Goal: Task Accomplishment & Management: Use online tool/utility

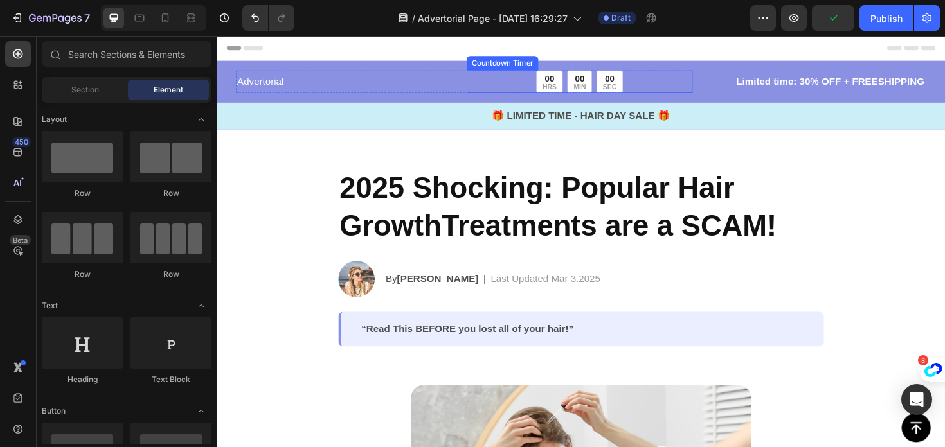
click at [497, 67] on div "Advertorial Text Block 00 HRS 00 MIN 00 SEC Countdown Timer Row Limited time: 3…" at bounding box center [602, 98] width 771 height 73
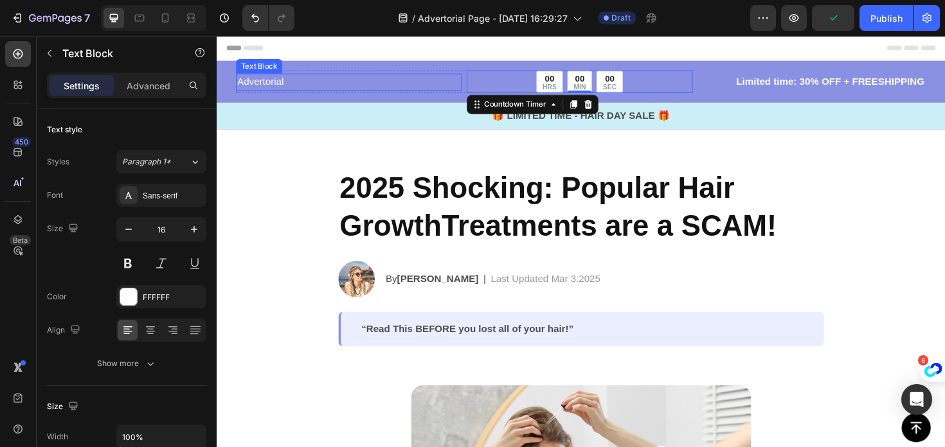
click at [377, 82] on p "Advertorial" at bounding box center [356, 84] width 236 height 15
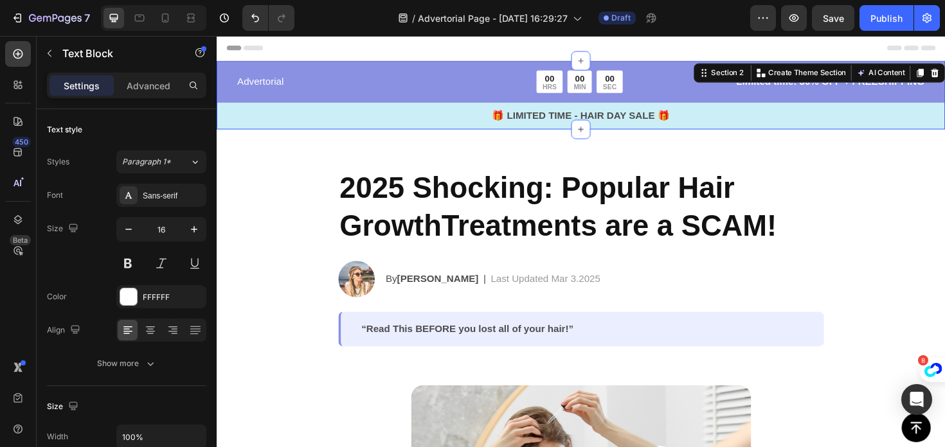
click at [431, 98] on div "Advertorial Text Block 00 HRS 00 MIN 00 SEC Countdown Timer Row Limited time: 3…" at bounding box center [602, 104] width 771 height 62
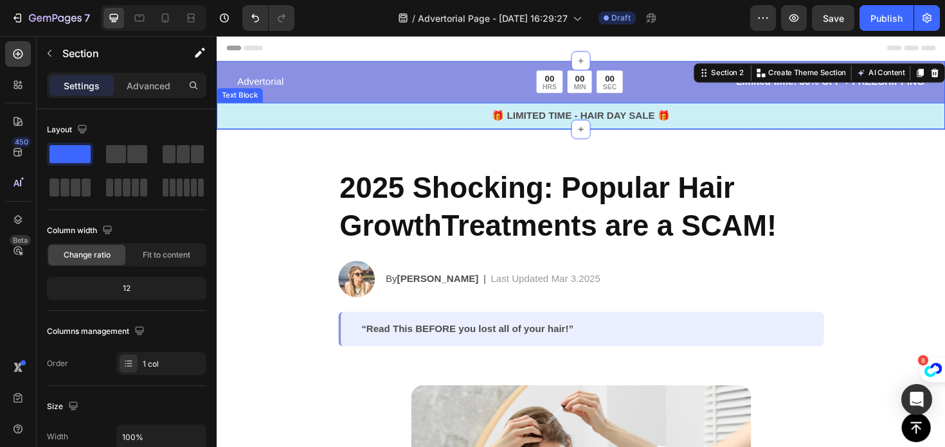
click at [681, 121] on p "🎁 LIMITED TIME - HAIR DAY SALE 🎁" at bounding box center [602, 120] width 769 height 15
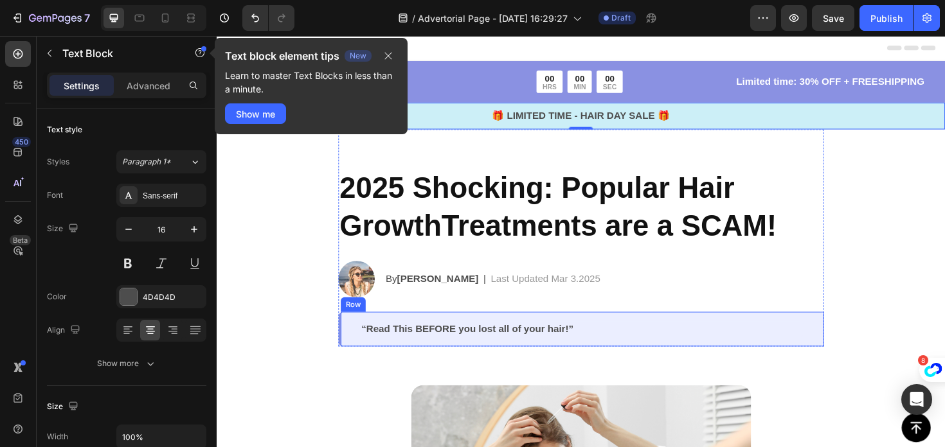
click at [529, 335] on div "“Read This BEFORE you lost all of your hair!” Text Block Row" at bounding box center [602, 346] width 514 height 37
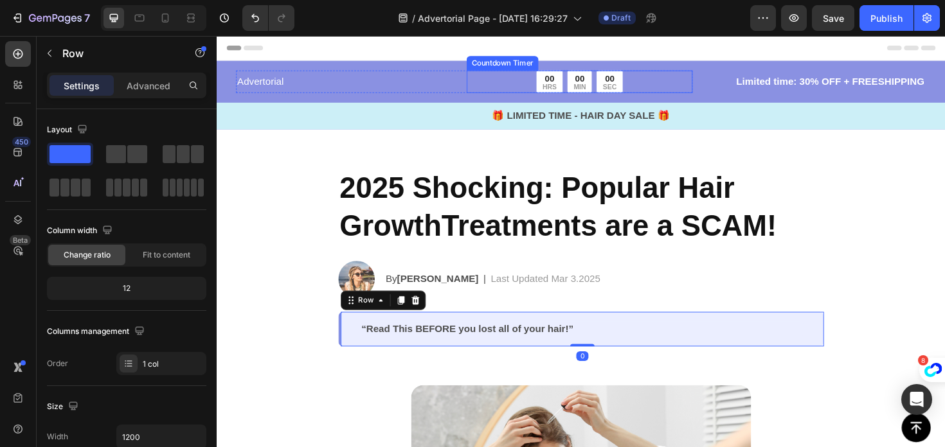
click at [678, 80] on div "00 HRS 00 MIN 00 SEC" at bounding box center [600, 85] width 239 height 24
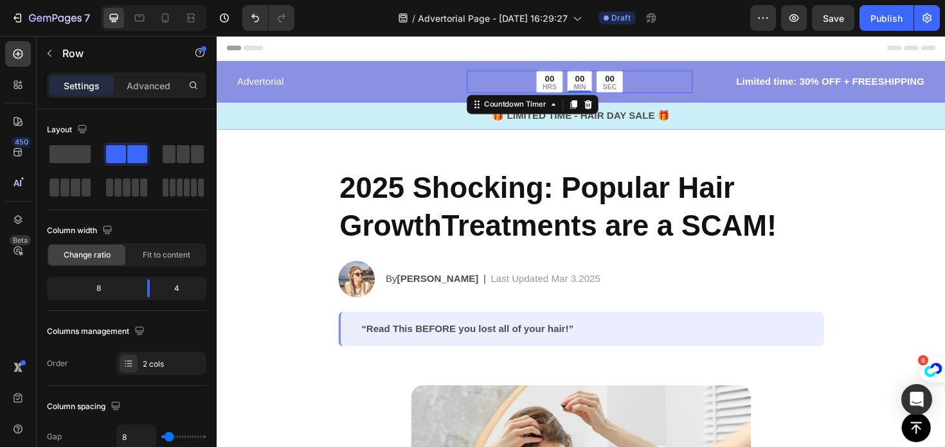
click at [725, 89] on div "Advertorial Text Block 00 HRS 00 MIN 00 SEC Countdown Timer 0 Row Limited time:…" at bounding box center [602, 85] width 771 height 24
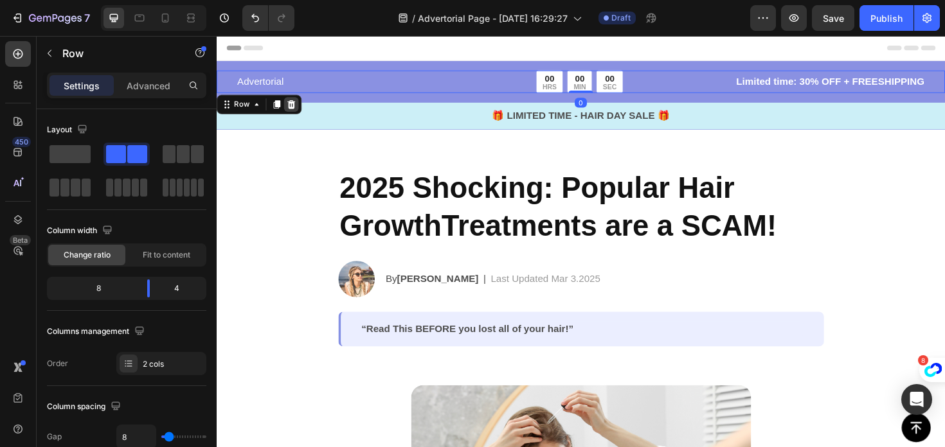
click at [300, 114] on div at bounding box center [295, 108] width 15 height 15
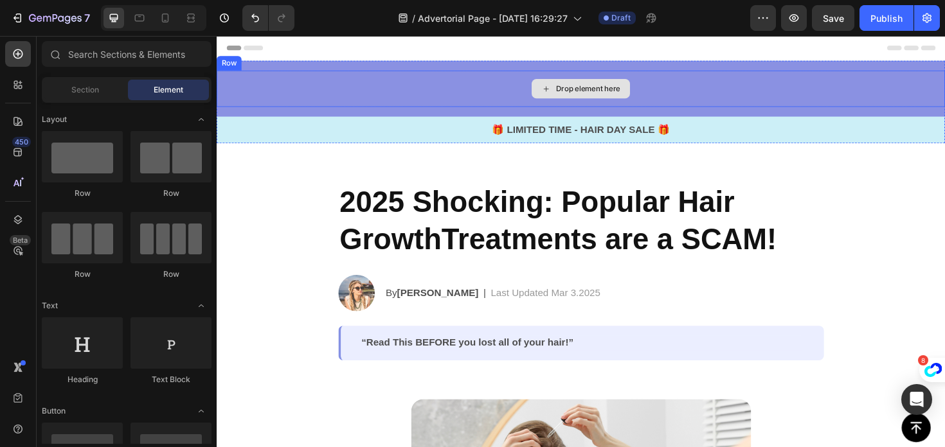
click at [312, 90] on div "Drop element here" at bounding box center [602, 92] width 771 height 39
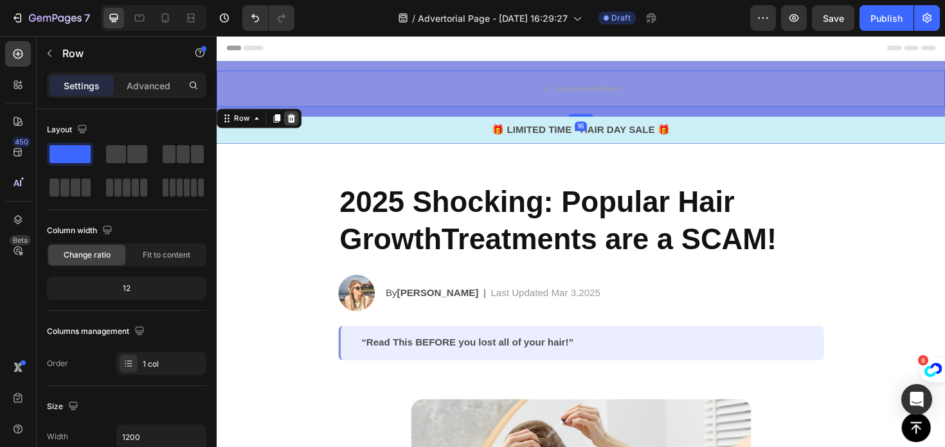
click at [298, 127] on icon at bounding box center [296, 123] width 8 height 9
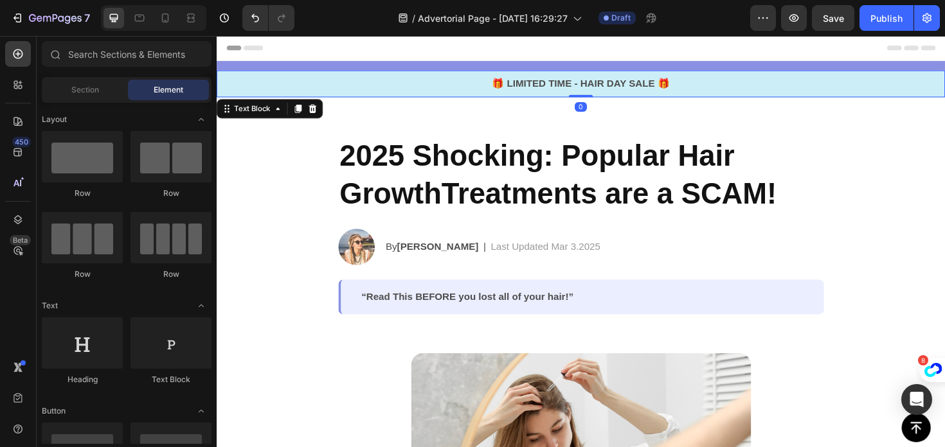
click at [308, 82] on p "🎁 LIMITED TIME - HAIR DAY SALE 🎁" at bounding box center [602, 86] width 769 height 15
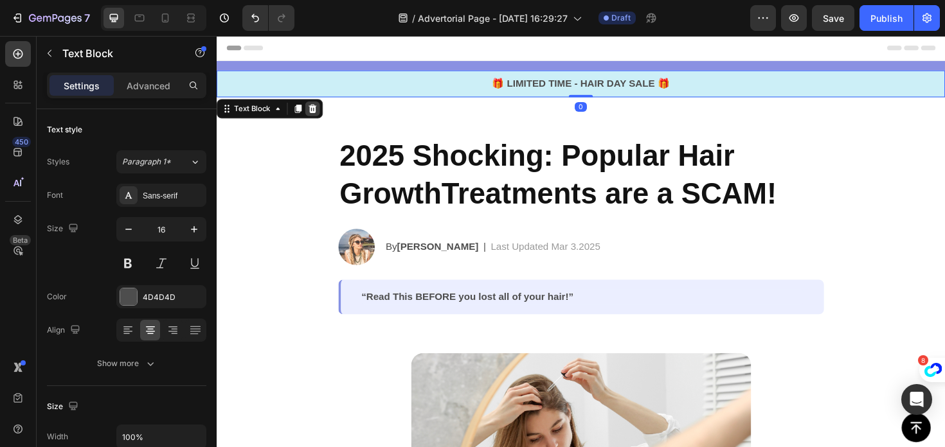
click at [317, 116] on icon at bounding box center [318, 113] width 8 height 9
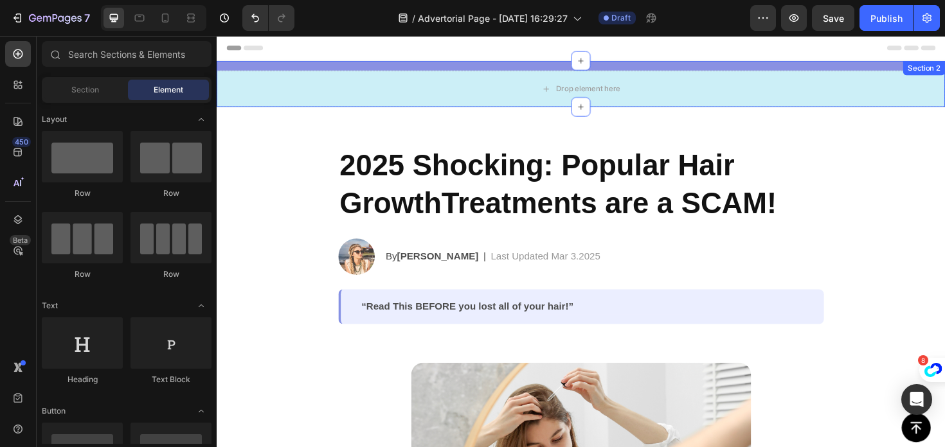
click at [313, 71] on div "Drop element here Row Section 2" at bounding box center [602, 86] width 771 height 49
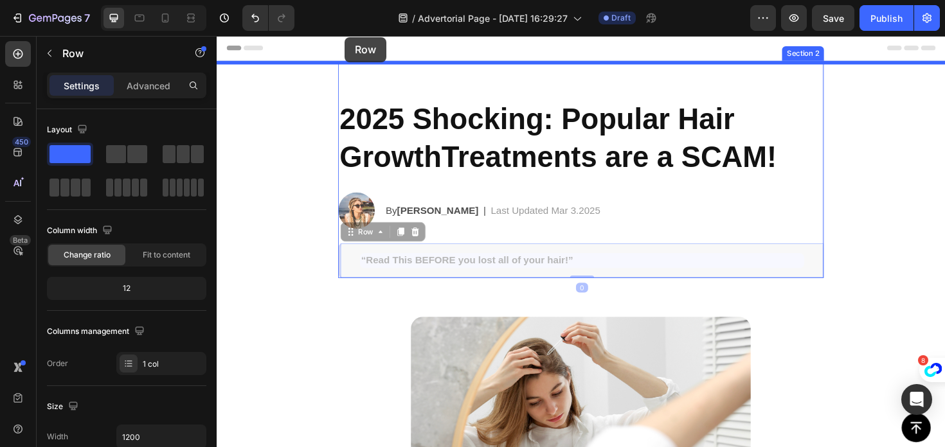
drag, startPoint x: 364, startPoint y: 285, endPoint x: 352, endPoint y: 37, distance: 247.7
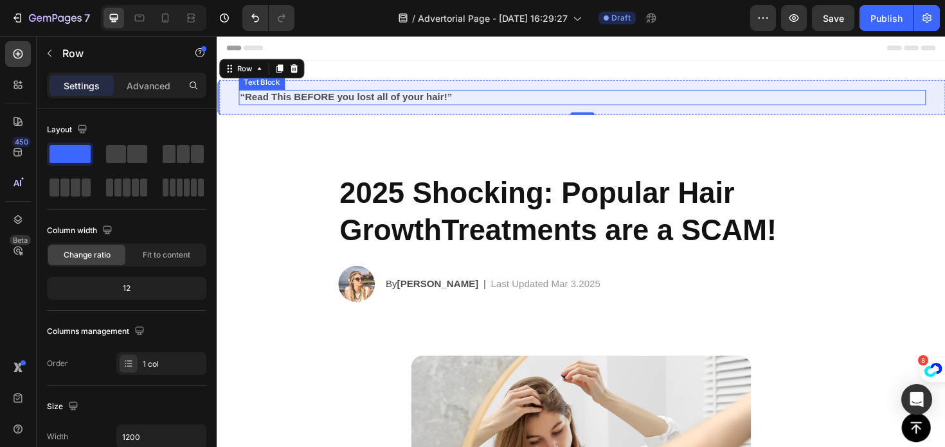
click at [381, 105] on p "“Read This BEFORE you lost all of your hair!”" at bounding box center [603, 100] width 725 height 13
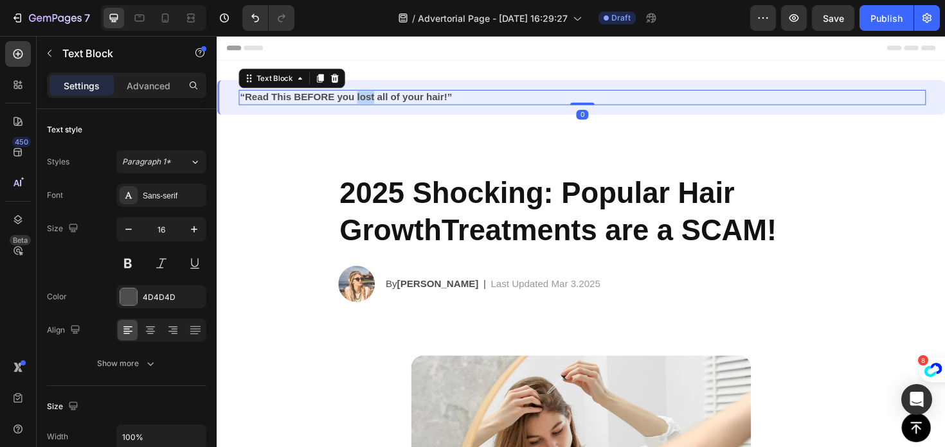
click at [381, 105] on p "“Read This BEFORE you lost all of your hair!”" at bounding box center [603, 100] width 725 height 13
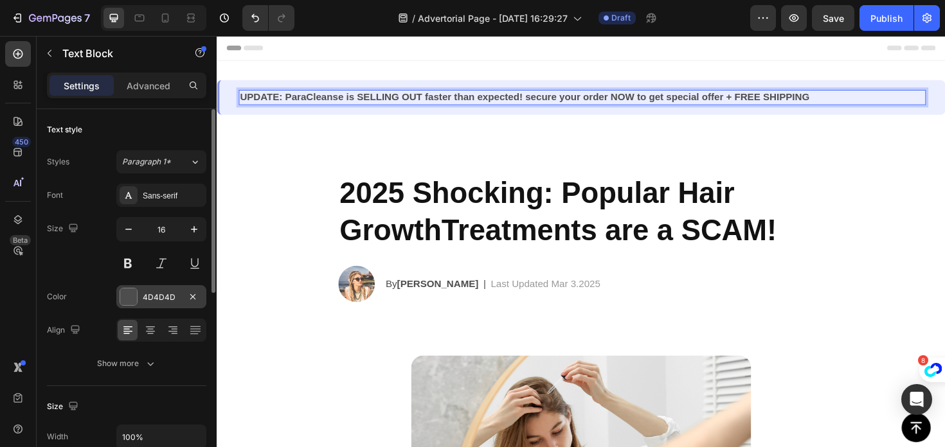
click at [150, 300] on div "4D4D4D" at bounding box center [161, 298] width 37 height 12
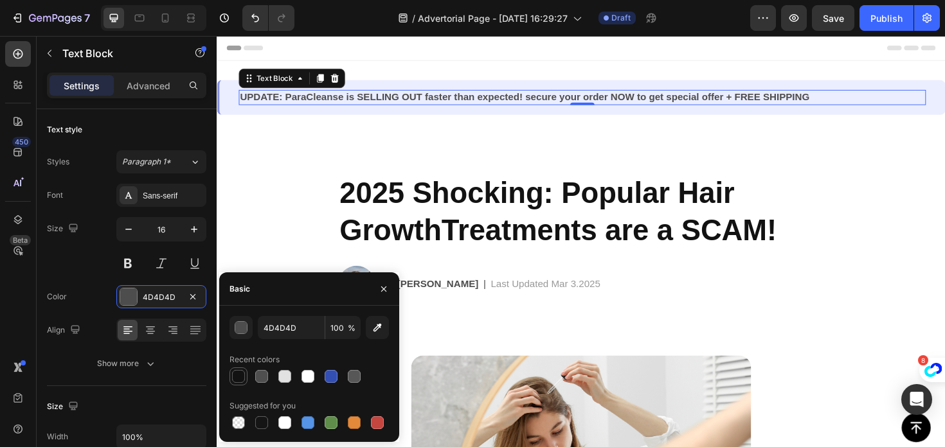
click at [245, 375] on div at bounding box center [238, 376] width 15 height 15
type input "121212"
click at [280, 90] on div "Text Block" at bounding box center [296, 81] width 112 height 21
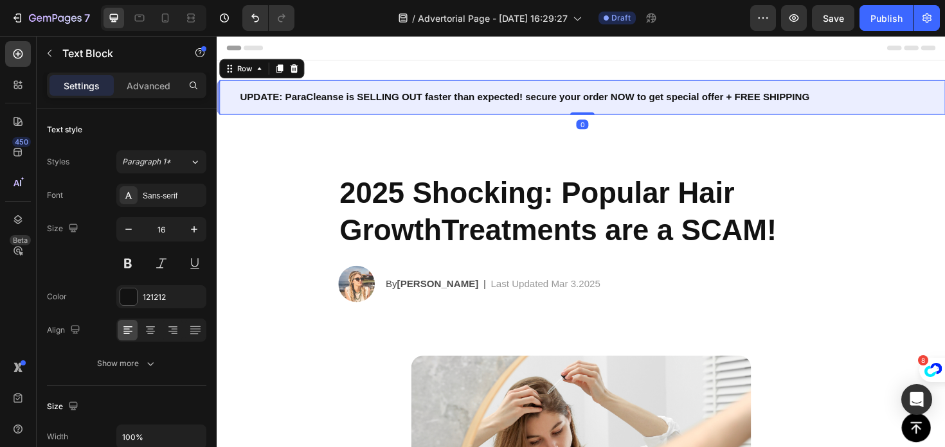
click at [286, 109] on div "UPDATE: ParaCleanse is SELLING OUT faster than expected! secure your order NOW …" at bounding box center [602, 101] width 771 height 37
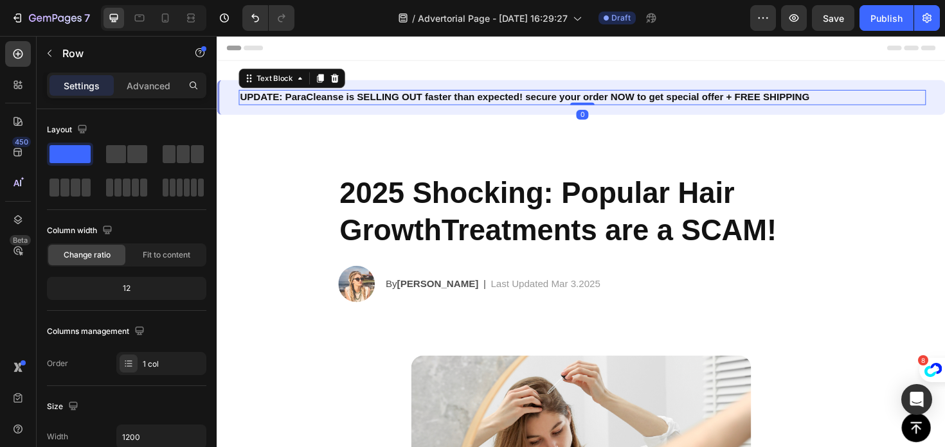
click at [286, 107] on p "UPDATE: ParaCleanse is SELLING OUT faster than expected! secure your order NOW …" at bounding box center [603, 100] width 725 height 13
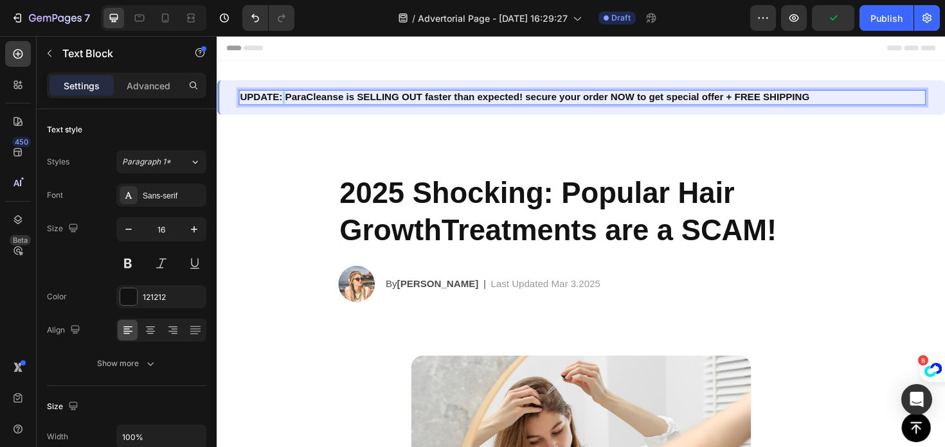
click at [285, 104] on strong "UPDATE: ParaCleanse is SELLING OUT faster than expected! secure your order NOW …" at bounding box center [542, 100] width 603 height 11
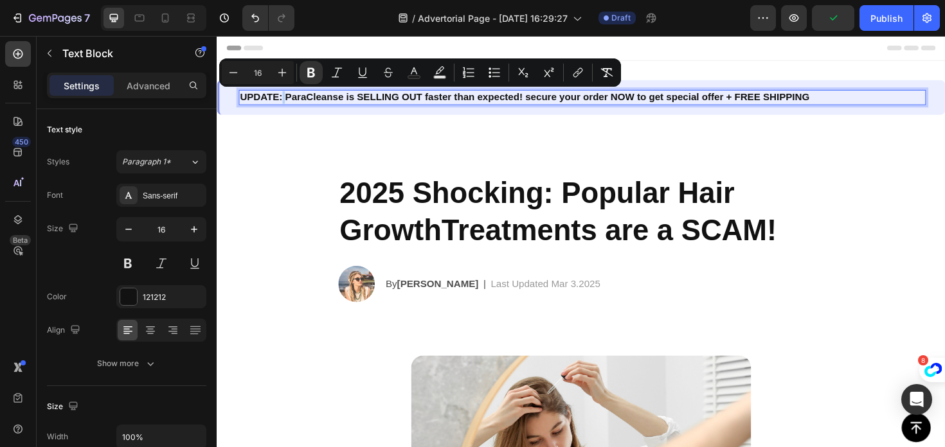
click at [285, 102] on strong "UPDATE: ParaCleanse is SELLING OUT faster than expected! secure your order NOW …" at bounding box center [542, 100] width 603 height 11
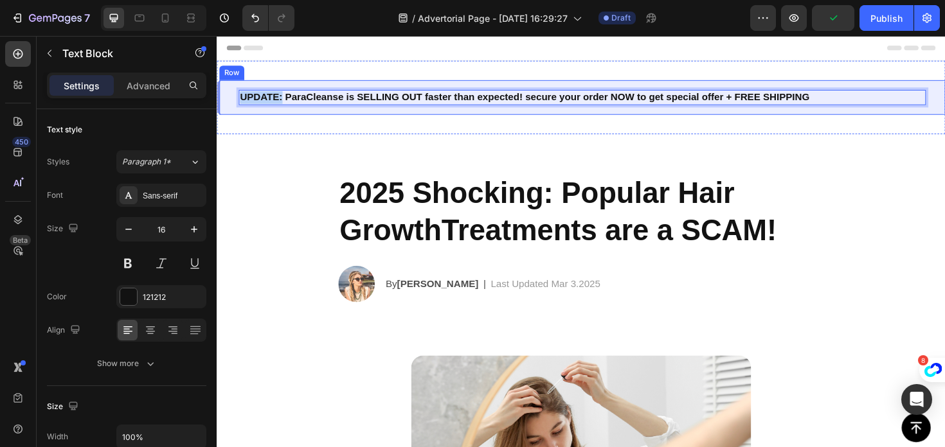
drag, startPoint x: 285, startPoint y: 102, endPoint x: 233, endPoint y: 102, distance: 51.4
click at [233, 102] on div "UPDATE: ParaCleanse is SELLING OUT faster than expected! secure your order NOW …" at bounding box center [602, 101] width 771 height 37
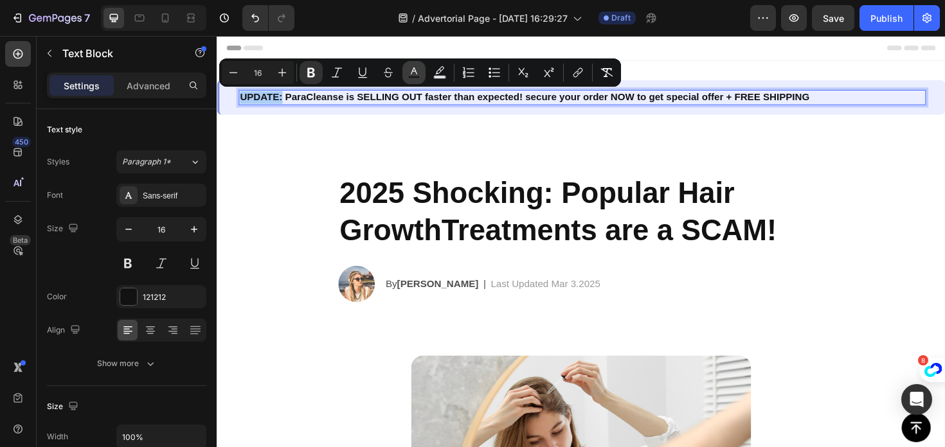
click at [420, 73] on icon "Editor contextual toolbar" at bounding box center [413, 72] width 13 height 13
type input "121212"
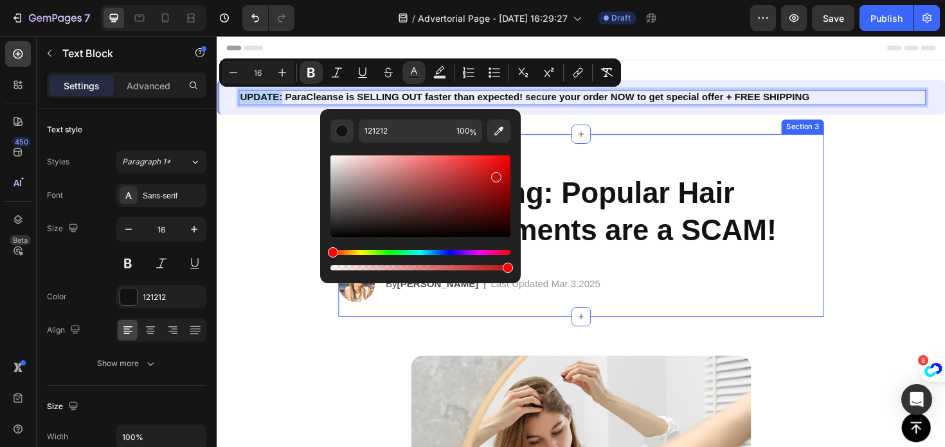
drag, startPoint x: 648, startPoint y: 236, endPoint x: 572, endPoint y: 120, distance: 138.9
type input "FF0000"
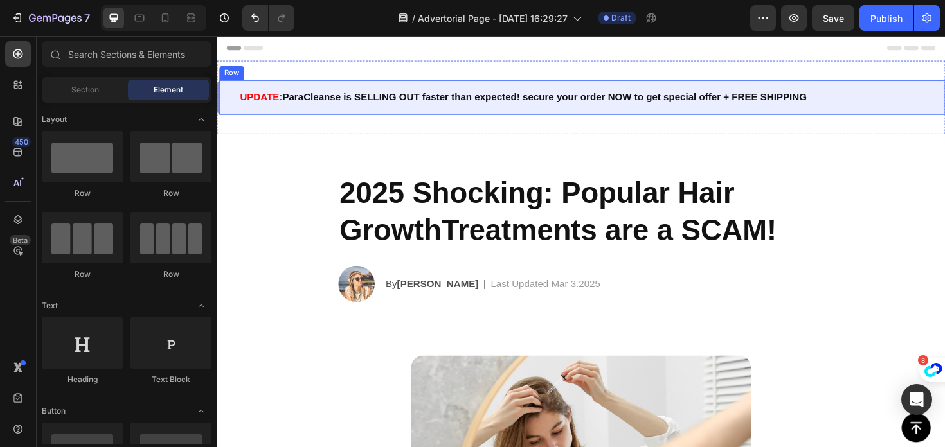
click at [228, 103] on div "UPDATE: ParaCleanse is SELLING OUT faster than expected! secure your order NOW …" at bounding box center [602, 101] width 771 height 37
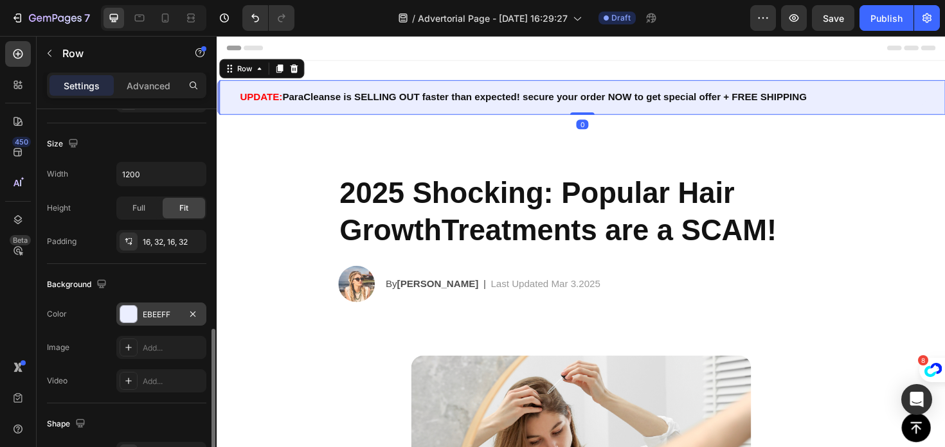
scroll to position [326, 0]
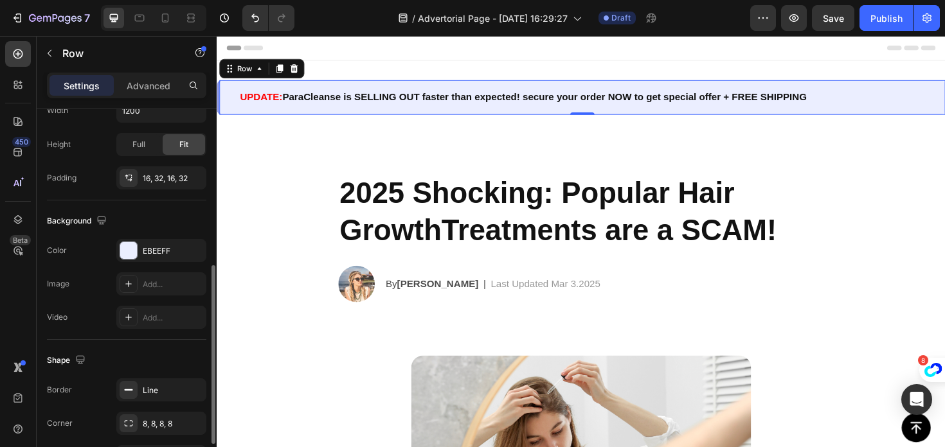
click at [168, 71] on div "Row" at bounding box center [110, 54] width 147 height 37
click at [166, 88] on p "Advanced" at bounding box center [149, 85] width 44 height 13
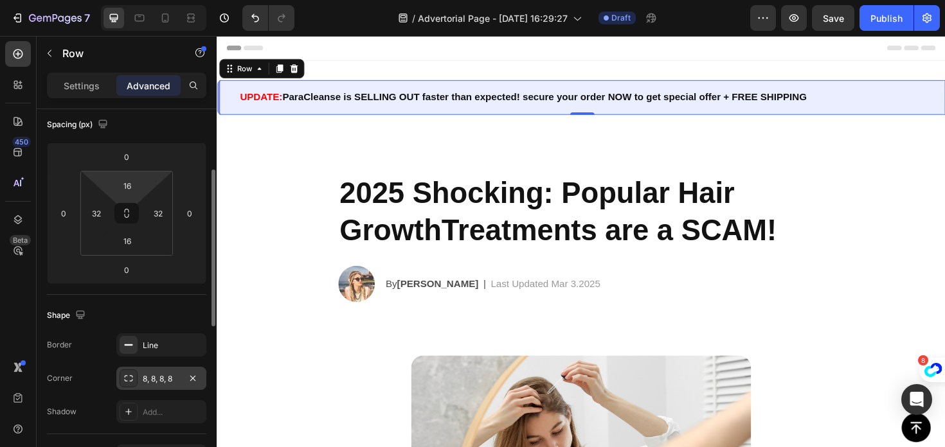
scroll to position [91, 0]
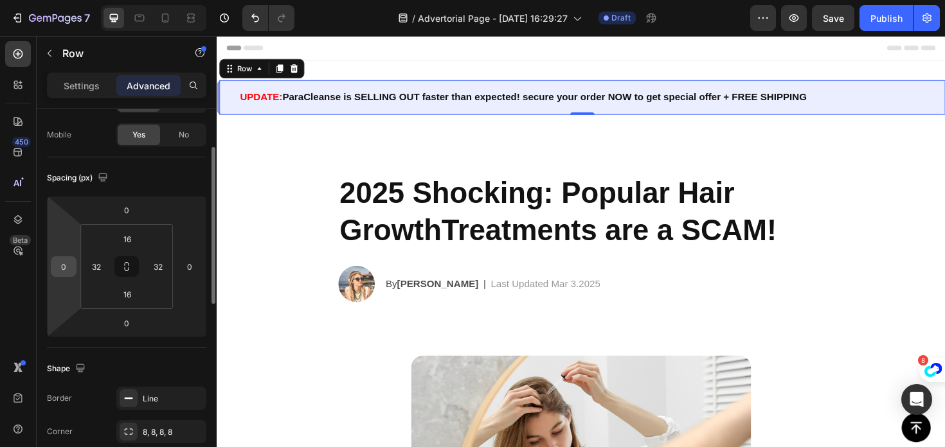
click at [64, 265] on input "0" at bounding box center [63, 266] width 19 height 19
type input "1"
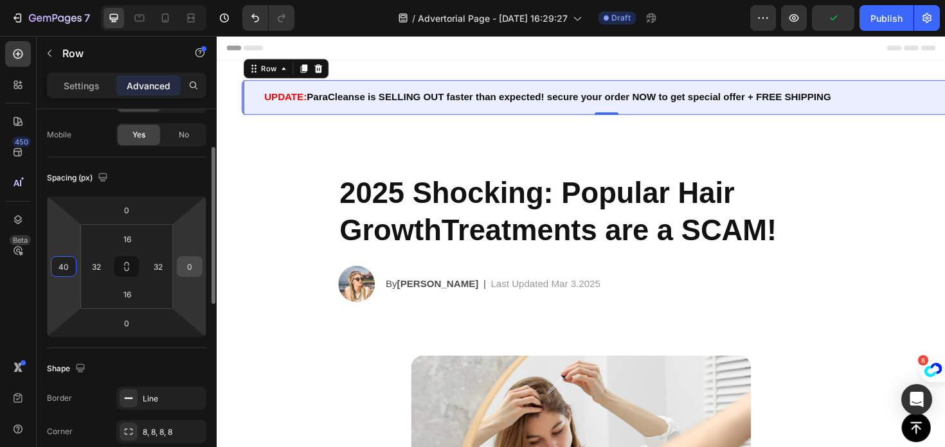
type input "40"
click at [183, 267] on input "0" at bounding box center [189, 266] width 19 height 19
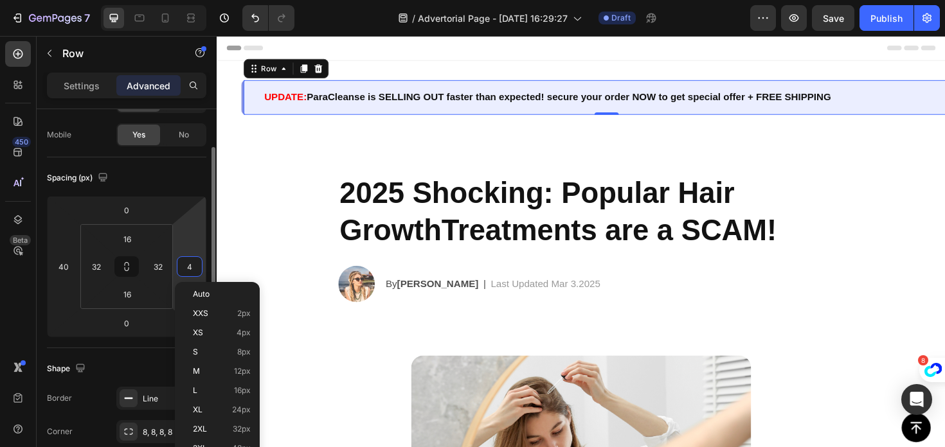
type input "40"
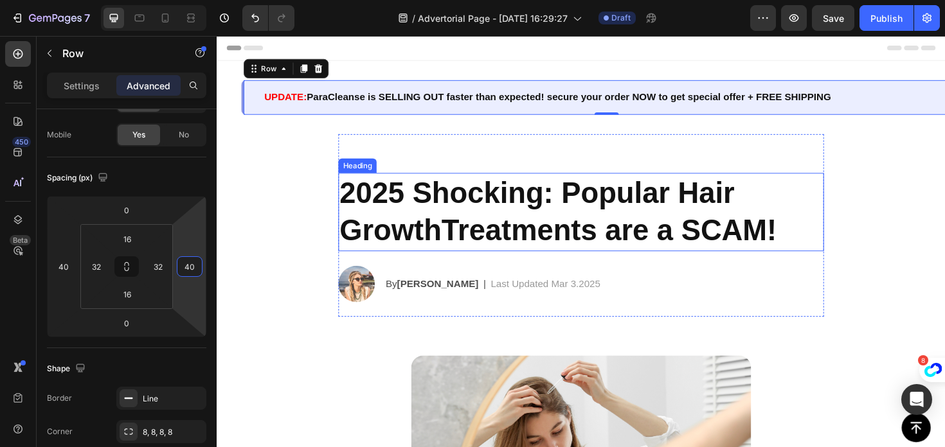
click at [416, 208] on h2 "2025 Shocking: Popular Hair GrowthTreatments are a SCAM!" at bounding box center [602, 222] width 514 height 83
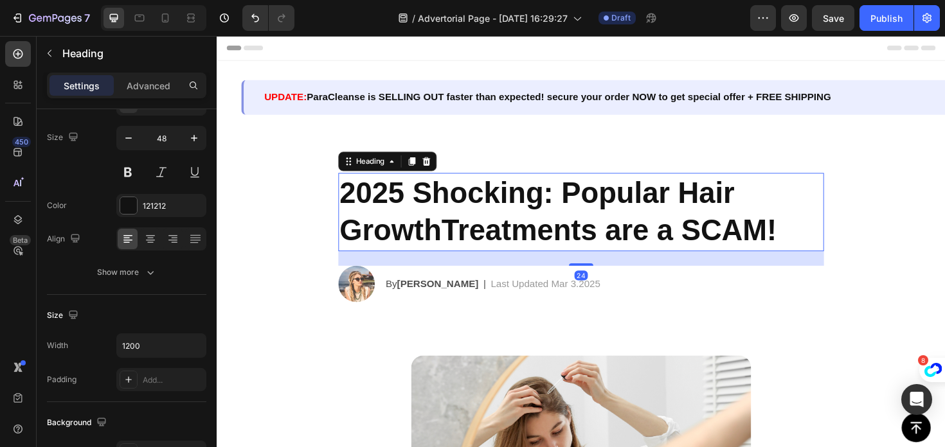
scroll to position [0, 0]
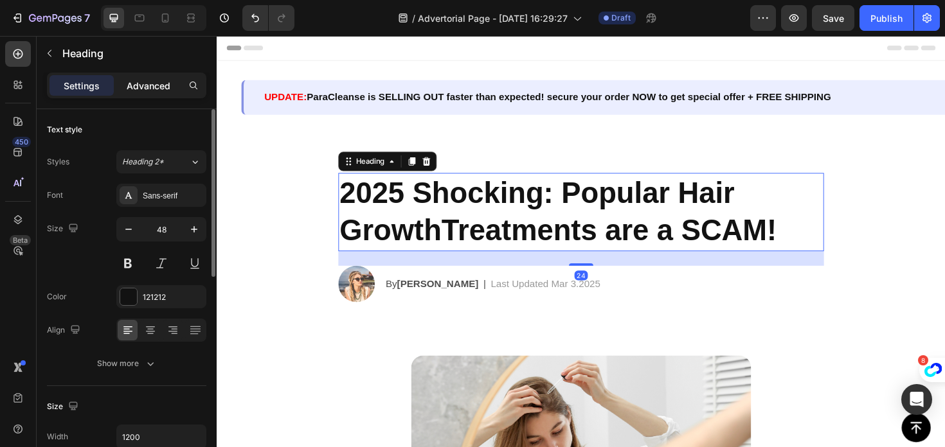
click at [155, 91] on p "Advanced" at bounding box center [149, 85] width 44 height 13
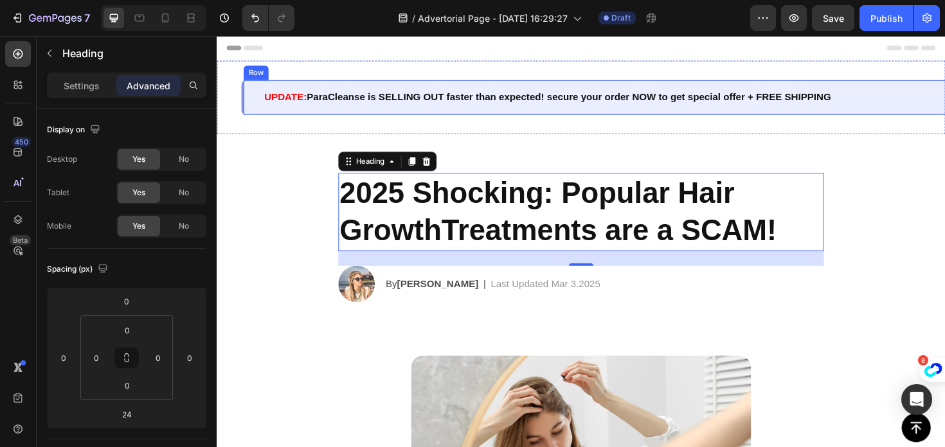
click at [250, 106] on div "UPDATE: ParaCleanse is SELLING OUT faster than expected! secure your order NOW …" at bounding box center [627, 101] width 771 height 37
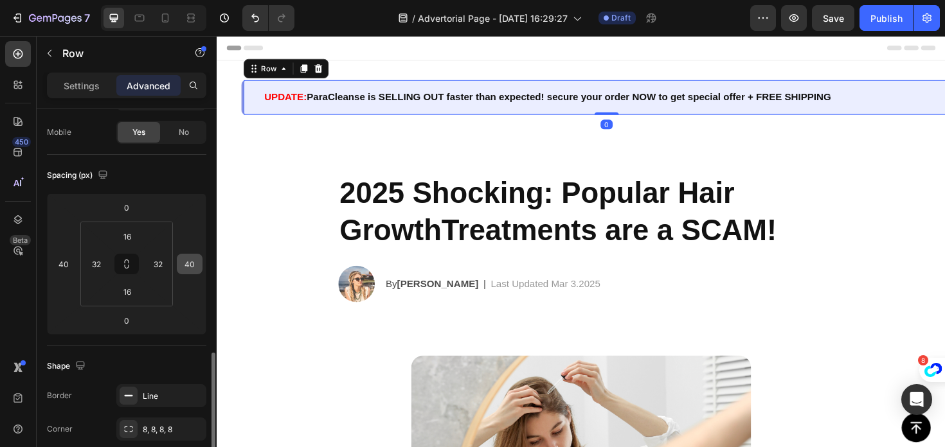
scroll to position [61, 0]
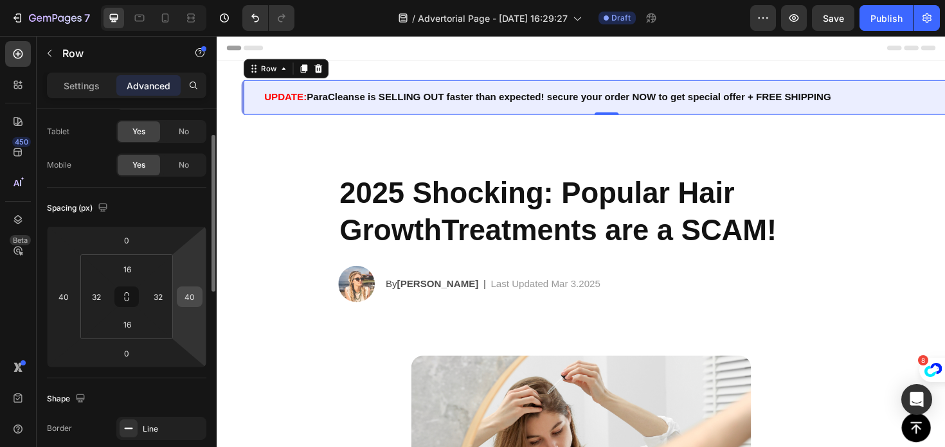
click at [186, 292] on input "40" at bounding box center [189, 296] width 19 height 19
click at [186, 294] on input "40" at bounding box center [189, 296] width 19 height 19
type input "-4"
type input "1"
type input "0"
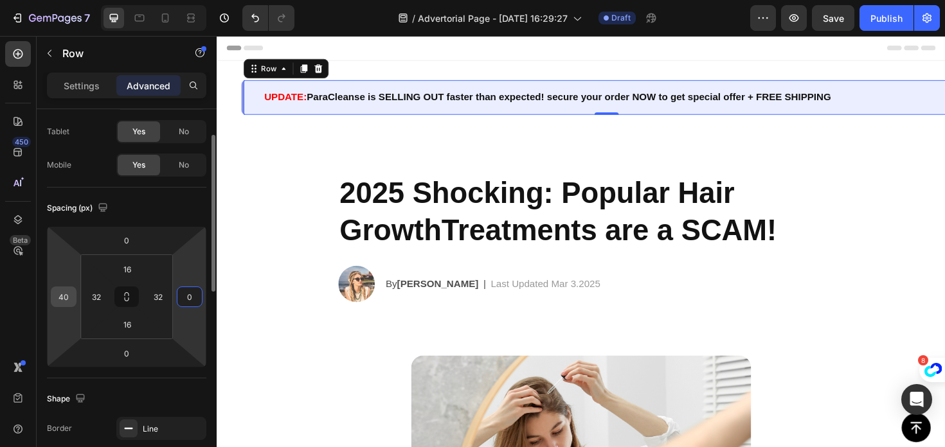
click at [66, 295] on input "40" at bounding box center [63, 296] width 19 height 19
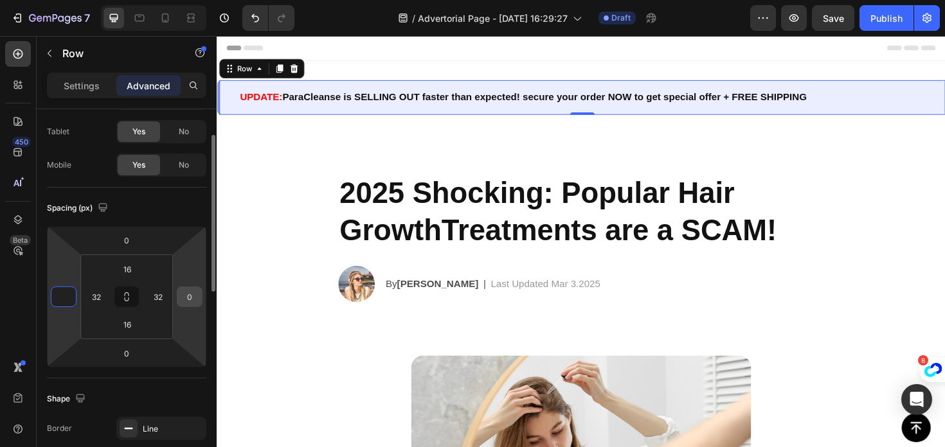
type input "0"
click at [193, 307] on div "0" at bounding box center [190, 297] width 26 height 21
click at [193, 294] on input "0" at bounding box center [189, 296] width 19 height 19
type input "1"
click at [187, 222] on div "Spacing (px) 0 0 0 1 16 32 16 32" at bounding box center [126, 283] width 159 height 191
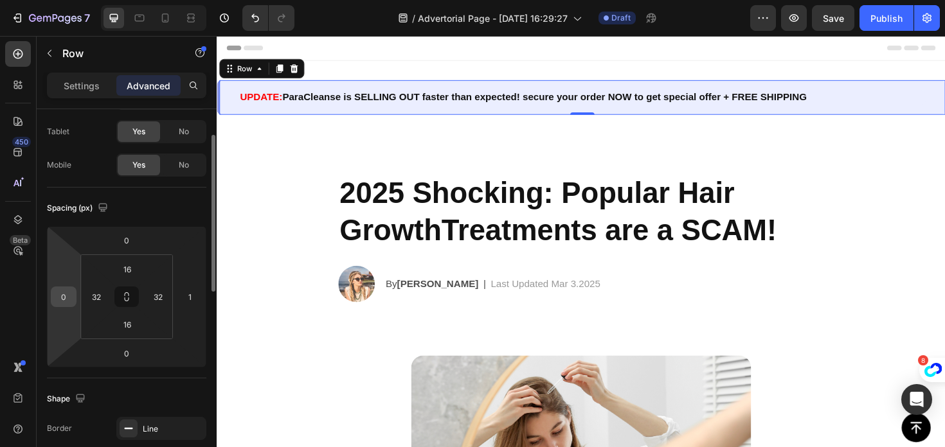
click at [61, 299] on input "0" at bounding box center [63, 296] width 19 height 19
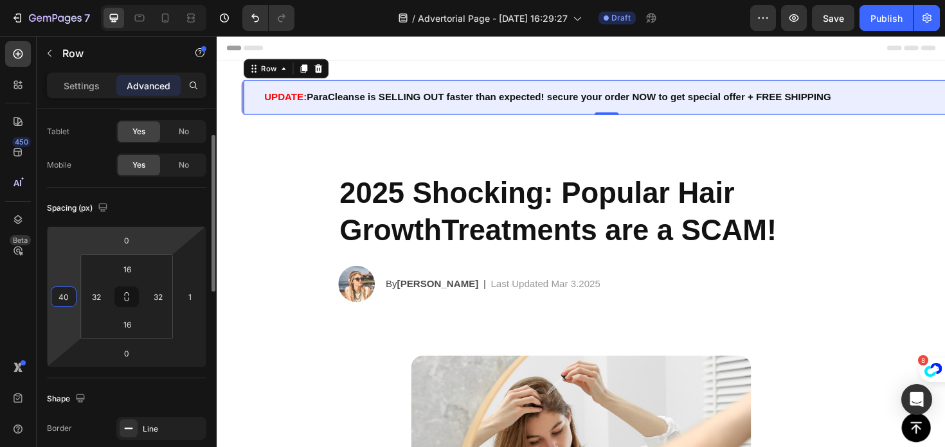
type input "4"
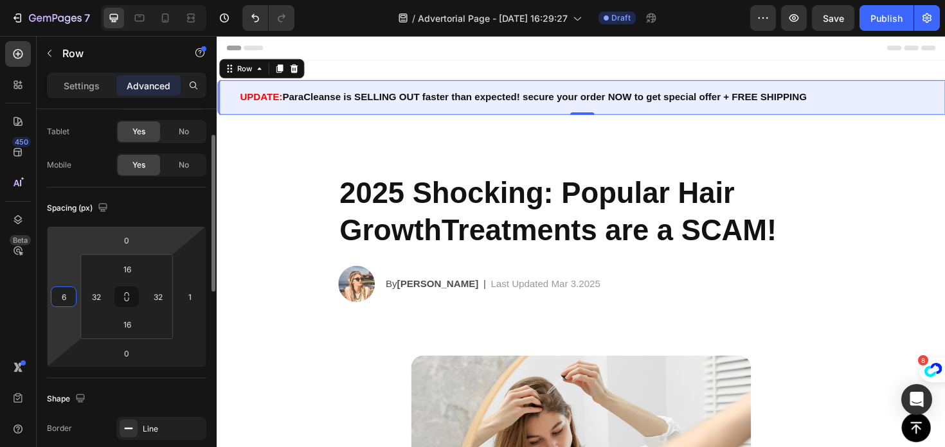
type input "60"
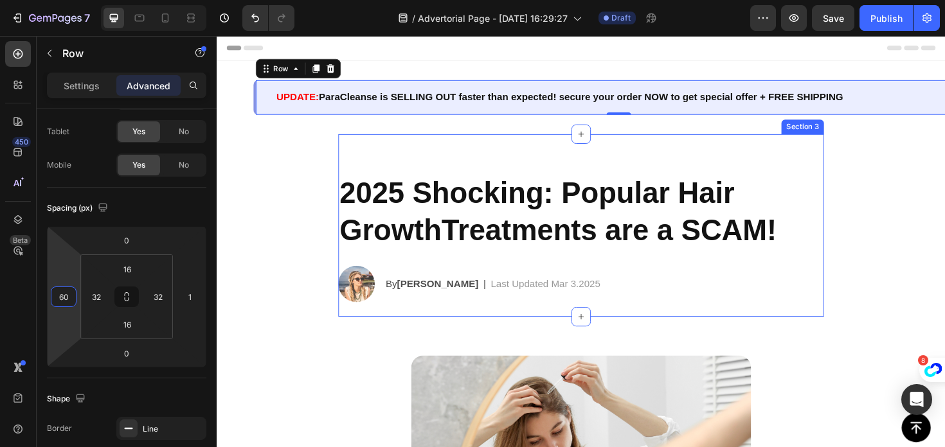
click at [346, 274] on div "2025 Shocking: Popular Hair GrowthTreatments are a SCAM! Heading Image By Jessi…" at bounding box center [602, 257] width 514 height 152
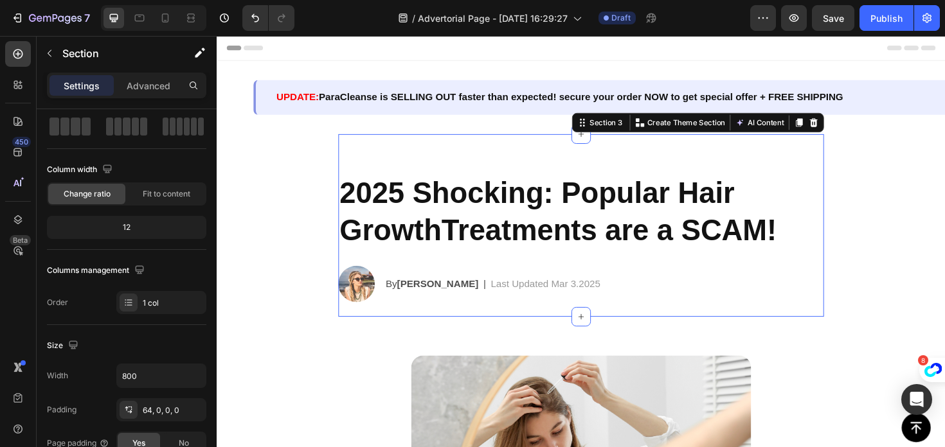
scroll to position [0, 0]
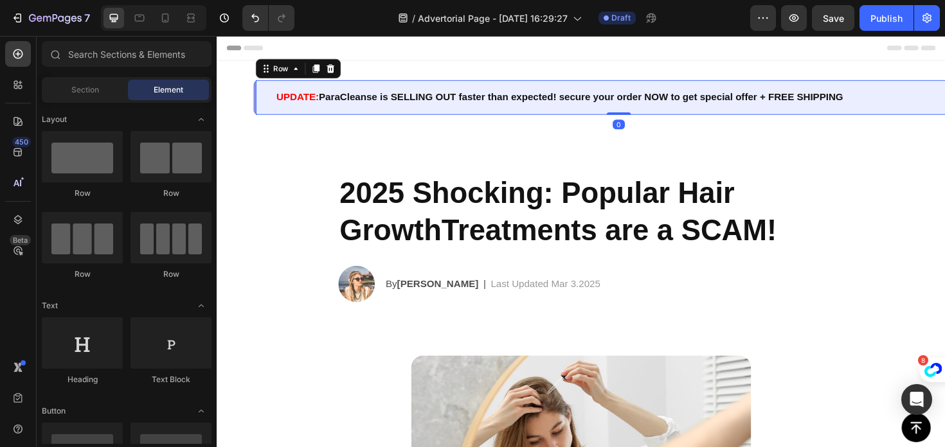
click at [341, 91] on div "UPDATE: ParaCleanse is SELLING OUT faster than expected! secure your order NOW …" at bounding box center [640, 101] width 771 height 37
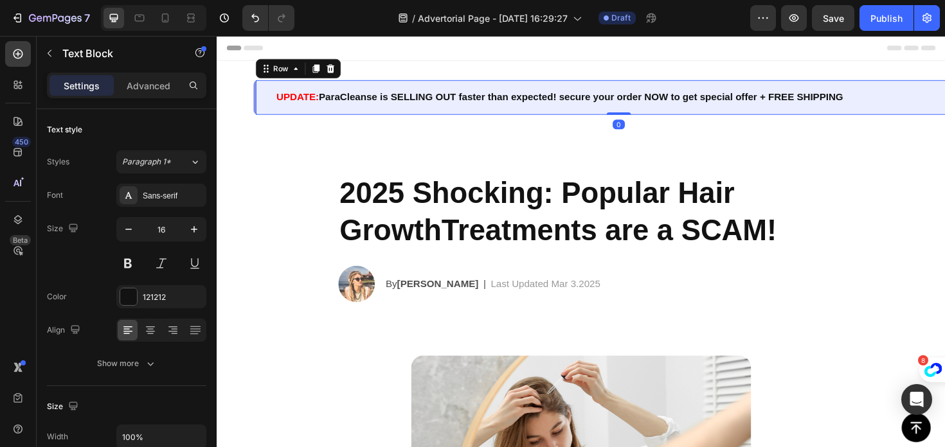
click at [351, 102] on strong "ParaCleanse is SELLING OUT faster than expected! secure your order NOW to get s…" at bounding box center [602, 100] width 555 height 11
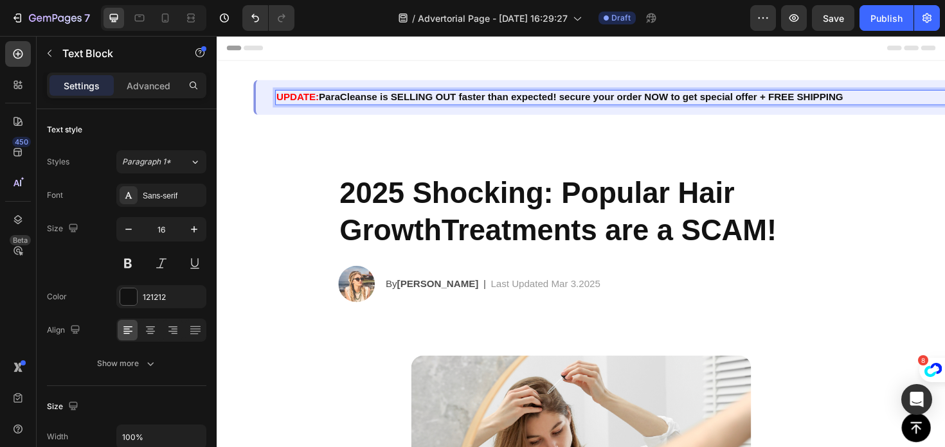
click at [369, 101] on strong "ParaCleanse is SELLING OUT faster than expected! secure your order NOW to get s…" at bounding box center [602, 100] width 555 height 11
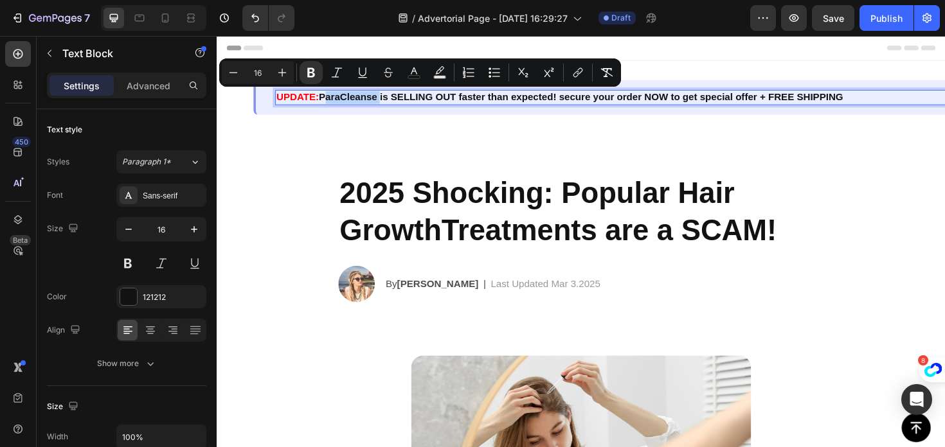
drag, startPoint x: 388, startPoint y: 99, endPoint x: 328, endPoint y: 98, distance: 60.4
click at [328, 98] on strong "ParaCleanse is SELLING OUT faster than expected! secure your order NOW to get s…" at bounding box center [602, 100] width 555 height 11
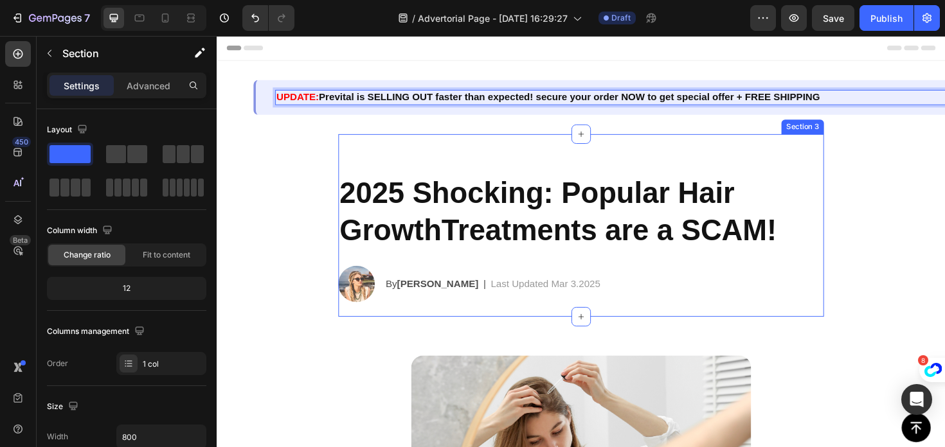
click at [460, 166] on div "2025 Shocking: Popular Hair GrowthTreatments are a SCAM! Heading Image By Jessi…" at bounding box center [602, 236] width 514 height 193
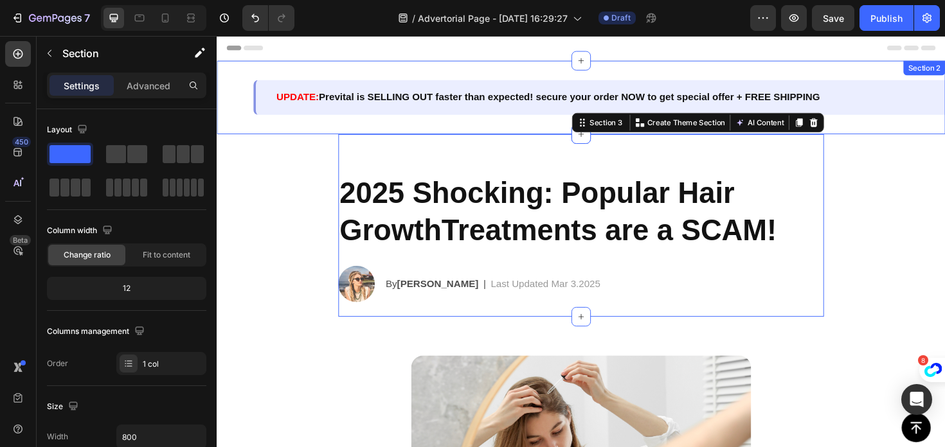
click at [434, 127] on div "UPDATE: Prevital is SELLING OUT faster than expected! secure your order NOW to …" at bounding box center [602, 101] width 771 height 78
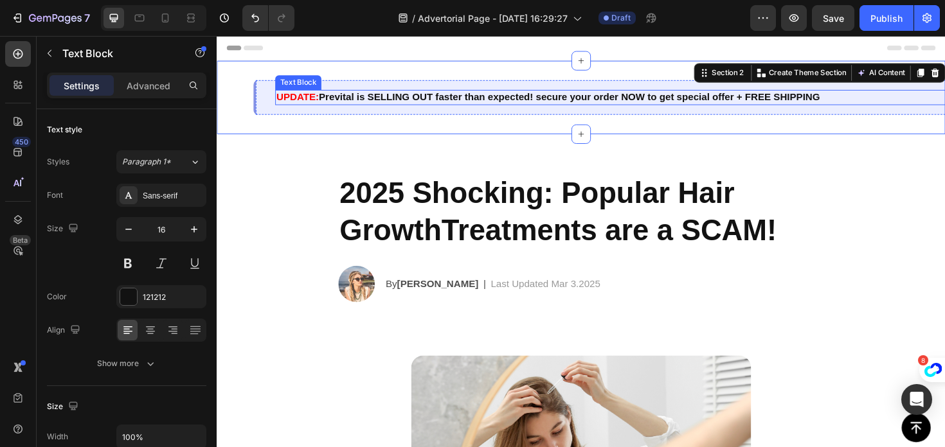
click at [691, 99] on strong "Prevital is SELLING OUT faster than expected! secure your order NOW to get spec…" at bounding box center [590, 100] width 531 height 11
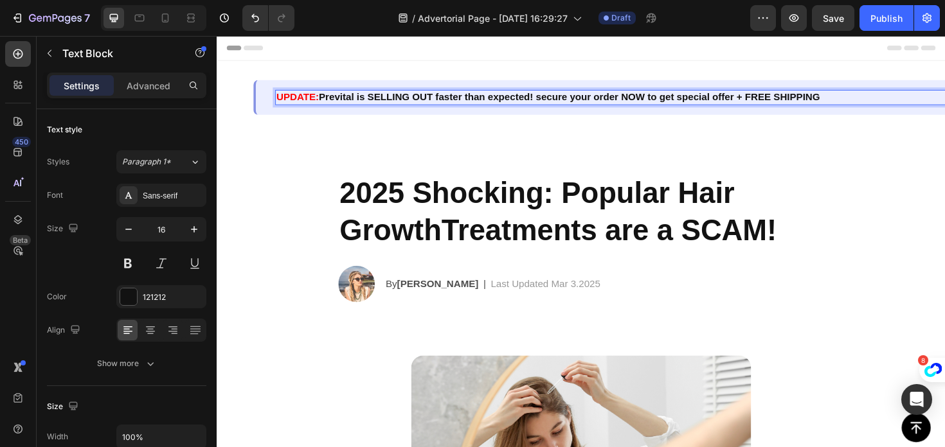
click at [790, 103] on strong "Prevital is SELLING OUT faster than expected! secure your order NOW to get spec…" at bounding box center [590, 100] width 531 height 11
drag, startPoint x: 874, startPoint y: 98, endPoint x: 778, endPoint y: 99, distance: 95.8
click at [778, 99] on p "UPDATE: Prevital is SELLING OUT faster than expected! secure your order NOW to …" at bounding box center [642, 100] width 725 height 13
drag, startPoint x: 801, startPoint y: 103, endPoint x: 709, endPoint y: 107, distance: 92.0
click at [709, 107] on p "UPDATE: Prevital is SELLING OUT faster than expected! secure your order NOW to …" at bounding box center [642, 100] width 725 height 13
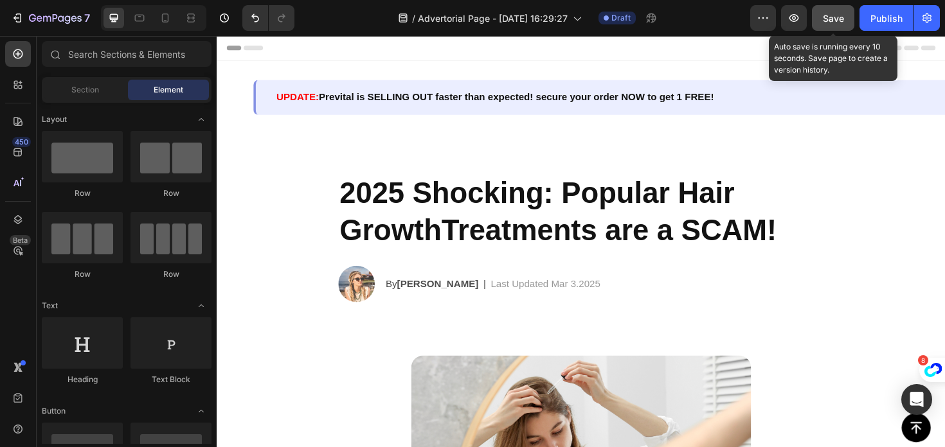
click at [839, 15] on span "Save" at bounding box center [833, 18] width 21 height 11
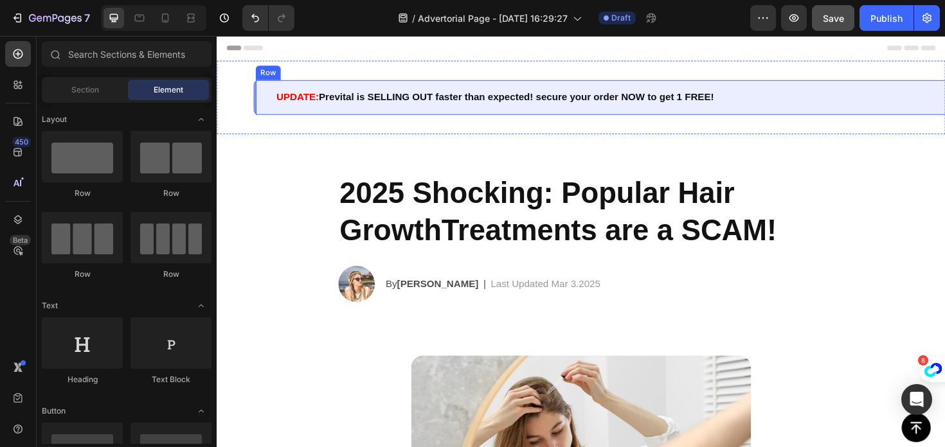
click at [454, 89] on div "UPDATE: Prevital is SELLING OUT faster than expected! secure your order NOW to …" at bounding box center [640, 101] width 771 height 37
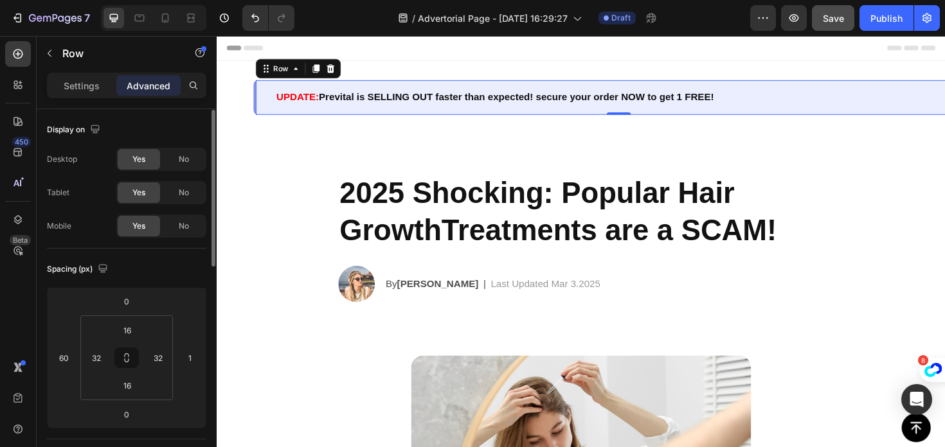
scroll to position [517, 0]
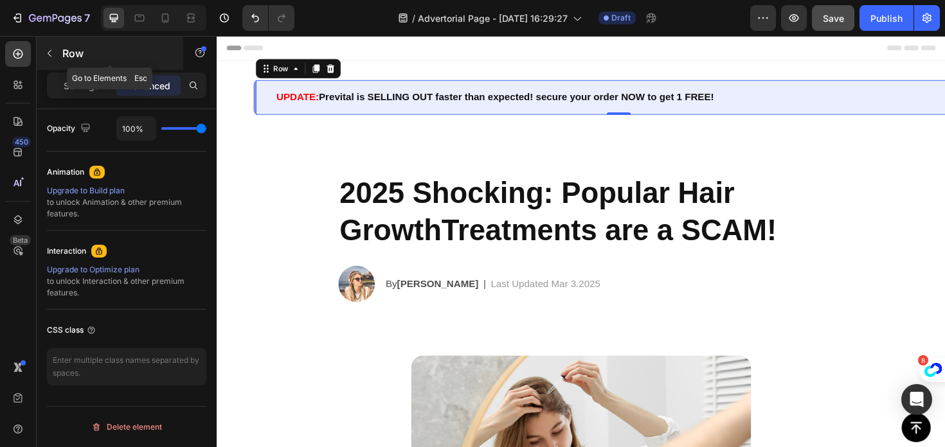
click at [55, 50] on button "button" at bounding box center [49, 53] width 21 height 21
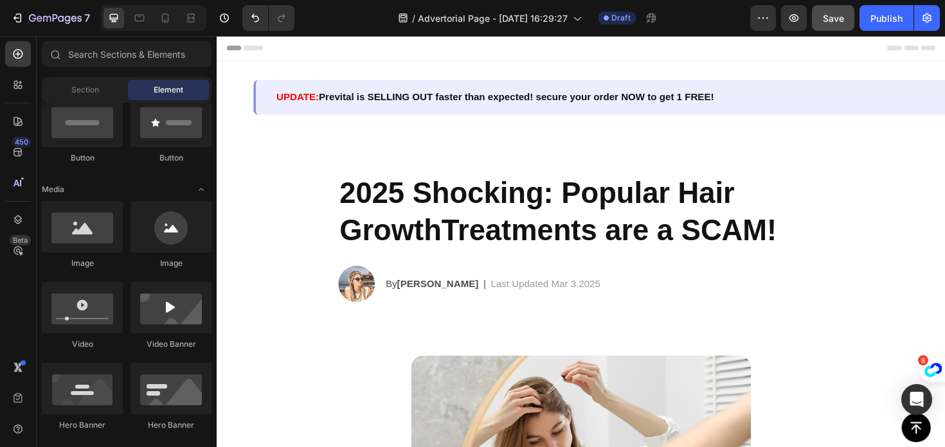
scroll to position [0, 0]
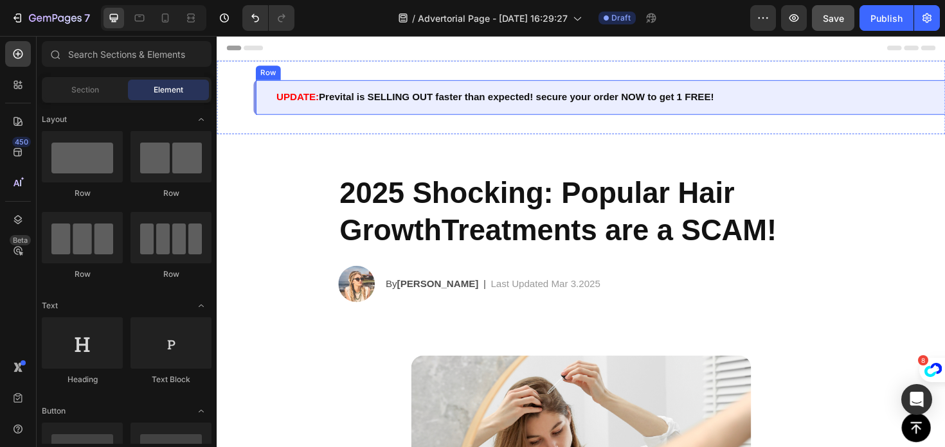
click at [272, 109] on div "UPDATE: Prevital is SELLING OUT faster than expected! secure your order NOW to …" at bounding box center [640, 101] width 771 height 37
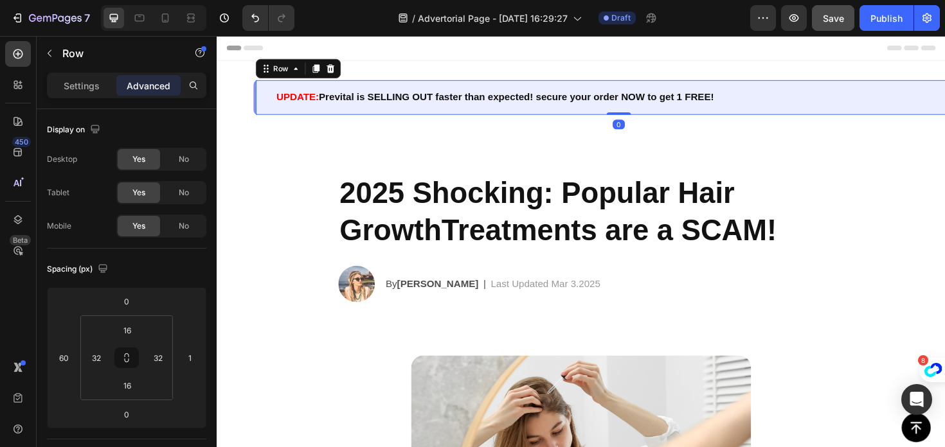
click at [272, 109] on div "UPDATE: Prevital is SELLING OUT faster than expected! secure your order NOW to …" at bounding box center [640, 101] width 771 height 37
click at [110, 81] on div "Settings" at bounding box center [81, 85] width 64 height 21
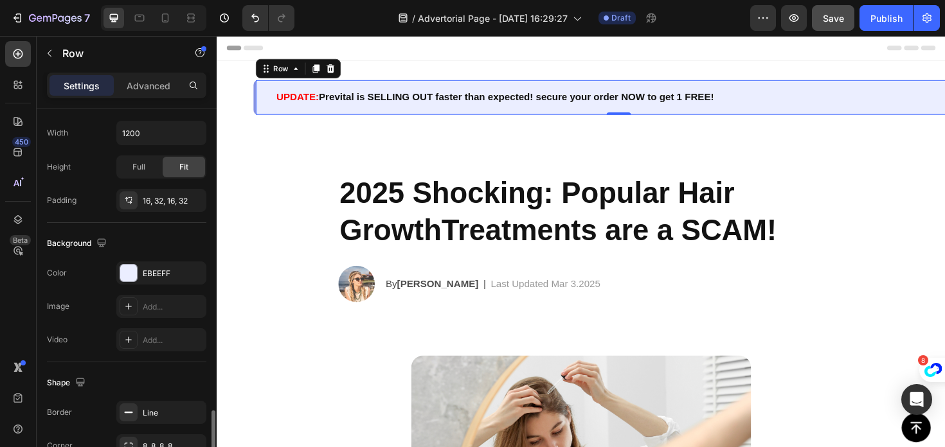
scroll to position [409, 0]
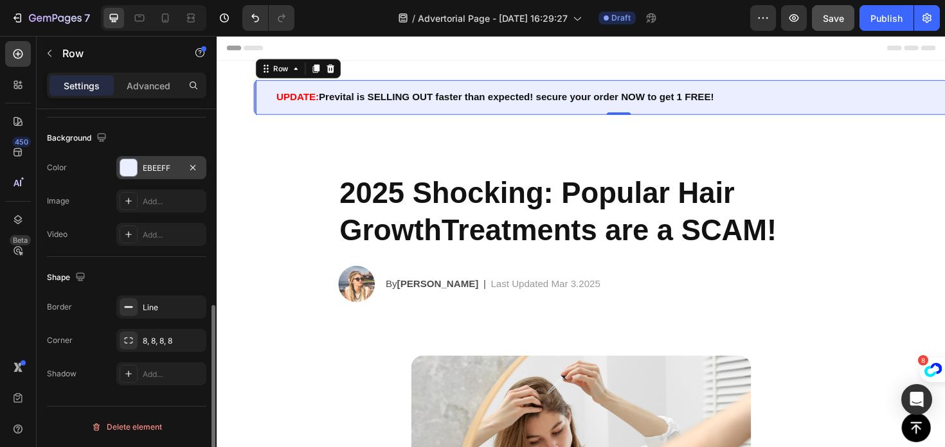
click at [151, 168] on div "EBEEFF" at bounding box center [161, 169] width 37 height 12
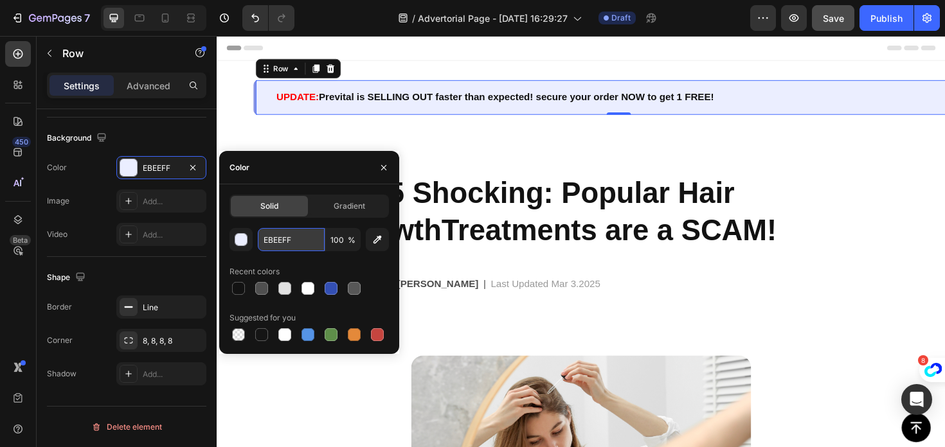
click at [296, 239] on input "EBEEFF" at bounding box center [291, 239] width 67 height 23
paste input "366FA9"
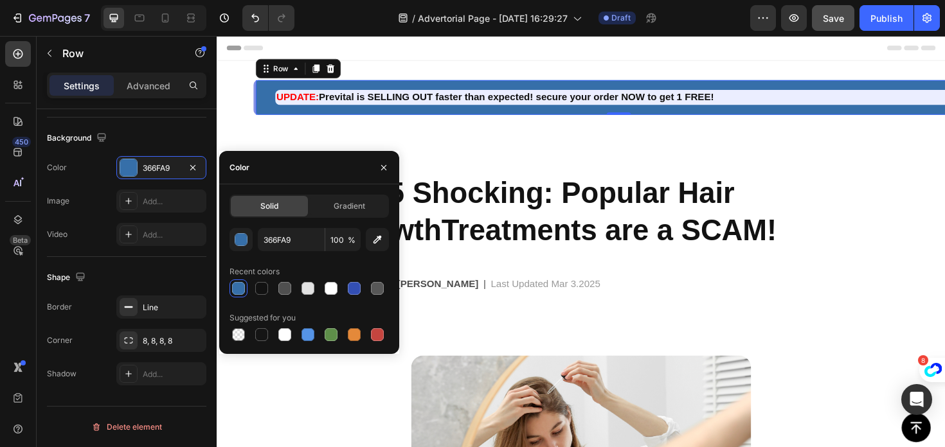
click at [352, 242] on span "%" at bounding box center [352, 241] width 8 height 12
click at [379, 244] on icon "button" at bounding box center [377, 239] width 13 height 13
type input "212121"
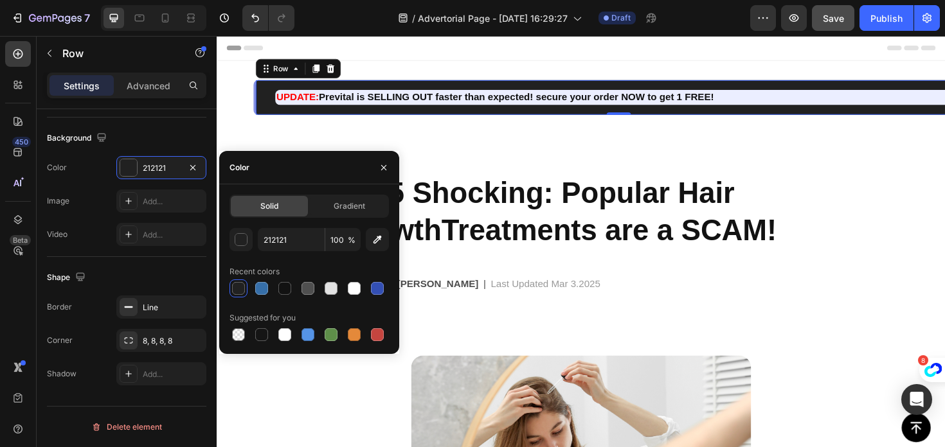
type input "366FA9"
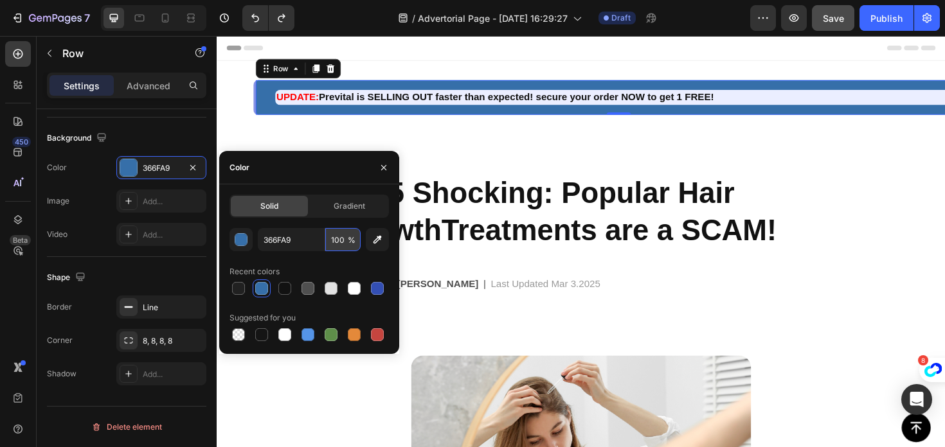
click at [346, 242] on input "100" at bounding box center [342, 239] width 35 height 23
type input "3"
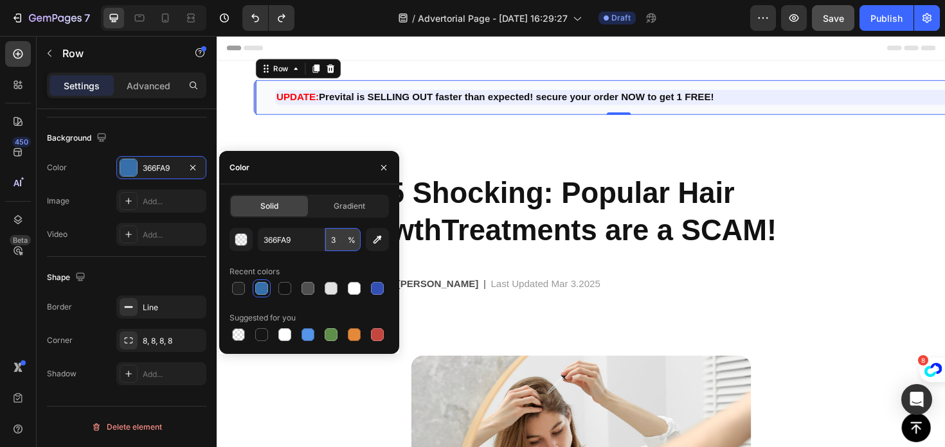
type input "30"
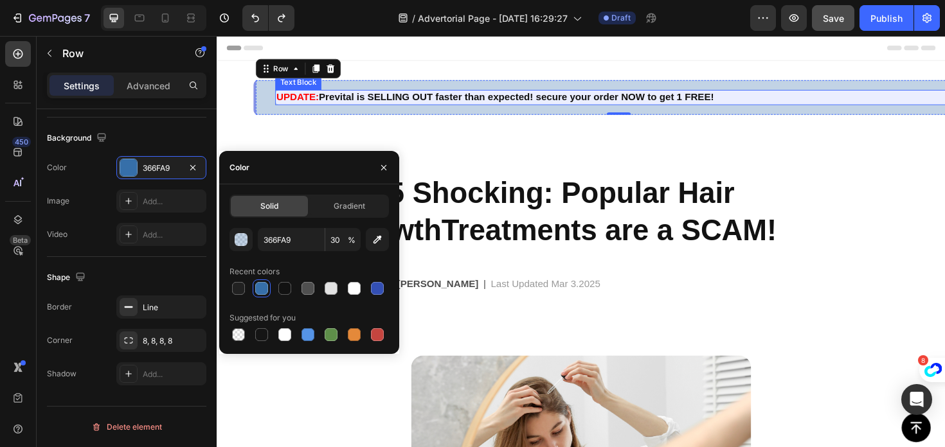
click at [360, 100] on strong "Prevital is SELLING OUT faster than expected! secure your order NOW to get 1 FR…" at bounding box center [534, 100] width 418 height 11
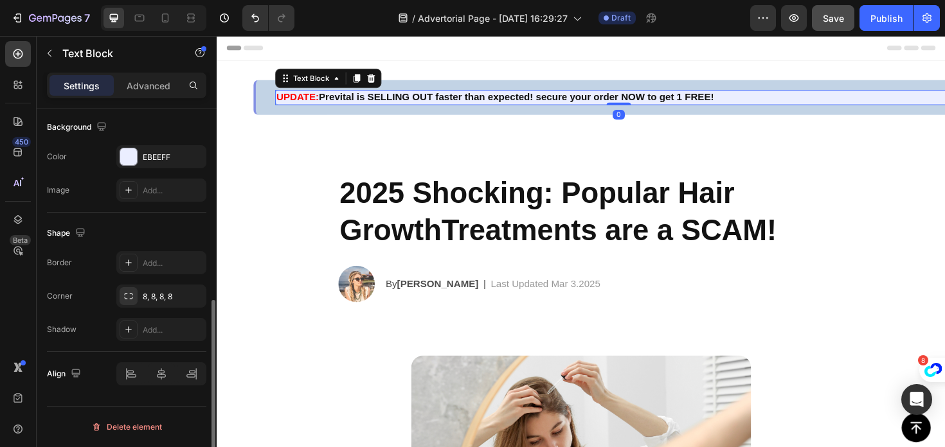
scroll to position [0, 0]
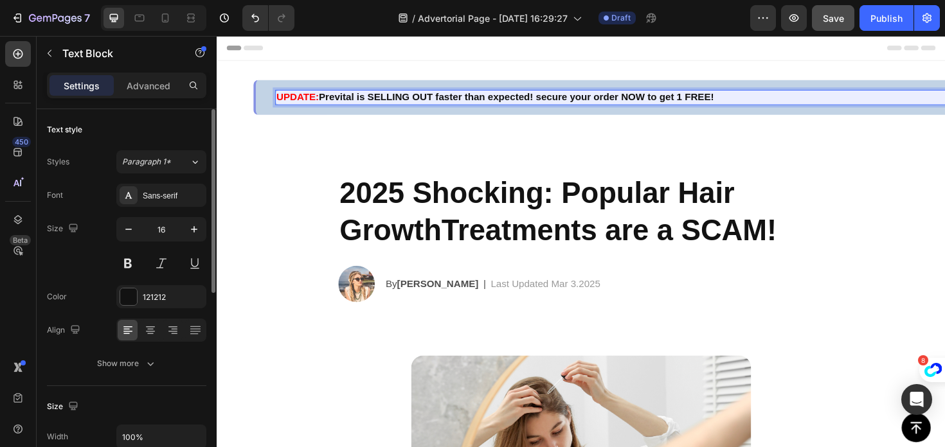
click at [360, 100] on strong "Prevital is SELLING OUT faster than expected! secure your order NOW to get 1 FR…" at bounding box center [534, 100] width 418 height 11
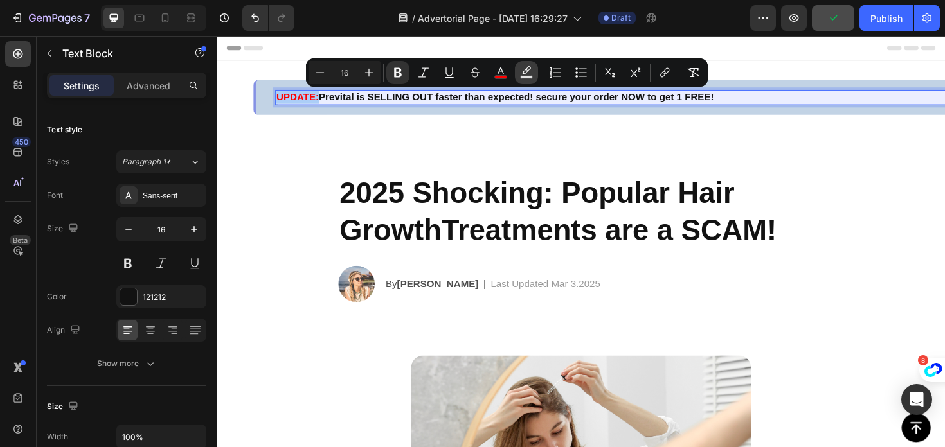
click at [521, 73] on icon "Editor contextual toolbar" at bounding box center [526, 72] width 13 height 13
type input "000000"
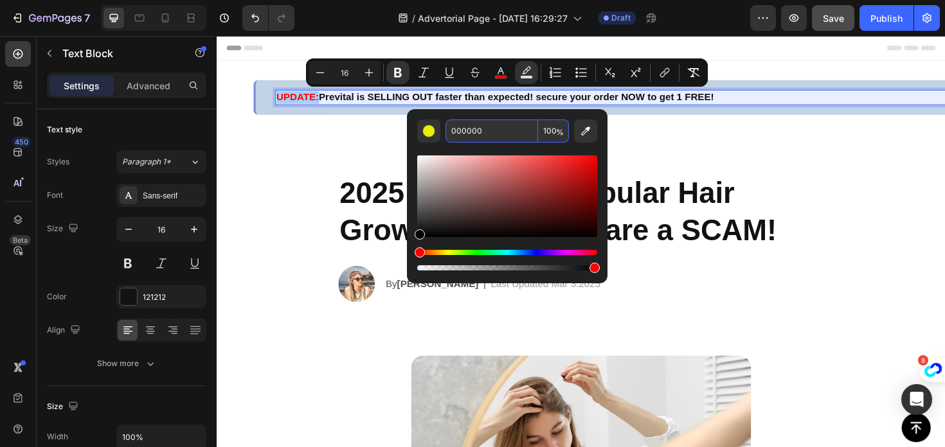
click at [495, 137] on input "000000" at bounding box center [491, 131] width 93 height 23
paste input "366FA9"
type input "366FA9"
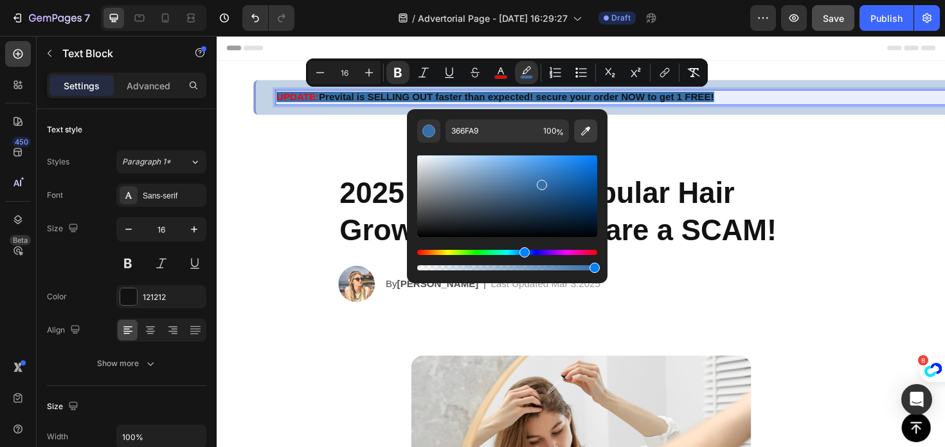
click at [589, 132] on icon "Editor contextual toolbar" at bounding box center [585, 131] width 13 height 13
click at [556, 133] on span "%" at bounding box center [560, 132] width 8 height 14
click at [555, 133] on input "100" at bounding box center [553, 131] width 31 height 23
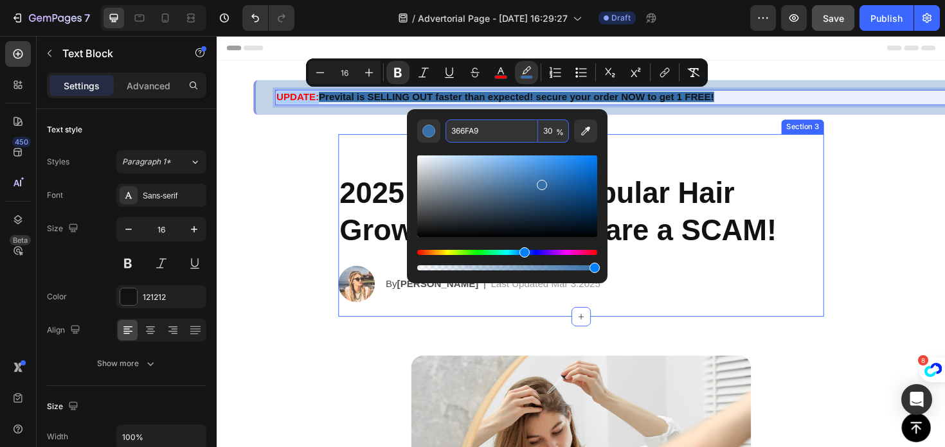
type input "30"
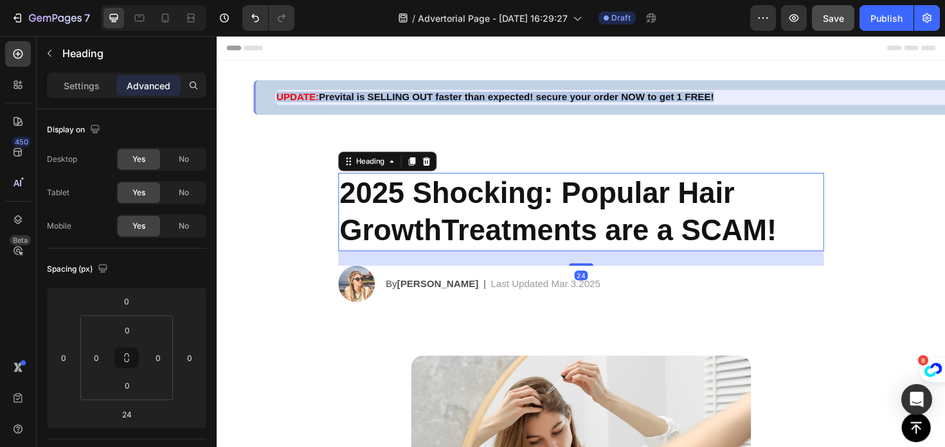
click at [356, 205] on h2 "2025 Shocking: Popular Hair GrowthTreatments are a SCAM!" at bounding box center [602, 222] width 514 height 83
click at [306, 101] on strong "UPDATE:" at bounding box center [302, 100] width 45 height 11
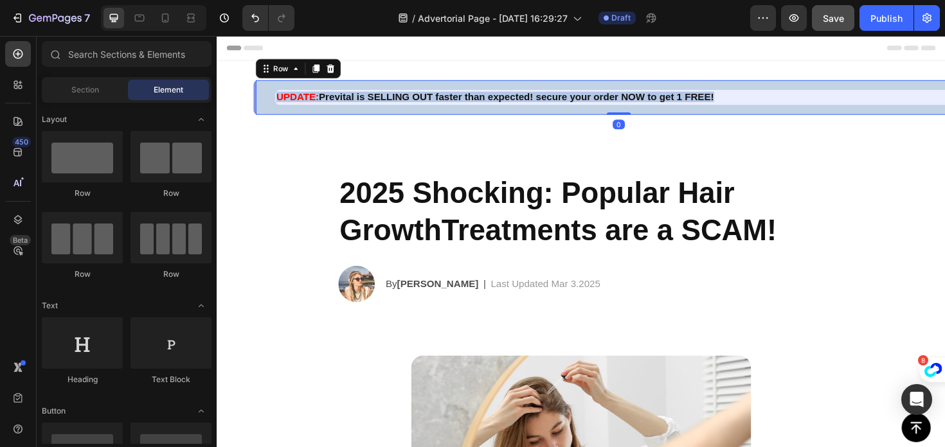
click at [328, 91] on div "UPDATE: Prevital is SELLING OUT faster than expected! secure your order NOW to …" at bounding box center [640, 101] width 771 height 37
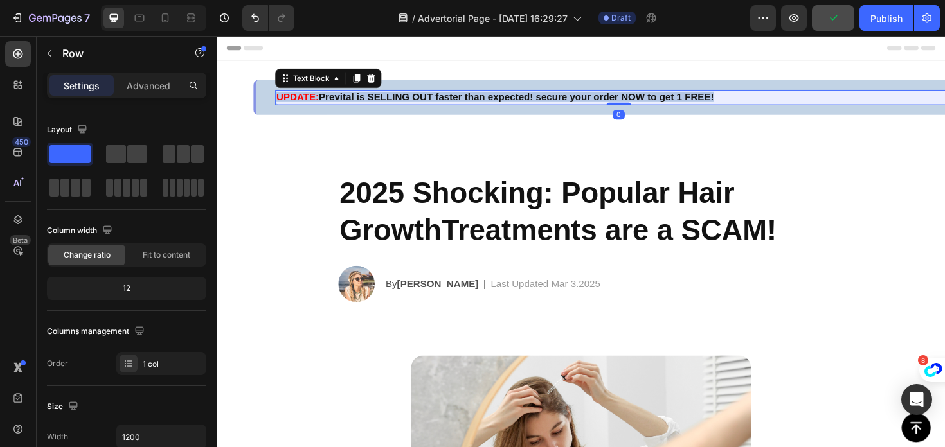
click at [328, 98] on strong "Prevital is SELLING OUT faster than expected! secure your order NOW to get 1 FR…" at bounding box center [534, 100] width 418 height 11
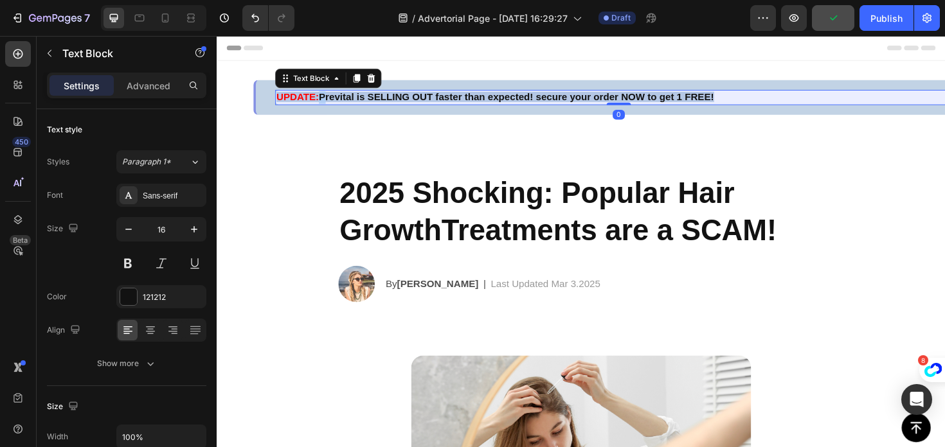
click at [325, 105] on strong "Prevital is SELLING OUT faster than expected! secure your order NOW to get 1 FR…" at bounding box center [534, 100] width 418 height 11
copy strong "UPDATE:"
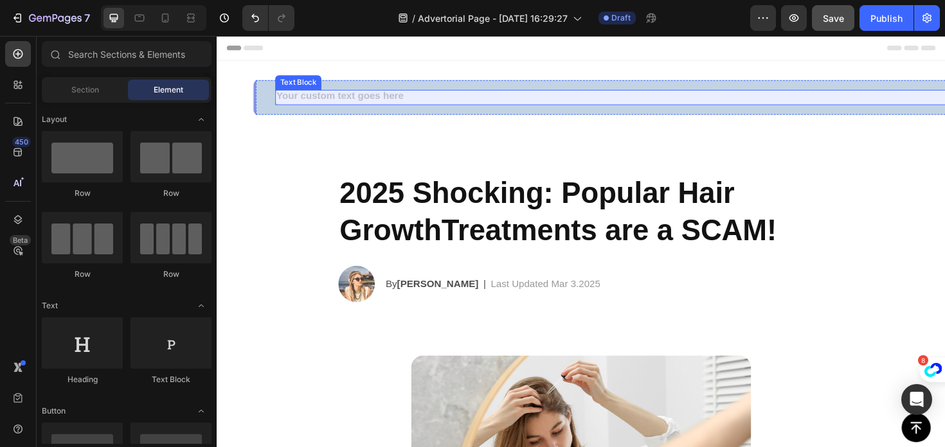
click at [332, 107] on p "Rich Text Editor. Editing area: main" at bounding box center [642, 100] width 725 height 13
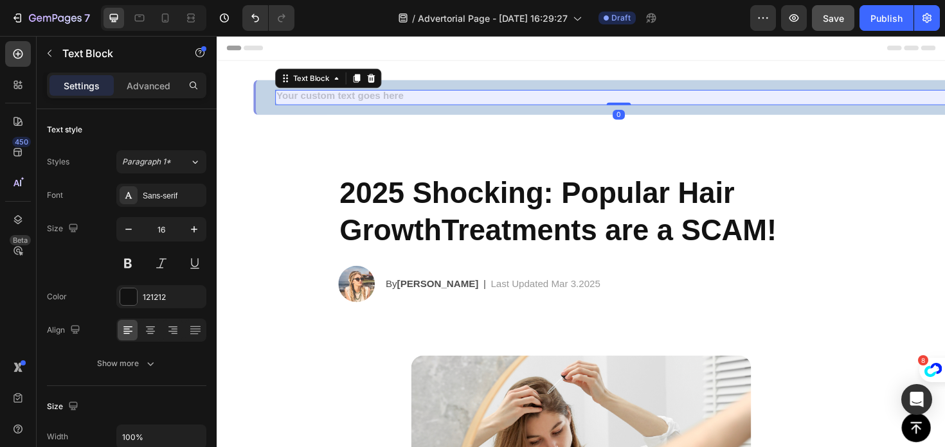
click at [388, 79] on div "Text Block" at bounding box center [334, 81] width 112 height 21
click at [382, 79] on icon at bounding box center [380, 80] width 8 height 9
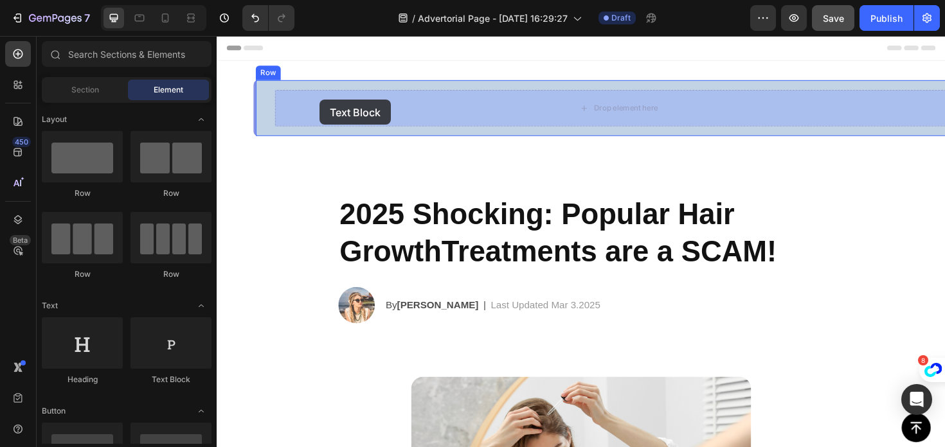
drag, startPoint x: 386, startPoint y: 393, endPoint x: 325, endPoint y: 103, distance: 295.4
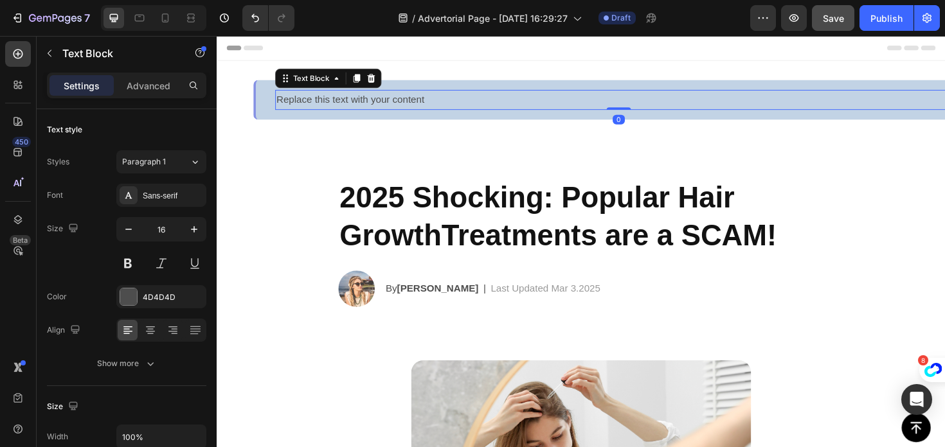
click at [330, 105] on div "Replace this text with your content" at bounding box center [641, 103] width 727 height 21
click at [330, 105] on p "Replace this text with your content" at bounding box center [642, 103] width 725 height 19
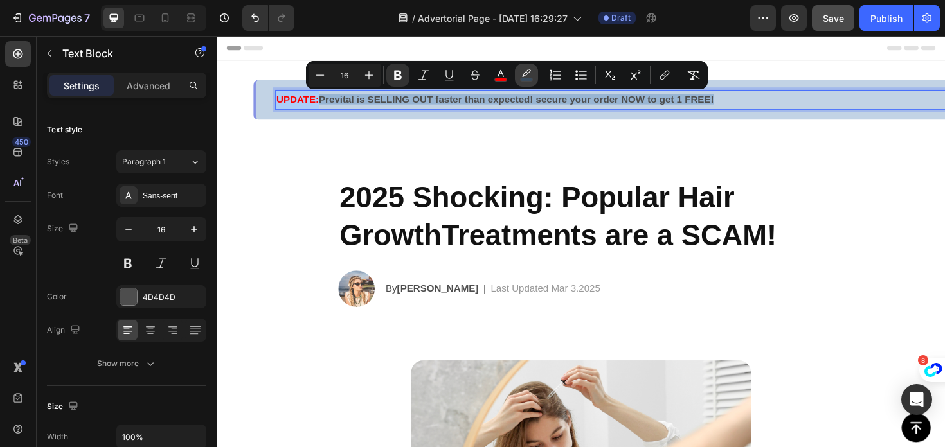
click at [521, 68] on button "color" at bounding box center [526, 75] width 23 height 23
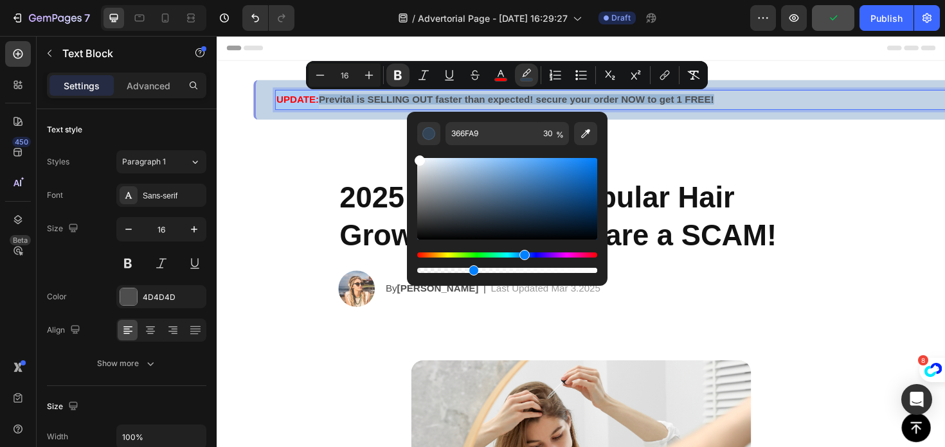
drag, startPoint x: 682, startPoint y: 208, endPoint x: 407, endPoint y: 148, distance: 280.8
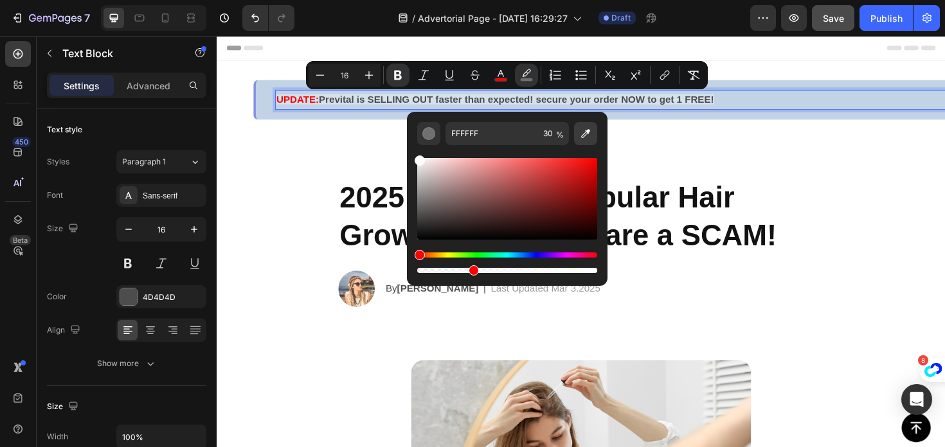
click at [585, 139] on icon "Editor contextual toolbar" at bounding box center [585, 133] width 13 height 13
type input "333333"
type input "100"
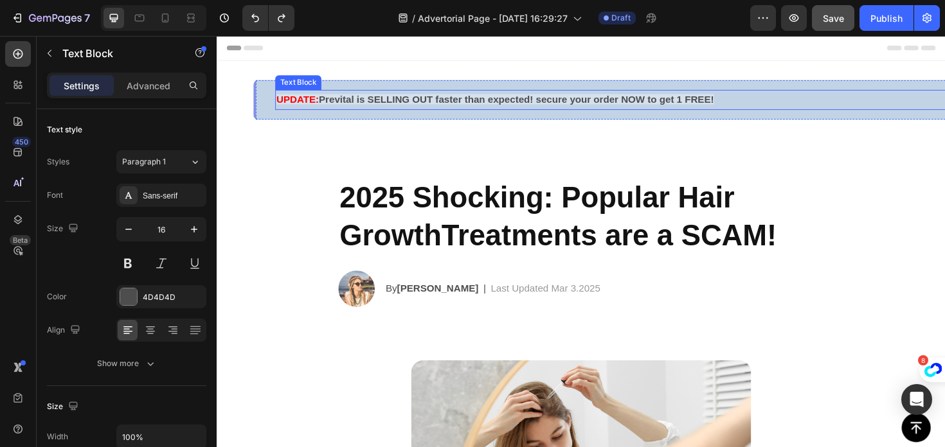
click at [404, 105] on strong "Prevital is SELLING OUT faster than expected! secure your order NOW to get 1 FR…" at bounding box center [534, 103] width 418 height 11
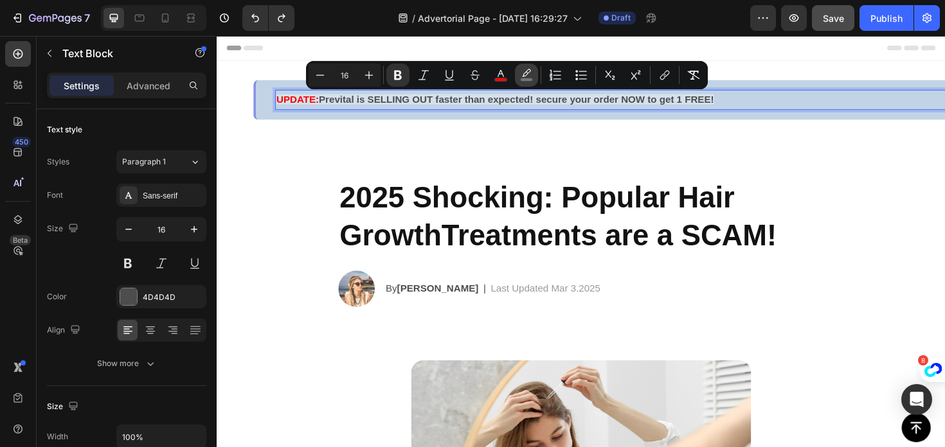
click at [518, 69] on button "color" at bounding box center [526, 75] width 23 height 23
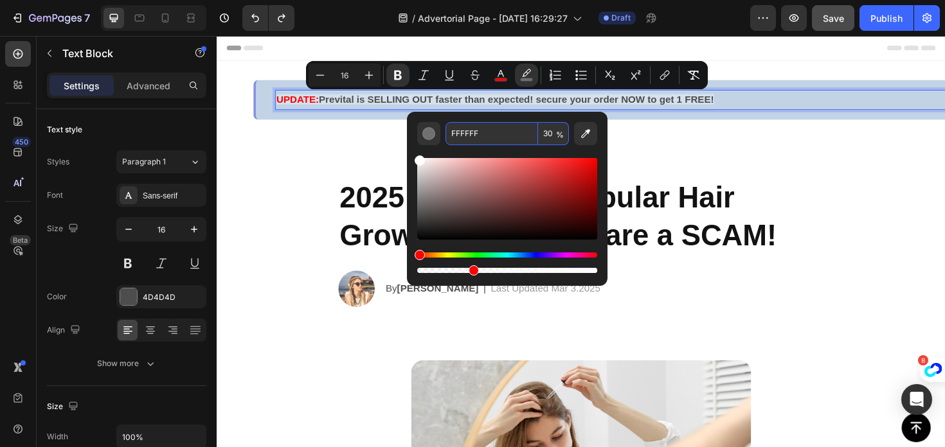
click at [557, 138] on span "%" at bounding box center [560, 135] width 8 height 14
click at [553, 134] on input "30" at bounding box center [553, 133] width 31 height 23
type input "0"
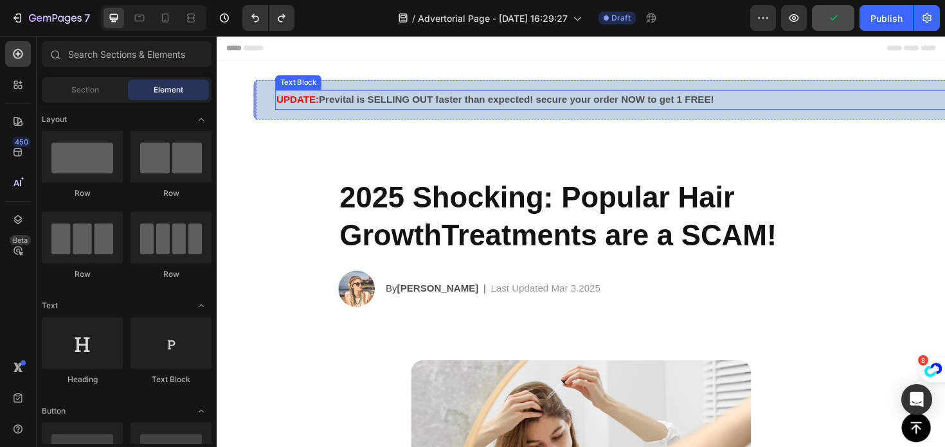
click at [377, 101] on strong "Prevital is SELLING OUT faster than expected! secure your order NOW to get 1 FR…" at bounding box center [534, 103] width 418 height 11
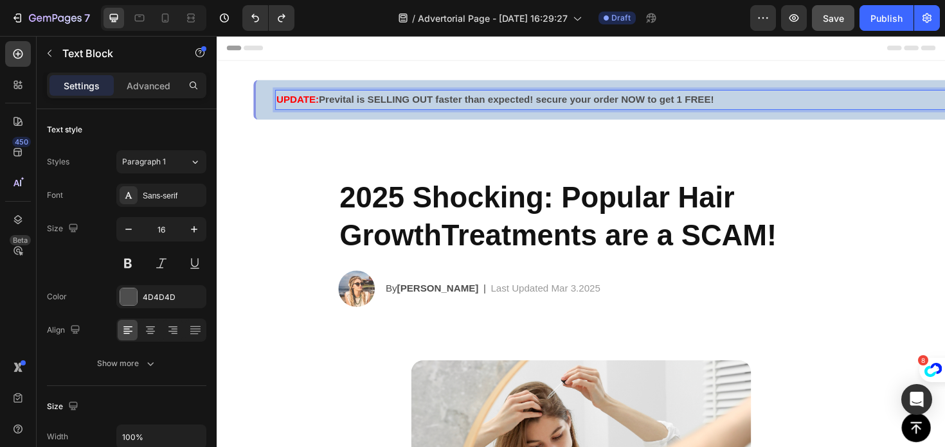
click at [329, 103] on strong "Prevital is SELLING OUT faster than expected! secure your order NOW to get 1 FR…" at bounding box center [534, 103] width 418 height 11
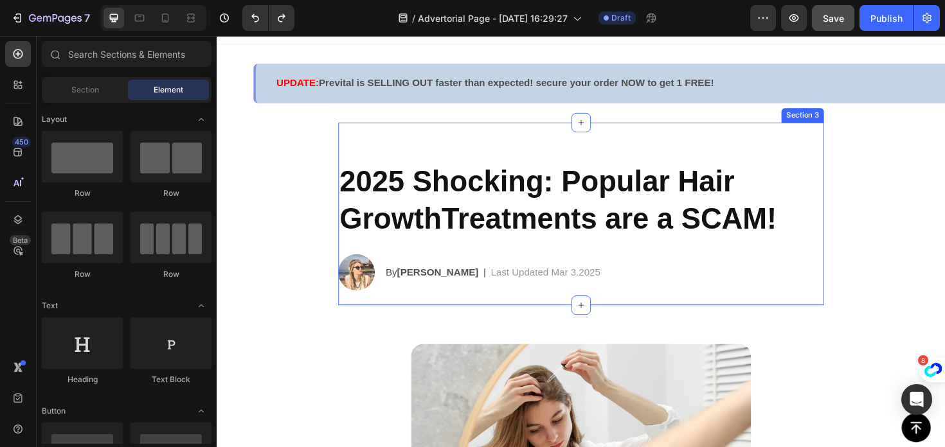
scroll to position [18, 0]
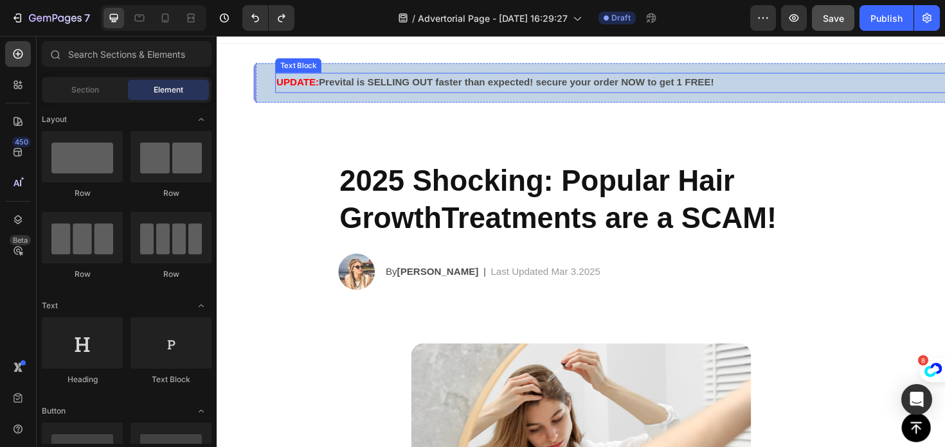
click at [850, 94] on p "UPDATE: Prevital is SELLING OUT faster than expected! secure your order NOW to …" at bounding box center [642, 85] width 725 height 19
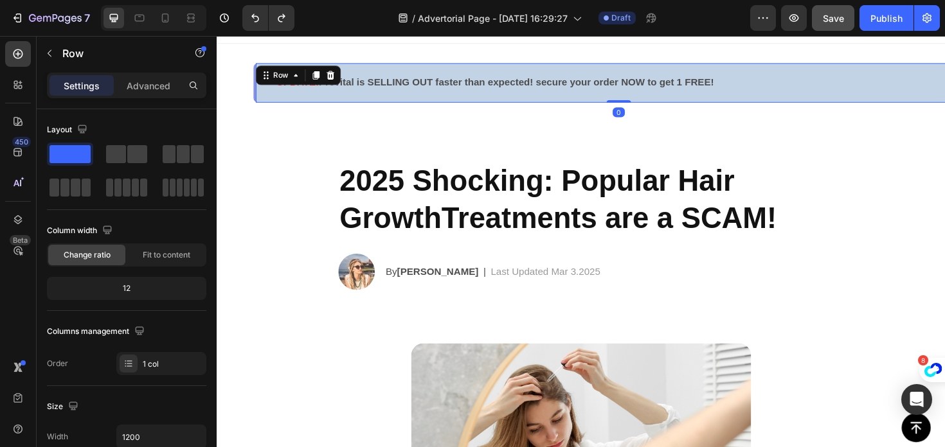
click at [794, 66] on div "UPDATE: Prevital is SELLING OUT faster than expected! secure your order NOW to …" at bounding box center [640, 86] width 771 height 42
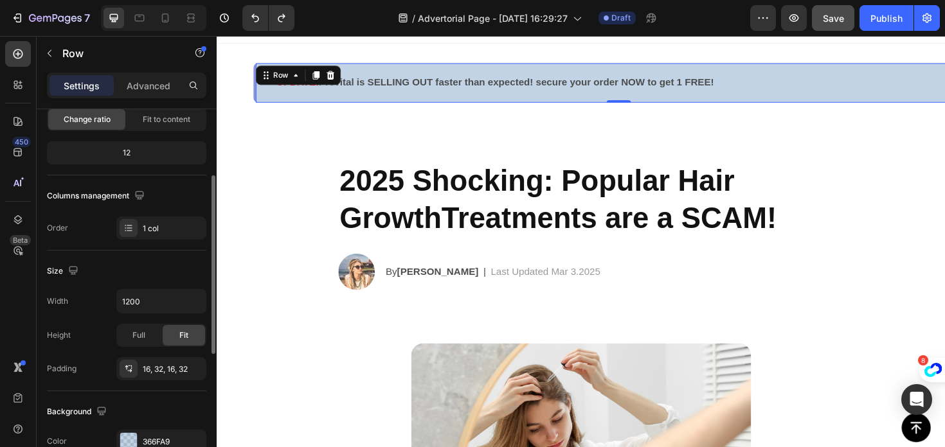
scroll to position [140, 0]
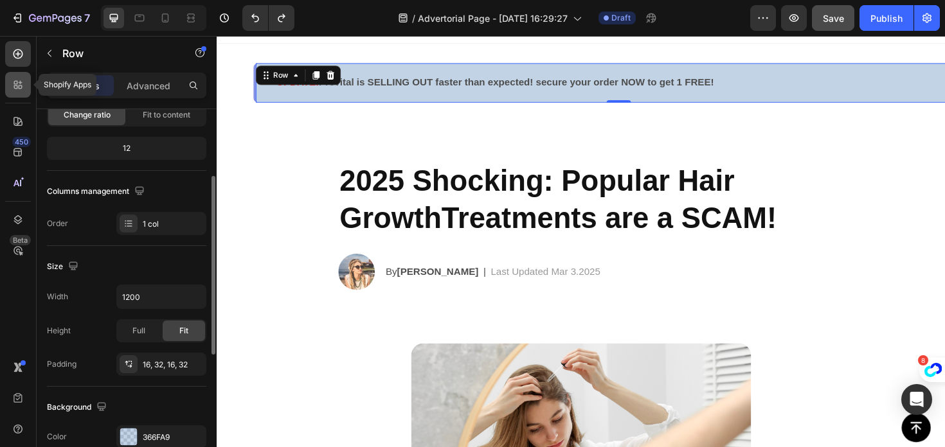
click at [9, 93] on div at bounding box center [18, 85] width 26 height 26
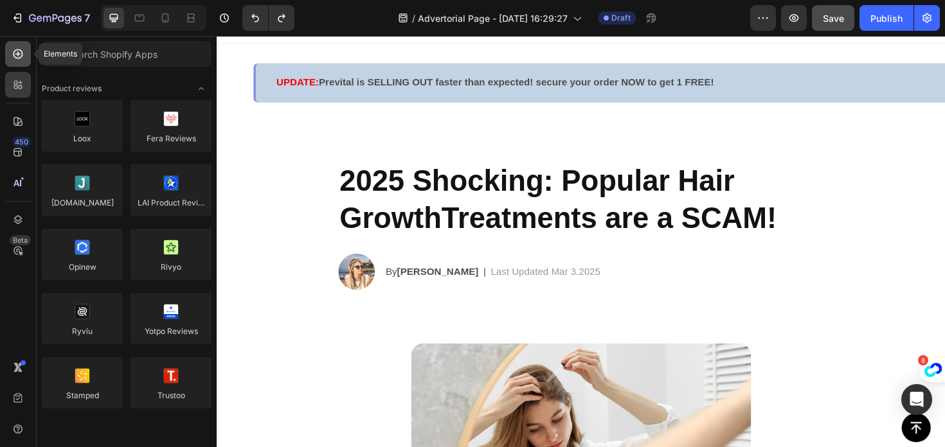
click at [19, 47] on div at bounding box center [18, 54] width 26 height 26
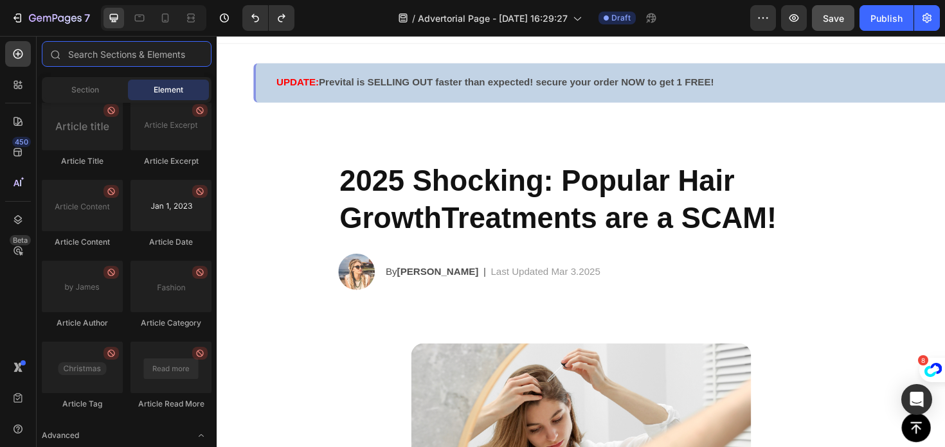
scroll to position [3468, 0]
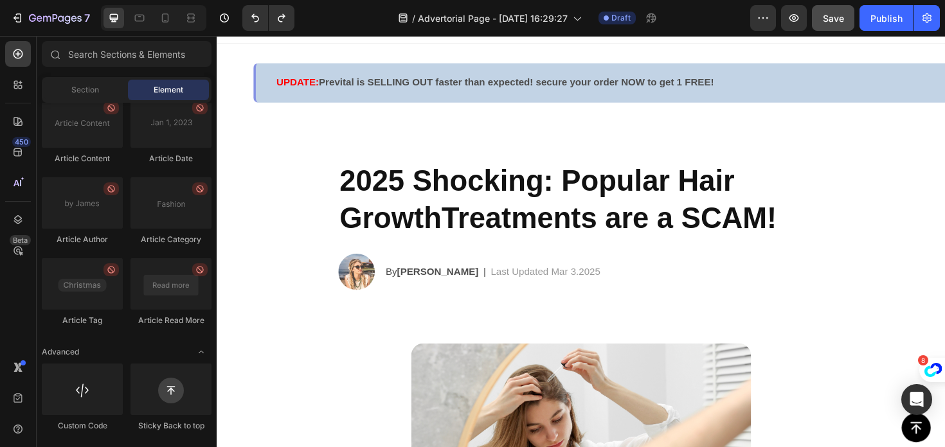
click at [427, 223] on h2 "2025 Shocking: Popular Hair GrowthTreatments are a SCAM!" at bounding box center [602, 209] width 514 height 83
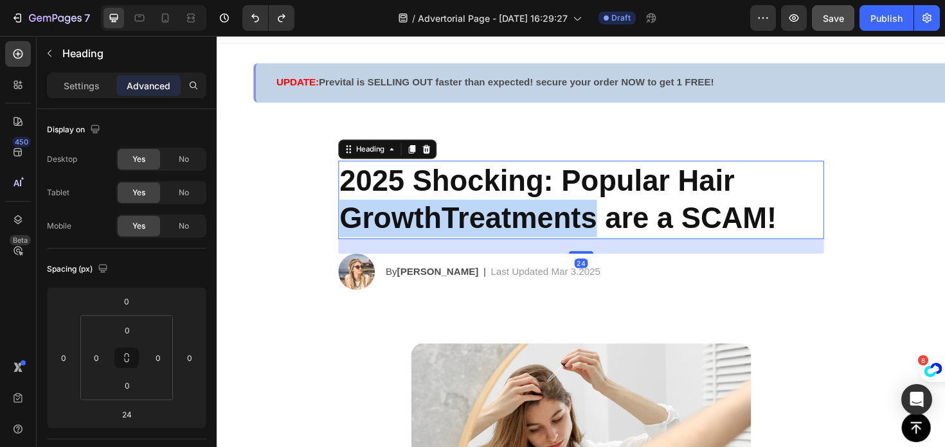
click at [427, 223] on h2 "2025 Shocking: Popular Hair GrowthTreatments are a SCAM!" at bounding box center [602, 209] width 514 height 83
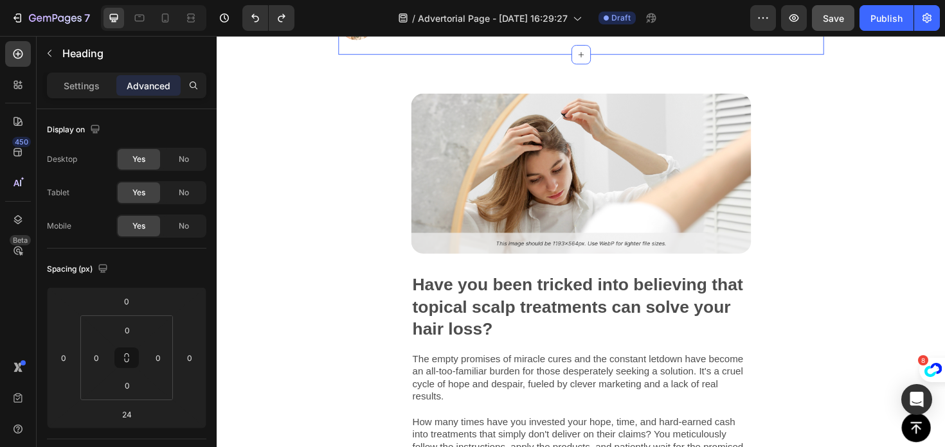
type input "16"
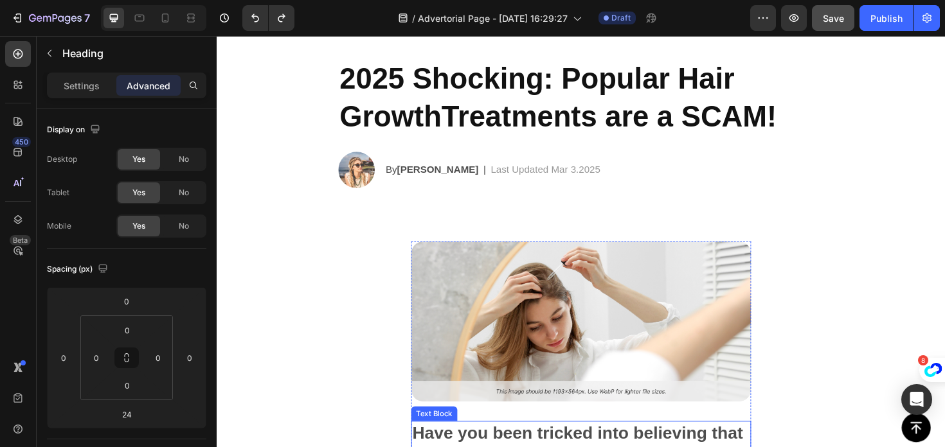
scroll to position [80, 0]
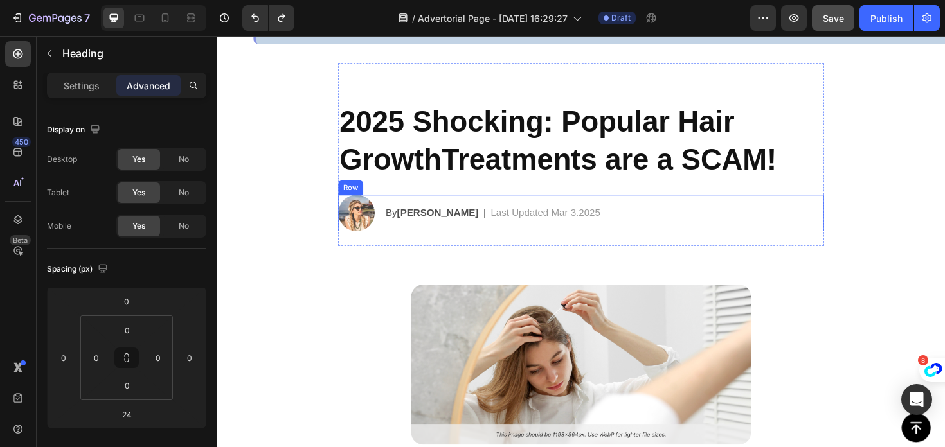
click at [476, 165] on h2 "2025 Shocking: Popular Hair GrowthTreatments are a SCAM!" at bounding box center [602, 147] width 514 height 83
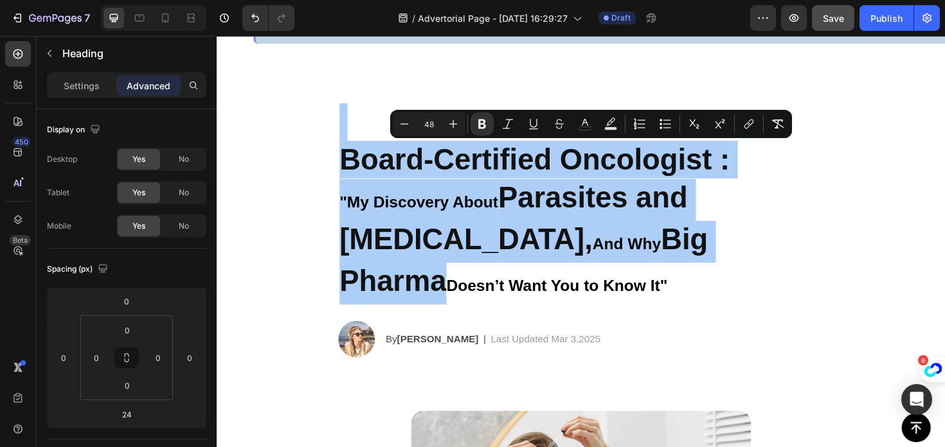
click at [434, 125] on input "48" at bounding box center [429, 123] width 26 height 15
type input "30"
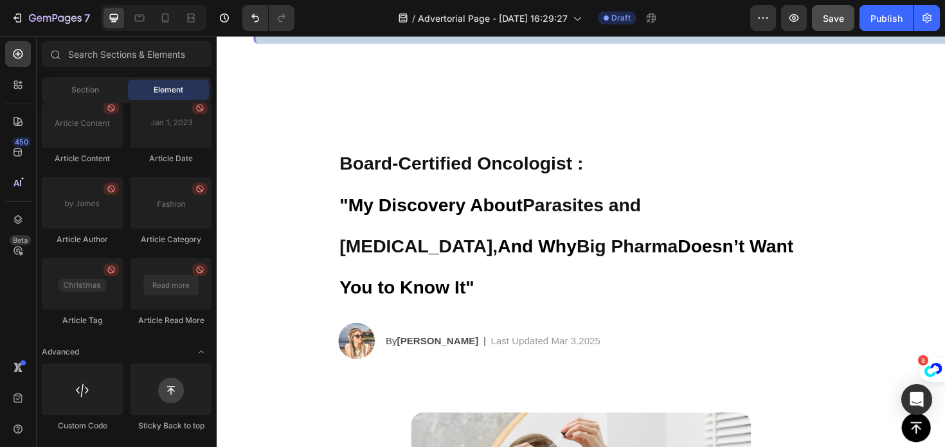
click at [338, 183] on section "⁠⁠⁠⁠⁠⁠⁠ Board-Certified Oncologist : "My Discovery About Parasites and Cancer, …" at bounding box center [602, 229] width 535 height 329
click at [346, 213] on strong ""My Discovery About" at bounding box center [443, 214] width 194 height 21
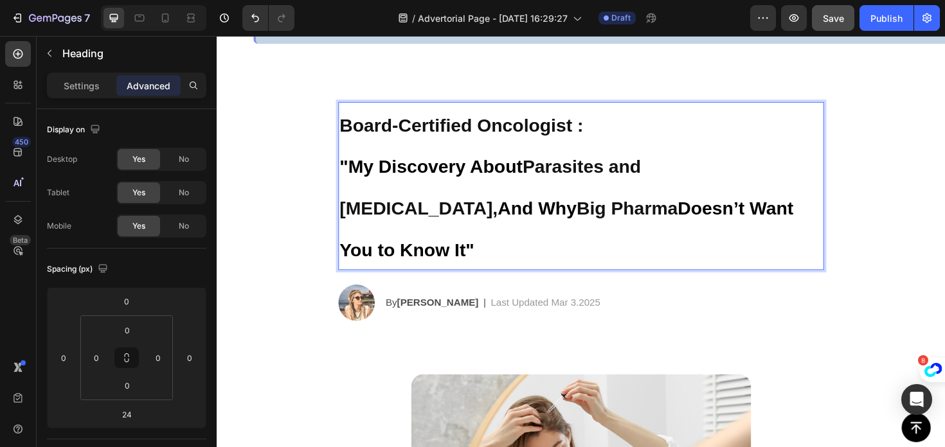
click at [417, 193] on p "Board-Certified Oncologist : "My Discovery About Parasites and Cancer, And Why …" at bounding box center [602, 195] width 512 height 176
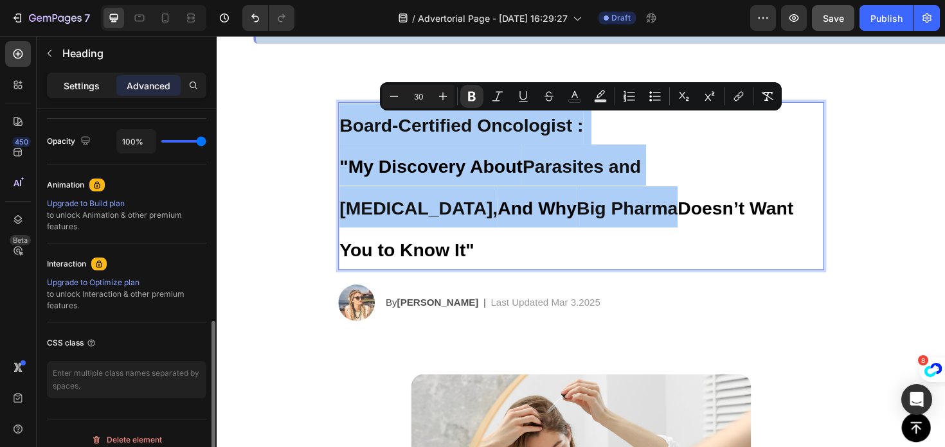
click at [91, 79] on p "Settings" at bounding box center [82, 85] width 36 height 13
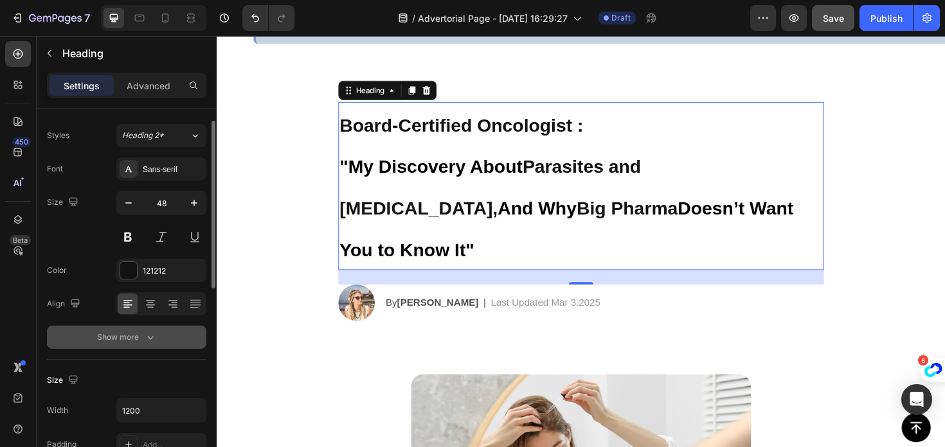
click at [136, 331] on div "Show more" at bounding box center [127, 337] width 60 height 13
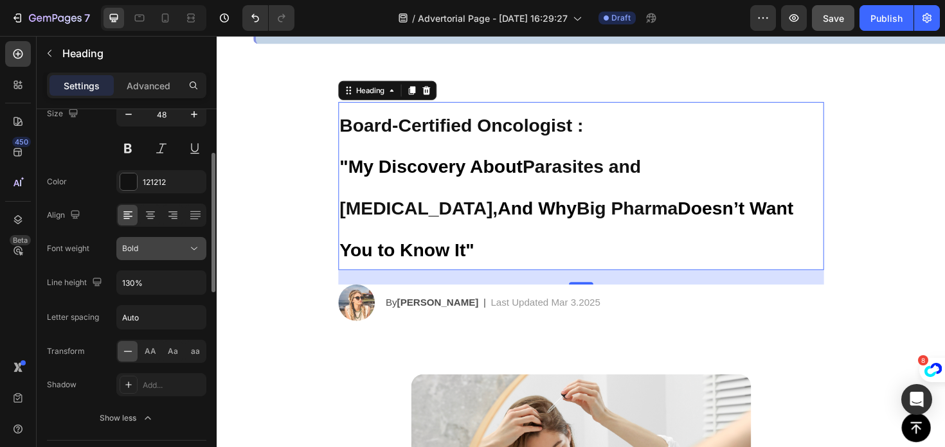
scroll to position [118, 0]
click at [138, 287] on input "130%" at bounding box center [161, 280] width 89 height 23
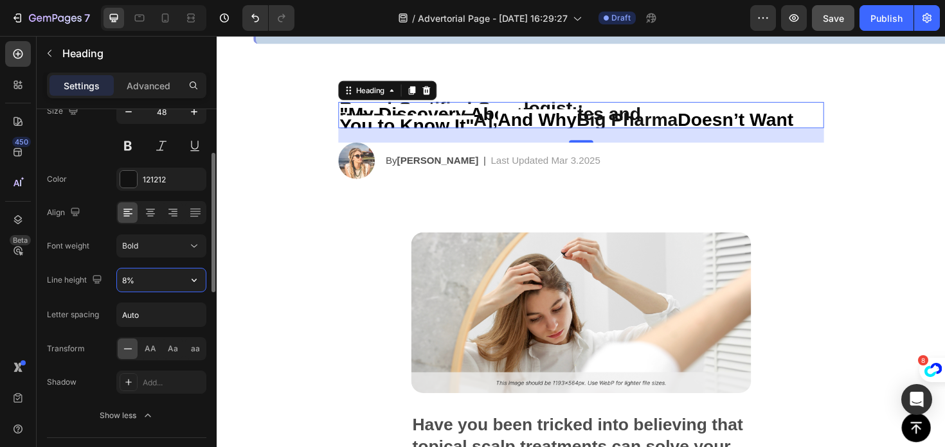
type input "80%"
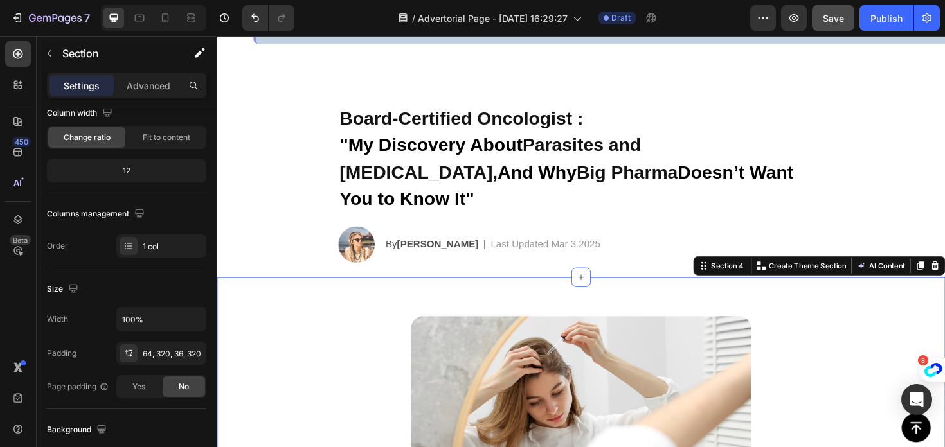
scroll to position [0, 0]
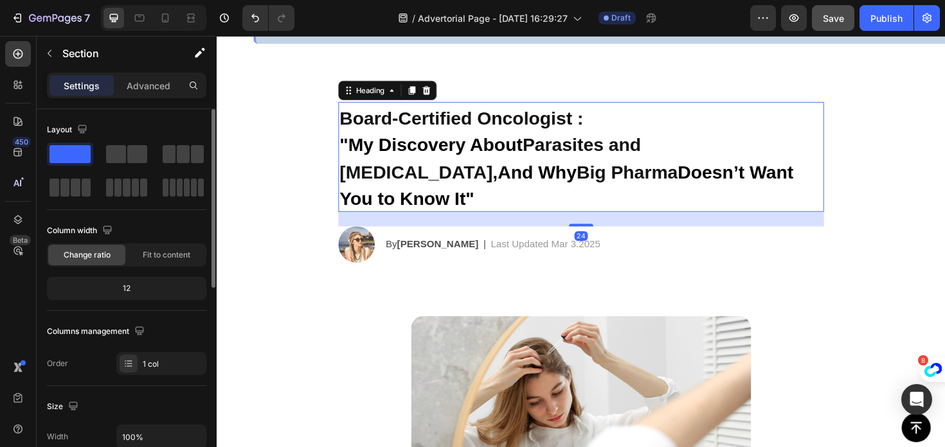
click at [528, 168] on p "⁠⁠⁠⁠⁠⁠⁠ Board-Certified Oncologist : "My Discovery About Parasites and Cancer, …" at bounding box center [602, 164] width 512 height 114
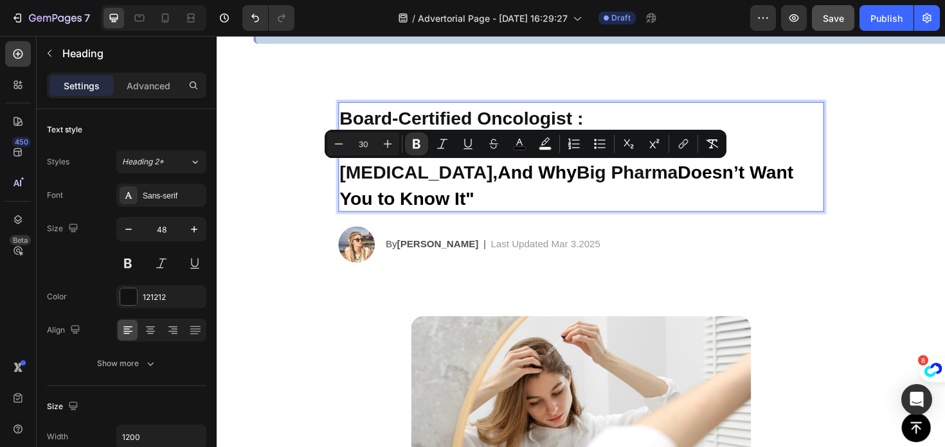
click at [688, 187] on strong "Doesn’t Want You to Know It"" at bounding box center [586, 194] width 481 height 49
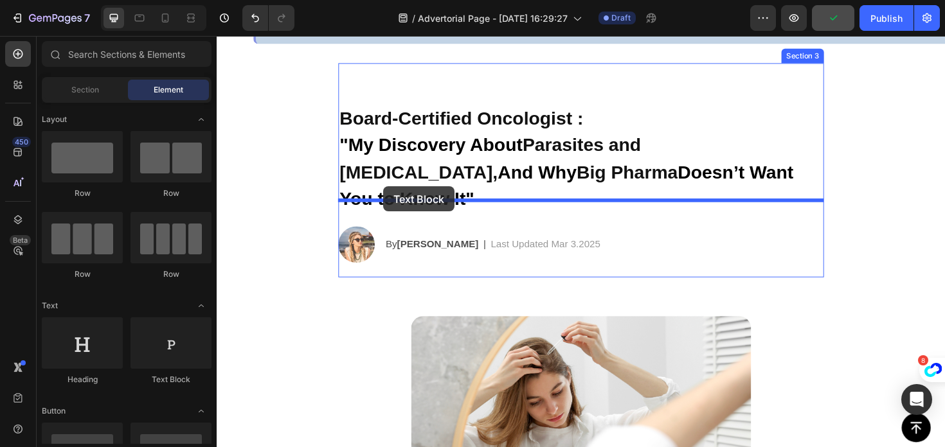
drag, startPoint x: 386, startPoint y: 388, endPoint x: 393, endPoint y: 195, distance: 192.9
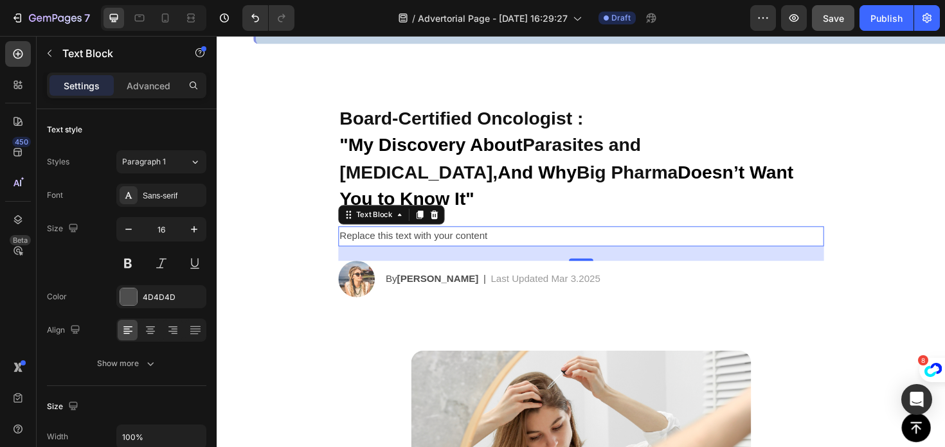
click at [431, 238] on div "Replace this text with your content" at bounding box center [602, 248] width 514 height 21
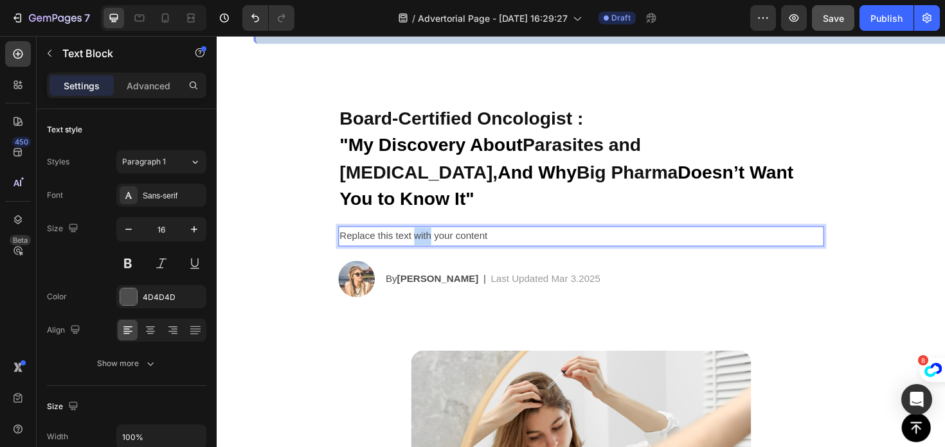
click at [431, 239] on p "Replace this text with your content" at bounding box center [602, 248] width 512 height 19
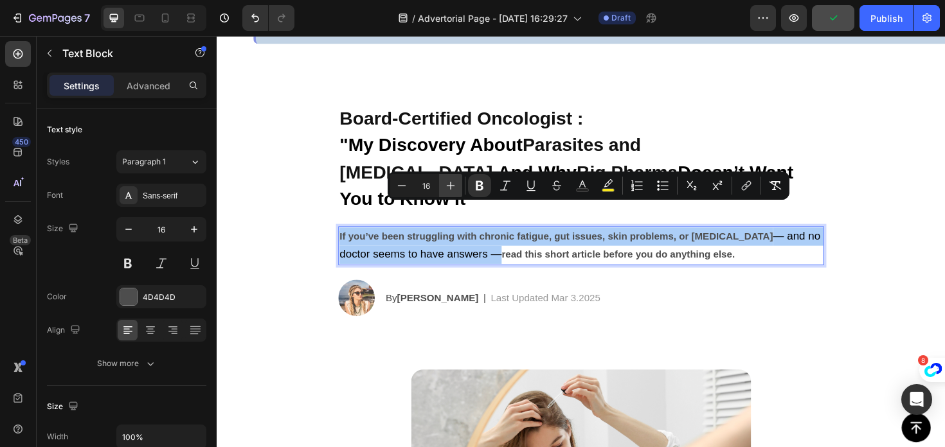
click at [457, 187] on button "Plus" at bounding box center [450, 185] width 23 height 23
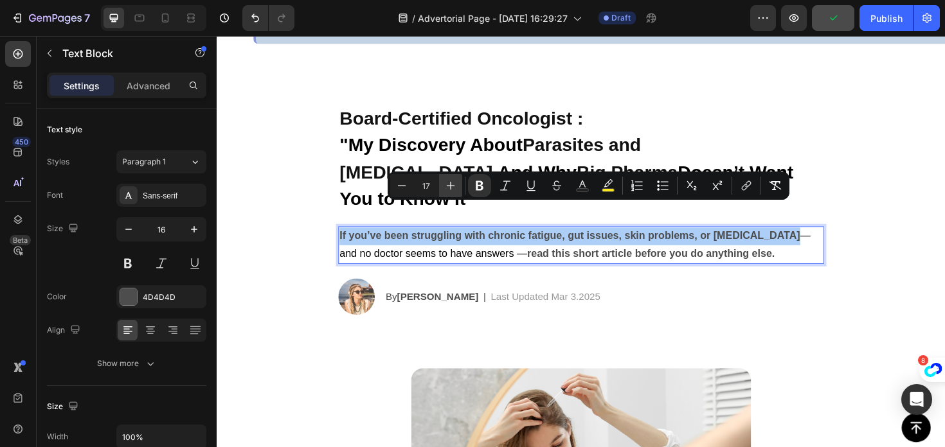
click at [457, 187] on button "Plus" at bounding box center [450, 185] width 23 height 23
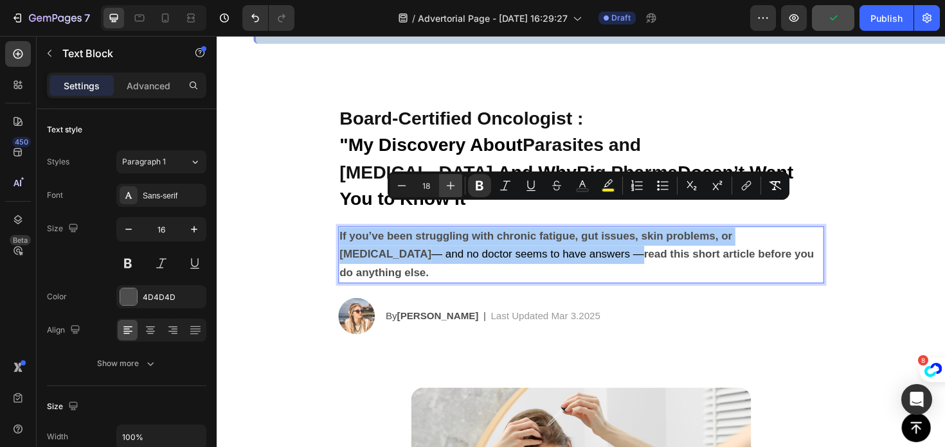
click at [457, 187] on button "Plus" at bounding box center [450, 185] width 23 height 23
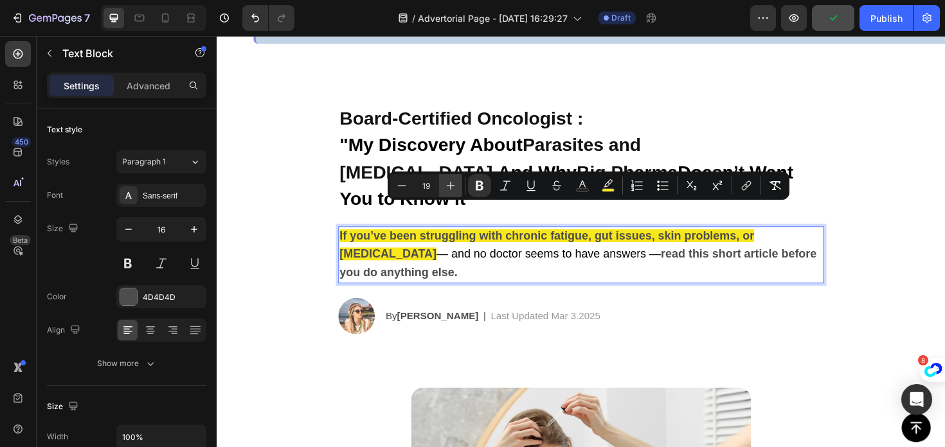
click at [456, 187] on icon "Editor contextual toolbar" at bounding box center [450, 185] width 13 height 13
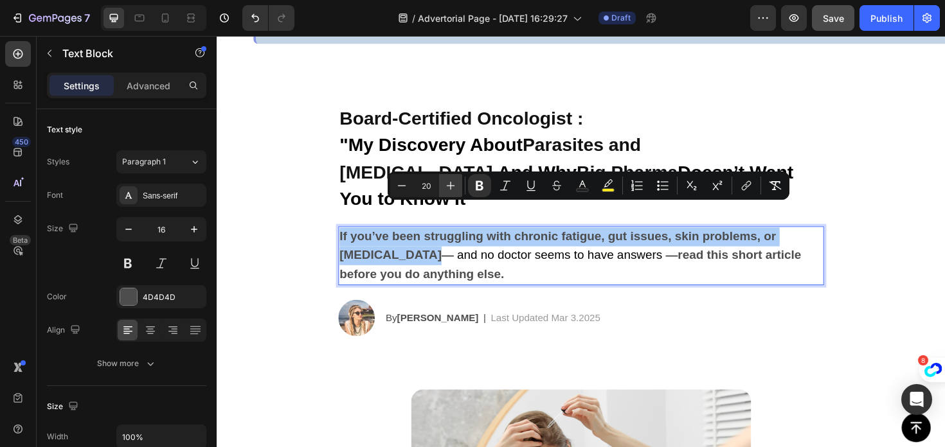
click at [456, 187] on icon "Editor contextual toolbar" at bounding box center [450, 185] width 13 height 13
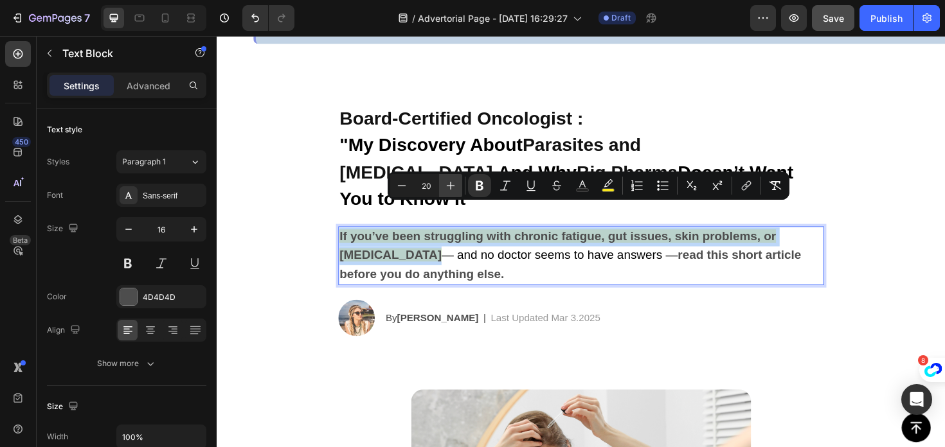
type input "21"
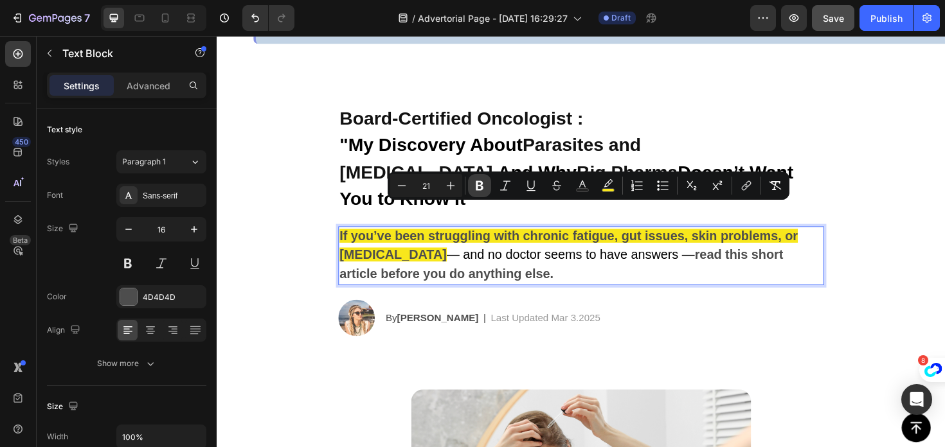
click at [486, 186] on button "Bold" at bounding box center [479, 185] width 23 height 23
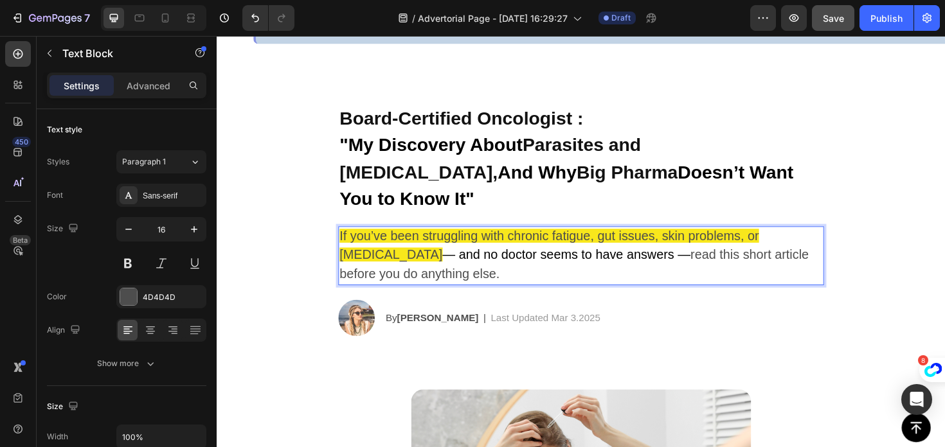
click at [456, 260] on span "— and no doctor seems to have answers —" at bounding box center [587, 267] width 263 height 15
click at [460, 249] on p "If you’ve been struggling with chronic fatigue, gut issues, skin problems, or b…" at bounding box center [602, 268] width 512 height 59
click at [467, 253] on p "If you’ve been struggling with chronic fatigue, gut issues, skin problems, or b…" at bounding box center [602, 268] width 512 height 59
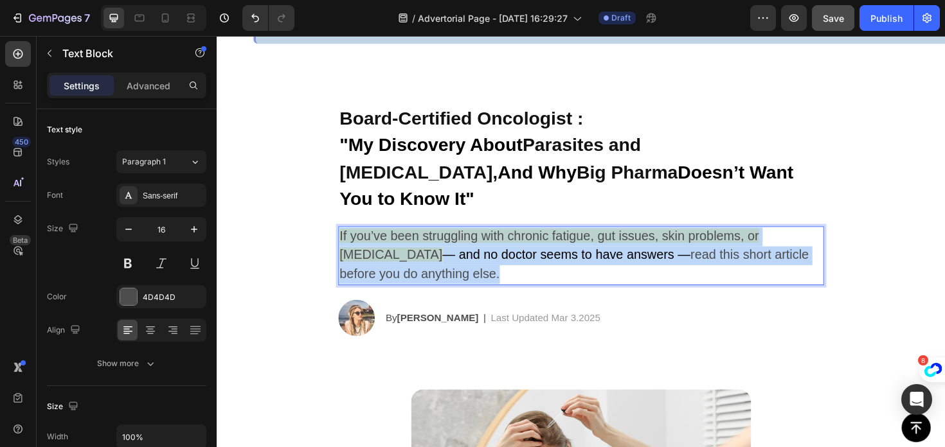
drag, startPoint x: 461, startPoint y: 256, endPoint x: 335, endPoint y: 202, distance: 136.7
click at [335, 202] on section "⁠⁠⁠⁠⁠⁠⁠ Board-Certified Oncologist : "My Discovery About Parasites and Cancer, …" at bounding box center [602, 217] width 535 height 305
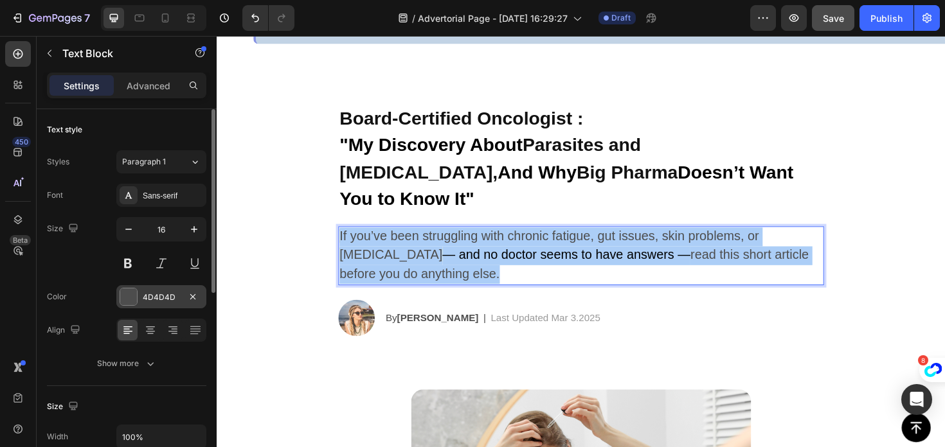
click at [184, 298] on div "4D4D4D" at bounding box center [161, 296] width 90 height 23
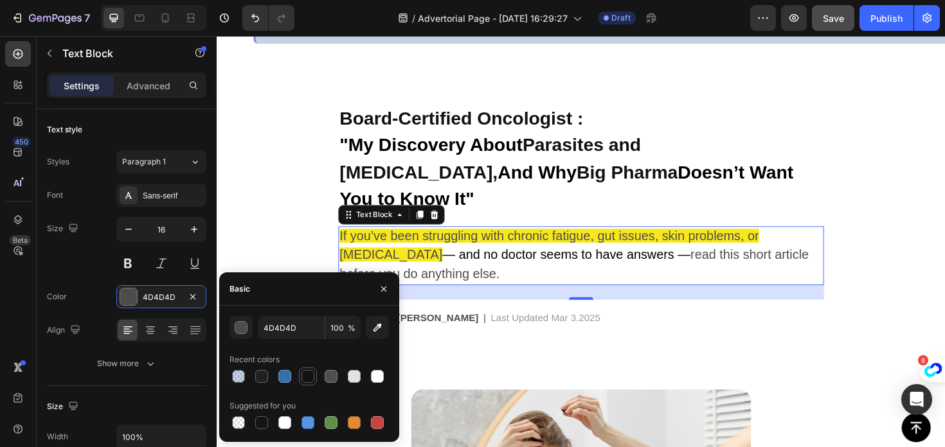
click at [302, 380] on div at bounding box center [307, 376] width 13 height 13
type input "121212"
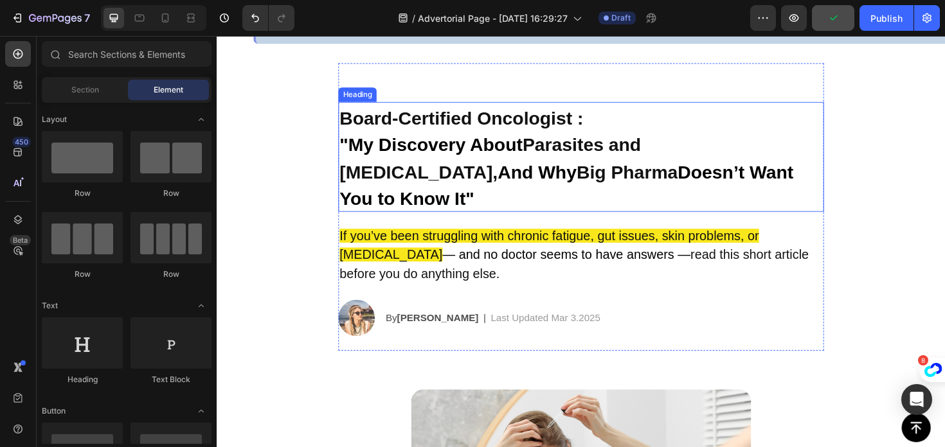
click at [584, 138] on p "⁠⁠⁠⁠⁠⁠⁠ Board-Certified Oncologist : "My Discovery About Parasites and Cancer, …" at bounding box center [602, 164] width 512 height 114
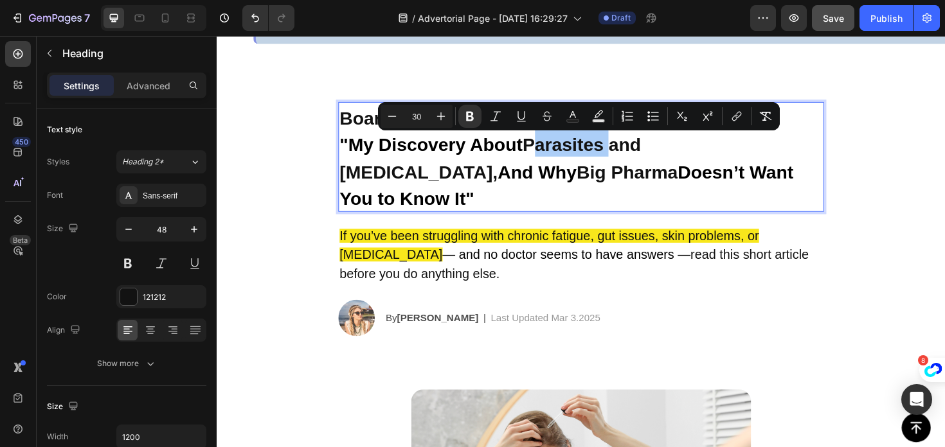
click at [589, 120] on button "Text Background Color" at bounding box center [598, 116] width 23 height 23
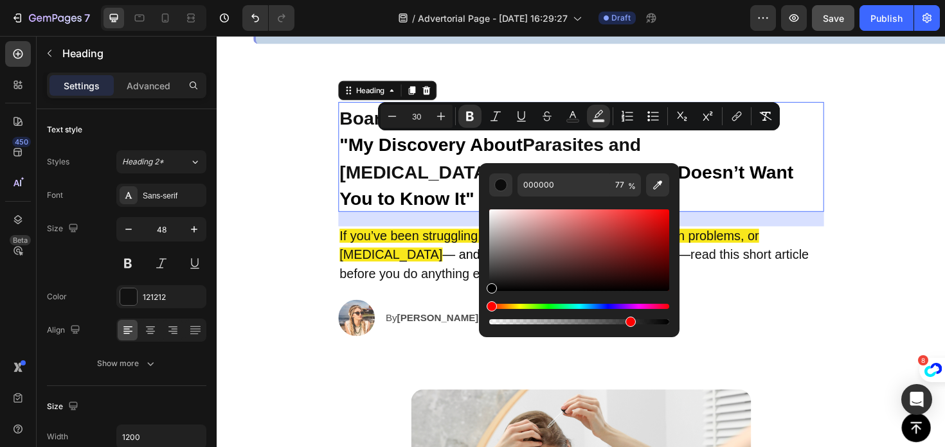
click at [494, 147] on strong ""My Discovery About" at bounding box center [443, 151] width 194 height 21
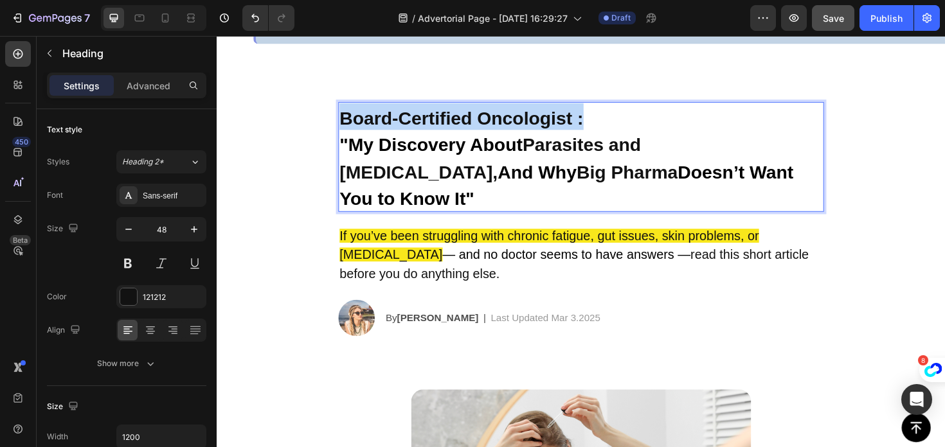
drag, startPoint x: 603, startPoint y: 123, endPoint x: 343, endPoint y: 123, distance: 260.3
click at [343, 123] on section "Board-Certified Oncologist : "My Discovery About Parasites and Cancer, And Why …" at bounding box center [602, 217] width 535 height 305
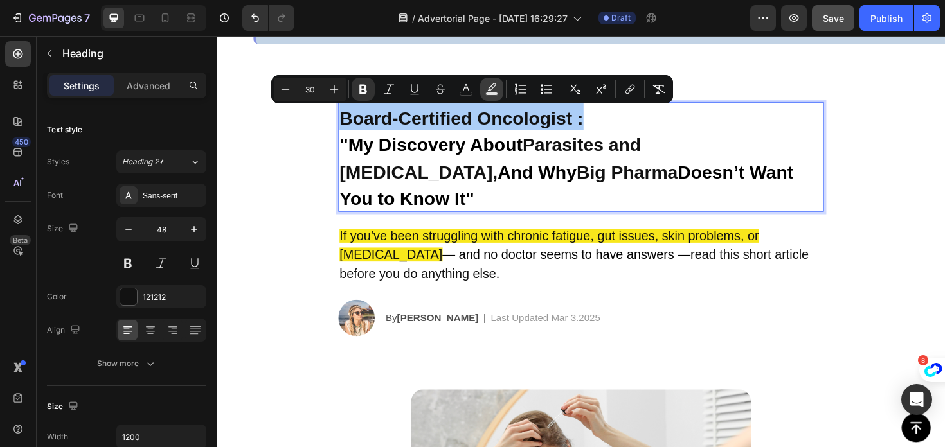
click at [495, 93] on rect "Editor contextual toolbar" at bounding box center [492, 94] width 12 height 3
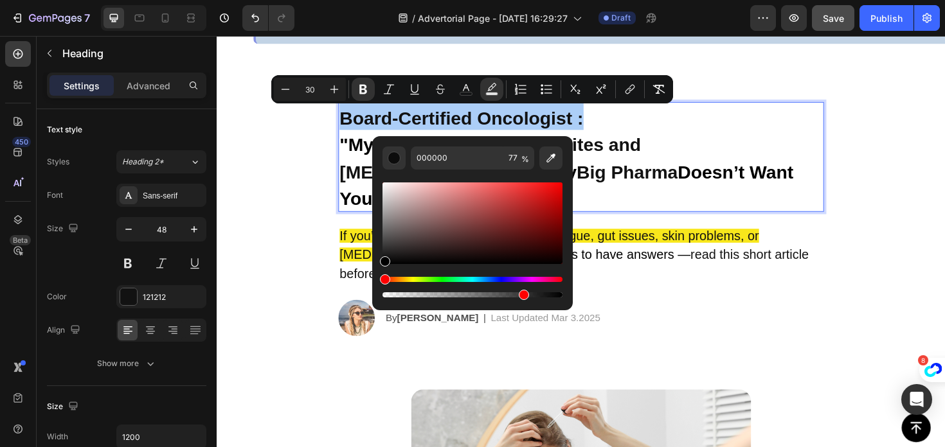
click at [409, 280] on div "Hue" at bounding box center [472, 279] width 180 height 5
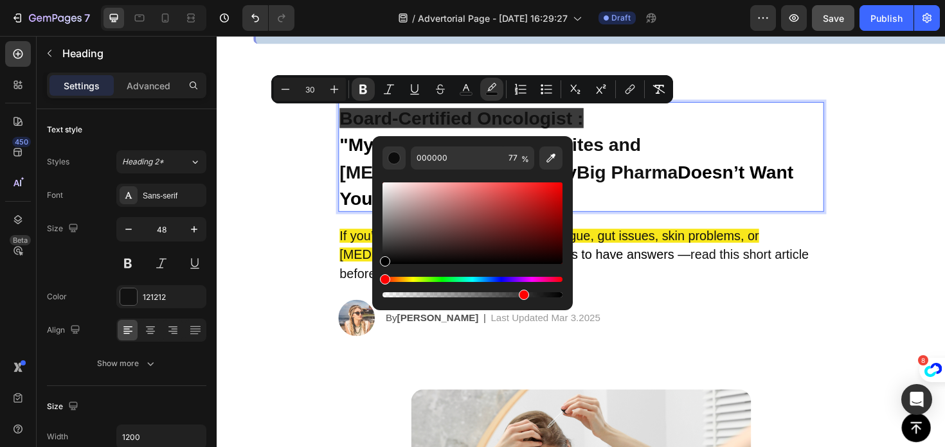
click at [413, 280] on div "Hue" at bounding box center [472, 279] width 180 height 5
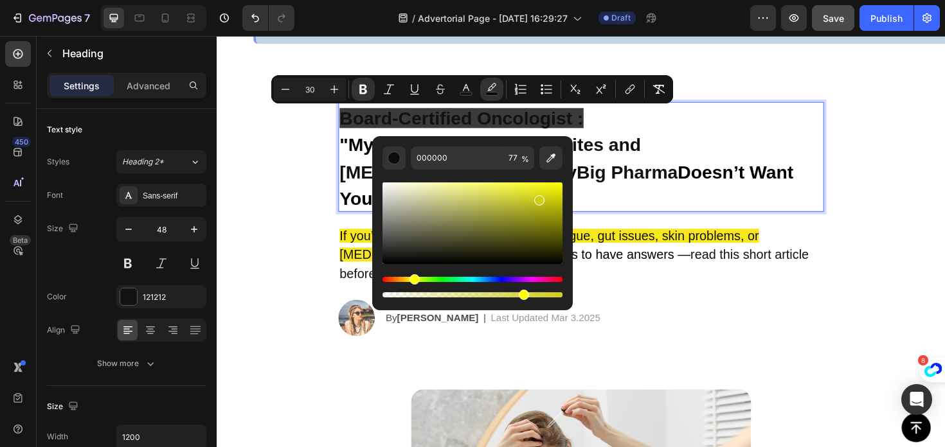
drag, startPoint x: 485, startPoint y: 219, endPoint x: 539, endPoint y: 183, distance: 64.3
click at [540, 184] on div "Editor contextual toolbar" at bounding box center [472, 224] width 180 height 82
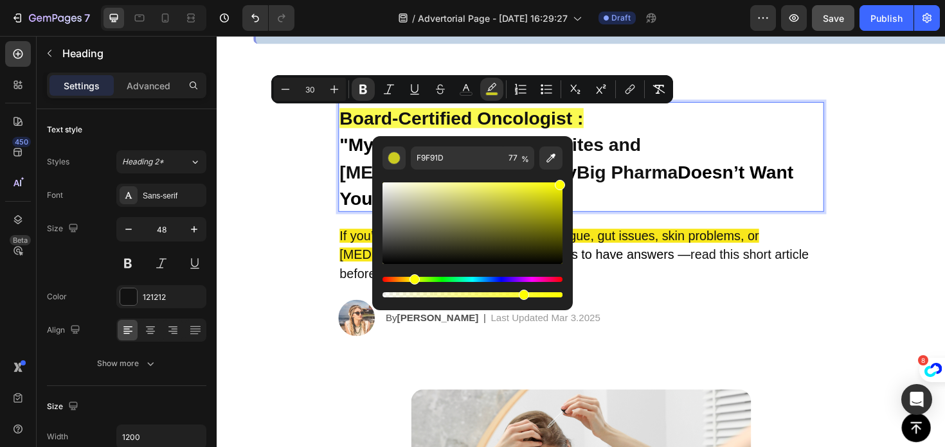
type input "FFFF00"
drag, startPoint x: 751, startPoint y: 226, endPoint x: 618, endPoint y: 189, distance: 138.0
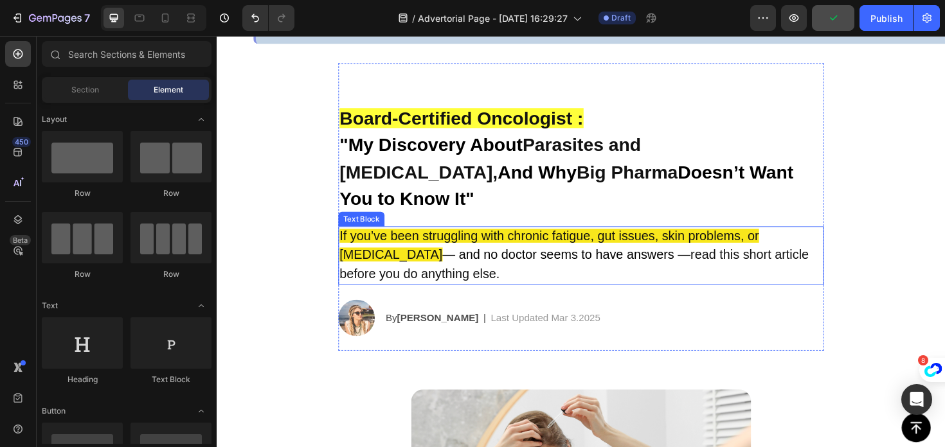
click at [556, 264] on p "If you’ve been struggling with chronic fatigue, gut issues, skin problems, or b…" at bounding box center [602, 268] width 512 height 59
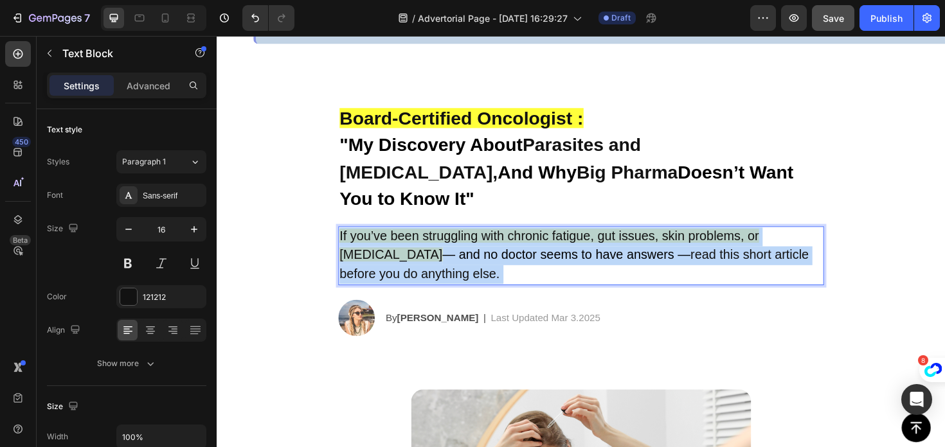
drag, startPoint x: 574, startPoint y: 251, endPoint x: 614, endPoint y: 240, distance: 42.1
click at [615, 240] on p "If you’ve been struggling with chronic fatigue, gut issues, skin problems, or b…" at bounding box center [602, 268] width 512 height 59
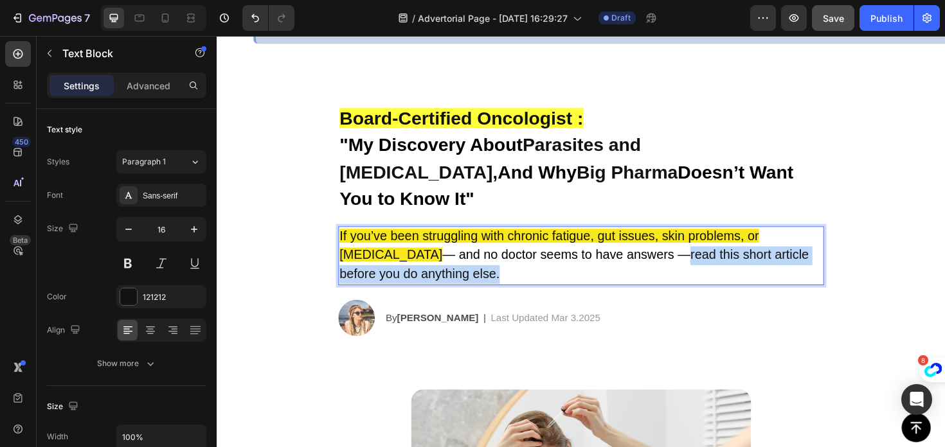
drag, startPoint x: 614, startPoint y: 240, endPoint x: 636, endPoint y: 261, distance: 30.4
click at [636, 261] on p "If you’ve been struggling with chronic fatigue, gut issues, skin problems, or b…" at bounding box center [602, 268] width 512 height 59
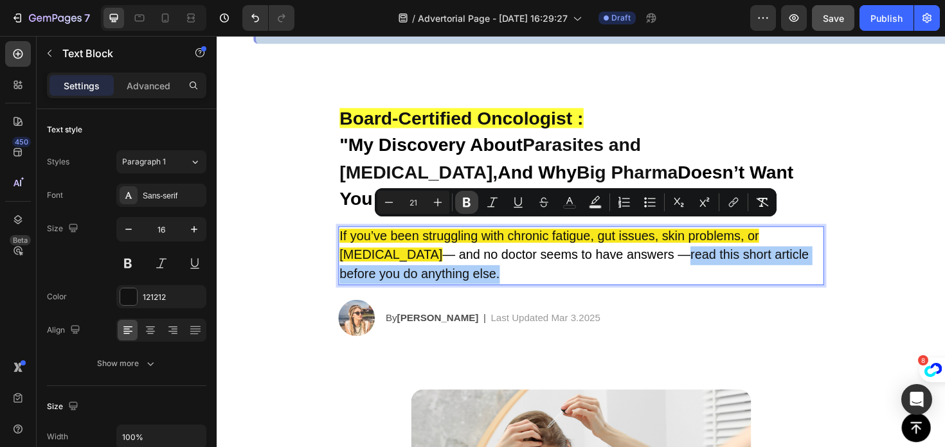
click at [474, 208] on button "Bold" at bounding box center [466, 202] width 23 height 23
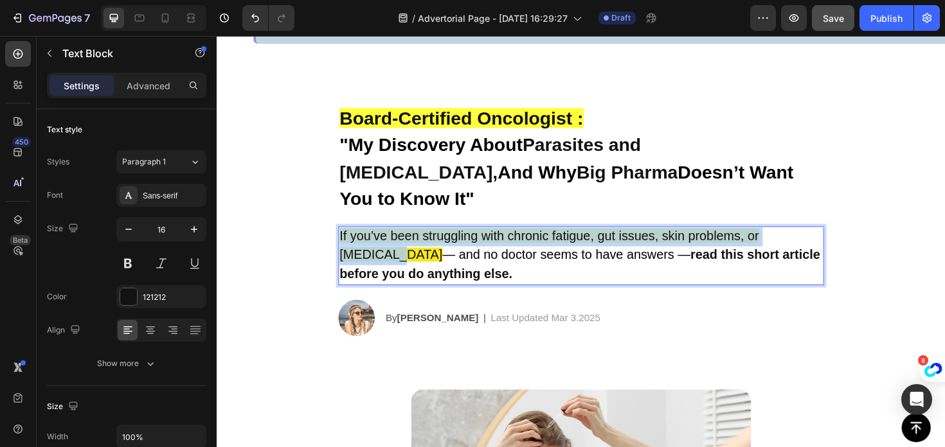
drag, startPoint x: 846, startPoint y: 221, endPoint x: 348, endPoint y: 219, distance: 498.7
click at [348, 240] on span "If you’ve been struggling with chronic fatigue, gut issues, skin problems, or b…" at bounding box center [568, 257] width 444 height 35
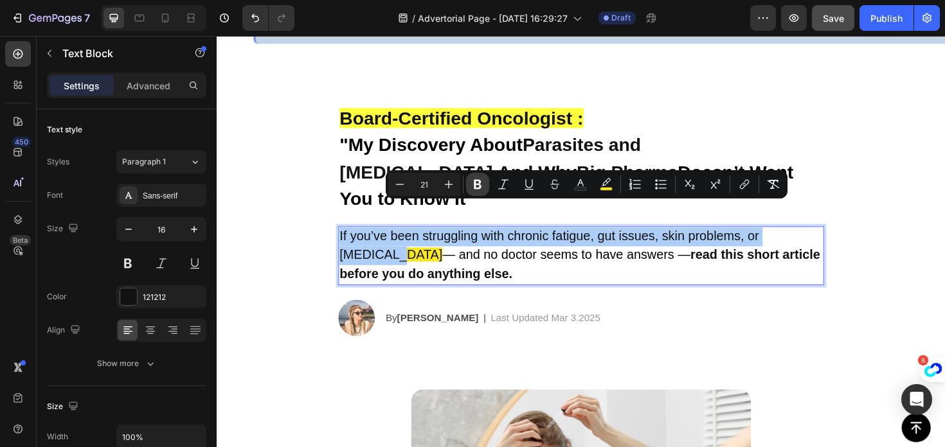
click at [471, 185] on icon "Editor contextual toolbar" at bounding box center [477, 184] width 13 height 13
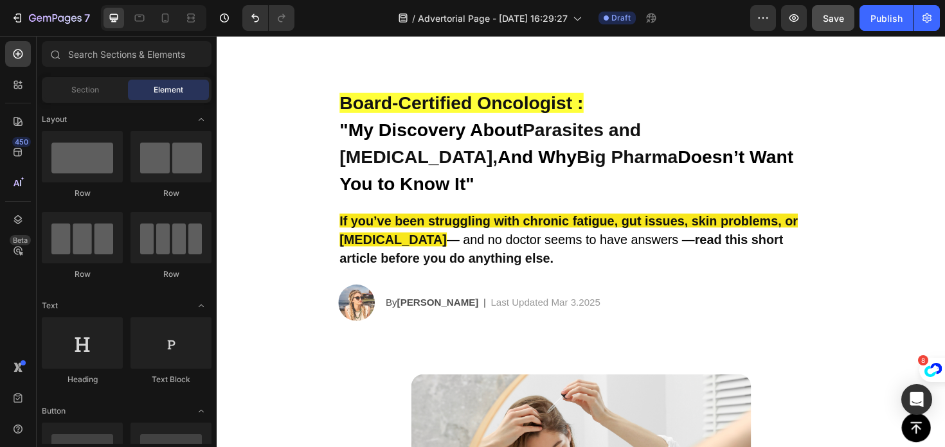
scroll to position [254, 0]
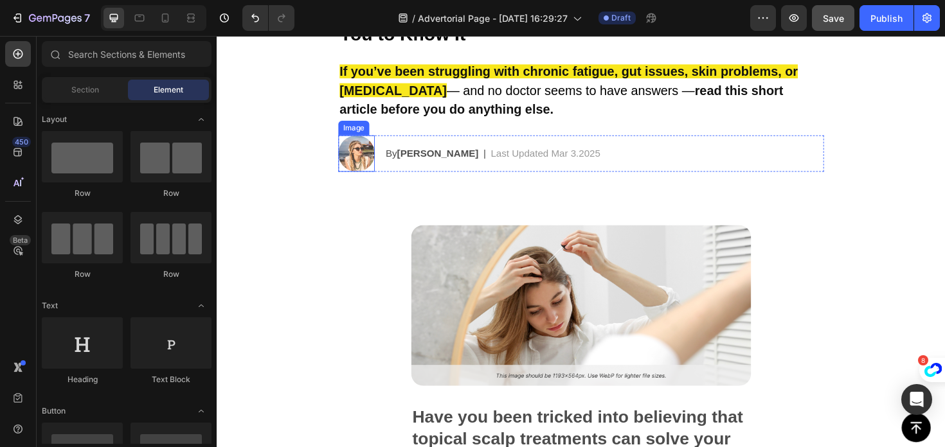
click at [367, 141] on img at bounding box center [364, 160] width 39 height 39
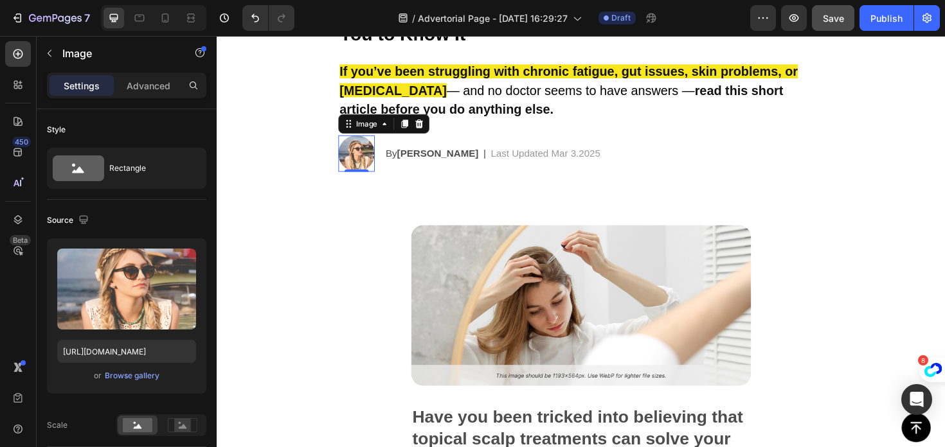
click at [361, 141] on img at bounding box center [364, 160] width 39 height 39
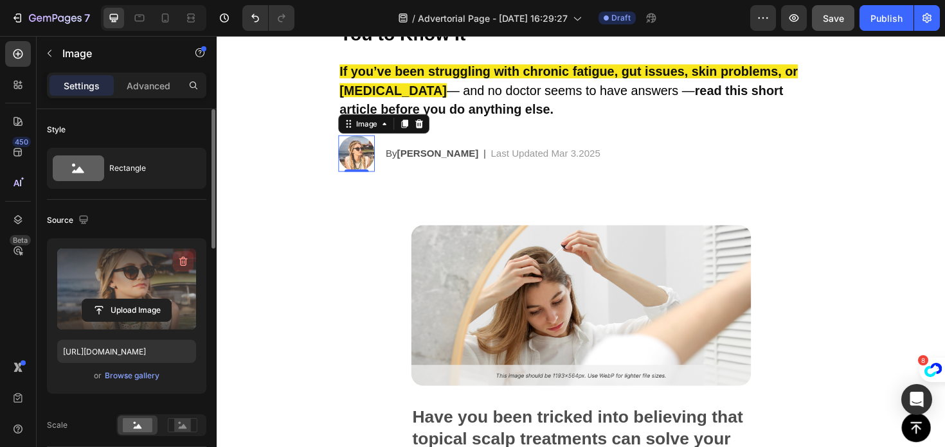
click at [186, 263] on icon "button" at bounding box center [183, 262] width 8 height 10
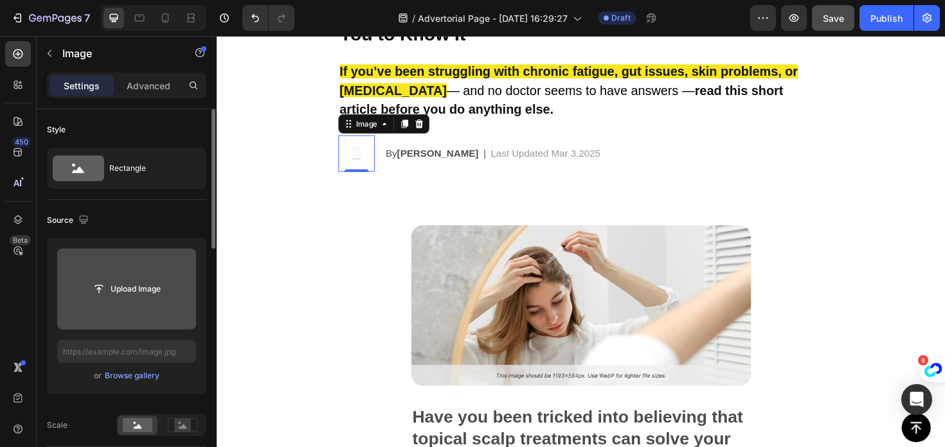
click at [100, 281] on input "file" at bounding box center [126, 289] width 89 height 22
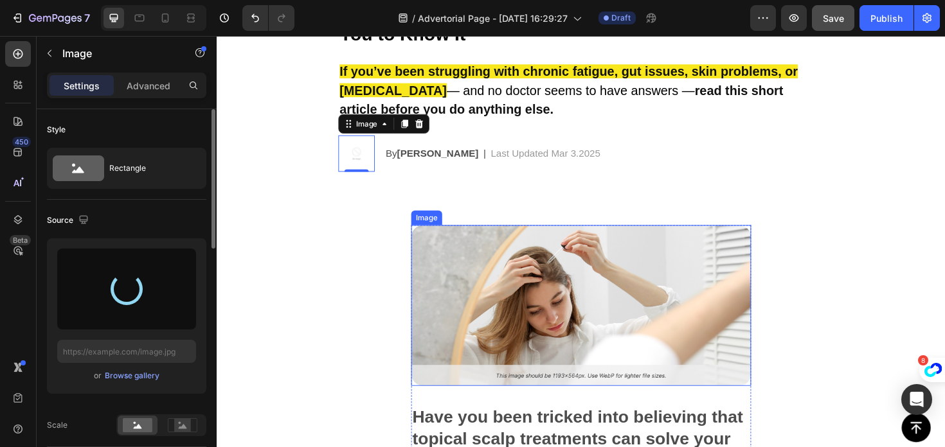
type input "https://cdn.shopify.com/s/files/1/0977/0408/3637/files/gempages_586473058361934…"
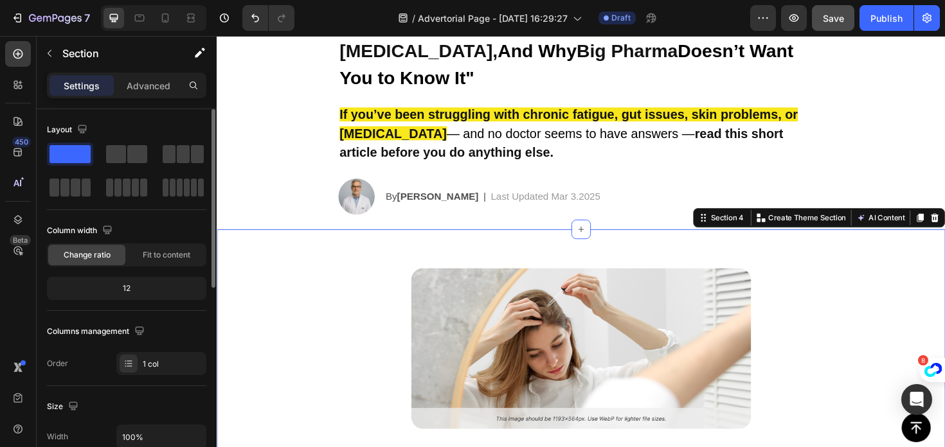
scroll to position [135, 0]
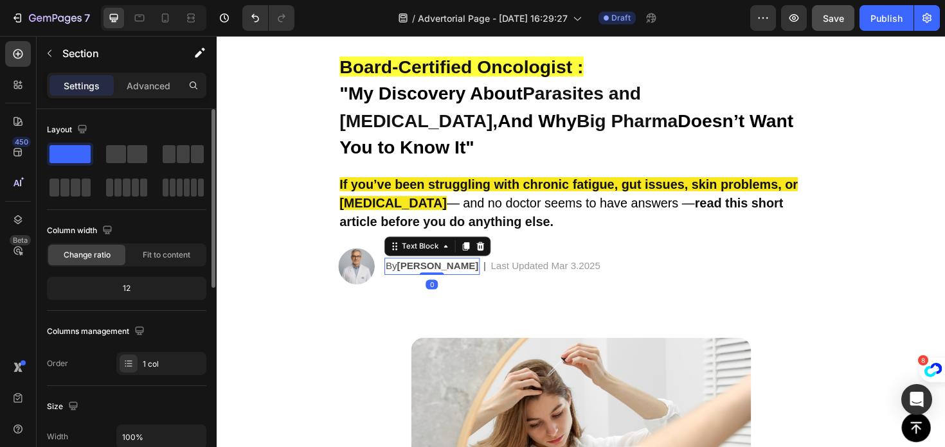
click at [444, 274] on strong "Jessica M." at bounding box center [450, 279] width 86 height 11
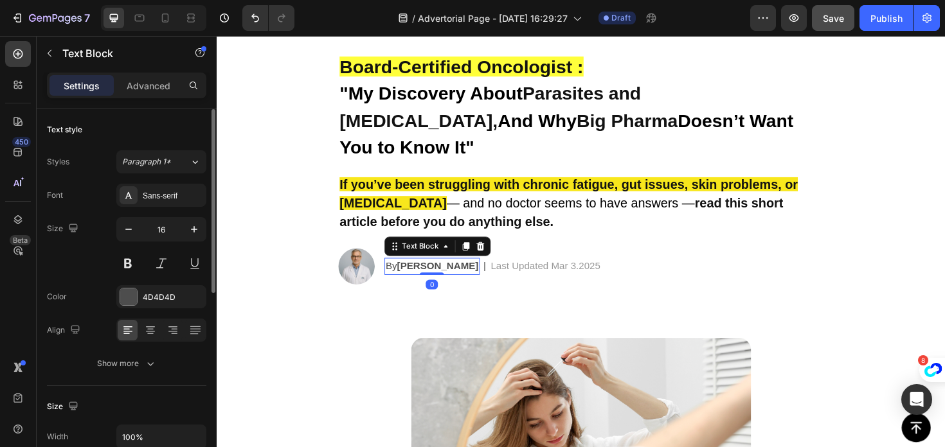
click at [444, 274] on strong "Jessica M." at bounding box center [450, 279] width 86 height 11
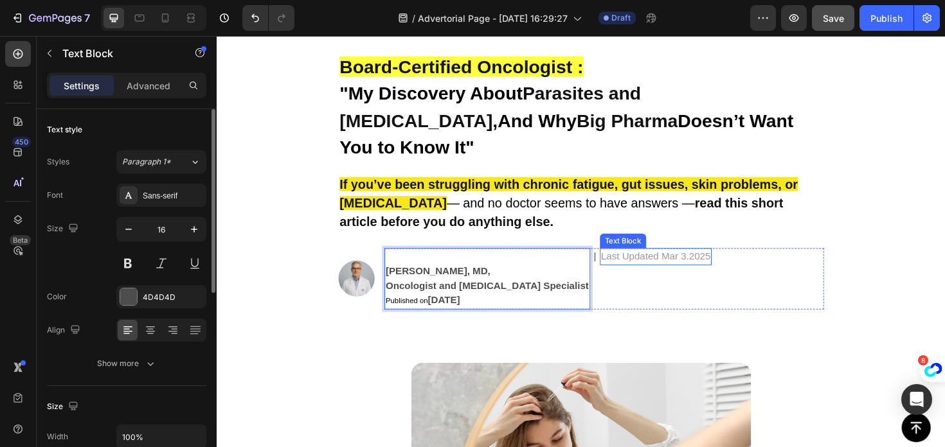
click at [641, 262] on p "Last Updated Mar 3.2025" at bounding box center [681, 269] width 116 height 15
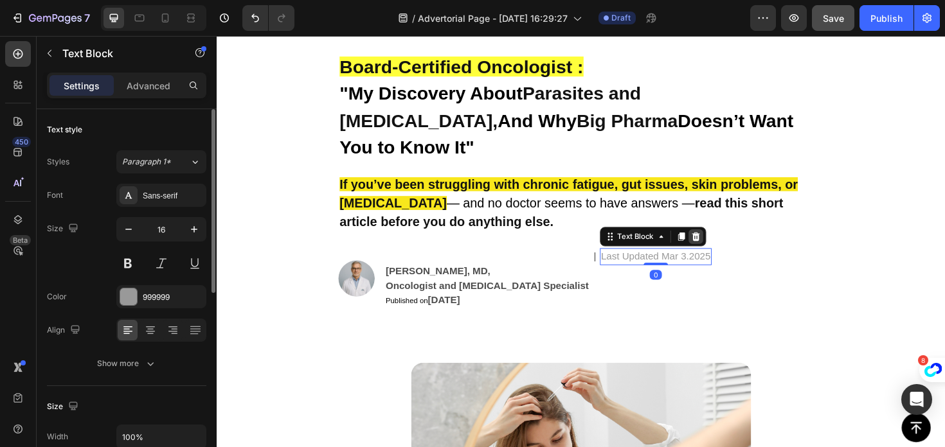
click at [719, 244] on icon at bounding box center [723, 248] width 8 height 9
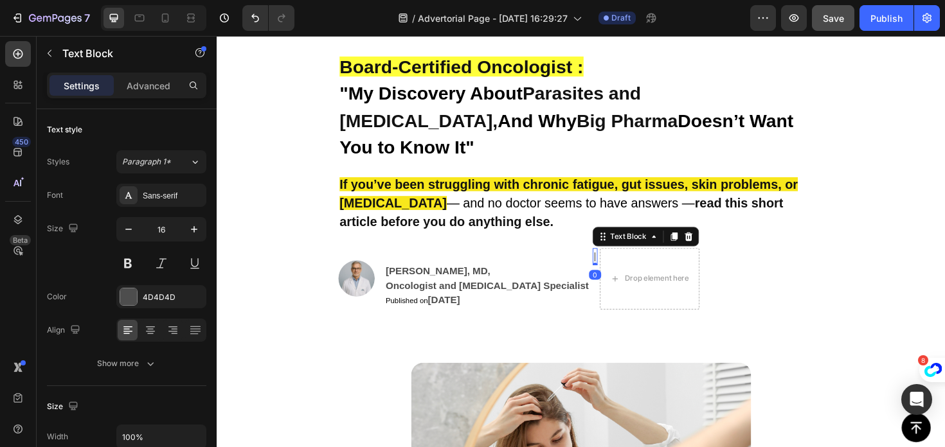
click at [614, 261] on div "|" at bounding box center [616, 270] width 5 height 18
click at [713, 241] on div at bounding box center [715, 248] width 15 height 15
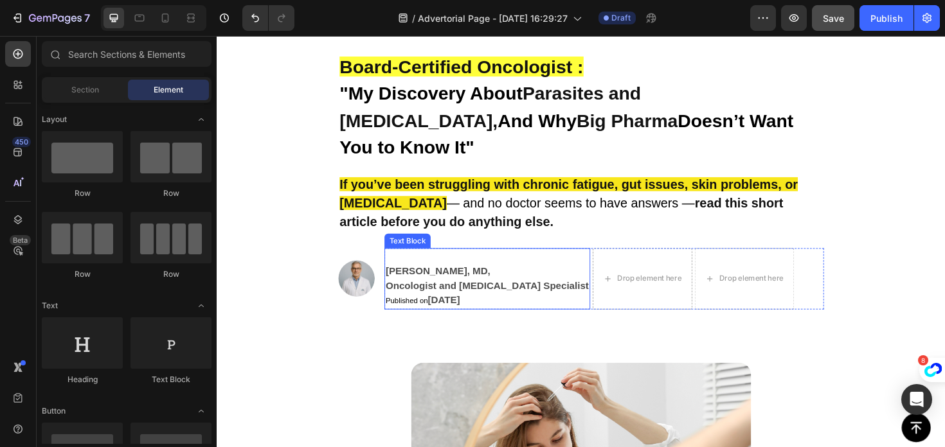
click at [486, 280] on strong "Dr. Jeffrey Campbell, MD," at bounding box center [450, 285] width 111 height 11
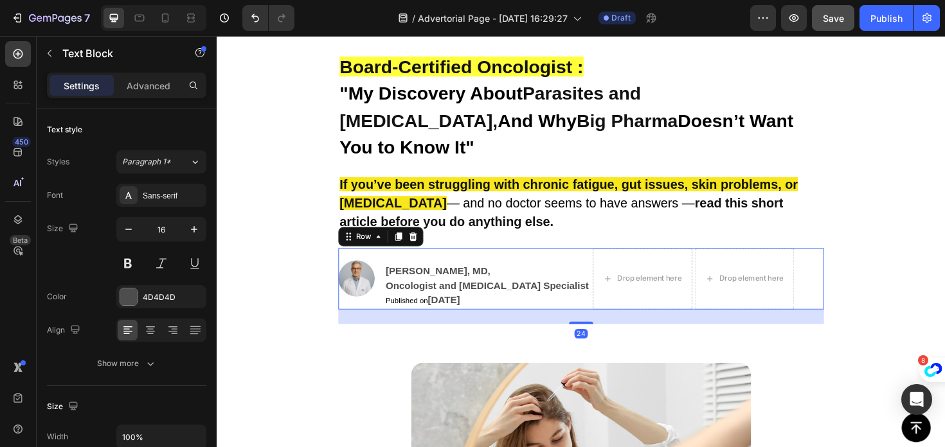
click at [393, 261] on div "Image ⁠⁠⁠⁠⁠⁠⁠ Dr. Jeffrey Campbell, MD, Oncologist and Gastrointestinal Special…" at bounding box center [602, 293] width 514 height 65
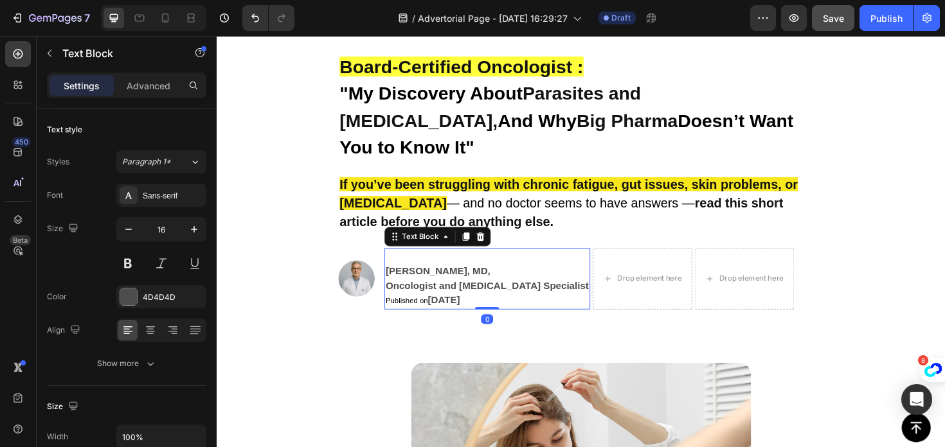
click at [396, 280] on strong "Dr. Jeffrey Campbell, MD," at bounding box center [450, 285] width 111 height 11
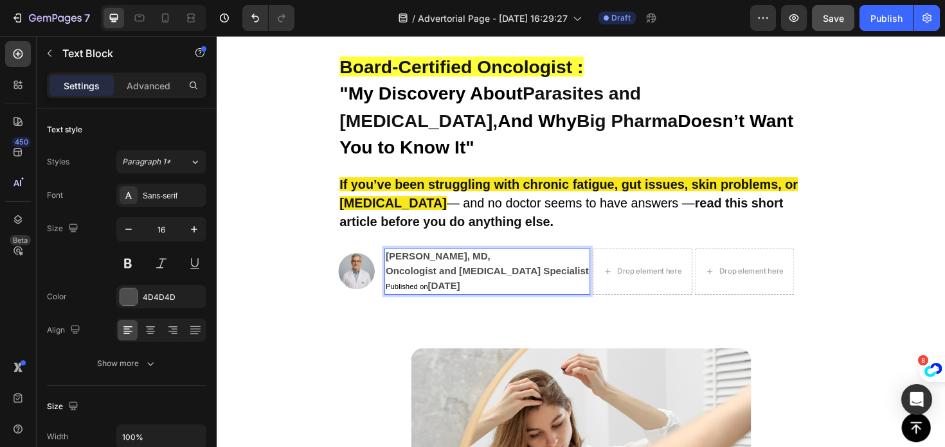
drag, startPoint x: 516, startPoint y: 265, endPoint x: 392, endPoint y: 238, distance: 126.9
click at [392, 261] on div "Image Dr. Jeffrey Campbell, MD, Oncologist and Gastrointestinal Specialist Publ…" at bounding box center [602, 285] width 514 height 49
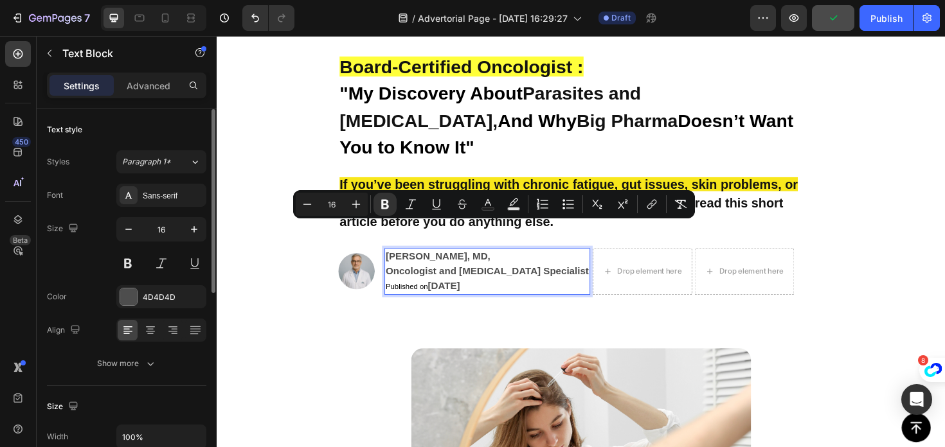
click at [152, 311] on div "Font Sans-serif Size 16 Color 4D4D4D Align Show more" at bounding box center [126, 280] width 159 height 192
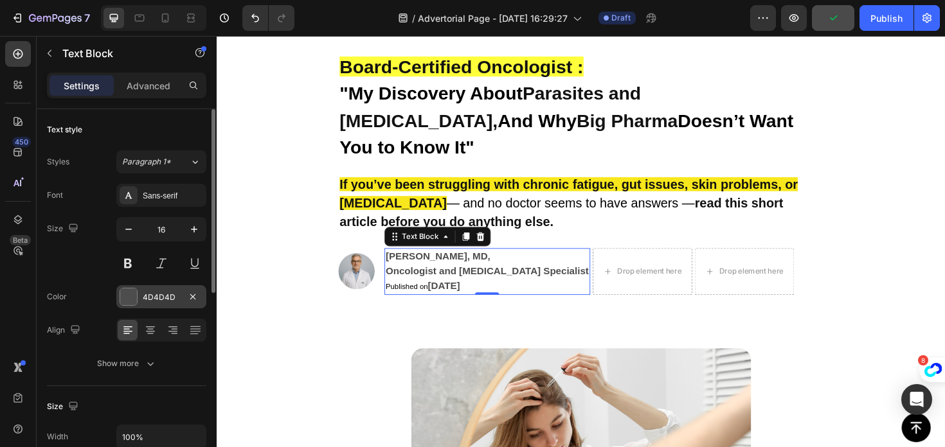
click at [150, 303] on div "4D4D4D" at bounding box center [161, 296] width 90 height 23
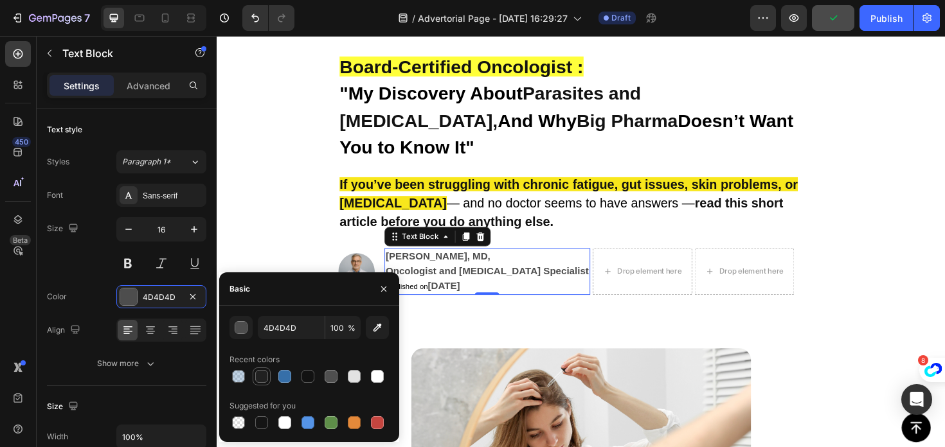
click at [260, 373] on div at bounding box center [261, 376] width 13 height 13
click at [265, 426] on div at bounding box center [261, 422] width 13 height 13
type input "151515"
click at [264, 425] on div at bounding box center [261, 422] width 13 height 13
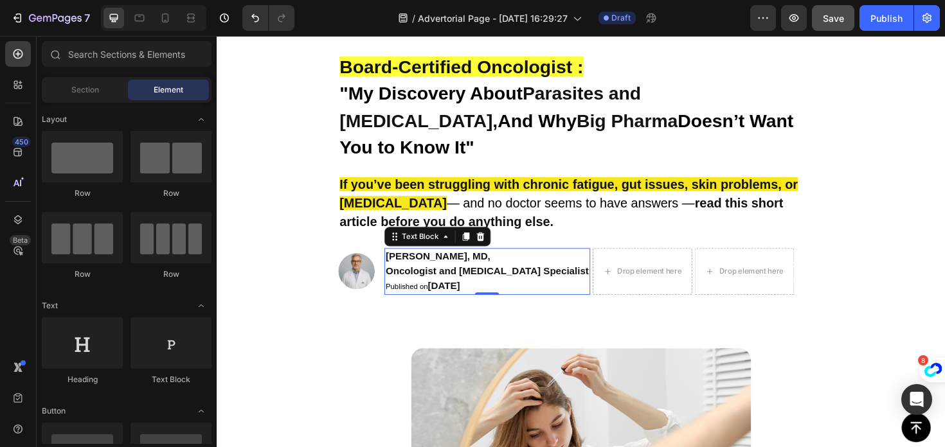
click at [455, 280] on div "Dr. Jeffrey Campbell, MD, Oncologist and Gastrointestinal Specialist Published …" at bounding box center [503, 285] width 218 height 49
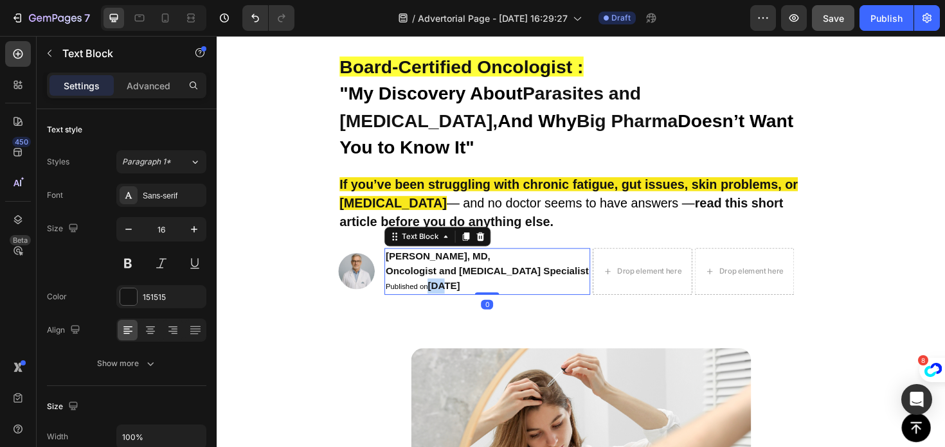
click at [456, 295] on strong "Feb 13, 2025" at bounding box center [457, 300] width 34 height 11
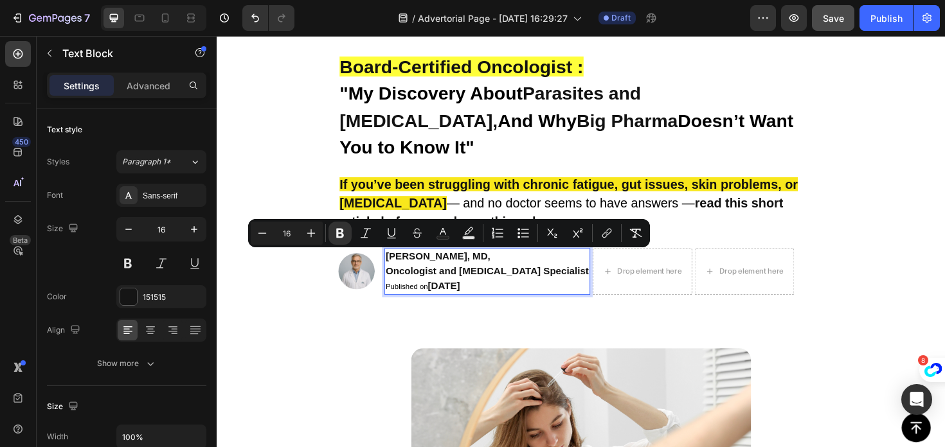
click at [505, 272] on p "Dr. Jeffrey Campbell, MD, Oncologist and Gastrointestinal Specialist Published …" at bounding box center [502, 285] width 215 height 47
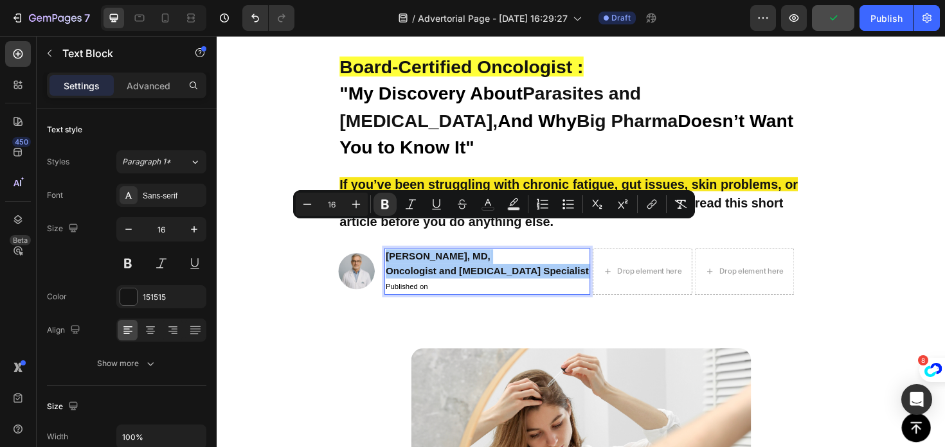
click at [335, 208] on input "16" at bounding box center [332, 204] width 26 height 15
type input "1"
type input "13"
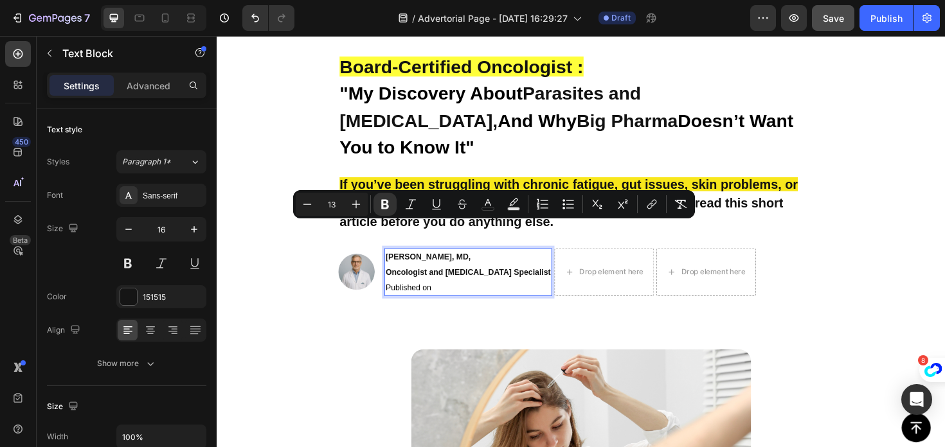
click at [445, 281] on strong "Oncologist and Gastrointestinal Specialist" at bounding box center [482, 286] width 175 height 10
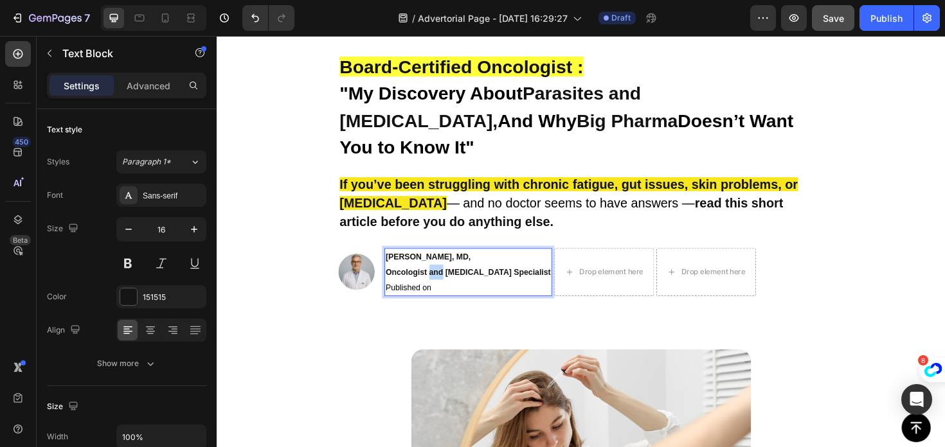
click at [445, 281] on strong "Oncologist and Gastrointestinal Specialist" at bounding box center [482, 286] width 175 height 10
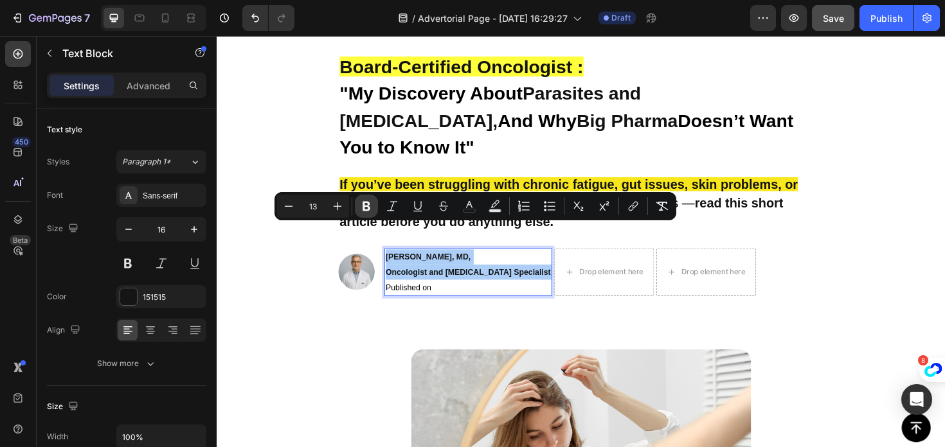
click at [370, 210] on icon "Editor contextual toolbar" at bounding box center [366, 206] width 13 height 13
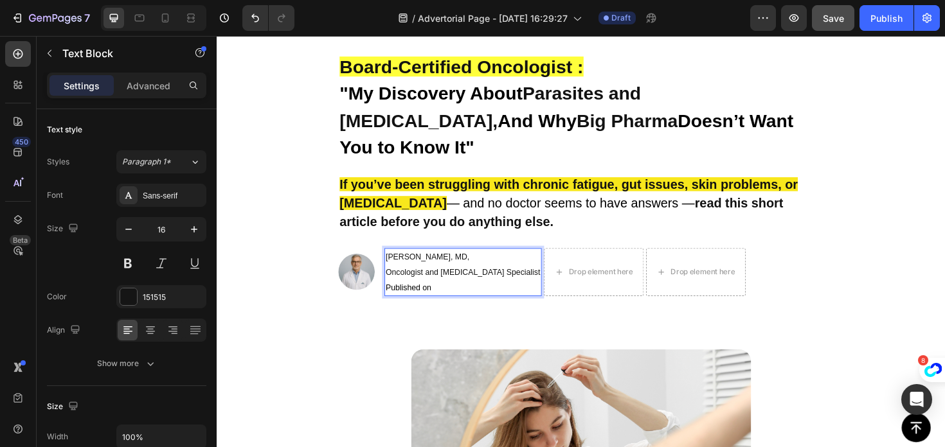
click at [452, 269] on p "Dr. Jeffrey Campbell, MD, Oncologist and Gastrointestinal Specialist Published …" at bounding box center [477, 286] width 164 height 48
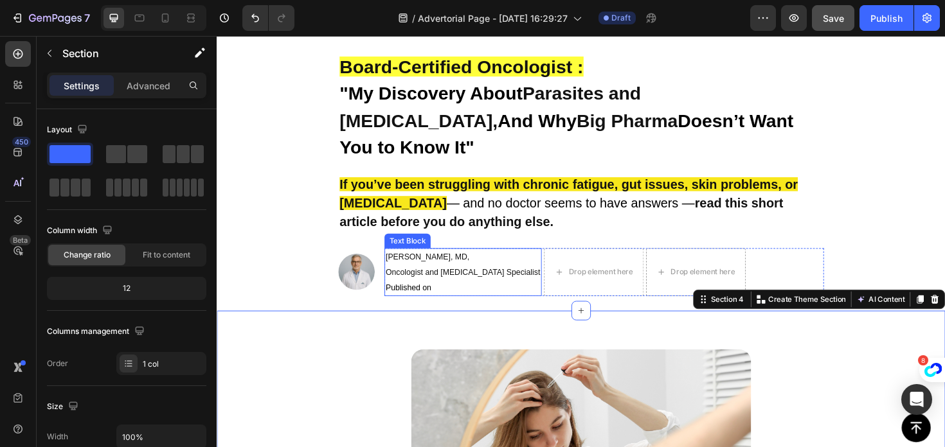
click at [483, 281] on span "Oncologist and Gastrointestinal Specialist" at bounding box center [477, 286] width 164 height 10
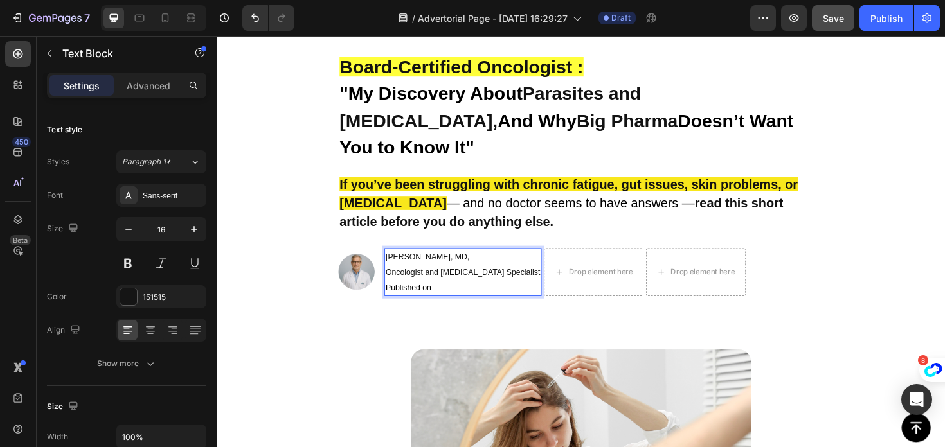
click at [463, 281] on span "Oncologist and Gastrointestinal Specialist" at bounding box center [477, 286] width 164 height 10
click at [459, 272] on p "Dr. Jeffrey Campbell, MD, Oncologist and Gastrointestinal Specialist Published …" at bounding box center [477, 286] width 164 height 48
click at [472, 298] on span "Published on Sep 27,2025" at bounding box center [433, 303] width 77 height 10
drag, startPoint x: 501, startPoint y: 271, endPoint x: 397, endPoint y: 277, distance: 104.3
click at [397, 277] on p "Dr. Jeffrey Campbell, MD, Oncologist and Gastrointestinal Specialist Published …" at bounding box center [477, 286] width 164 height 48
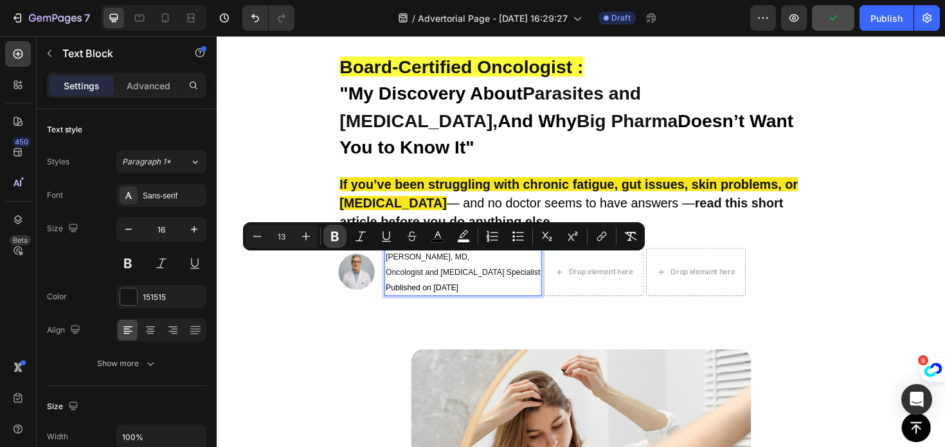
click at [343, 240] on button "Bold" at bounding box center [334, 236] width 23 height 23
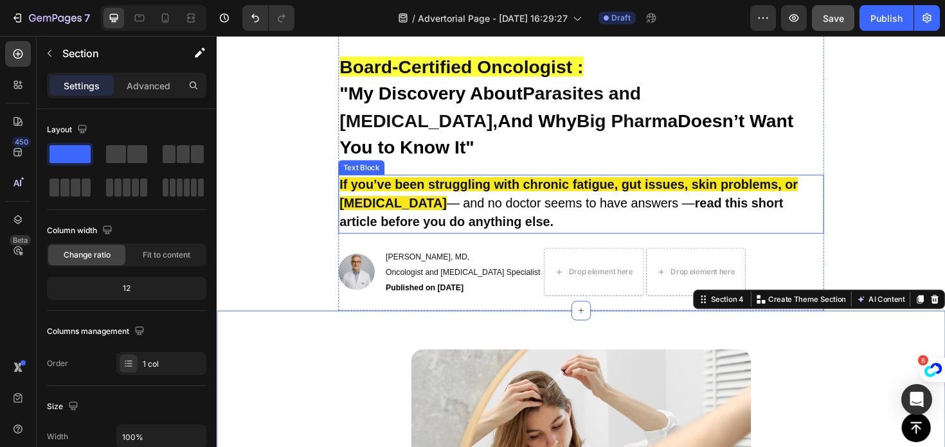
click at [716, 186] on strong "If you’ve been struggling with chronic fatigue, gut issues, skin problems, or b…" at bounding box center [588, 203] width 485 height 35
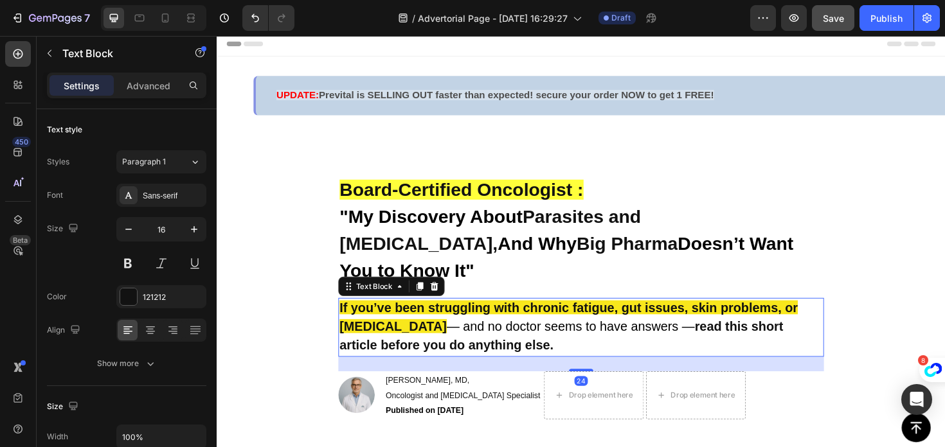
scroll to position [6, 0]
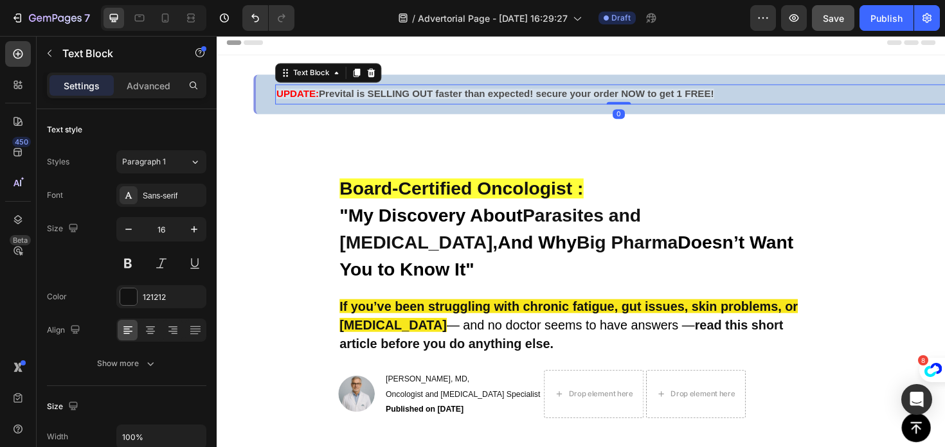
click at [652, 96] on strong "Prevital is SELLING OUT faster than expected! secure your order NOW to get 1 FR…" at bounding box center [534, 97] width 418 height 11
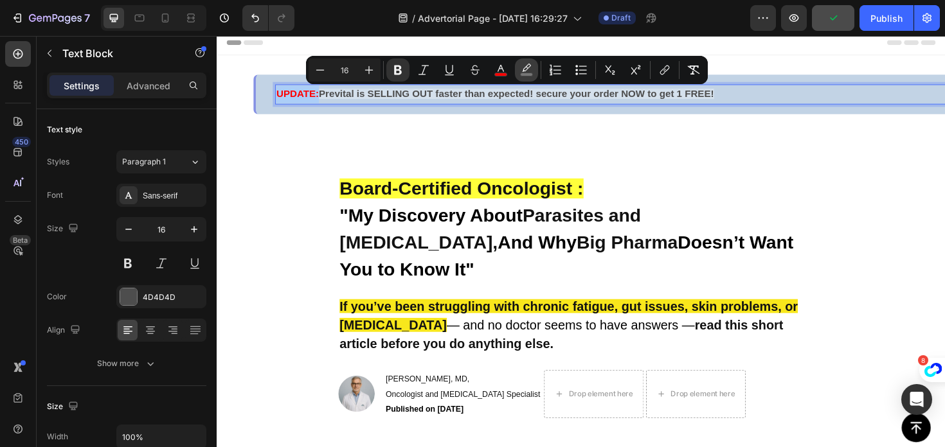
click at [517, 69] on button "color" at bounding box center [526, 69] width 23 height 23
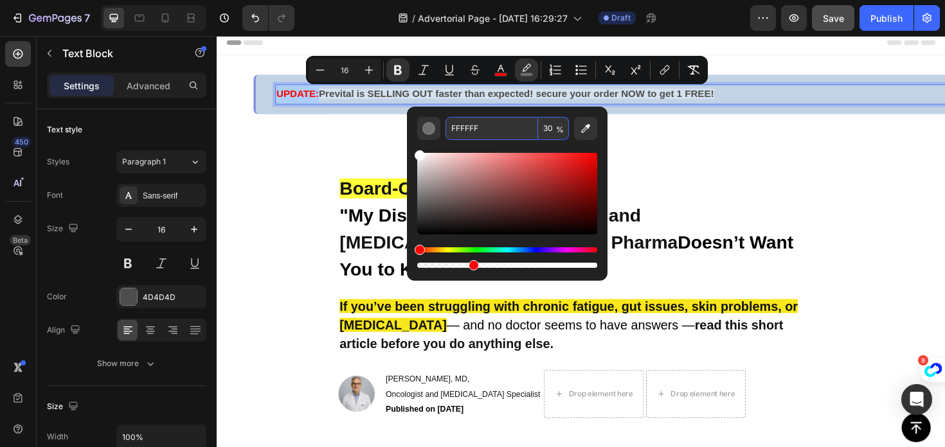
click at [551, 130] on input "30" at bounding box center [553, 128] width 31 height 23
type input "0"
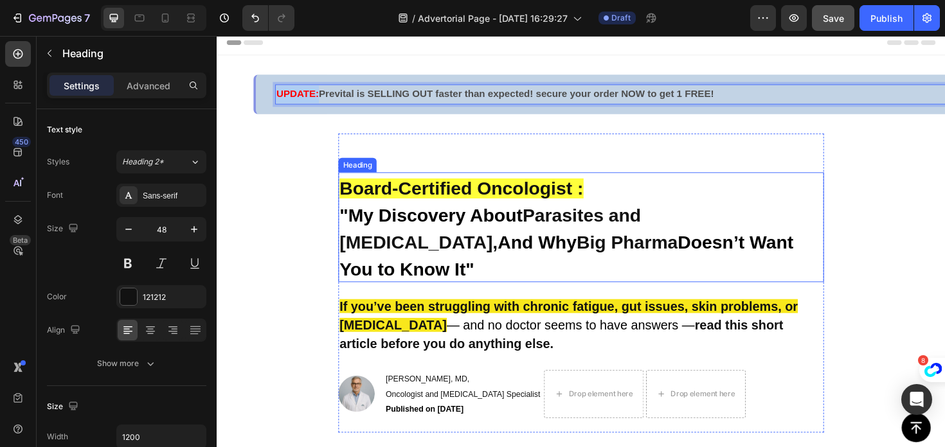
click at [359, 178] on div "Heading" at bounding box center [365, 172] width 40 height 15
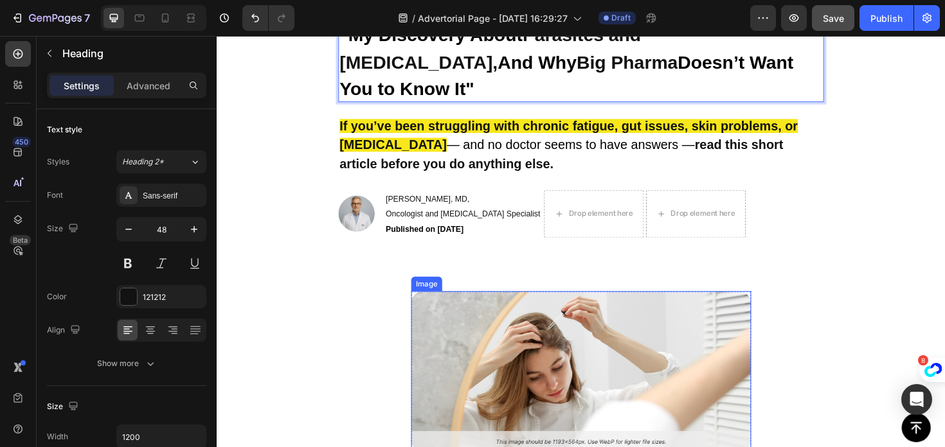
scroll to position [300, 0]
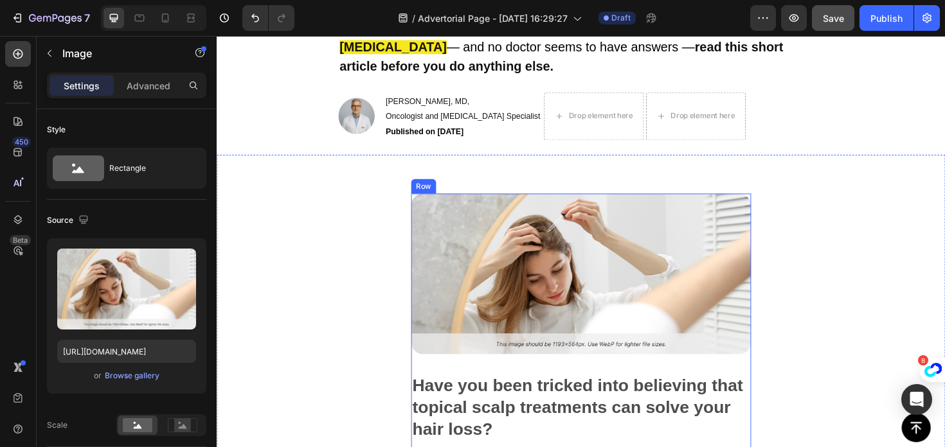
click at [495, 263] on img at bounding box center [602, 288] width 360 height 170
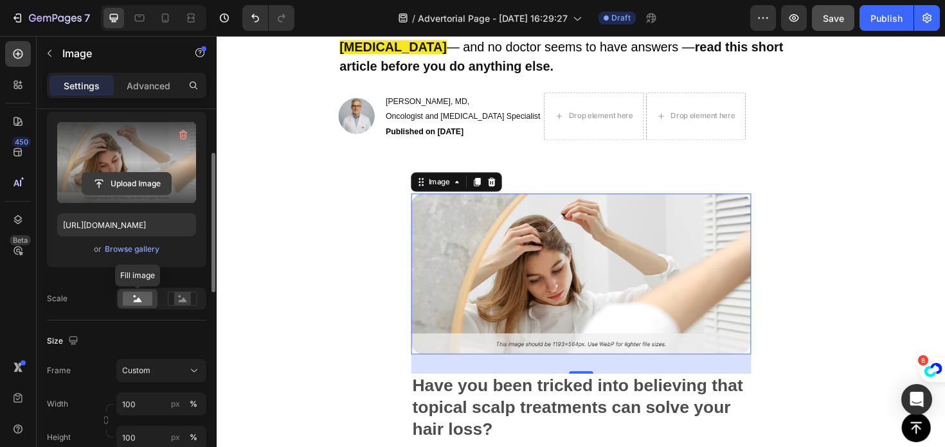
scroll to position [130, 0]
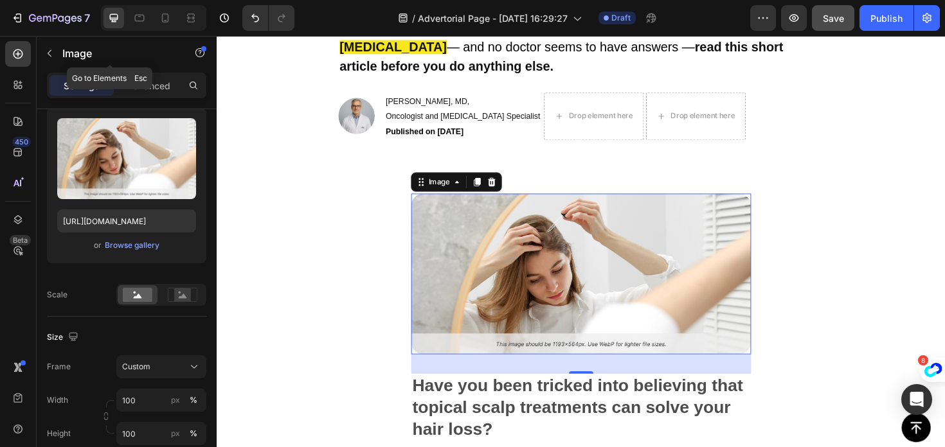
click at [53, 57] on icon "button" at bounding box center [49, 53] width 10 height 10
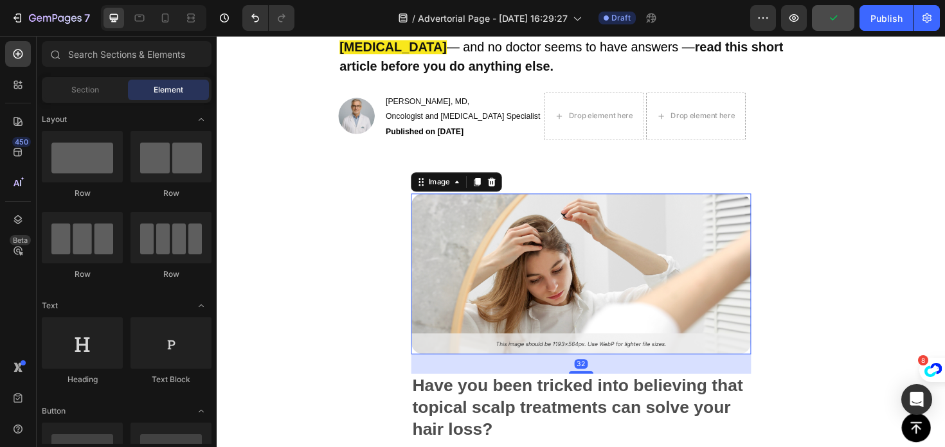
click at [594, 260] on img at bounding box center [602, 288] width 360 height 170
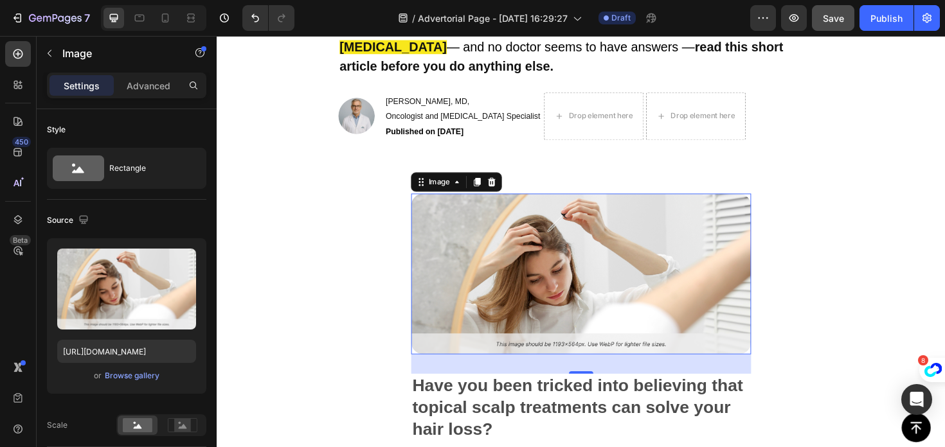
click at [518, 292] on img at bounding box center [602, 288] width 360 height 170
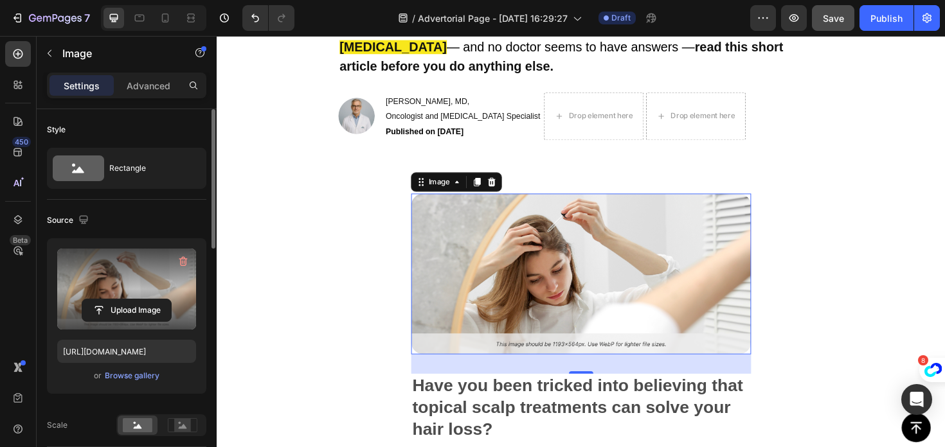
click at [138, 288] on label at bounding box center [126, 289] width 139 height 81
click at [138, 299] on input "file" at bounding box center [126, 310] width 89 height 22
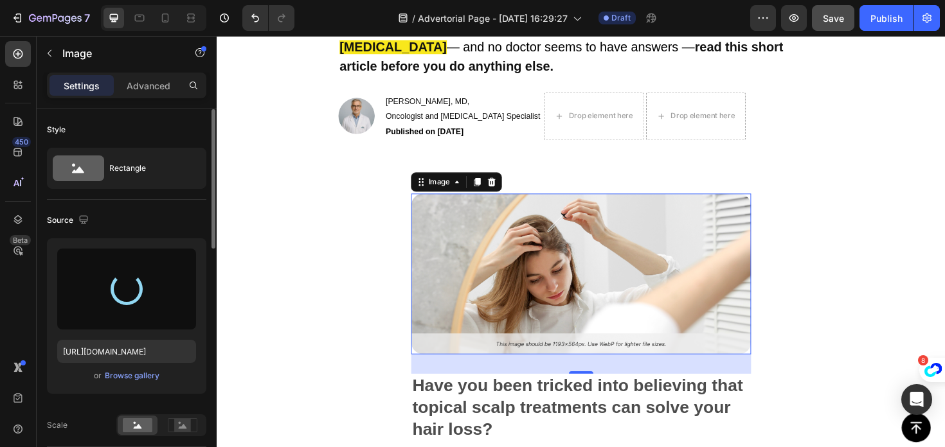
type input "[URL][DOMAIN_NAME]"
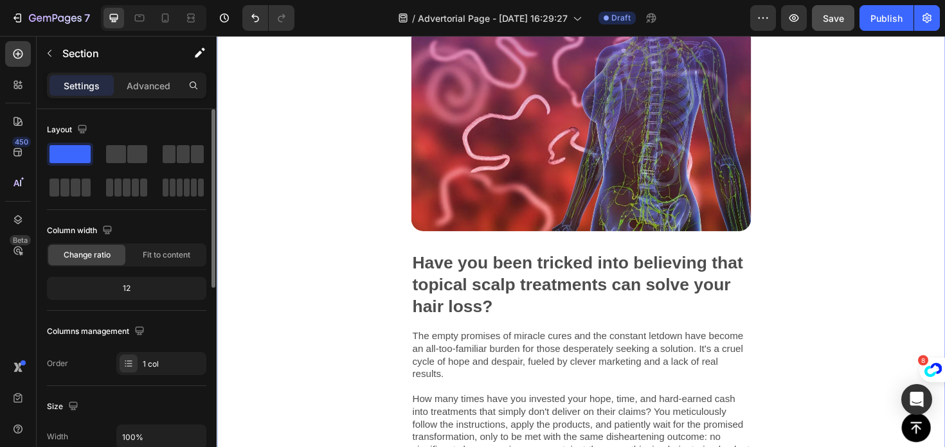
scroll to position [294, 0]
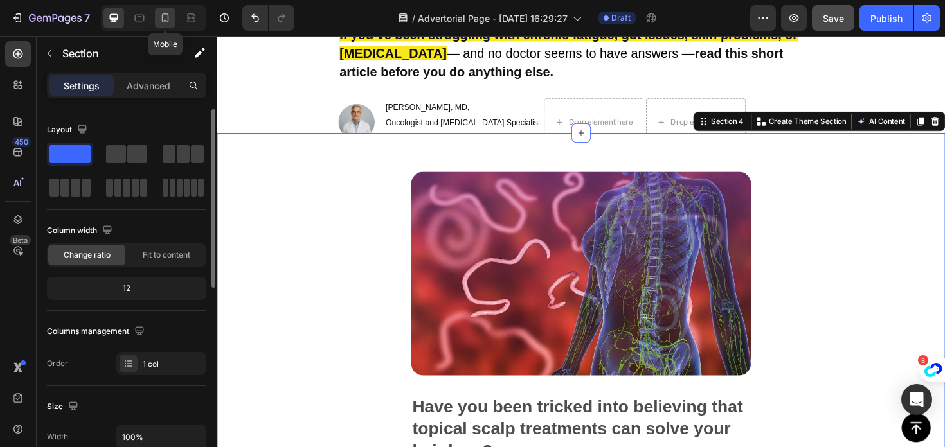
click at [168, 25] on div at bounding box center [165, 18] width 21 height 21
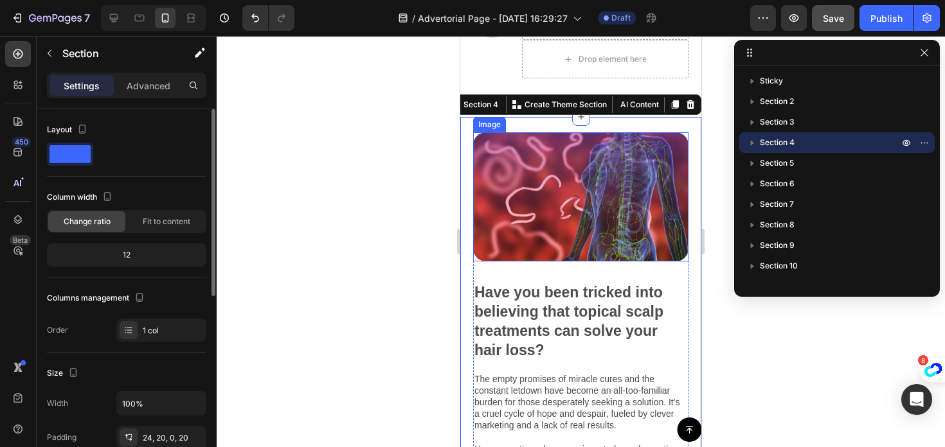
scroll to position [602, 0]
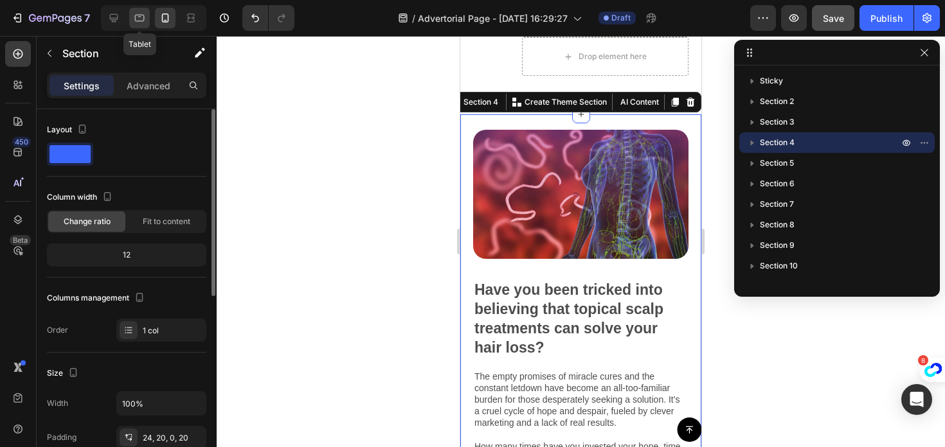
click at [134, 19] on icon at bounding box center [139, 18] width 13 height 13
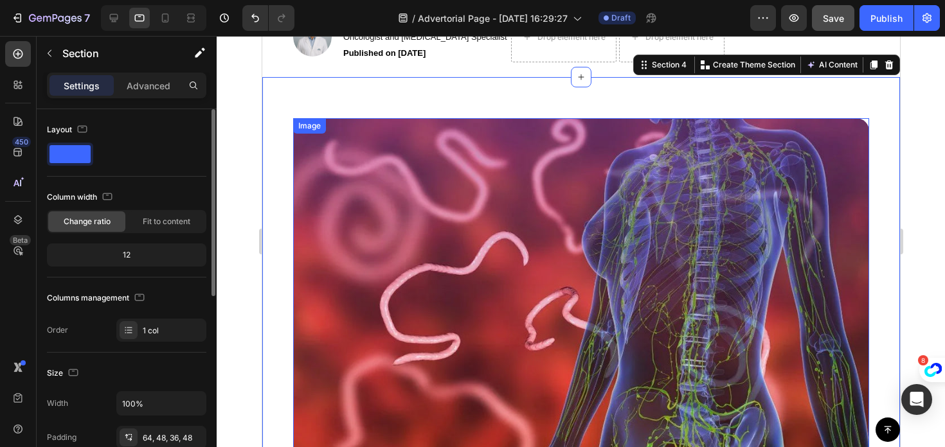
scroll to position [362, 0]
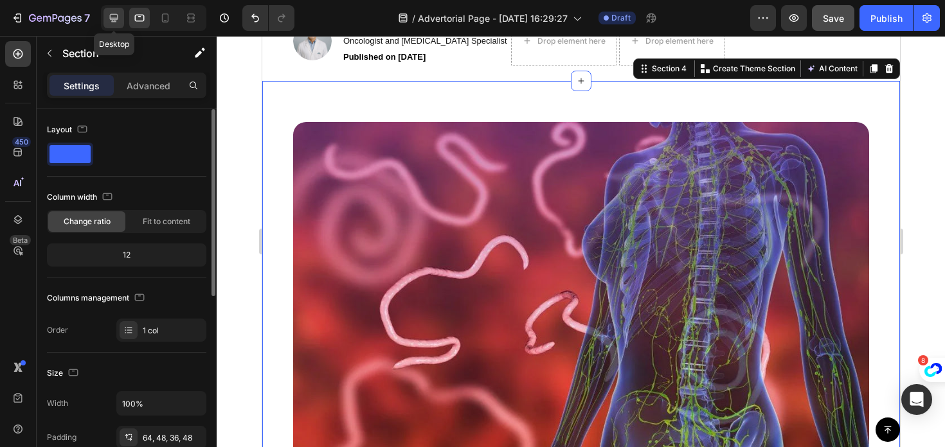
click at [112, 17] on icon at bounding box center [113, 18] width 13 height 13
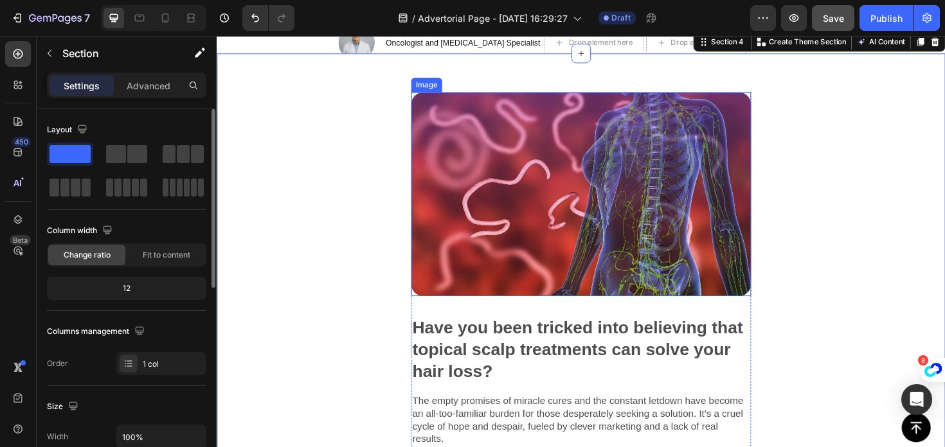
scroll to position [382, 0]
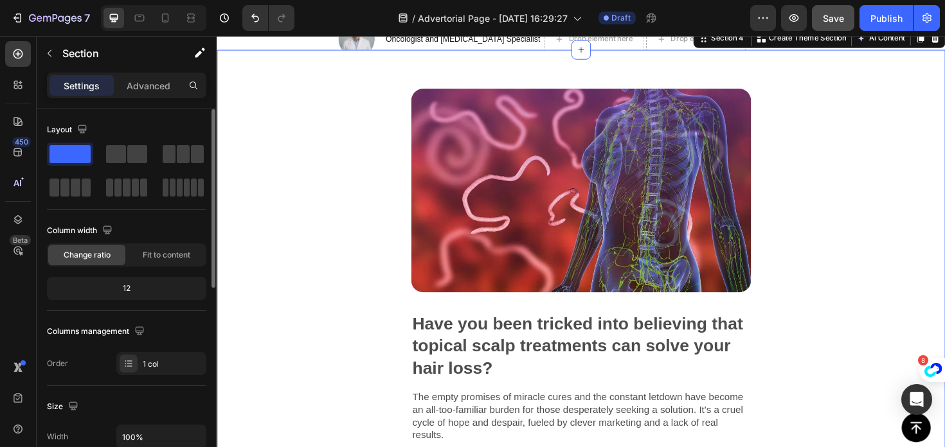
click at [324, 226] on div "Image Have you been tricked into believing that topical scalp treatments can so…" at bounding box center [602, 405] width 771 height 708
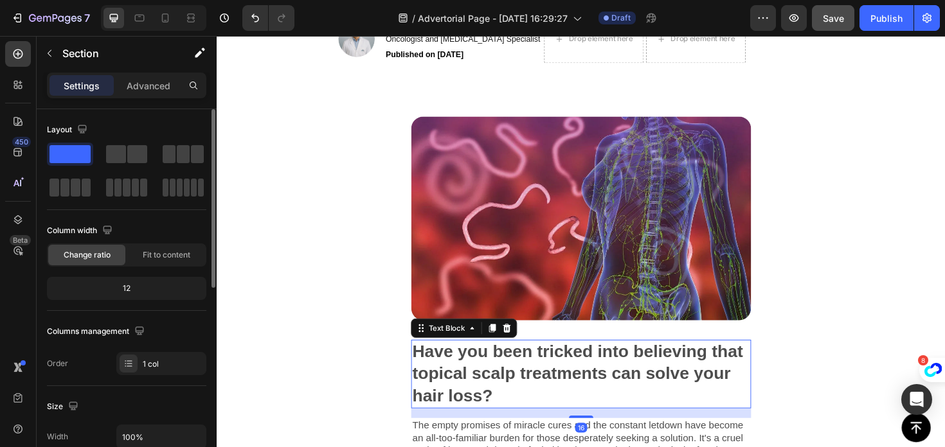
click at [595, 359] on p "Have you been tricked into believing that topical scalp treatments can solve yo…" at bounding box center [602, 394] width 357 height 70
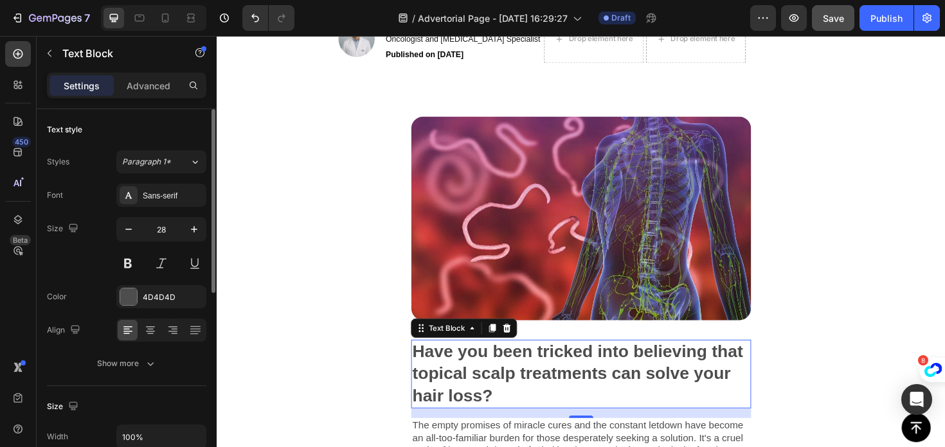
click at [532, 379] on p "Have you been tricked into believing that topical scalp treatments can solve yo…" at bounding box center [602, 394] width 357 height 70
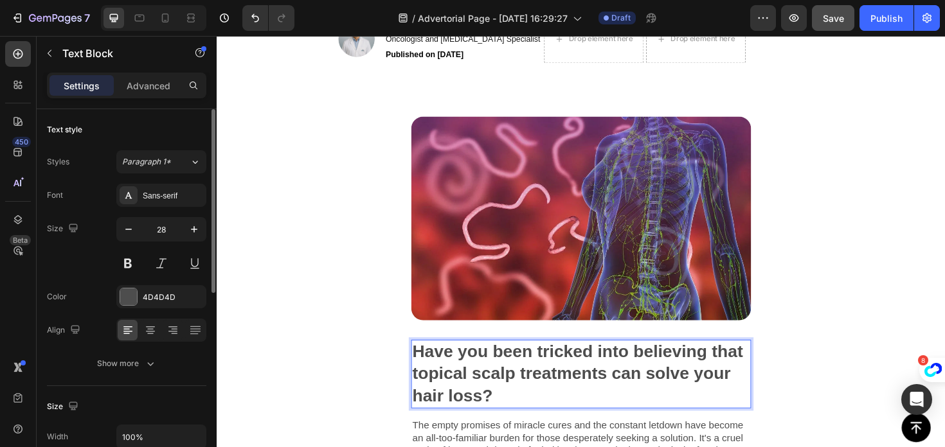
click at [530, 362] on p "Have you been tricked into believing that topical scalp treatments can solve yo…" at bounding box center [602, 394] width 357 height 70
click at [399, 360] on div "Image Have you been tricked into believing that topical scalp treatments can so…" at bounding box center [602, 434] width 771 height 708
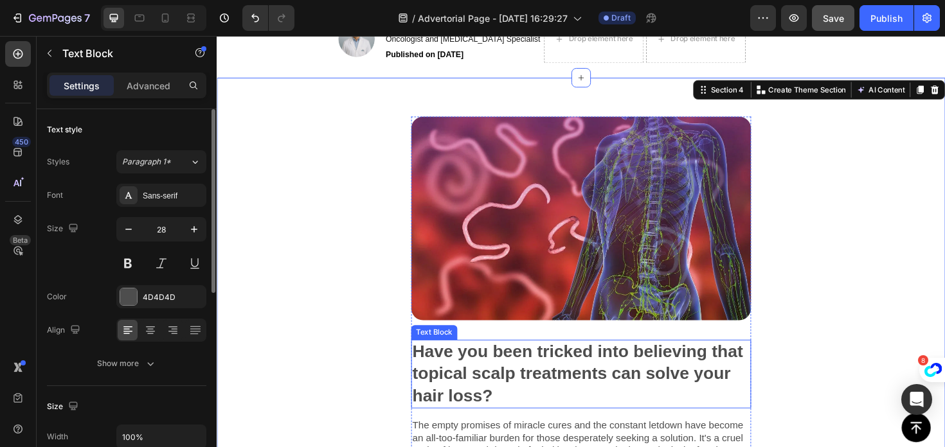
click at [497, 360] on p "Have you been tricked into believing that topical scalp treatments can solve yo…" at bounding box center [602, 394] width 357 height 70
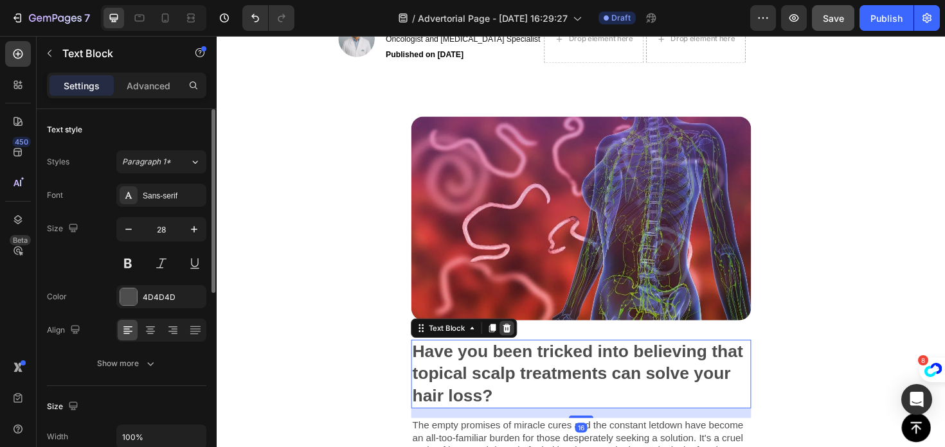
click at [521, 341] on icon at bounding box center [524, 345] width 8 height 9
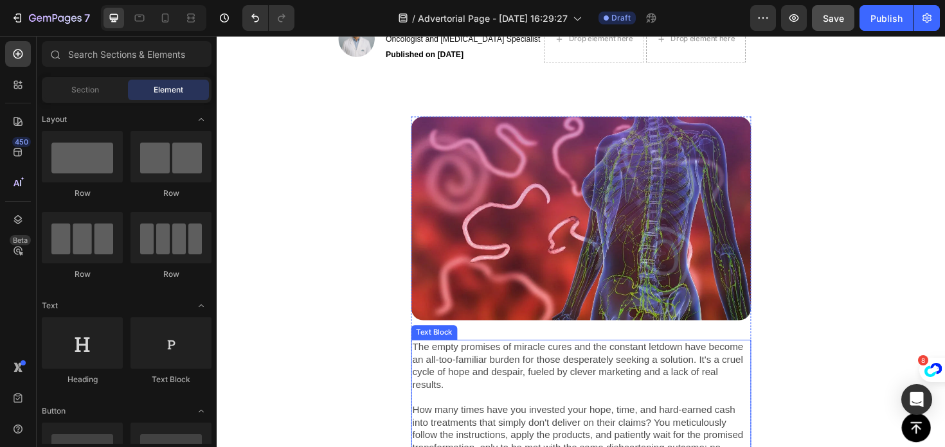
click at [485, 359] on p "The empty promises of miracle cures and the constant letdown have become an all…" at bounding box center [602, 432] width 357 height 147
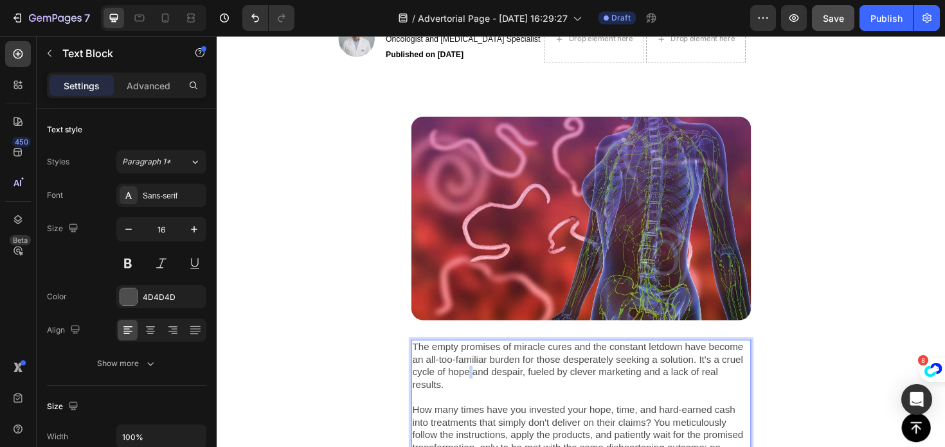
click at [485, 359] on p "The empty promises of miracle cures and the constant letdown have become an all…" at bounding box center [602, 432] width 357 height 147
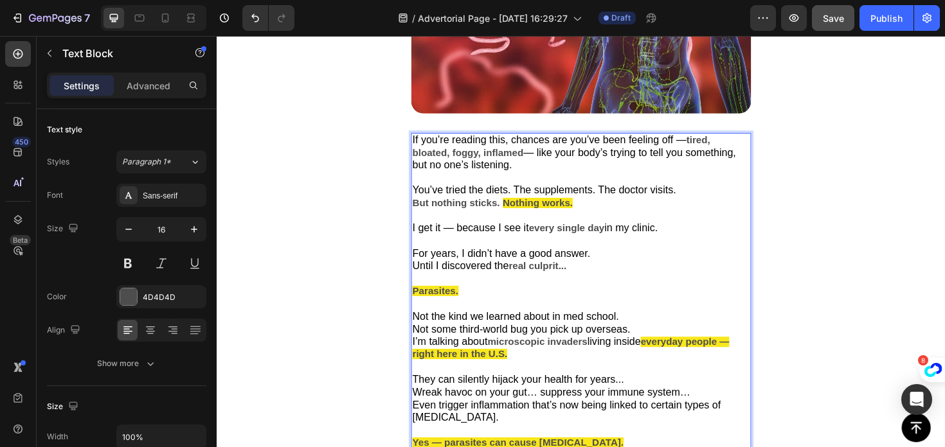
scroll to position [569, 0]
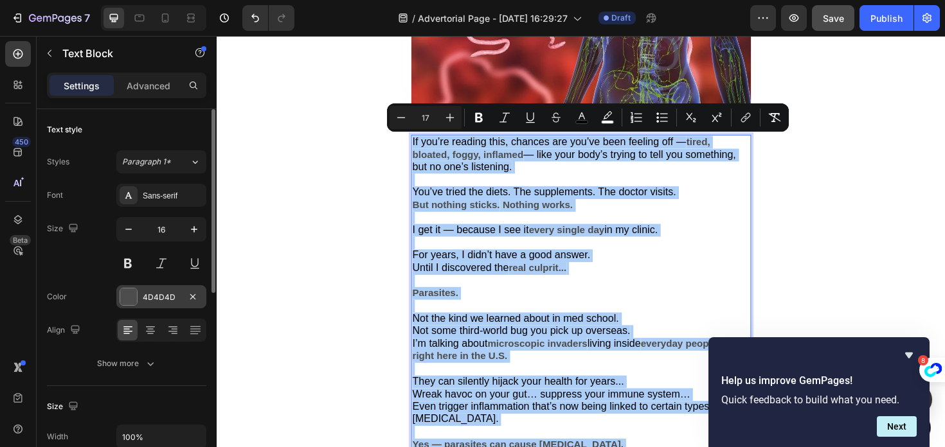
click at [141, 300] on div "4D4D4D" at bounding box center [161, 296] width 90 height 23
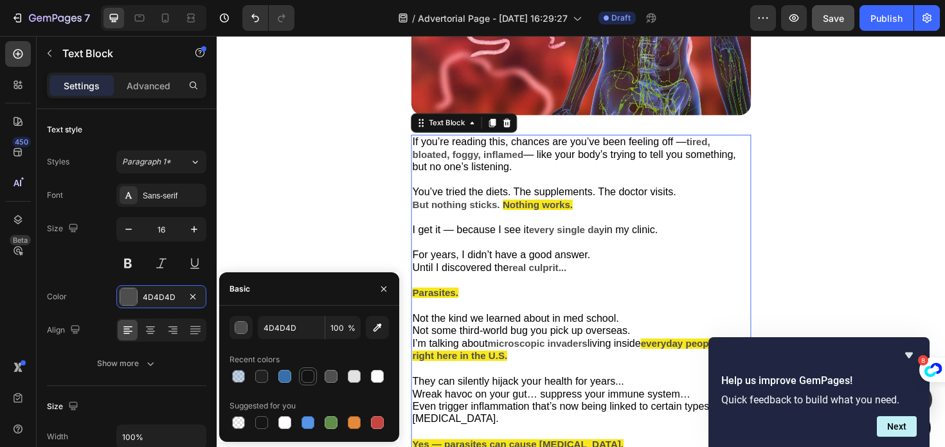
click at [303, 371] on div at bounding box center [307, 376] width 13 height 13
type input "121212"
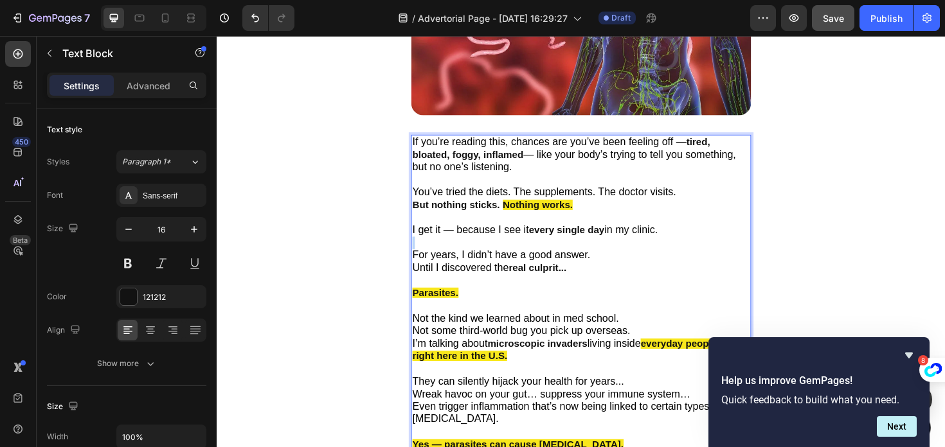
click at [517, 259] on p "If you’re reading this, chances are you’ve been feeling off — tired, bloated, f…" at bounding box center [602, 362] width 357 height 441
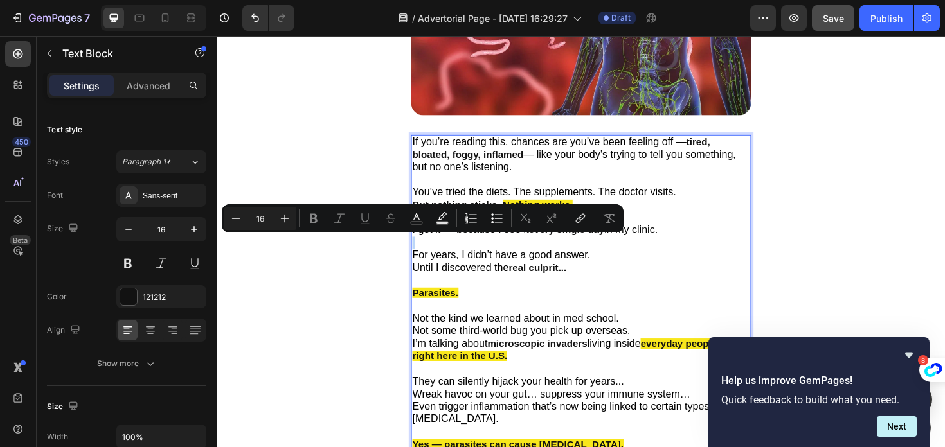
type input "17"
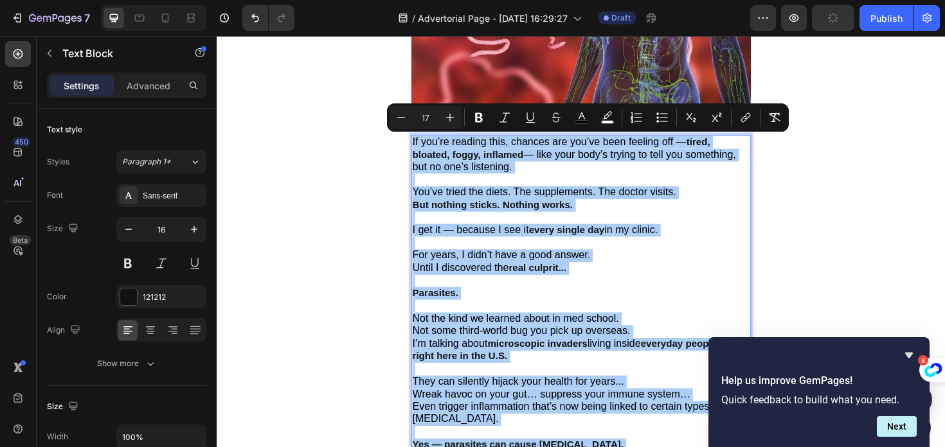
click at [433, 116] on input "17" at bounding box center [426, 117] width 26 height 15
type input "1"
type input "20"
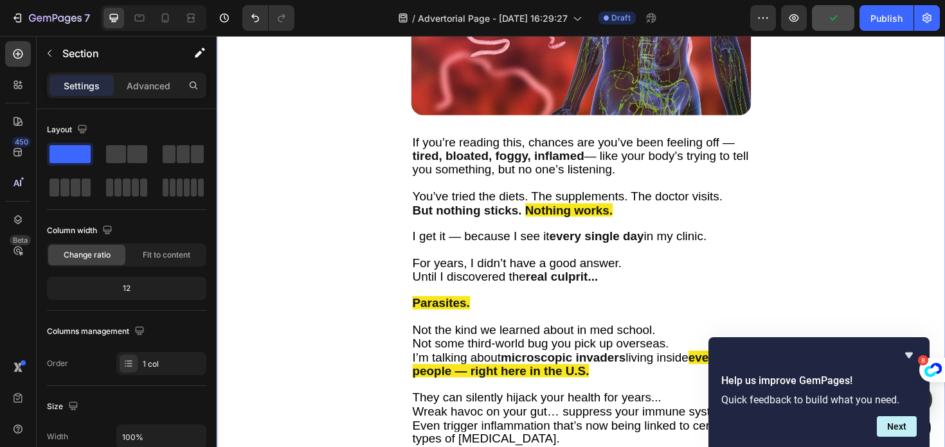
click at [318, 256] on div "Image If you’re reading this, chances are you’ve been feeling off — tired, bloa…" at bounding box center [602, 337] width 771 height 949
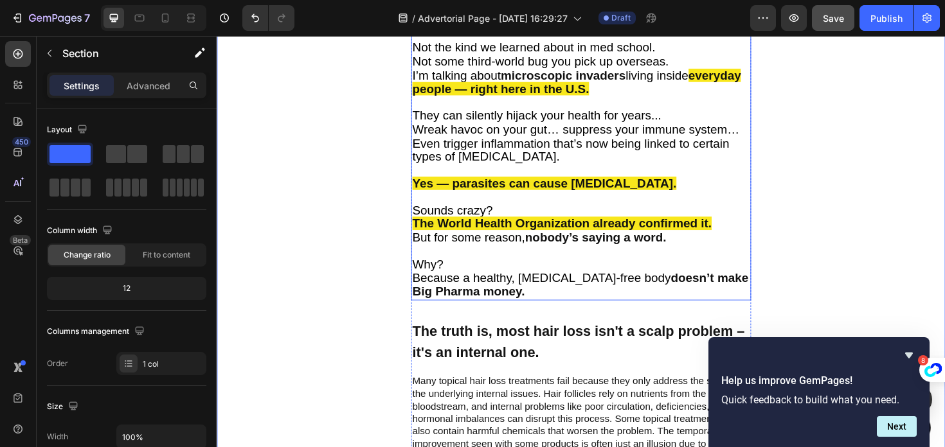
scroll to position [962, 0]
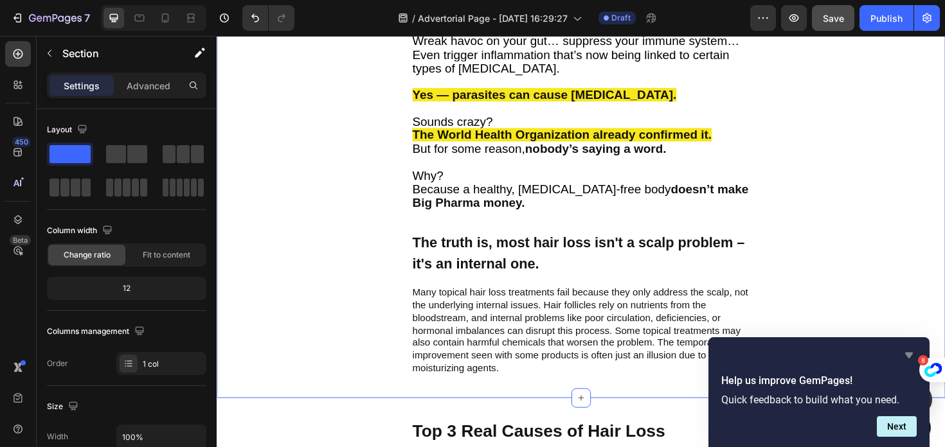
click at [904, 352] on icon "Hide survey" at bounding box center [908, 355] width 15 height 15
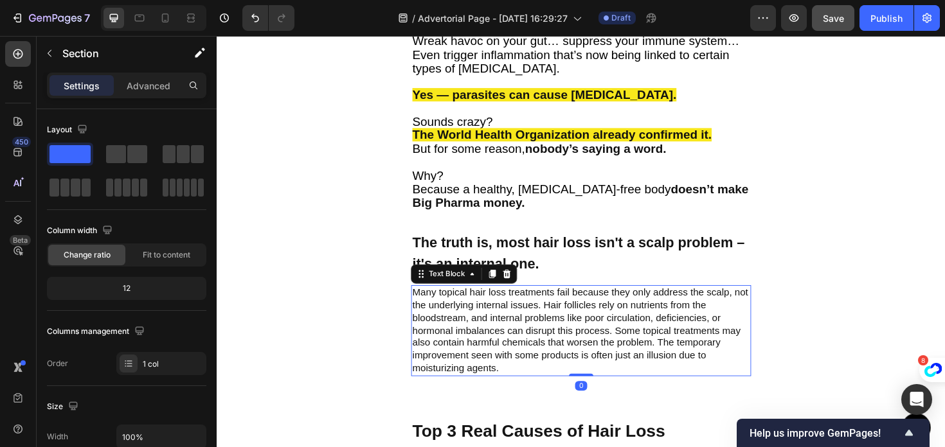
click at [531, 307] on p "Many topical hair loss treatments fail because they only address the scalp, not…" at bounding box center [602, 348] width 357 height 94
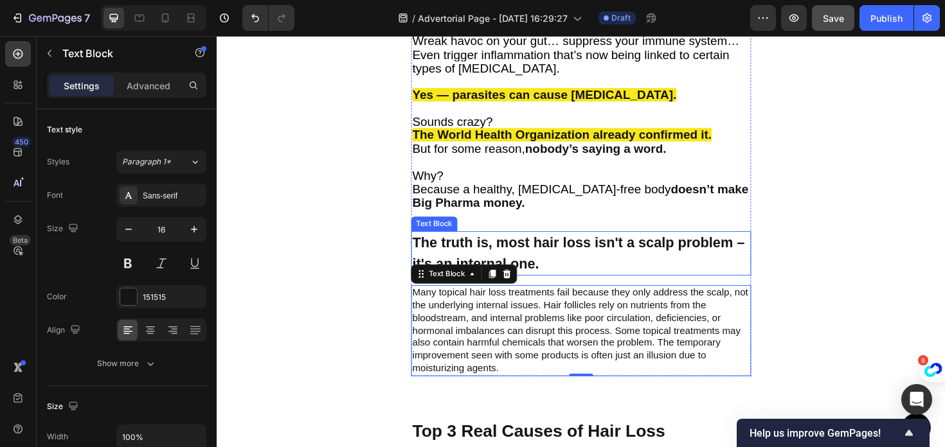
click at [543, 248] on p "The truth is, most hair loss isn't a scalp problem – it's an internal one." at bounding box center [602, 266] width 357 height 44
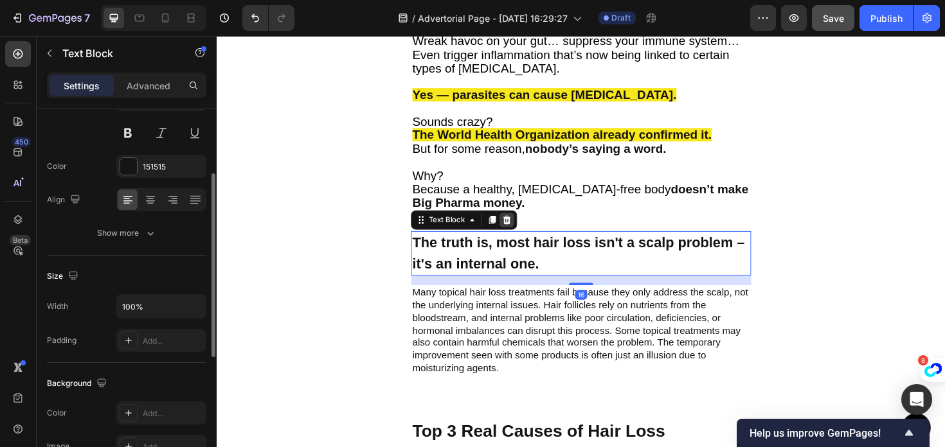
click at [523, 226] on icon at bounding box center [524, 230] width 8 height 9
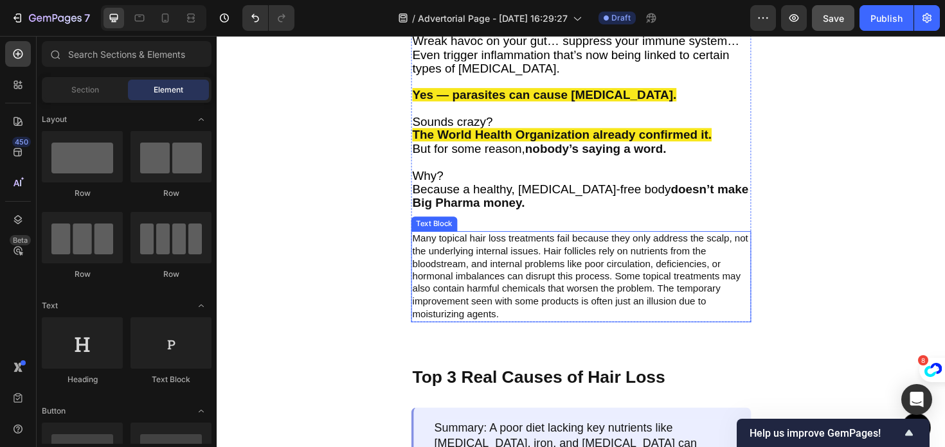
click at [525, 289] on p "Many topical hair loss treatments fail because they only address the scalp, not…" at bounding box center [602, 291] width 357 height 94
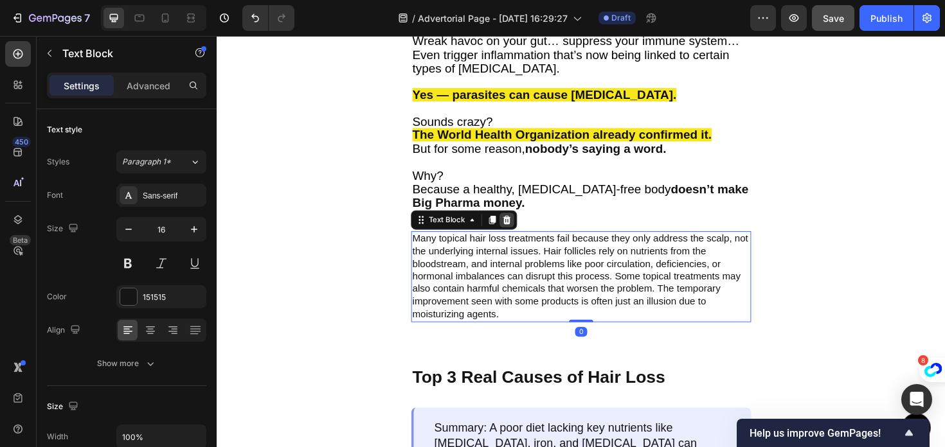
click at [528, 226] on icon at bounding box center [524, 231] width 10 height 10
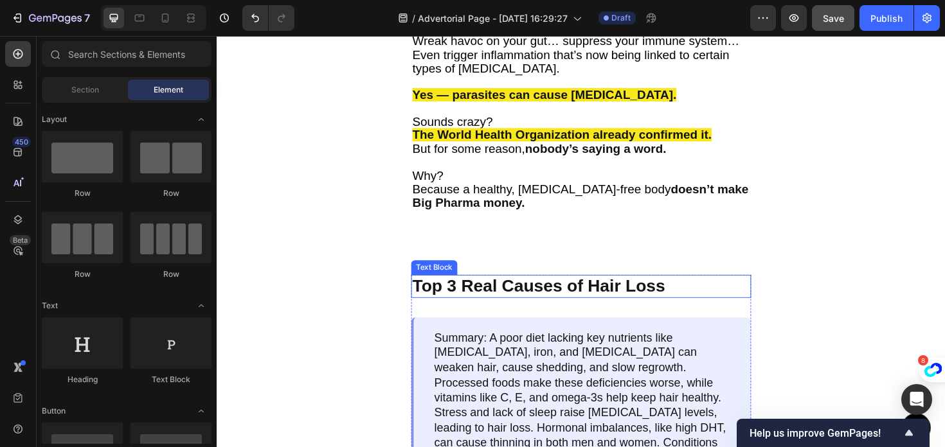
click at [521, 290] on p "Top 3 Real Causes of Hair Loss" at bounding box center [602, 301] width 357 height 22
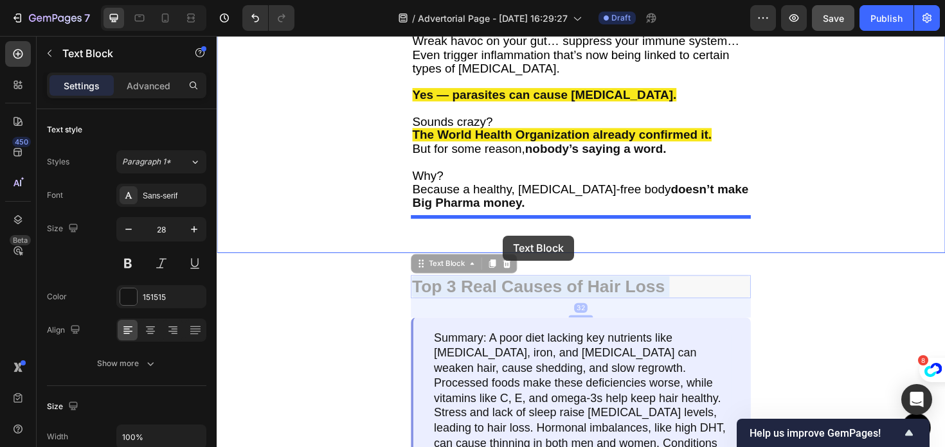
drag, startPoint x: 525, startPoint y: 290, endPoint x: 519, endPoint y: 248, distance: 42.2
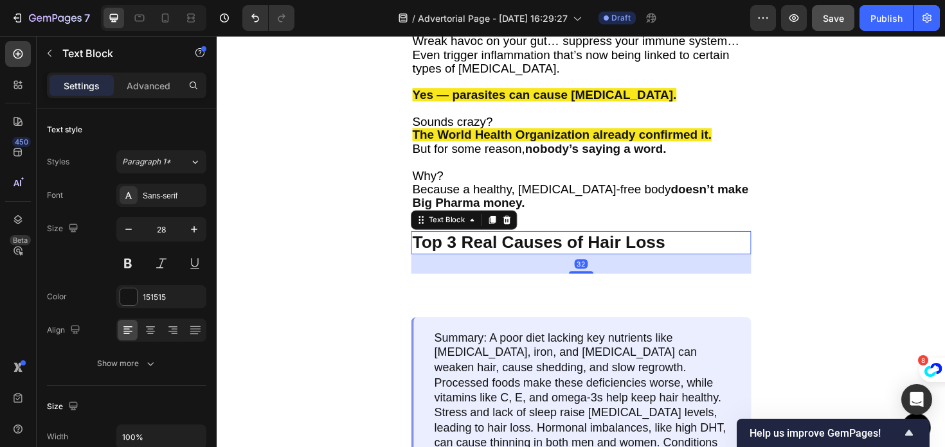
click at [516, 245] on p "Top 3 Real Causes of Hair Loss" at bounding box center [602, 255] width 357 height 22
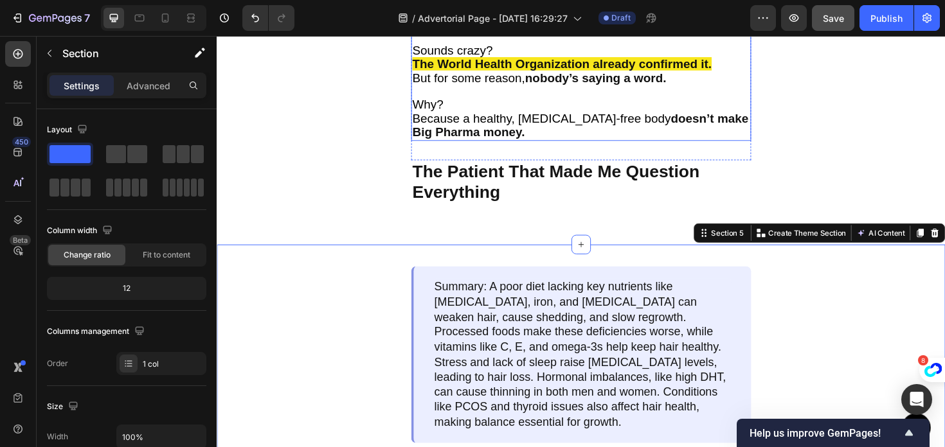
scroll to position [1042, 0]
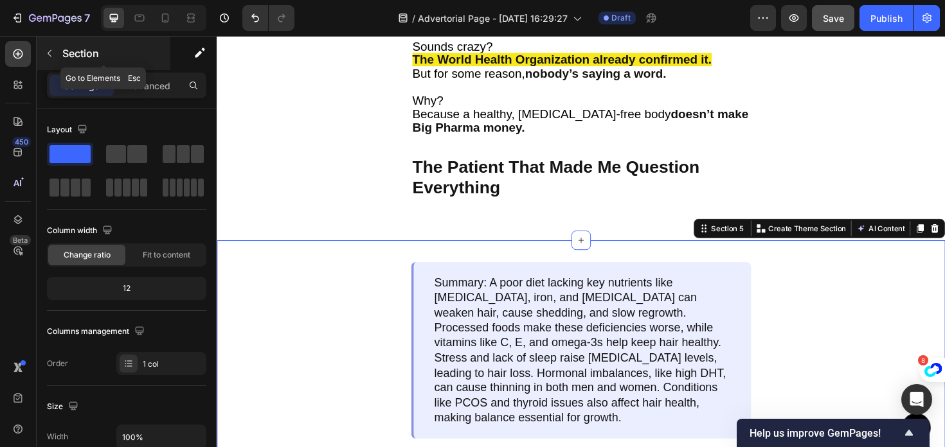
click at [41, 55] on button "button" at bounding box center [49, 53] width 21 height 21
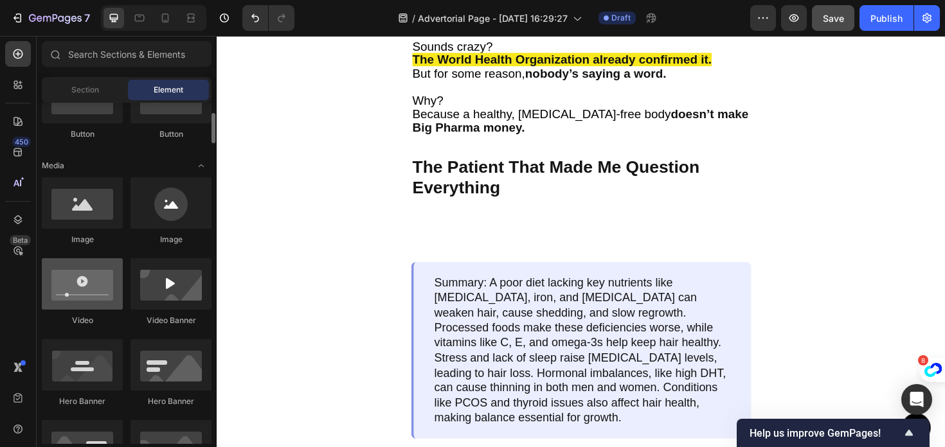
scroll to position [332, 0]
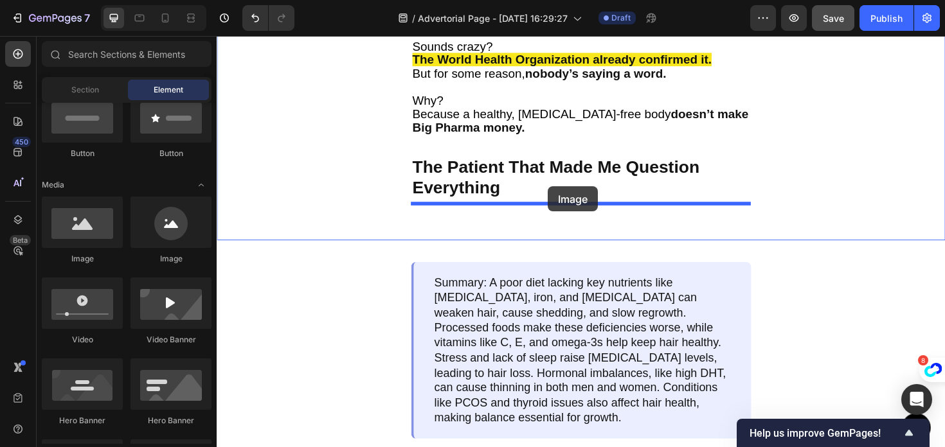
drag, startPoint x: 292, startPoint y: 272, endPoint x: 567, endPoint y: 195, distance: 285.7
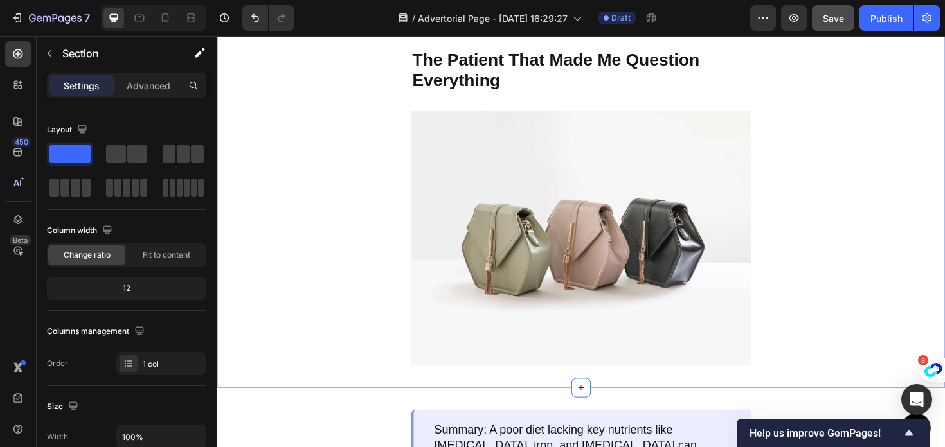
scroll to position [1157, 0]
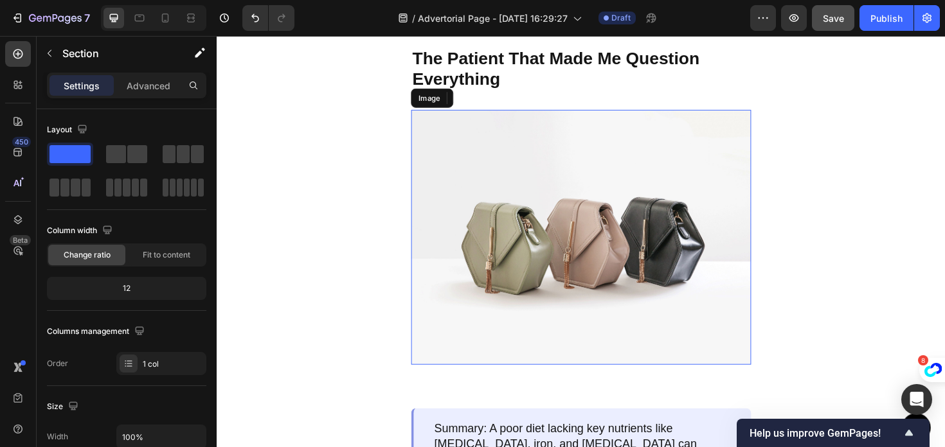
click at [481, 269] on img at bounding box center [602, 249] width 360 height 270
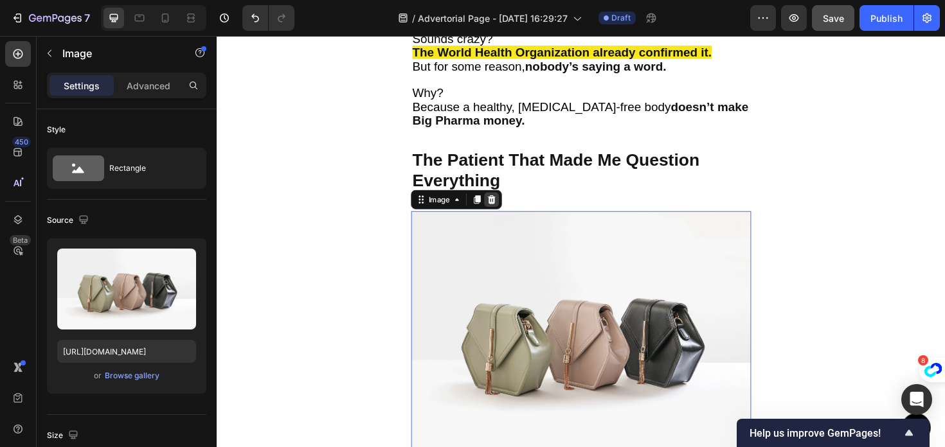
click at [509, 204] on icon at bounding box center [508, 209] width 10 height 10
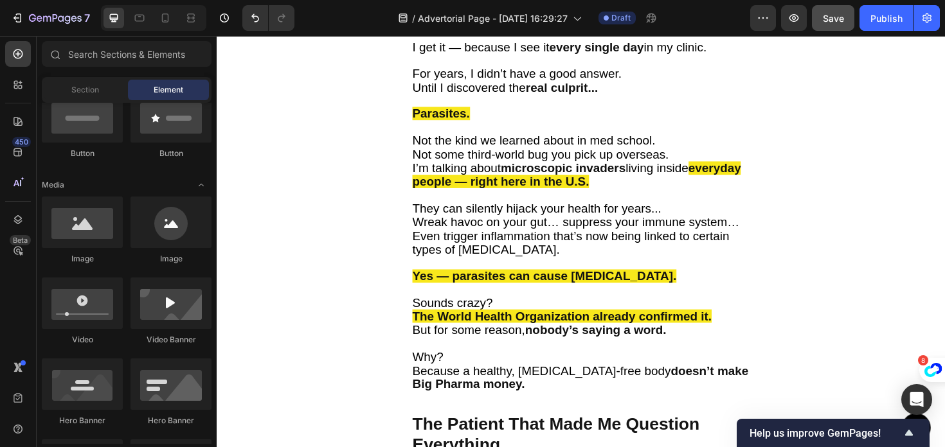
scroll to position [546, 0]
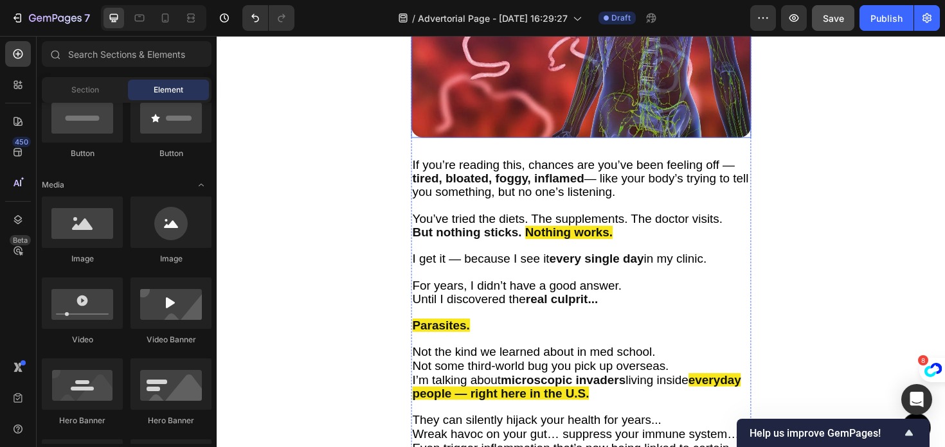
click at [503, 107] on img at bounding box center [602, 36] width 360 height 216
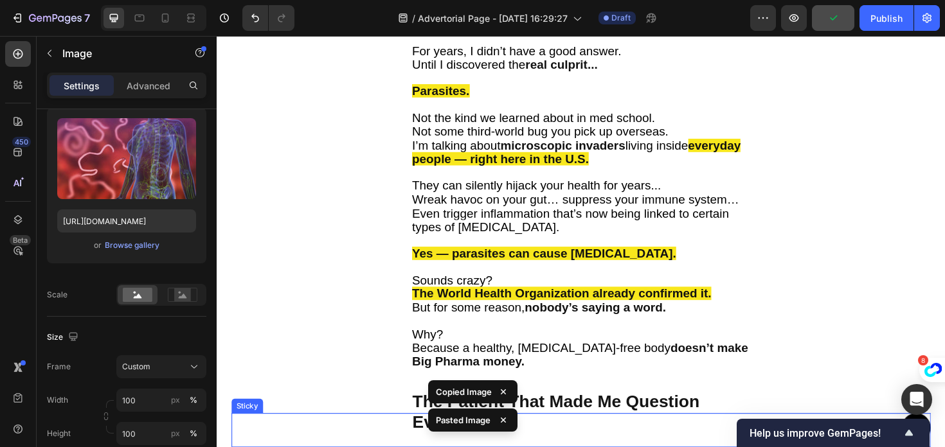
scroll to position [1075, 0]
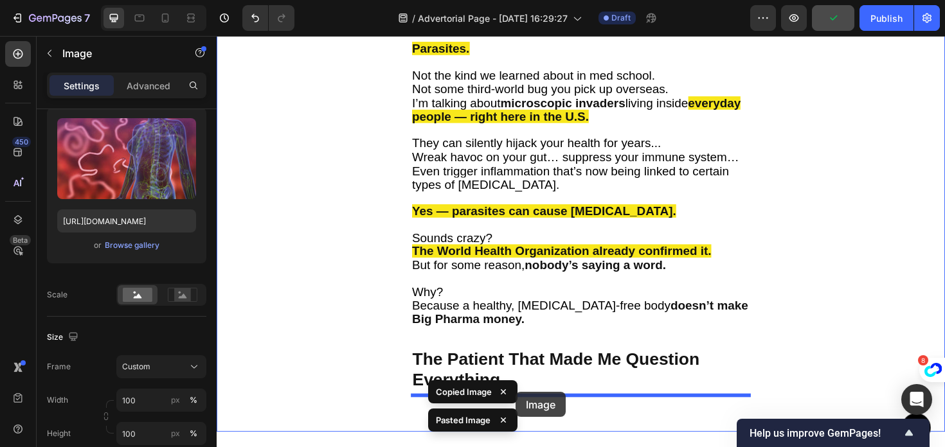
drag, startPoint x: 521, startPoint y: 235, endPoint x: 533, endPoint y: 412, distance: 177.2
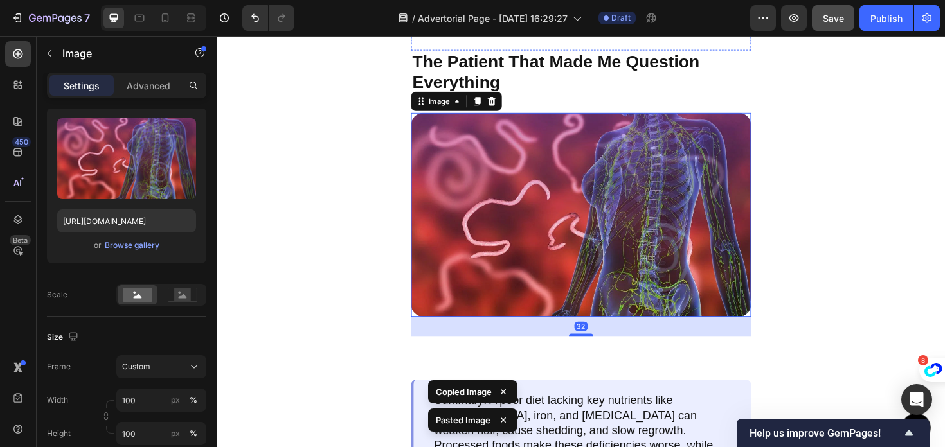
scroll to position [1173, 0]
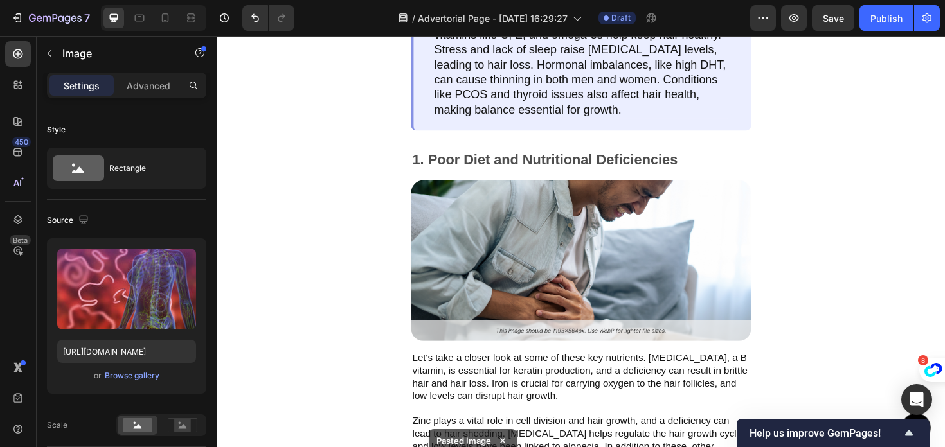
scroll to position [130, 0]
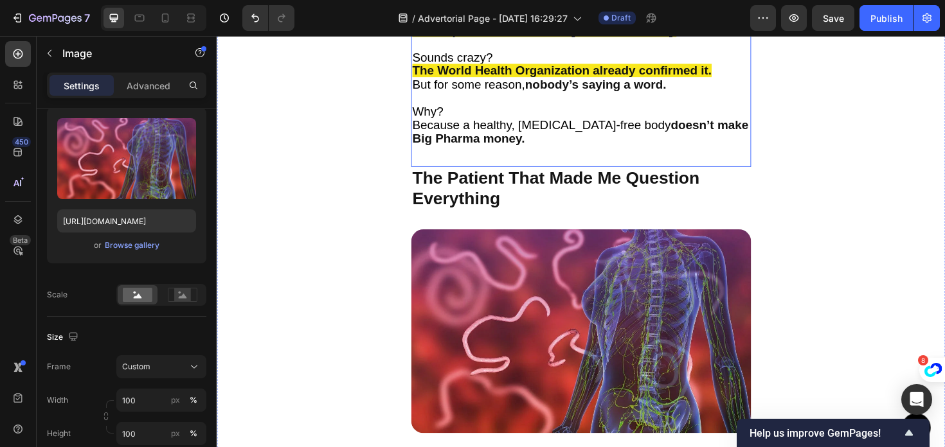
scroll to position [997, 0]
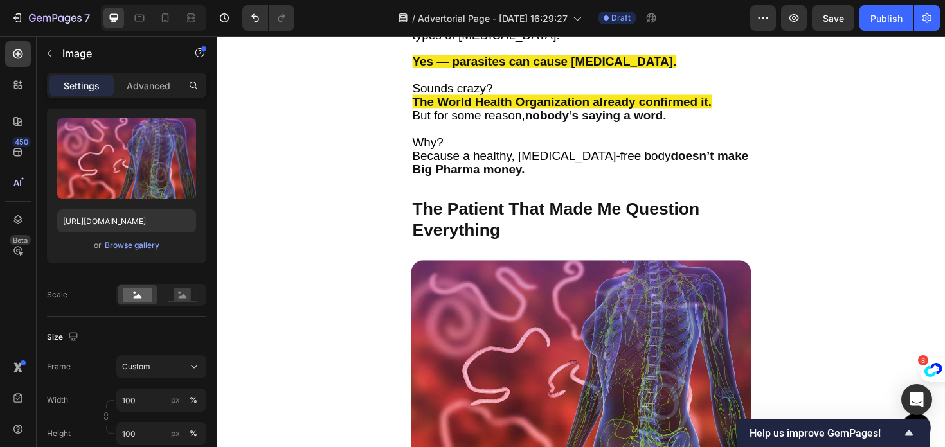
click at [524, 295] on img at bounding box center [602, 382] width 360 height 216
click at [513, 316] on img at bounding box center [602, 382] width 360 height 216
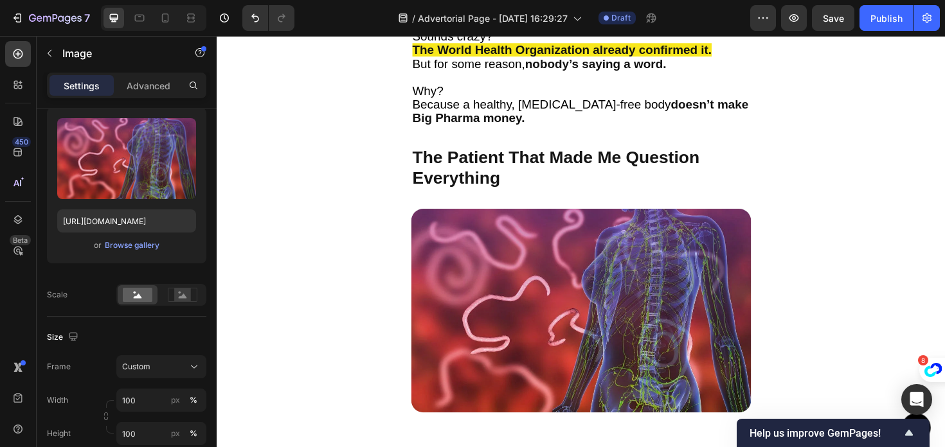
scroll to position [1123, 0]
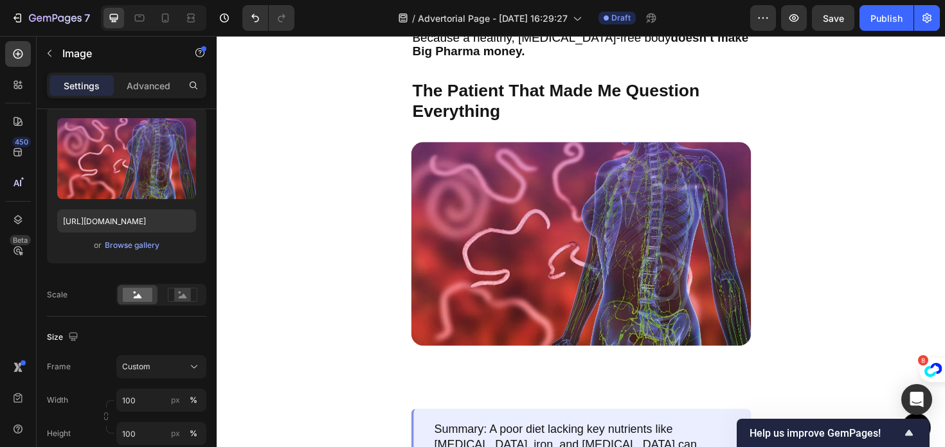
click at [539, 205] on img at bounding box center [602, 256] width 360 height 216
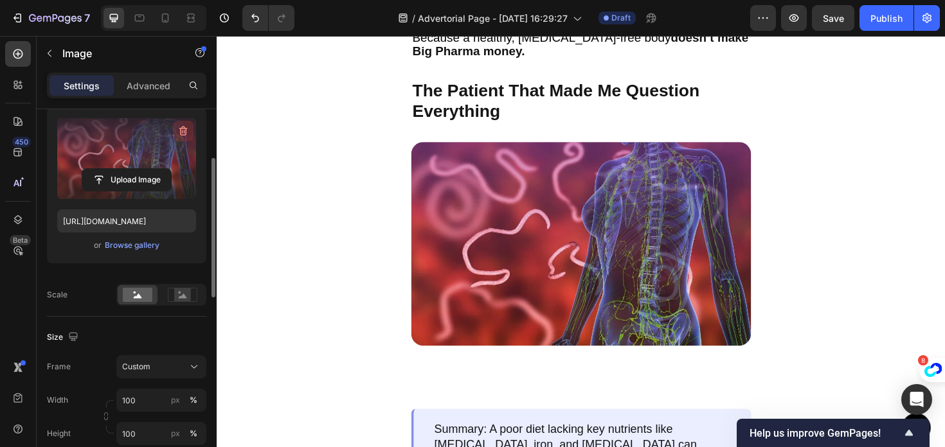
click at [181, 129] on icon "button" at bounding box center [183, 131] width 13 height 13
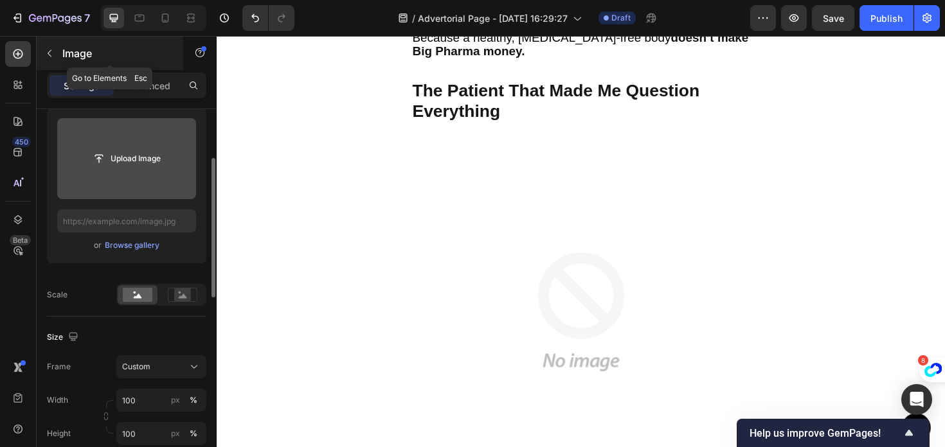
click at [47, 57] on icon "button" at bounding box center [49, 53] width 10 height 10
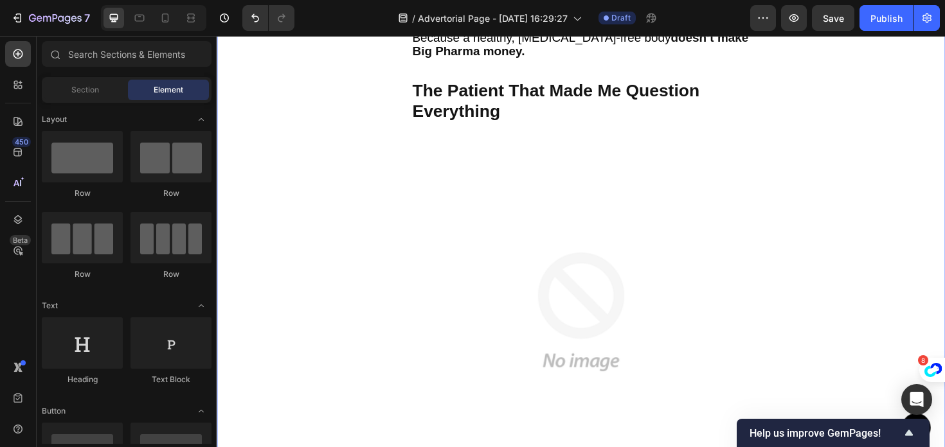
click at [430, 244] on img at bounding box center [602, 328] width 360 height 360
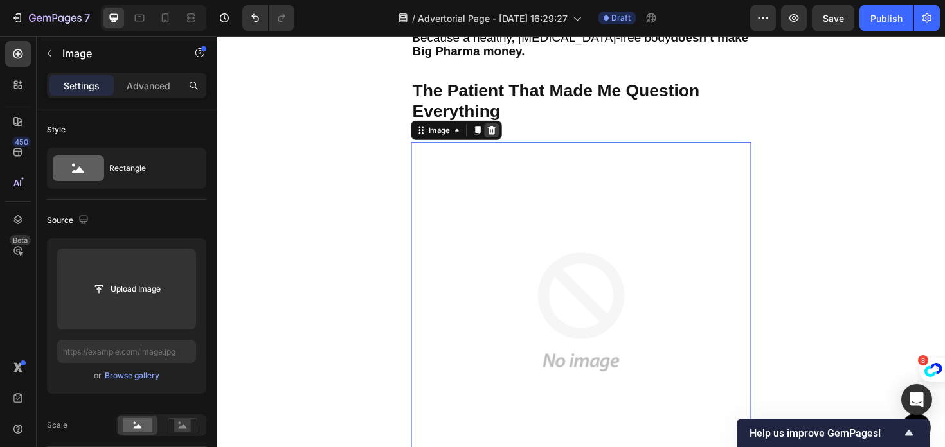
click at [507, 129] on div at bounding box center [507, 136] width 15 height 15
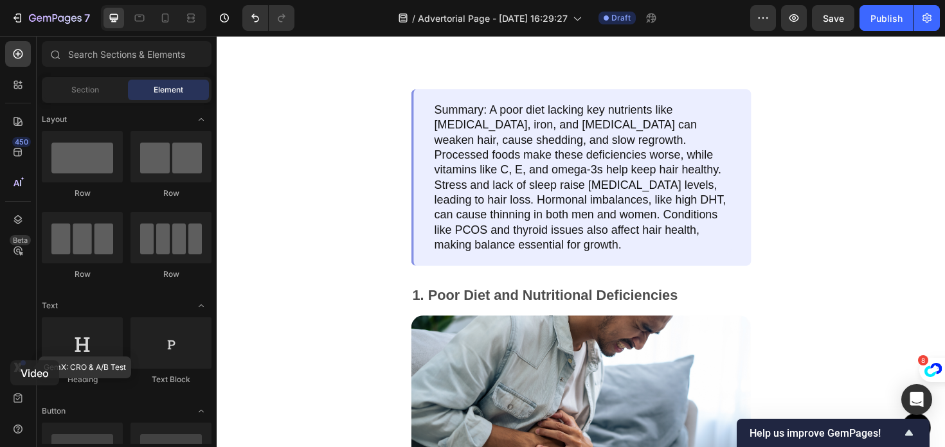
drag, startPoint x: 91, startPoint y: 312, endPoint x: 24, endPoint y: 343, distance: 74.2
click at [23, 345] on div "450 Beta GemX: CRO & A/B Test Sections(18) Elements(83) Section Element Hero Se…" at bounding box center [108, 241] width 217 height 411
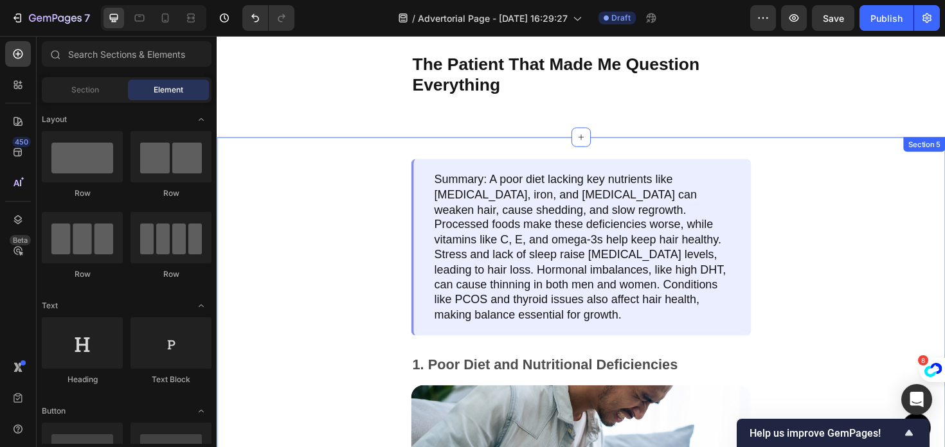
scroll to position [1021, 0]
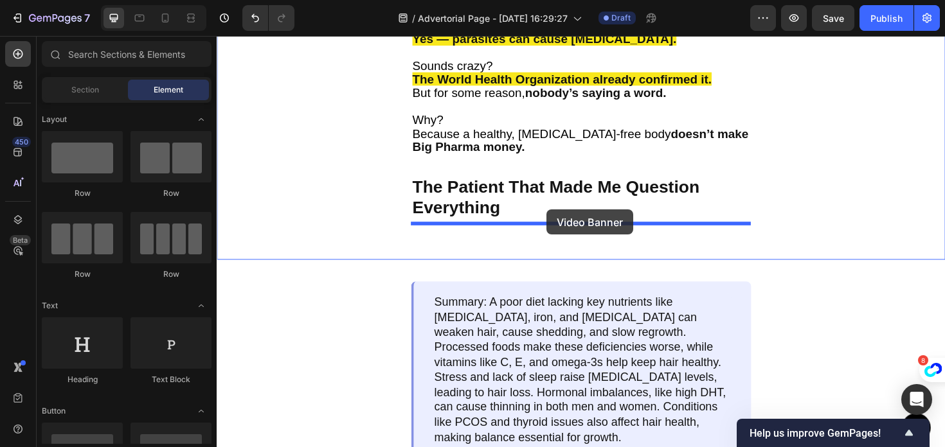
drag, startPoint x: 386, startPoint y: 352, endPoint x: 566, endPoint y: 220, distance: 222.5
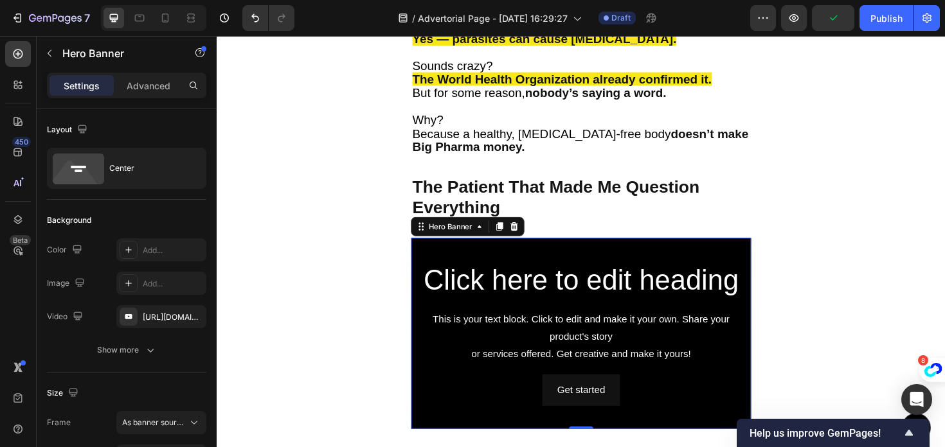
click at [437, 251] on div "Background Image" at bounding box center [602, 351] width 360 height 202
click at [157, 317] on div "[URL][DOMAIN_NAME]" at bounding box center [161, 318] width 37 height 12
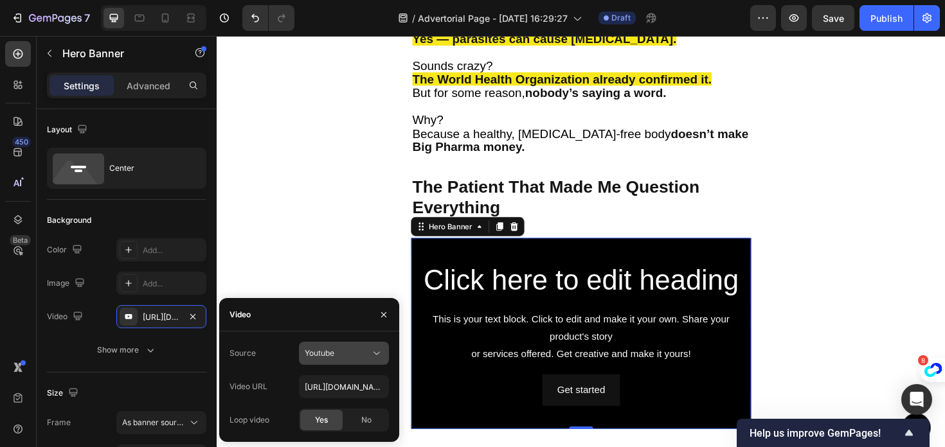
click at [355, 359] on div "Youtube" at bounding box center [338, 354] width 66 height 12
click at [287, 330] on div "Video" at bounding box center [309, 314] width 180 height 33
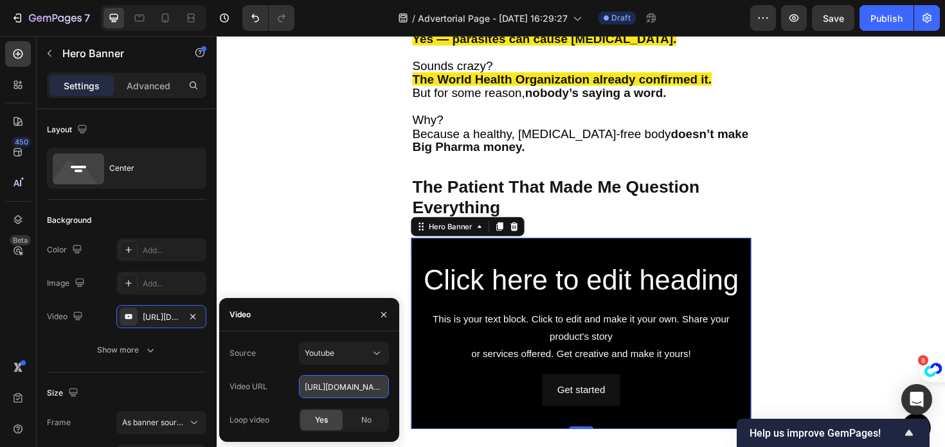
click at [324, 382] on input "https://www.youtube.com/watch?v=drIt4RH_kyQ" at bounding box center [344, 386] width 90 height 23
paste input "[URL][DOMAIN_NAME]"
type input "https://cdn.shopify.com/videos/c/o/v/5d1878b183534648a5d2a2f48c6305b0.mp4://www…"
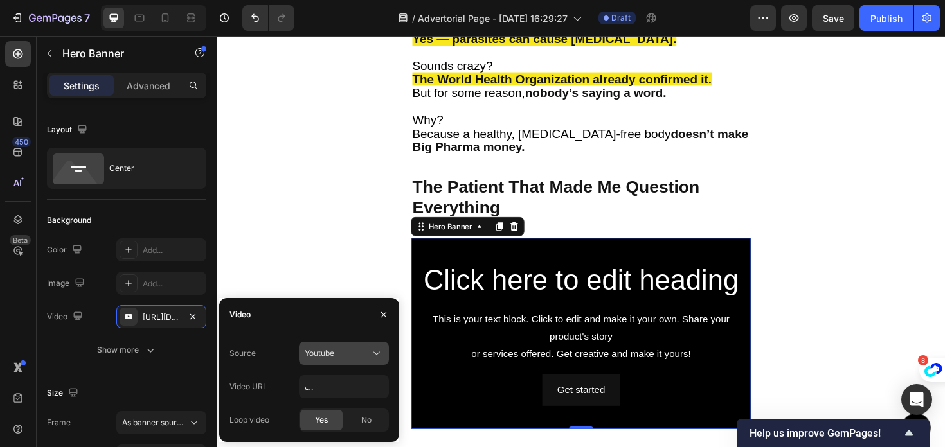
type input "Auto"
click at [345, 355] on div "Youtube" at bounding box center [338, 354] width 66 height 12
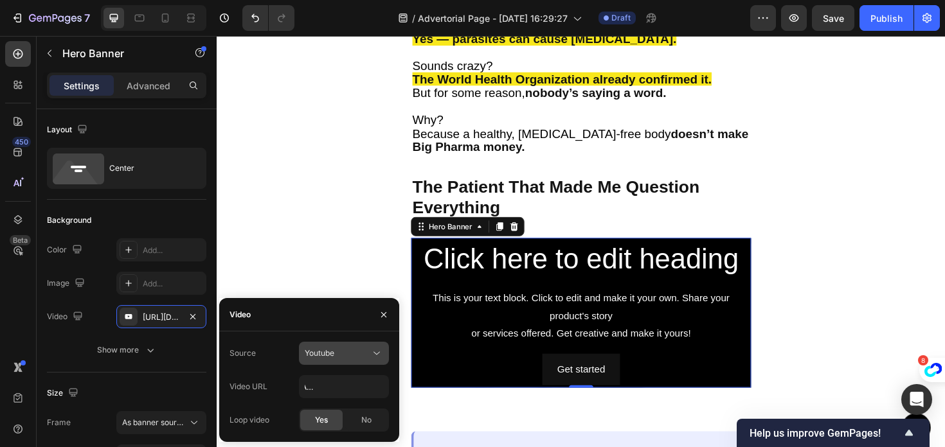
scroll to position [0, 0]
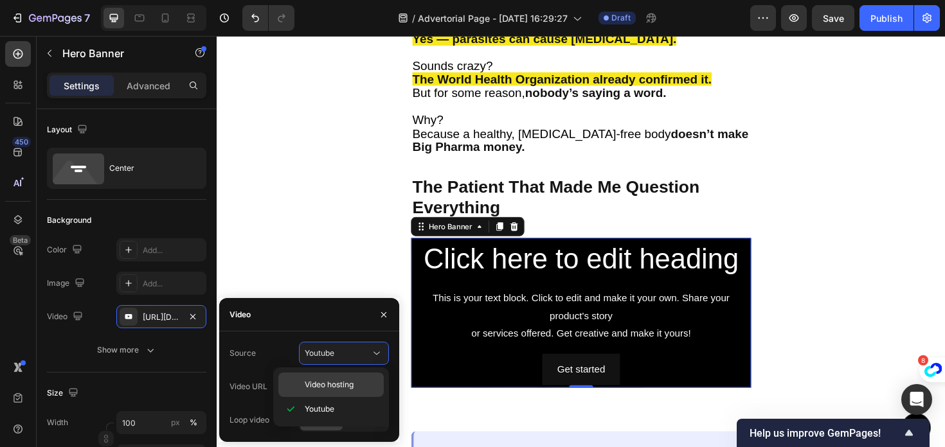
click at [329, 387] on span "Video hosting" at bounding box center [329, 385] width 49 height 12
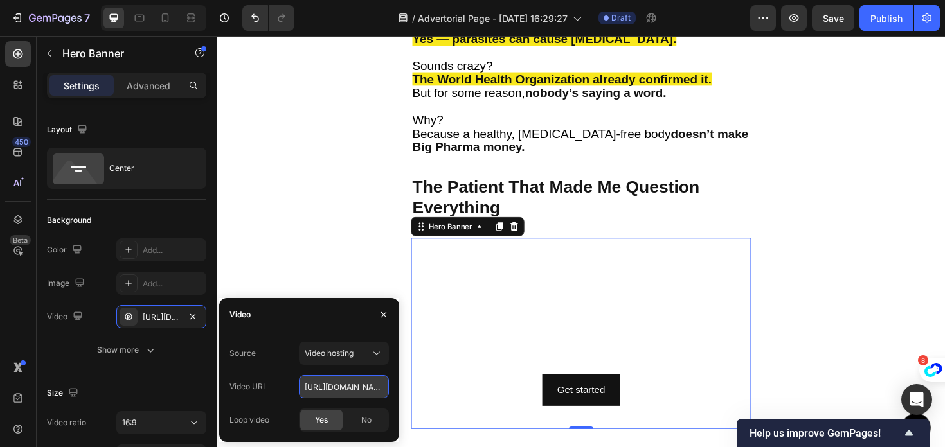
click at [339, 384] on input "https://cdn.shopify.com/videos/c/o/v/92a407d4e0c94a288eb54cac18c387dc.mp4" at bounding box center [344, 386] width 90 height 23
paste input "[URL][DOMAIN_NAME]"
type input "[URL][DOMAIN_NAME]"
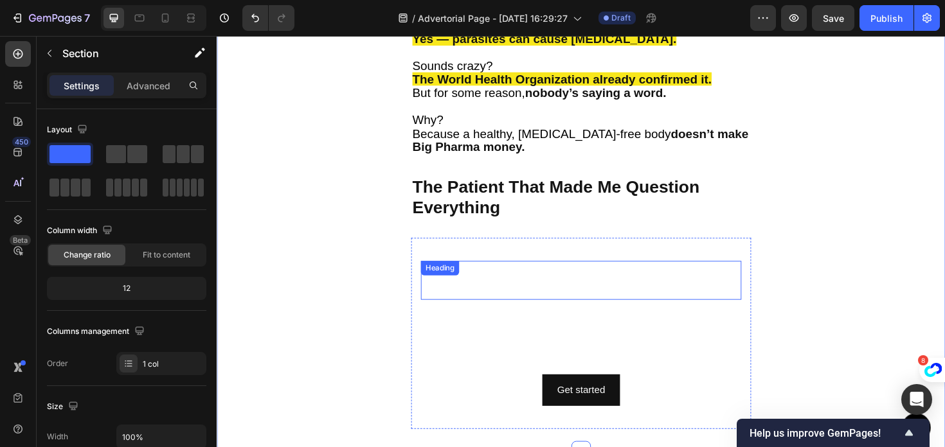
click at [511, 252] on video "Background Image" at bounding box center [602, 351] width 360 height 202
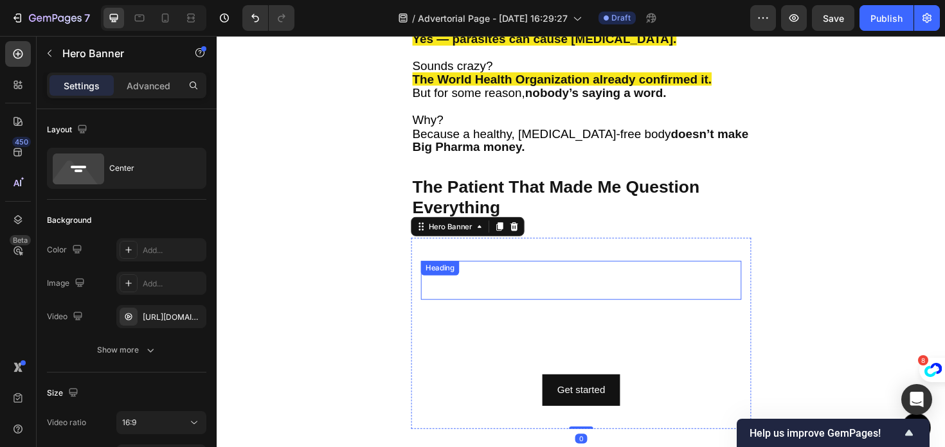
click at [511, 279] on div "Click here to edit heading Heading" at bounding box center [602, 294] width 339 height 41
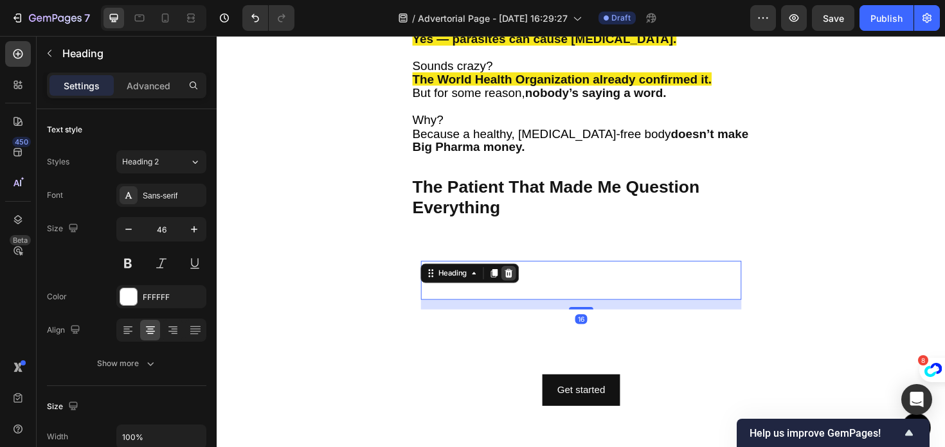
click at [531, 282] on icon at bounding box center [526, 287] width 10 height 10
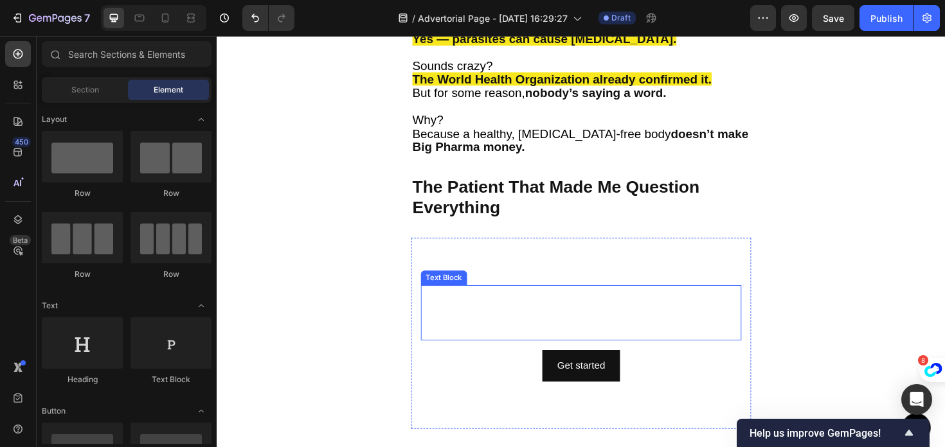
click at [535, 300] on div "This is your text block. Click to edit and make it your own. Share your product…" at bounding box center [602, 329] width 339 height 58
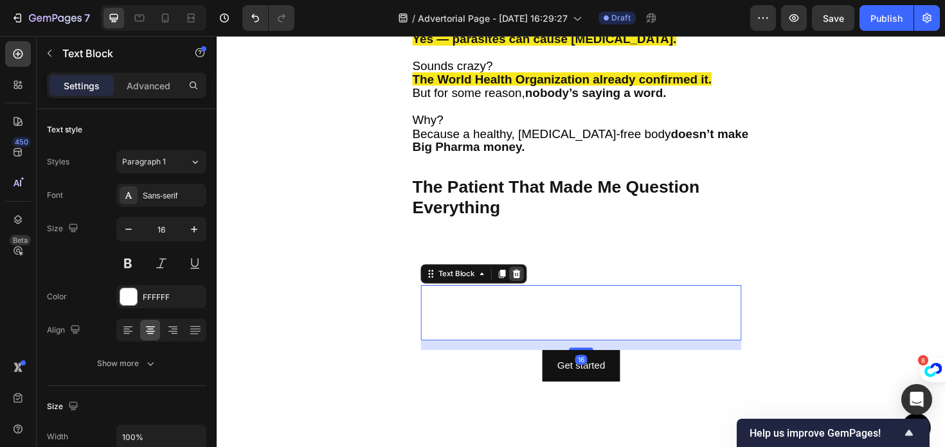
click at [530, 283] on icon at bounding box center [534, 288] width 10 height 10
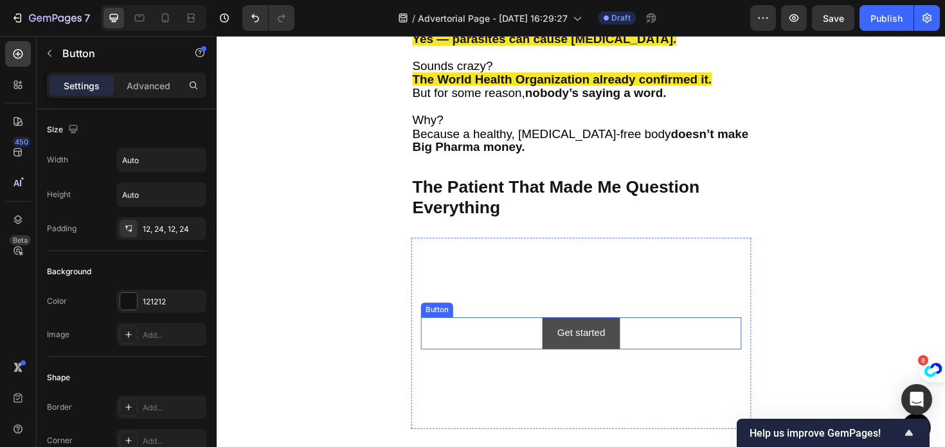
click at [571, 334] on button "Get started" at bounding box center [602, 351] width 82 height 34
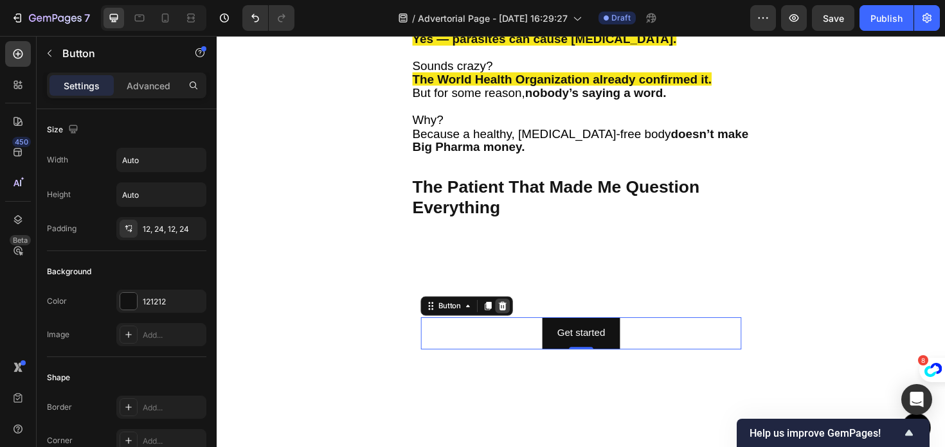
click at [526, 314] on div at bounding box center [519, 321] width 15 height 15
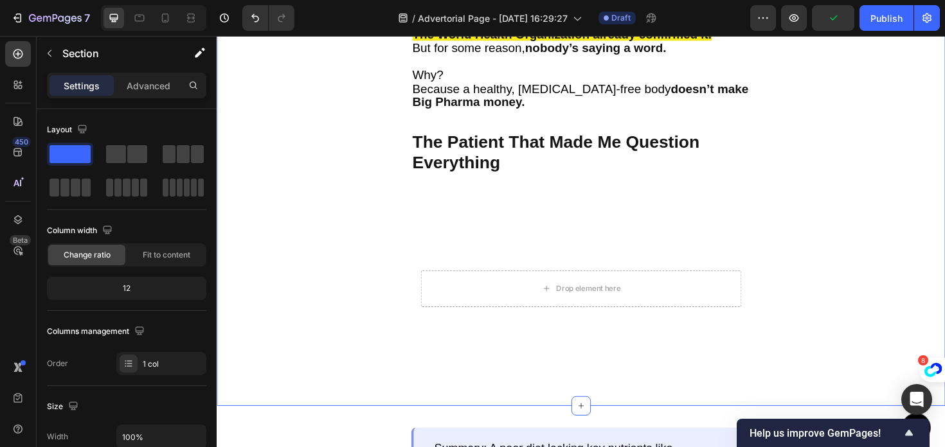
scroll to position [1136, 0]
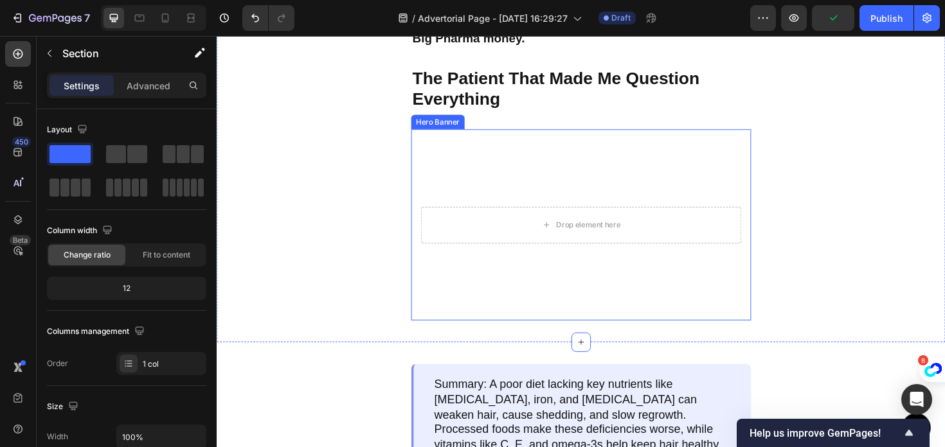
click at [506, 176] on video "Background Image" at bounding box center [602, 236] width 360 height 202
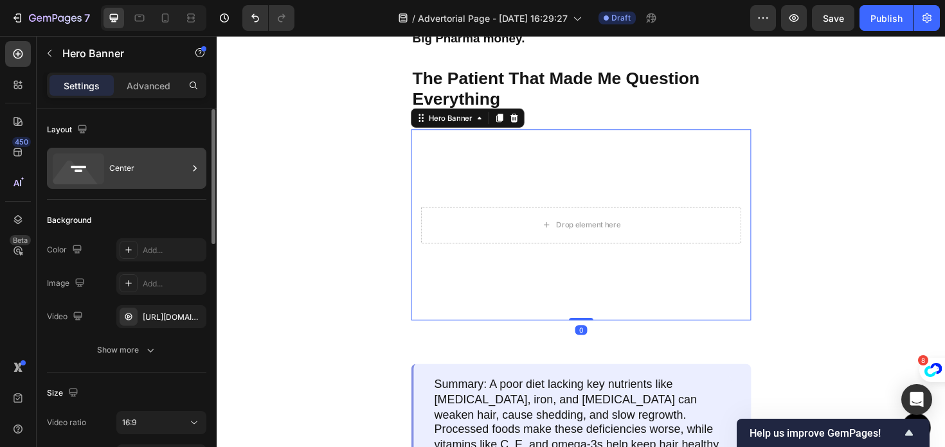
click at [120, 169] on div "Center" at bounding box center [148, 169] width 78 height 30
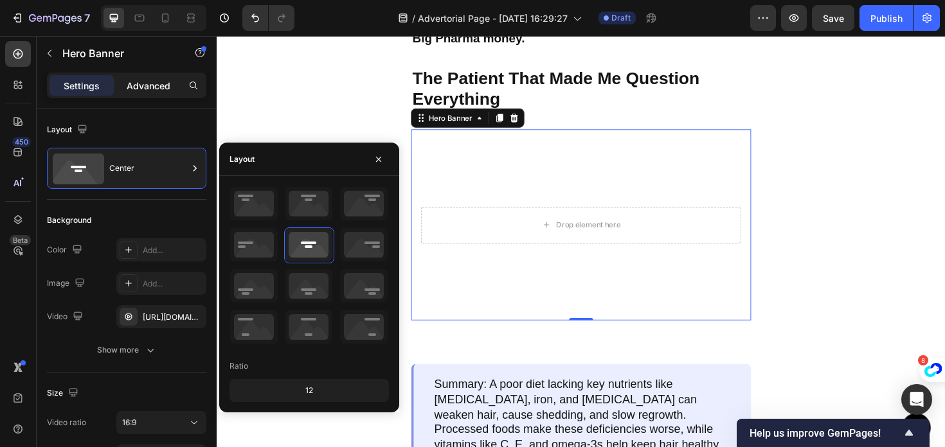
click at [145, 86] on p "Advanced" at bounding box center [149, 85] width 44 height 13
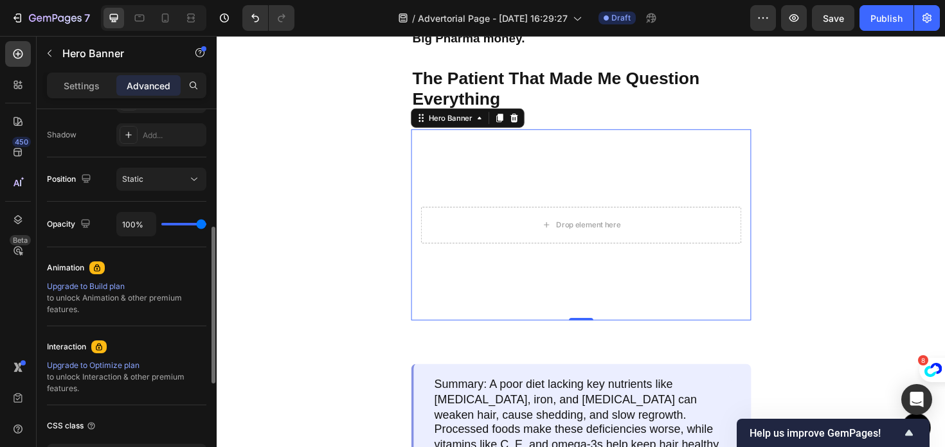
scroll to position [184, 0]
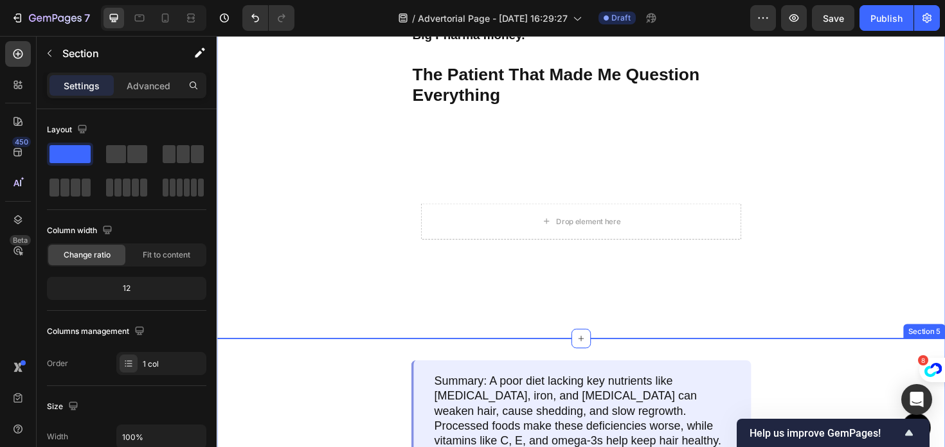
scroll to position [1398, 0]
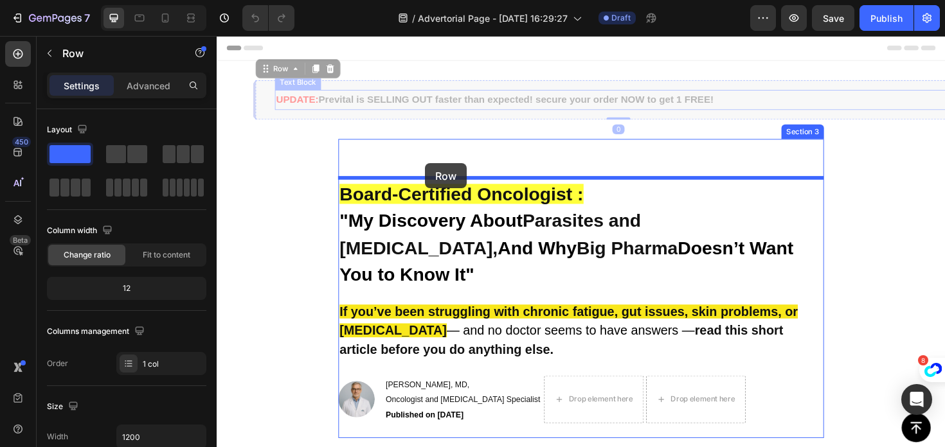
drag, startPoint x: 406, startPoint y: 92, endPoint x: 437, endPoint y: 171, distance: 84.9
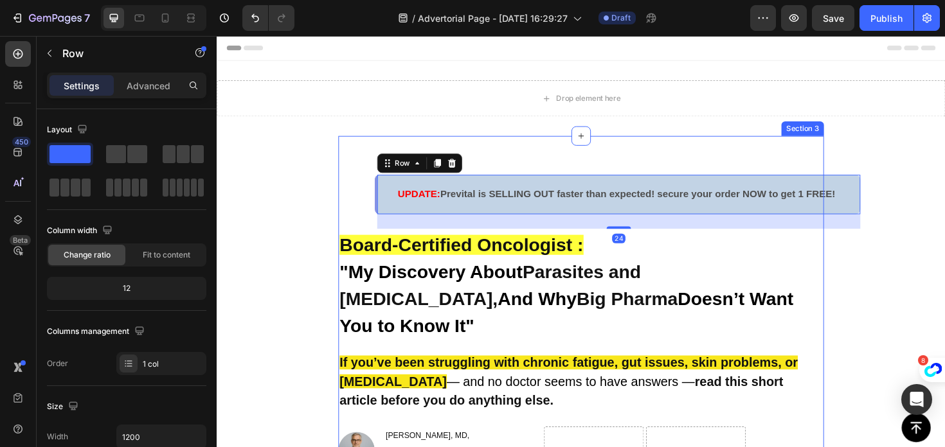
click at [542, 154] on div "UPDATE: Prevital is SELLING OUT faster than expected! secure your order NOW to …" at bounding box center [602, 329] width 514 height 374
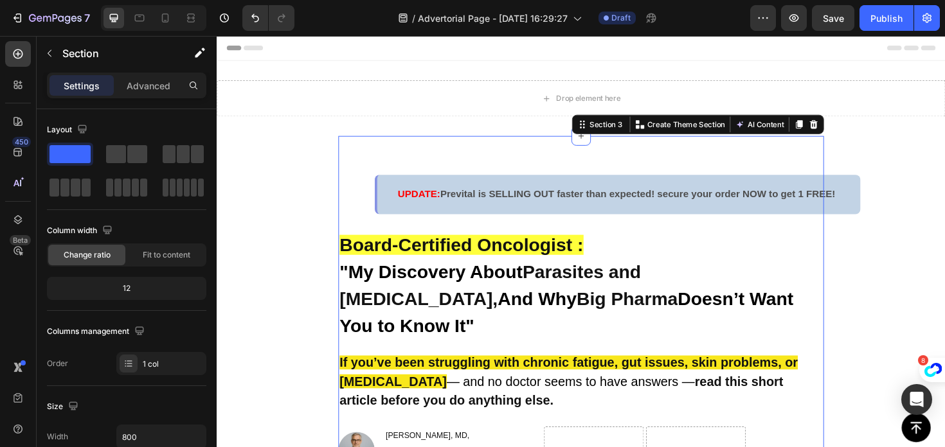
click at [424, 175] on div "UPDATE: Prevital is SELLING OUT faster than expected! secure your order NOW to …" at bounding box center [602, 329] width 514 height 374
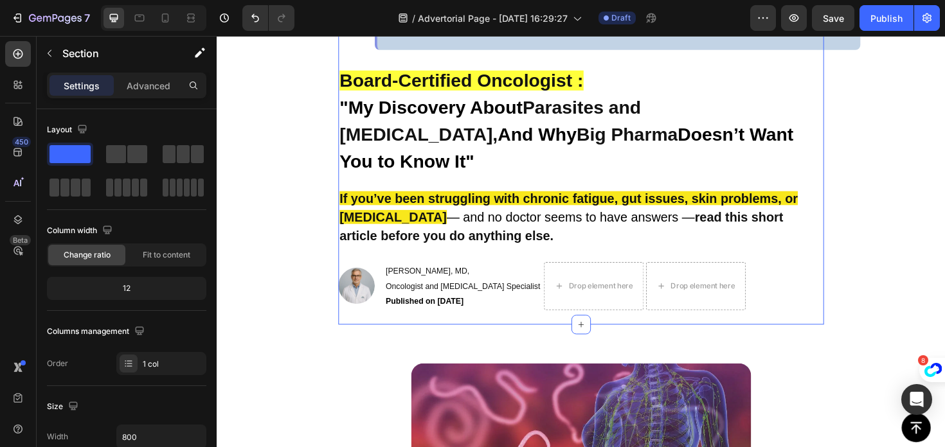
scroll to position [165, 0]
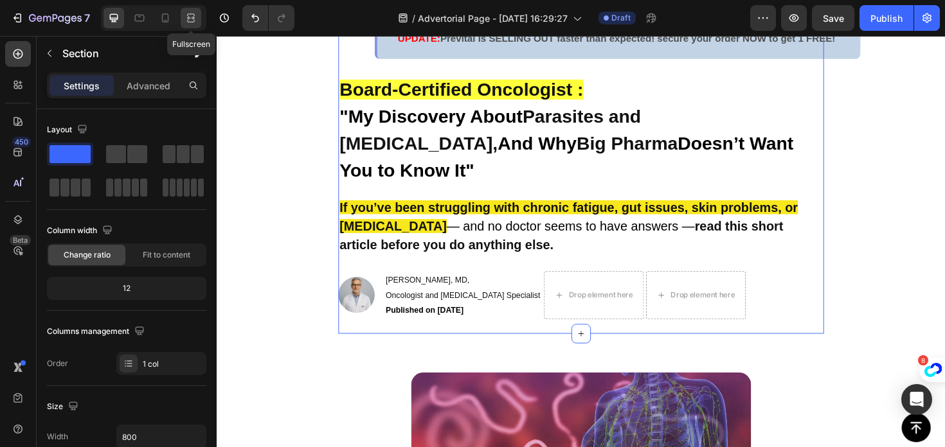
click at [189, 19] on icon at bounding box center [190, 18] width 13 height 13
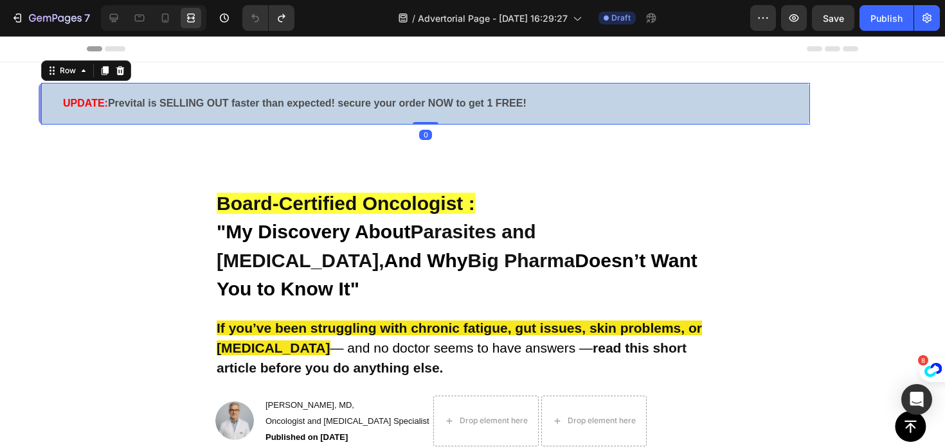
click at [638, 115] on div "UPDATE: Prevital is SELLING OUT faster than expected! secure your order NOW to …" at bounding box center [424, 104] width 771 height 42
click at [143, 17] on icon at bounding box center [139, 18] width 13 height 13
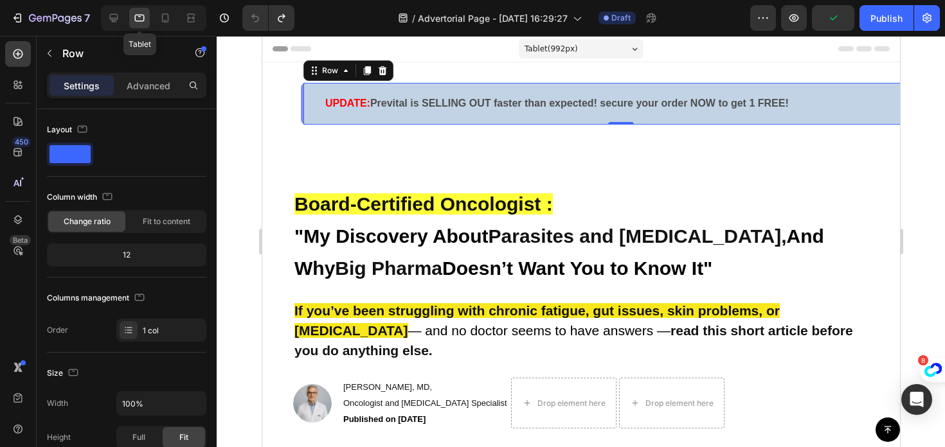
scroll to position [2, 0]
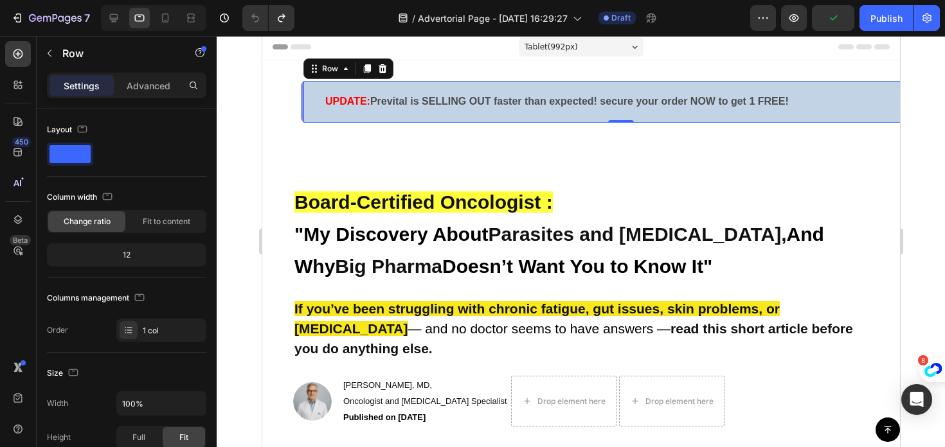
click at [125, 17] on div at bounding box center [153, 18] width 105 height 26
click at [123, 19] on div at bounding box center [113, 18] width 21 height 21
type input "1200"
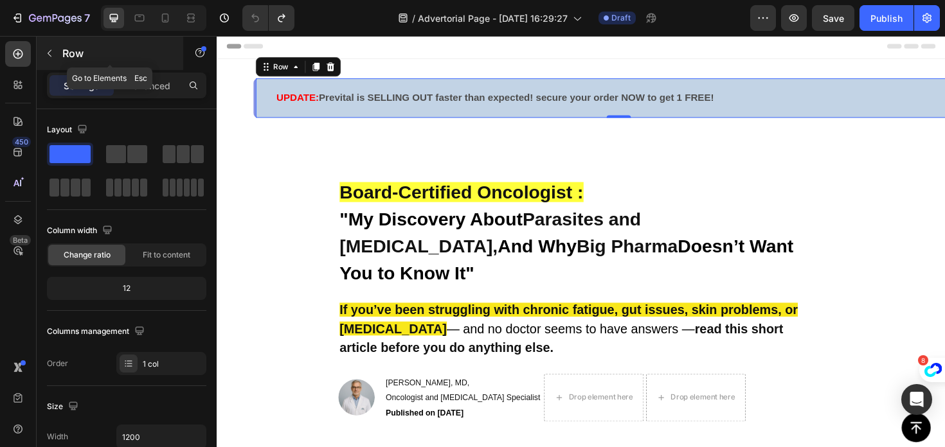
click at [50, 54] on icon "button" at bounding box center [49, 53] width 10 height 10
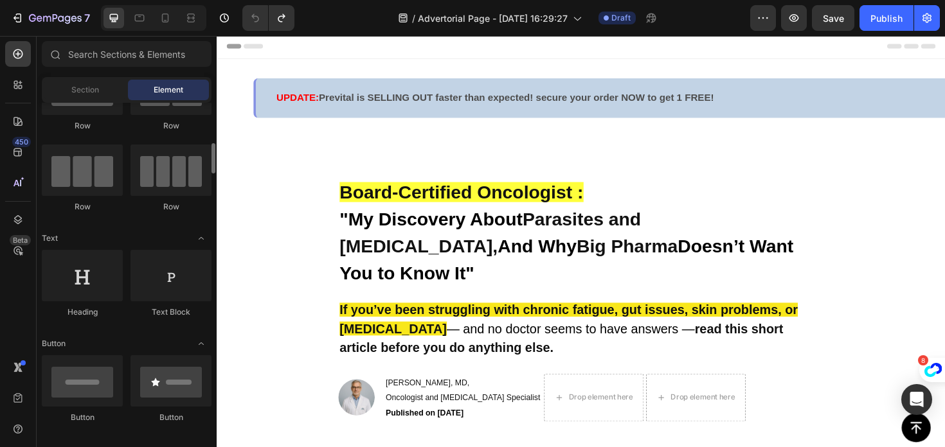
scroll to position [115, 0]
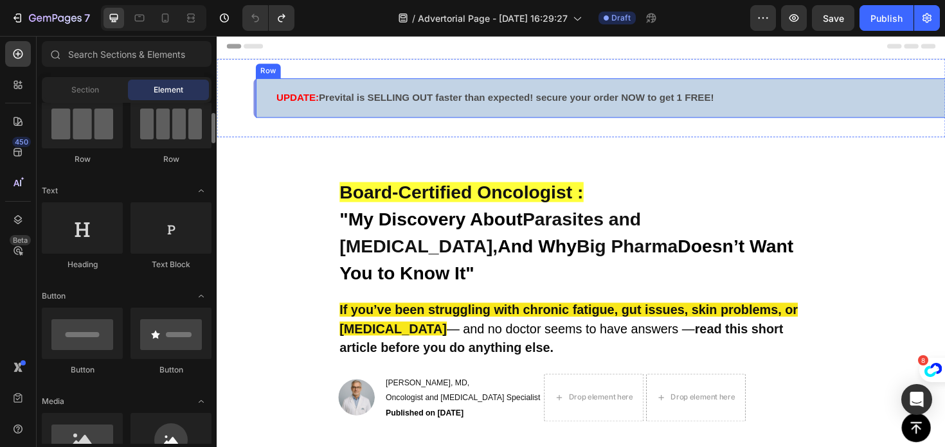
click at [260, 91] on div "UPDATE: Prevital is SELLING OUT faster than expected! secure your order NOW to …" at bounding box center [640, 102] width 771 height 42
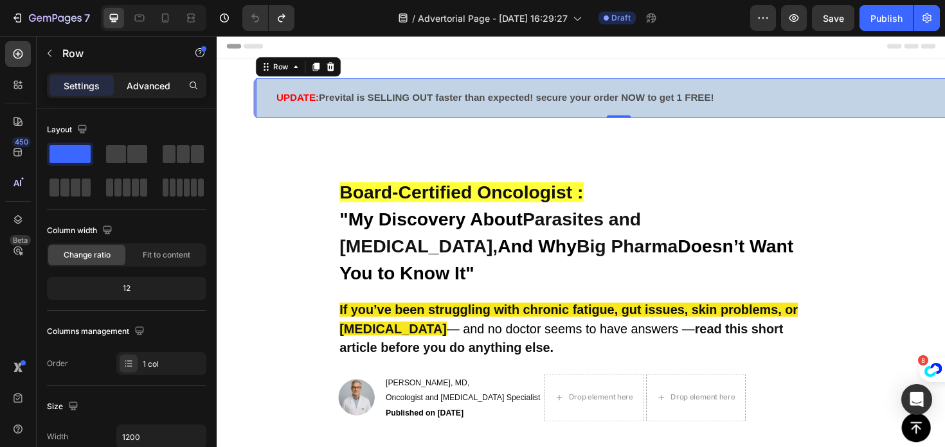
click at [157, 84] on p "Advanced" at bounding box center [149, 85] width 44 height 13
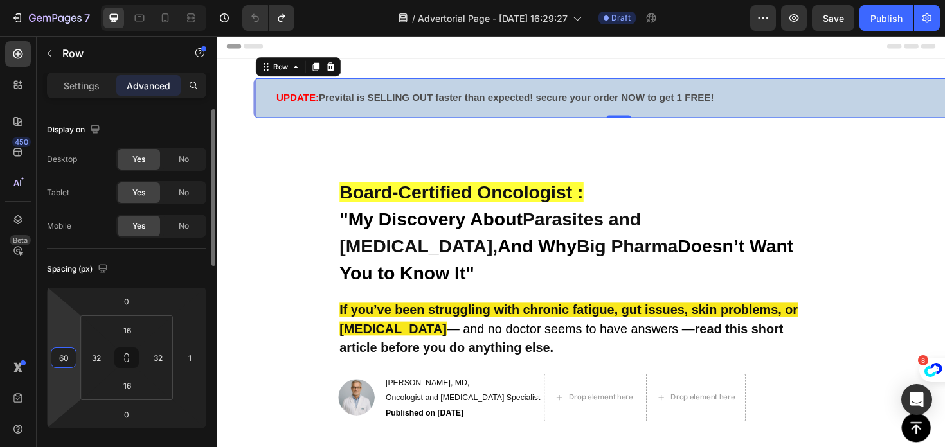
click at [62, 357] on input "60" at bounding box center [63, 357] width 19 height 19
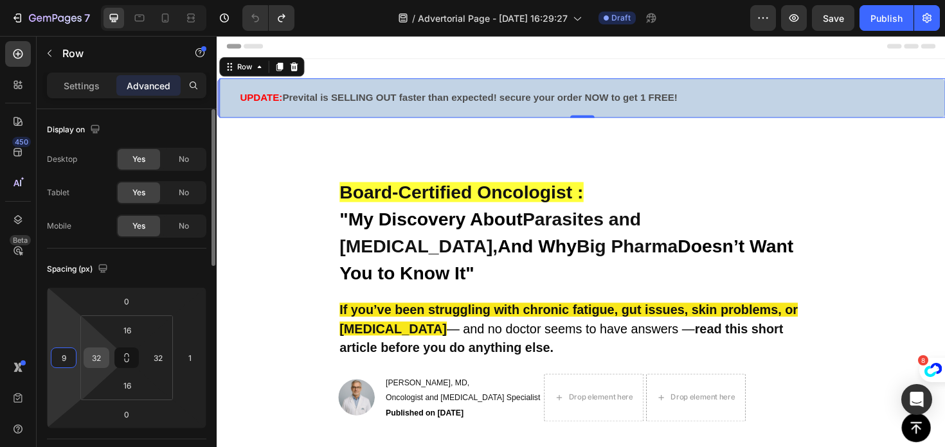
type input "90"
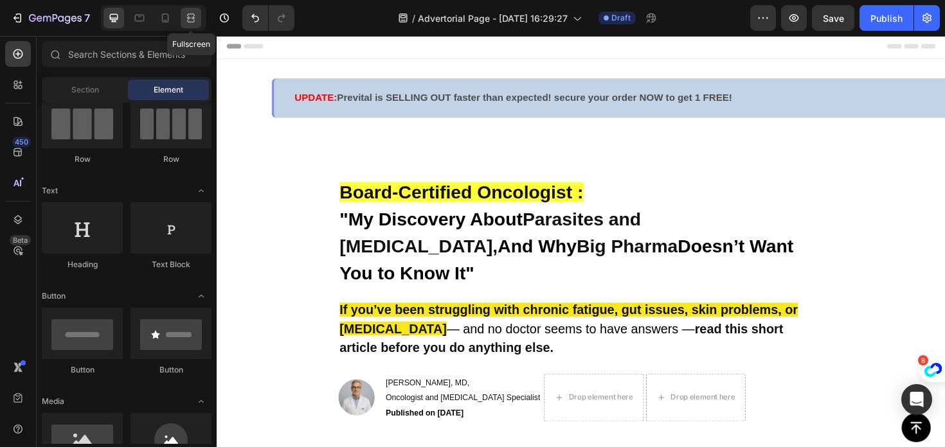
click at [194, 12] on icon at bounding box center [190, 18] width 13 height 13
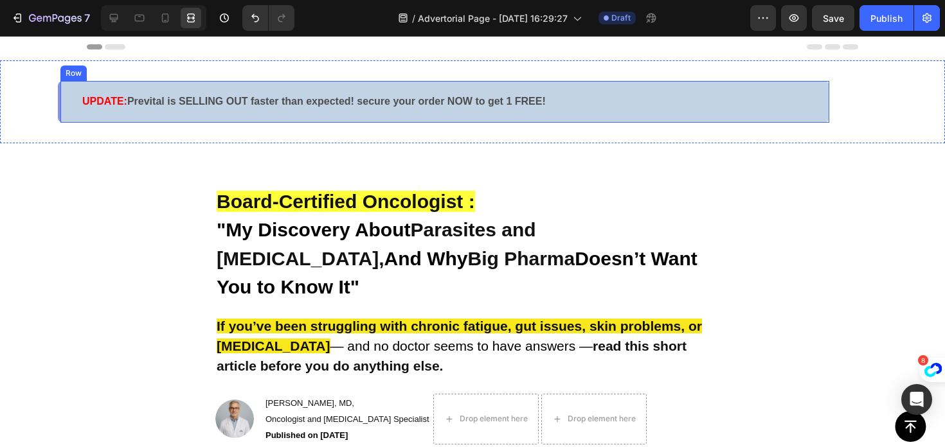
click at [97, 85] on div "UPDATE: Prevital is SELLING OUT faster than expected! secure your order NOW to …" at bounding box center [443, 102] width 771 height 42
click at [115, 21] on icon at bounding box center [114, 18] width 8 height 8
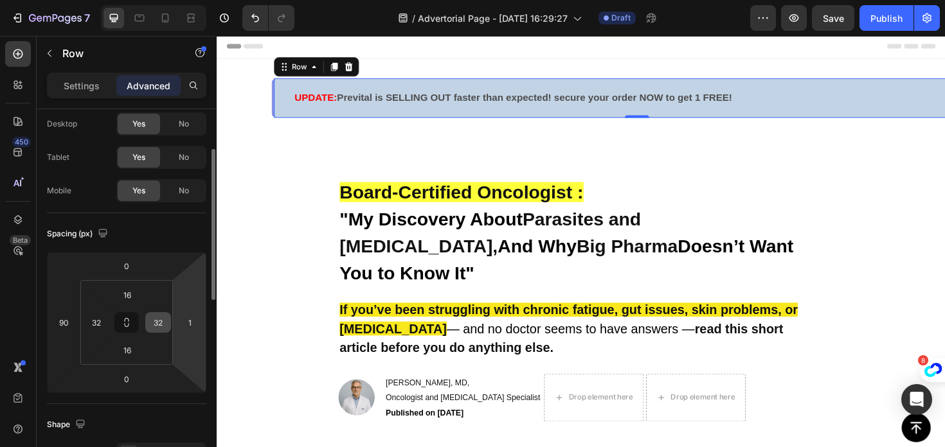
scroll to position [54, 0]
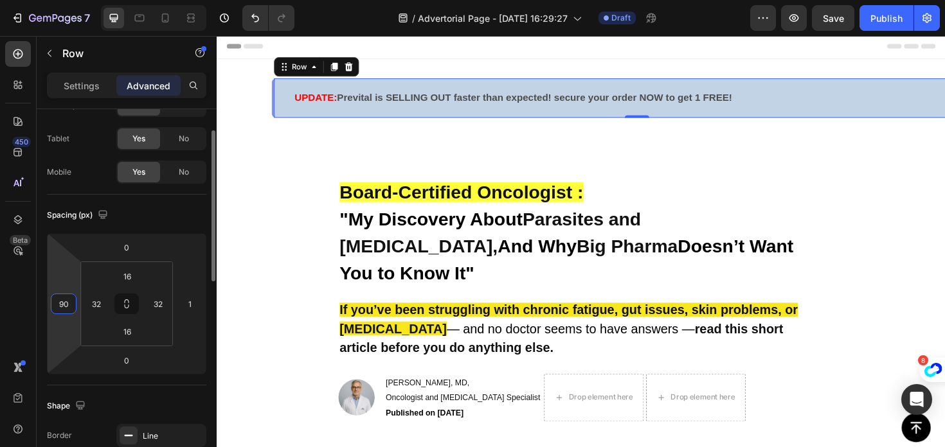
click at [67, 299] on input "90" at bounding box center [63, 303] width 19 height 19
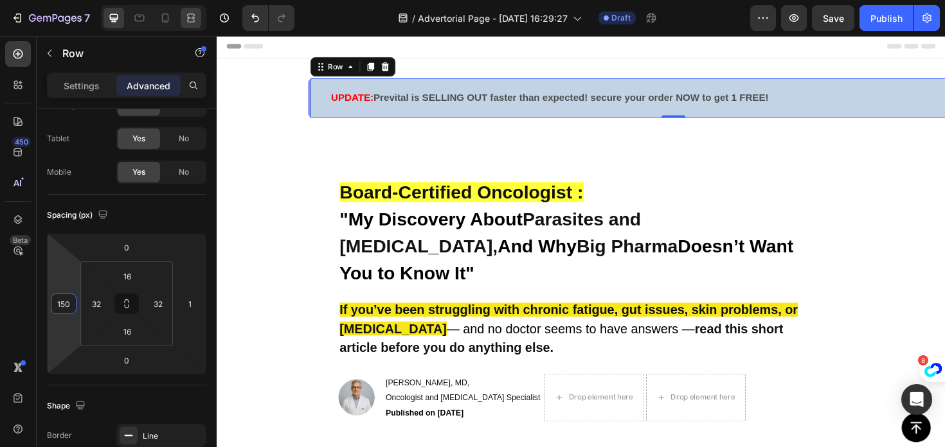
type input "150"
click at [193, 16] on icon at bounding box center [193, 17] width 4 height 3
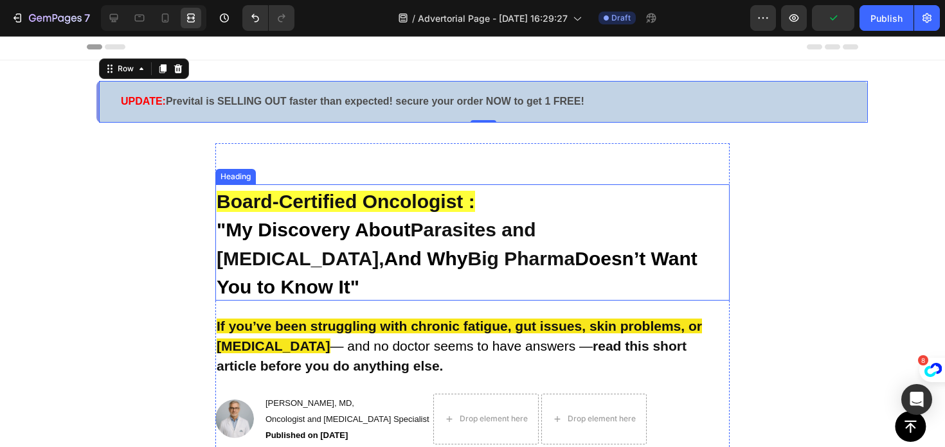
click at [709, 199] on h2 "Board-Certified Oncologist : "My Discovery About Parasites and Cancer, And Why …" at bounding box center [472, 242] width 514 height 117
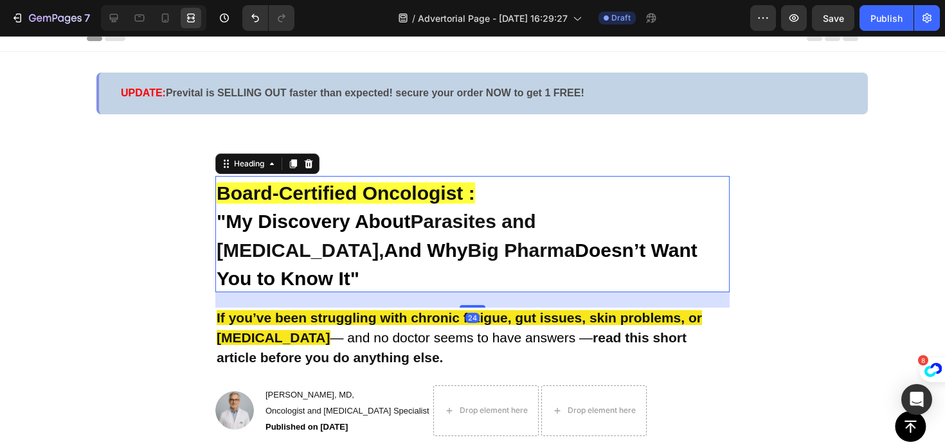
scroll to position [15, 0]
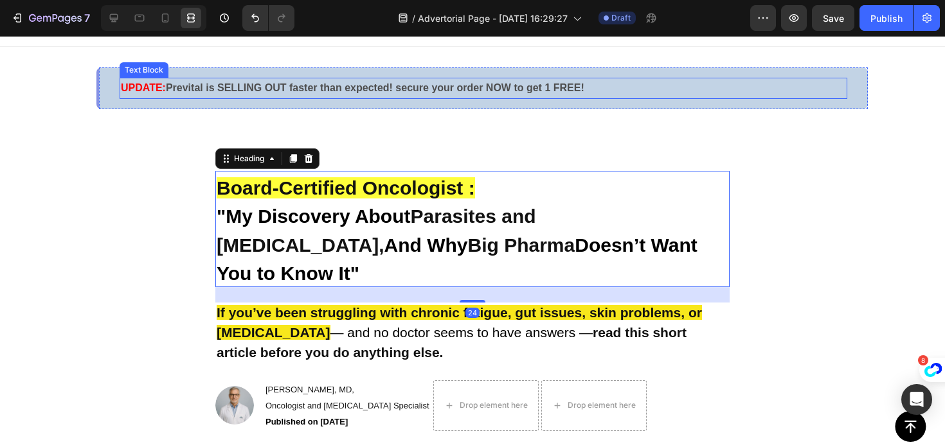
click at [393, 88] on strong "Prevital is SELLING OUT faster than expected! secure your order NOW to get 1 FR…" at bounding box center [375, 87] width 418 height 11
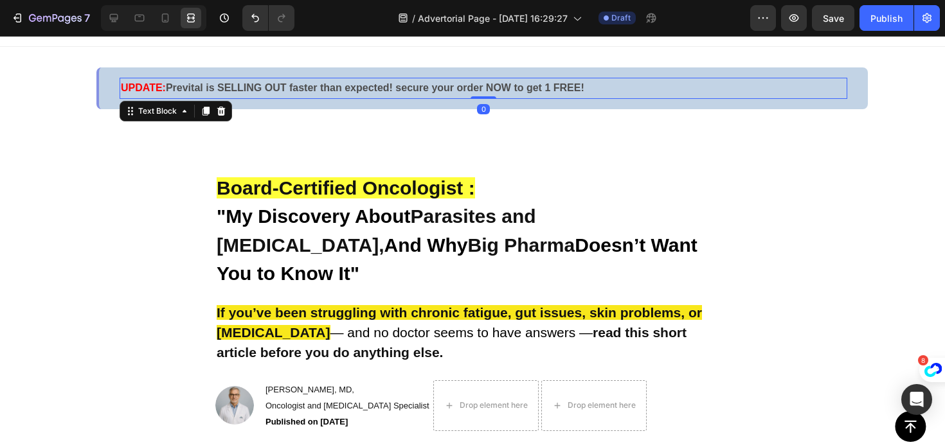
click at [393, 88] on strong "Prevital is SELLING OUT faster than expected! secure your order NOW to get 1 FR…" at bounding box center [375, 87] width 418 height 11
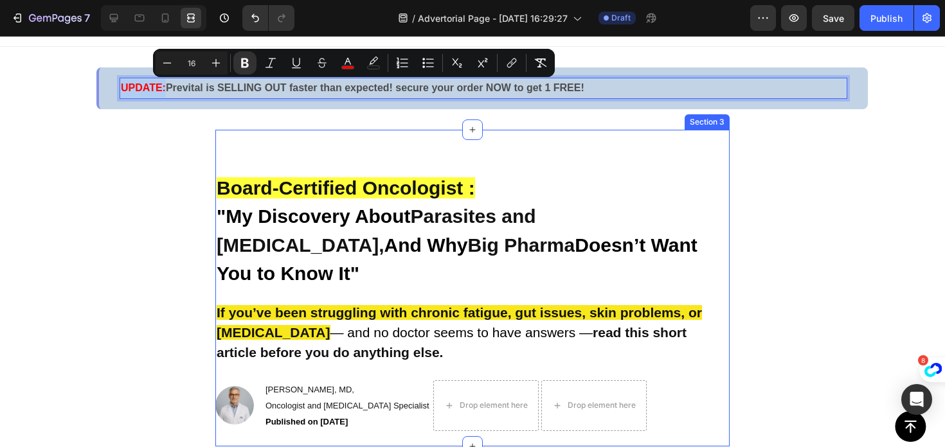
click at [237, 130] on div "Board-Certified Oncologist : "My Discovery About Parasites and Cancer, And Why …" at bounding box center [472, 288] width 514 height 317
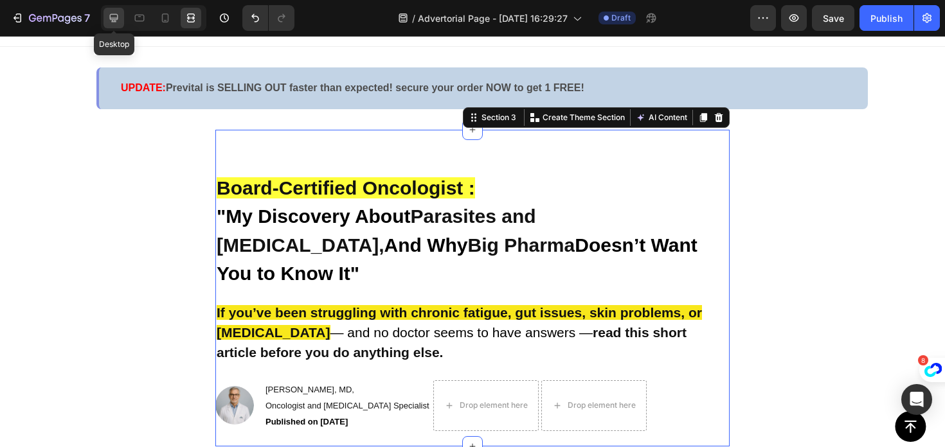
click at [120, 18] on icon at bounding box center [113, 18] width 13 height 13
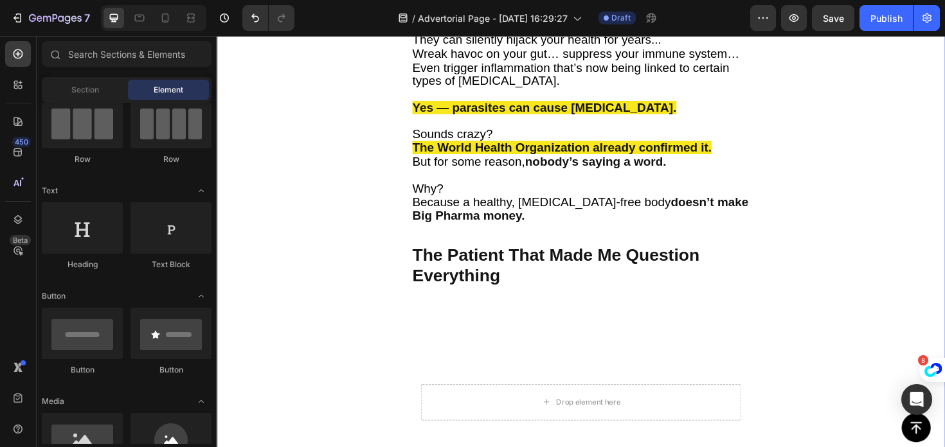
scroll to position [940, 0]
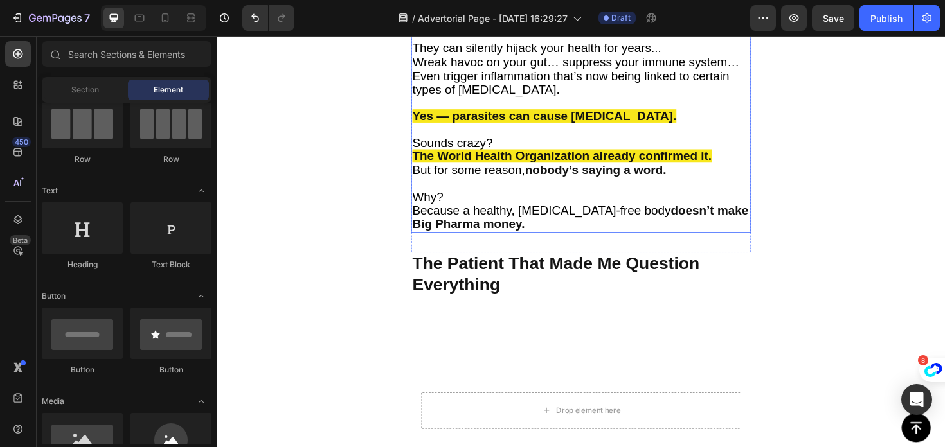
click at [462, 171] on span "But for some reason," at bounding box center [484, 178] width 120 height 14
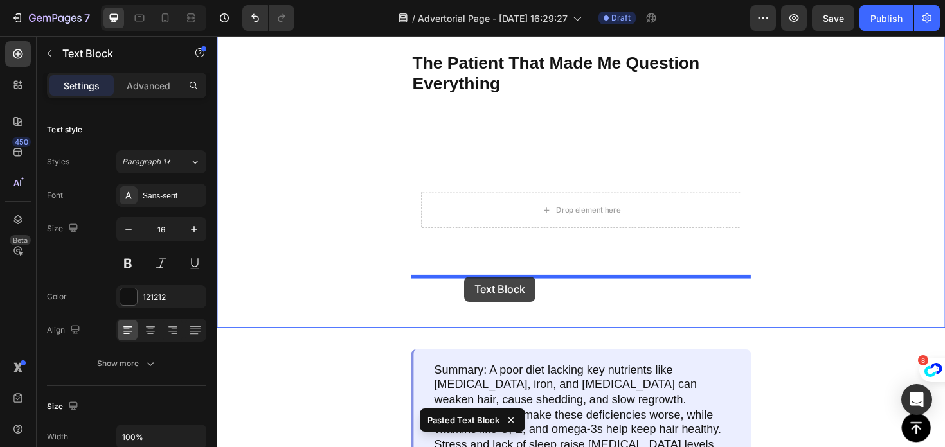
drag, startPoint x: 476, startPoint y: 224, endPoint x: 479, endPoint y: 291, distance: 67.6
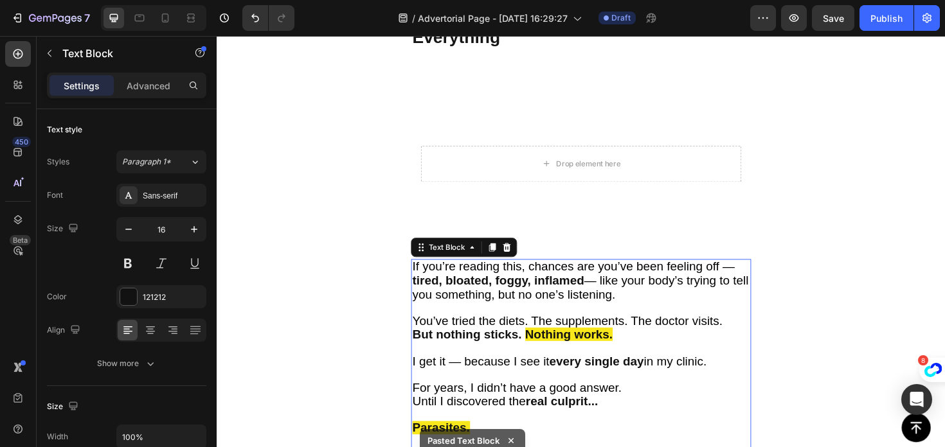
scroll to position [1258, 0]
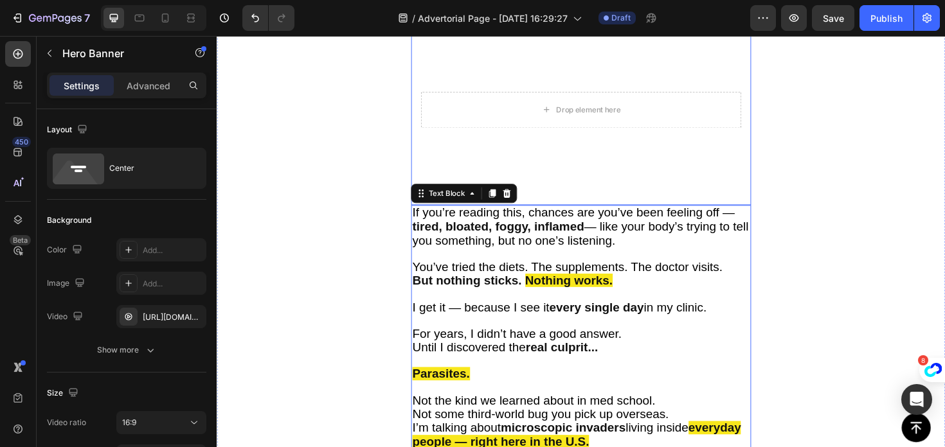
click at [580, 186] on video "Background Image" at bounding box center [602, 114] width 360 height 202
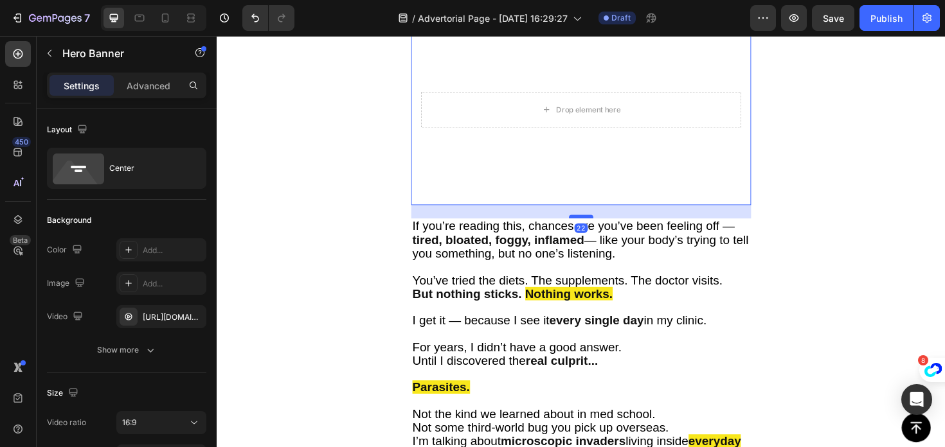
drag, startPoint x: 598, startPoint y: 197, endPoint x: 598, endPoint y: 211, distance: 14.8
click at [598, 226] on div at bounding box center [602, 228] width 26 height 4
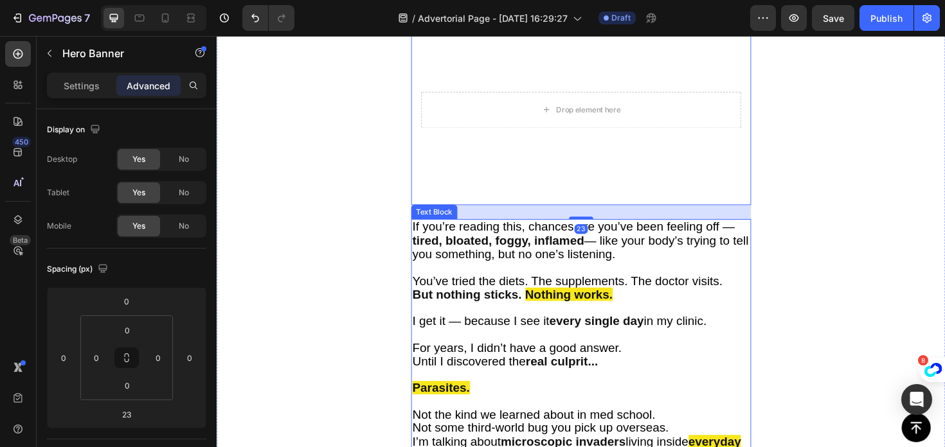
click at [519, 289] on span "You’ve tried the diets. The supplements. The doctor visits." at bounding box center [588, 296] width 328 height 14
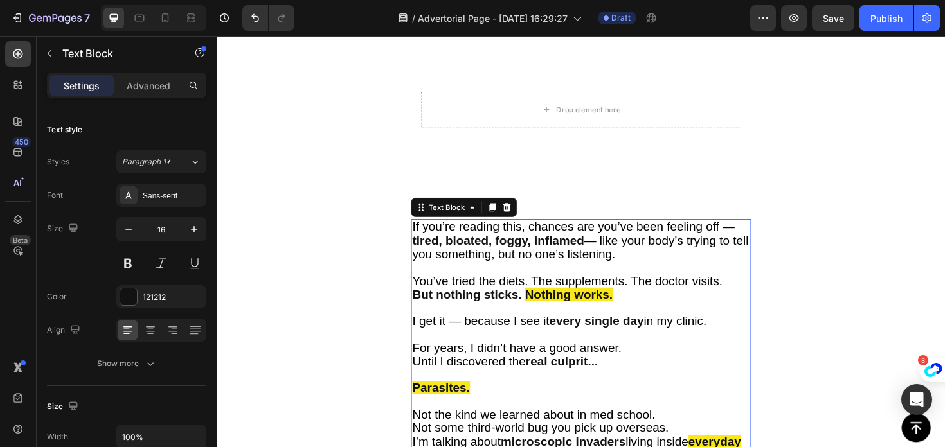
click at [519, 289] on span "You’ve tried the diets. The supplements. The doctor visits." at bounding box center [588, 296] width 328 height 14
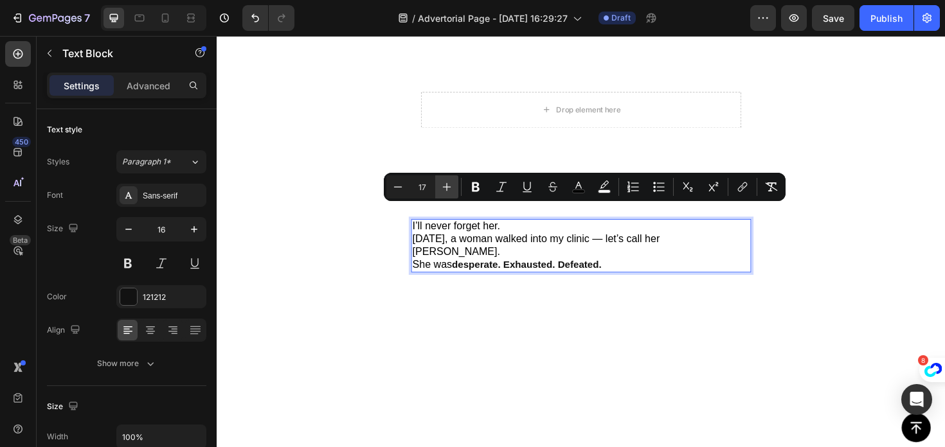
click at [435, 189] on button "Plus" at bounding box center [446, 186] width 23 height 23
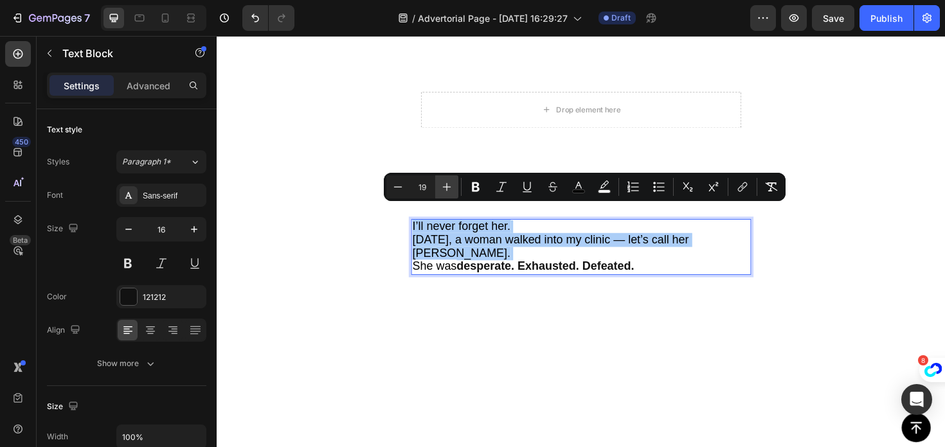
click at [435, 189] on button "Plus" at bounding box center [446, 186] width 23 height 23
type input "20"
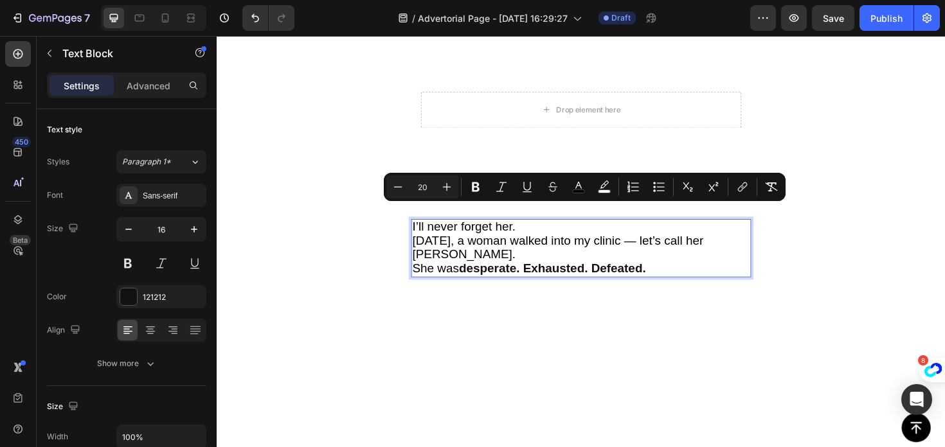
click at [473, 275] on span "She was" at bounding box center [448, 282] width 49 height 14
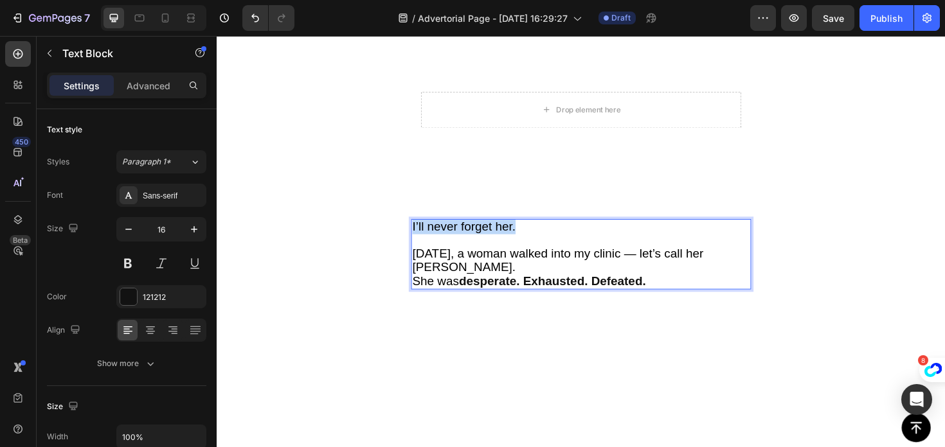
drag, startPoint x: 544, startPoint y: 225, endPoint x: 417, endPoint y: 225, distance: 127.2
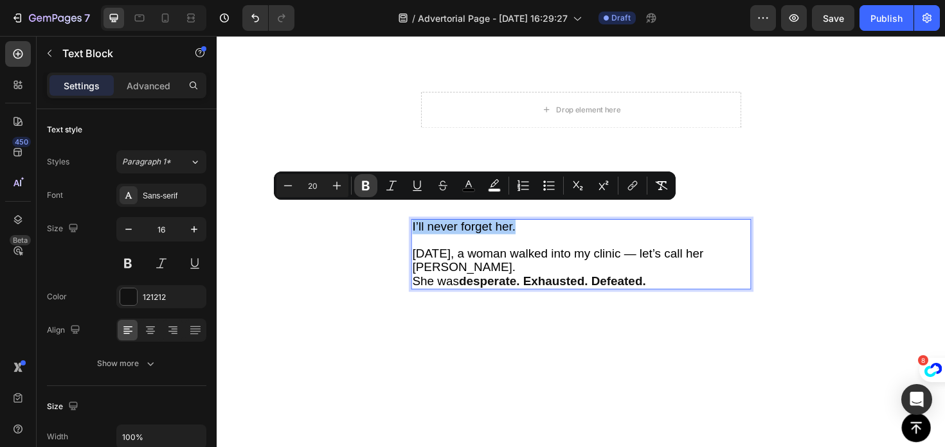
drag, startPoint x: 366, startPoint y: 187, endPoint x: 161, endPoint y: 197, distance: 205.2
click at [366, 187] on icon "Editor contextual toolbar" at bounding box center [365, 185] width 13 height 13
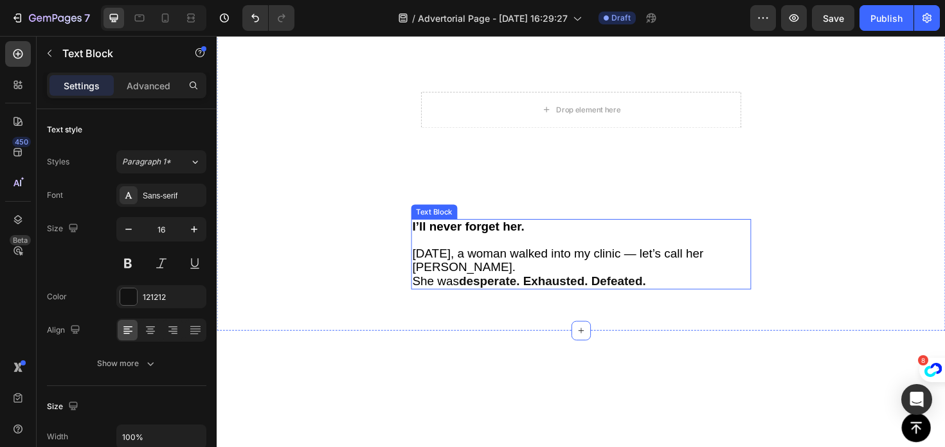
click at [438, 289] on span "She was" at bounding box center [448, 296] width 49 height 14
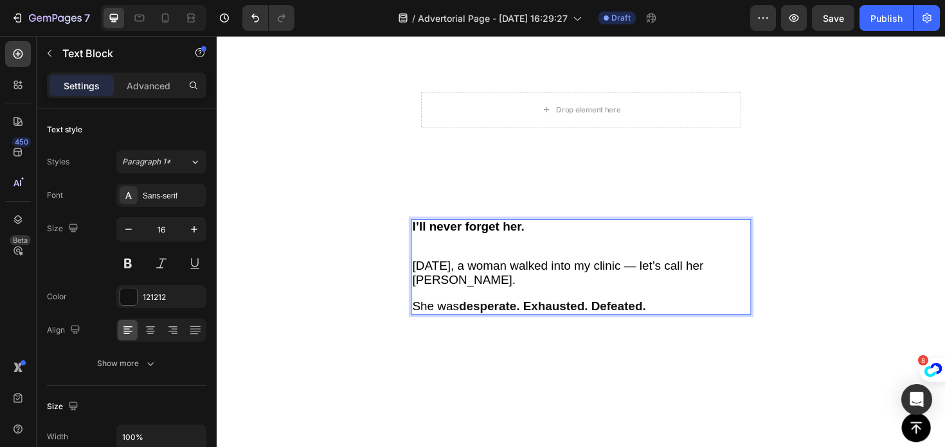
click at [435, 247] on p "I’ll never forget her." at bounding box center [602, 251] width 357 height 41
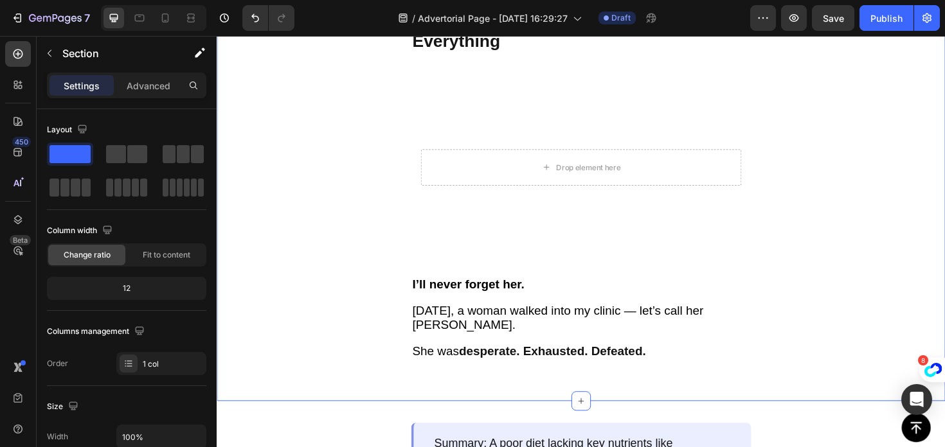
scroll to position [1168, 0]
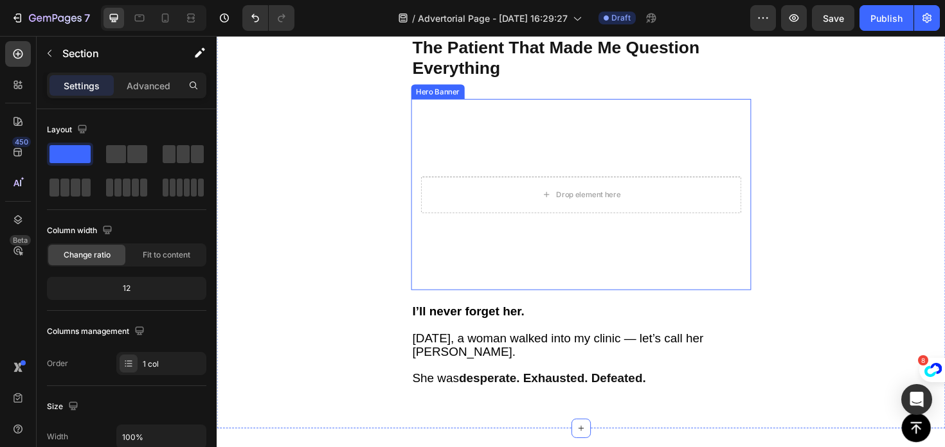
click at [441, 251] on video "Background Image" at bounding box center [602, 204] width 360 height 202
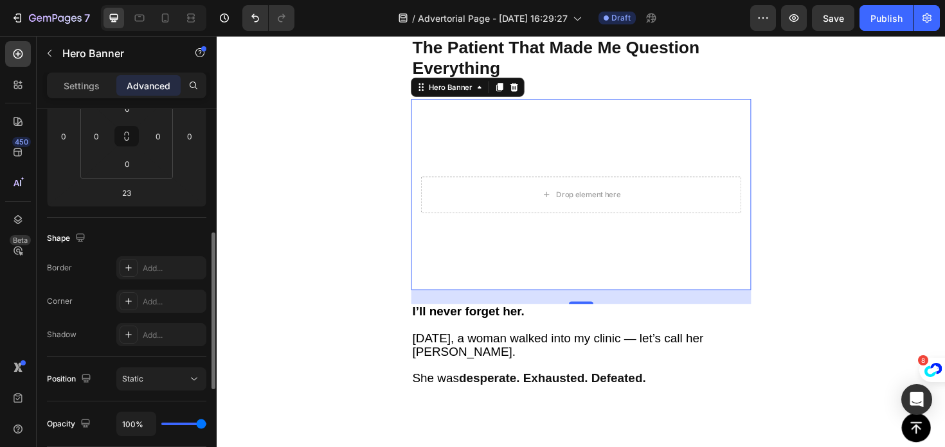
scroll to position [301, 0]
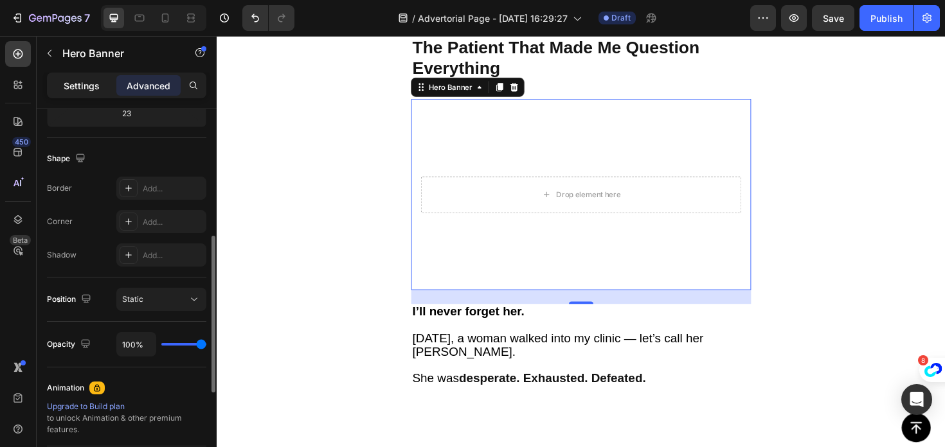
click at [87, 79] on p "Settings" at bounding box center [82, 85] width 36 height 13
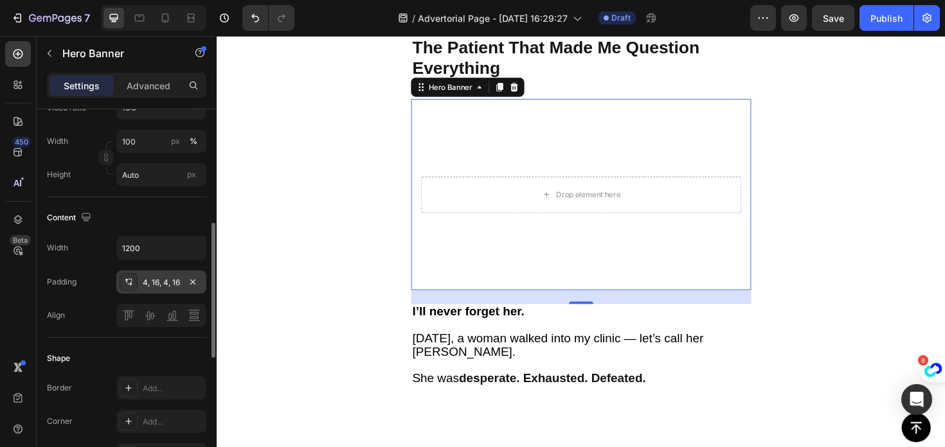
scroll to position [302, 0]
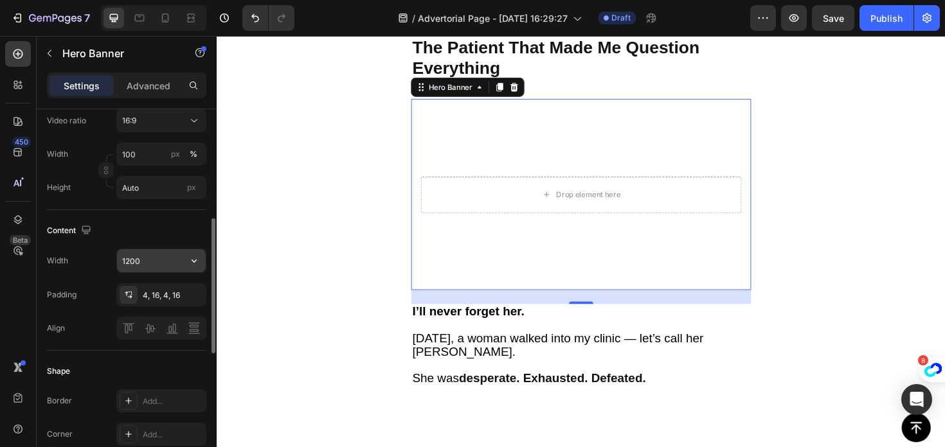
click at [151, 263] on input "1200" at bounding box center [161, 260] width 89 height 23
click at [73, 296] on div "Padding" at bounding box center [62, 295] width 30 height 12
click at [138, 267] on input "text" at bounding box center [161, 260] width 89 height 23
type input "1"
click at [92, 288] on div "Padding 4, 16, 4, 16" at bounding box center [126, 294] width 159 height 23
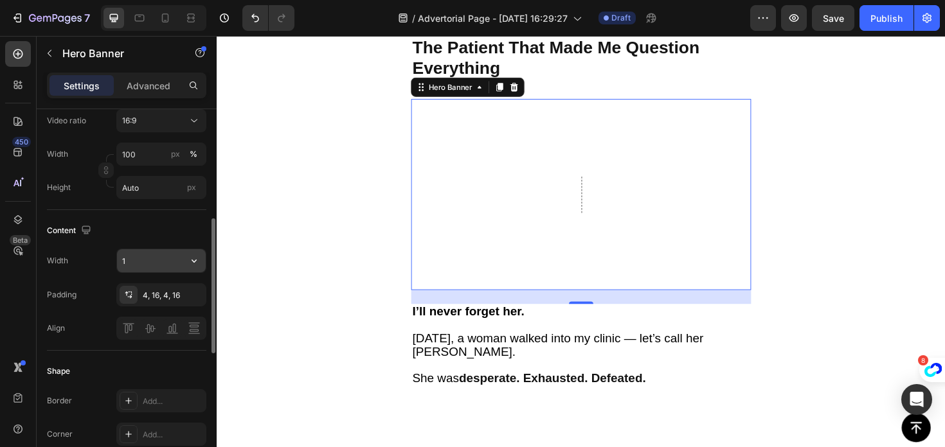
click at [157, 260] on input "1" at bounding box center [161, 260] width 89 height 23
click at [105, 281] on div "Width Padding 4, 16, 4, 16 Align" at bounding box center [126, 294] width 159 height 91
click at [149, 251] on input "text" at bounding box center [161, 260] width 89 height 23
type input "1"
click at [76, 281] on div "Width 1 Padding 4, 16, 4, 16 Align" at bounding box center [126, 294] width 159 height 91
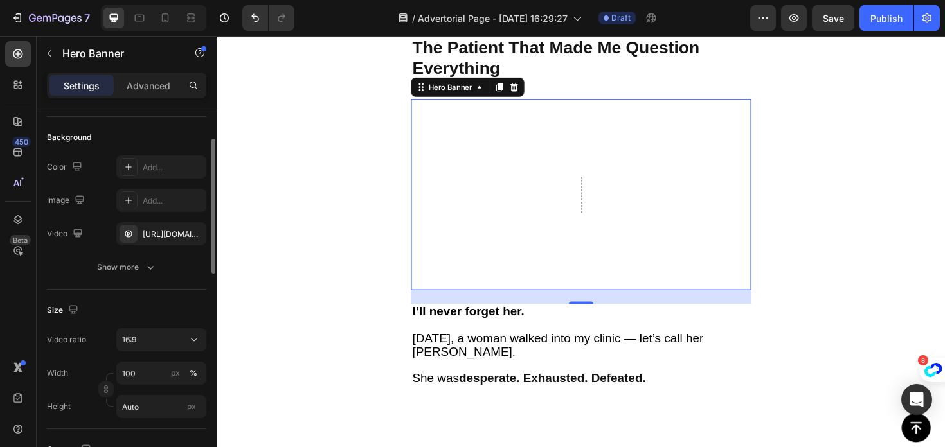
scroll to position [96, 0]
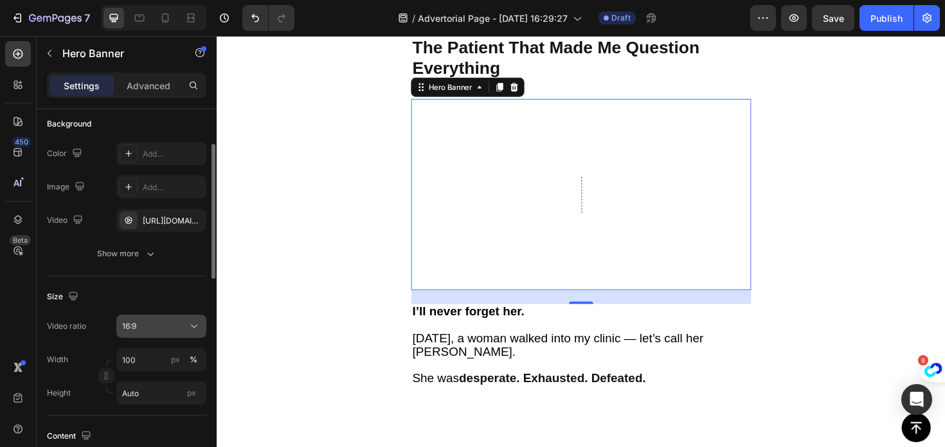
click at [143, 332] on div "16:9" at bounding box center [155, 327] width 66 height 12
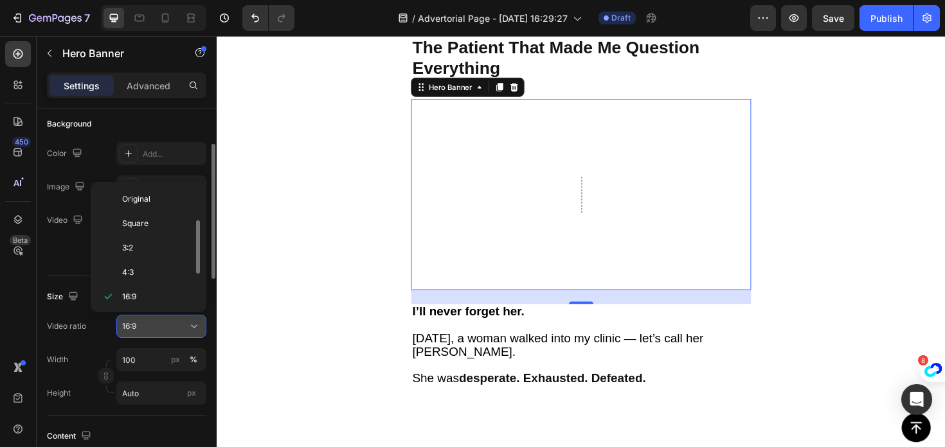
scroll to position [23, 0]
click at [136, 364] on input "100" at bounding box center [161, 359] width 90 height 23
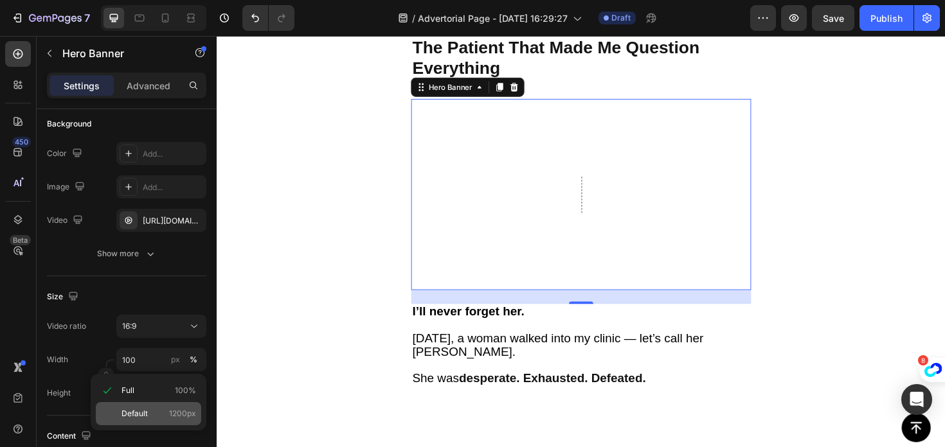
click at [142, 424] on div "Default 1200px" at bounding box center [148, 413] width 105 height 23
type input "1200"
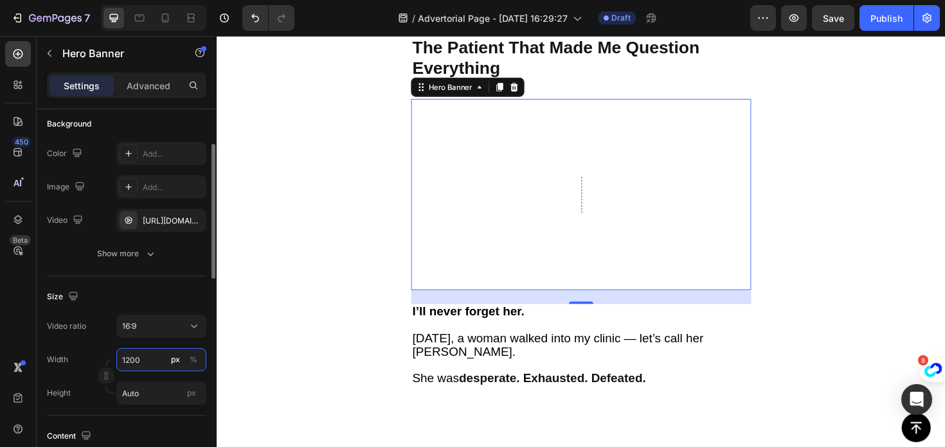
click at [148, 361] on input "1200" at bounding box center [161, 359] width 90 height 23
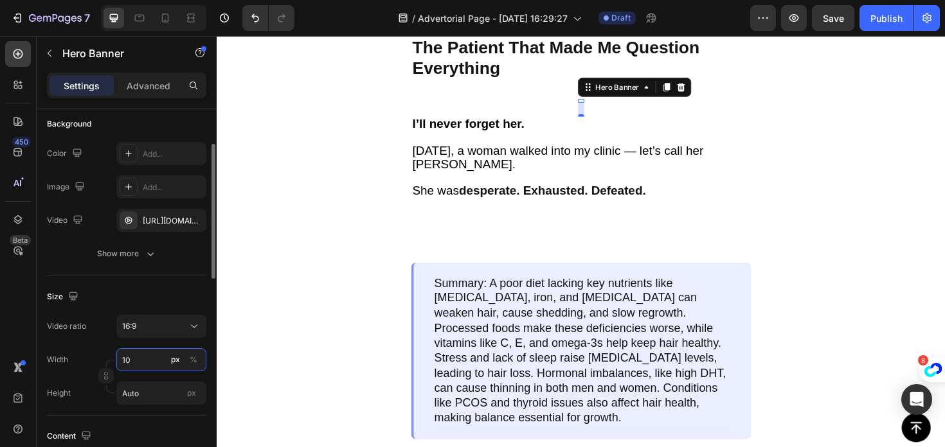
type input "1"
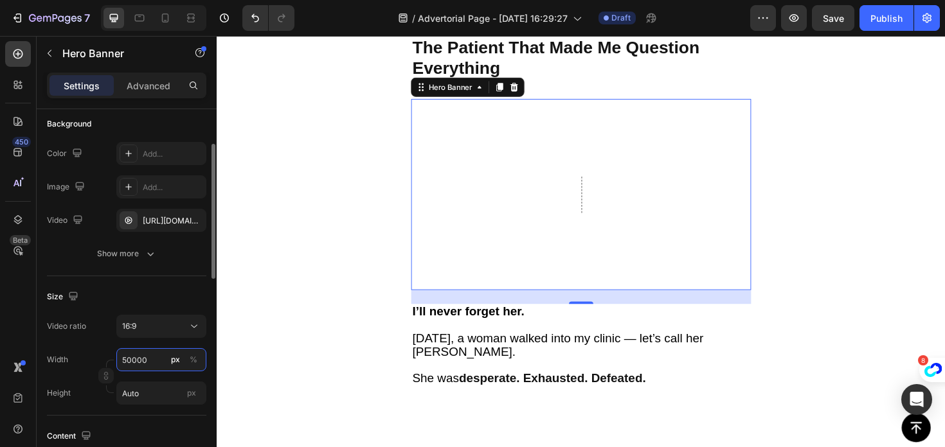
type input "500000"
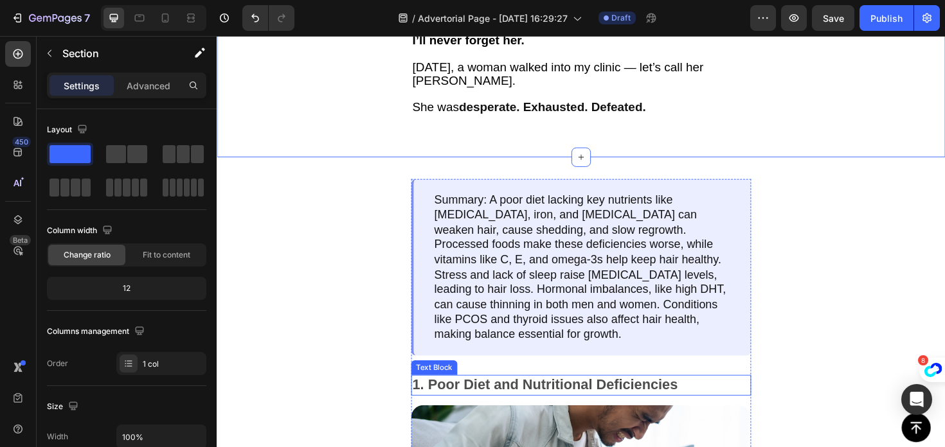
scroll to position [1518, 0]
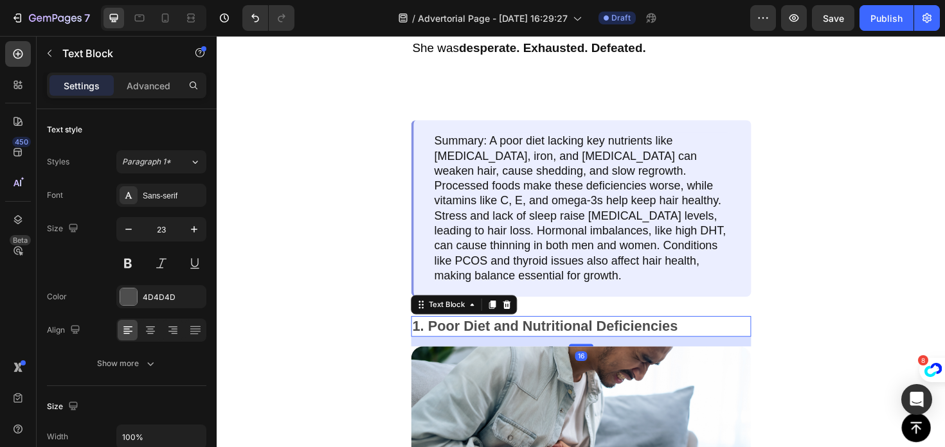
click at [489, 333] on div "1. Poor Diet and Nutritional Deficiencies" at bounding box center [602, 344] width 360 height 22
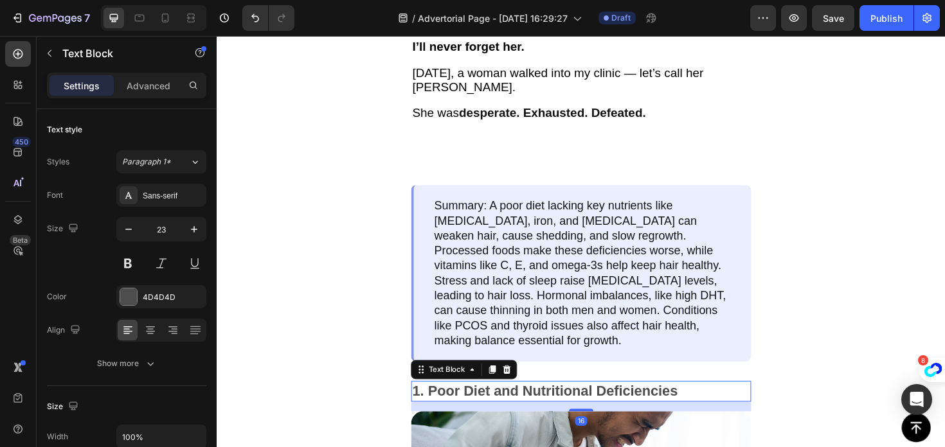
scroll to position [1355, 0]
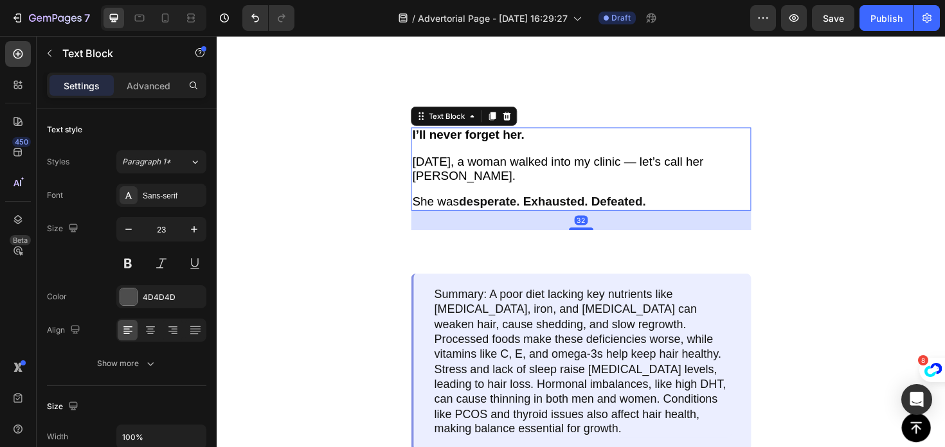
click at [490, 202] on div "I’ll never forget her. Three years ago, a woman walked into my clinic — let’s c…" at bounding box center [602, 177] width 360 height 88
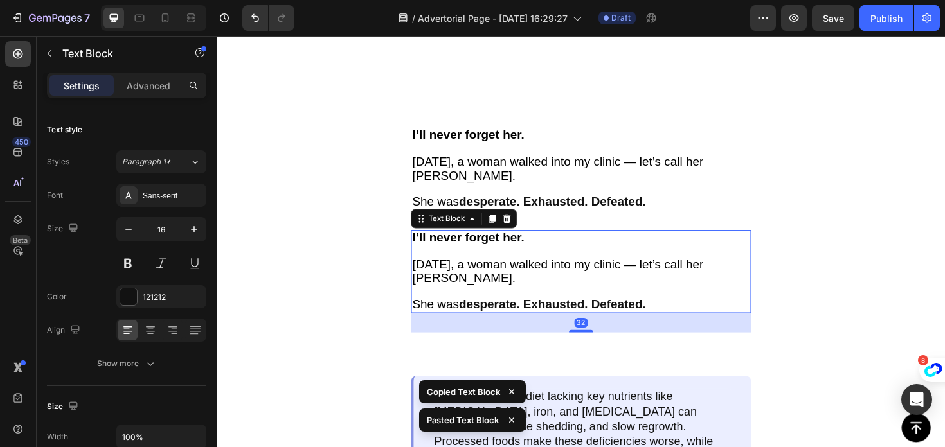
click at [485, 271] on p "[DATE], a woman walked into my clinic — let’s call her [PERSON_NAME]." at bounding box center [602, 292] width 357 height 42
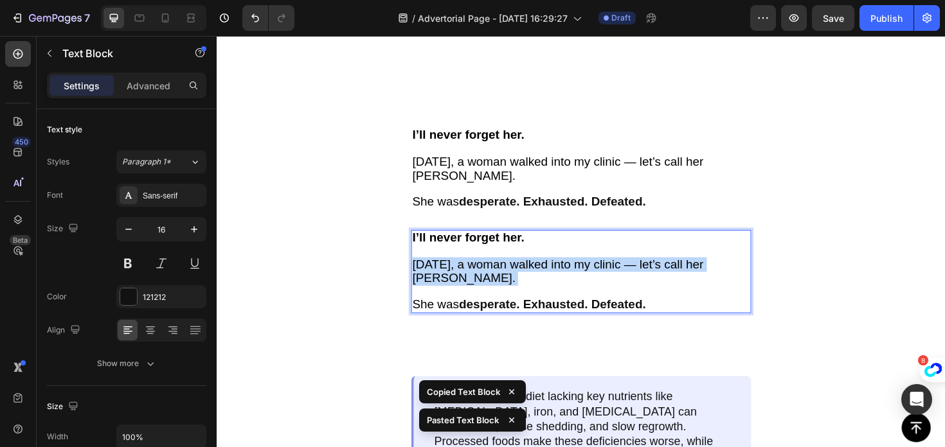
click at [485, 271] on p "[DATE], a woman walked into my clinic — let’s call her [PERSON_NAME]." at bounding box center [602, 292] width 357 height 42
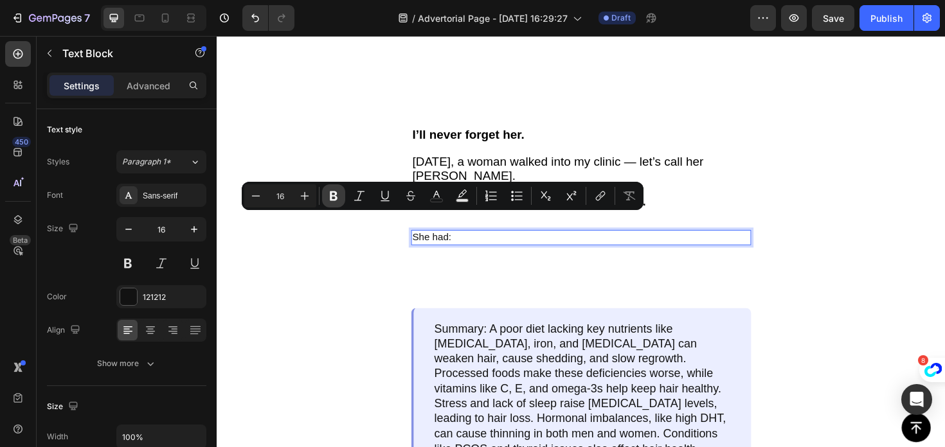
click at [335, 193] on icon "Editor contextual toolbar" at bounding box center [334, 197] width 8 height 10
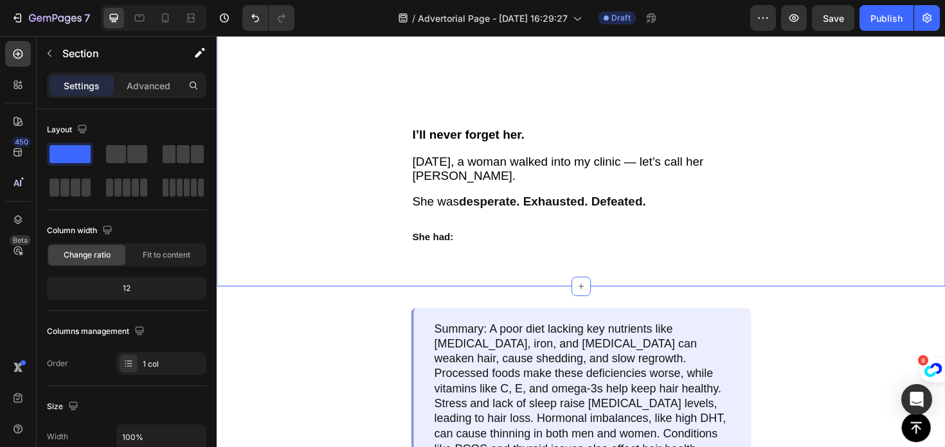
click at [430, 242] on div "She had:" at bounding box center [602, 250] width 360 height 16
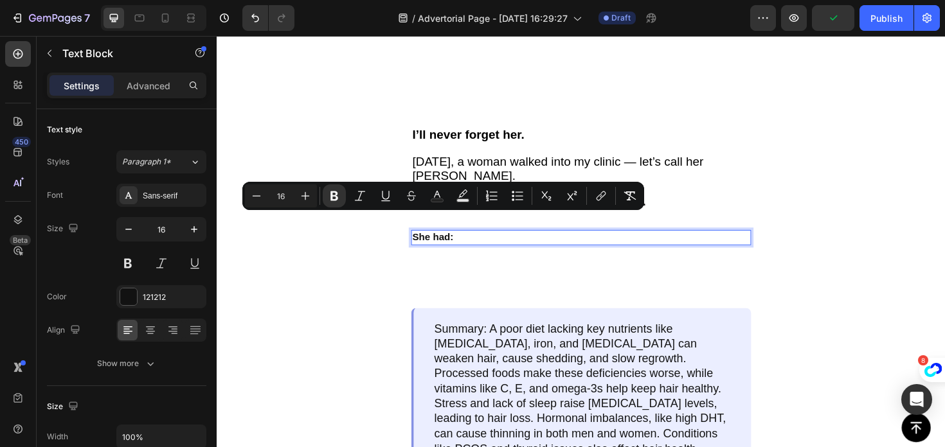
click at [278, 200] on input "16" at bounding box center [281, 195] width 26 height 15
type input "25"
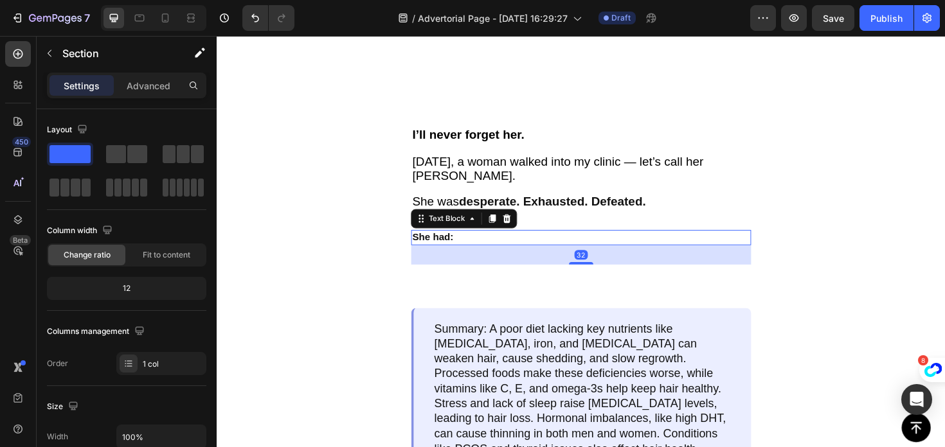
click at [442, 244] on strong "She had:" at bounding box center [446, 249] width 44 height 11
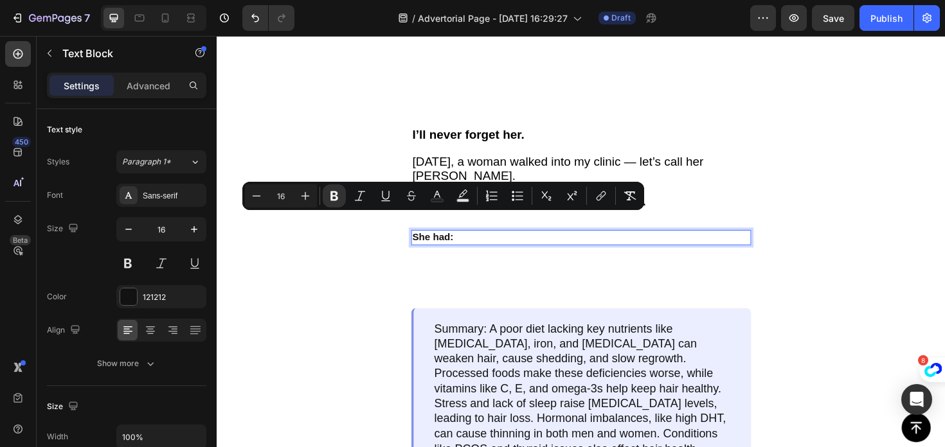
click at [287, 199] on input "16" at bounding box center [281, 195] width 26 height 15
type input "1"
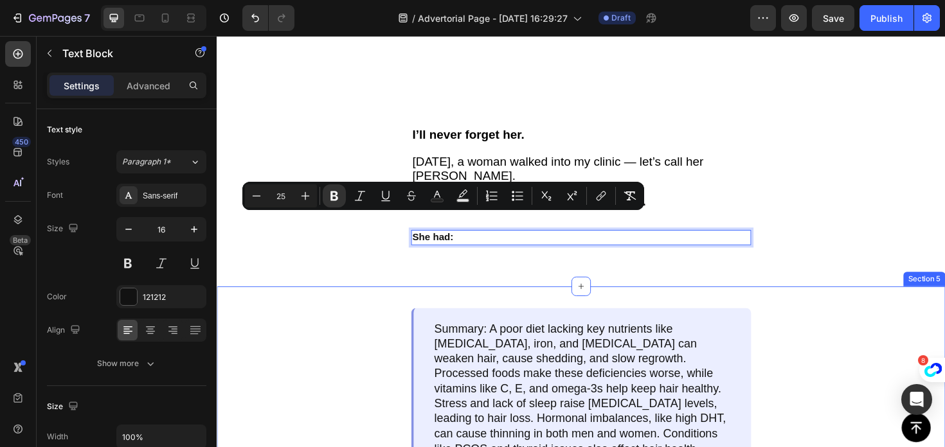
type input "25"
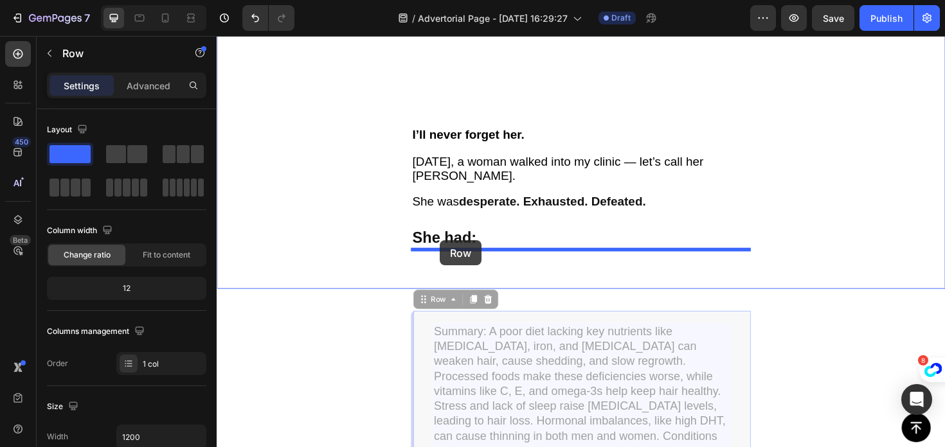
drag, startPoint x: 443, startPoint y: 317, endPoint x: 453, endPoint y: 253, distance: 65.1
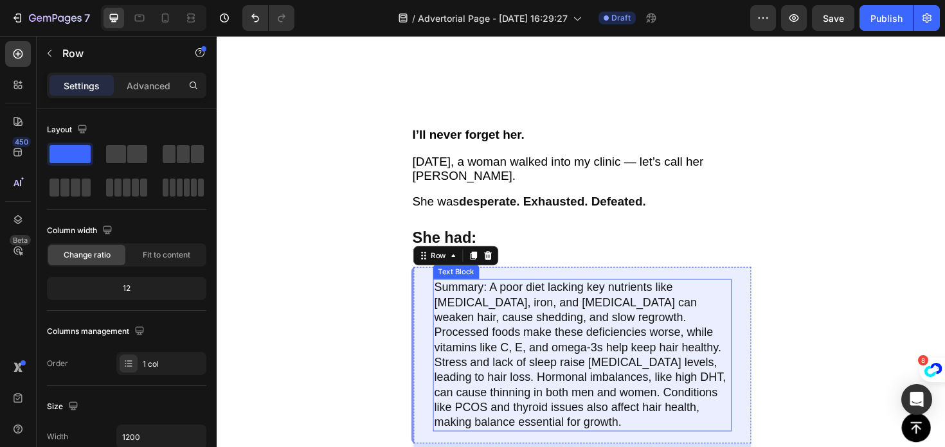
click at [474, 328] on p "Summary: A poor diet lacking key nutrients like biotin, iron, and vitamin D can…" at bounding box center [604, 374] width 314 height 159
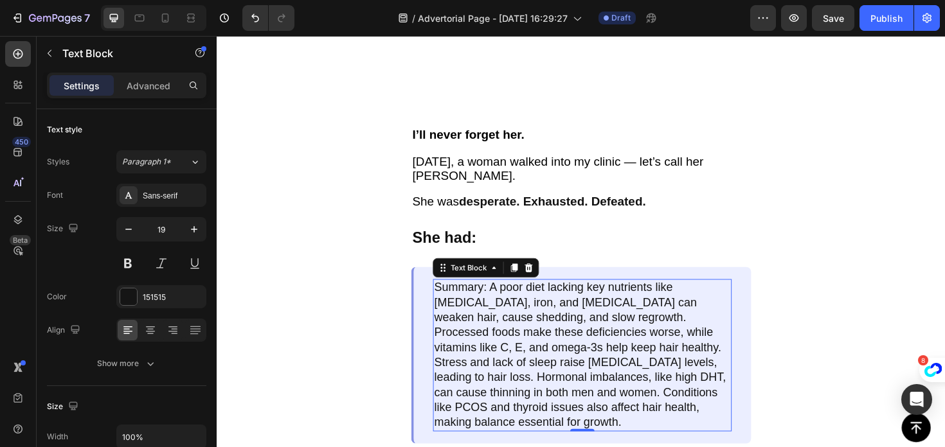
click at [517, 390] on p "Summary: A poor diet lacking key nutrients like biotin, iron, and vitamin D can…" at bounding box center [604, 374] width 314 height 159
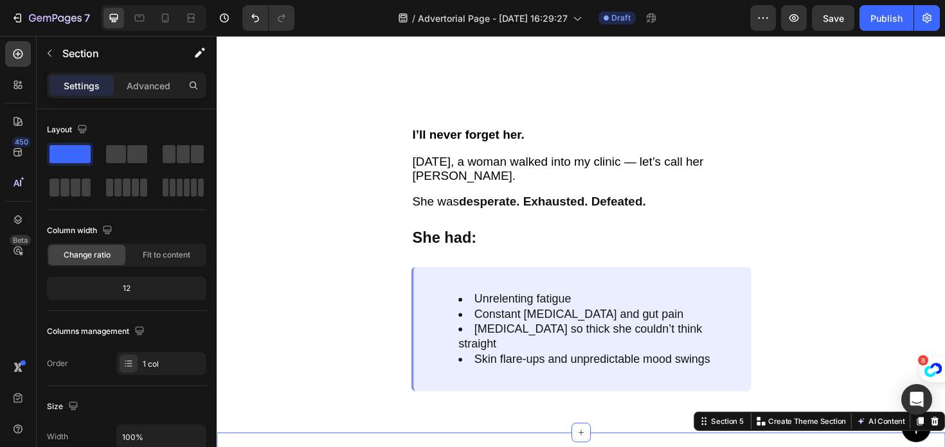
click at [445, 285] on div "Unrelenting fatigue Constant bloating and gut pain Brain fog so thick she could…" at bounding box center [602, 347] width 360 height 132
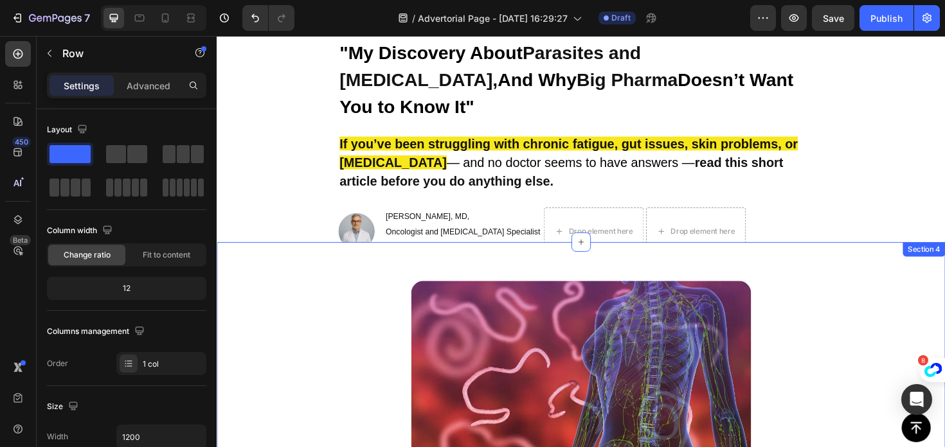
scroll to position [0, 0]
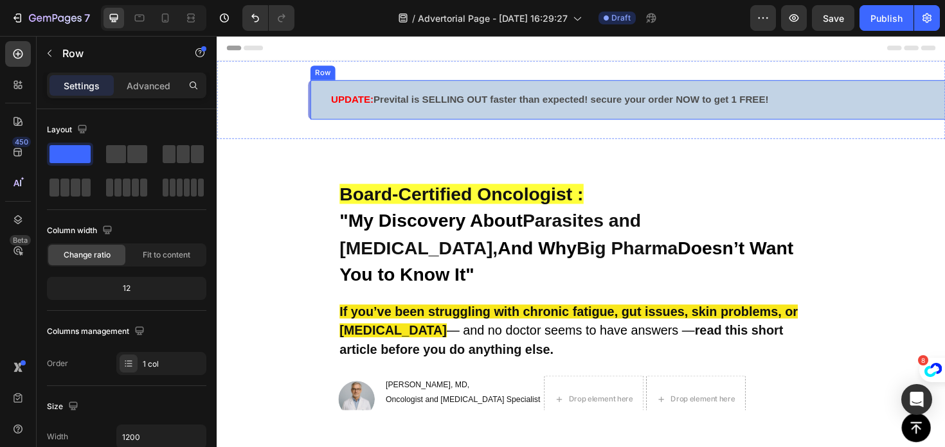
click at [317, 112] on div "UPDATE: Prevital is SELLING OUT faster than expected! secure your order NOW to …" at bounding box center [698, 104] width 771 height 42
click at [312, 112] on div "UPDATE: Prevital is SELLING OUT faster than expected! secure your order NOW to …" at bounding box center [602, 104] width 771 height 42
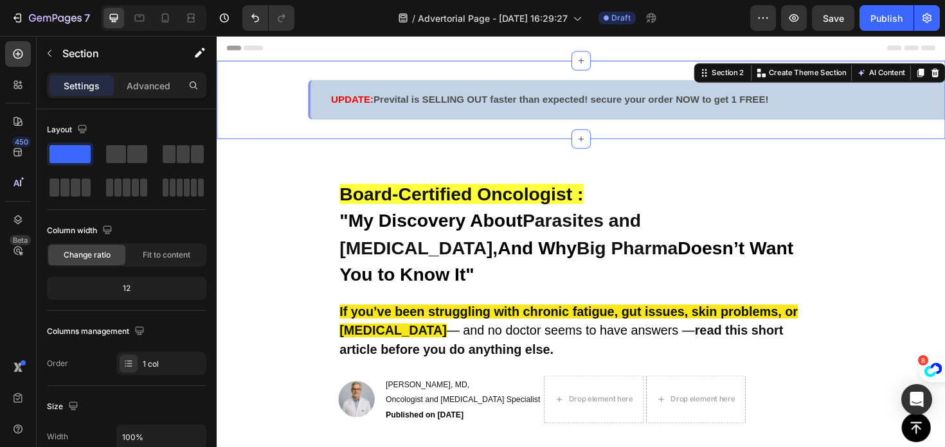
click at [313, 106] on div "UPDATE: Prevital is SELLING OUT faster than expected! secure your order NOW to …" at bounding box center [698, 104] width 771 height 42
click at [312, 105] on div "UPDATE: Prevital is SELLING OUT faster than expected! secure your order NOW to …" at bounding box center [602, 104] width 771 height 42
click at [316, 105] on div "UPDATE: Prevital is SELLING OUT faster than expected! secure your order NOW to …" at bounding box center [698, 104] width 771 height 42
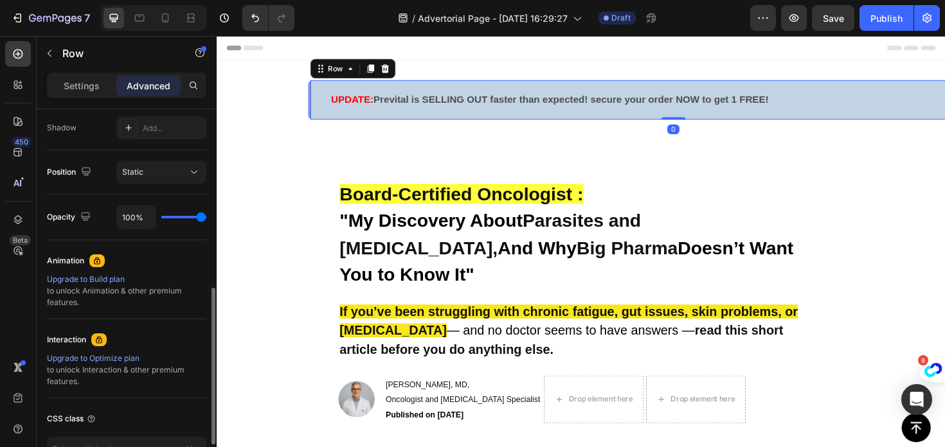
scroll to position [517, 0]
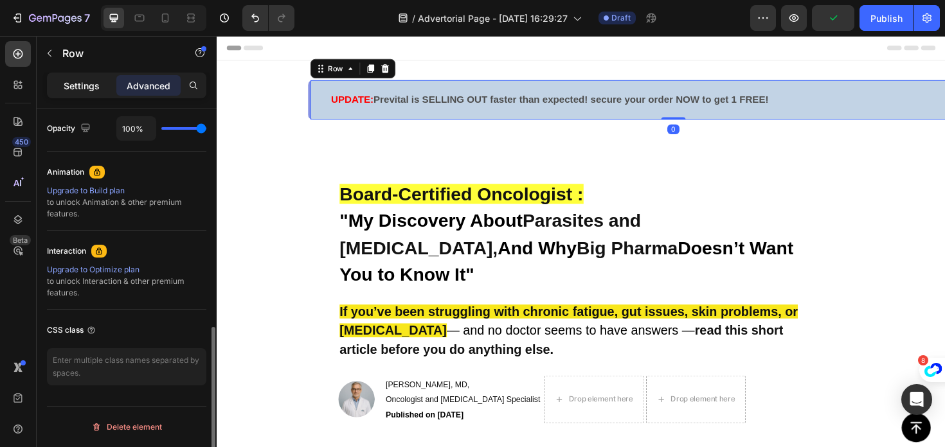
click at [78, 89] on p "Settings" at bounding box center [82, 85] width 36 height 13
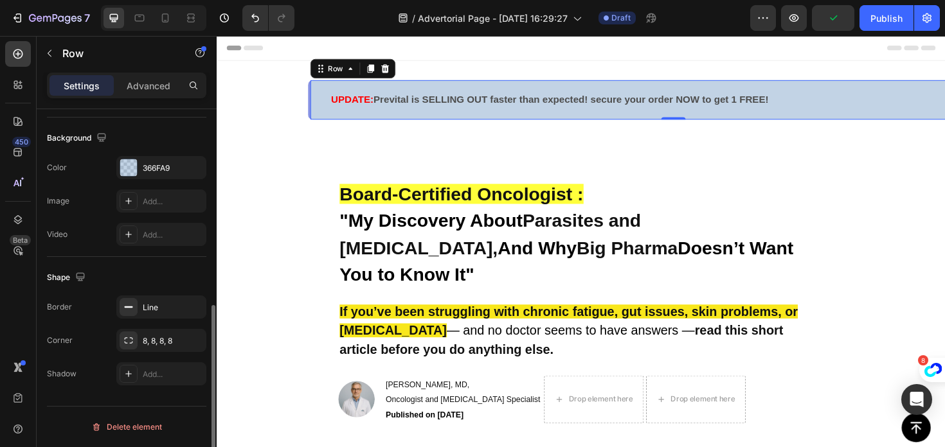
scroll to position [409, 0]
click at [139, 308] on div "Line" at bounding box center [161, 307] width 90 height 23
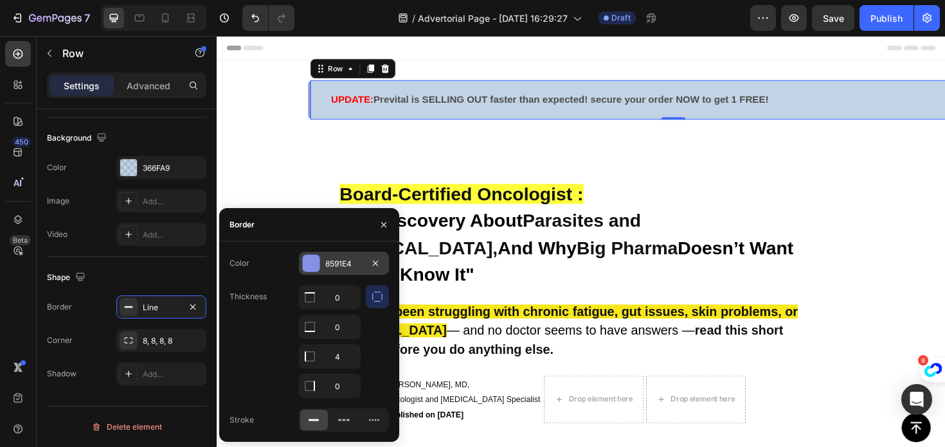
click at [316, 270] on div at bounding box center [311, 263] width 17 height 17
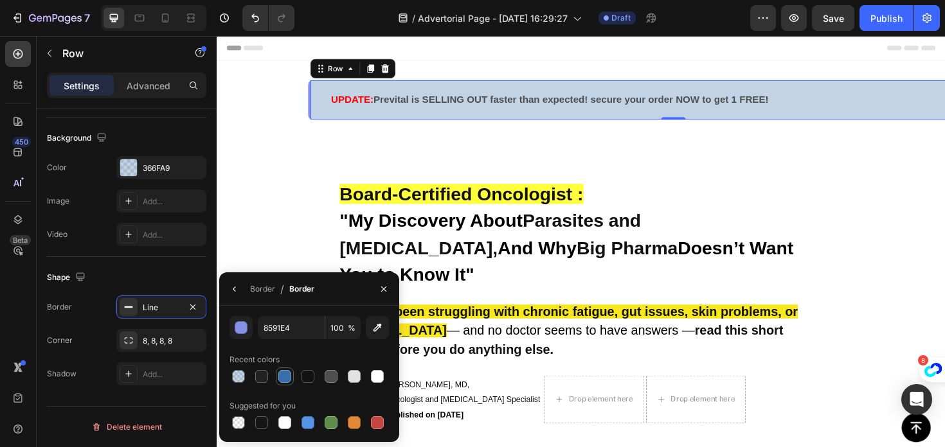
click at [289, 382] on div at bounding box center [284, 376] width 15 height 15
type input "366FA9"
click at [285, 377] on div at bounding box center [284, 376] width 13 height 13
drag, startPoint x: 293, startPoint y: 327, endPoint x: 228, endPoint y: 325, distance: 64.9
click at [229, 326] on div "366FA9 100 %" at bounding box center [308, 327] width 159 height 23
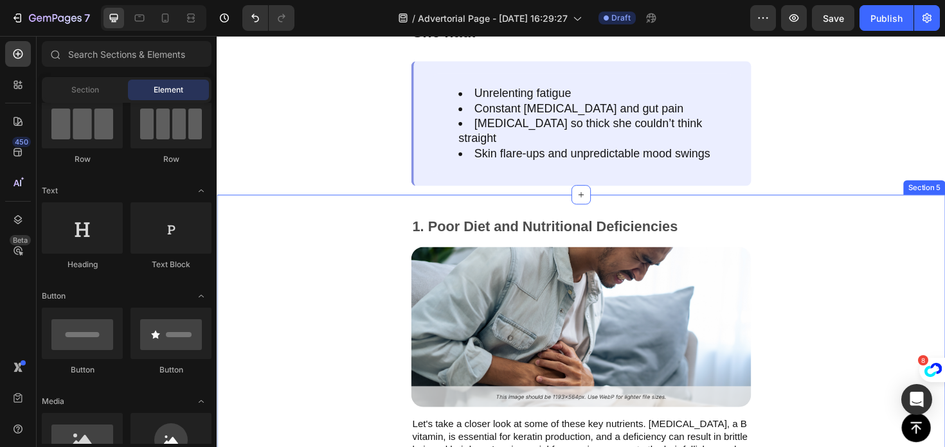
scroll to position [1500, 0]
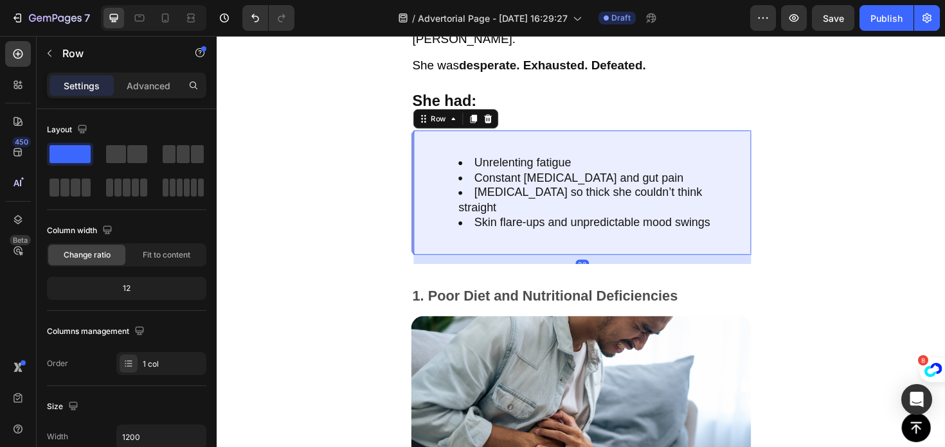
click at [443, 139] on div "Unrelenting fatigue Constant bloating and gut pain Brain fog so thick she could…" at bounding box center [602, 202] width 360 height 132
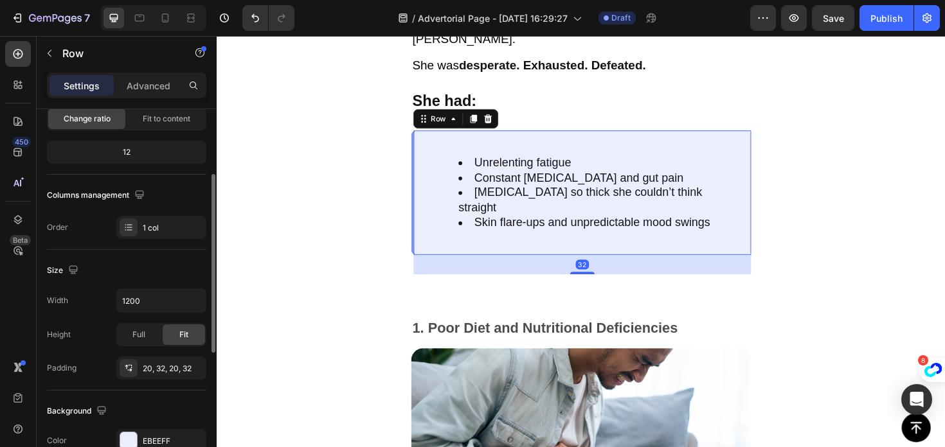
scroll to position [262, 0]
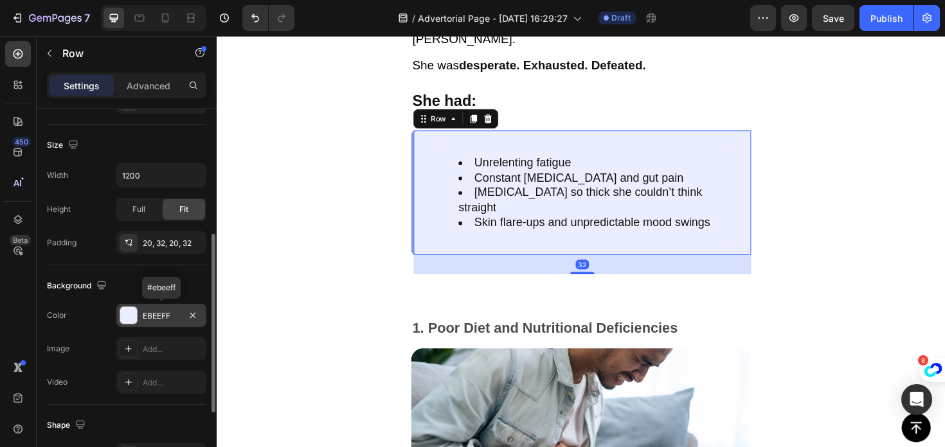
click at [168, 317] on div "EBEEFF" at bounding box center [161, 316] width 37 height 12
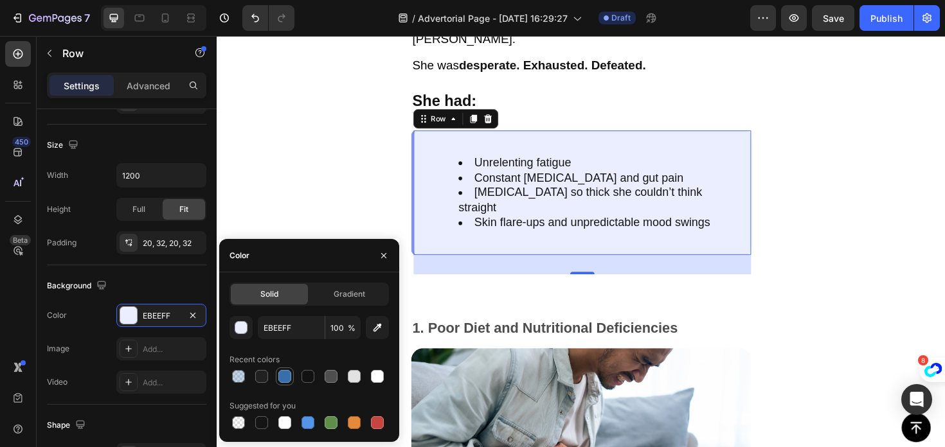
click at [280, 379] on div at bounding box center [284, 376] width 13 height 13
type input "366FA9"
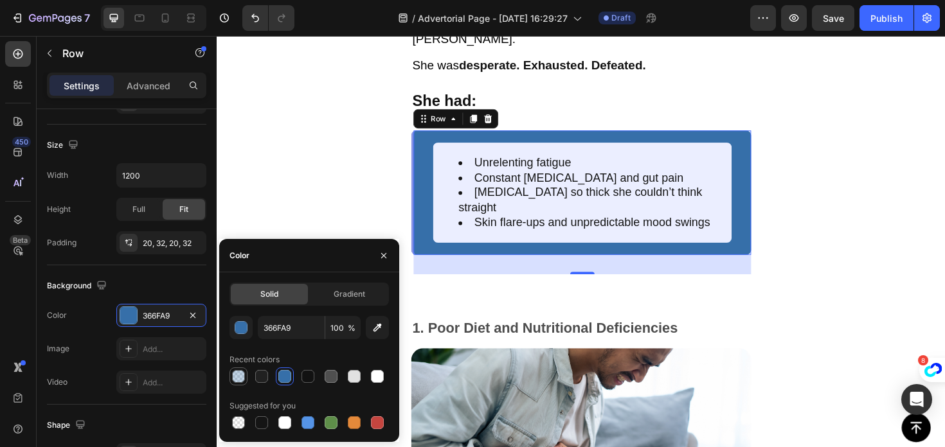
click at [231, 379] on div at bounding box center [238, 376] width 15 height 15
type input "30"
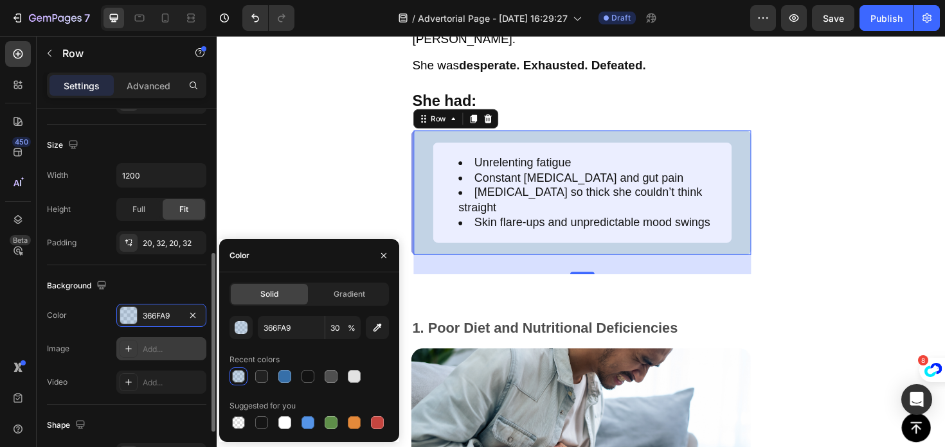
scroll to position [359, 0]
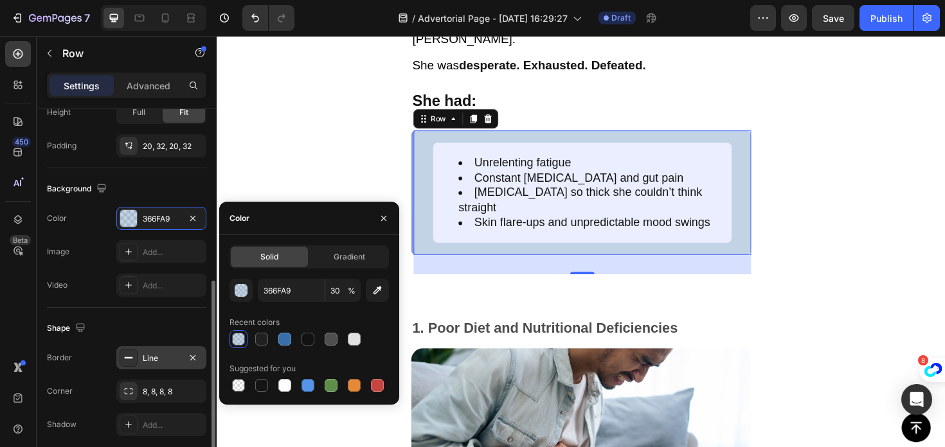
click at [138, 358] on div "Line" at bounding box center [161, 357] width 90 height 23
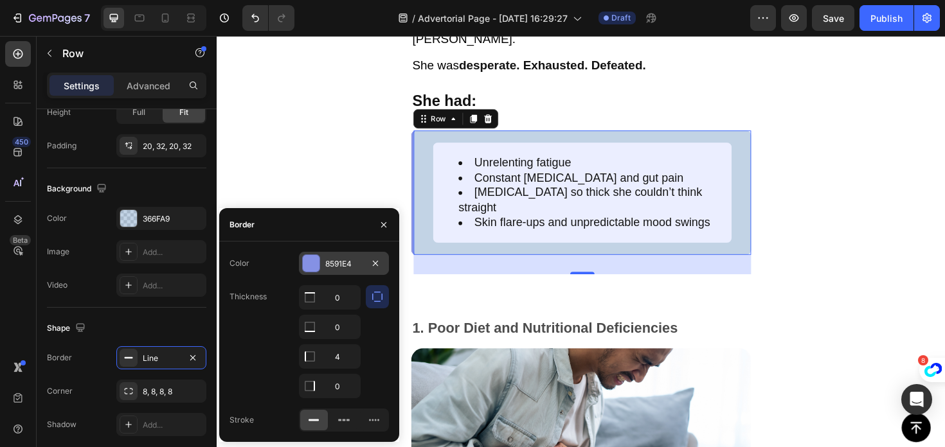
click at [312, 256] on div at bounding box center [311, 263] width 17 height 17
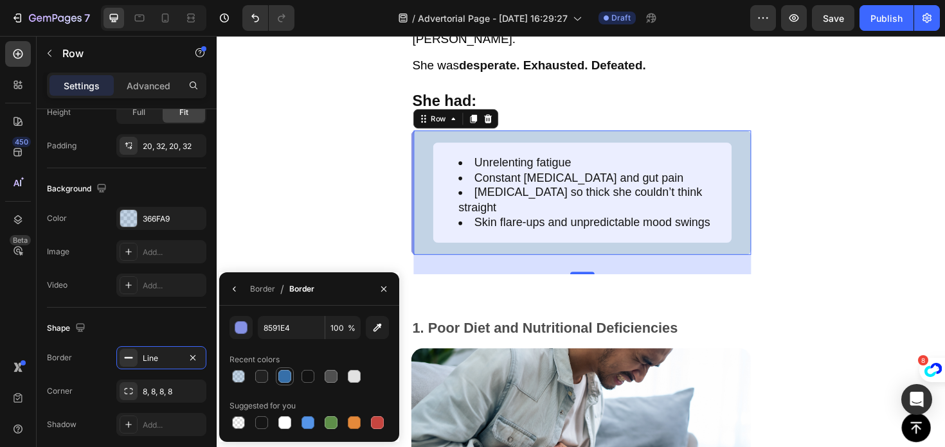
click at [287, 376] on div at bounding box center [284, 376] width 13 height 13
type input "366FA9"
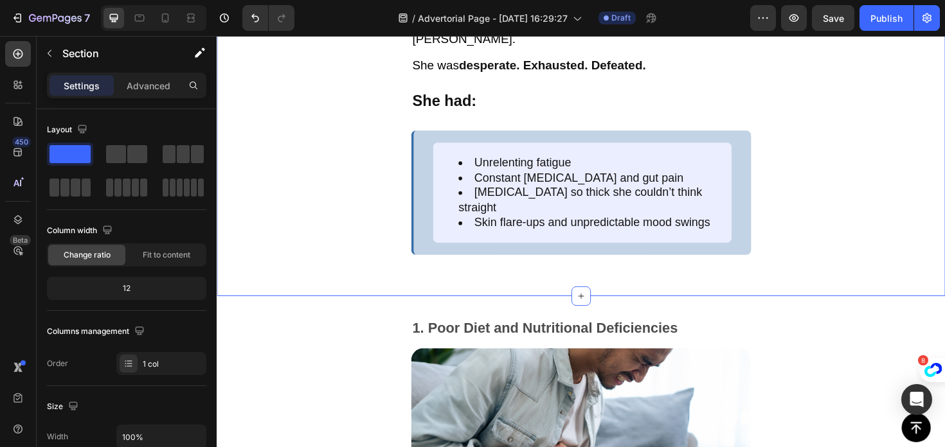
click at [461, 163] on ul "Unrelenting fatigue Constant bloating and gut pain Brain fog so thick she could…" at bounding box center [604, 203] width 314 height 80
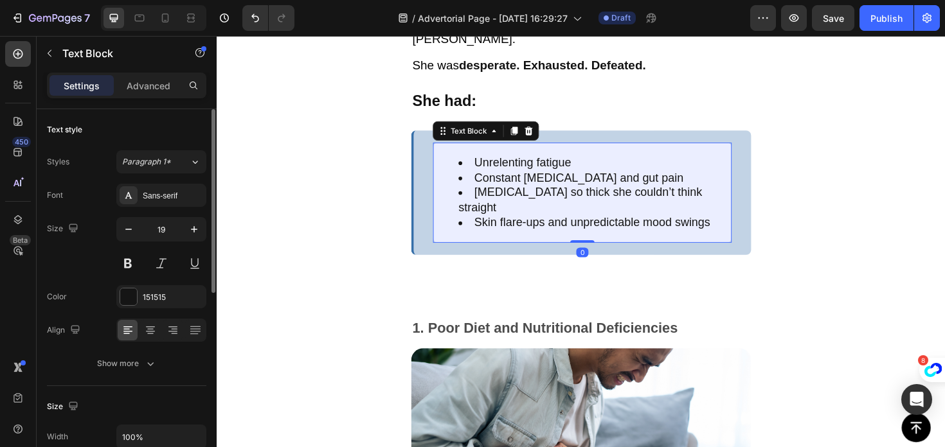
click at [461, 163] on ul "Unrelenting fatigue Constant bloating and gut pain Brain fog so thick she could…" at bounding box center [604, 203] width 314 height 80
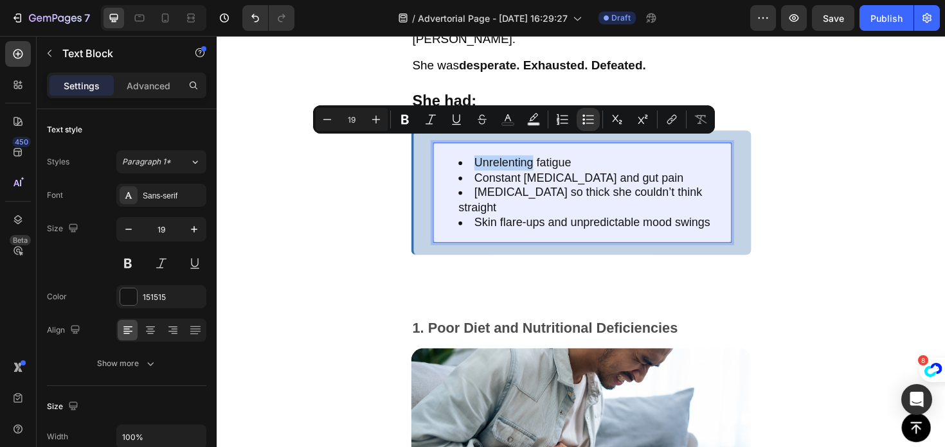
click at [457, 163] on ul "Unrelenting fatigue Constant bloating and gut pain Brain fog so thick she could…" at bounding box center [604, 203] width 314 height 80
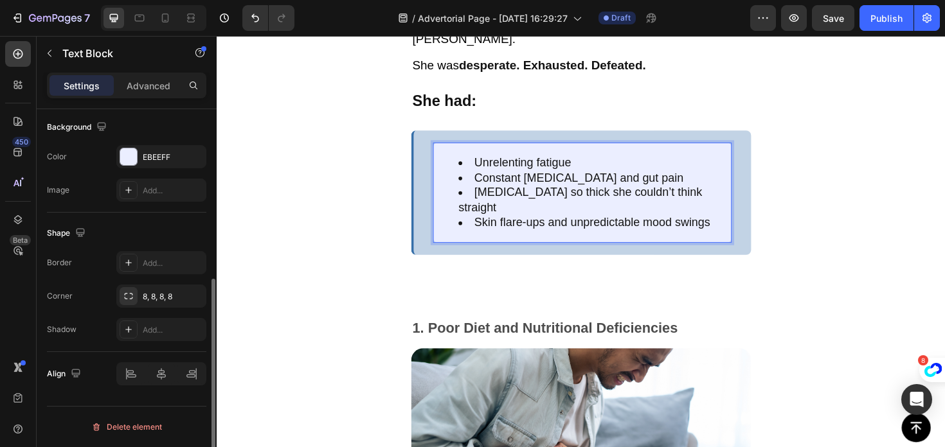
scroll to position [331, 0]
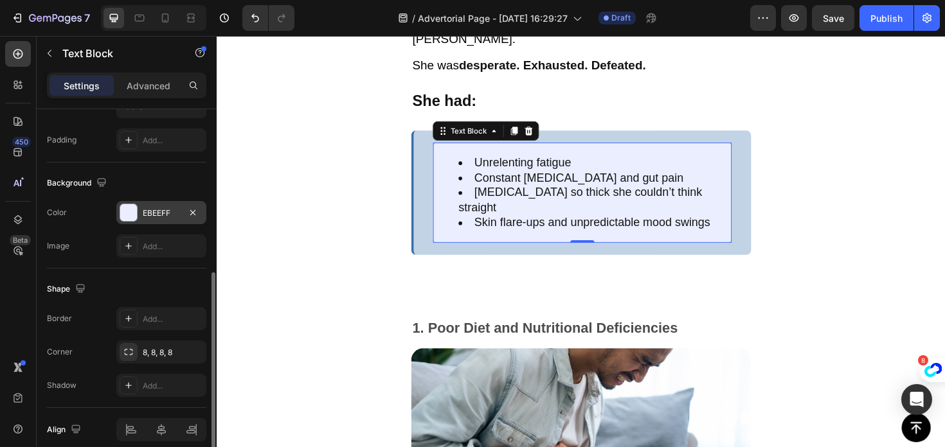
click at [161, 205] on div "EBEEFF" at bounding box center [161, 212] width 90 height 23
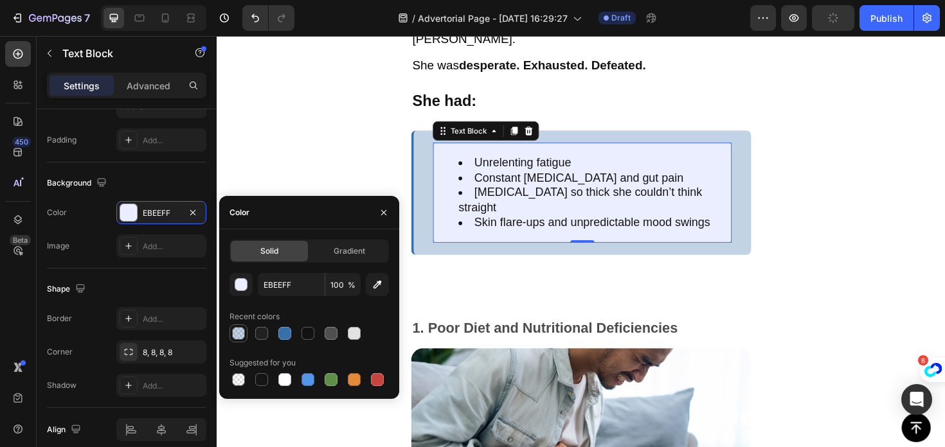
click at [235, 333] on div at bounding box center [238, 333] width 13 height 13
type input "366FA9"
type input "30"
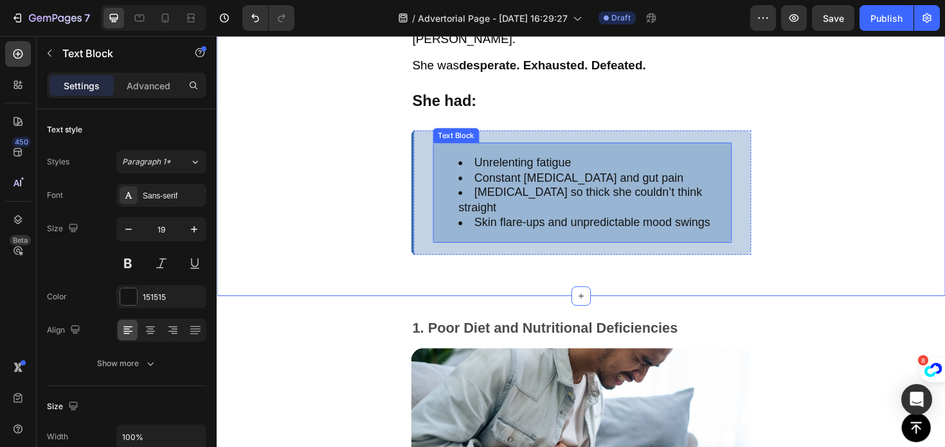
click at [452, 163] on ul "Unrelenting fatigue Constant bloating and gut pain Brain fog so thick she could…" at bounding box center [604, 203] width 314 height 80
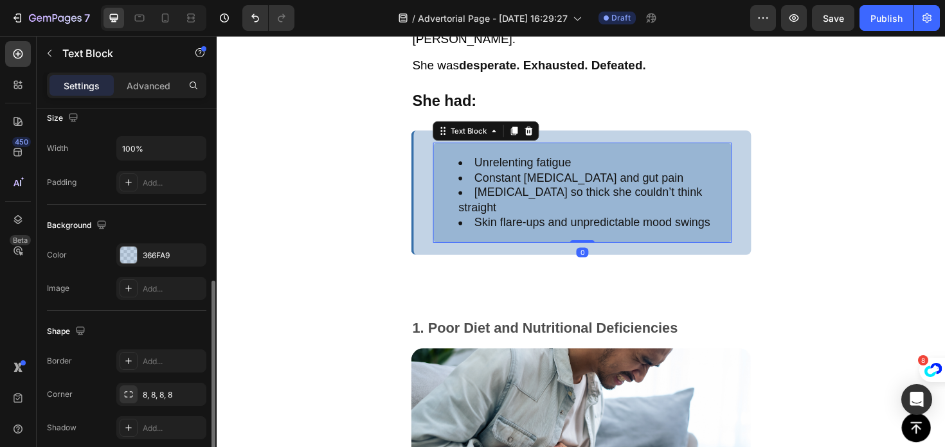
scroll to position [323, 0]
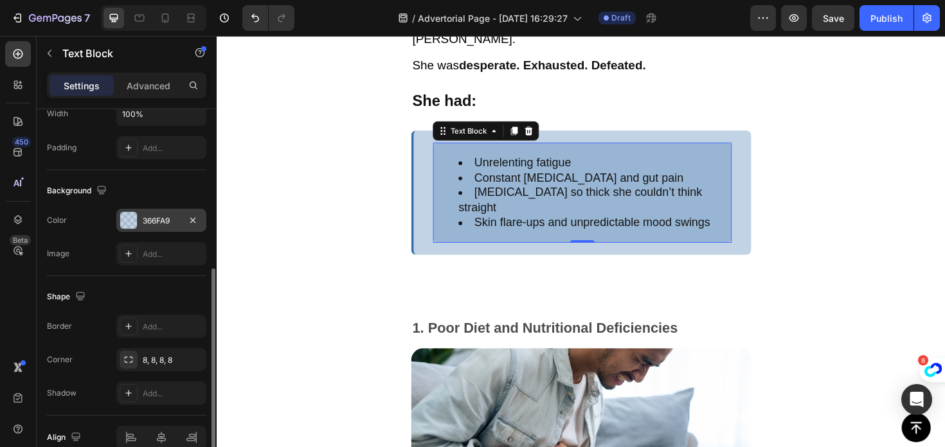
click at [147, 223] on div "366FA9" at bounding box center [161, 221] width 37 height 12
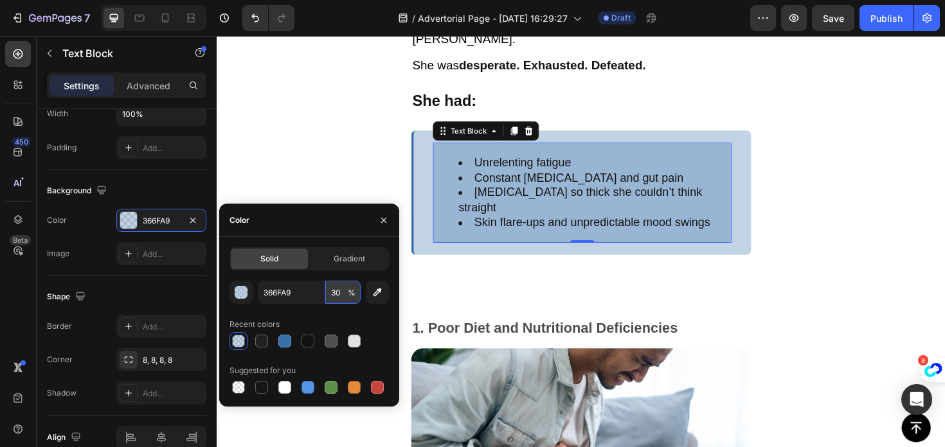
click at [340, 295] on input "30" at bounding box center [342, 292] width 35 height 23
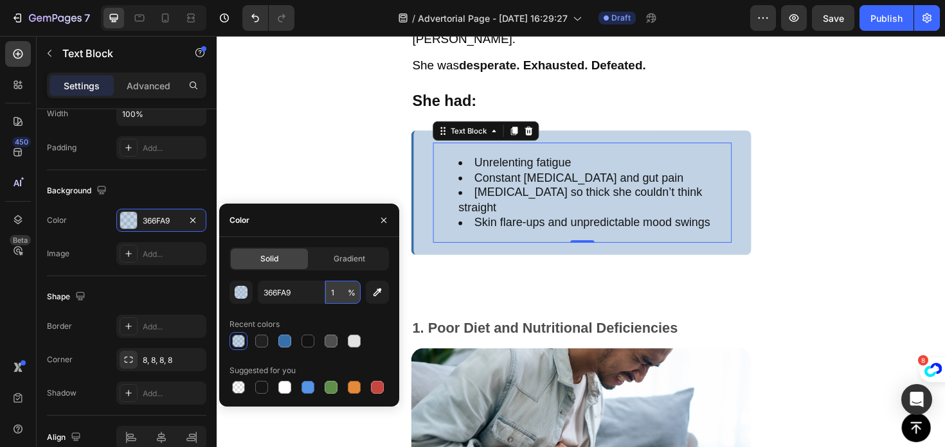
type input "10"
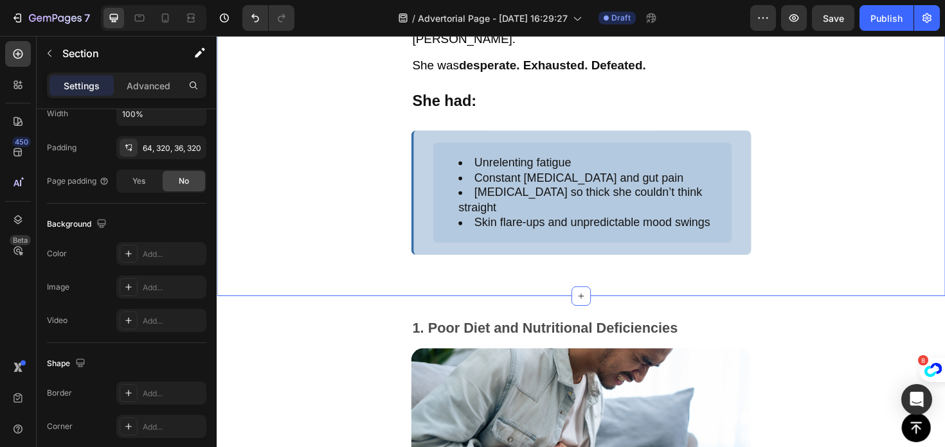
scroll to position [0, 0]
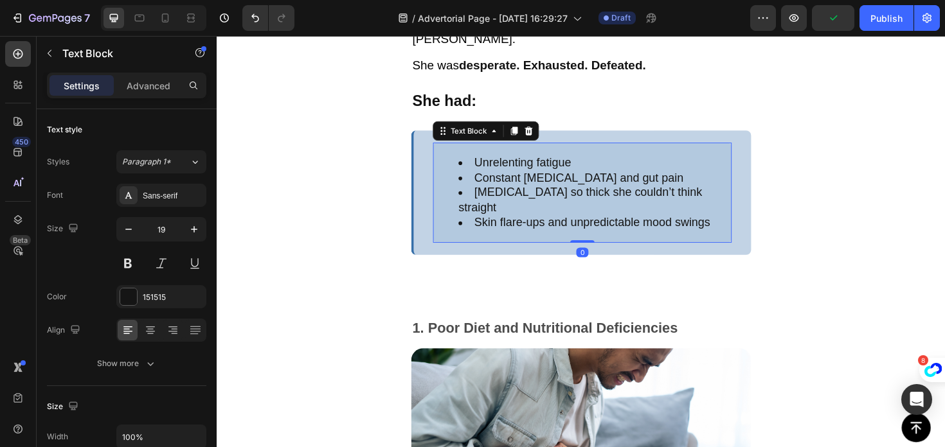
click at [454, 149] on div "Unrelenting fatigue Constant bloating and gut pain Brain fog so thick she could…" at bounding box center [603, 202] width 316 height 107
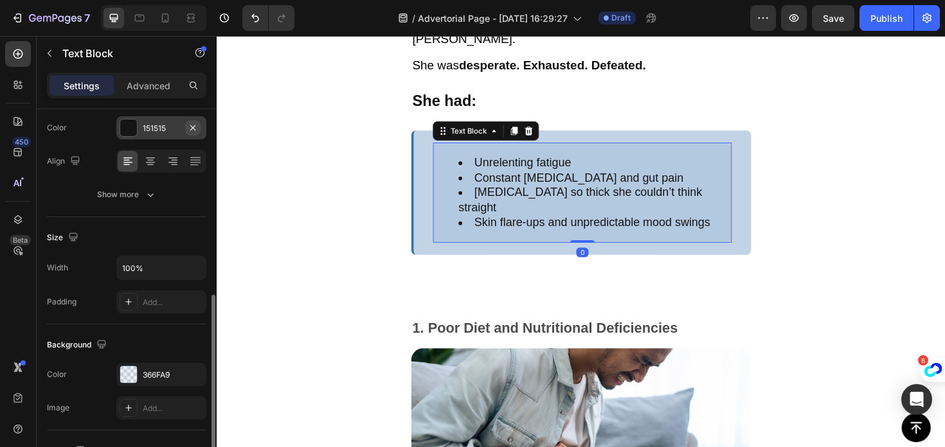
scroll to position [265, 0]
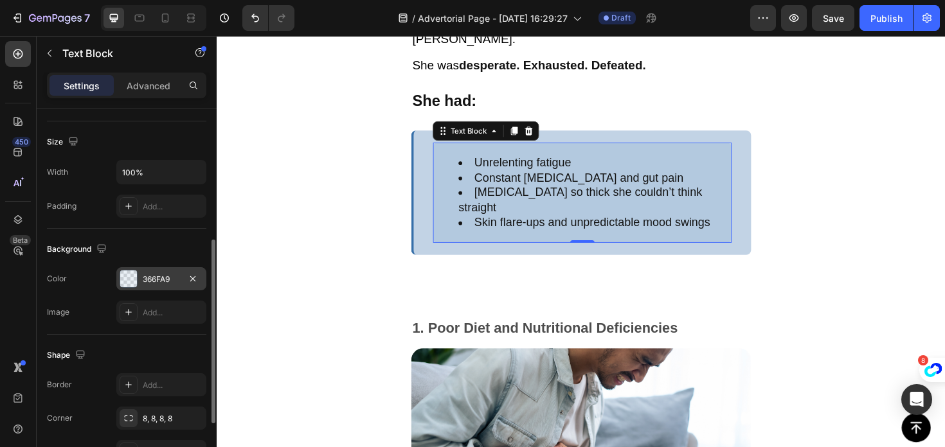
click at [170, 285] on div "366FA9" at bounding box center [161, 280] width 37 height 12
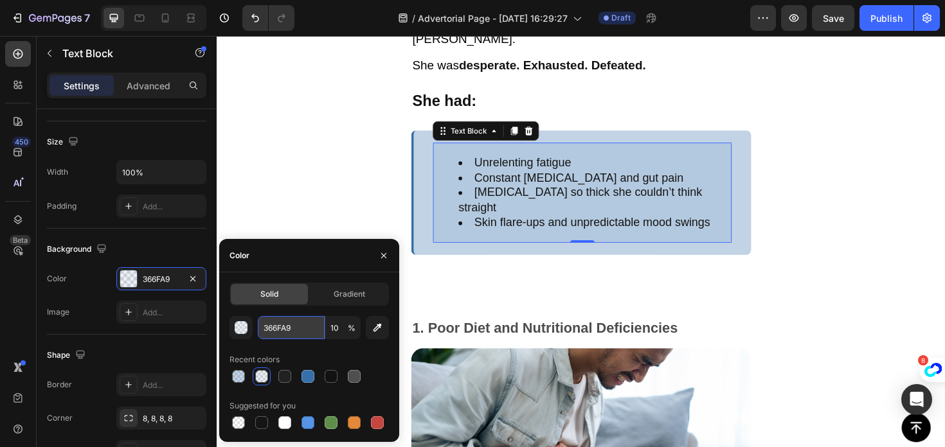
click at [307, 333] on input "366FA9" at bounding box center [291, 327] width 67 height 23
type input "366FA9"
click at [346, 334] on input "10" at bounding box center [342, 327] width 35 height 23
type input "0"
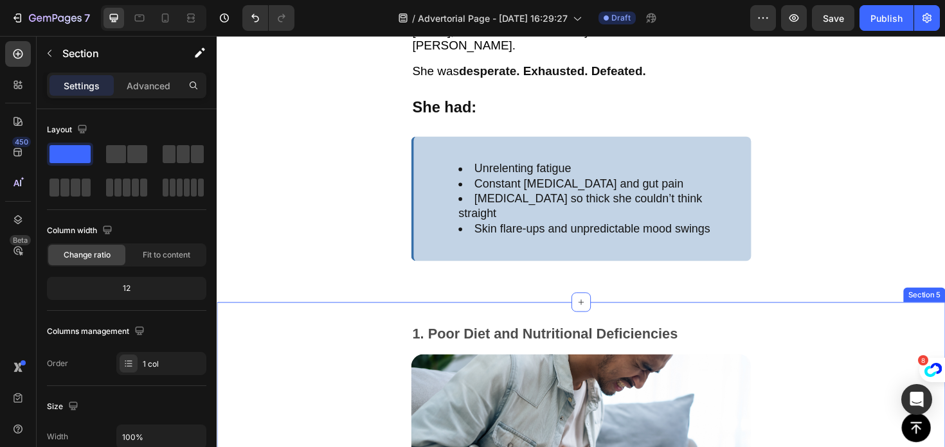
scroll to position [1409, 0]
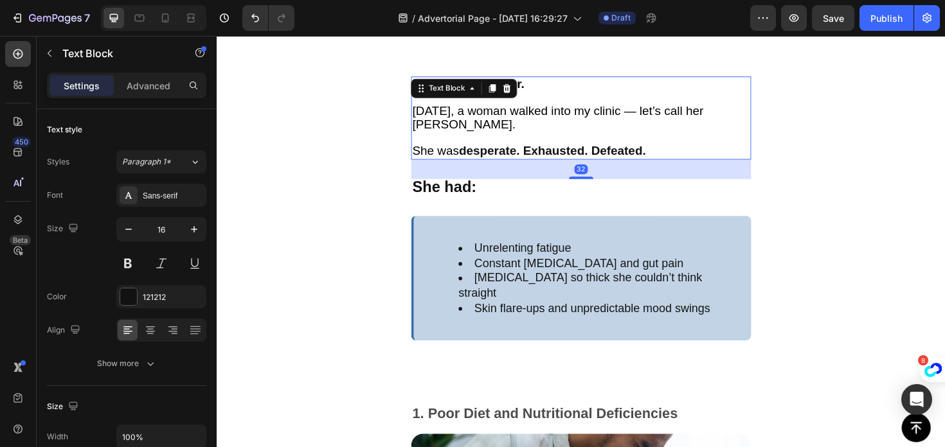
click at [473, 108] on span "[DATE], a woman walked into my clinic — let’s call her [PERSON_NAME]." at bounding box center [578, 122] width 308 height 29
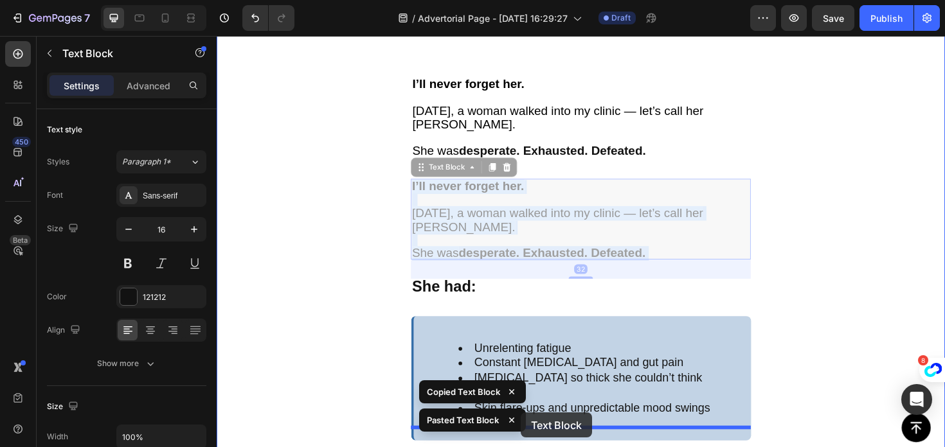
drag, startPoint x: 502, startPoint y: 190, endPoint x: 539, endPoint y: 435, distance: 248.2
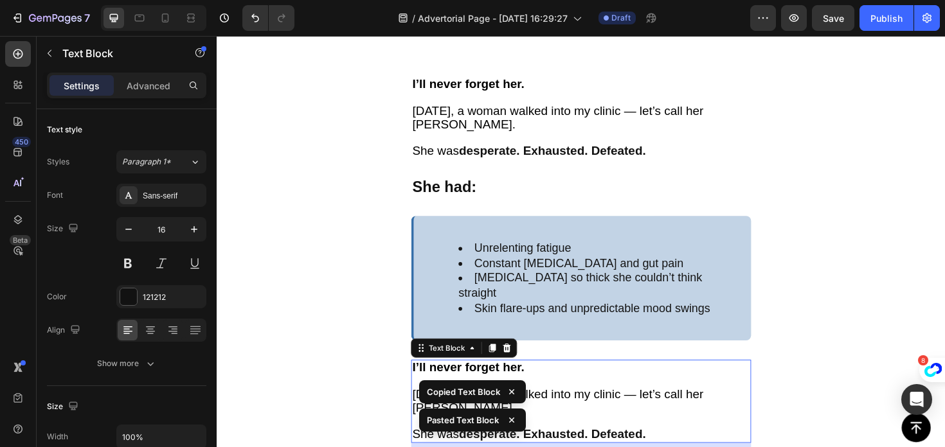
scroll to position [1543, 0]
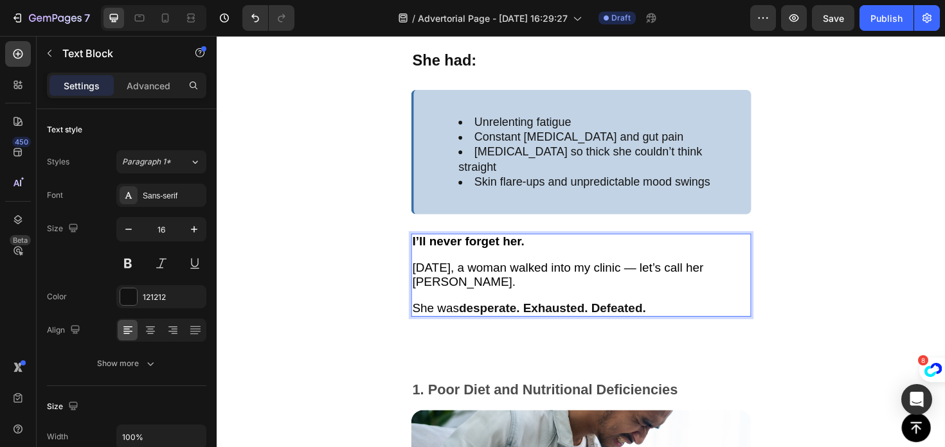
click at [501, 276] on p "[DATE], a woman walked into my clinic — let’s call her [PERSON_NAME]." at bounding box center [602, 296] width 357 height 42
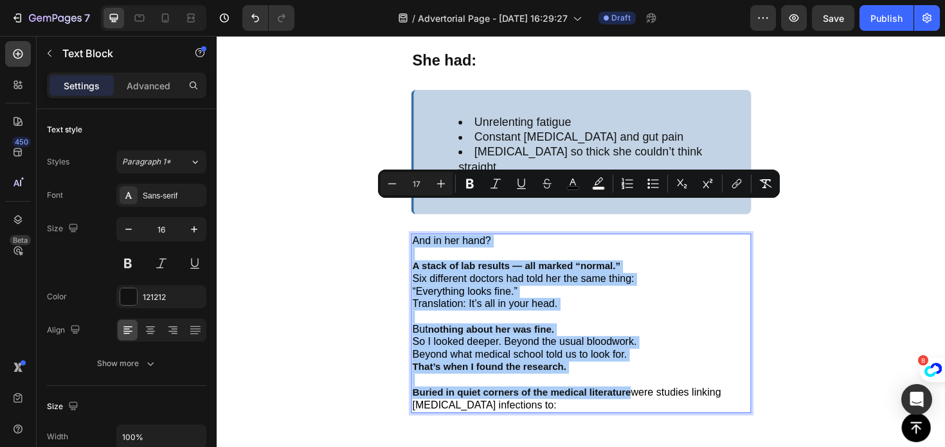
click at [425, 188] on input "17" at bounding box center [417, 183] width 26 height 15
type input "1"
type input "20"
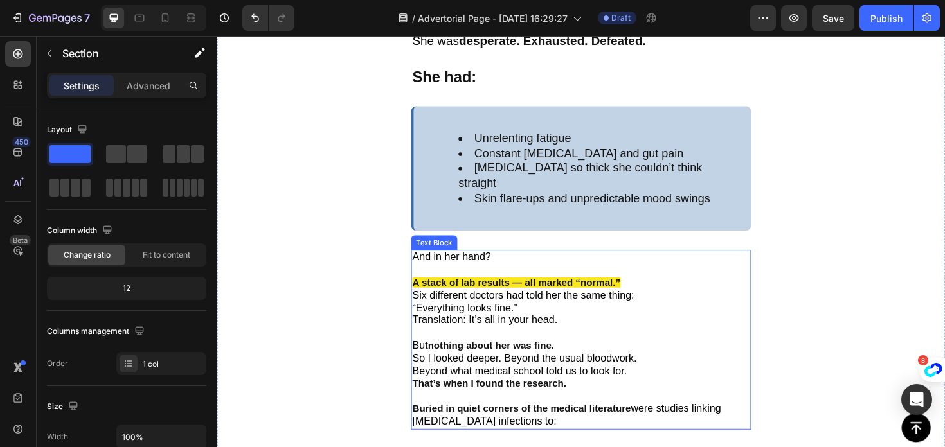
scroll to position [1522, 0]
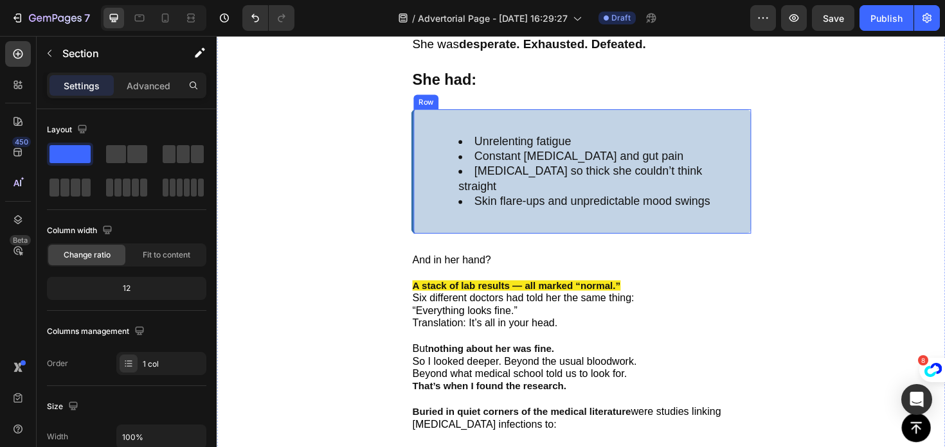
click at [437, 120] on div "Unrelenting fatigue Constant bloating and gut pain Brain fog so thick she could…" at bounding box center [602, 180] width 360 height 132
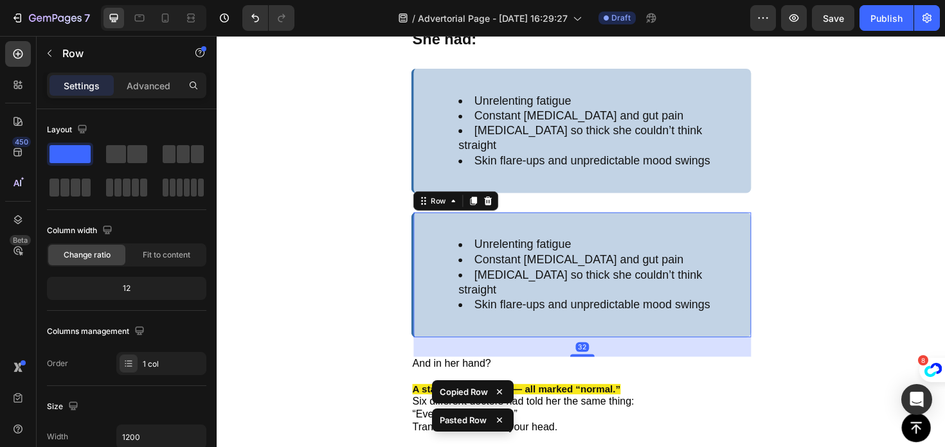
scroll to position [1570, 0]
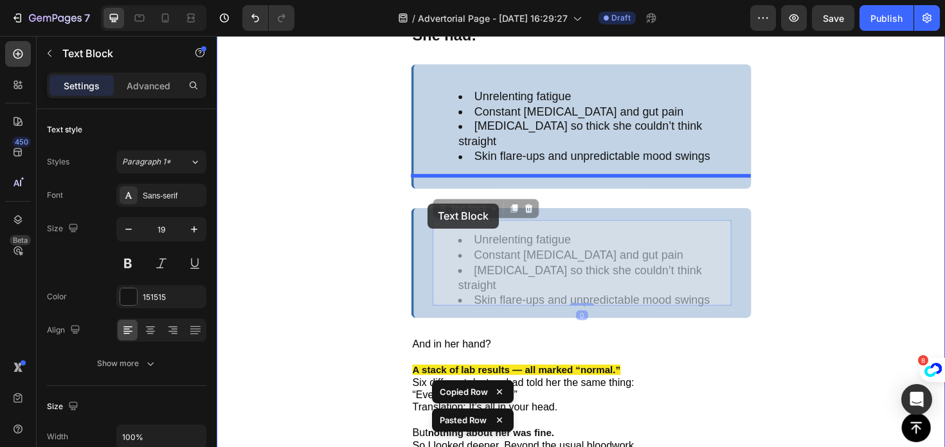
drag, startPoint x: 445, startPoint y: 200, endPoint x: 445, endPoint y: 215, distance: 15.4
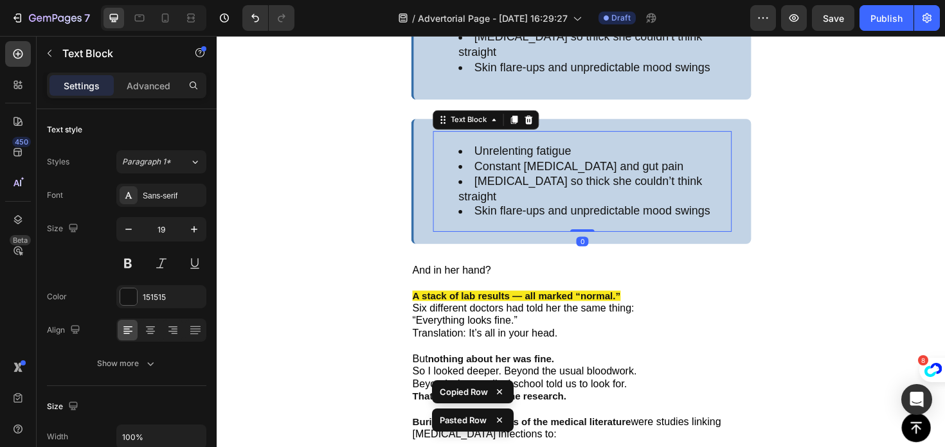
scroll to position [1717, 0]
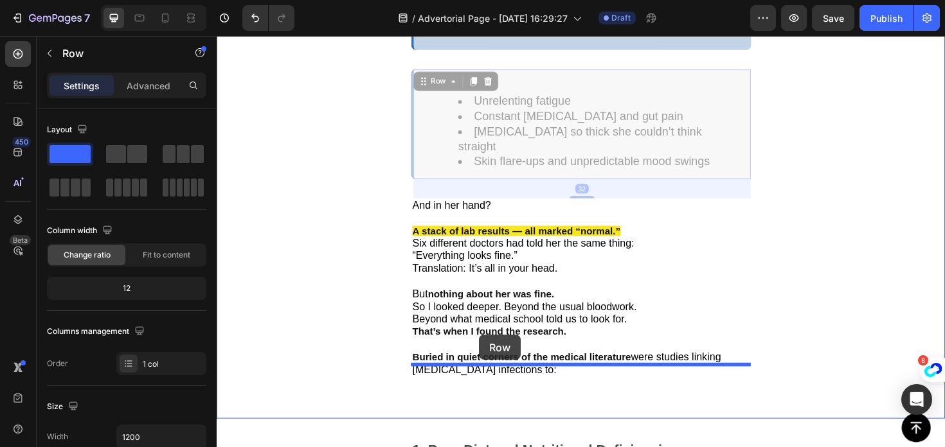
drag, startPoint x: 435, startPoint y: 123, endPoint x: 494, endPoint y: 355, distance: 239.4
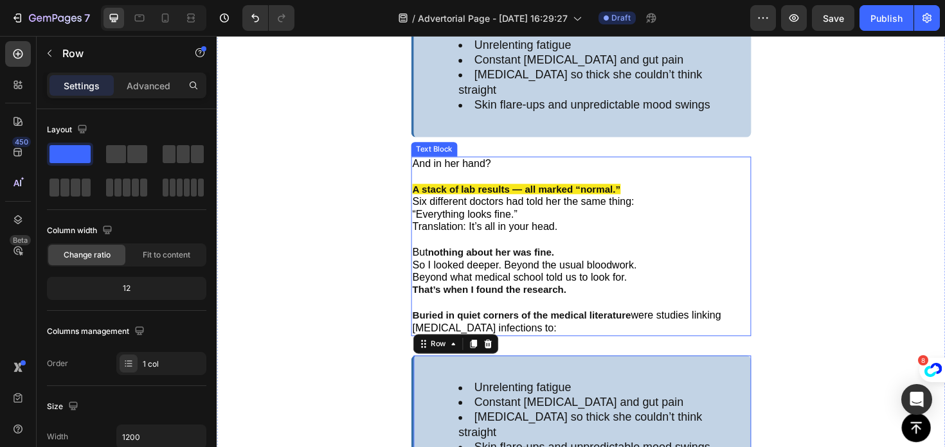
scroll to position [1683, 0]
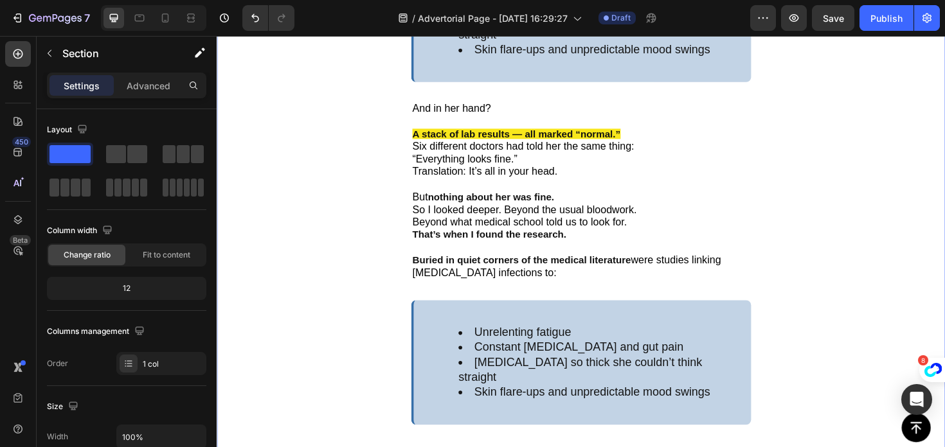
click at [567, 358] on li "Constant [MEDICAL_DATA] and gut pain" at bounding box center [616, 366] width 288 height 16
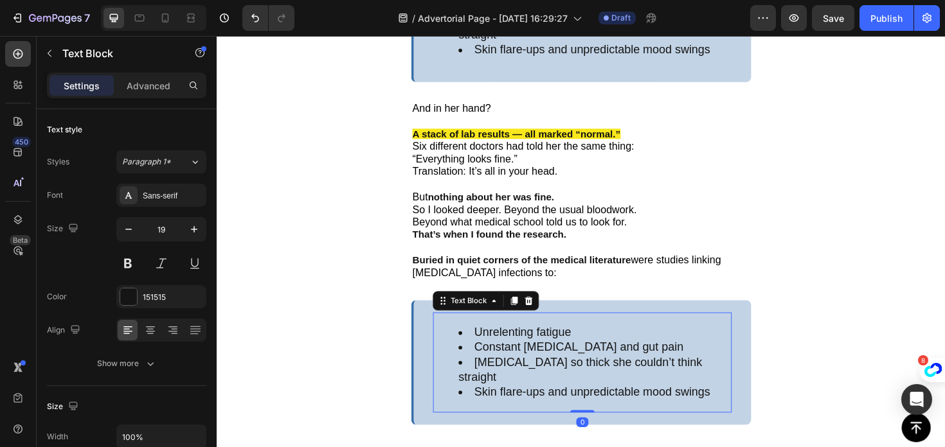
click at [567, 358] on li "Constant [MEDICAL_DATA] and gut pain" at bounding box center [616, 366] width 288 height 16
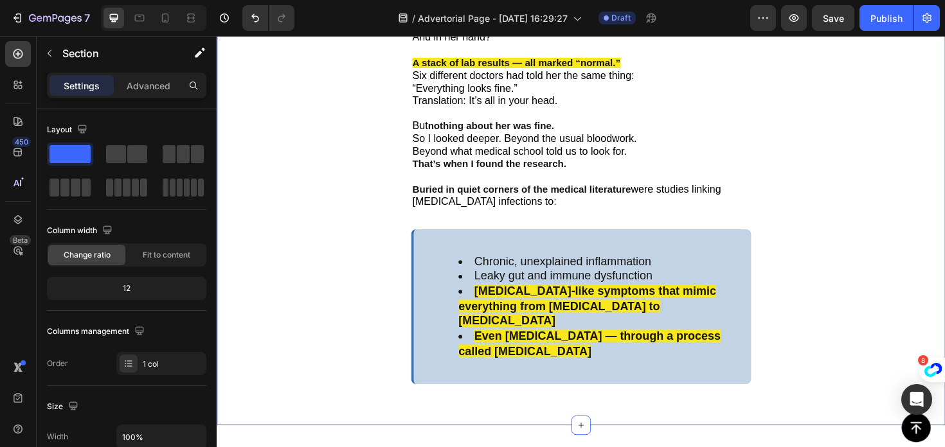
scroll to position [1762, 0]
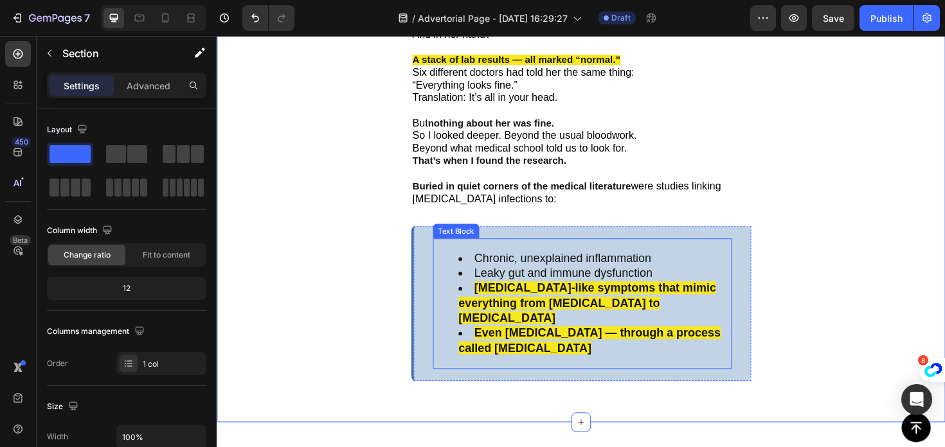
click at [545, 343] on li "Even [MEDICAL_DATA] — through a process called [MEDICAL_DATA]" at bounding box center [616, 358] width 288 height 31
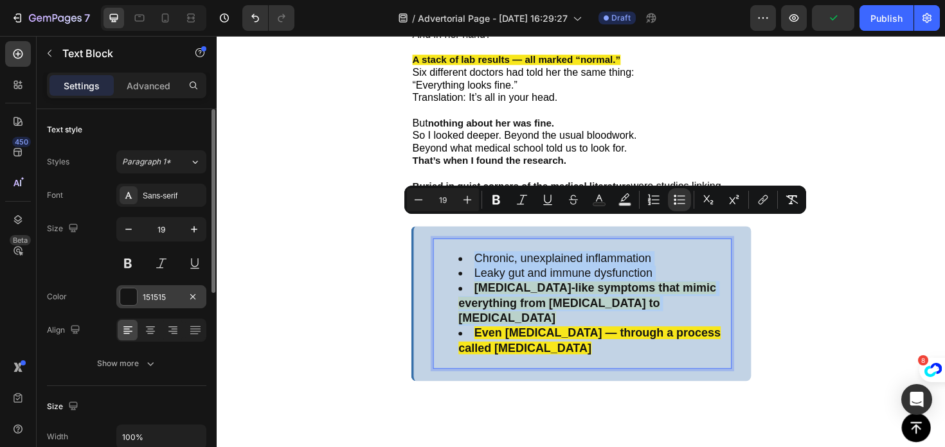
scroll to position [3, 0]
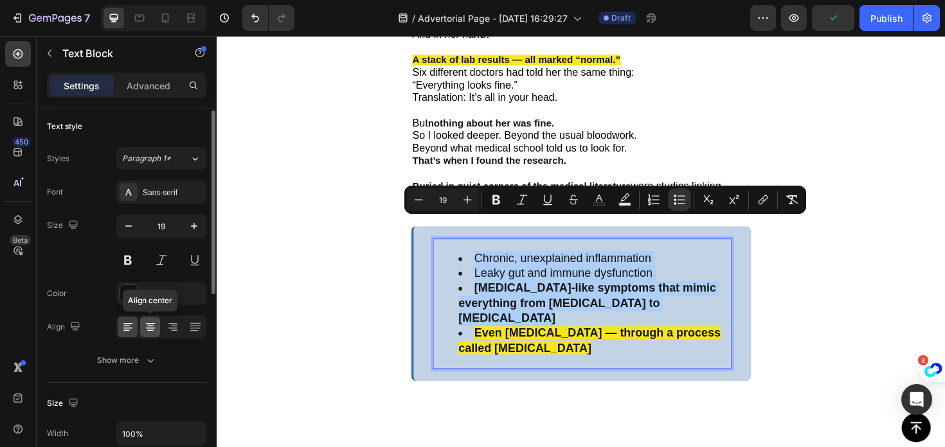
click at [147, 330] on icon at bounding box center [150, 330] width 6 height 1
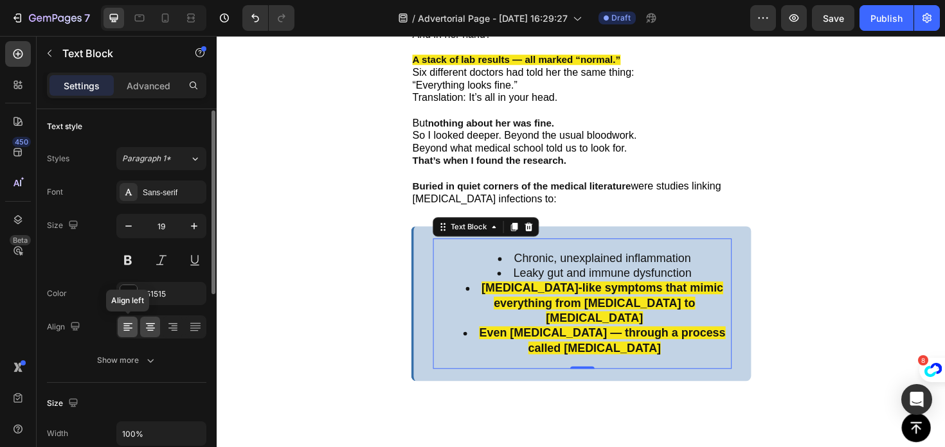
click at [132, 330] on icon at bounding box center [127, 327] width 13 height 13
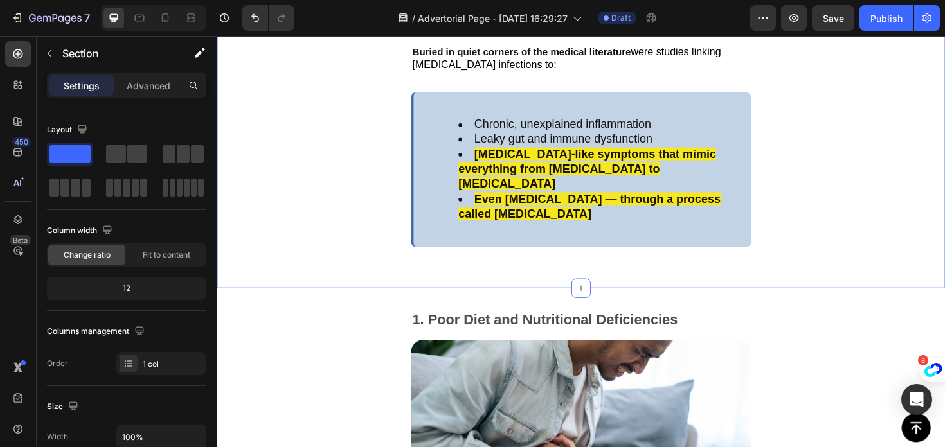
scroll to position [1908, 0]
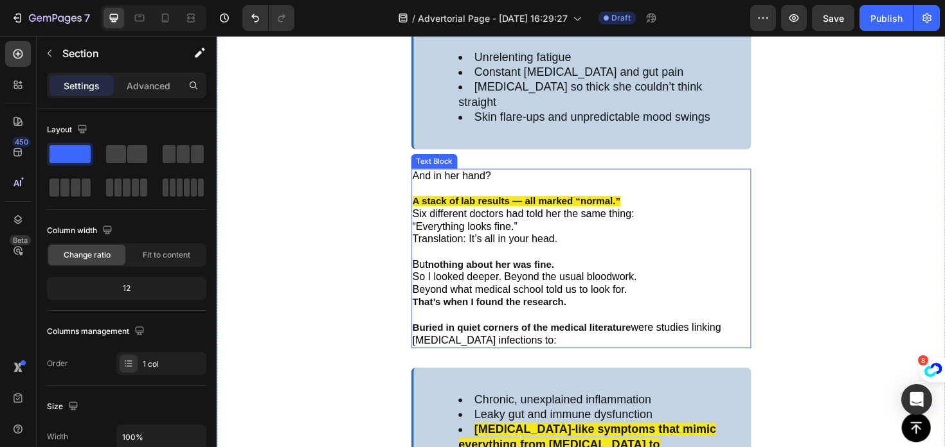
click at [501, 272] on strong "nothing about her was fine." at bounding box center [507, 277] width 134 height 11
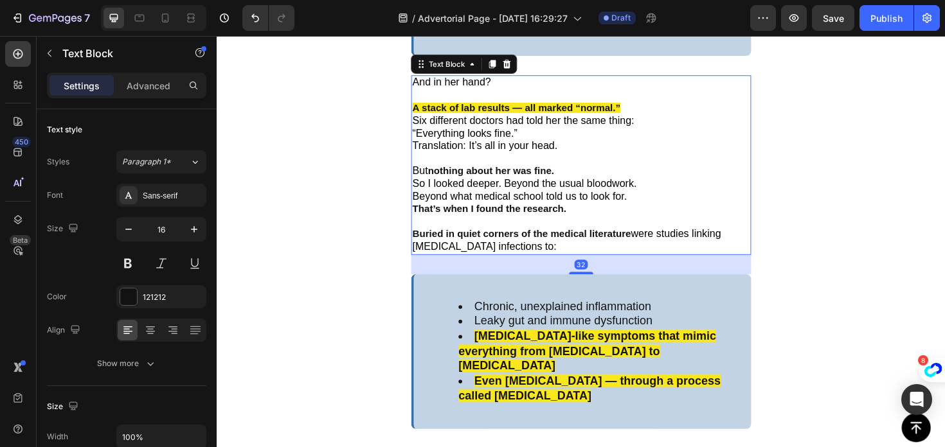
copy ul "Chronic, unexplained inflammation Leaky gut and immune dysfunction Autoimmune-l…"
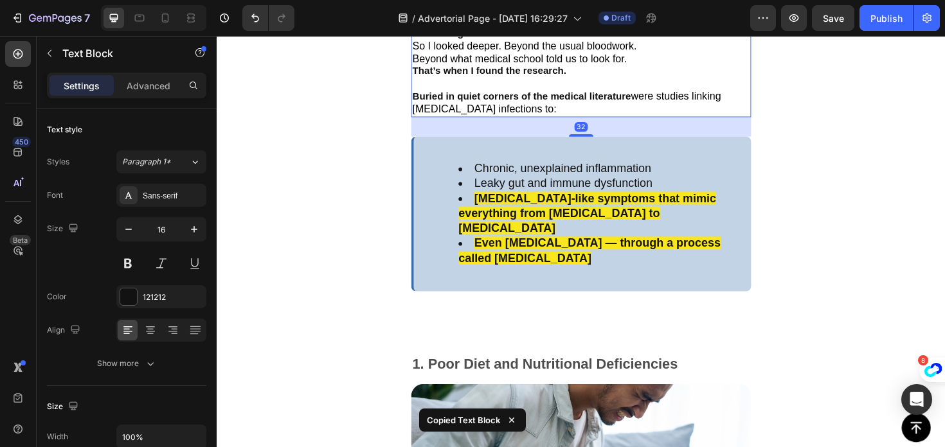
scroll to position [1872, 0]
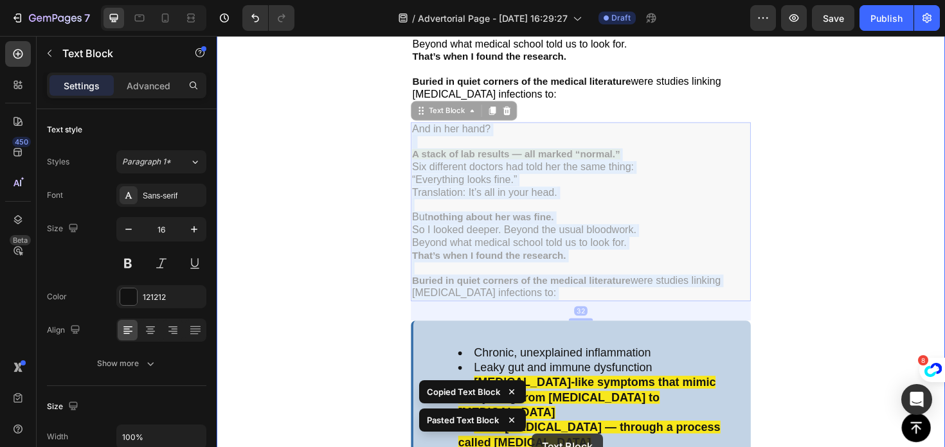
drag, startPoint x: 482, startPoint y: 217, endPoint x: 551, endPoint y: 451, distance: 244.6
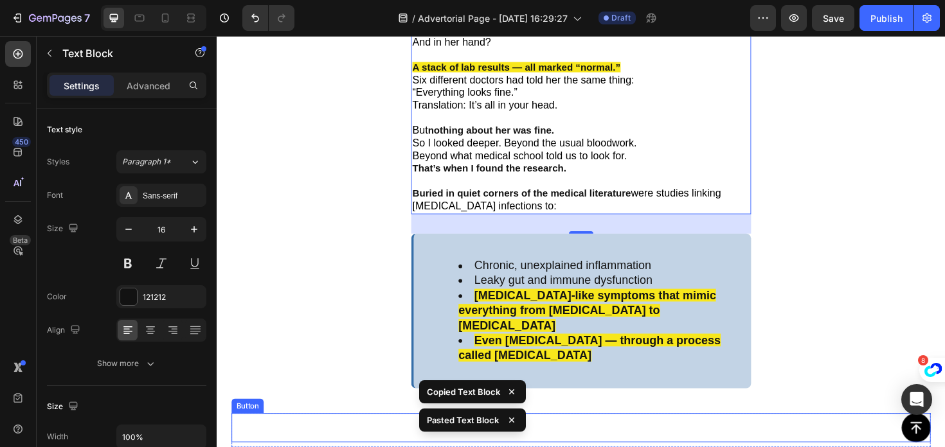
scroll to position [1944, 0]
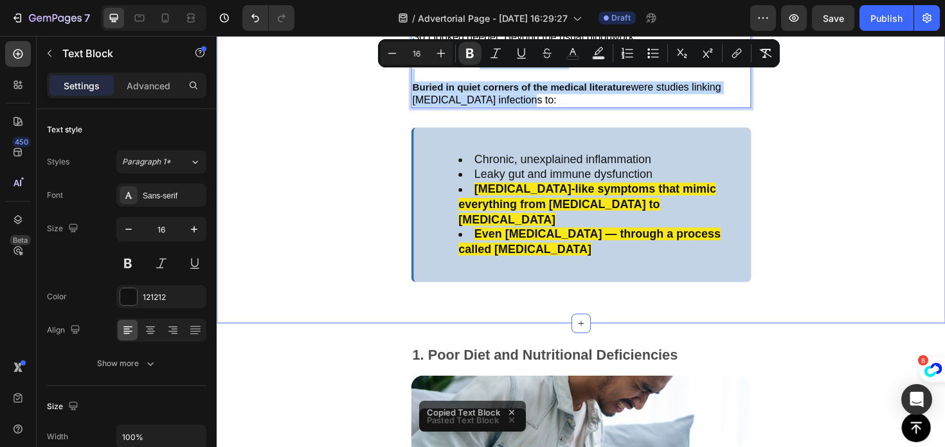
drag, startPoint x: 493, startPoint y: 155, endPoint x: 573, endPoint y: 251, distance: 125.0
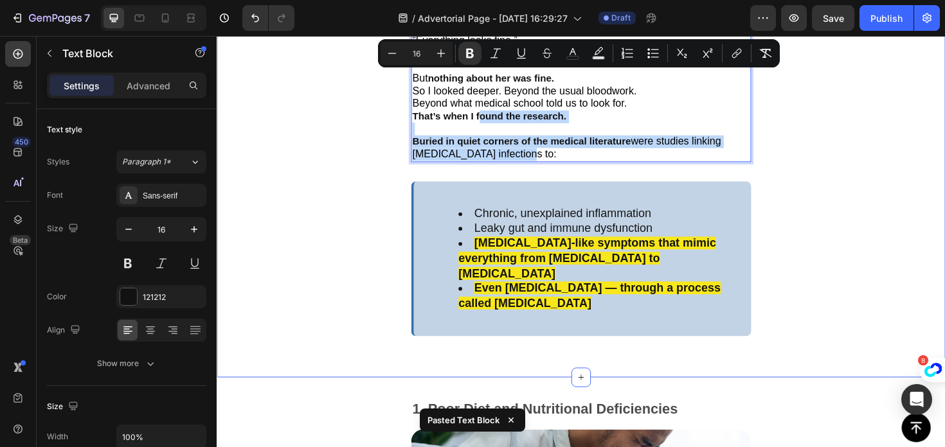
scroll to position [1911, 0]
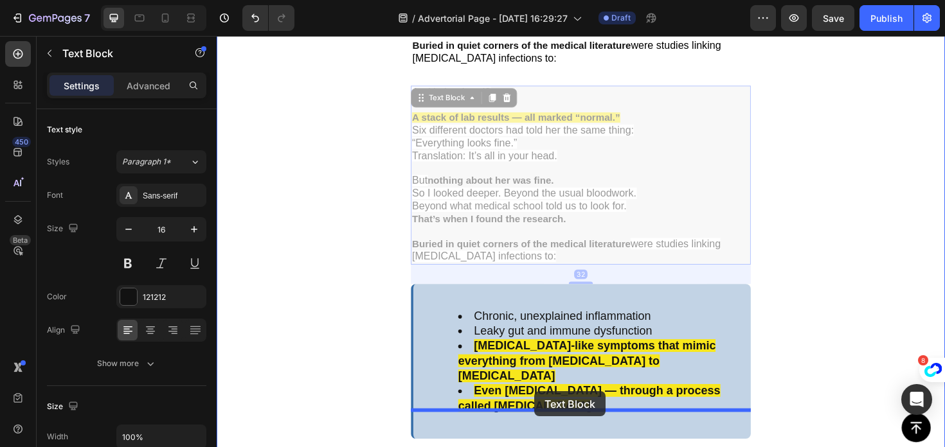
drag, startPoint x: 448, startPoint y: 182, endPoint x: 553, endPoint y: 413, distance: 253.4
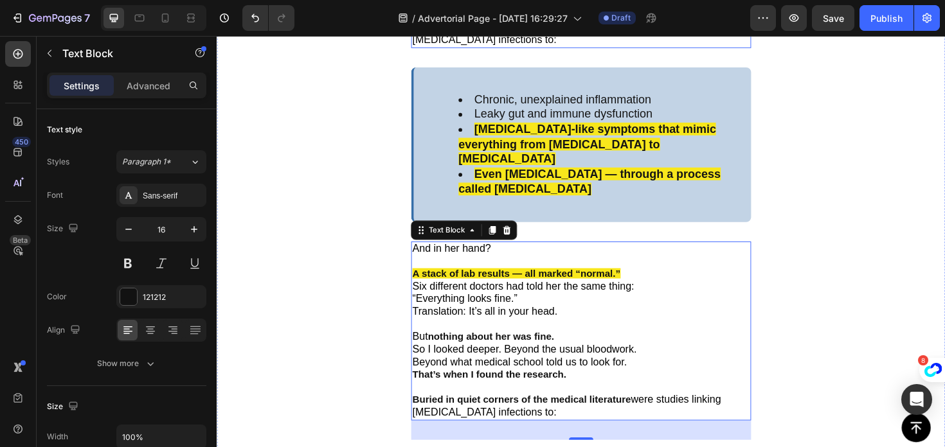
scroll to position [1936, 0]
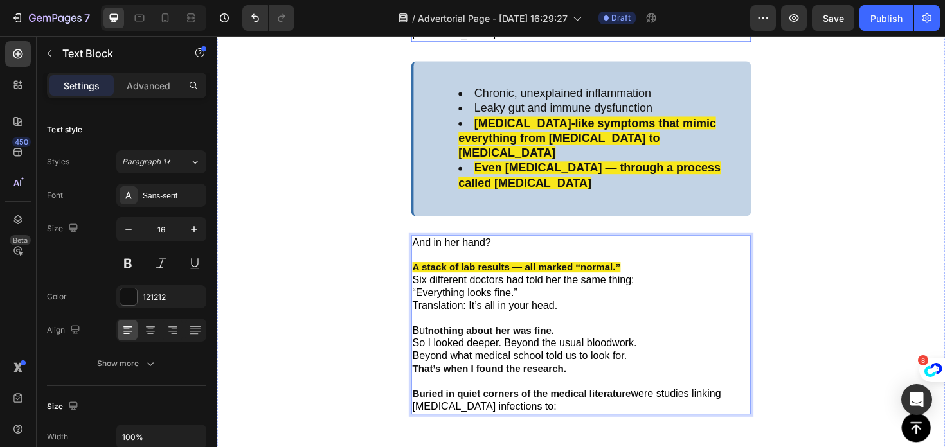
click at [497, 278] on p "A stack of lab results — all marked “normal.” Six different doctors had told he…" at bounding box center [602, 355] width 357 height 161
click at [619, 342] on p "A stack of lab results — all marked “normal.” Six different doctors had told he…" at bounding box center [602, 355] width 357 height 161
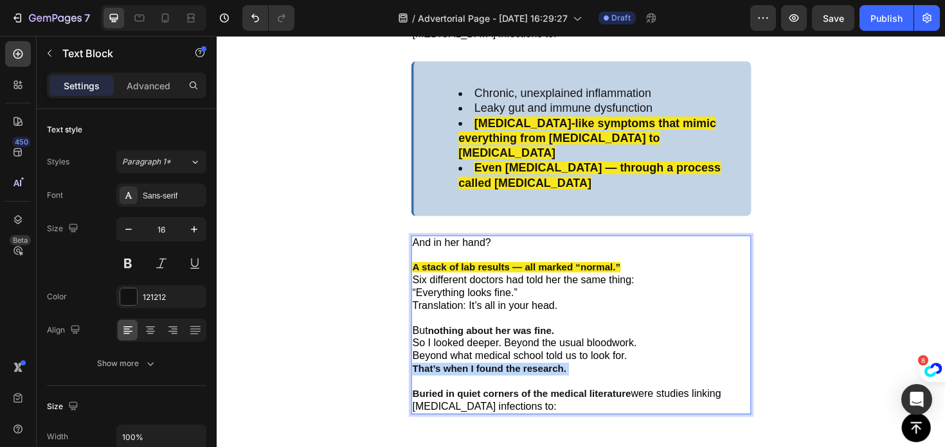
click at [619, 342] on p "A stack of lab results — all marked “normal.” Six different doctors had told he…" at bounding box center [602, 355] width 357 height 161
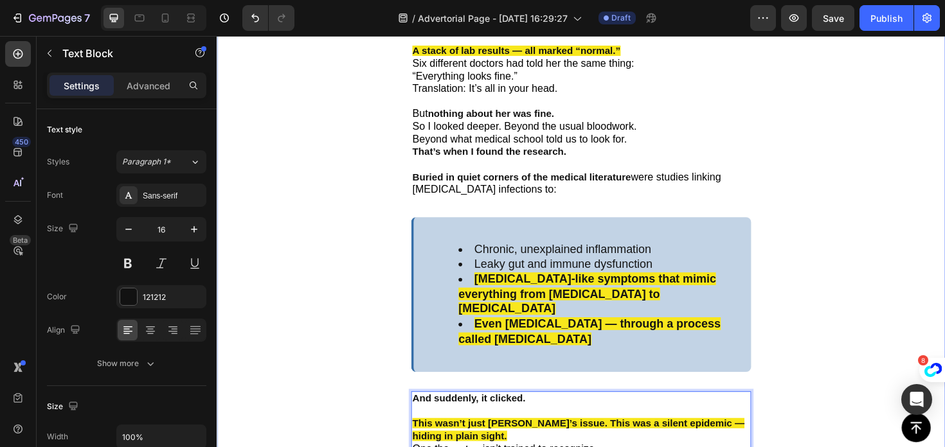
scroll to position [1808, 0]
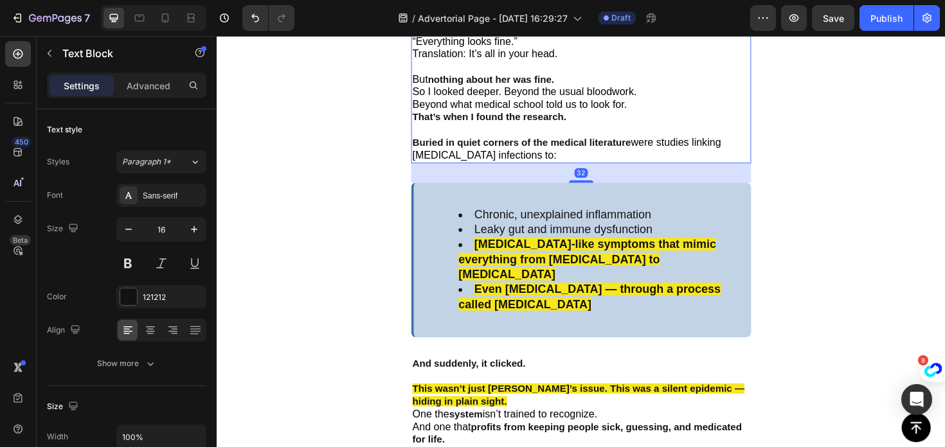
click at [508, 89] on span "So I looked deeper. Beyond the usual bloodwork." at bounding box center [543, 95] width 238 height 12
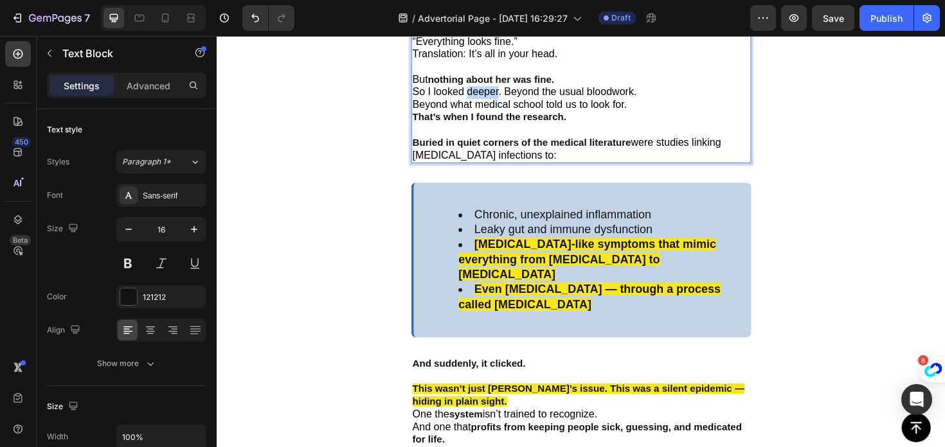
click at [508, 89] on span "So I looked deeper. Beyond the usual bloodwork." at bounding box center [543, 95] width 238 height 12
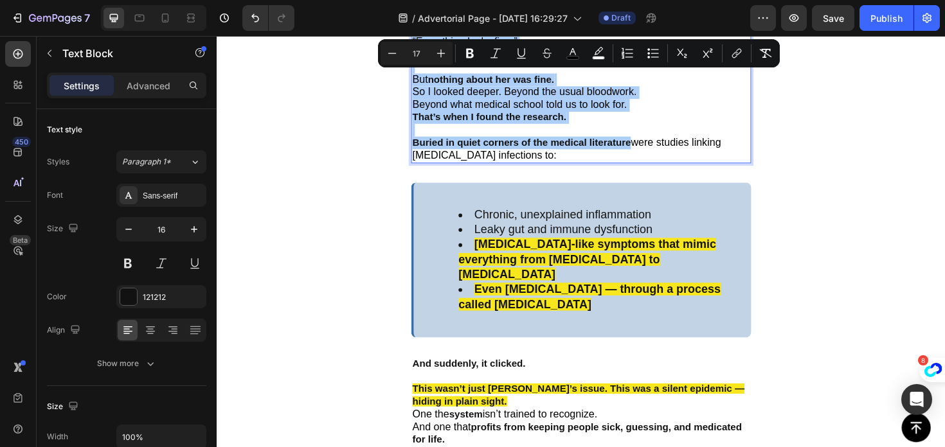
click at [420, 53] on input "17" at bounding box center [417, 53] width 26 height 15
type input "1"
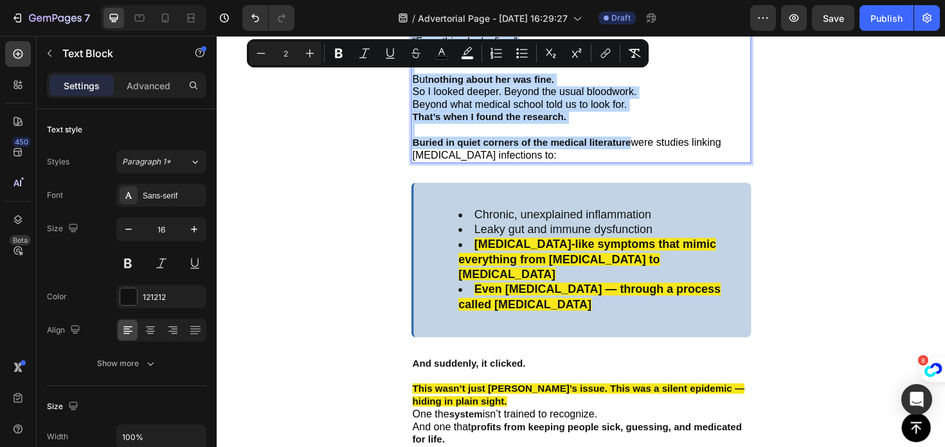
scroll to position [1835, 0]
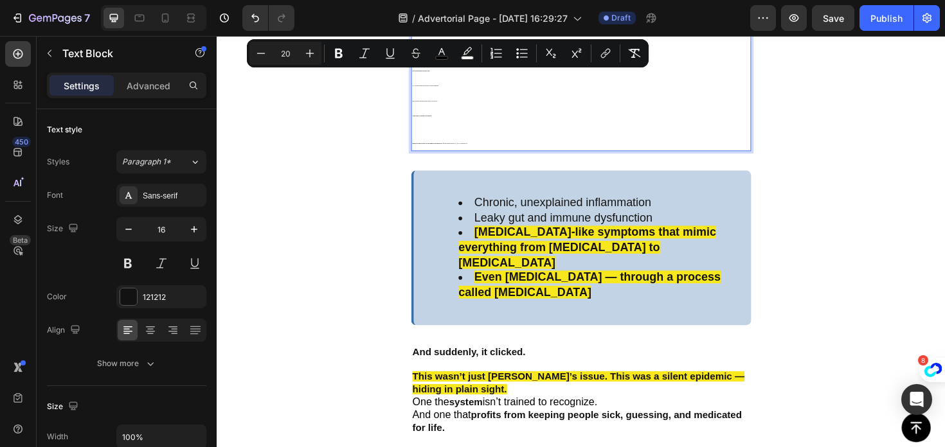
type input "20"
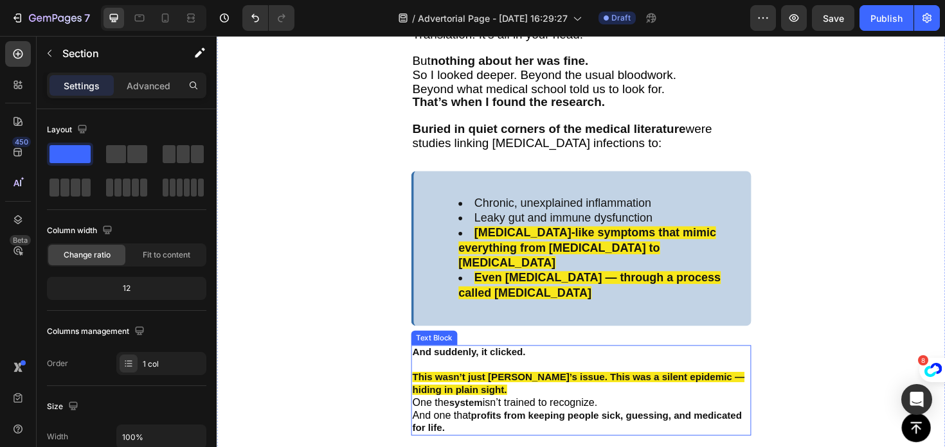
click at [476, 432] on span "And one that" at bounding box center [455, 438] width 62 height 12
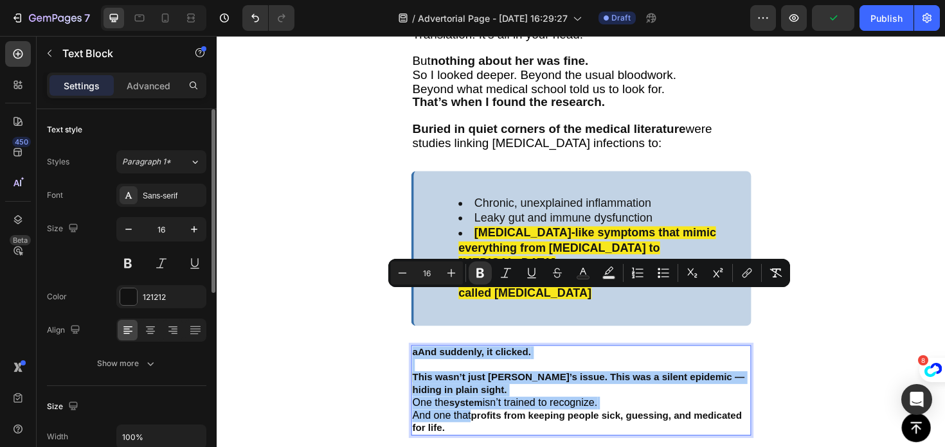
click at [169, 224] on input "16" at bounding box center [161, 229] width 42 height 23
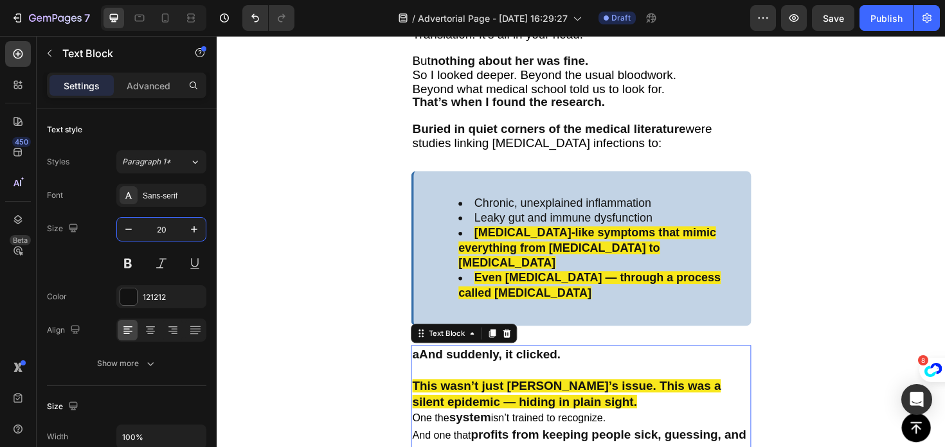
type input "20"
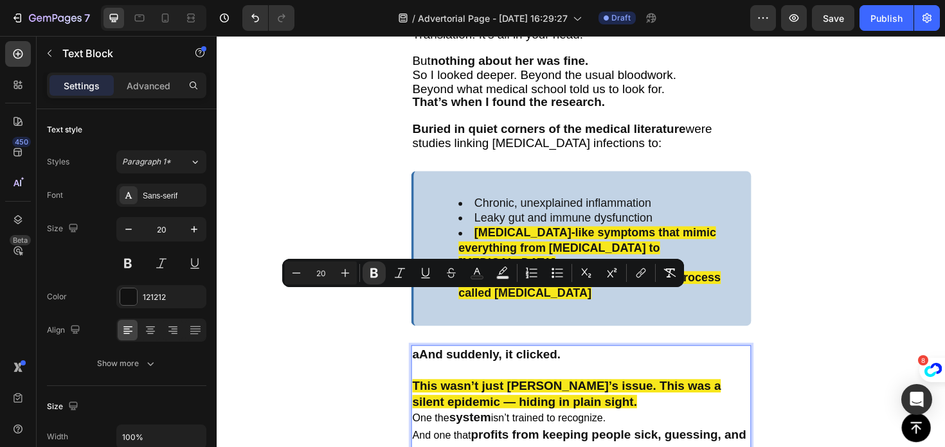
click at [437, 366] on strong "aAnd suddenly, it clicked." at bounding box center [502, 373] width 157 height 14
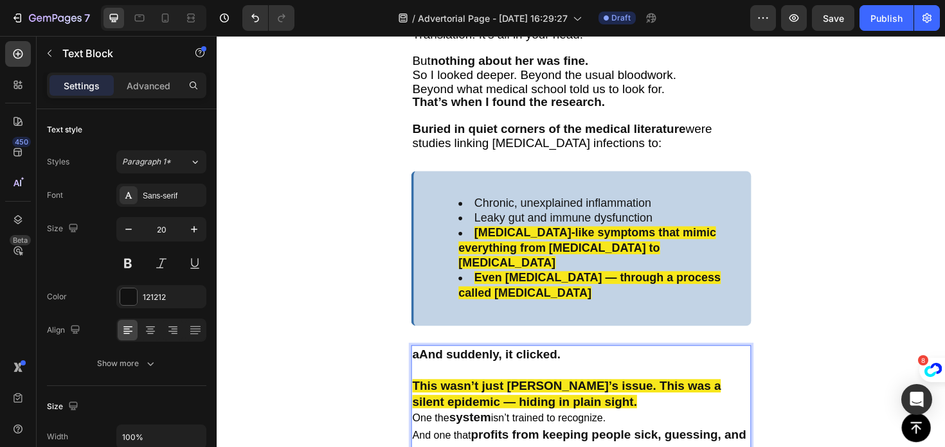
click at [431, 366] on strong "aAnd suddenly, it clicked." at bounding box center [502, 373] width 157 height 14
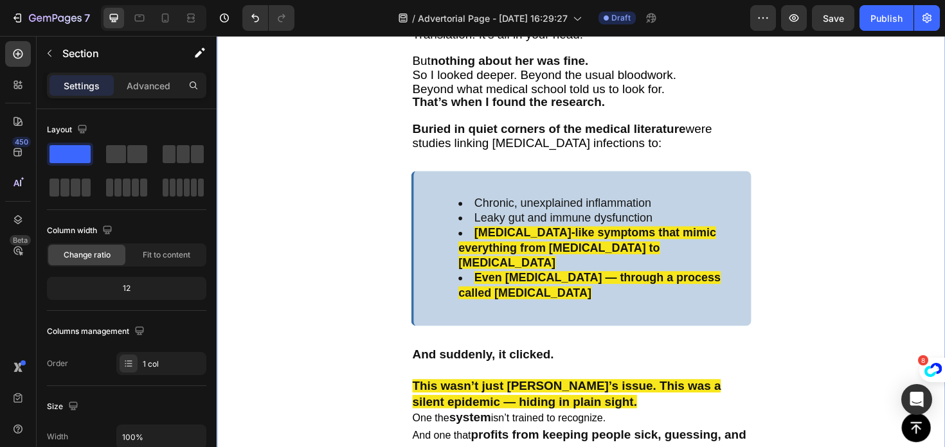
scroll to position [1825, 0]
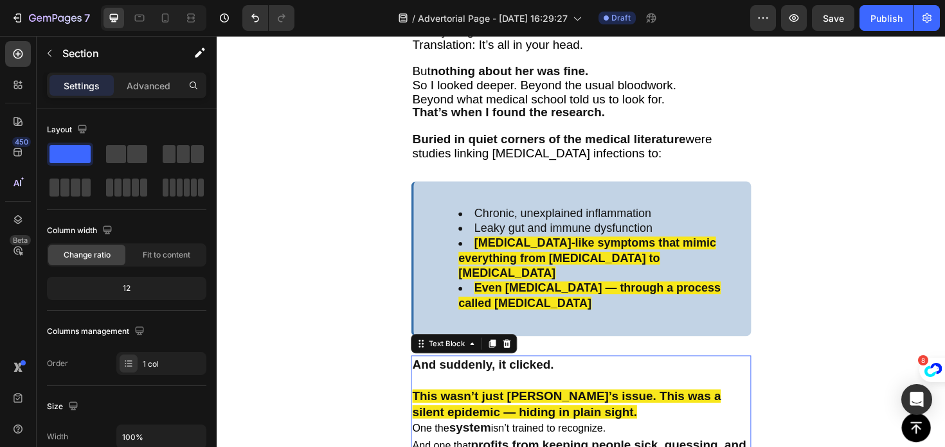
click at [451, 446] on span "One the" at bounding box center [443, 452] width 39 height 12
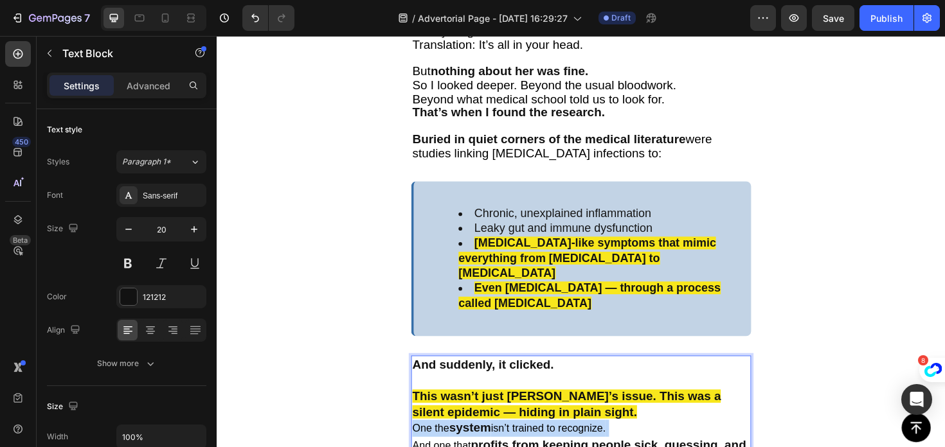
click at [451, 446] on span "One the" at bounding box center [443, 452] width 39 height 12
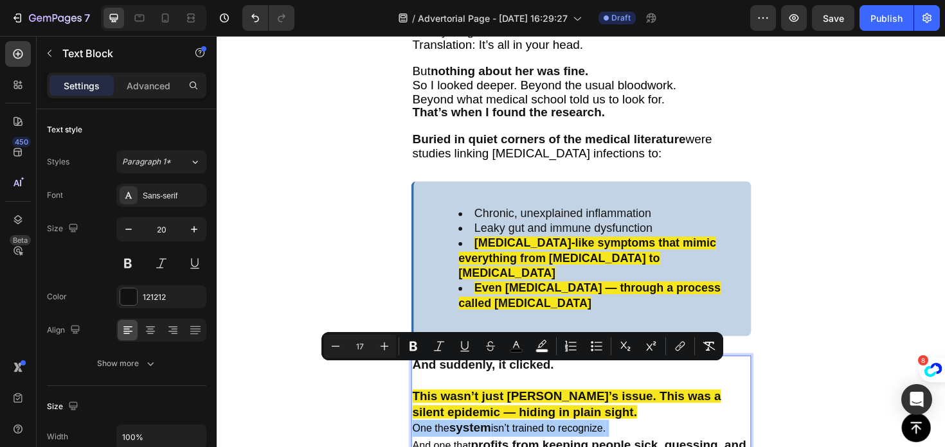
click at [363, 345] on input "17" at bounding box center [360, 346] width 26 height 15
type input "1"
type input "20"
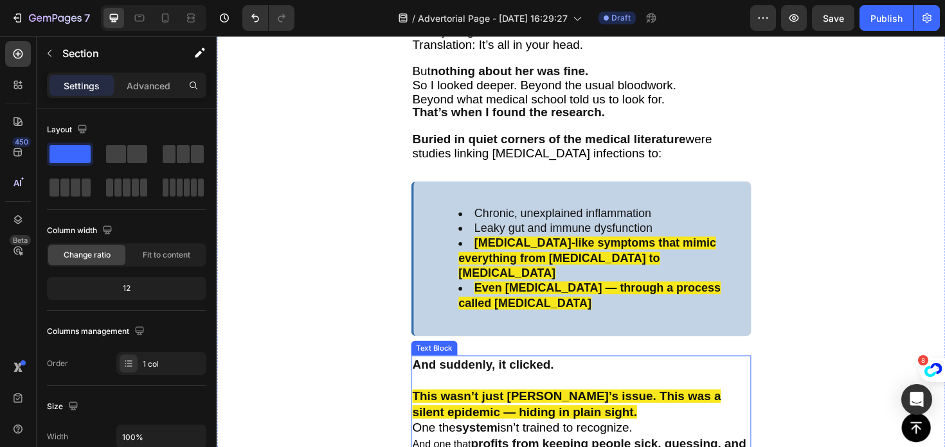
click at [504, 418] on p "And suddenly, it clicked. This wasn’t just Sarah’s issue. This was a silent epi…" at bounding box center [602, 435] width 357 height 118
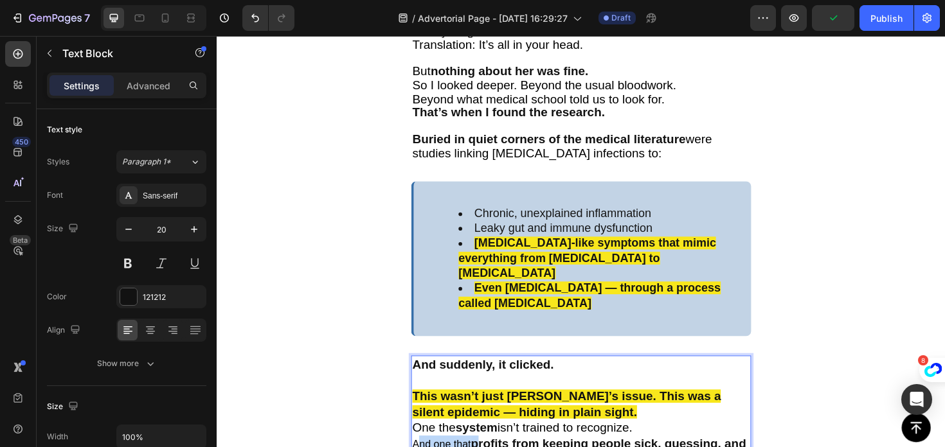
drag, startPoint x: 499, startPoint y: 415, endPoint x: 397, endPoint y: 415, distance: 101.5
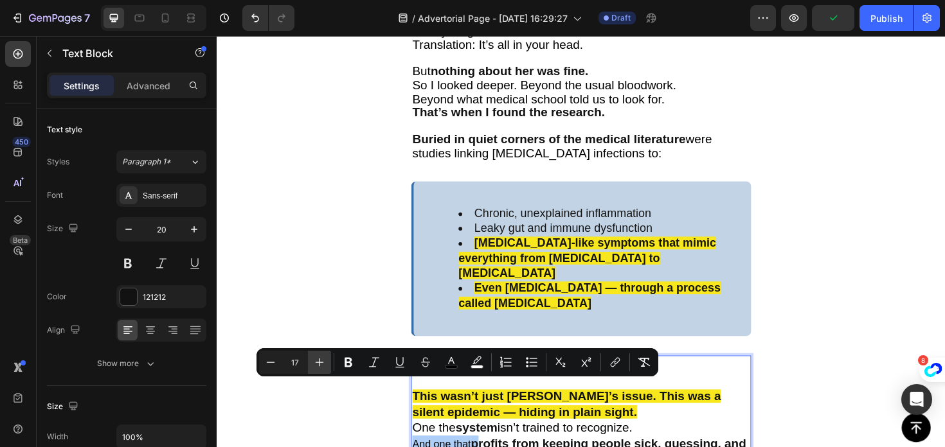
click at [308, 359] on button "Plus" at bounding box center [319, 362] width 23 height 23
click at [314, 362] on icon "Editor contextual toolbar" at bounding box center [319, 362] width 13 height 13
type input "20"
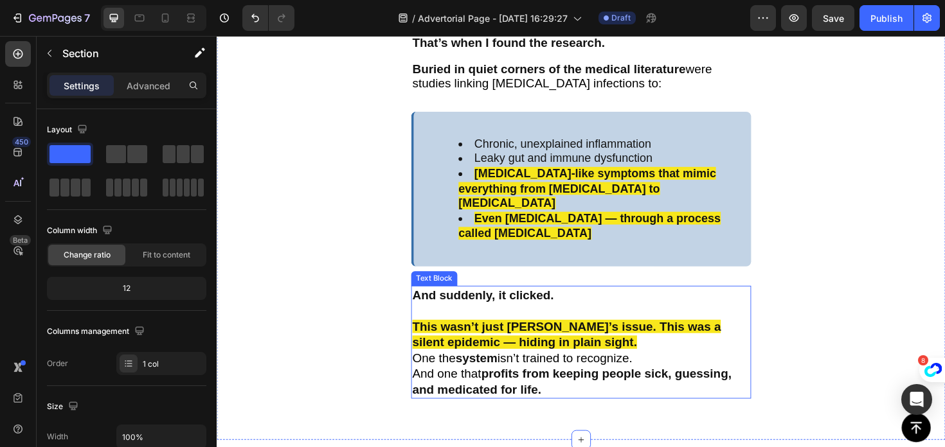
click at [449, 370] on span "One the" at bounding box center [447, 377] width 46 height 14
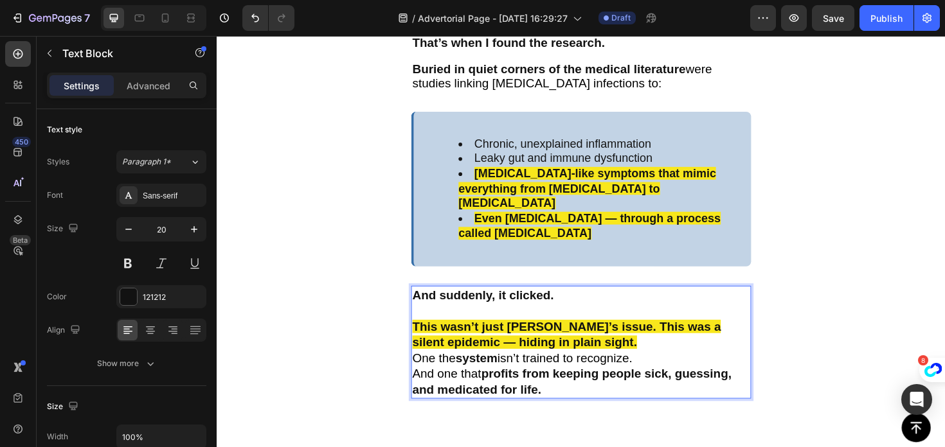
click at [429, 370] on span "One the" at bounding box center [447, 377] width 46 height 14
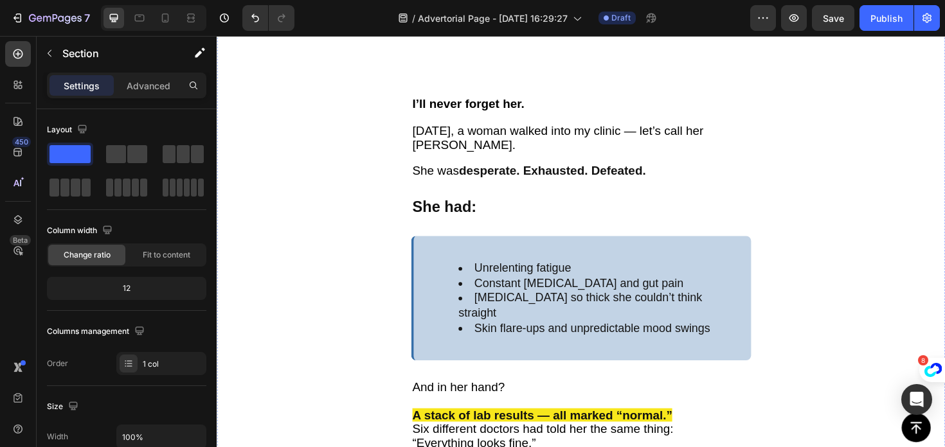
scroll to position [1373, 0]
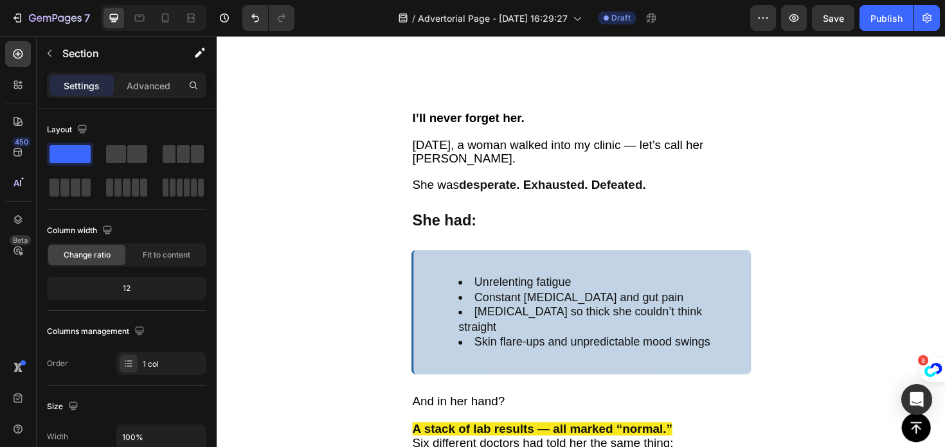
click at [458, 222] on strong "She had:" at bounding box center [458, 231] width 68 height 18
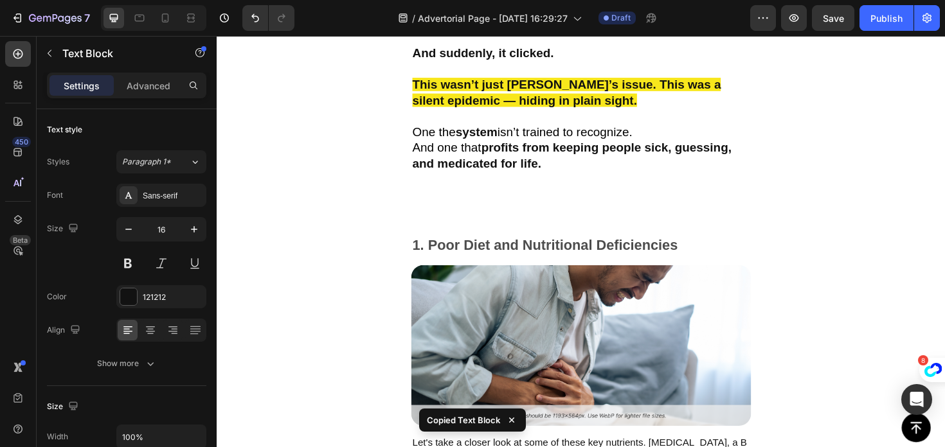
scroll to position [2153, 0]
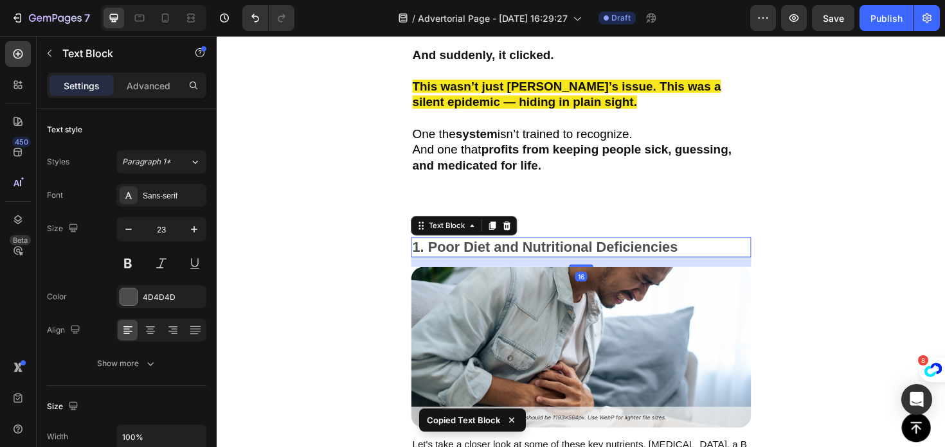
click at [506, 251] on p "1. Poor Diet and Nutritional Deficiencies" at bounding box center [602, 260] width 357 height 19
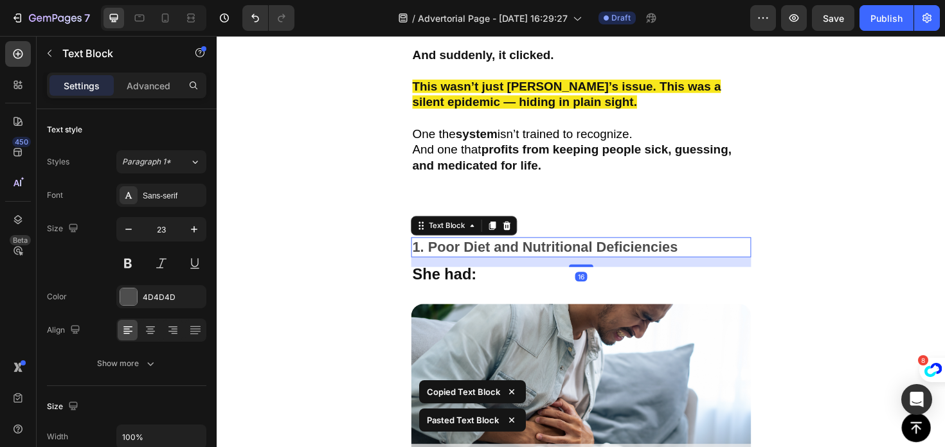
click at [538, 251] on p "1. Poor Diet and Nutritional Deficiencies" at bounding box center [602, 260] width 357 height 19
click at [525, 232] on icon at bounding box center [524, 237] width 10 height 10
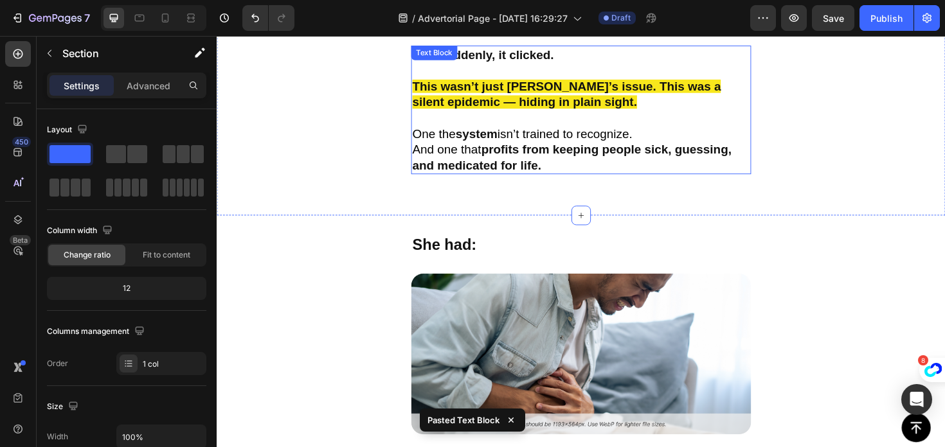
click at [600, 149] on strong "rofits from keeping people sick, guessing, and medicated for life." at bounding box center [593, 164] width 338 height 31
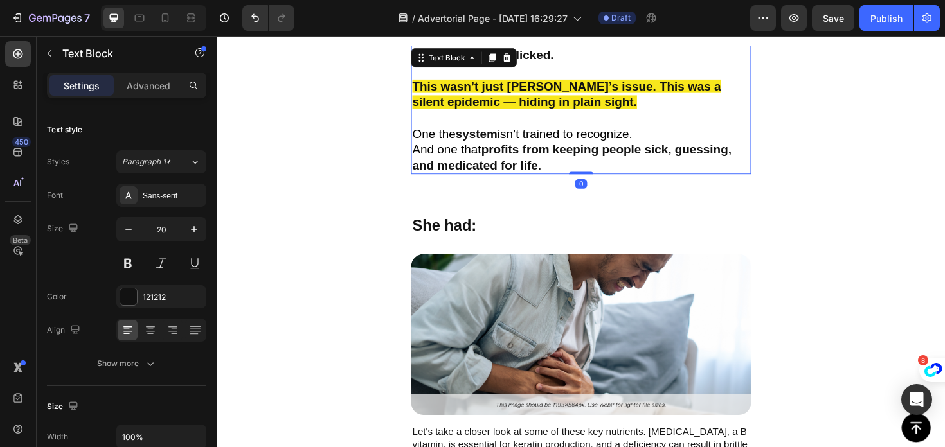
drag, startPoint x: 599, startPoint y: 143, endPoint x: 588, endPoint y: 77, distance: 66.5
click at [589, 78] on div "And suddenly, it clicked. This wasn’t just Sarah’s issue. This was a silent epi…" at bounding box center [602, 114] width 360 height 136
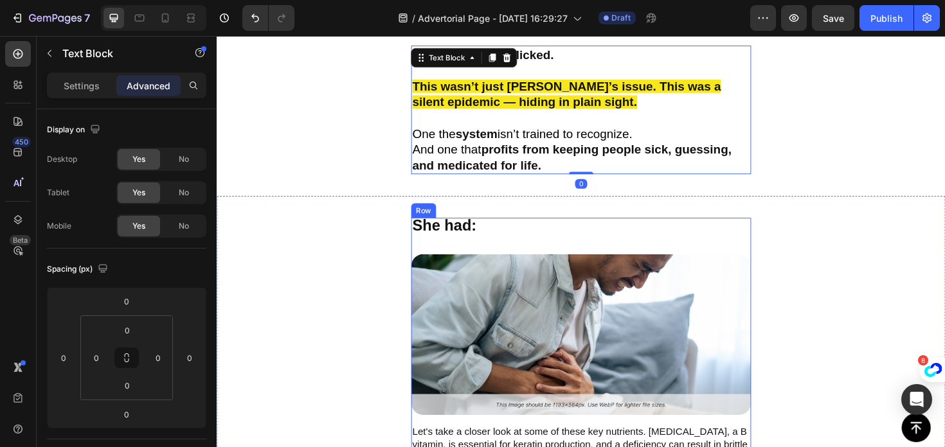
click at [518, 229] on div "She had: Text Block Image Let's take a closer look at some of these key nutrien…" at bounding box center [602, 407] width 360 height 356
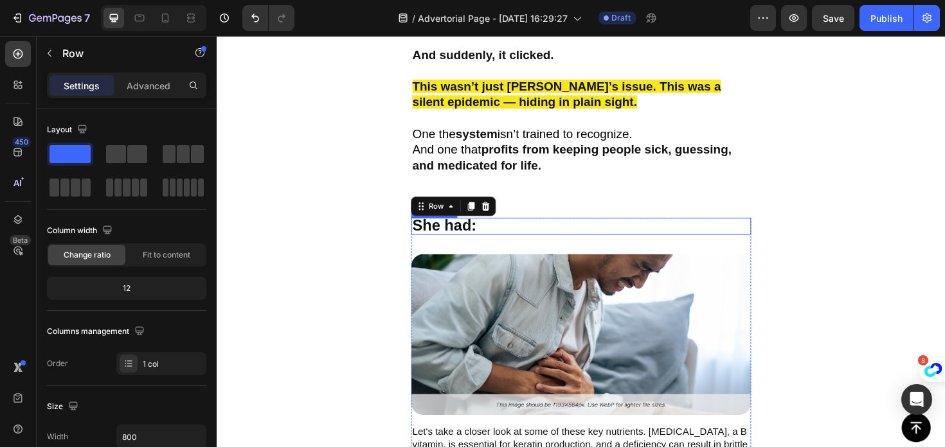
click at [500, 230] on p "She had:" at bounding box center [602, 238] width 357 height 16
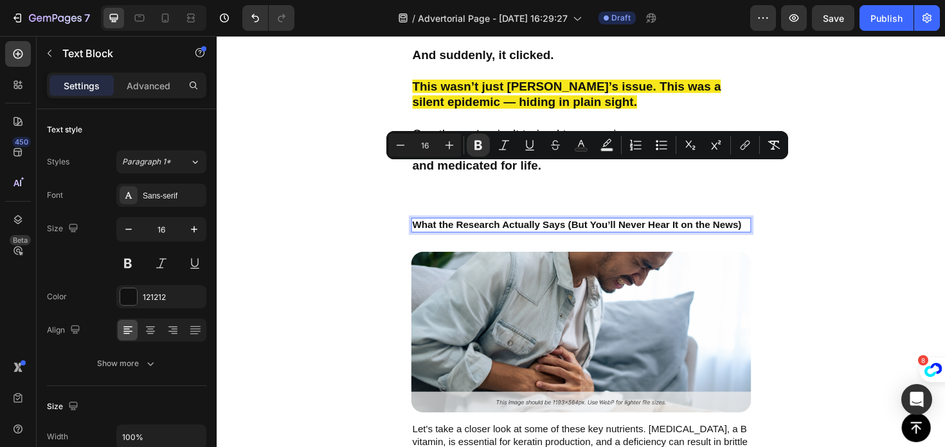
click at [427, 146] on input "16" at bounding box center [425, 145] width 26 height 15
type input "1"
type input "25"
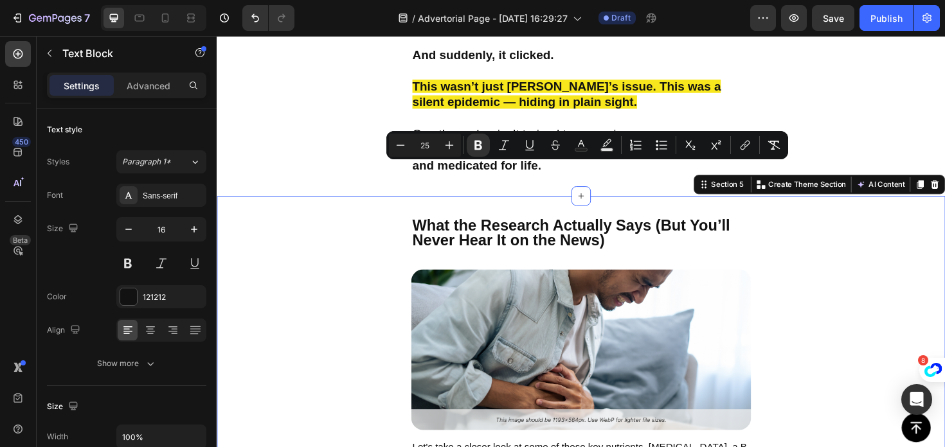
click at [400, 223] on div "What the Research Actually Says (But You’ll Never Hear It on the News) Text Blo…" at bounding box center [602, 403] width 771 height 395
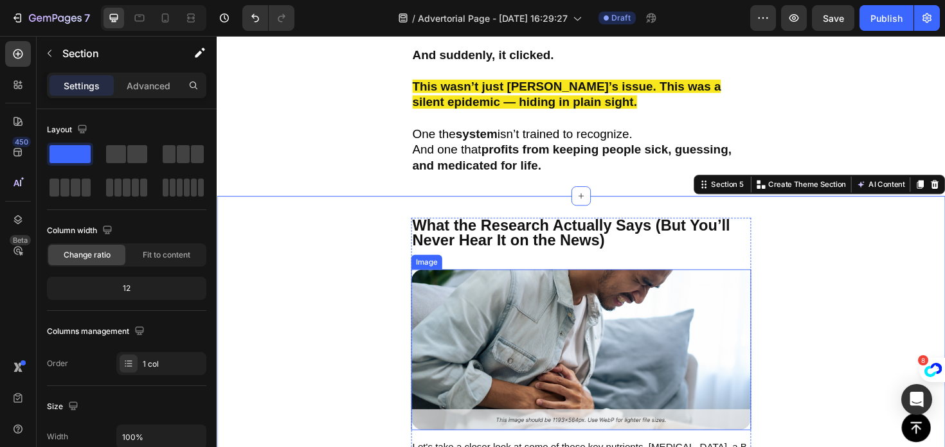
click at [455, 283] on img at bounding box center [602, 368] width 360 height 170
click at [344, 308] on div "What the Research Actually Says (But You’ll Never Hear It on the News) Text Blo…" at bounding box center [602, 403] width 771 height 395
click at [661, 310] on img at bounding box center [602, 368] width 360 height 170
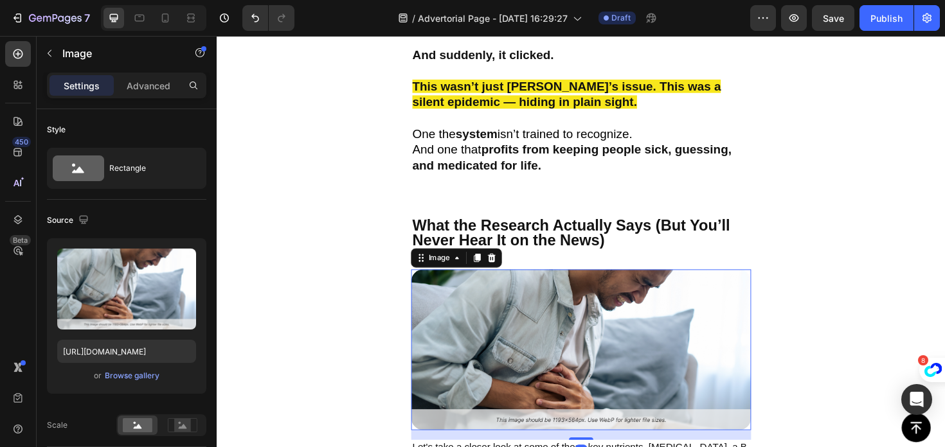
click at [657, 310] on img at bounding box center [602, 368] width 360 height 170
click at [503, 266] on icon at bounding box center [508, 271] width 10 height 10
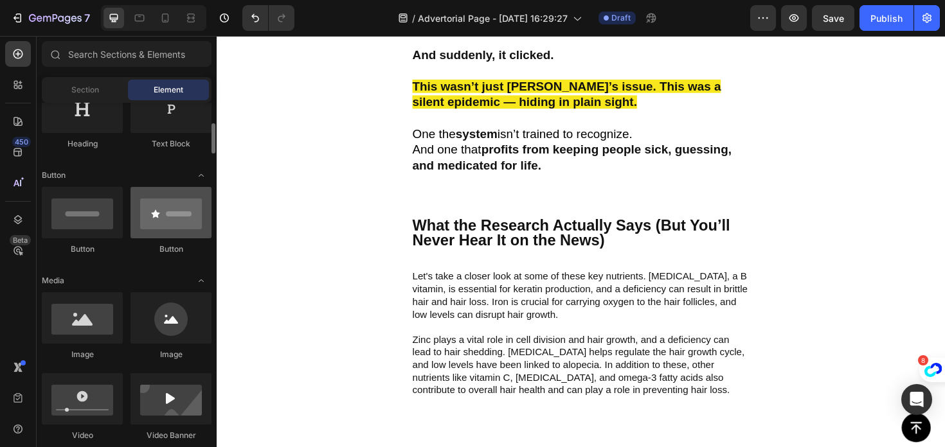
scroll to position [344, 0]
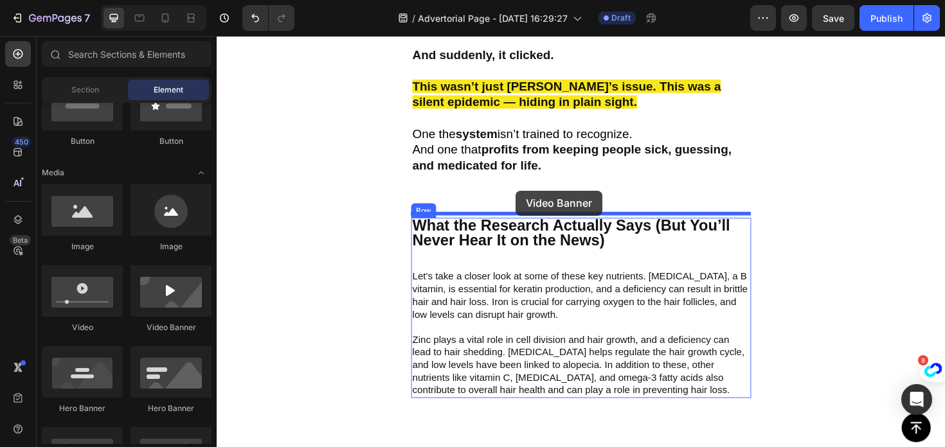
drag, startPoint x: 378, startPoint y: 344, endPoint x: 533, endPoint y: 200, distance: 211.4
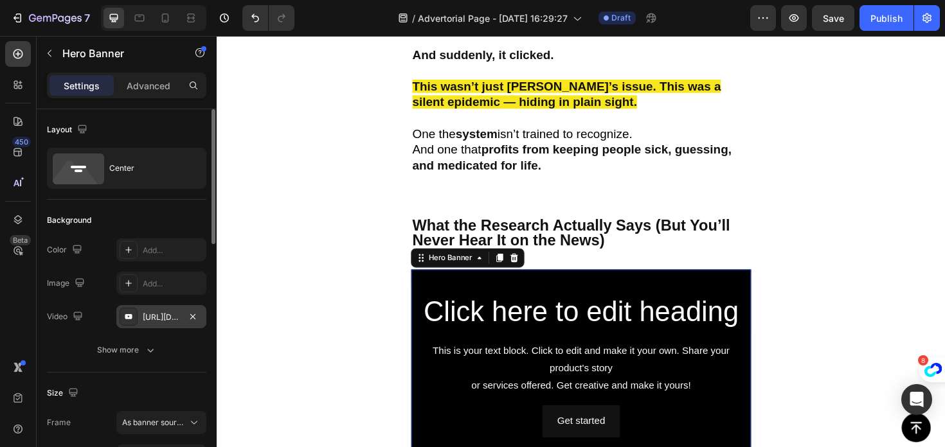
click at [166, 320] on div "https://www.youtube.com/watch?v=drIt4RH_kyQ" at bounding box center [161, 318] width 37 height 12
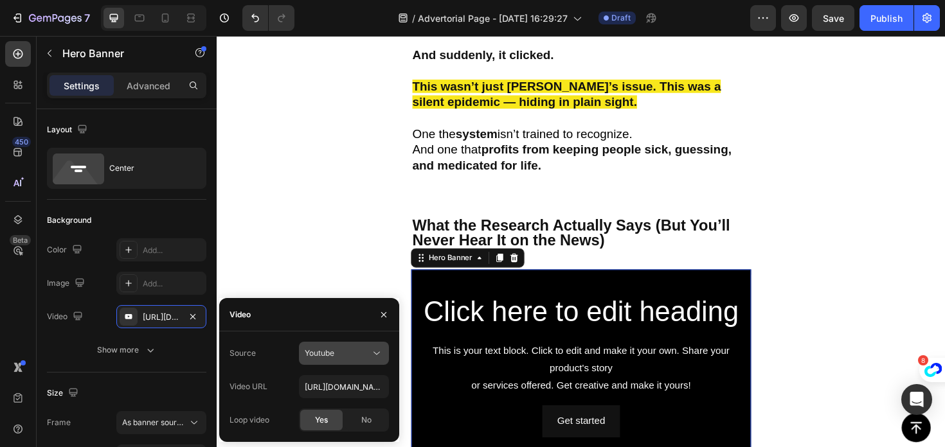
click at [323, 354] on span "Youtube" at bounding box center [320, 353] width 30 height 10
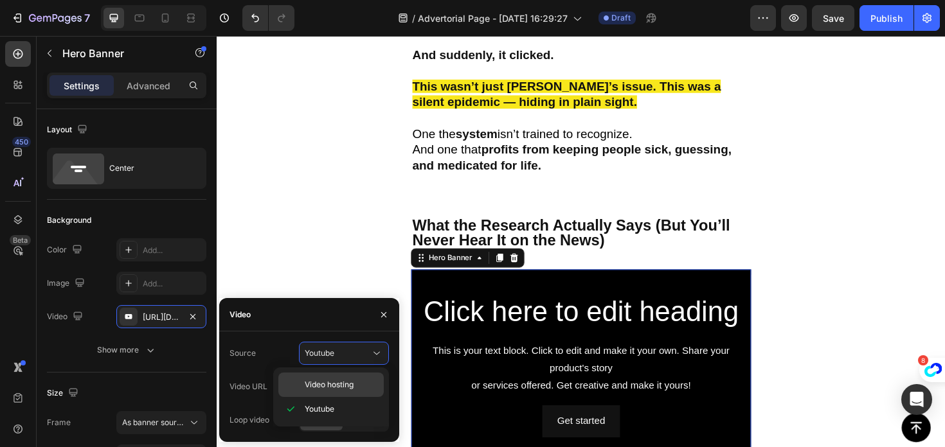
click at [319, 384] on span "Video hosting" at bounding box center [329, 385] width 49 height 12
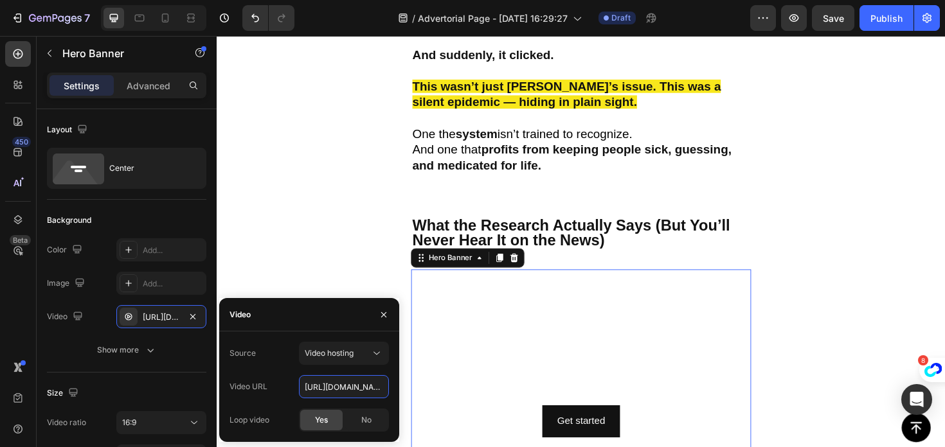
click at [333, 384] on input "https://cdn.shopify.com/videos/c/o/v/92a407d4e0c94a288eb54cac18c387dc.mp4" at bounding box center [344, 386] width 90 height 23
paste input "[URL][DOMAIN_NAME]"
type input "[URL][DOMAIN_NAME]"
click at [317, 281] on div "What the Research Actually Says (But You’ll Never Hear It on the News) Text Blo…" at bounding box center [602, 425] width 771 height 438
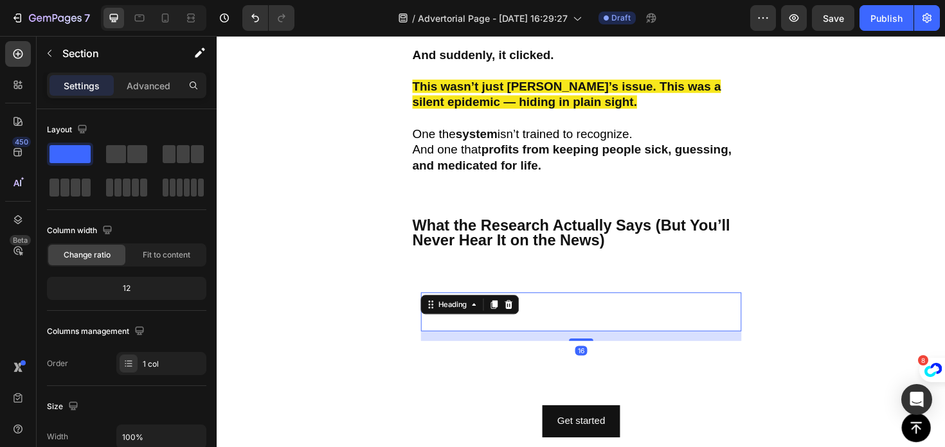
click at [468, 310] on div "Heading" at bounding box center [485, 320] width 104 height 21
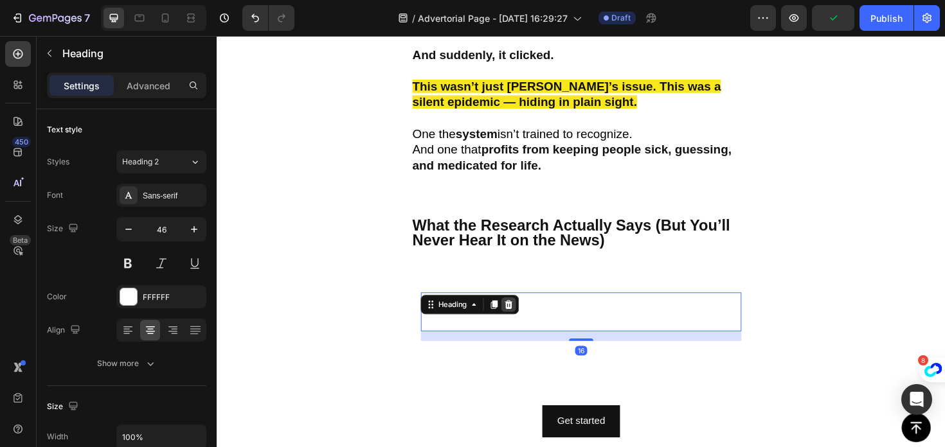
click at [527, 316] on icon at bounding box center [526, 321] width 10 height 10
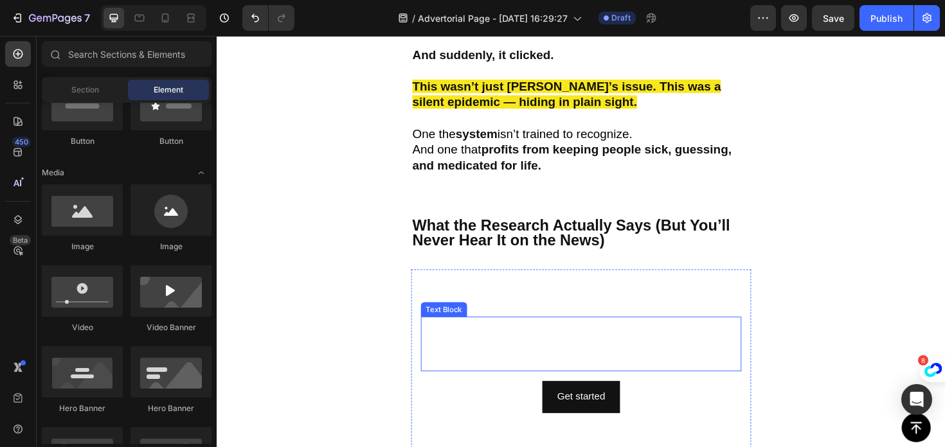
click at [522, 334] on div "This is your text block. Click to edit and make it your own. Share your product…" at bounding box center [602, 363] width 339 height 58
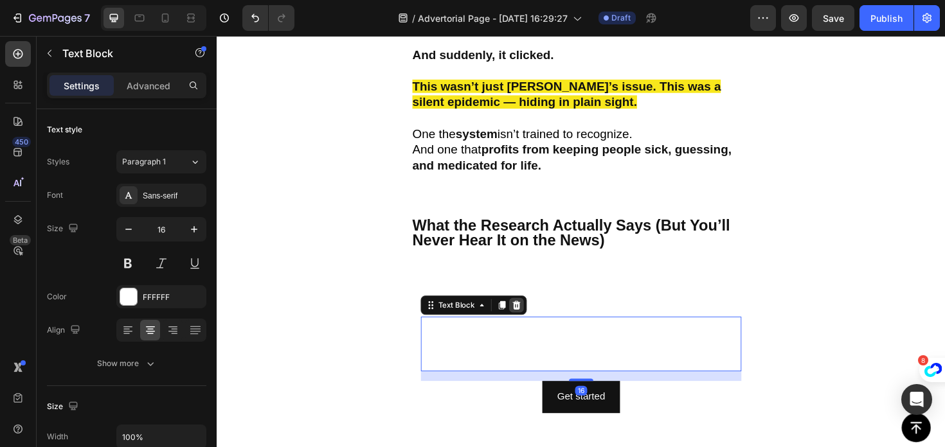
click at [534, 317] on icon at bounding box center [534, 321] width 8 height 9
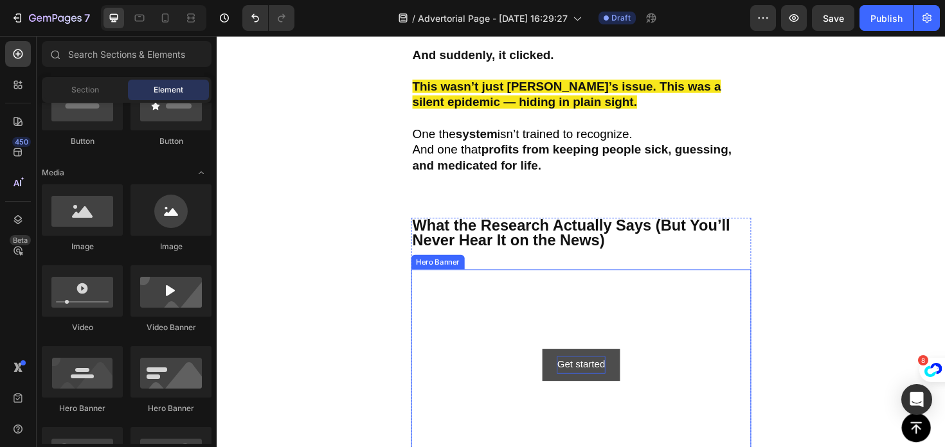
click at [582, 375] on div "Get started" at bounding box center [601, 384] width 51 height 19
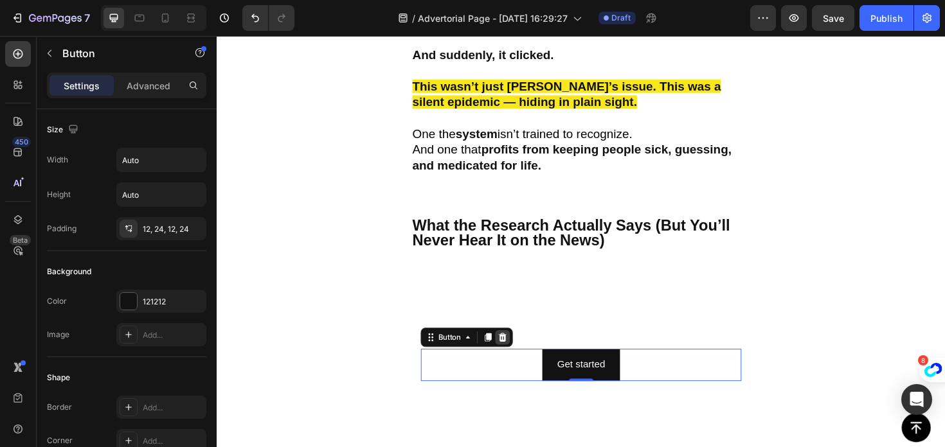
click at [517, 351] on icon at bounding box center [519, 355] width 8 height 9
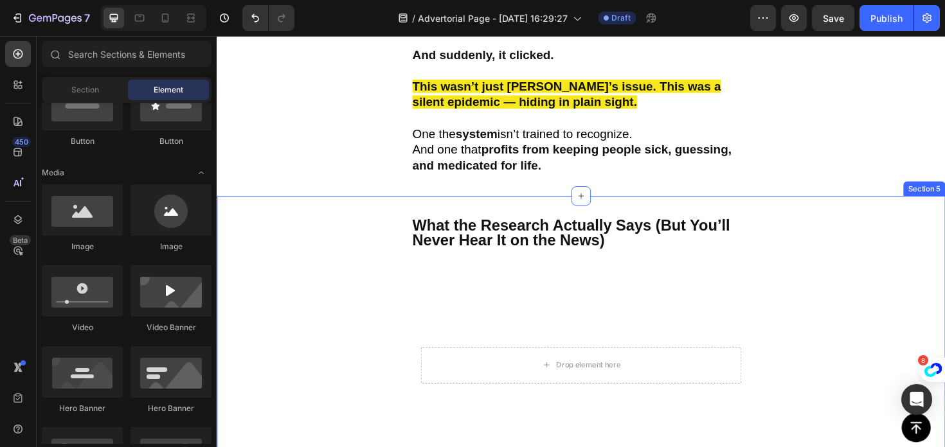
click at [344, 281] on div "What the Research Actually Says (But You’ll Never Hear It on the News) Text Blo…" at bounding box center [602, 425] width 771 height 438
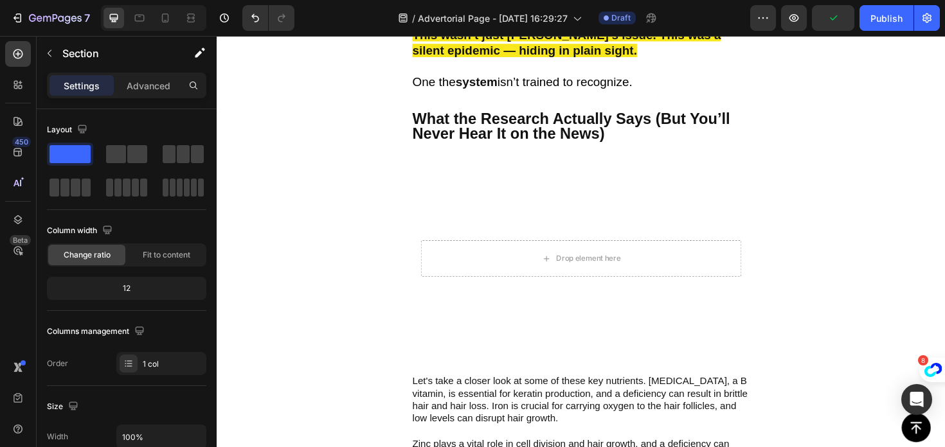
scroll to position [2207, 0]
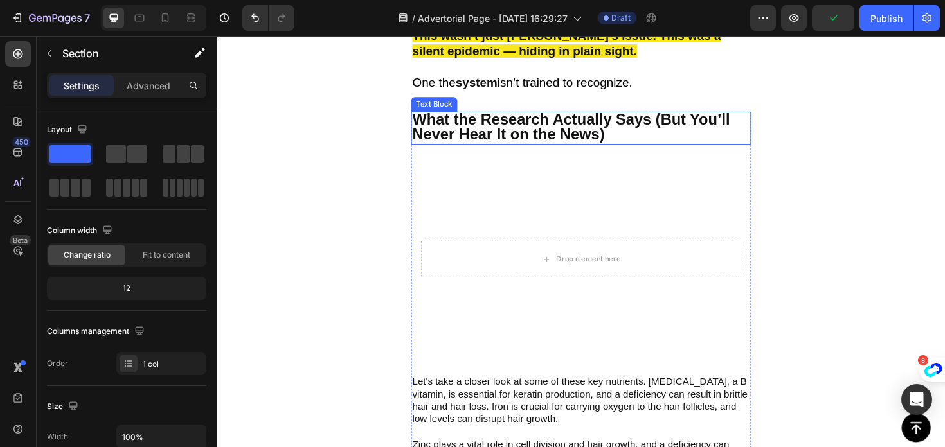
click at [618, 130] on strong "What the Research Actually Says (But You’ll Never Hear It on the News)" at bounding box center [592, 132] width 336 height 34
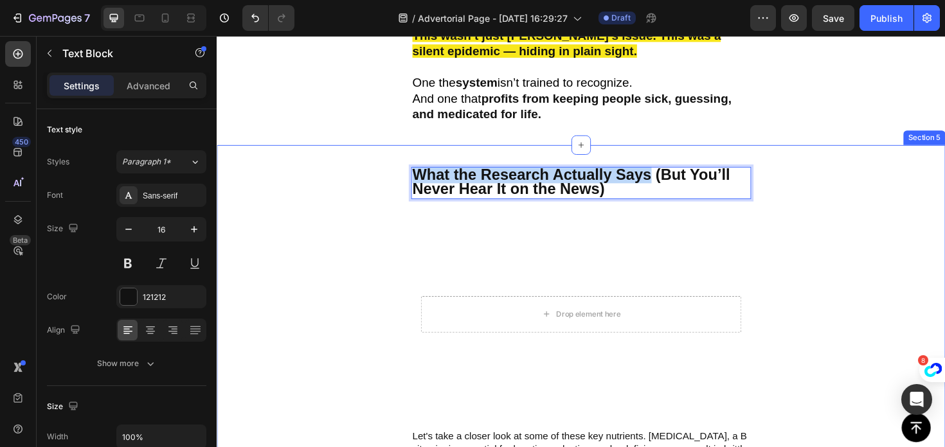
drag, startPoint x: 674, startPoint y: 125, endPoint x: 409, endPoint y: 129, distance: 264.2
click at [409, 152] on div "What the Research Actually Says (But You’ll Never Hear It on the News) Text Blo…" at bounding box center [602, 371] width 771 height 438
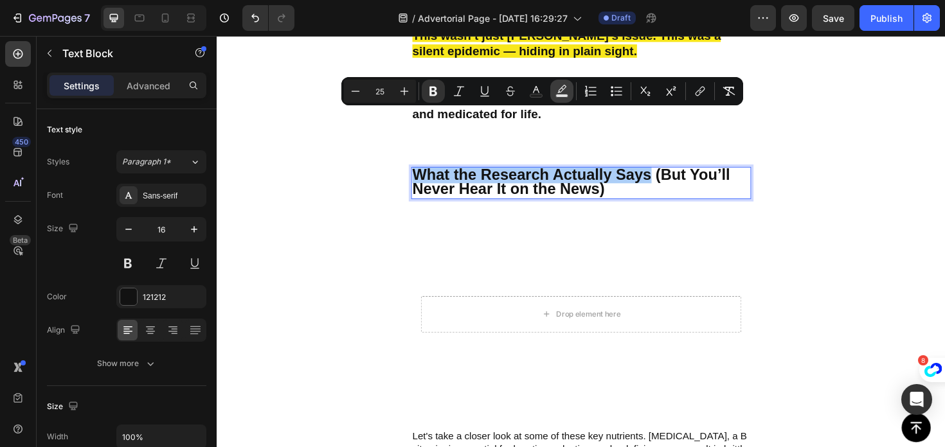
click at [571, 89] on button "Text Background Color" at bounding box center [561, 91] width 23 height 23
type input "000000"
type input "77"
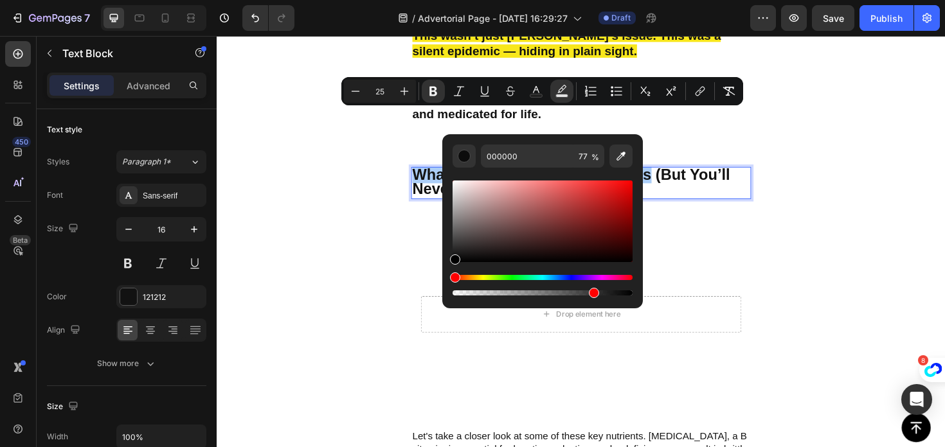
click at [482, 280] on div "Editor contextual toolbar" at bounding box center [542, 285] width 180 height 21
click at [481, 277] on div "Hue" at bounding box center [542, 277] width 180 height 5
click at [477, 277] on div "Hue" at bounding box center [542, 277] width 180 height 5
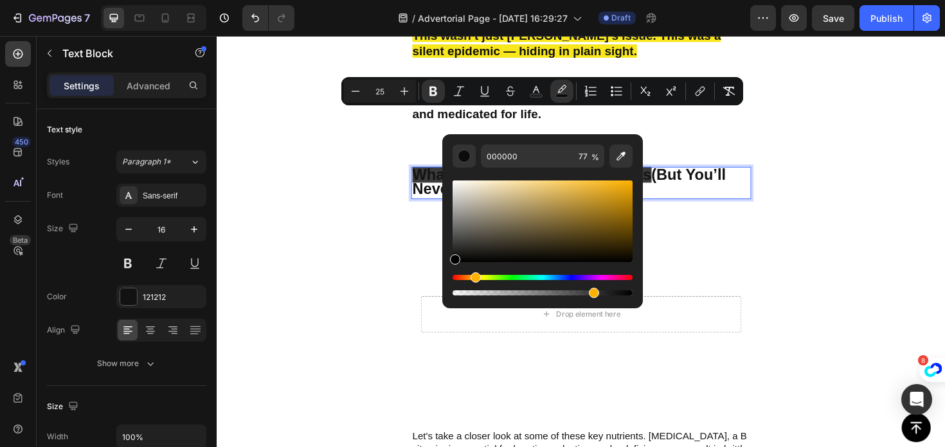
click at [474, 276] on div "Hue" at bounding box center [475, 277] width 10 height 10
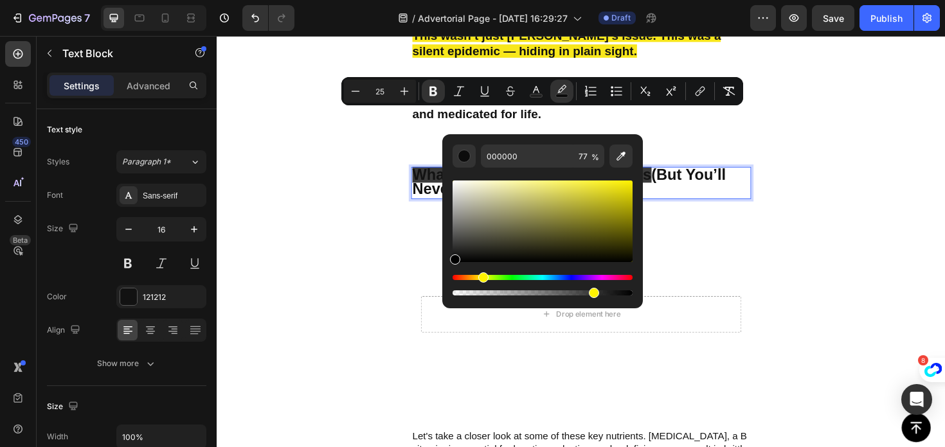
drag, startPoint x: 474, startPoint y: 276, endPoint x: 481, endPoint y: 276, distance: 7.1
click at [481, 276] on div "Hue" at bounding box center [483, 277] width 10 height 10
click at [481, 276] on div "Hue" at bounding box center [484, 277] width 10 height 10
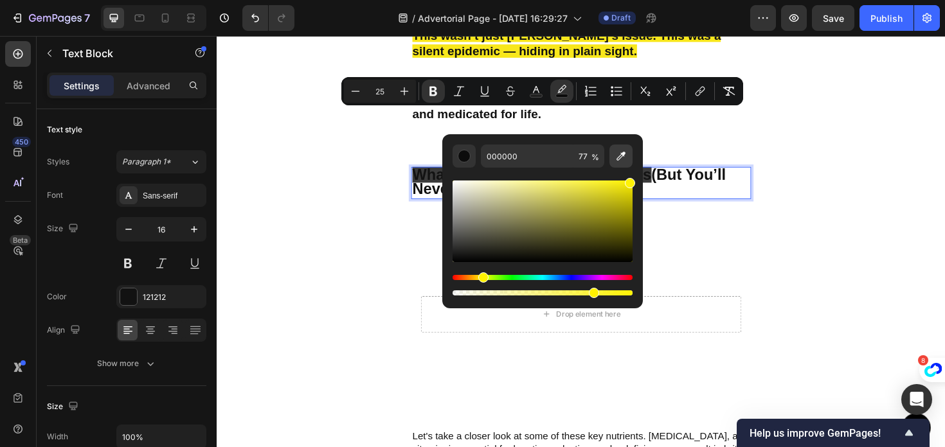
type input "FFF205"
drag, startPoint x: 629, startPoint y: 188, endPoint x: 629, endPoint y: 165, distance: 23.1
click at [629, 165] on div "FFF205 77 %" at bounding box center [542, 222] width 180 height 154
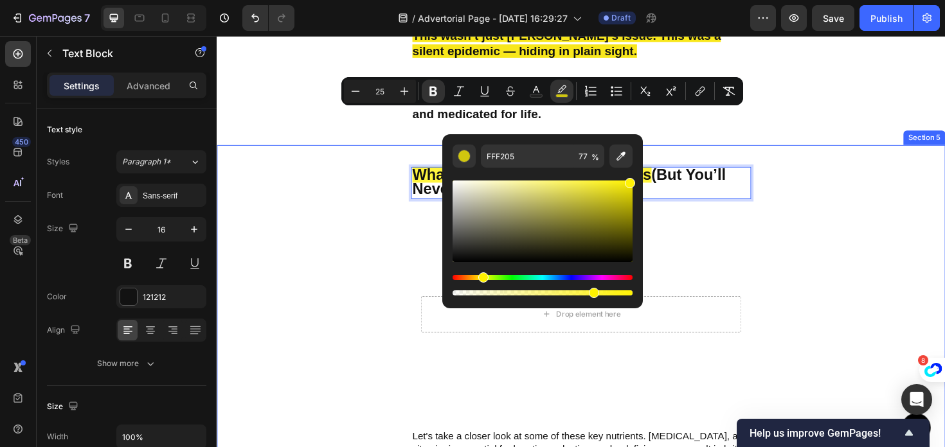
click at [855, 221] on div "What the Research Actually Says (But You’ll Never Hear It on the News) Text Blo…" at bounding box center [602, 371] width 771 height 438
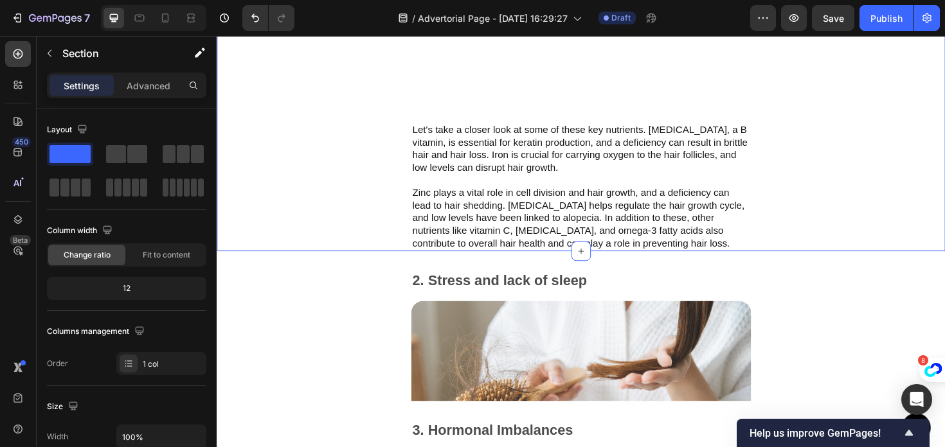
scroll to position [2446, 0]
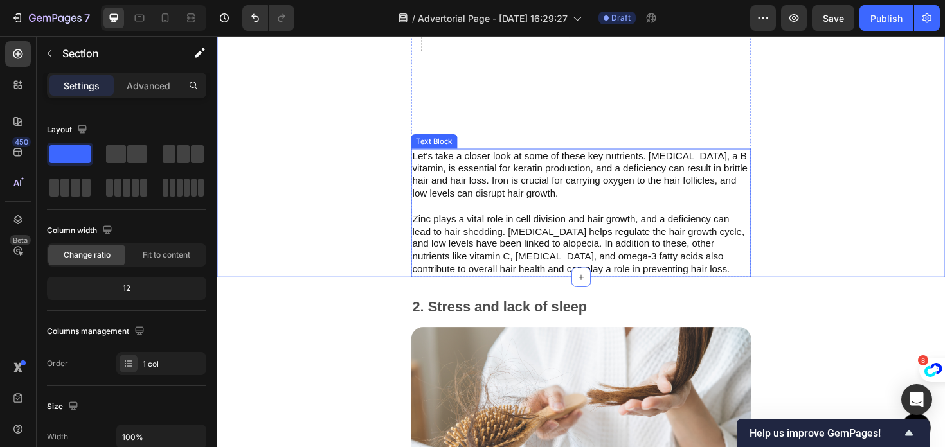
click at [470, 165] on p "Let's take a closer look at some of these key nutrients. Biotin, a B vitamin, i…" at bounding box center [602, 224] width 357 height 134
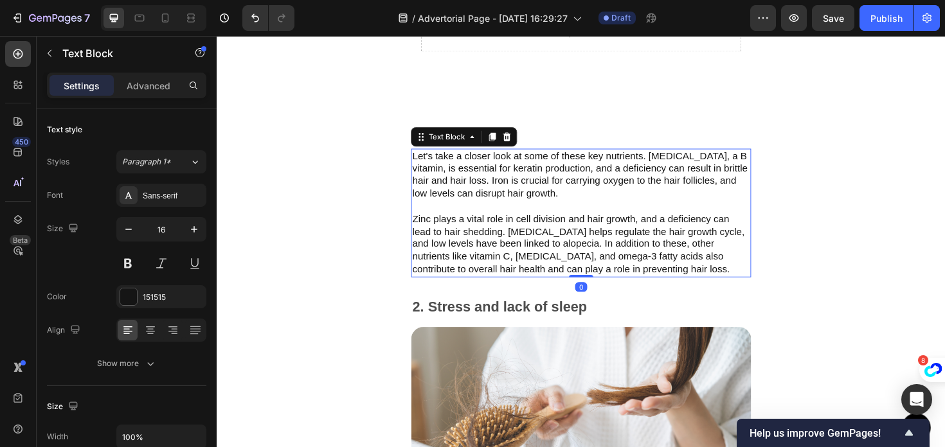
click at [472, 168] on p "Let's take a closer look at some of these key nutrients. Biotin, a B vitamin, i…" at bounding box center [602, 224] width 357 height 134
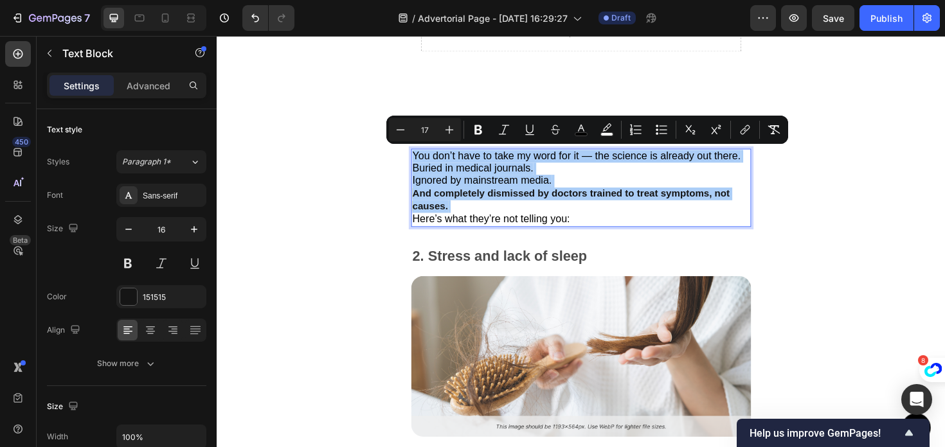
click at [434, 130] on input "17" at bounding box center [425, 129] width 26 height 15
type input "1"
type input "20"
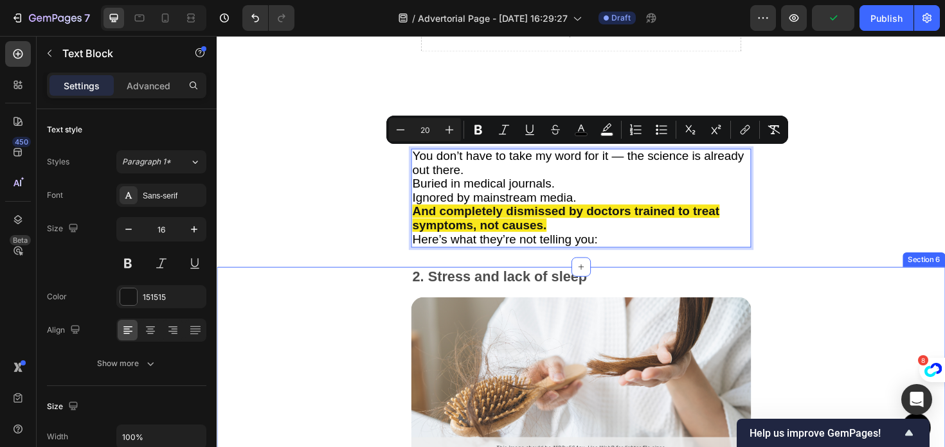
click at [320, 308] on div "2. Stress and lack of sleep Text Block Image Chronic stress elevates cortisol, …" at bounding box center [602, 435] width 771 height 308
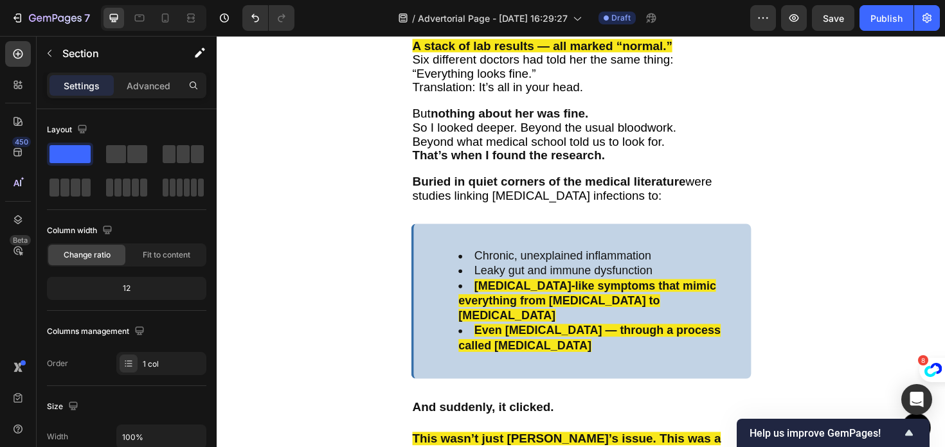
scroll to position [1839, 0]
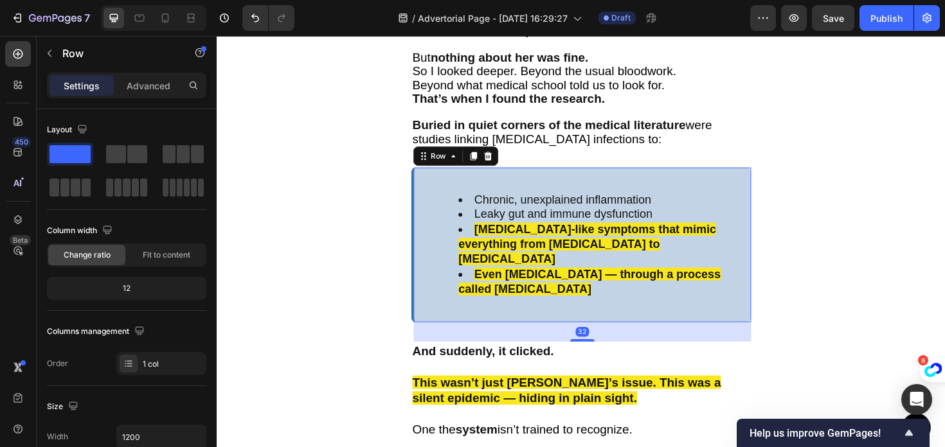
click at [430, 213] on div "Chronic, unexplained inflammation Leaky gut and immune dysfunction Autoimmune-l…" at bounding box center [602, 257] width 360 height 164
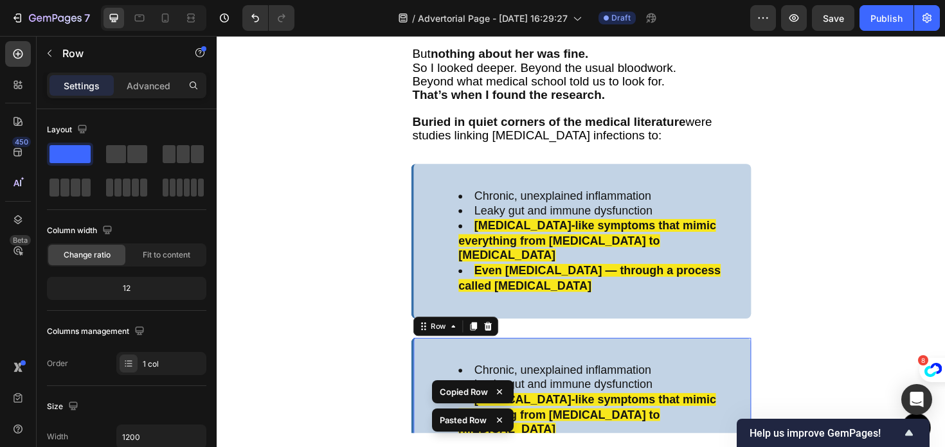
scroll to position [1981, 0]
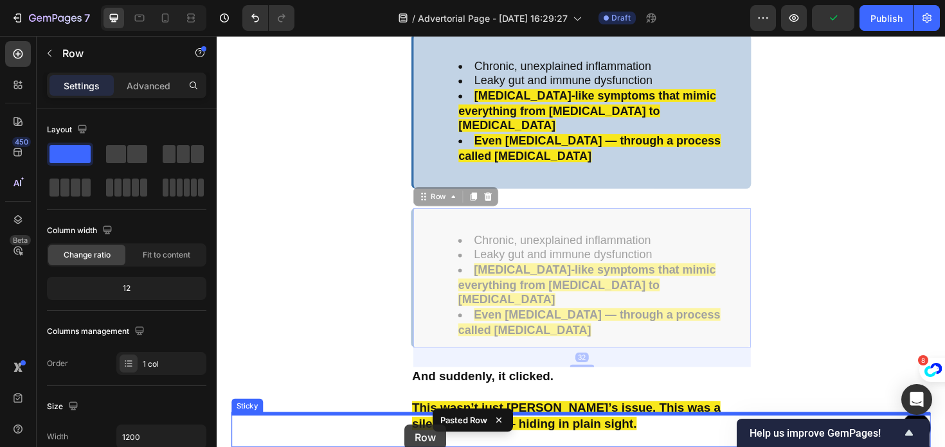
drag, startPoint x: 440, startPoint y: 193, endPoint x: 415, endPoint y: 447, distance: 255.7
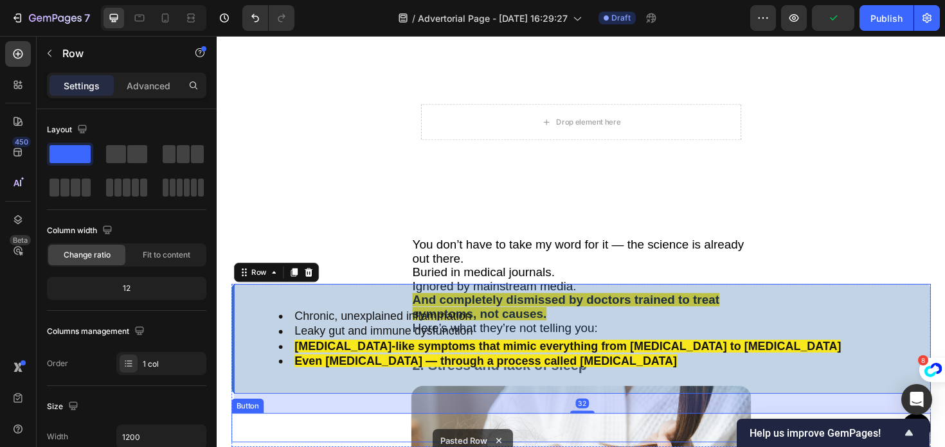
scroll to position [2402, 0]
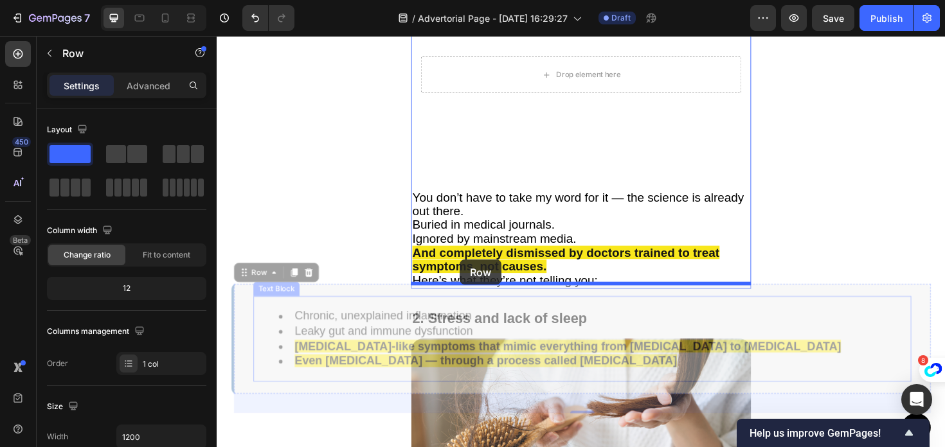
drag, startPoint x: 240, startPoint y: 328, endPoint x: 473, endPoint y: 274, distance: 239.0
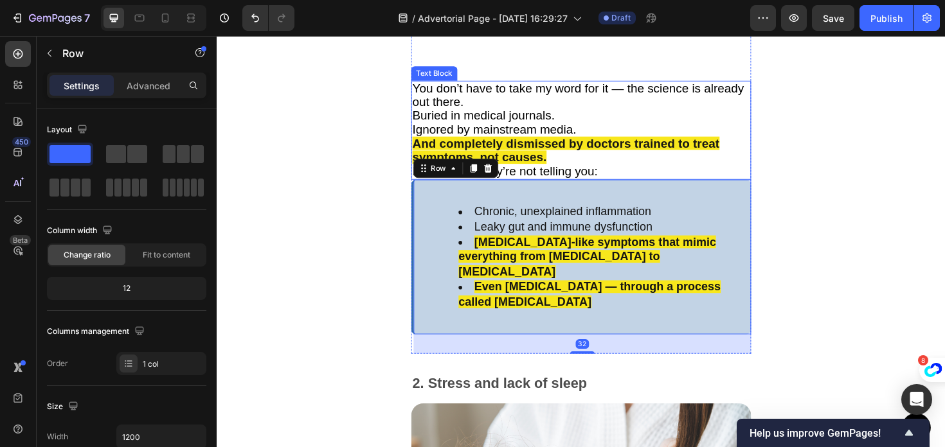
scroll to position [2529, 0]
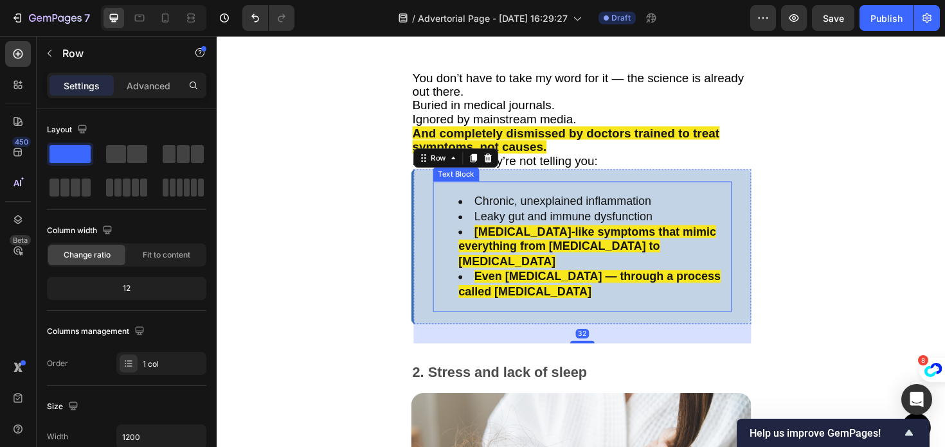
click at [452, 224] on ul "Chronic, unexplained inflammation Leaky gut and immune dysfunction Autoimmune-l…" at bounding box center [604, 259] width 314 height 111
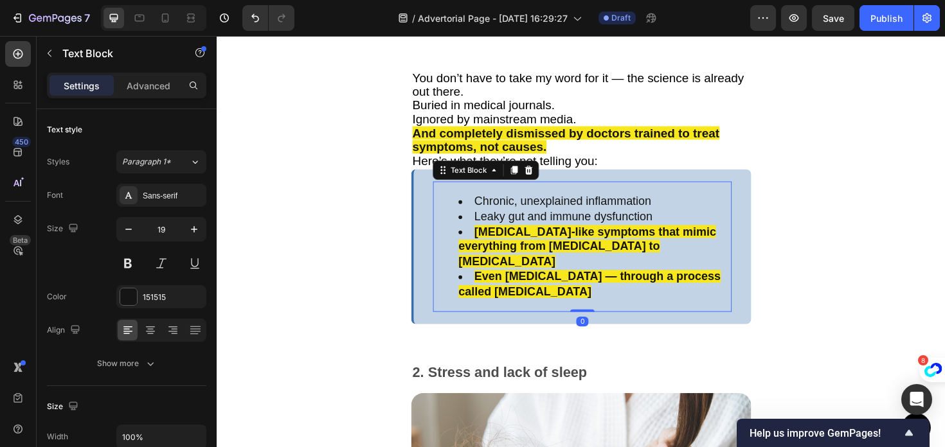
click at [537, 220] on li "Leaky gut and immune dysfunction" at bounding box center [616, 228] width 288 height 16
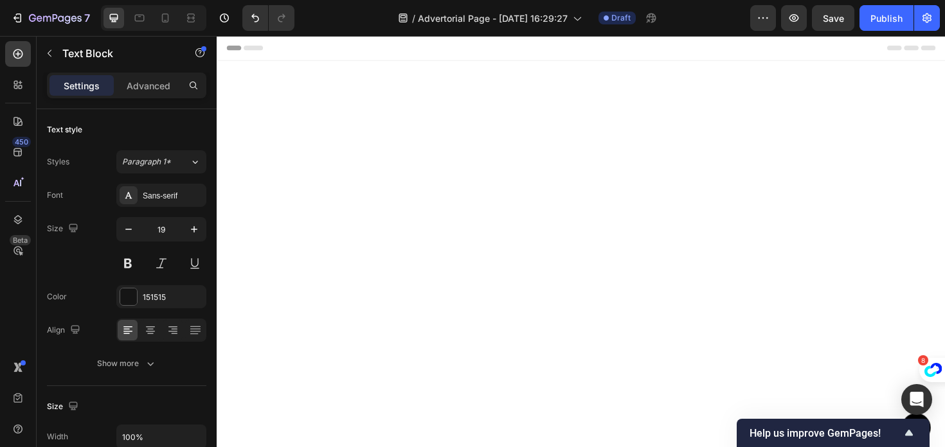
scroll to position [2529, 0]
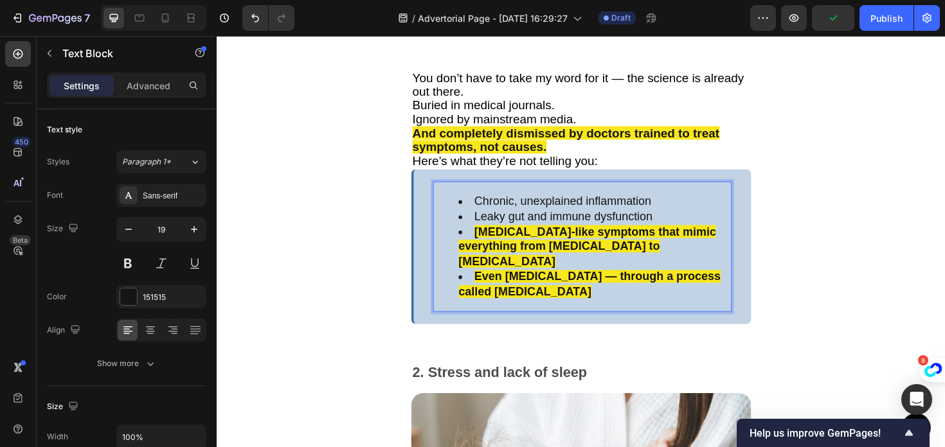
click at [566, 246] on strong "[MEDICAL_DATA]-like symptoms that mimic everything from [MEDICAL_DATA] to [MEDI…" at bounding box center [608, 258] width 272 height 45
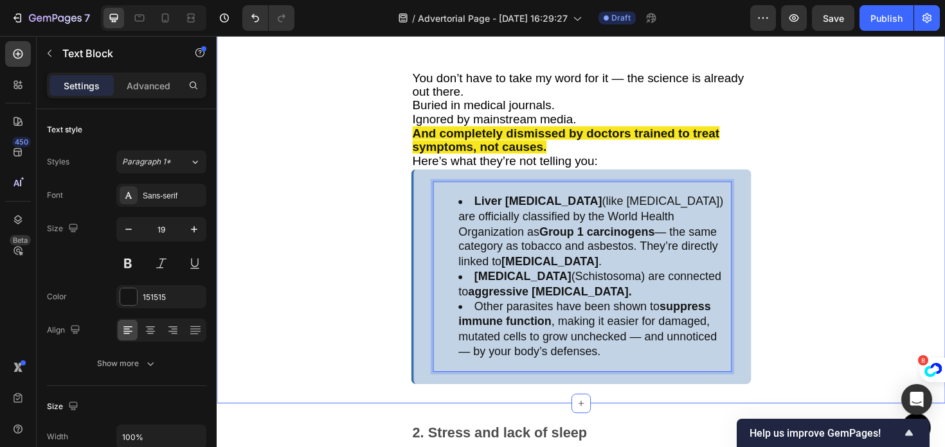
click at [296, 268] on div "What the Research Actually Says (But You’ll Never Hear It on the News) Text Blo…" at bounding box center [602, 98] width 771 height 654
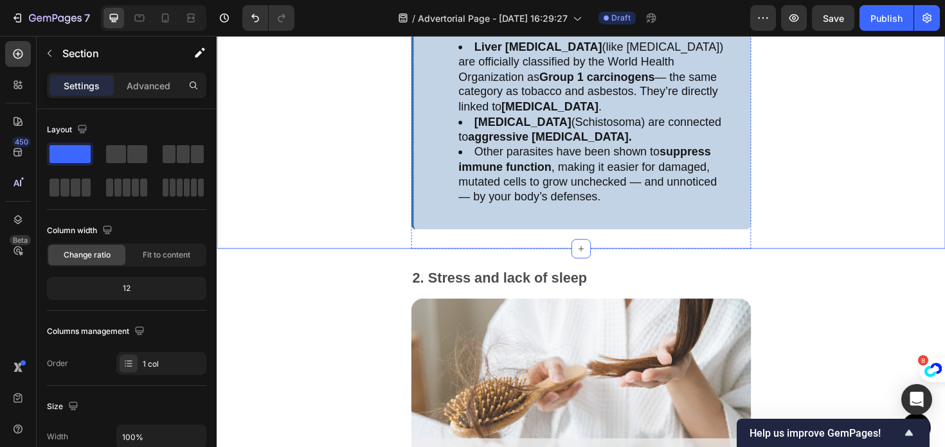
scroll to position [2681, 0]
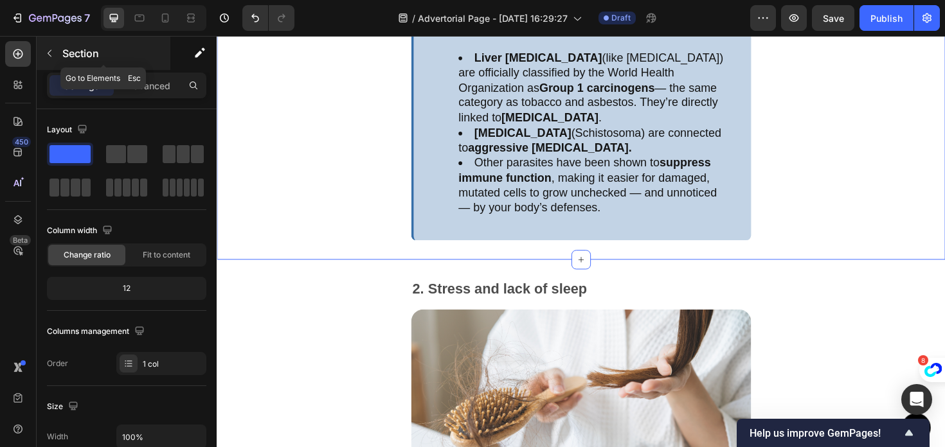
click at [48, 58] on button "button" at bounding box center [49, 53] width 21 height 21
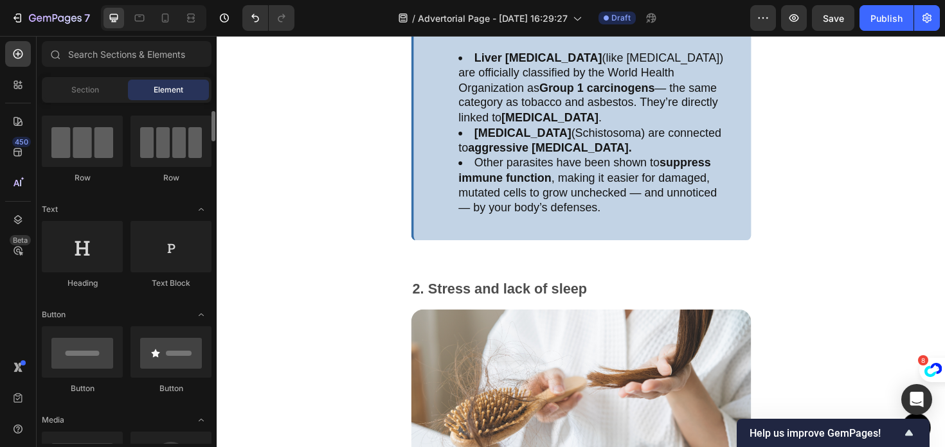
scroll to position [39, 0]
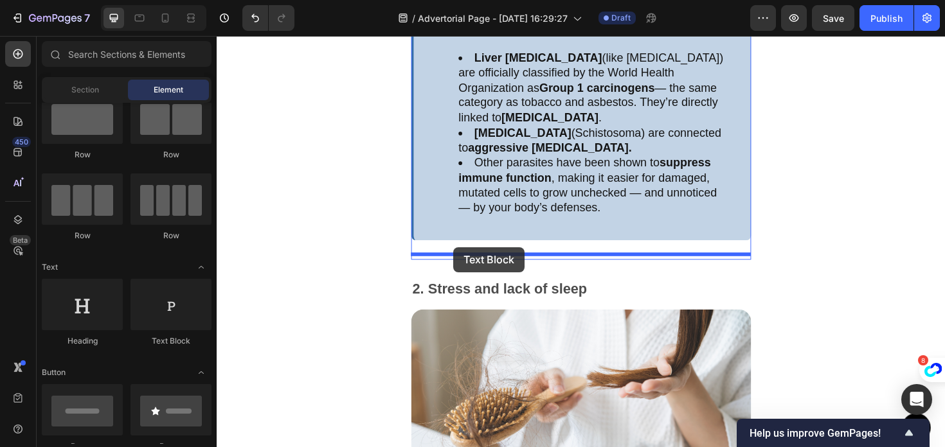
drag, startPoint x: 376, startPoint y: 338, endPoint x: 467, endPoint y: 260, distance: 120.3
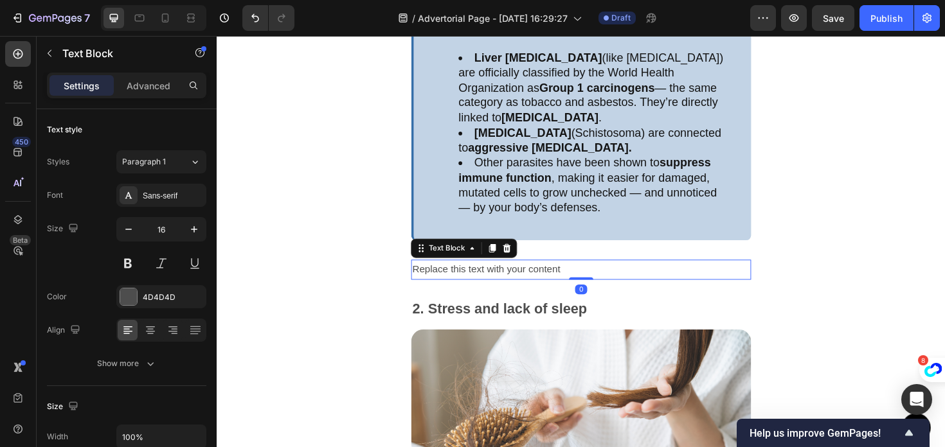
click at [492, 281] on div "Replace this text with your content" at bounding box center [602, 283] width 360 height 21
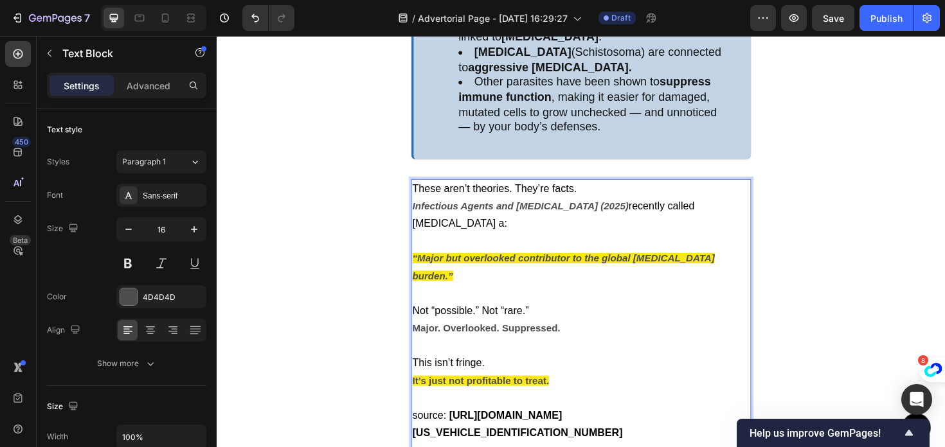
scroll to position [2769, 0]
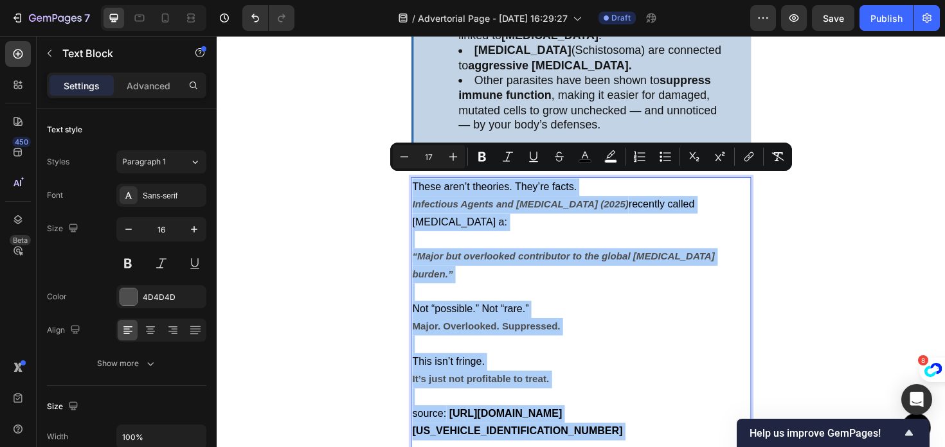
click at [429, 158] on input "17" at bounding box center [429, 156] width 26 height 15
type input "20"
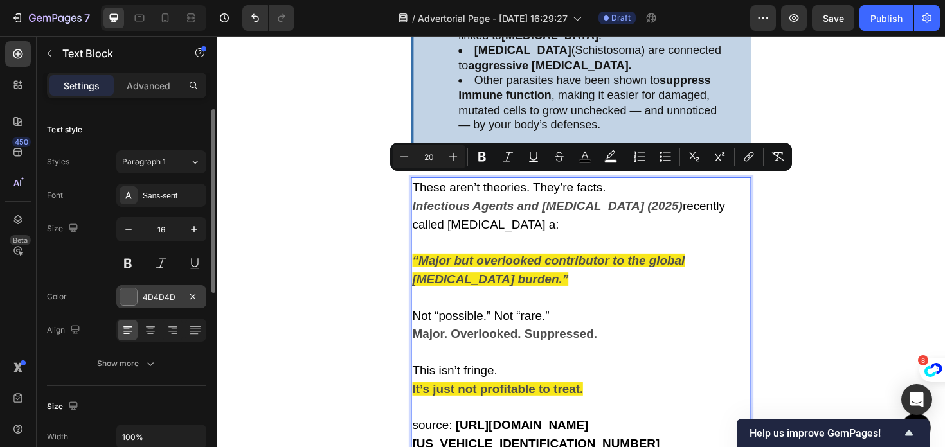
click at [152, 296] on div "4D4D4D" at bounding box center [161, 298] width 37 height 12
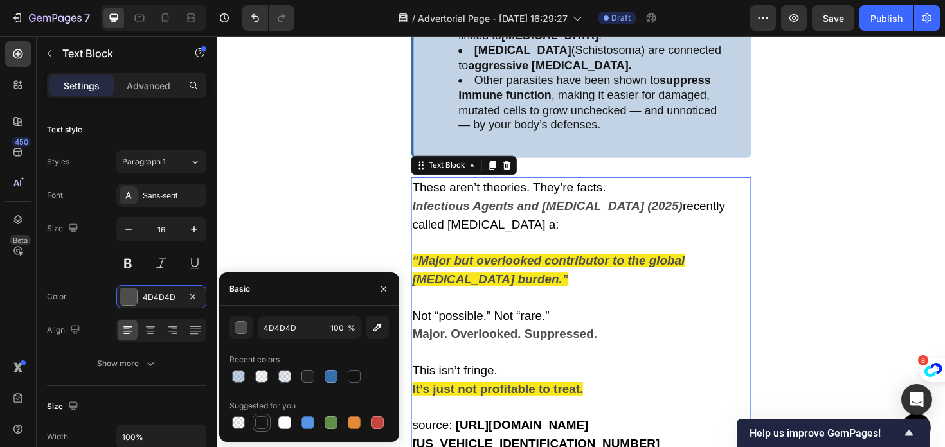
click at [263, 427] on div at bounding box center [261, 422] width 13 height 13
type input "151515"
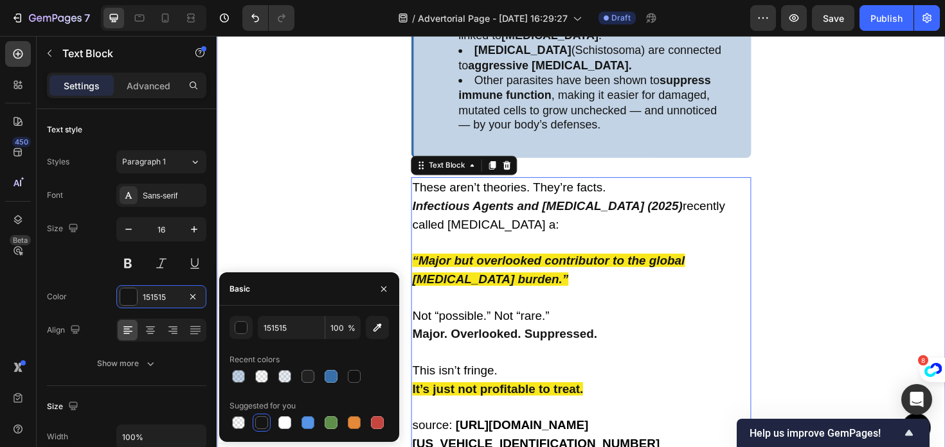
click at [313, 236] on div "What the Research Actually Says (But You’ll Never Hear It on the News) Text Blo…" at bounding box center [602, 15] width 771 height 967
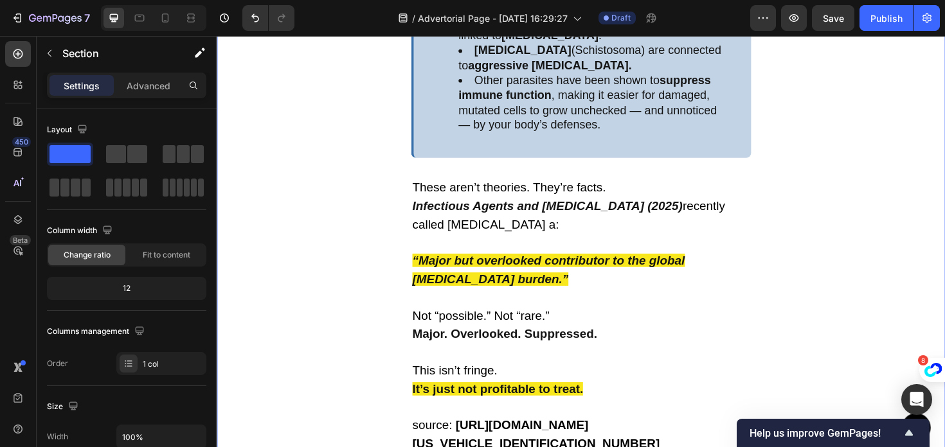
click at [313, 236] on div "What the Research Actually Says (But You’ll Never Hear It on the News) Text Blo…" at bounding box center [602, 15] width 771 height 967
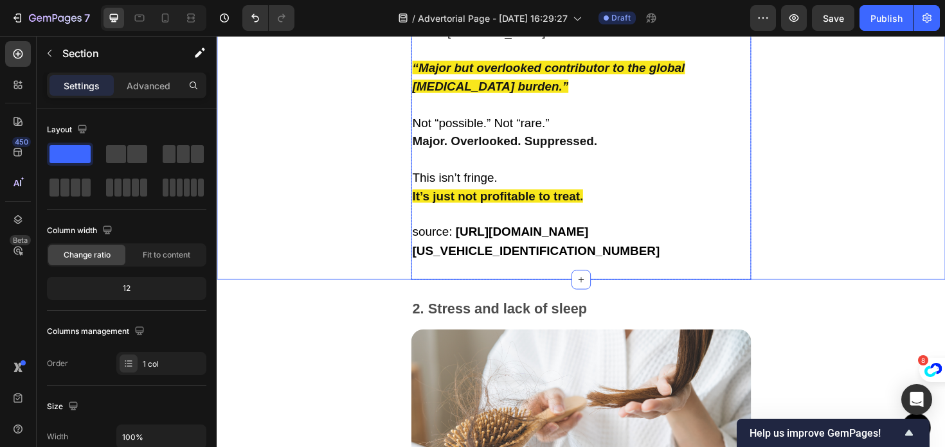
scroll to position [2975, 0]
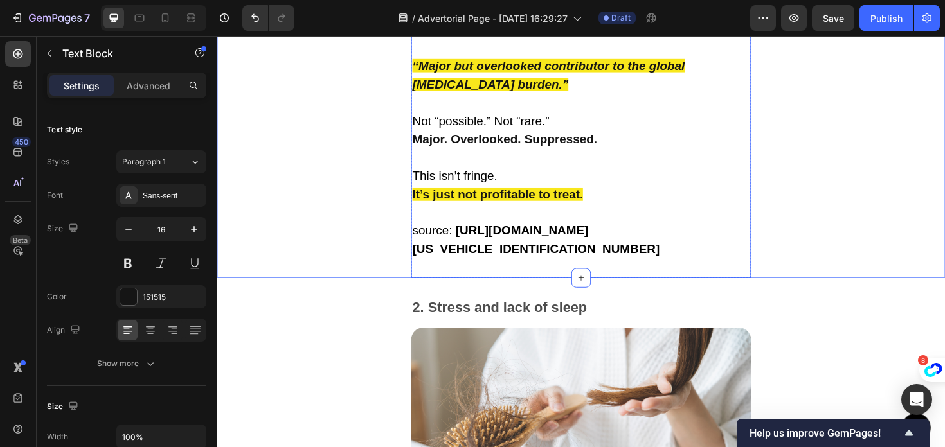
click at [512, 265] on p "These aren’t theories. They’re facts. Infectious Agents and Cancer (2025) recen…" at bounding box center [602, 136] width 357 height 310
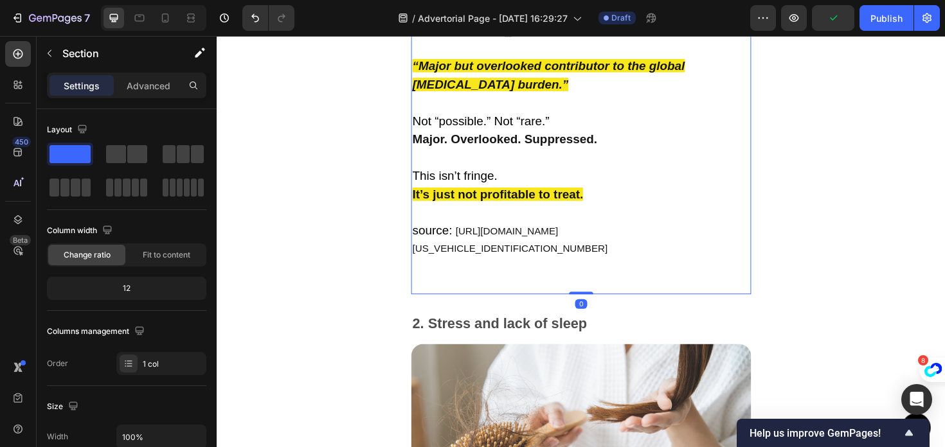
click at [567, 247] on link "https://www.sciencedirect.com/science/article/pii/S2950194625000524" at bounding box center [527, 252] width 207 height 30
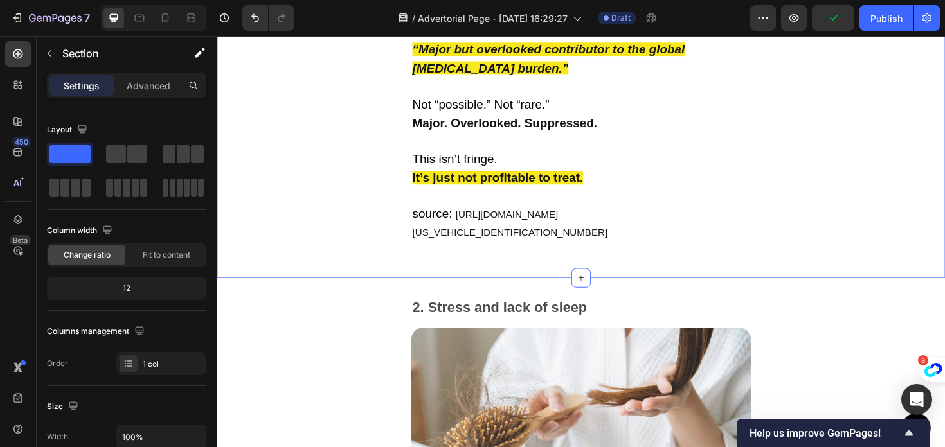
scroll to position [3017, 0]
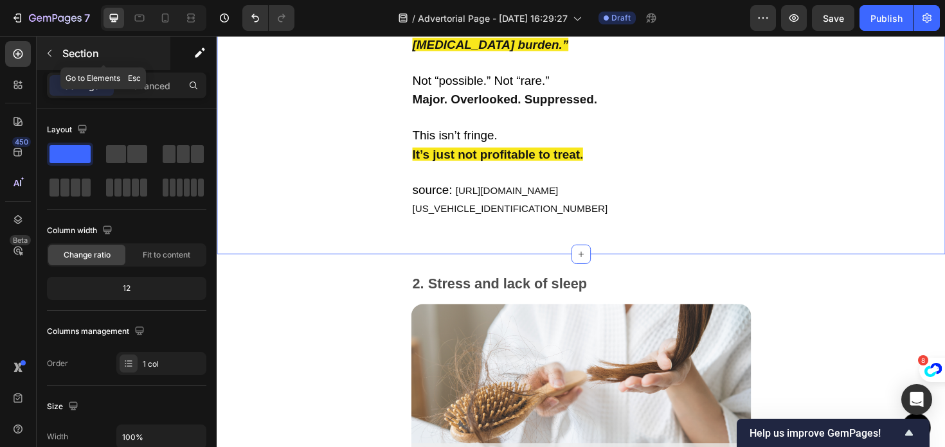
click at [51, 59] on button "button" at bounding box center [49, 53] width 21 height 21
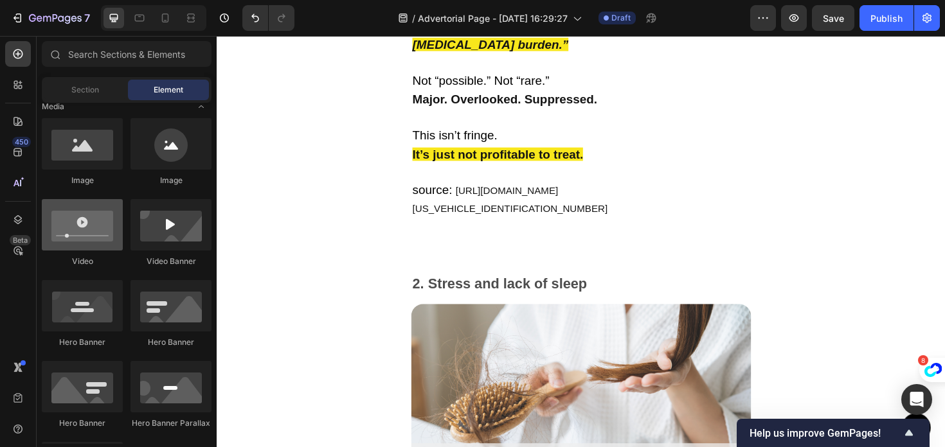
scroll to position [330, 0]
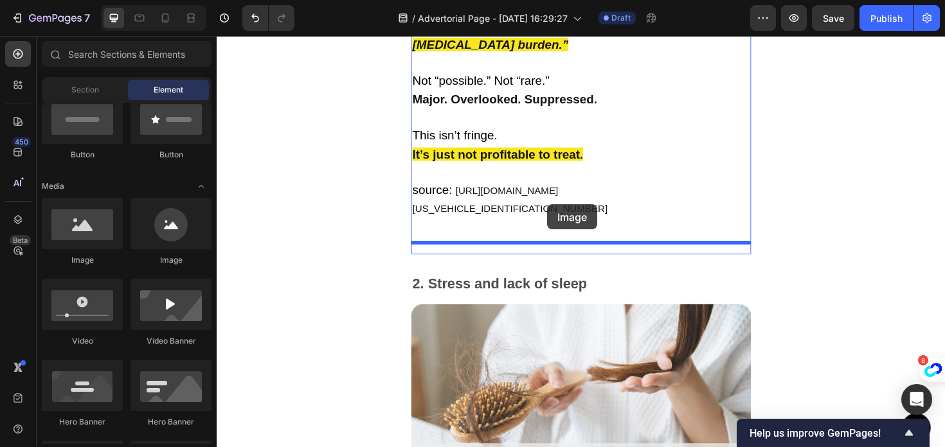
drag, startPoint x: 295, startPoint y: 272, endPoint x: 564, endPoint y: 214, distance: 274.8
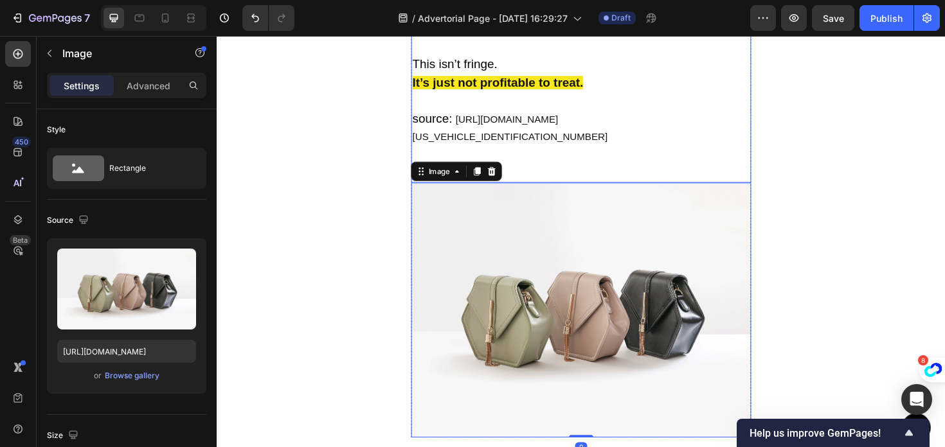
scroll to position [3142, 0]
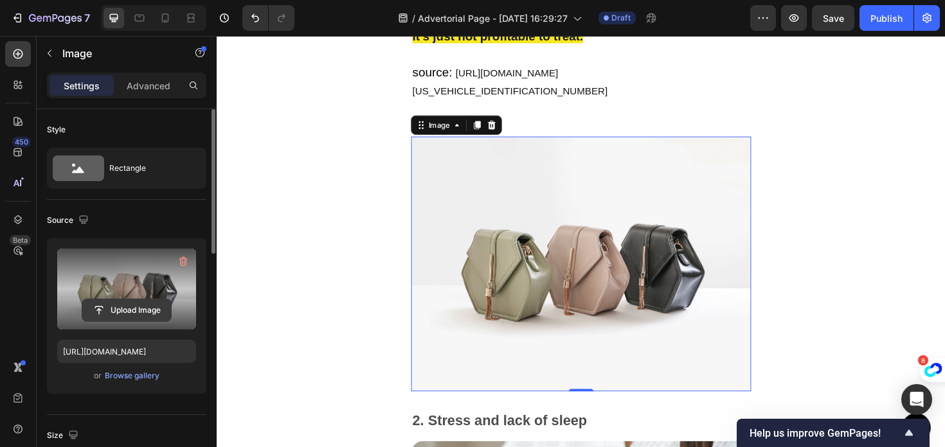
click at [137, 308] on input "file" at bounding box center [126, 310] width 89 height 22
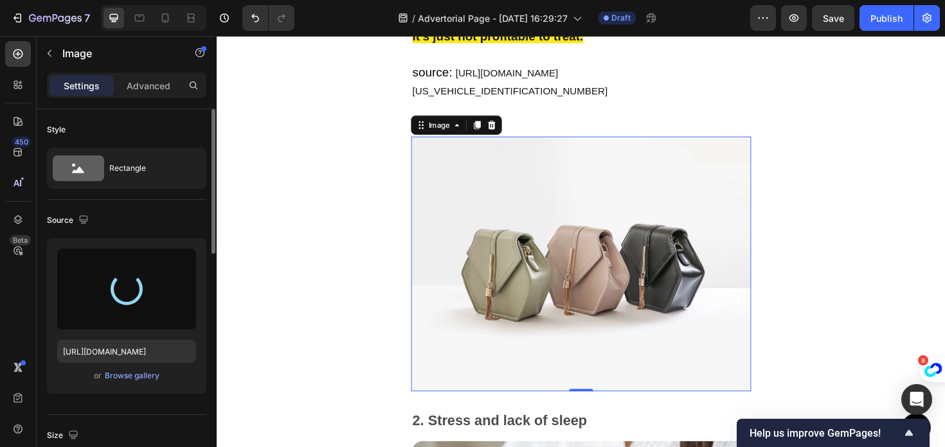
type input "https://cdn.shopify.com/s/files/1/0977/0408/3637/files/gempages_586473058361934…"
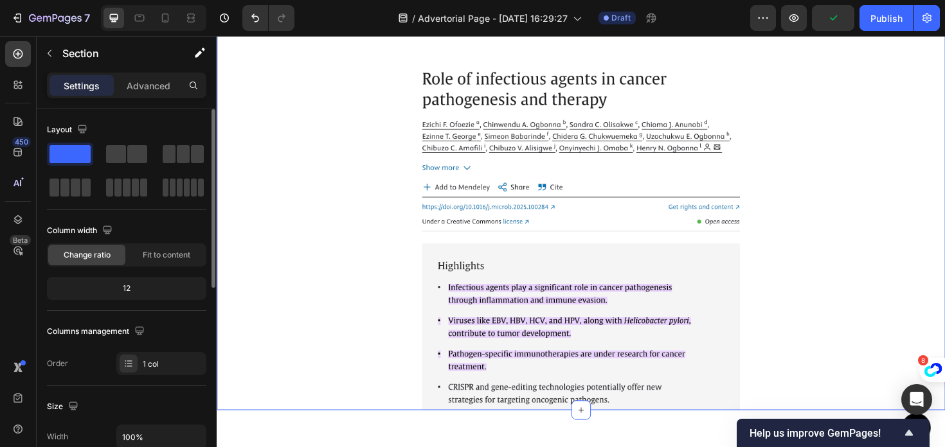
scroll to position [3283, 0]
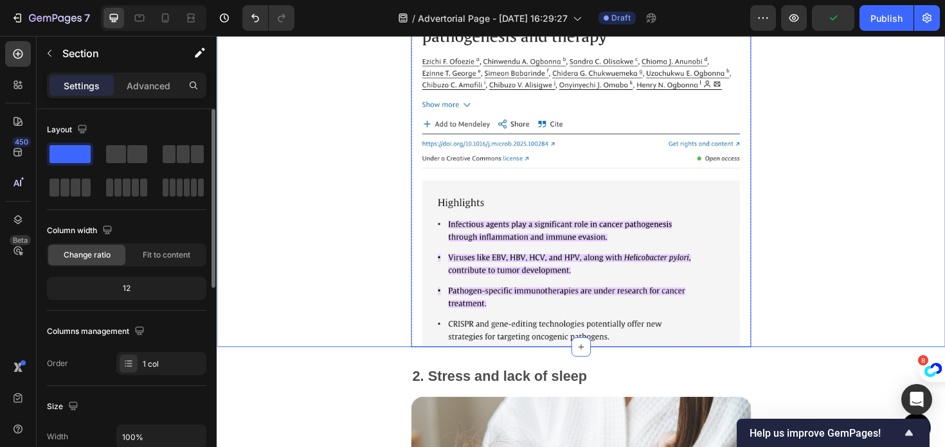
click at [474, 281] on img at bounding box center [602, 184] width 360 height 364
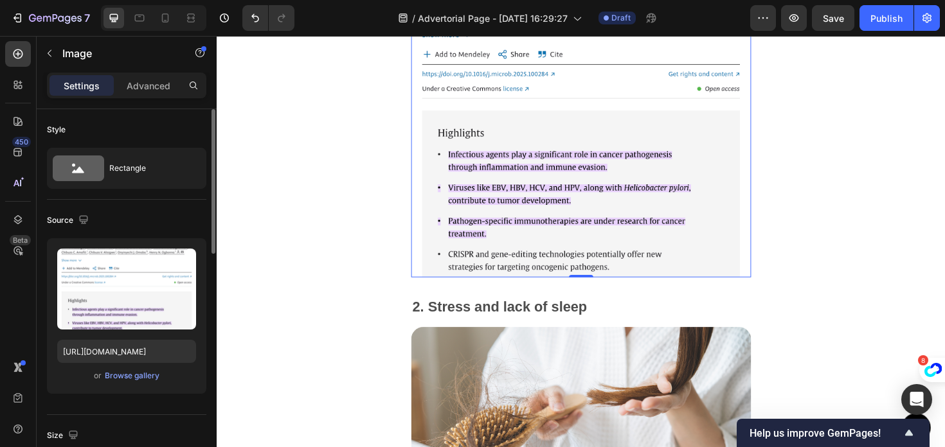
scroll to position [3469, 0]
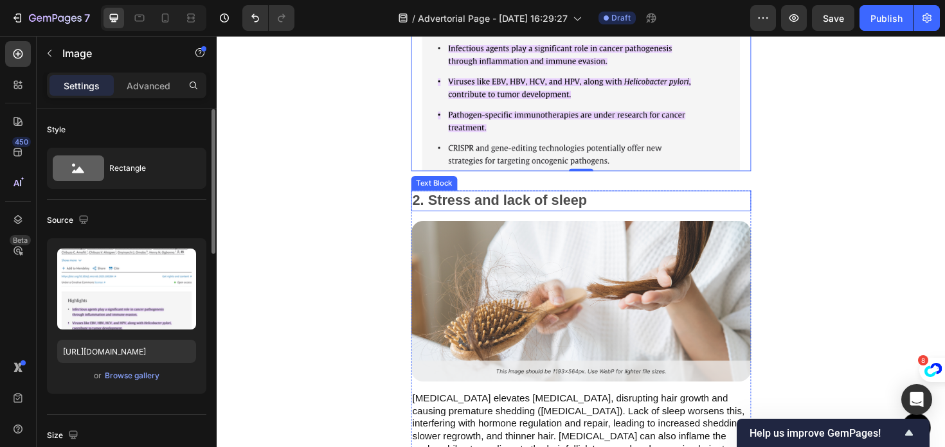
click at [500, 201] on p "2. Stress and lack of sleep" at bounding box center [602, 210] width 357 height 19
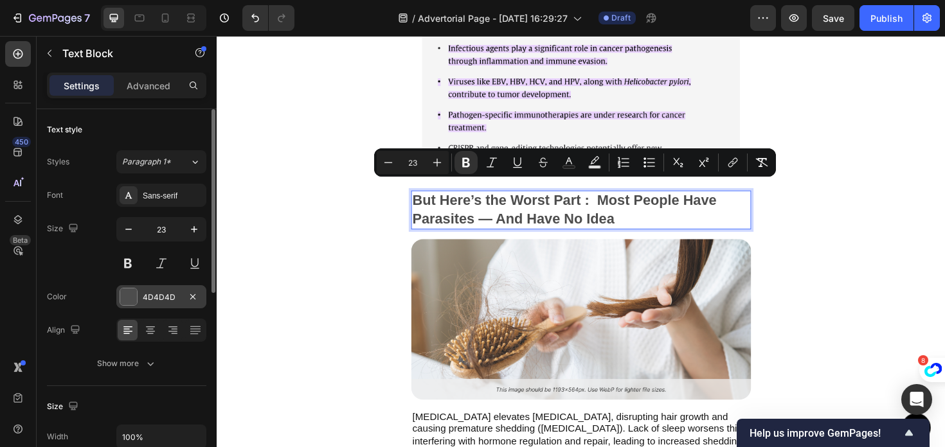
click at [149, 292] on div "4D4D4D" at bounding box center [161, 298] width 37 height 12
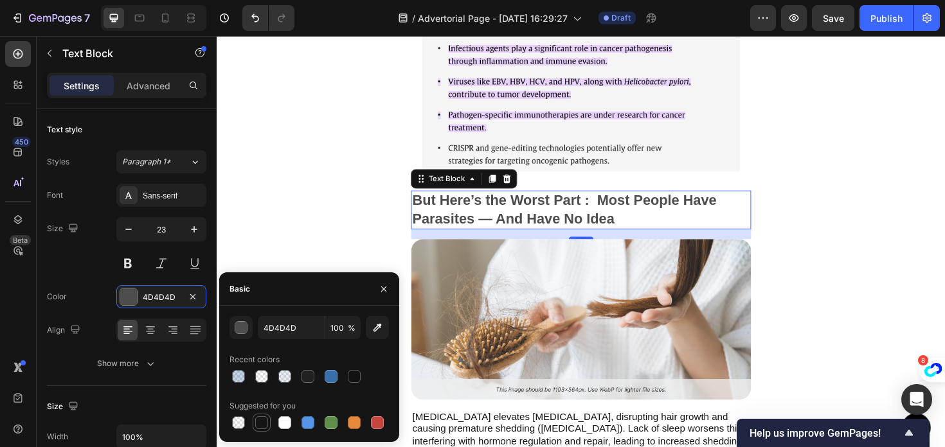
click at [260, 418] on div at bounding box center [261, 422] width 13 height 13
type input "151515"
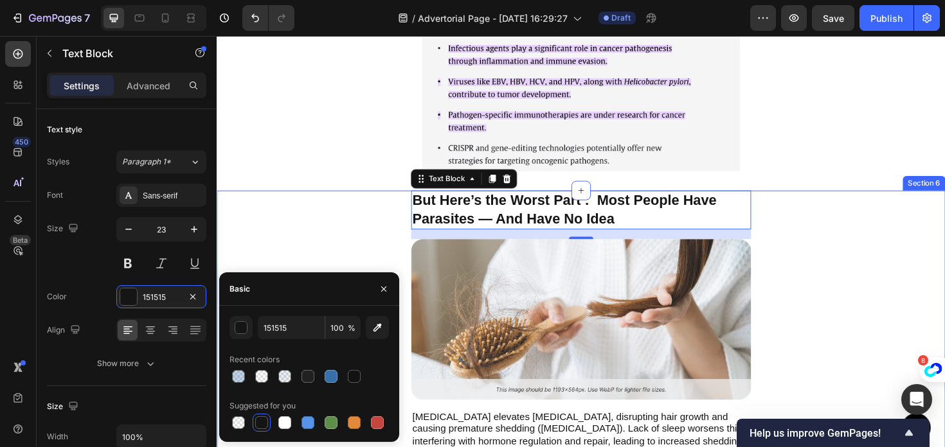
click at [278, 239] on div "But Here’s the Worst Part : Most People Have Parasites — And Have No Idea Text …" at bounding box center [602, 364] width 771 height 328
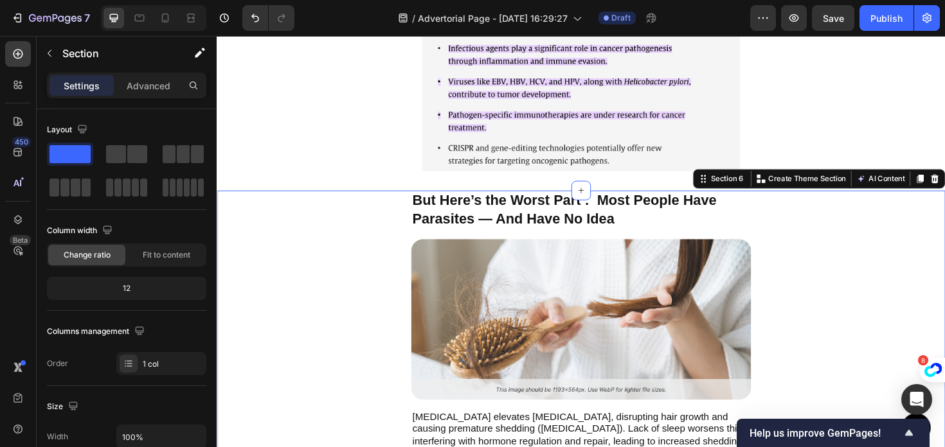
click at [301, 263] on div "But Here’s the Worst Part : Most People Have Parasites — And Have No Idea Text …" at bounding box center [602, 364] width 771 height 328
click at [551, 322] on img at bounding box center [602, 336] width 360 height 170
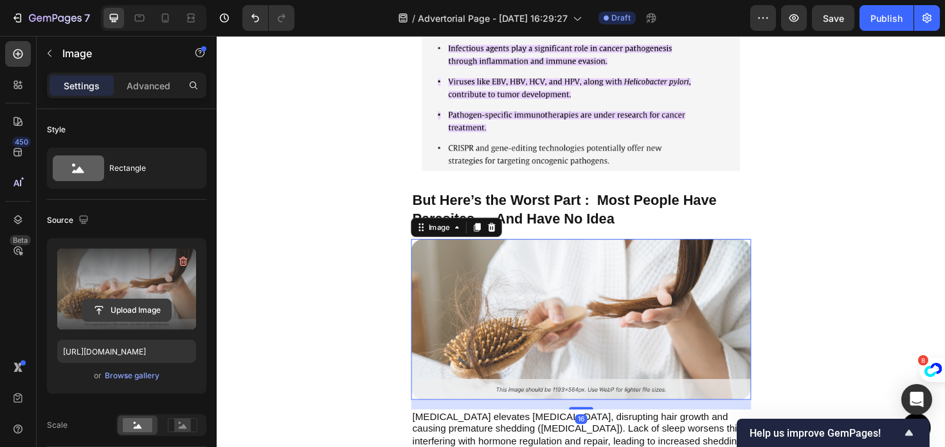
click at [143, 307] on input "file" at bounding box center [126, 310] width 89 height 22
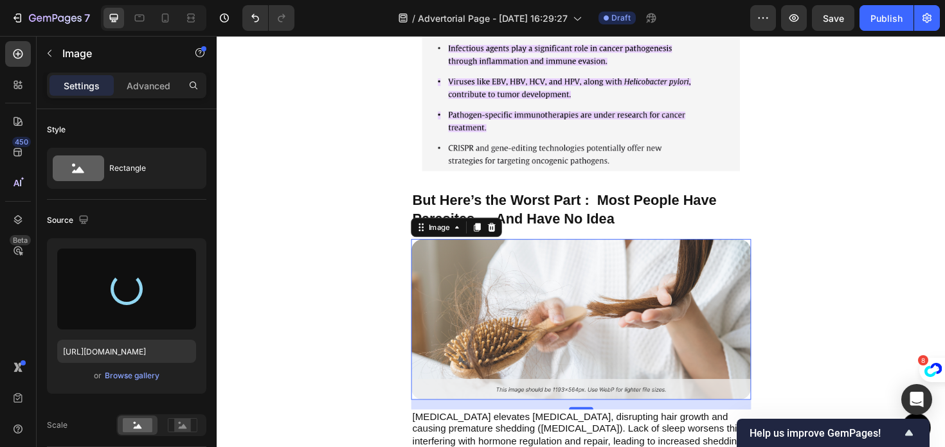
type input "https://cdn.shopify.com/s/files/1/0977/0408/3637/files/gempages_586473058361934…"
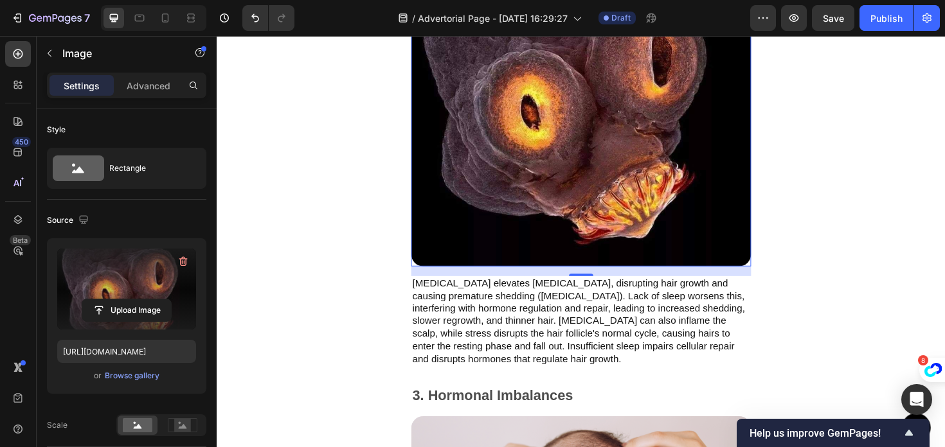
scroll to position [3740, 0]
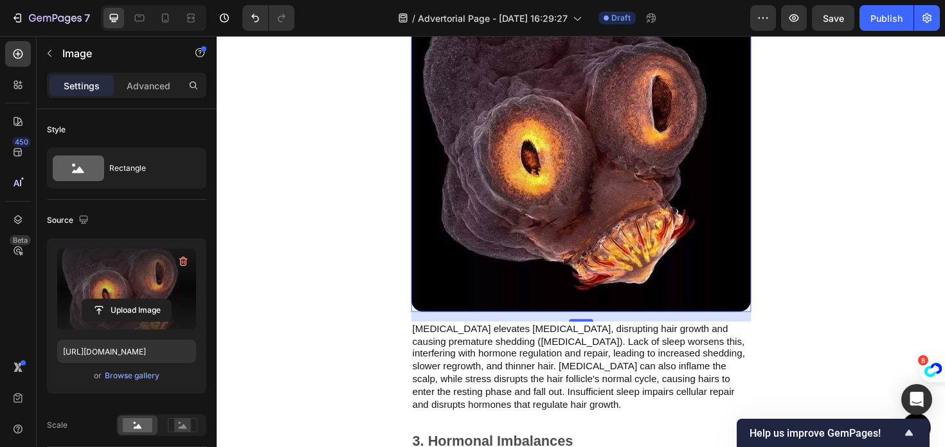
click at [709, 269] on img at bounding box center [602, 149] width 360 height 360
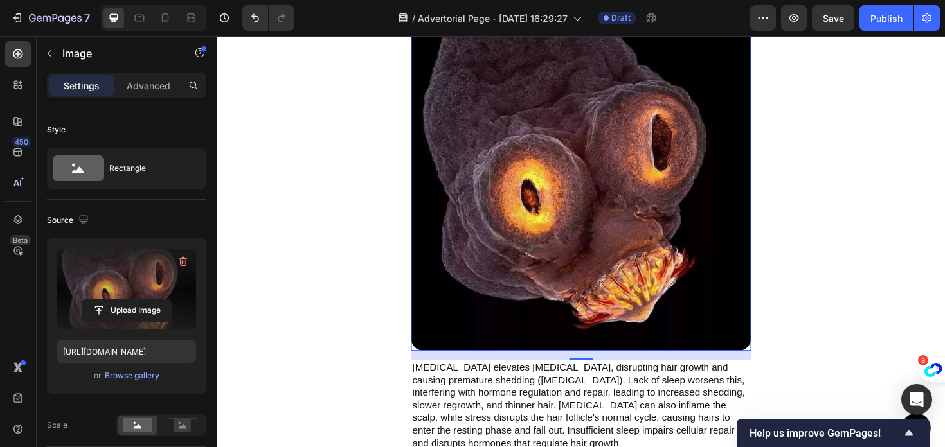
scroll to position [3662, 0]
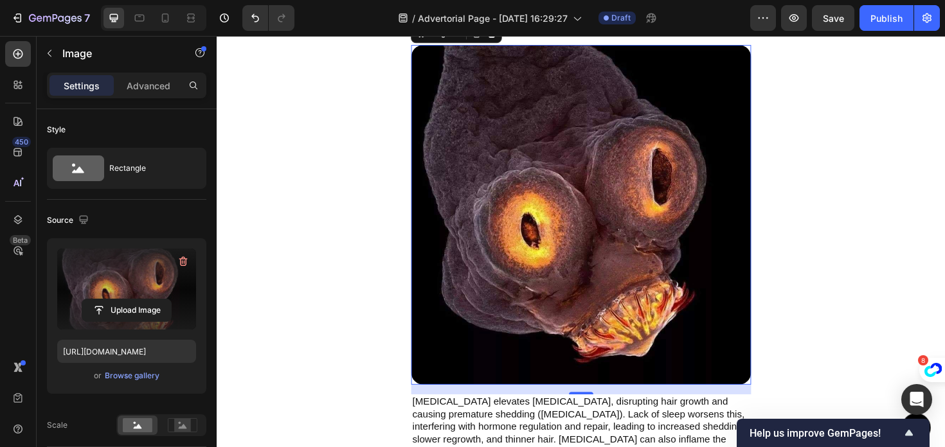
click at [600, 174] on img at bounding box center [602, 226] width 360 height 360
click at [181, 265] on icon "button" at bounding box center [183, 262] width 8 height 10
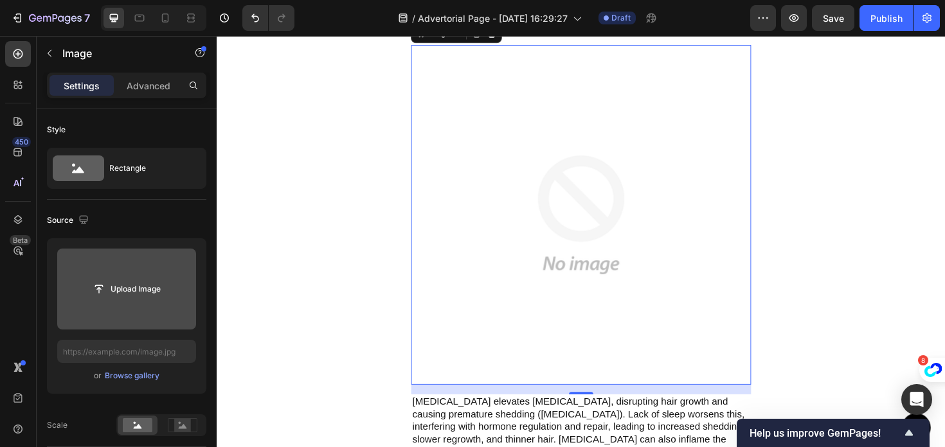
click at [129, 271] on input "file" at bounding box center [126, 289] width 139 height 81
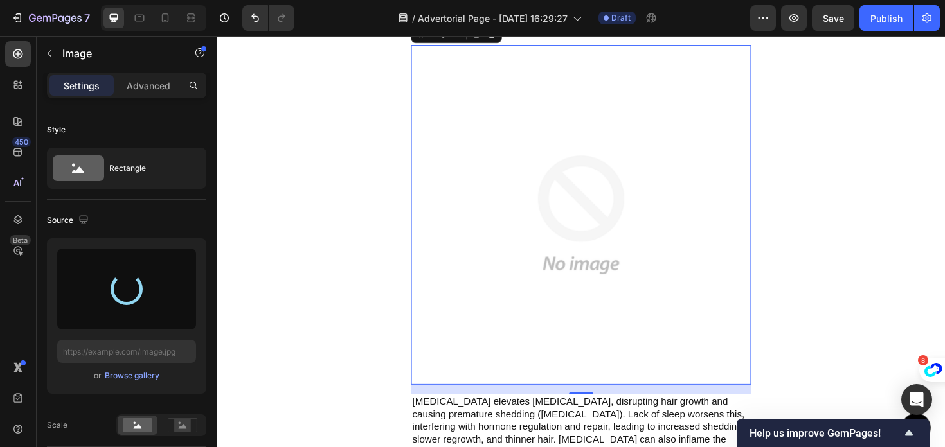
type input "https://cdn.shopify.com/s/files/1/0977/0408/3637/files/gempages_586473058361934…"
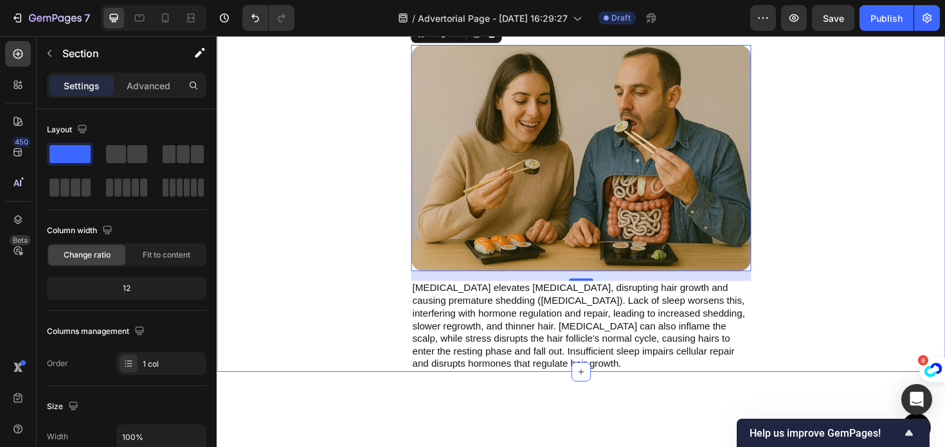
click at [368, 297] on div "But Here’s the Worst Part : Most People Have Parasites — And Have No Idea Text …" at bounding box center [602, 193] width 771 height 398
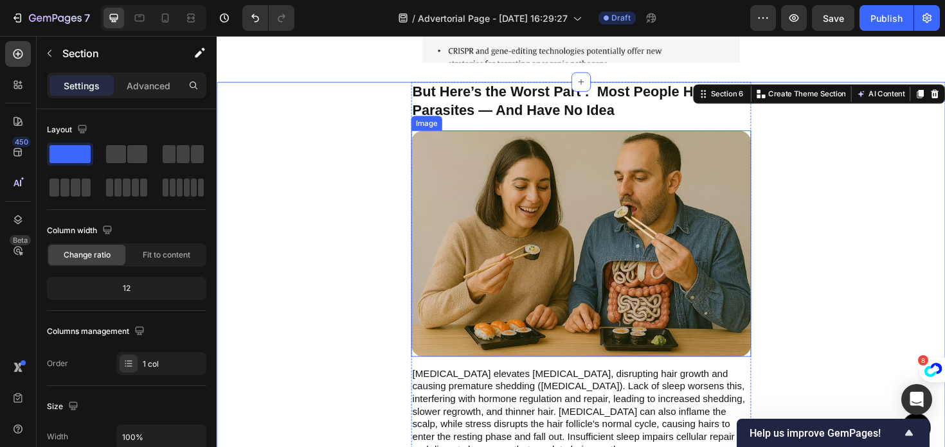
scroll to position [3553, 0]
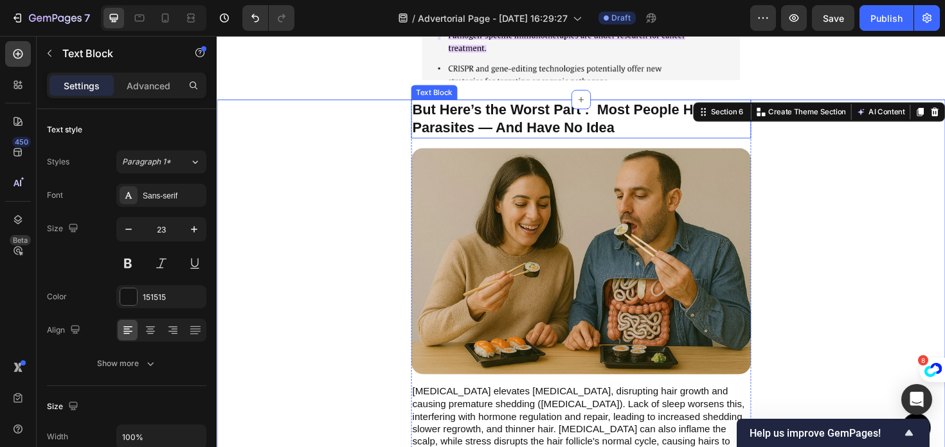
click at [573, 135] on strong "But Here’s the Worst Part : Most People Have Parasites — And Have No Idea" at bounding box center [585, 123] width 322 height 36
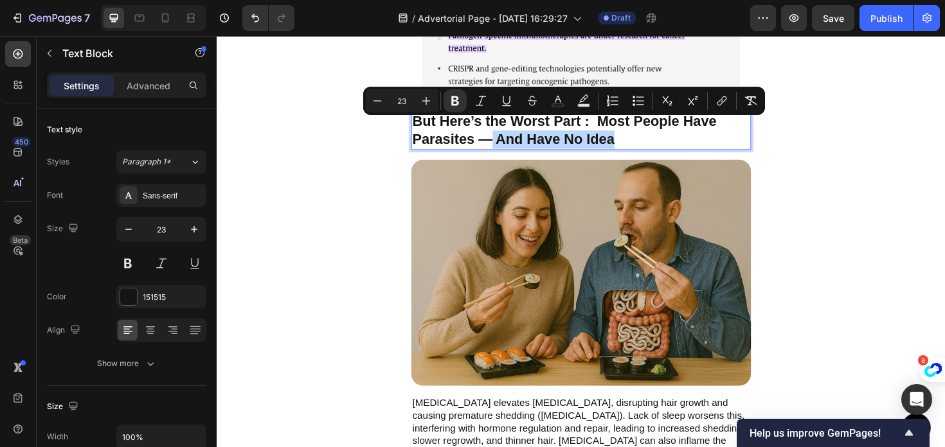
drag, startPoint x: 650, startPoint y: 134, endPoint x: 509, endPoint y: 132, distance: 140.8
click at [509, 132] on p "But Here’s the Worst Part : Most People Have Parasites — And Have No Idea" at bounding box center [602, 136] width 357 height 39
click at [592, 102] on button "Text Background Color" at bounding box center [583, 100] width 23 height 23
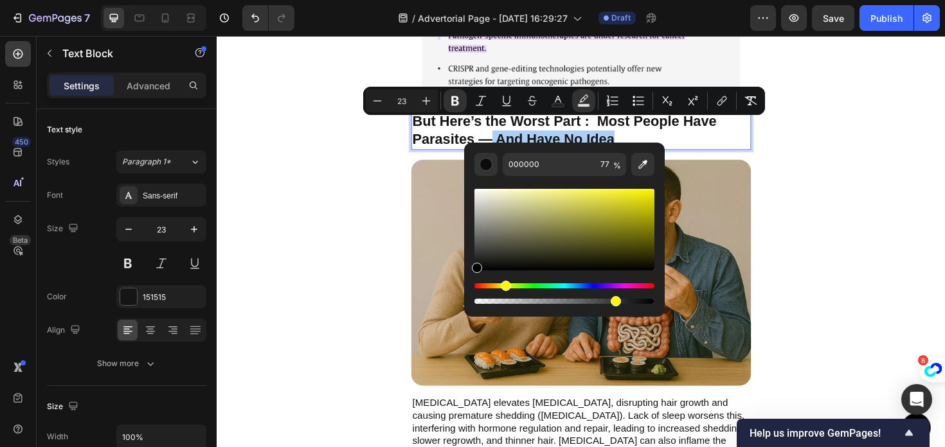
click at [503, 286] on div "Hue" at bounding box center [564, 285] width 180 height 5
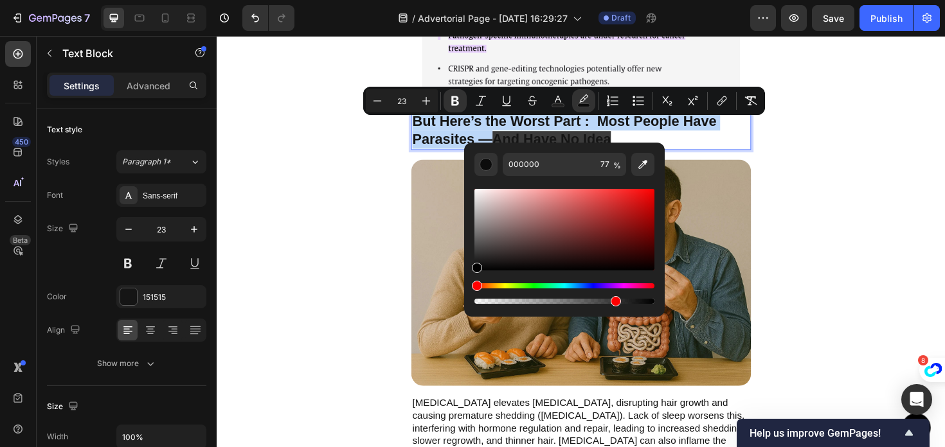
click at [503, 285] on div "Hue" at bounding box center [564, 285] width 180 height 5
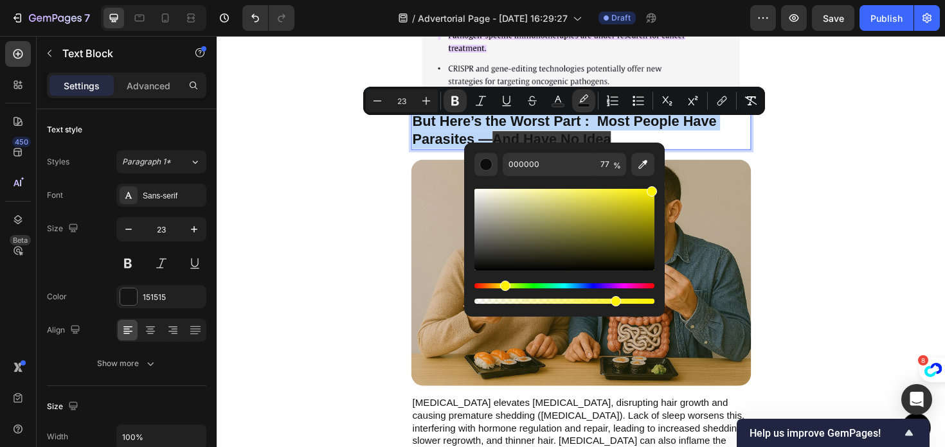
drag, startPoint x: 862, startPoint y: 229, endPoint x: 691, endPoint y: 190, distance: 175.5
type input "FFF200"
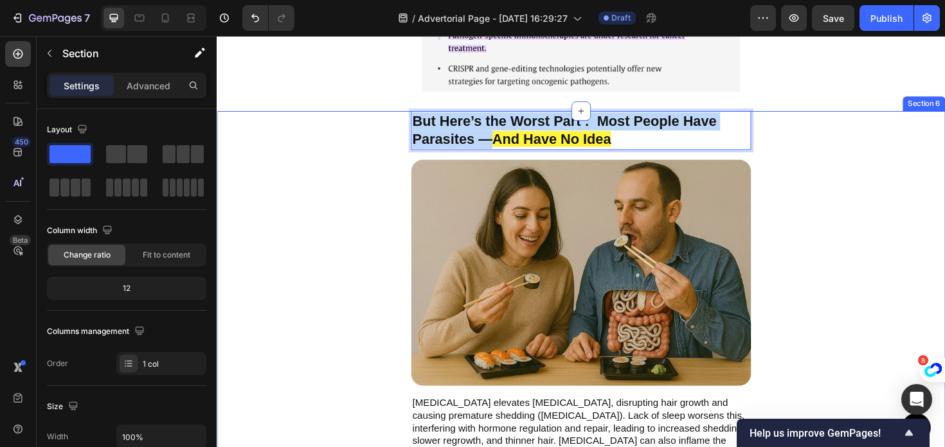
click at [258, 273] on div "But Here’s the Worst Part : Most People Have Parasites — And Have No Idea Text …" at bounding box center [602, 315] width 771 height 398
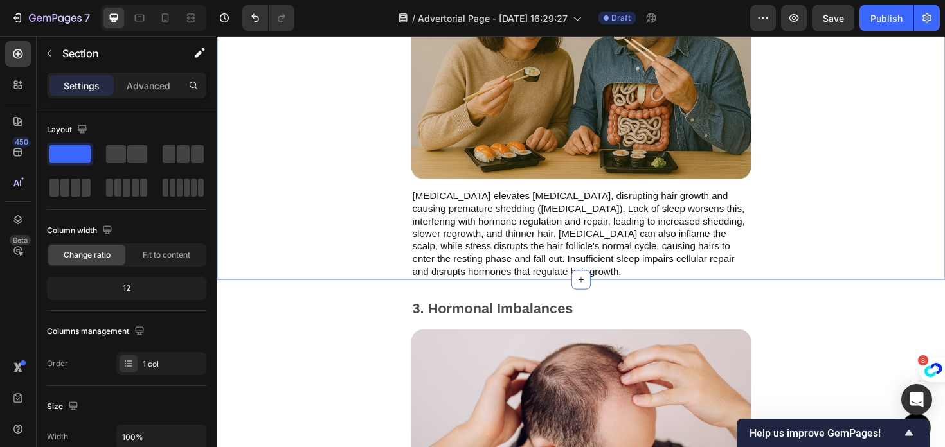
scroll to position [3769, 0]
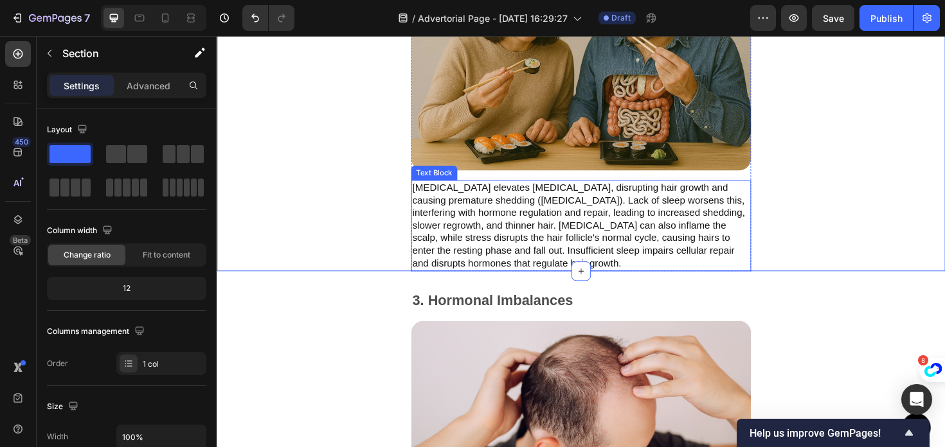
click at [586, 220] on p "[MEDICAL_DATA] elevates [MEDICAL_DATA], disrupting hair growth and causing prem…" at bounding box center [602, 237] width 357 height 94
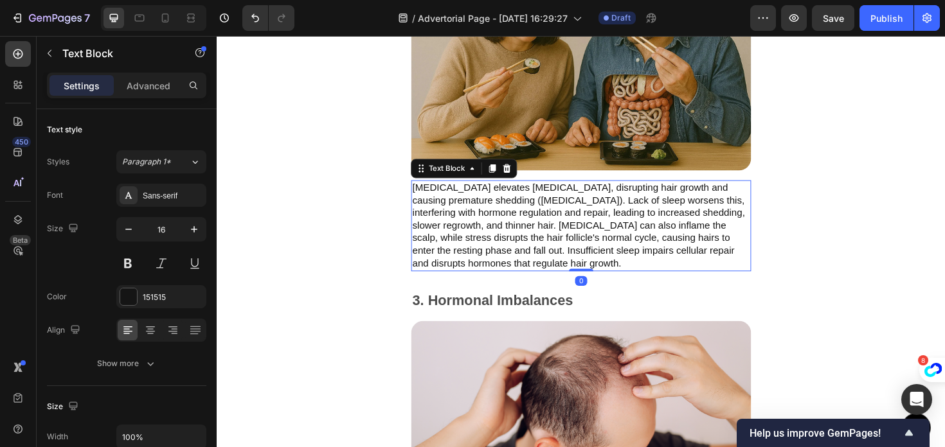
click at [586, 220] on p "[MEDICAL_DATA] elevates [MEDICAL_DATA], disrupting hair growth and causing prem…" at bounding box center [602, 237] width 357 height 94
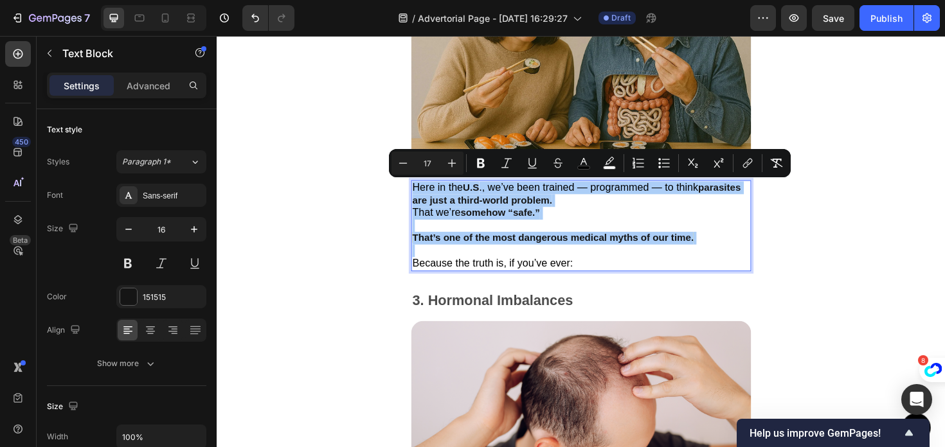
click at [431, 165] on input "17" at bounding box center [428, 163] width 26 height 15
type input "1"
type input "20"
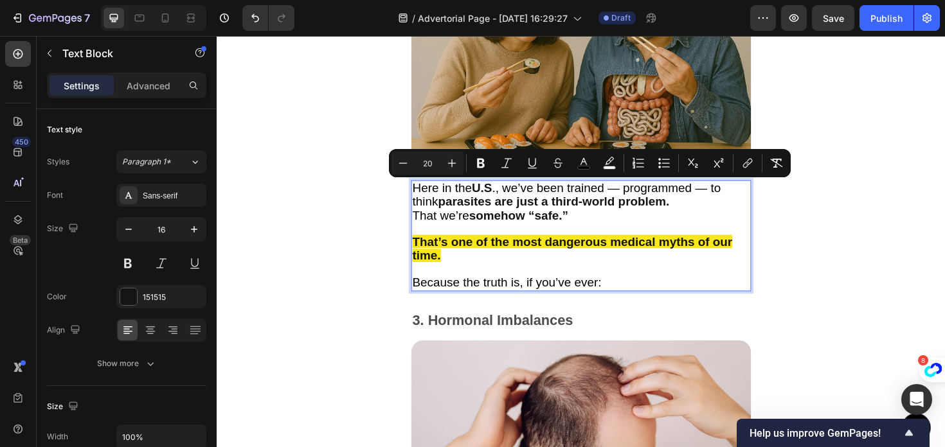
click at [378, 307] on div "Button Sticky But Here’s the Worst Part : Most People Have Parasites — And Have…" at bounding box center [602, 9] width 771 height 7433
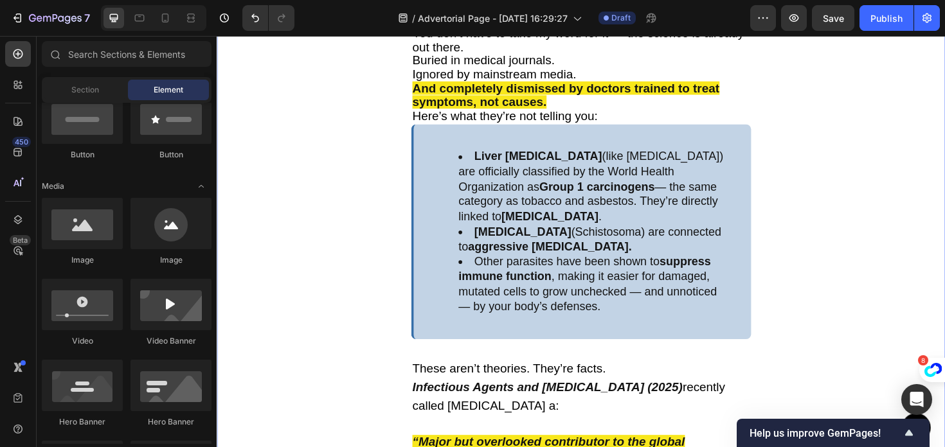
scroll to position [2487, 0]
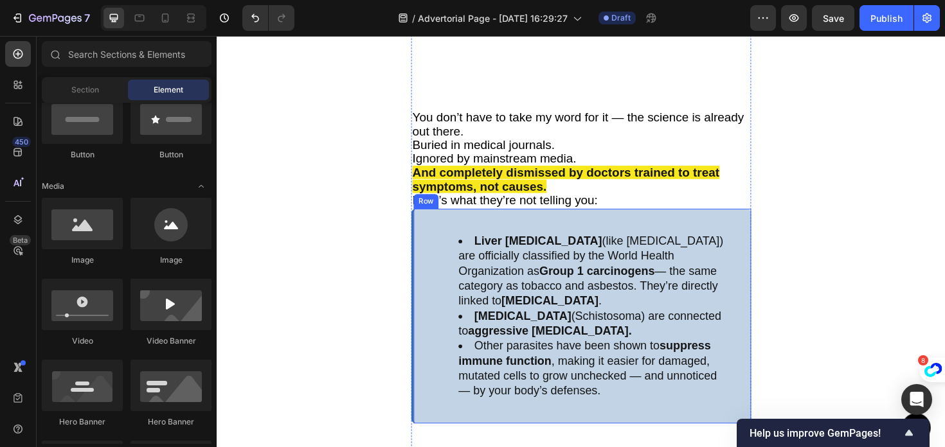
click at [434, 263] on div "Liver flukes (like Opisthorchis viverrini) are officially classified by the Wor…" at bounding box center [602, 333] width 360 height 228
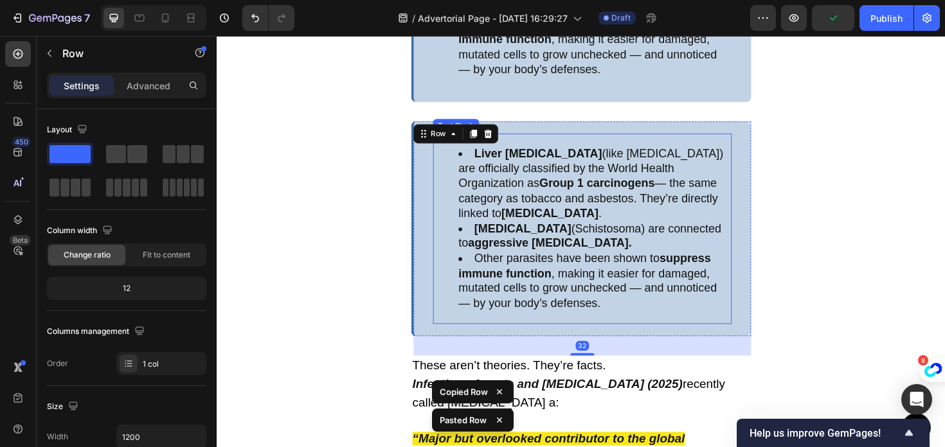
scroll to position [2815, 0]
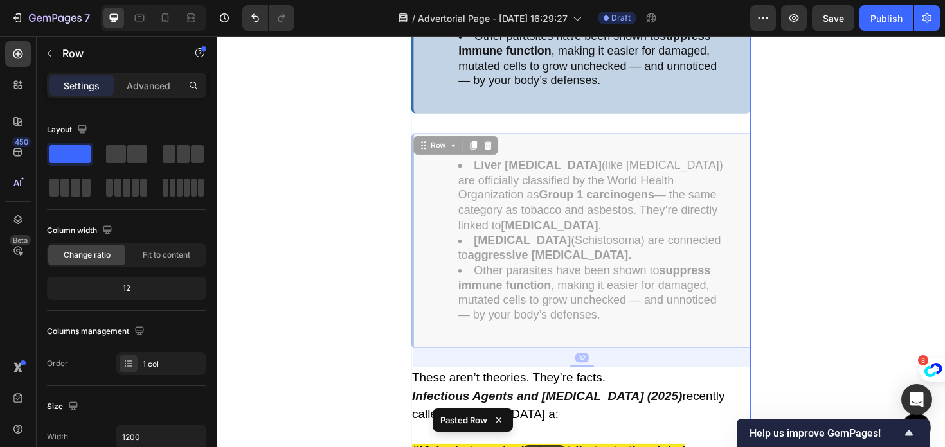
drag, startPoint x: 433, startPoint y: 214, endPoint x: 541, endPoint y: 470, distance: 277.6
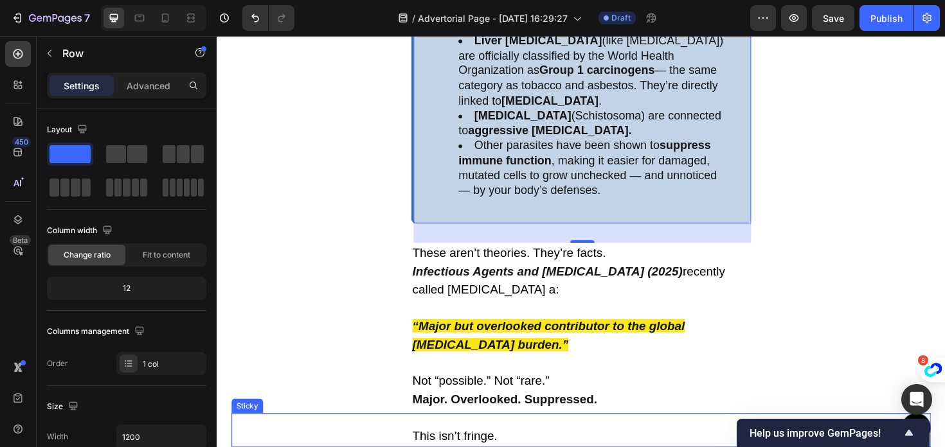
scroll to position [2951, 0]
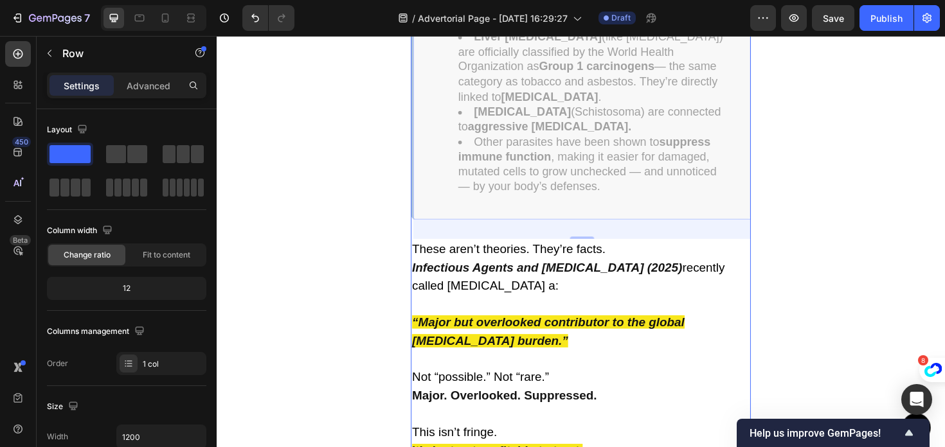
drag, startPoint x: 436, startPoint y: 202, endPoint x: 550, endPoint y: 536, distance: 353.0
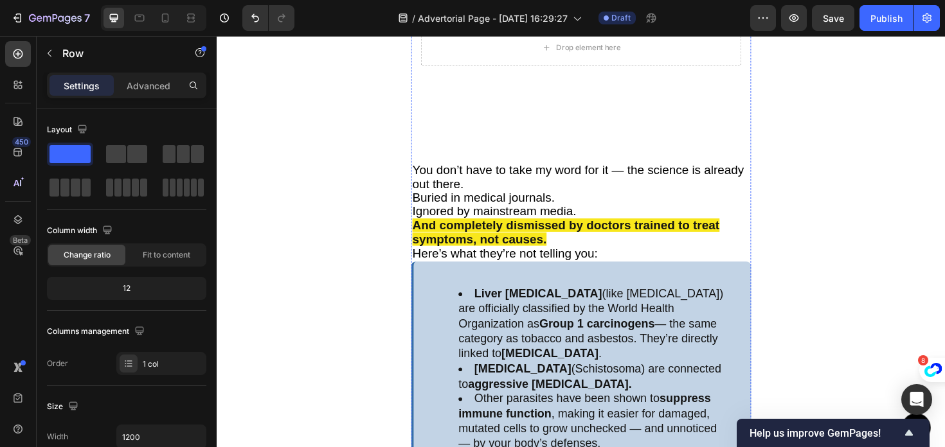
scroll to position [2393, 0]
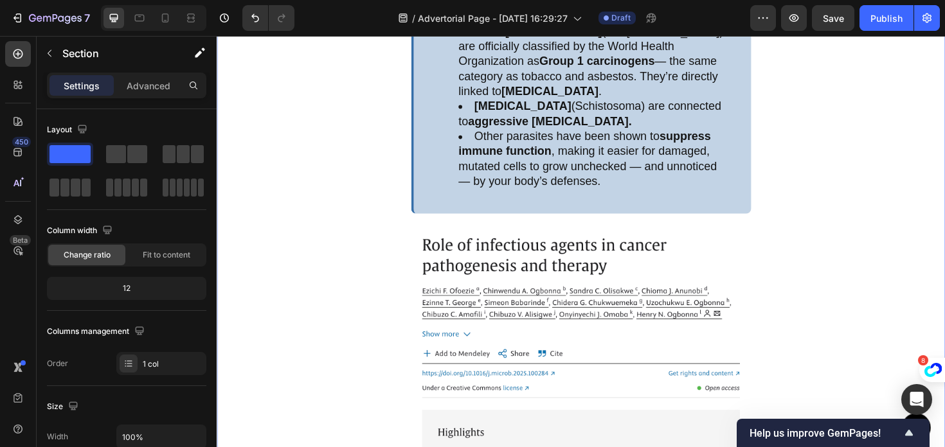
scroll to position [3366, 0]
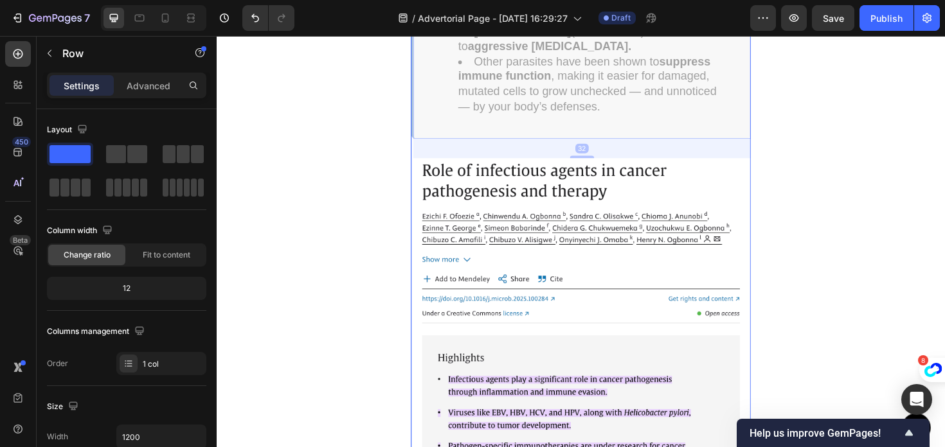
drag, startPoint x: 436, startPoint y: 101, endPoint x: 526, endPoint y: 488, distance: 397.3
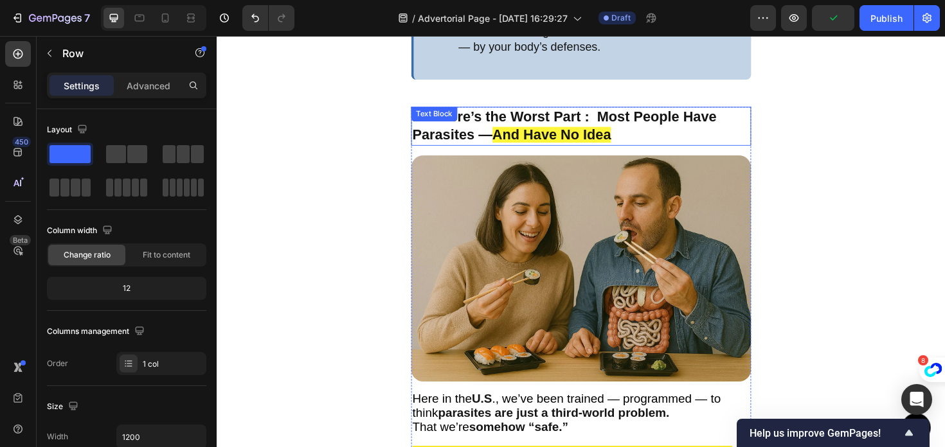
scroll to position [3783, 0]
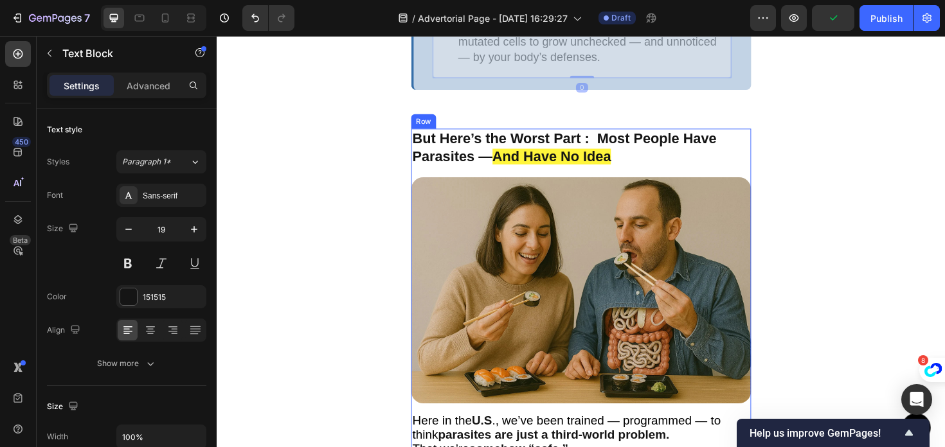
drag, startPoint x: 447, startPoint y: 60, endPoint x: 517, endPoint y: 485, distance: 429.8
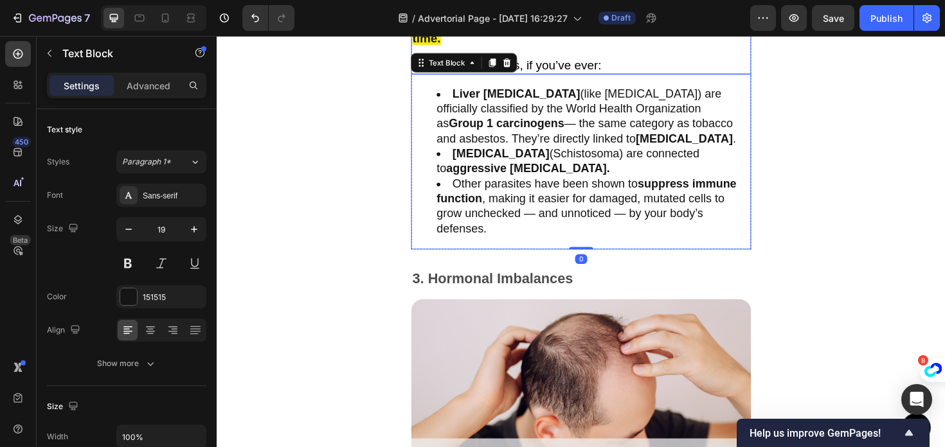
scroll to position [3975, 0]
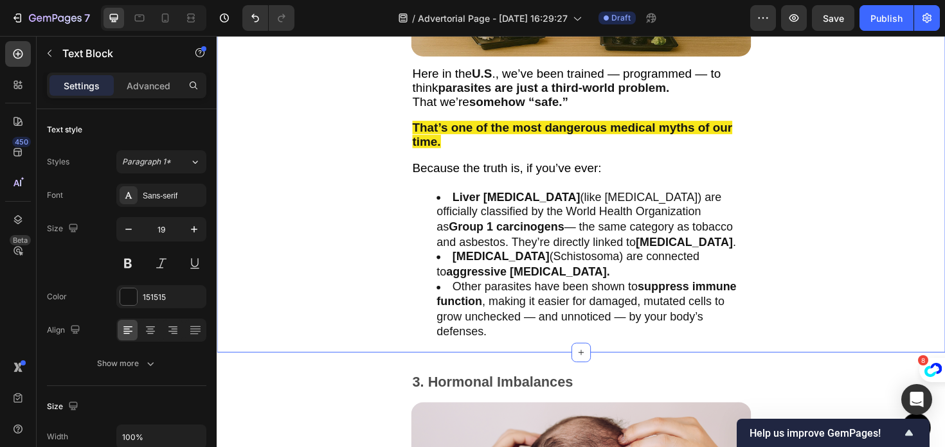
click at [324, 279] on div "But Here’s the Worst Part : Most People Have Parasites — And Have No Idea Text …" at bounding box center [602, 69] width 771 height 605
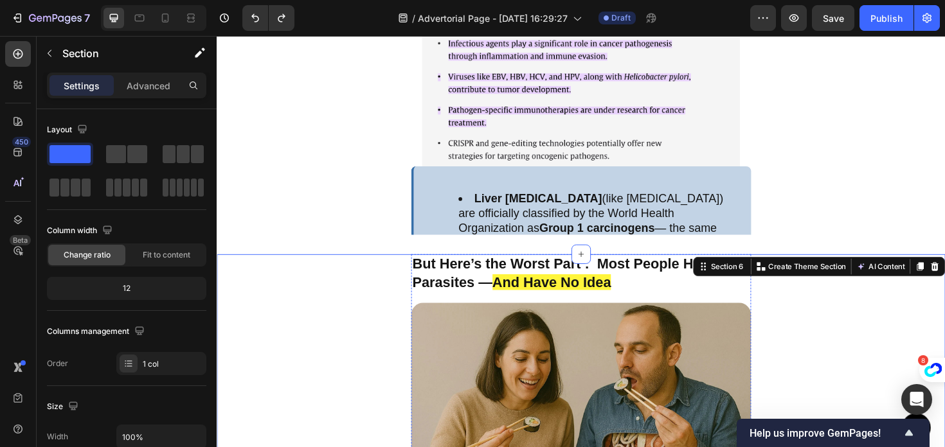
scroll to position [3445, 0]
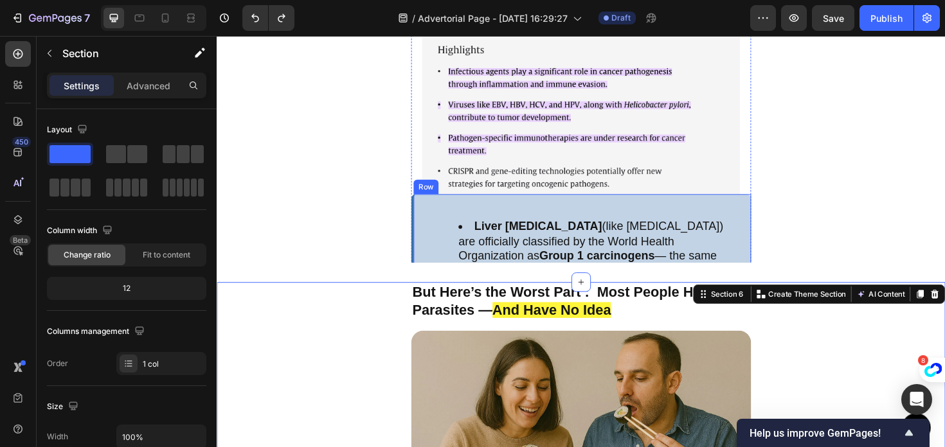
click at [435, 242] on div "Liver flukes (like Opisthorchis viverrini) are officially classified by the Wor…" at bounding box center [602, 318] width 360 height 228
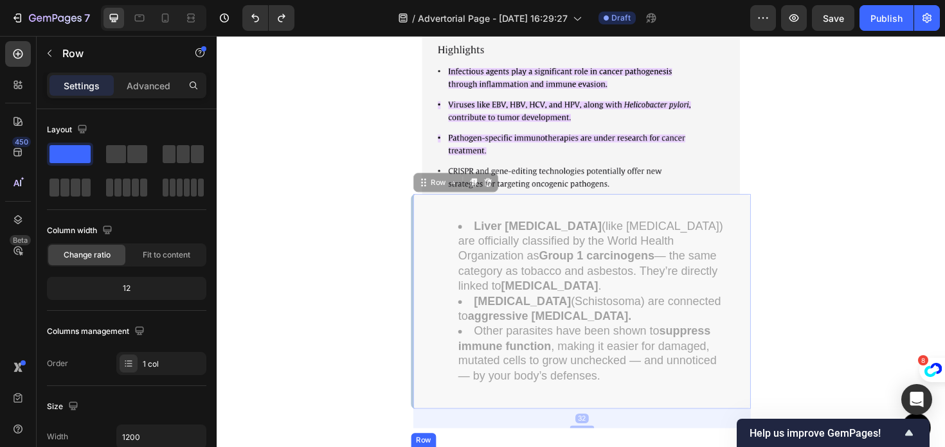
drag, startPoint x: 429, startPoint y: 233, endPoint x: 514, endPoint y: 526, distance: 305.3
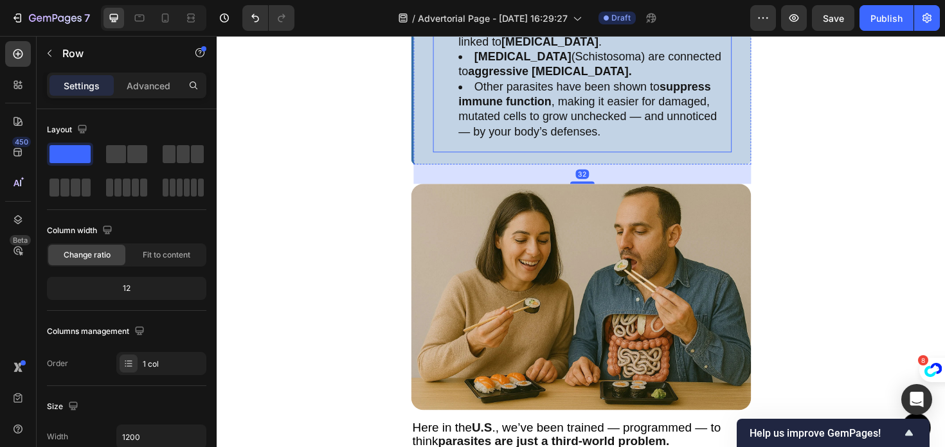
scroll to position [3795, 0]
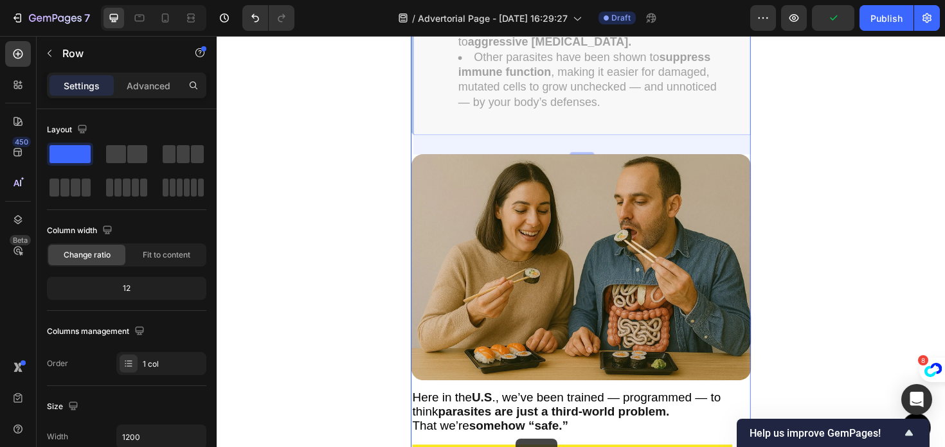
drag, startPoint x: 431, startPoint y: 122, endPoint x: 533, endPoint y: 463, distance: 355.6
click at [533, 447] on div "Header Button Sticky But Here’s the Worst Part : Most People Have Parasites — A…" at bounding box center [602, 187] width 771 height 7892
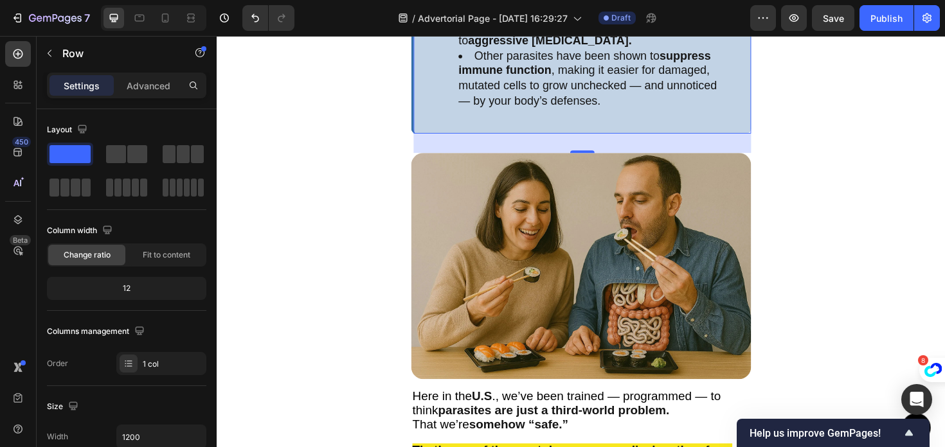
scroll to position [3869, 0]
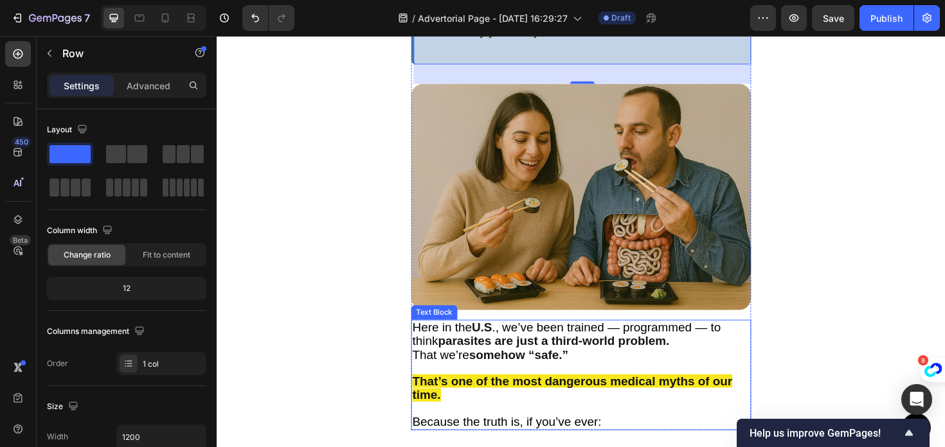
click at [486, 442] on div "Button" at bounding box center [602, 451] width 740 height 31
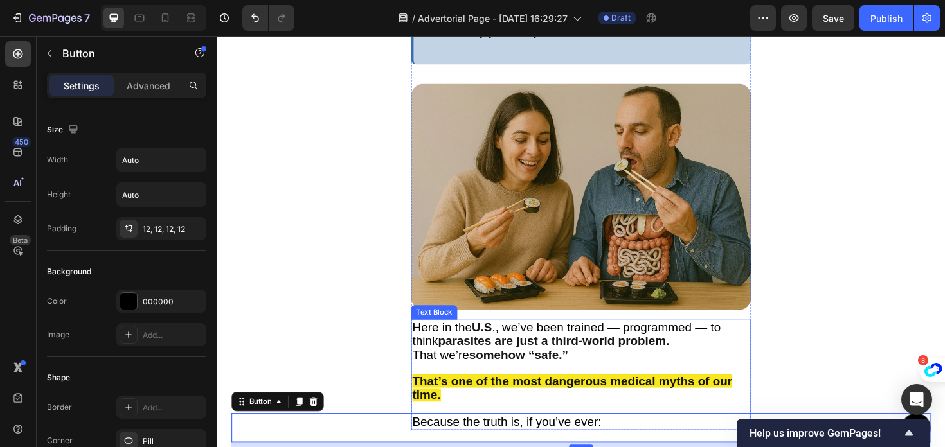
click at [451, 398] on strong "That’s one of the most dangerous medical myths of our time." at bounding box center [593, 409] width 339 height 29
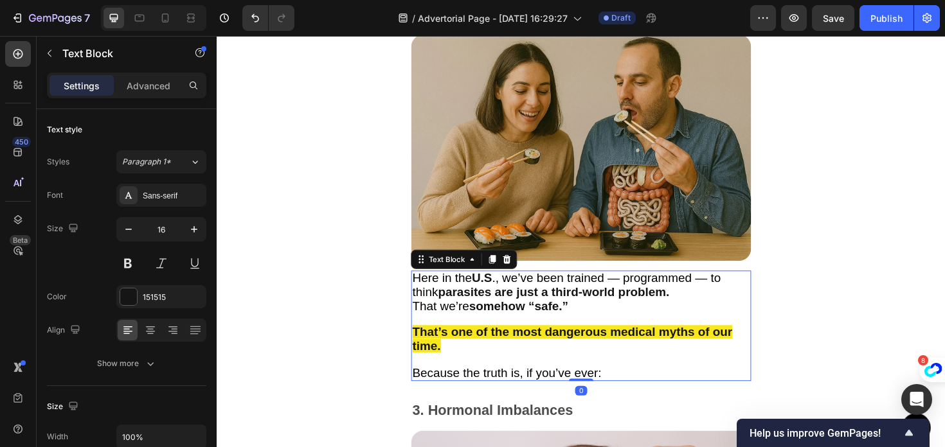
scroll to position [3988, 0]
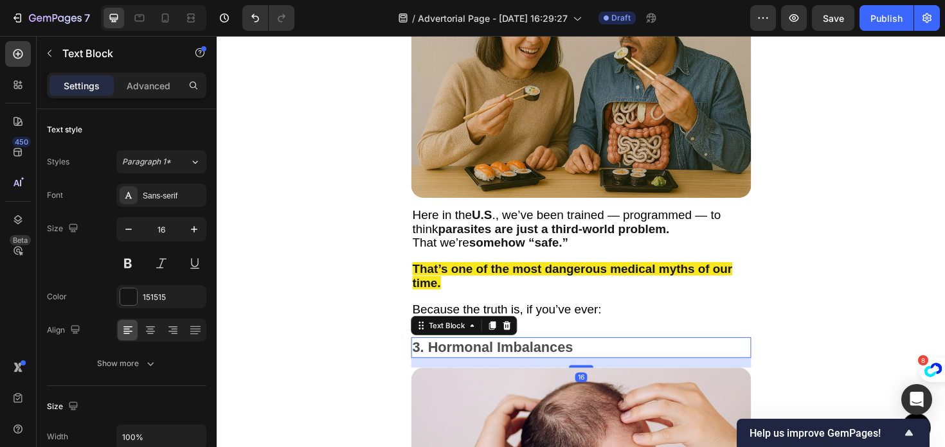
click at [444, 367] on p "3. Hormonal Imbalances" at bounding box center [602, 366] width 357 height 19
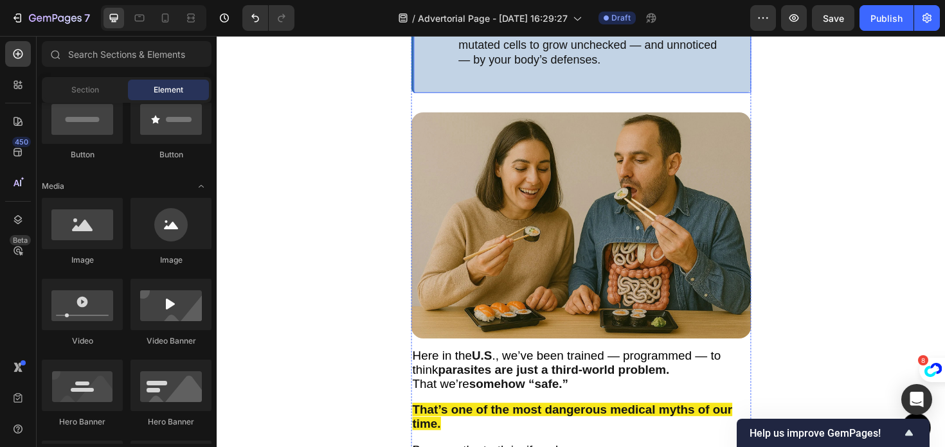
scroll to position [3842, 0]
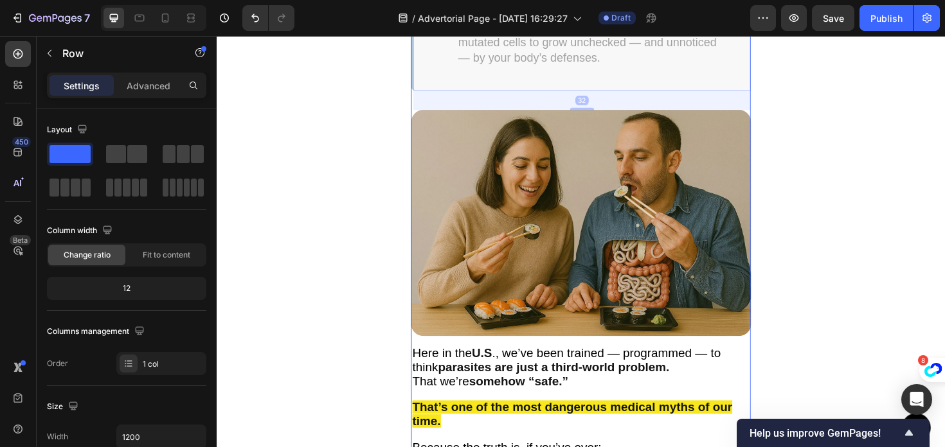
drag, startPoint x: 433, startPoint y: 76, endPoint x: 521, endPoint y: 482, distance: 415.0
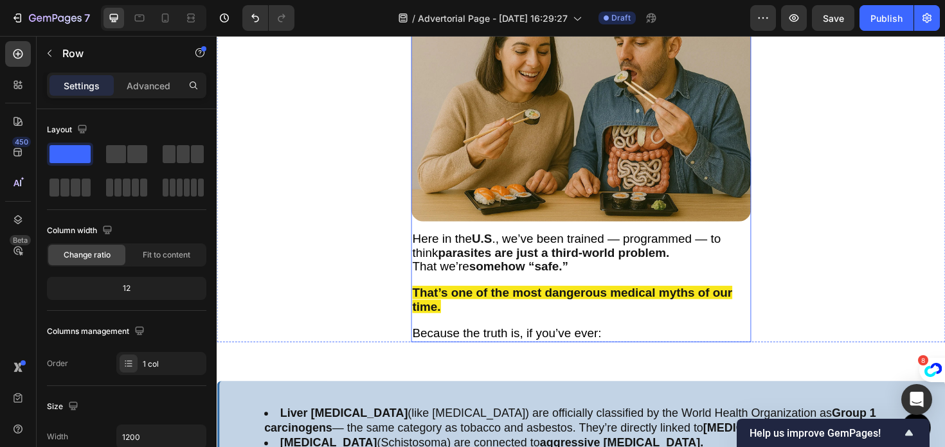
scroll to position [3838, 0]
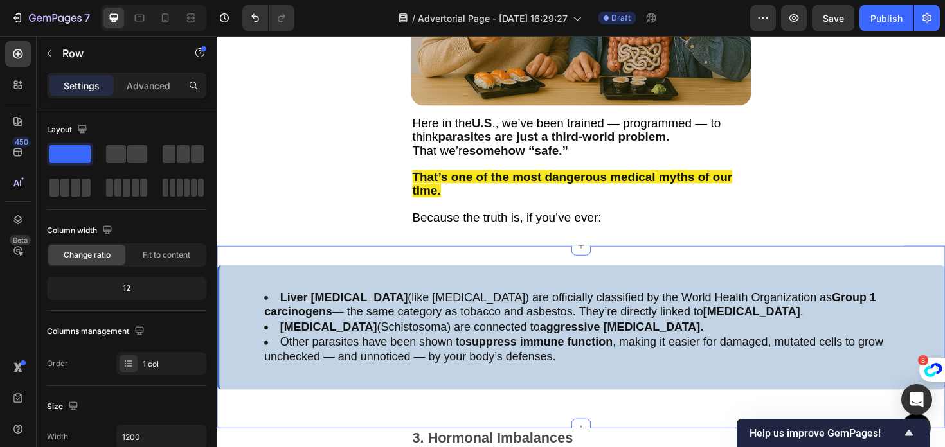
click at [445, 266] on div "Liver flukes (like Opisthorchis viverrini) are officially classified by the Wor…" at bounding box center [602, 355] width 771 height 194
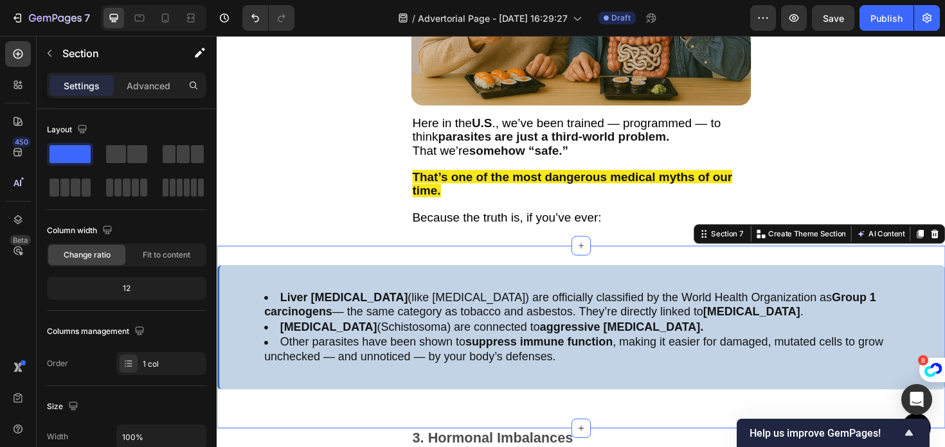
click at [445, 266] on div "Liver flukes (like Opisthorchis viverrini) are officially classified by the Wor…" at bounding box center [602, 355] width 771 height 194
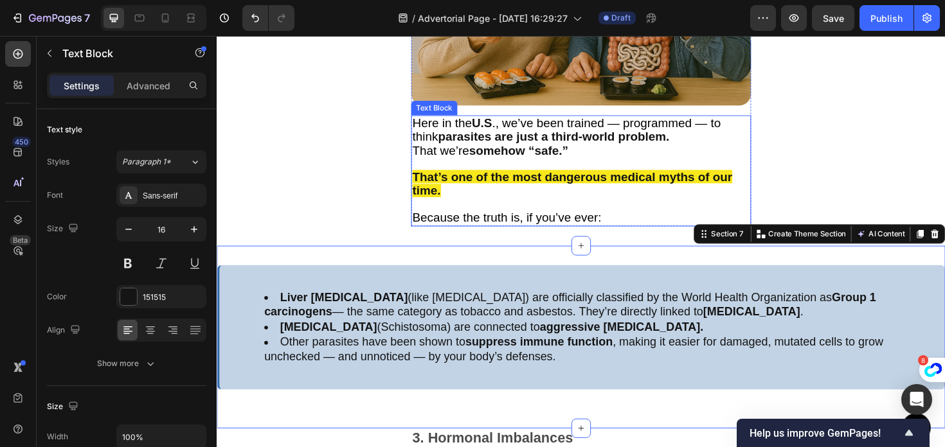
click at [492, 233] on div "Here in the U.S ., we’ve been trained — programmed — to think parasites are jus…" at bounding box center [602, 178] width 360 height 117
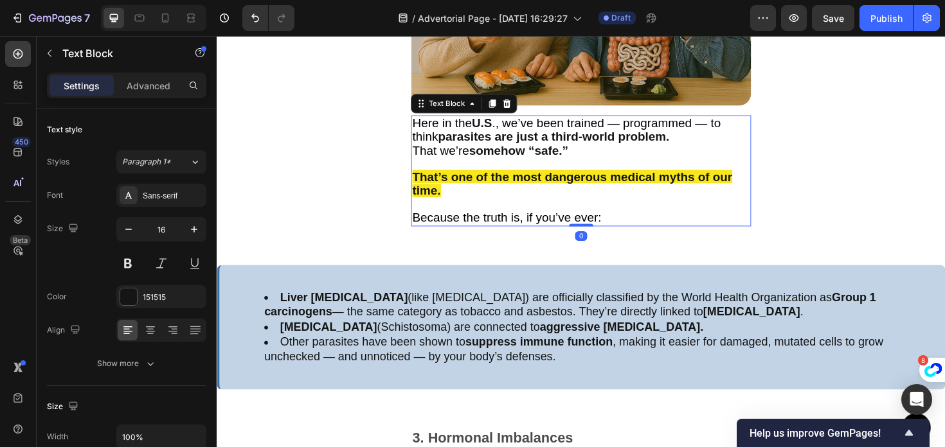
click at [484, 243] on div "Button Sticky But Here’s the Worst Part : Most People Have Parasites — And Have…" at bounding box center [602, 37] width 771 height 7626
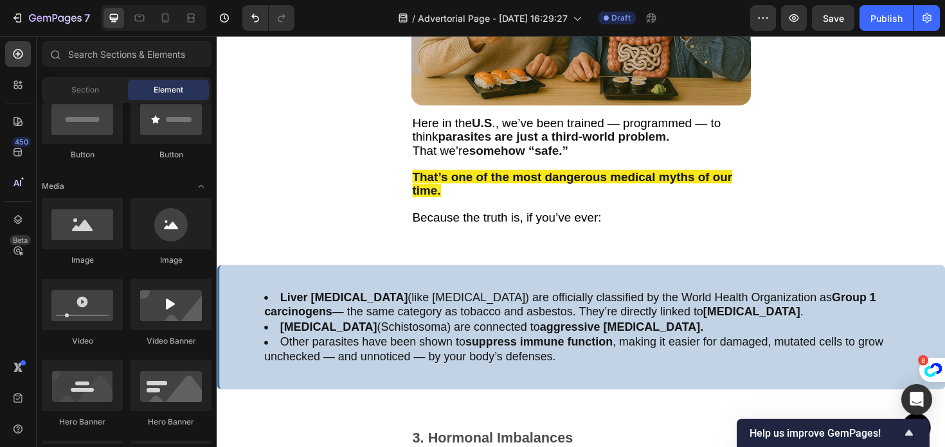
click at [516, 224] on span "Because the truth is, if you’ve ever:" at bounding box center [524, 228] width 200 height 14
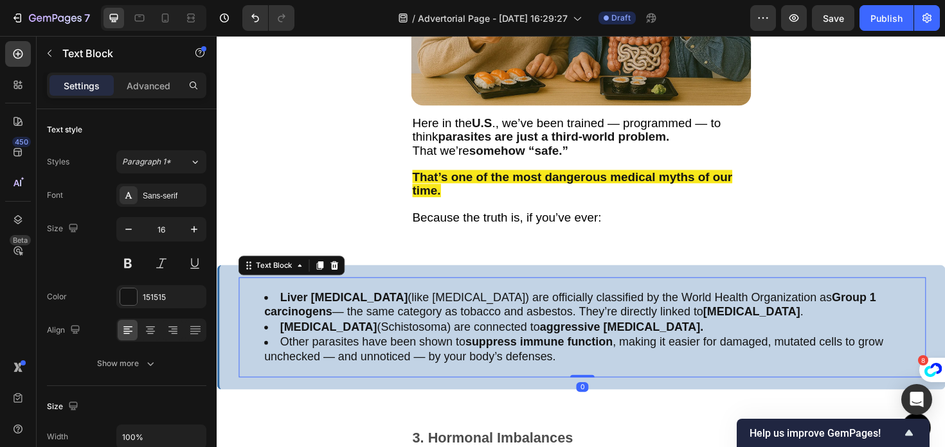
click at [392, 294] on div "Liver flukes (like Opisthorchis viverrini) are officially classified by the Wor…" at bounding box center [603, 345] width 727 height 107
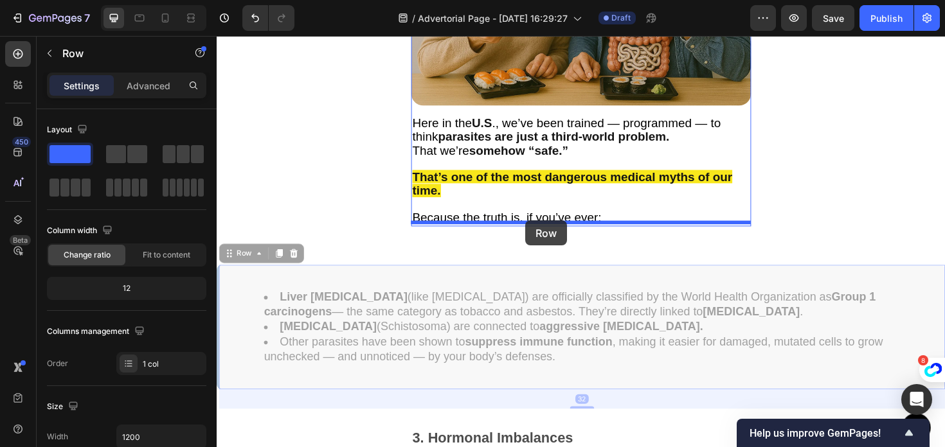
drag, startPoint x: 383, startPoint y: 276, endPoint x: 542, endPoint y: 232, distance: 165.4
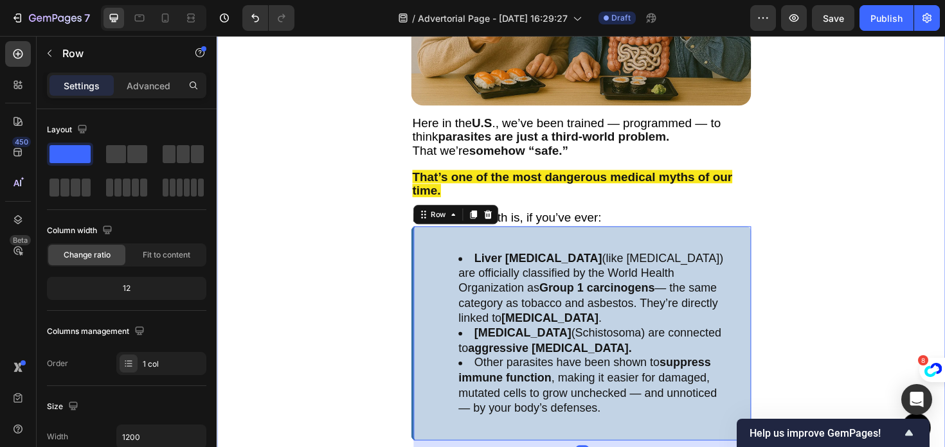
click at [335, 299] on div "But Here’s the Worst Part : Most People Have Parasites — And Have No Idea Text …" at bounding box center [602, 152] width 771 height 666
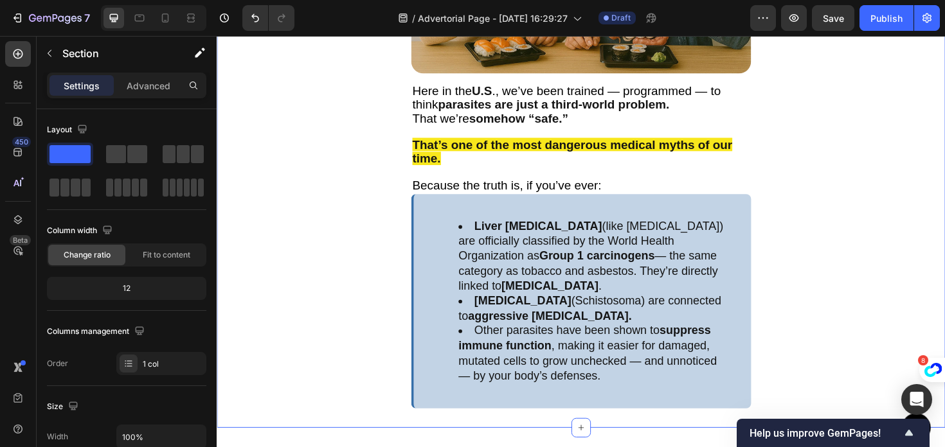
scroll to position [3873, 0]
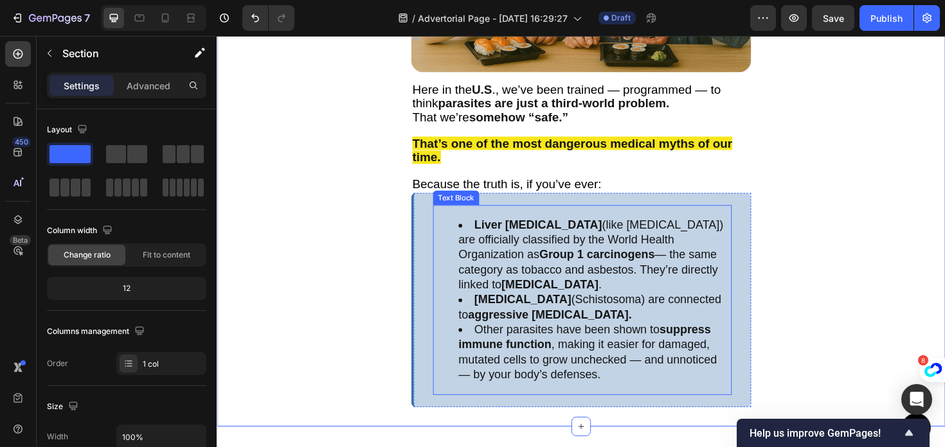
click at [664, 294] on li "Liver flukes (like Opisthorchis viverrini) are officially classified by the Wor…" at bounding box center [616, 269] width 288 height 80
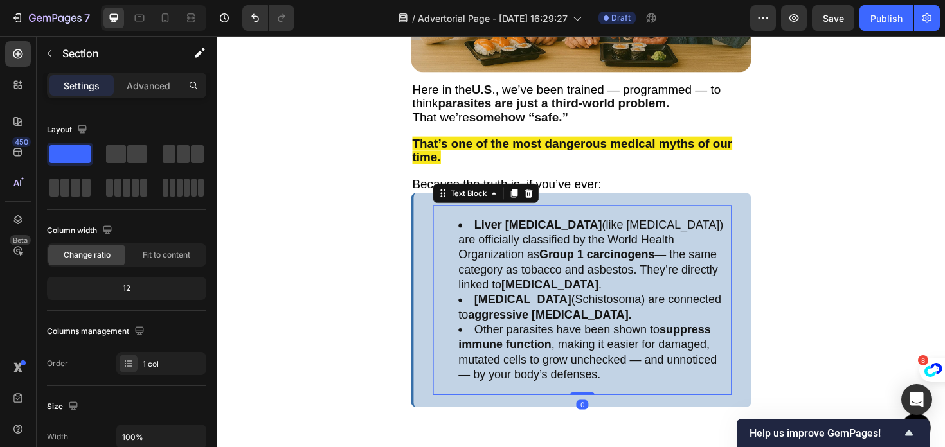
click at [664, 294] on li "Liver flukes (like Opisthorchis viverrini) are officially classified by the Wor…" at bounding box center [616, 269] width 288 height 80
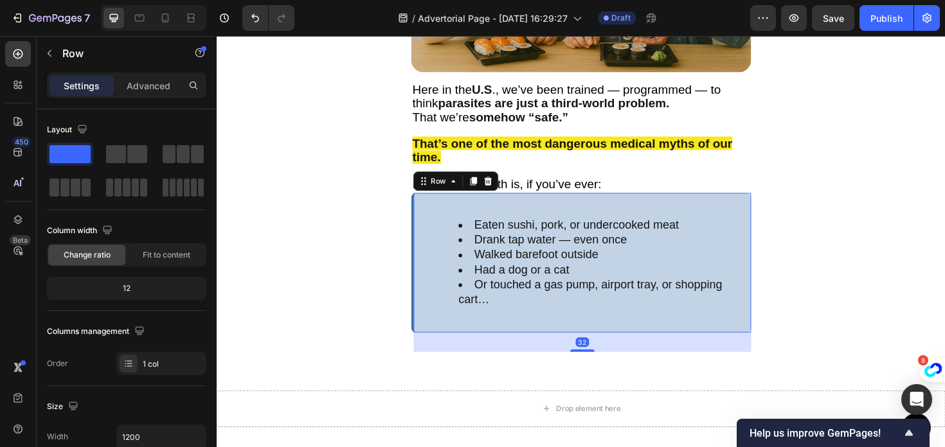
click at [434, 222] on div "Eaten sushi, pork, or undercooked meat Drank tap water — even once Walked baref…" at bounding box center [602, 276] width 360 height 148
click at [318, 293] on div "But Here’s the Worst Part : Most People Have Parasites — And Have No Idea Text …" at bounding box center [602, 76] width 771 height 587
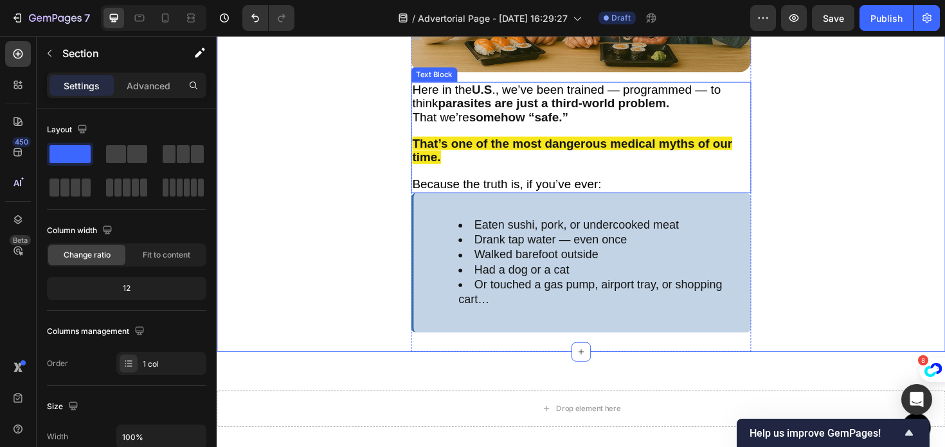
click at [576, 186] on span "Because the truth is, if you’ve ever:" at bounding box center [524, 193] width 200 height 14
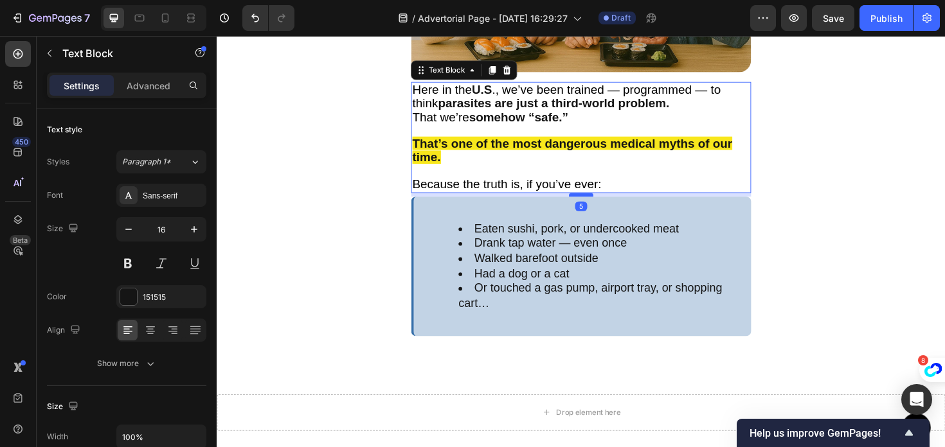
click at [603, 202] on div at bounding box center [602, 204] width 26 height 4
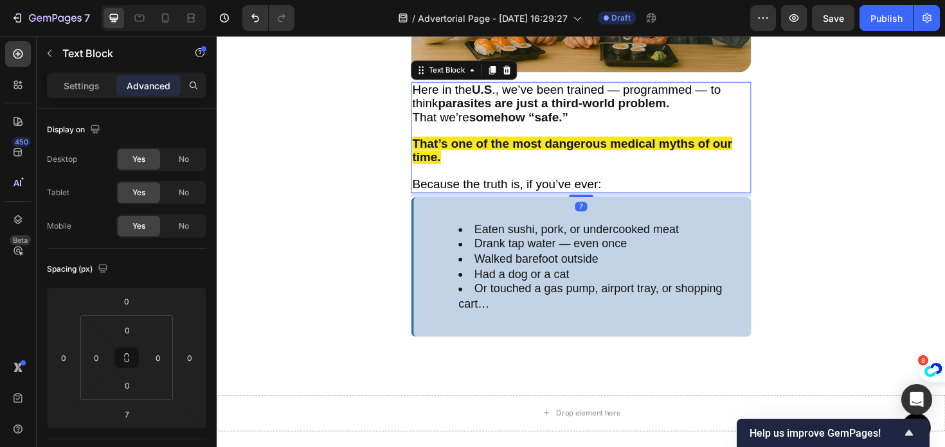
click at [506, 157] on p "Here in the U.S ., we’ve been trained — programmed — to think parasites are jus…" at bounding box center [602, 143] width 357 height 114
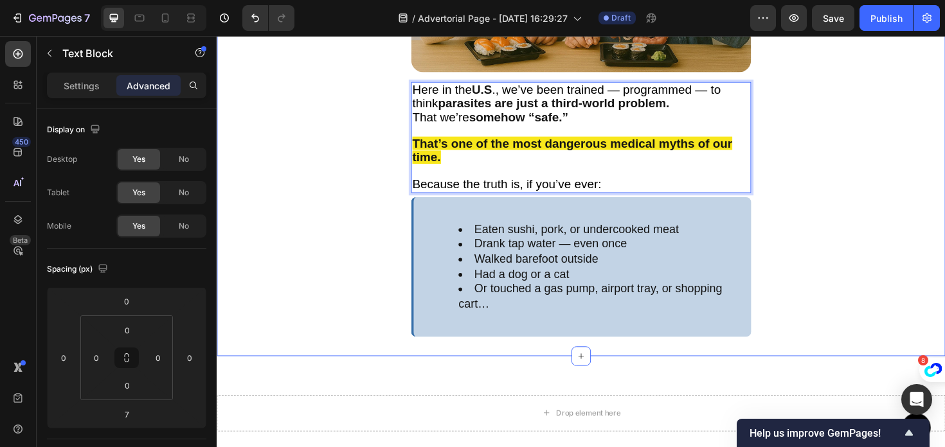
click at [350, 238] on div "But Here’s the Worst Part : Most People Have Parasites — And Have No Idea Text …" at bounding box center [602, 79] width 771 height 592
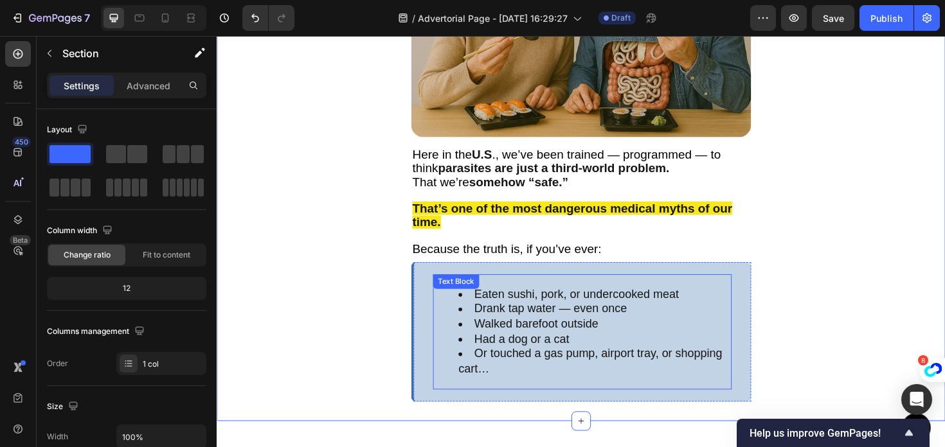
scroll to position [3760, 0]
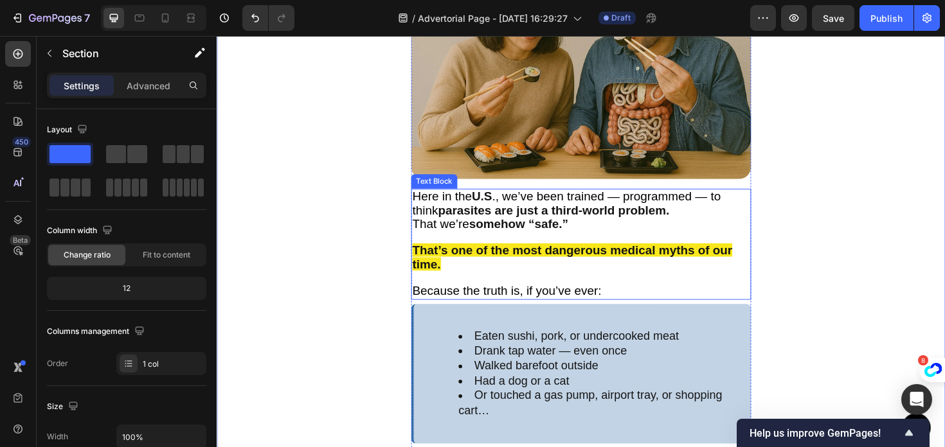
click at [505, 245] on p "Here in the U.S ., we’ve been trained — programmed — to think parasites are jus…" at bounding box center [602, 256] width 357 height 114
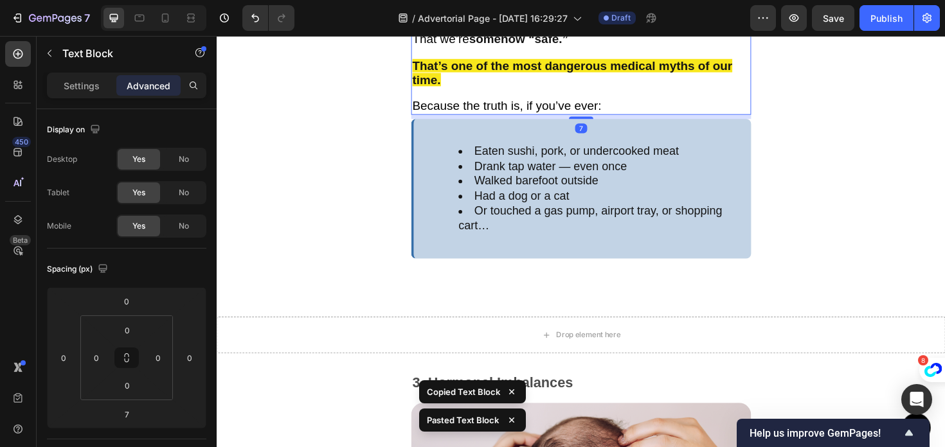
scroll to position [4091, 0]
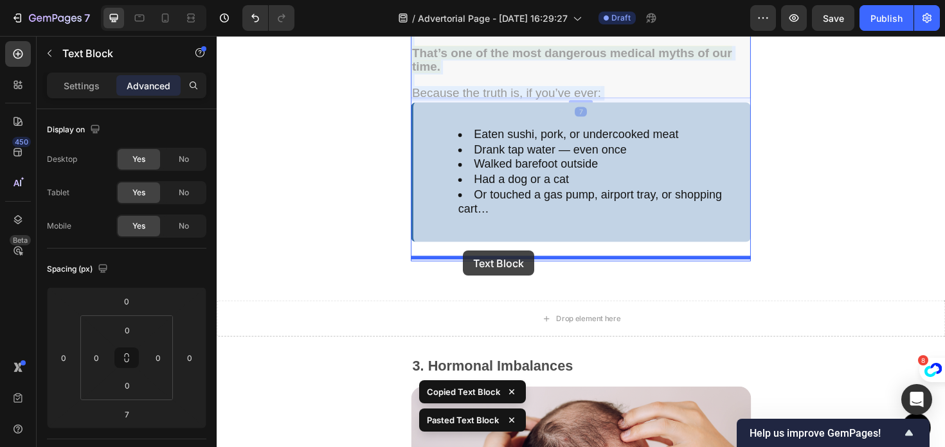
drag, startPoint x: 480, startPoint y: 71, endPoint x: 477, endPoint y: 263, distance: 192.2
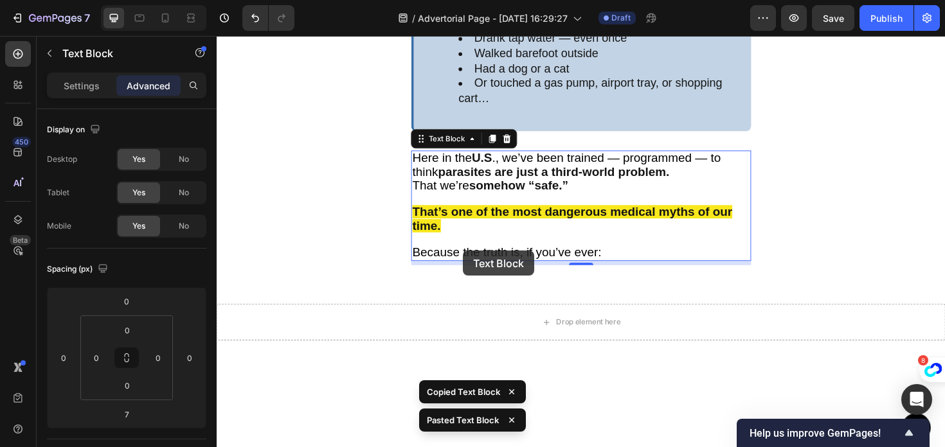
scroll to position [3974, 0]
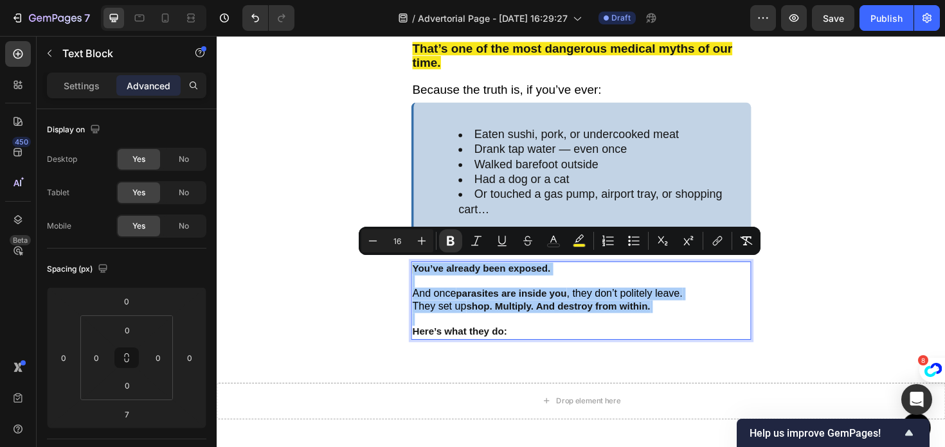
click at [404, 241] on input "16" at bounding box center [397, 240] width 26 height 15
type input "1"
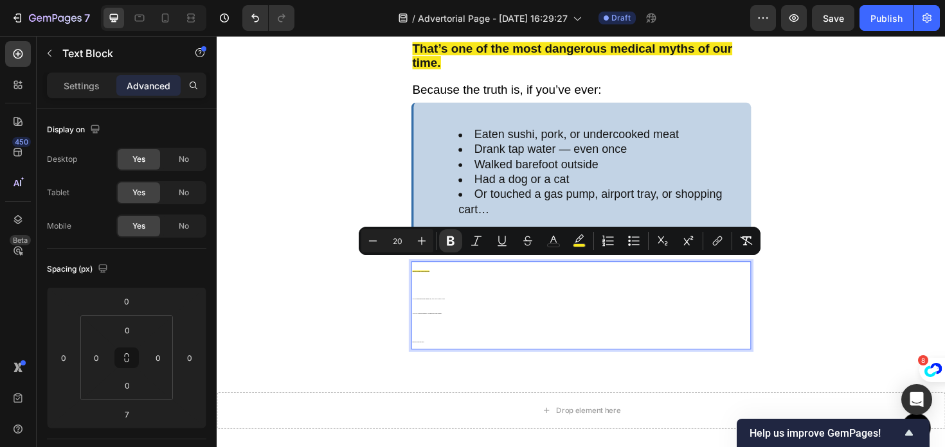
type input "20"
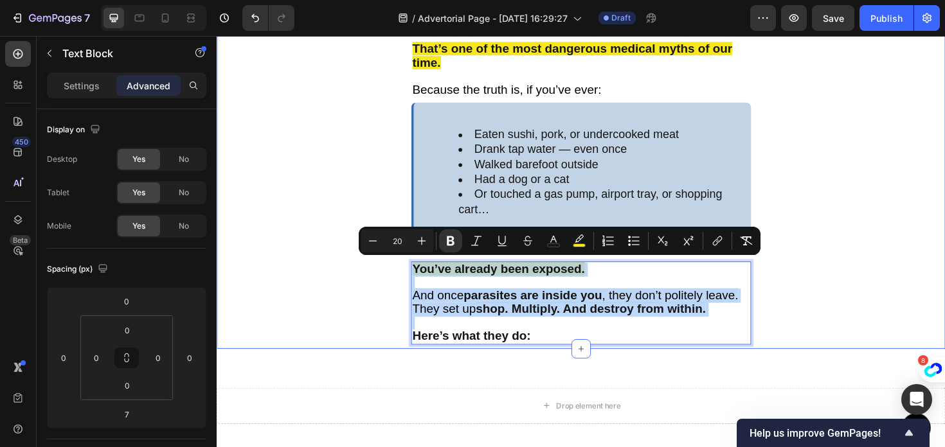
click at [342, 350] on div "But Here’s the Worst Part : Most People Have Parasites — And Have No Idea Text …" at bounding box center [602, 25] width 771 height 684
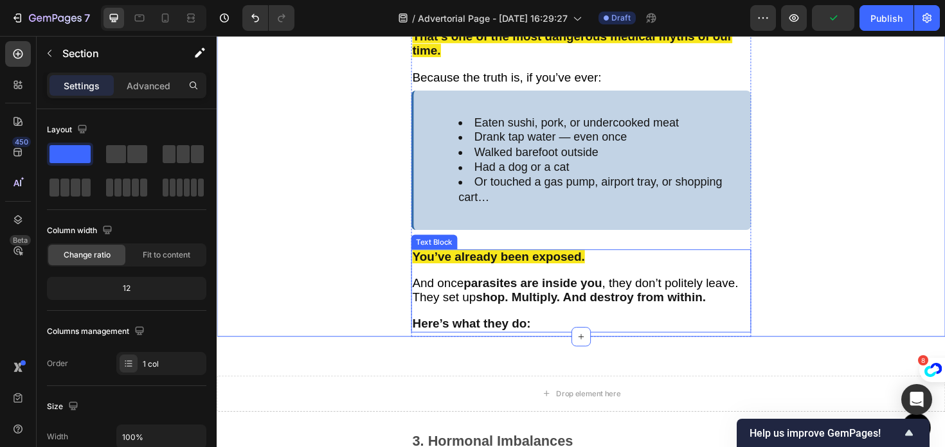
scroll to position [3988, 0]
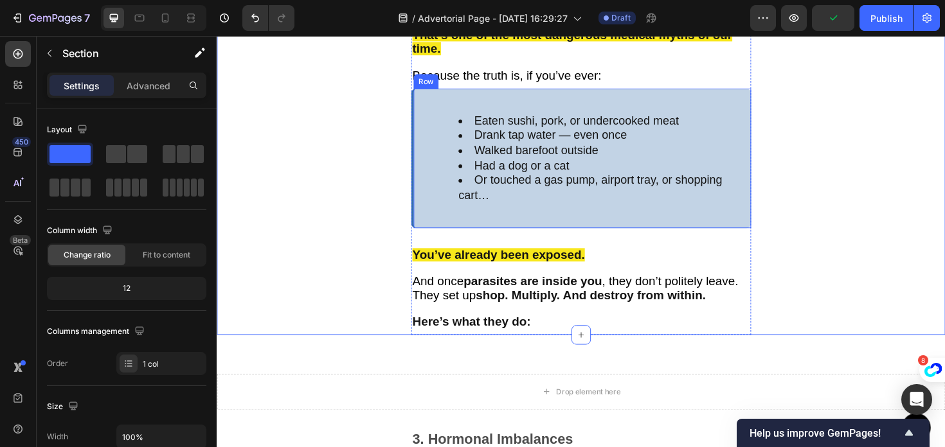
click at [429, 142] on div "Eaten sushi, pork, or undercooked meat Drank tap water — even once Walked baref…" at bounding box center [602, 166] width 360 height 148
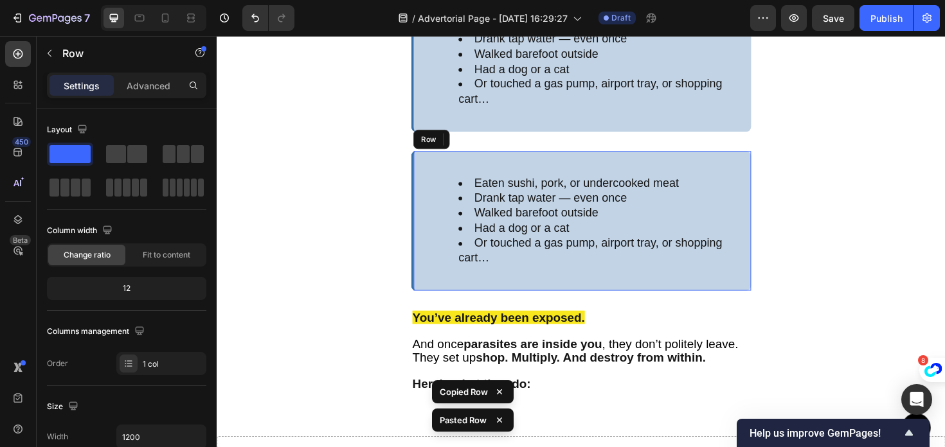
scroll to position [4104, 0]
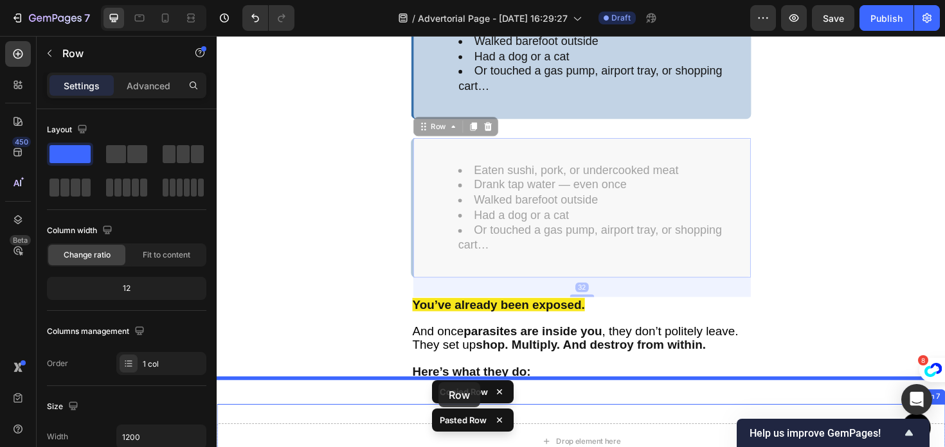
drag, startPoint x: 438, startPoint y: 168, endPoint x: 451, endPoint y: 403, distance: 234.9
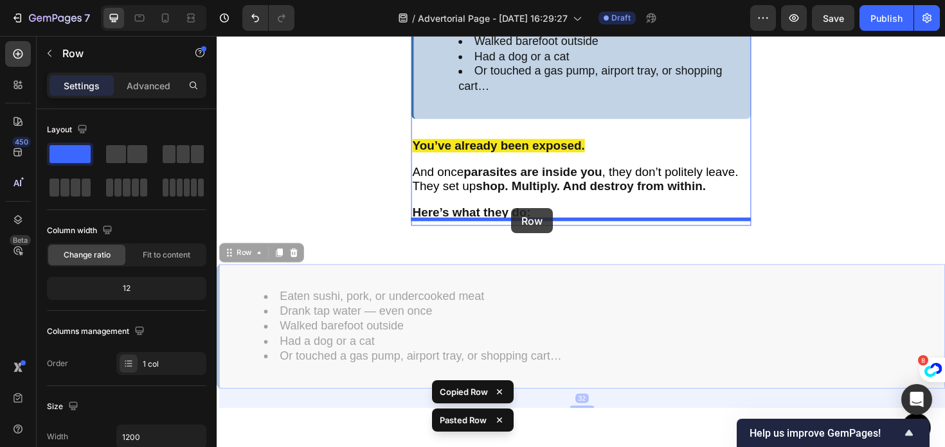
drag, startPoint x: 347, startPoint y: 280, endPoint x: 530, endPoint y: 219, distance: 192.7
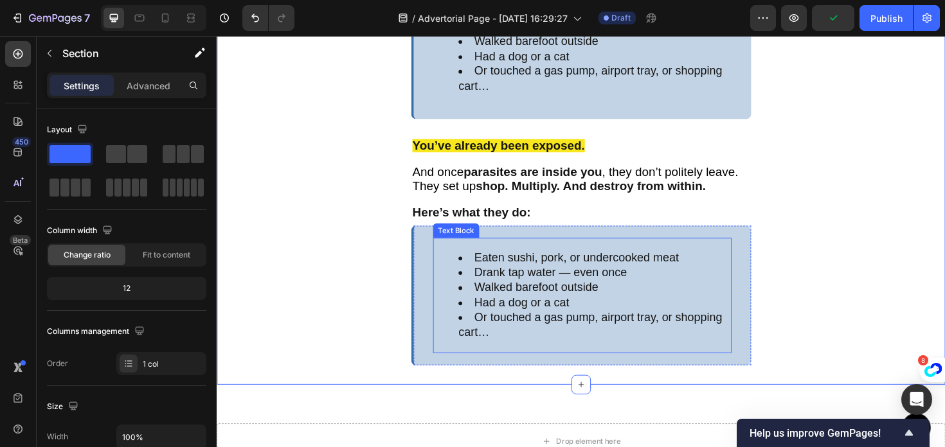
click at [572, 332] on li "Or touched a gas pump, airport tray, or shopping cart…" at bounding box center [616, 341] width 288 height 31
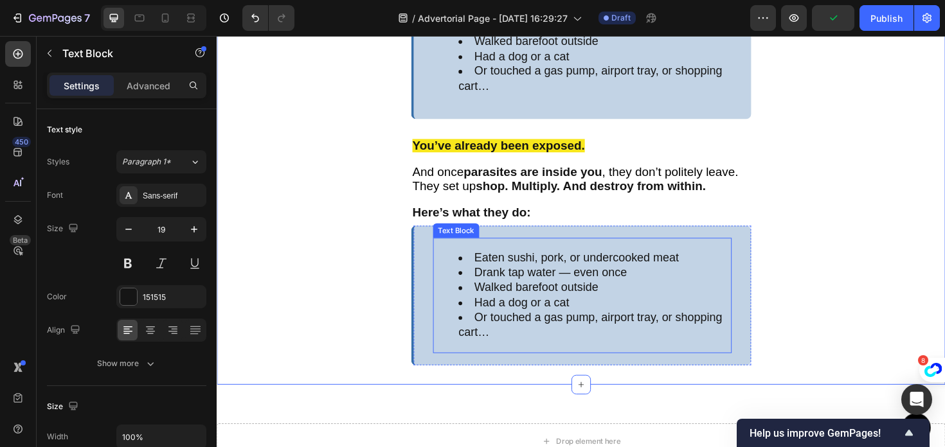
click at [572, 332] on li "Or touched a gas pump, airport tray, or shopping cart…" at bounding box center [616, 341] width 288 height 31
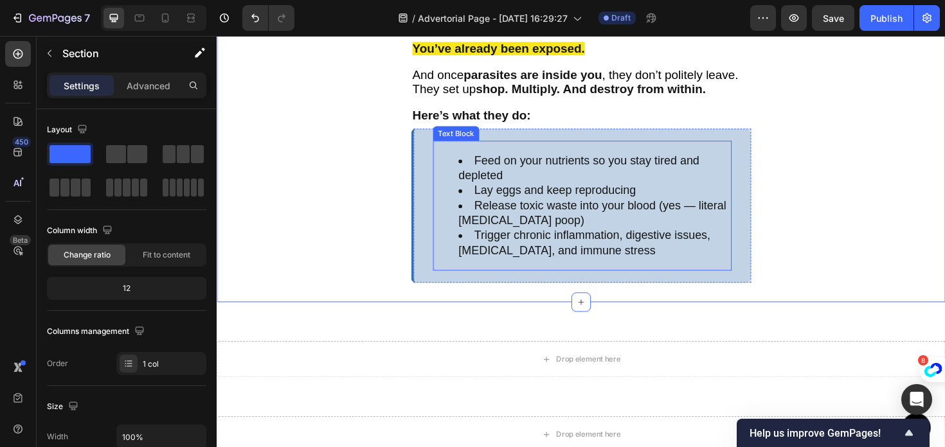
scroll to position [4218, 0]
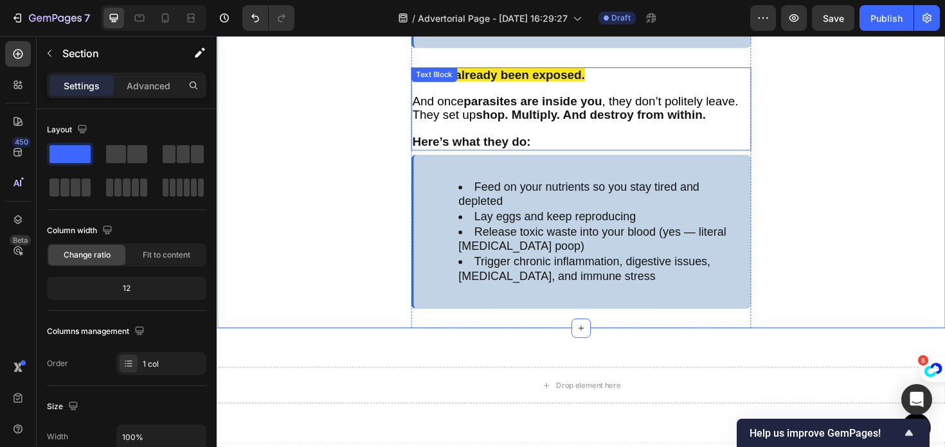
click at [504, 120] on strong "shop. Multiply. And destroy from within." at bounding box center [613, 119] width 244 height 14
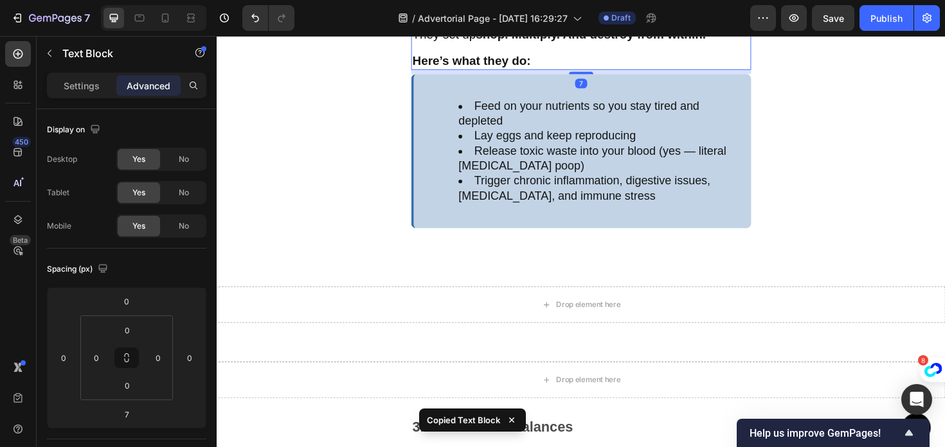
scroll to position [4266, 0]
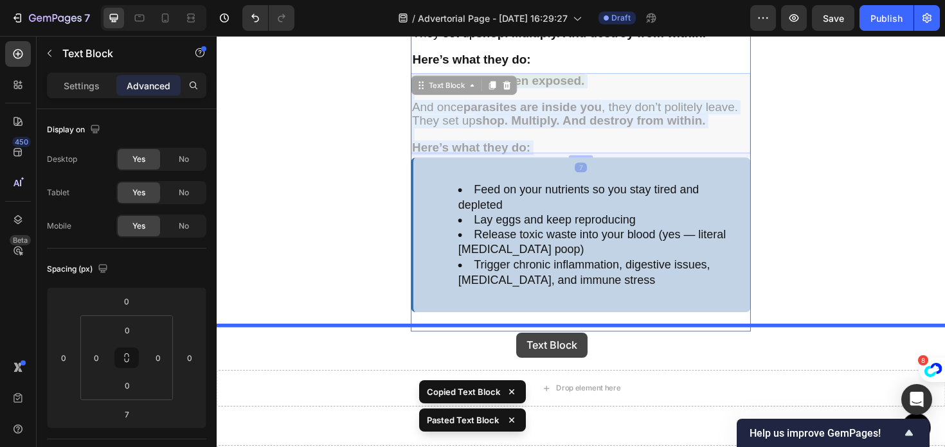
drag, startPoint x: 513, startPoint y: 115, endPoint x: 533, endPoint y: 350, distance: 235.4
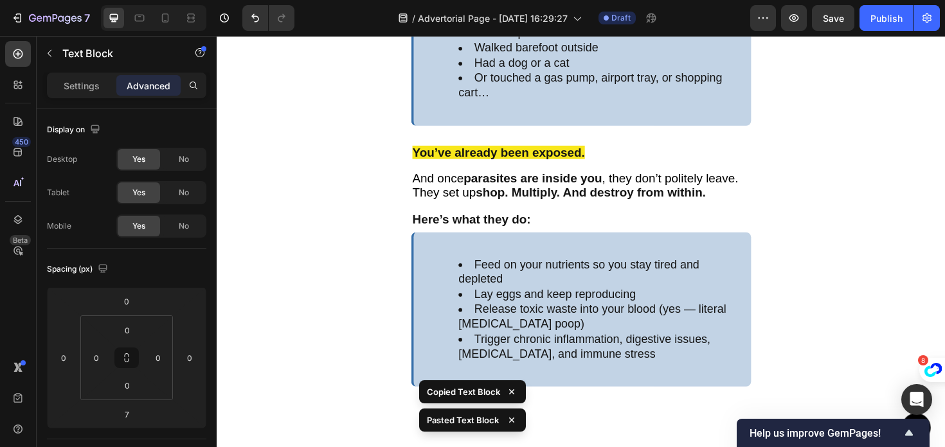
scroll to position [4248, 0]
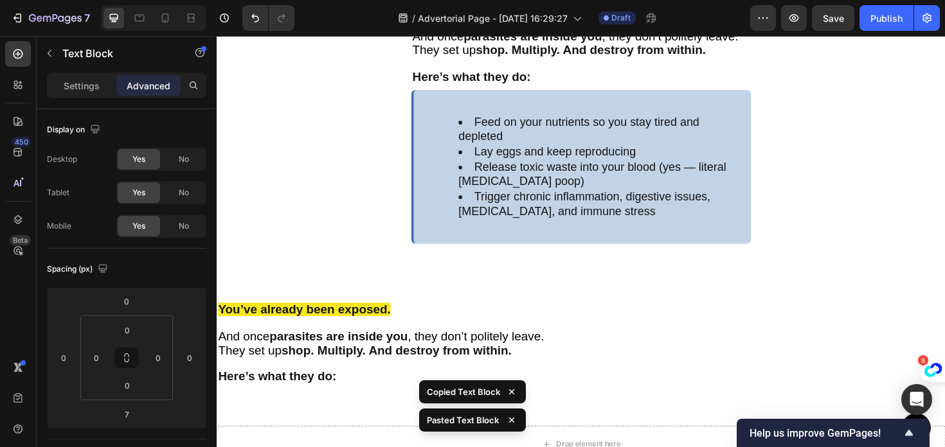
click at [412, 319] on p "You’ve already been exposed. And once parasites are inside you , they don’t pol…" at bounding box center [602, 361] width 769 height 85
click at [418, 327] on p "You’ve already been exposed. And once parasites are inside you , they don’t pol…" at bounding box center [602, 361] width 769 height 85
click at [465, 349] on span ", they don’t politely leave." at bounding box center [490, 354] width 145 height 14
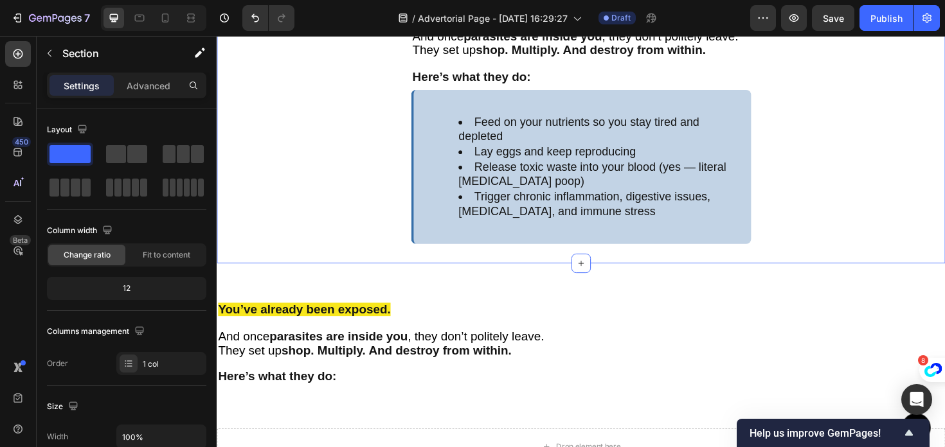
click at [299, 303] on div "You’ve already been exposed. And once parasites are inside you , they don’t pol…" at bounding box center [602, 365] width 771 height 134
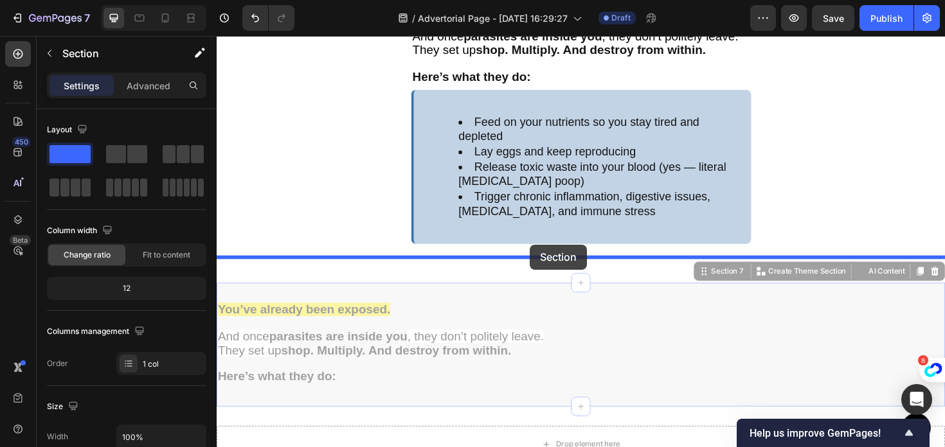
drag, startPoint x: 299, startPoint y: 303, endPoint x: 491, endPoint y: 346, distance: 196.9
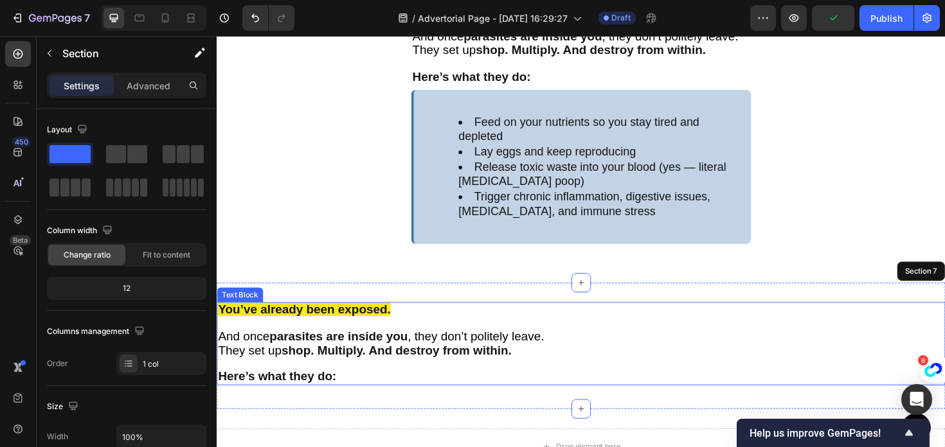
click at [451, 321] on p "You’ve already been exposed. And once parasites are inside you , they don’t pol…" at bounding box center [602, 361] width 769 height 85
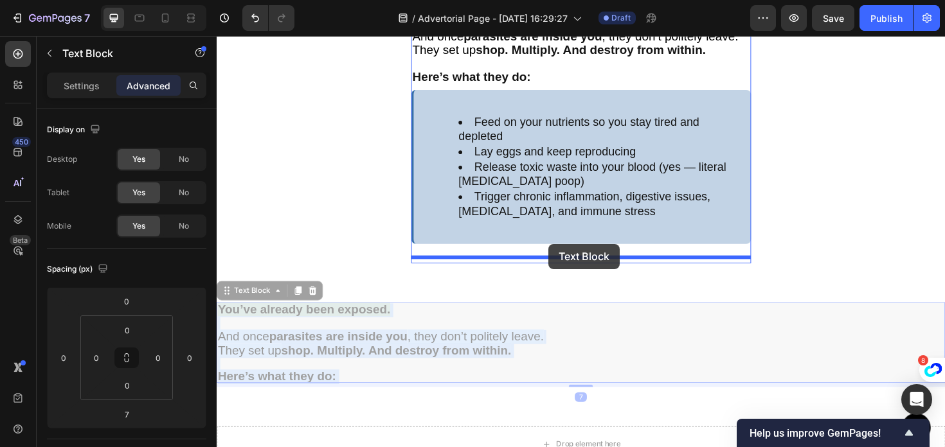
drag, startPoint x: 479, startPoint y: 328, endPoint x: 567, endPoint y: 256, distance: 114.1
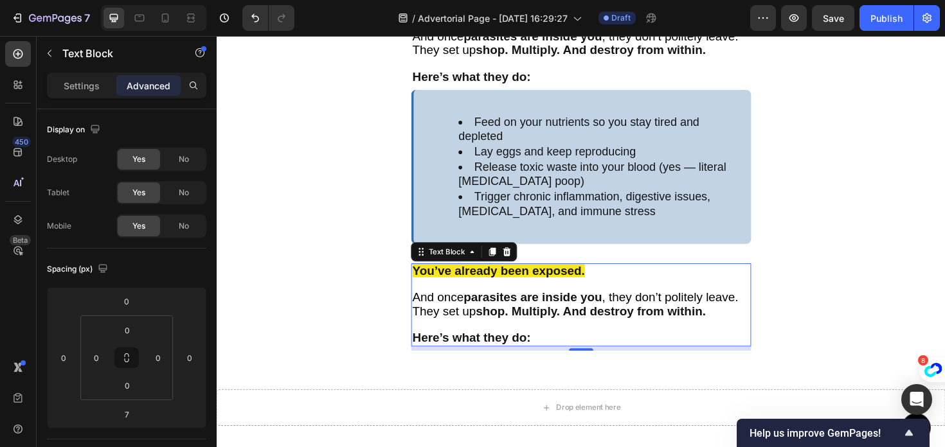
click at [630, 278] on p "You’ve already been exposed. And once parasites are inside you , they don’t pol…" at bounding box center [602, 320] width 357 height 85
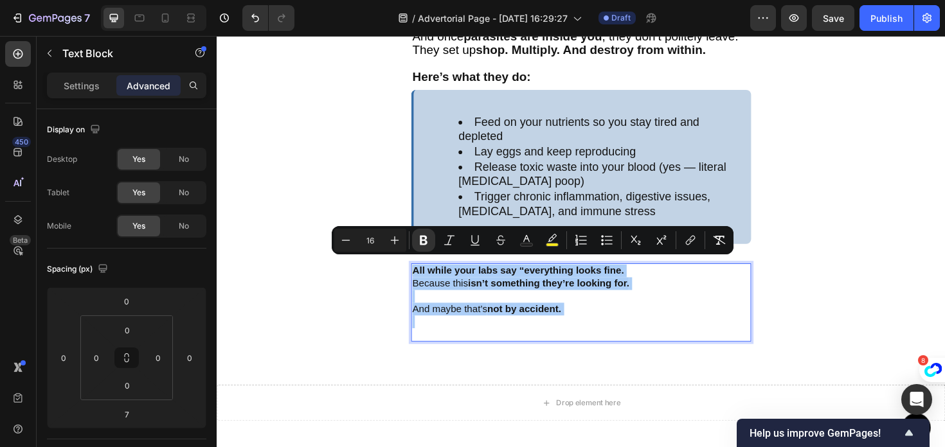
click at [374, 241] on input "16" at bounding box center [370, 240] width 26 height 15
type input "1"
type input "20"
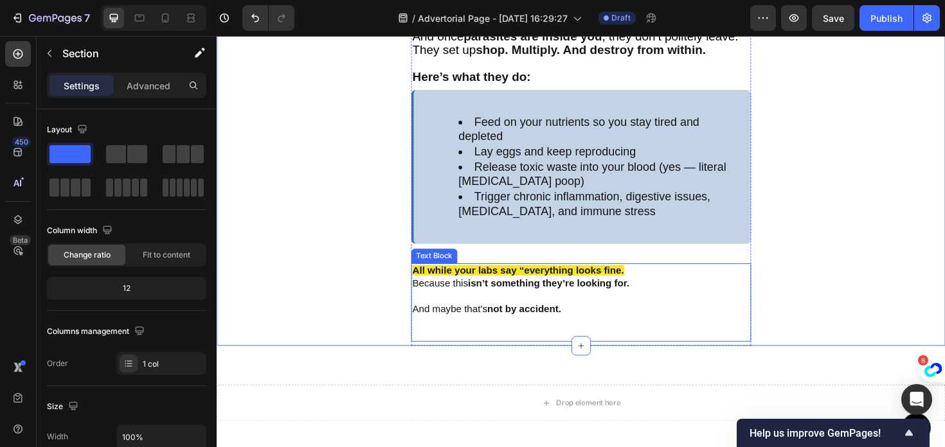
click at [472, 348] on p "Rich Text Editor. Editing area: main" at bounding box center [602, 345] width 357 height 27
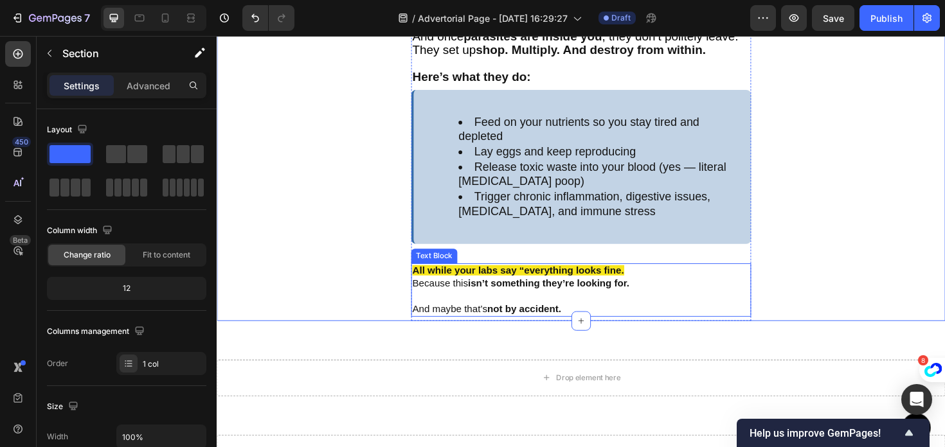
click at [512, 294] on strong "isn’t something they’re looking for." at bounding box center [568, 297] width 171 height 11
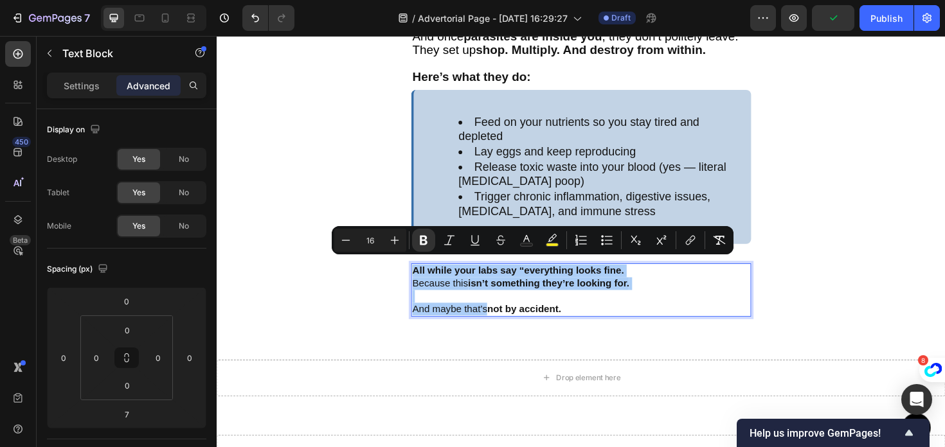
click at [376, 238] on input "16" at bounding box center [370, 240] width 26 height 15
type input "1"
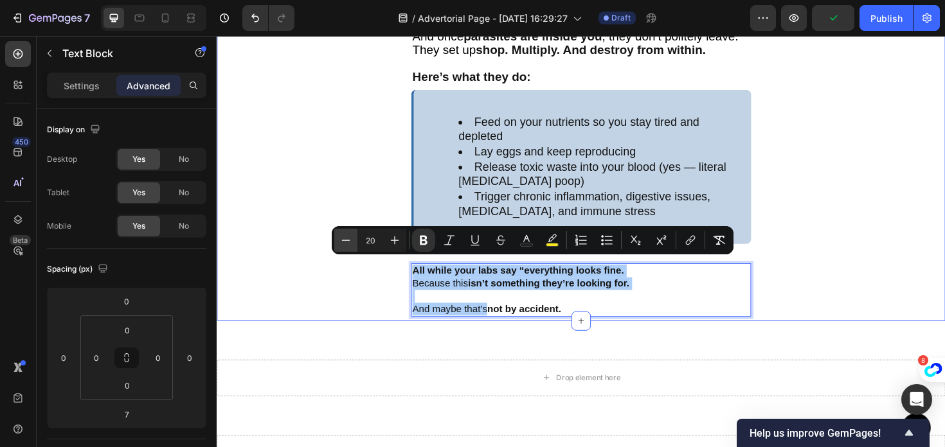
type input "20"
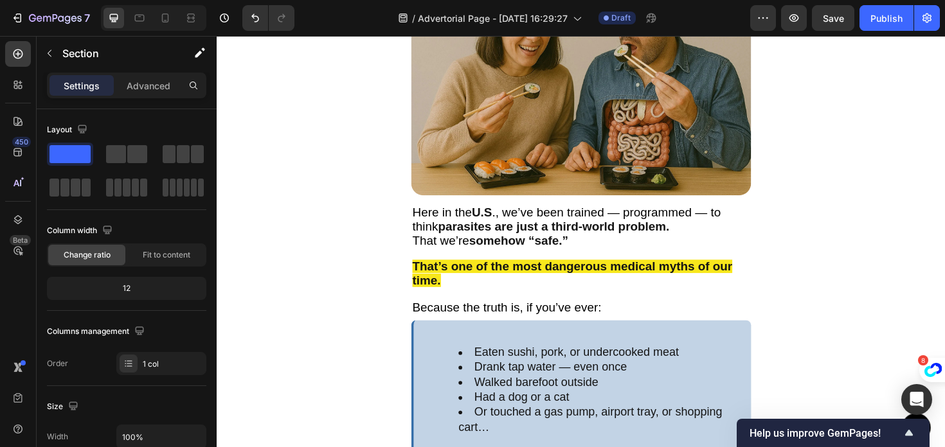
scroll to position [3730, 0]
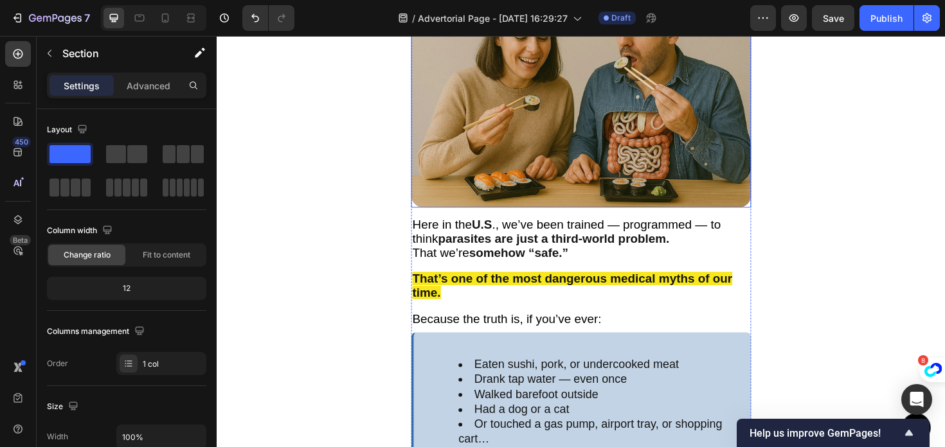
click at [567, 122] on img at bounding box center [602, 98] width 360 height 240
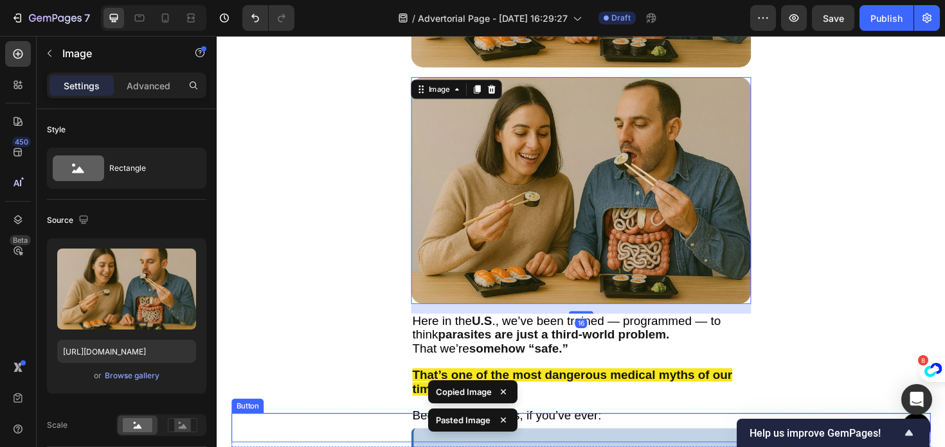
scroll to position [3889, 0]
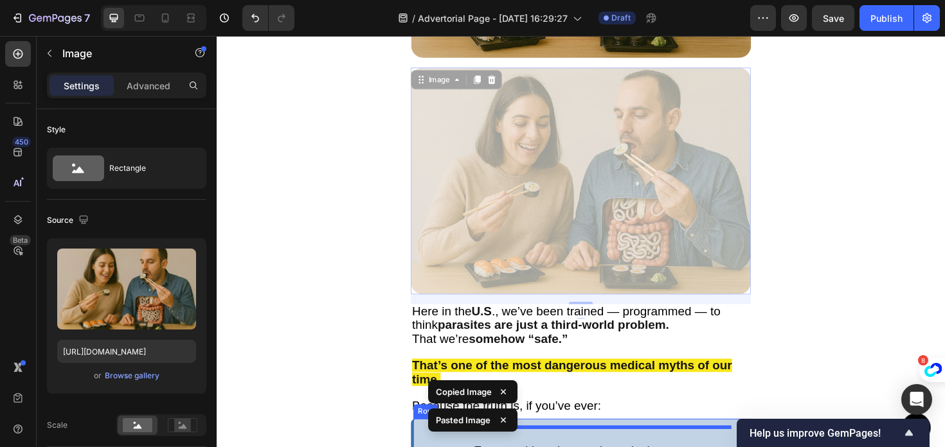
drag, startPoint x: 495, startPoint y: 264, endPoint x: 581, endPoint y: 472, distance: 225.1
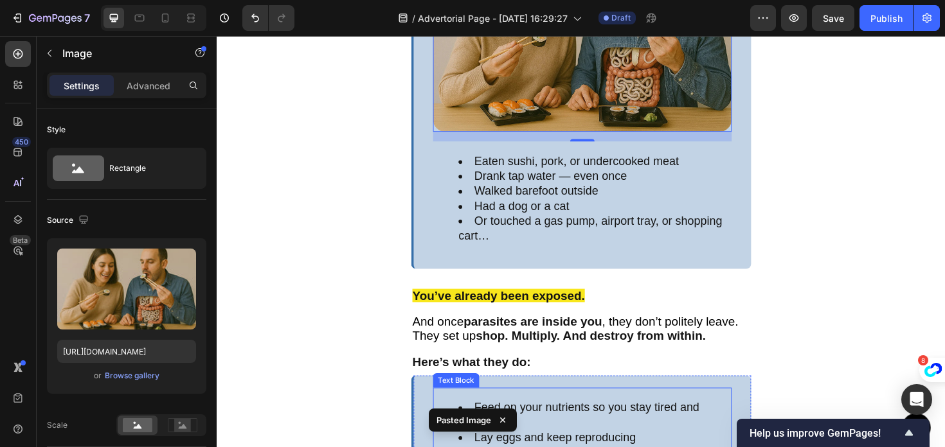
scroll to position [4180, 0]
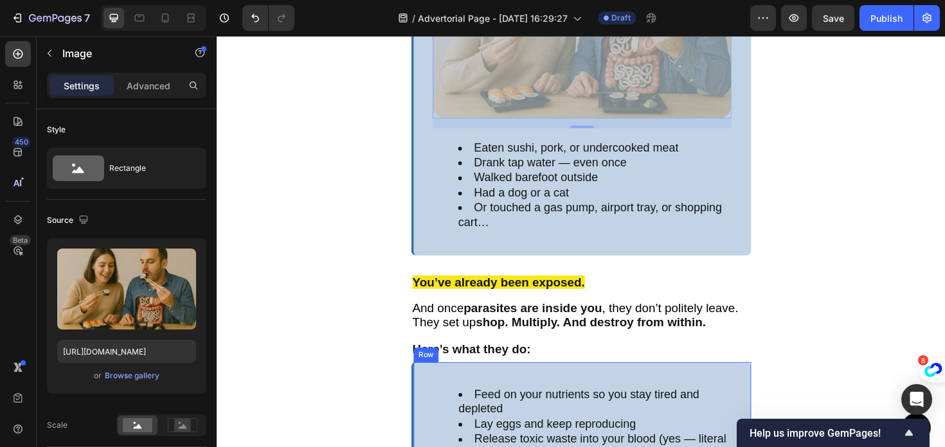
drag, startPoint x: 494, startPoint y: 71, endPoint x: 483, endPoint y: 474, distance: 402.5
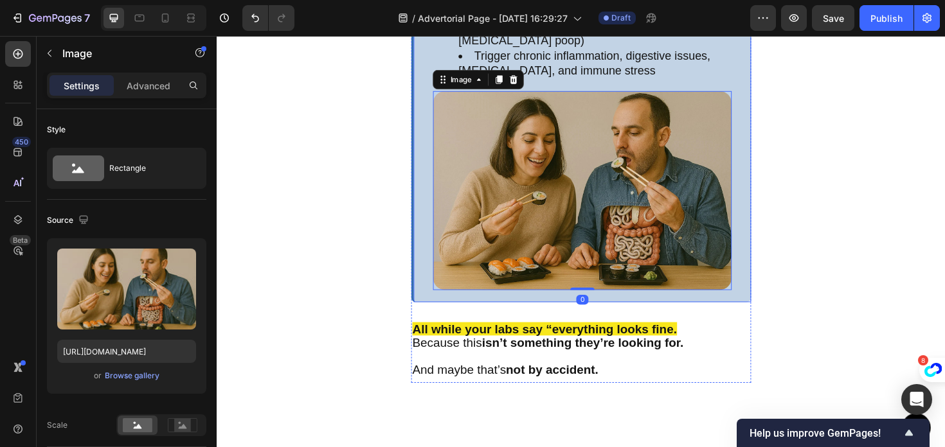
scroll to position [4555, 0]
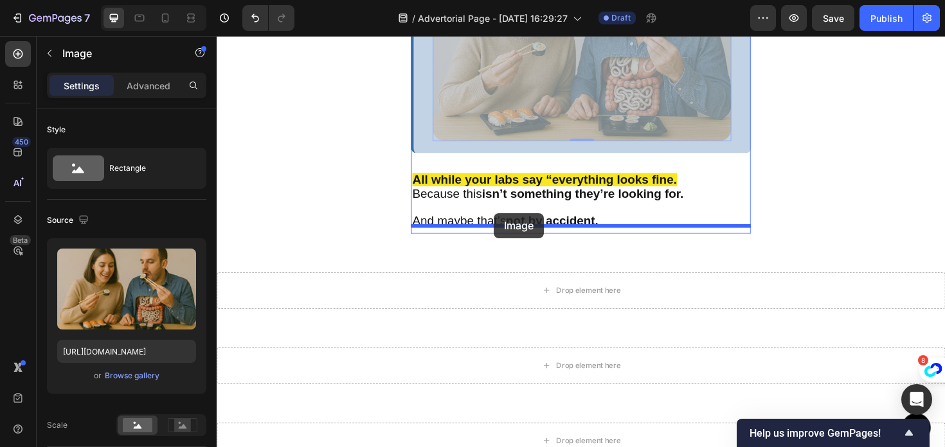
drag, startPoint x: 492, startPoint y: 121, endPoint x: 510, endPoint y: 224, distance: 104.4
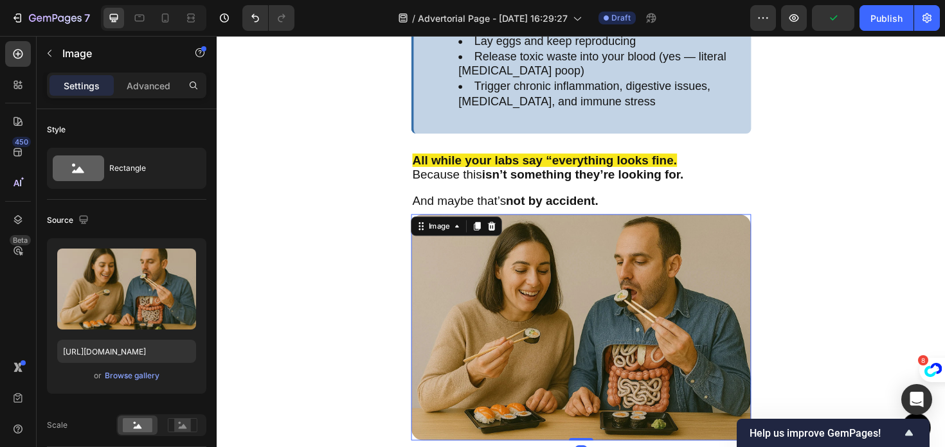
scroll to position [4362, 0]
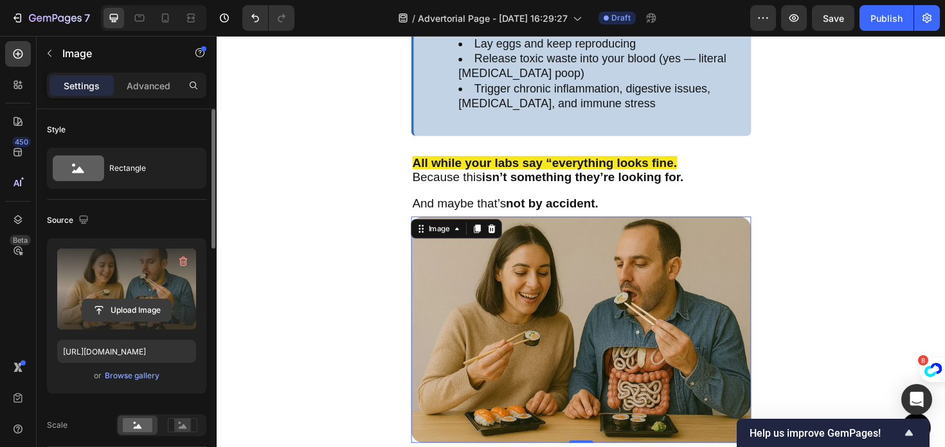
click at [143, 305] on input "file" at bounding box center [126, 310] width 89 height 22
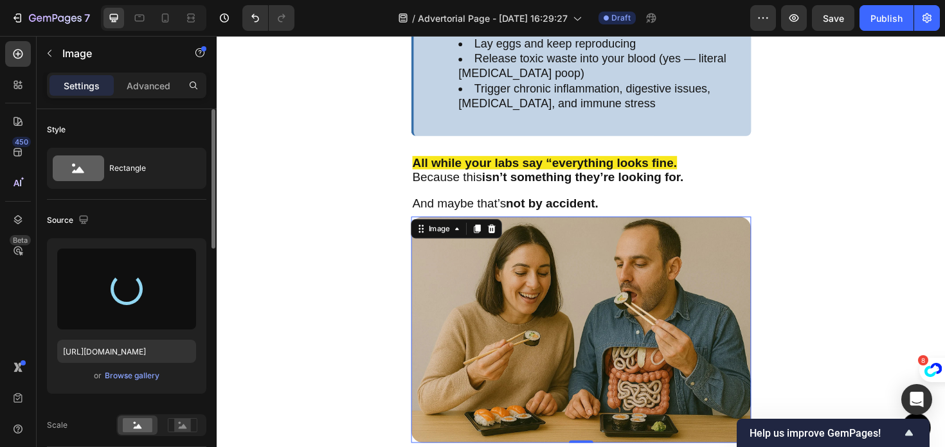
type input "https://cdn.shopify.com/s/files/1/0977/0408/3637/files/gempages_586473058361934…"
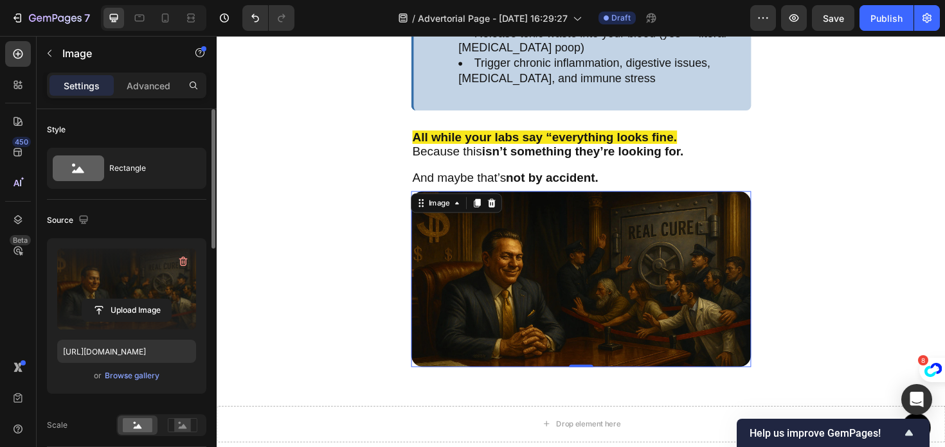
scroll to position [4392, 0]
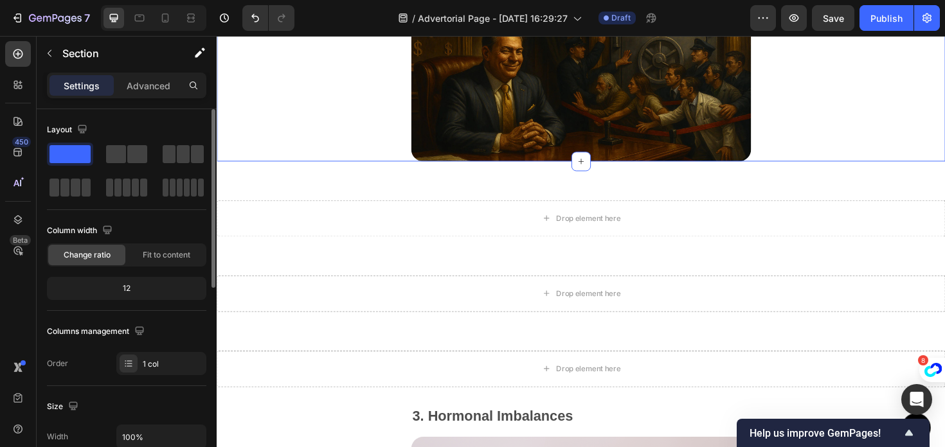
scroll to position [4670, 0]
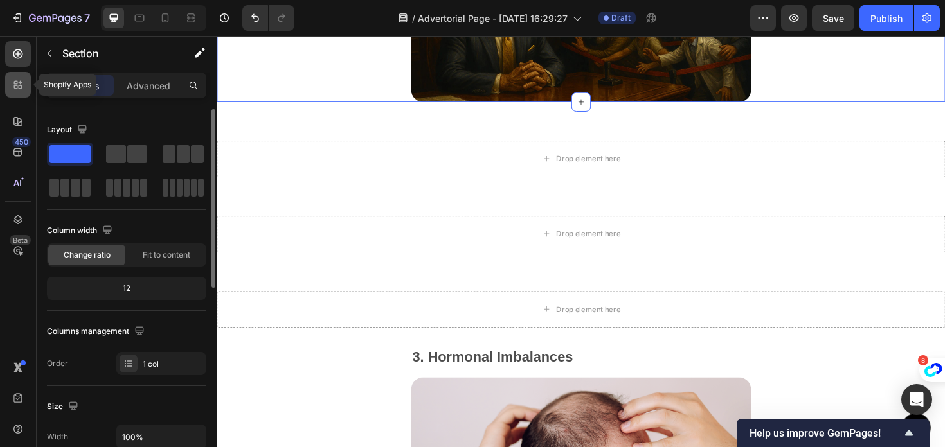
click at [24, 81] on icon at bounding box center [18, 84] width 13 height 13
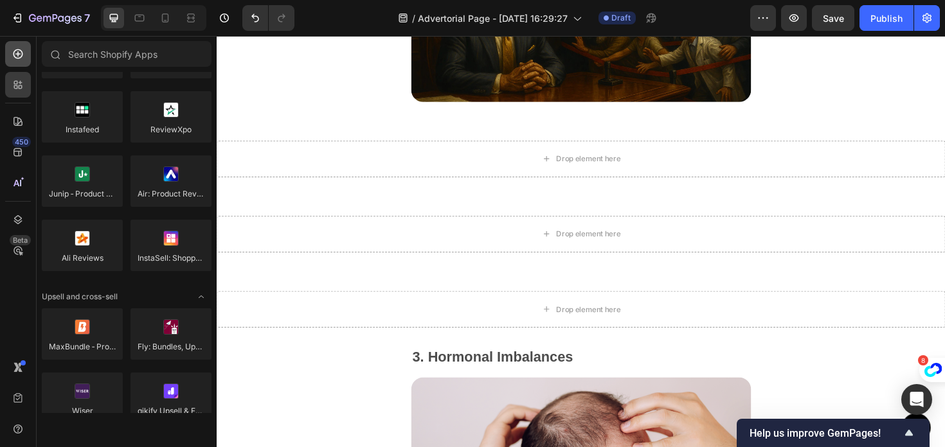
click at [6, 52] on div at bounding box center [18, 54] width 26 height 26
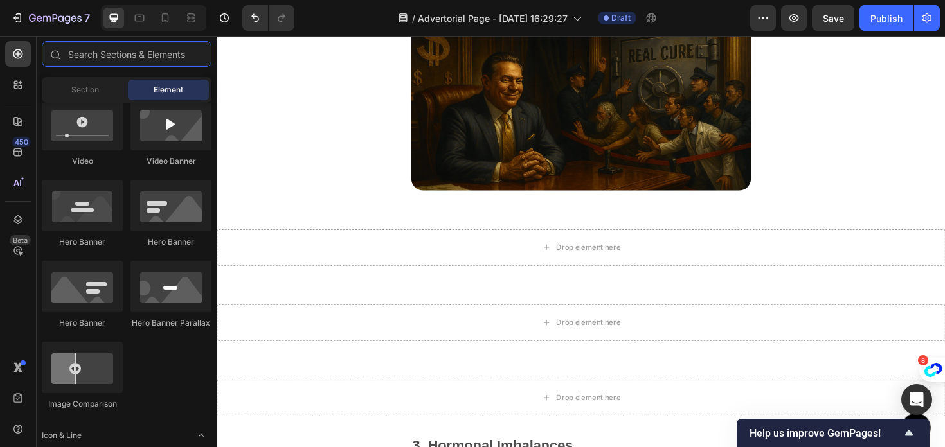
scroll to position [0, 0]
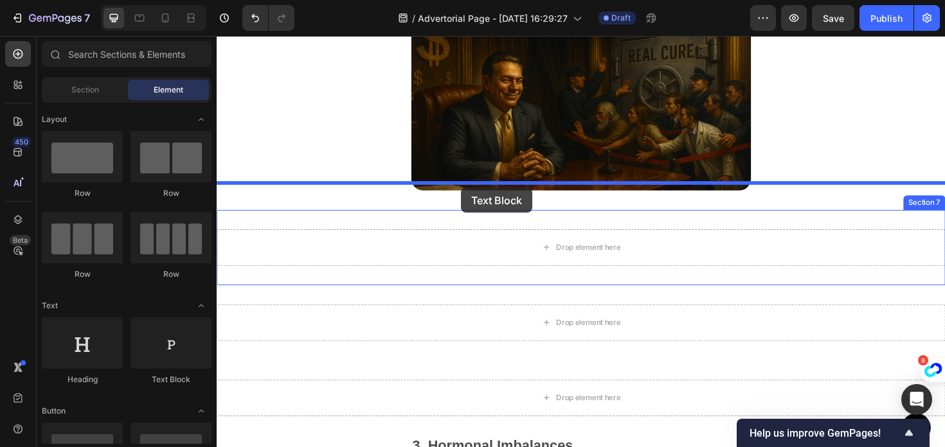
drag, startPoint x: 362, startPoint y: 379, endPoint x: 479, endPoint y: 197, distance: 216.6
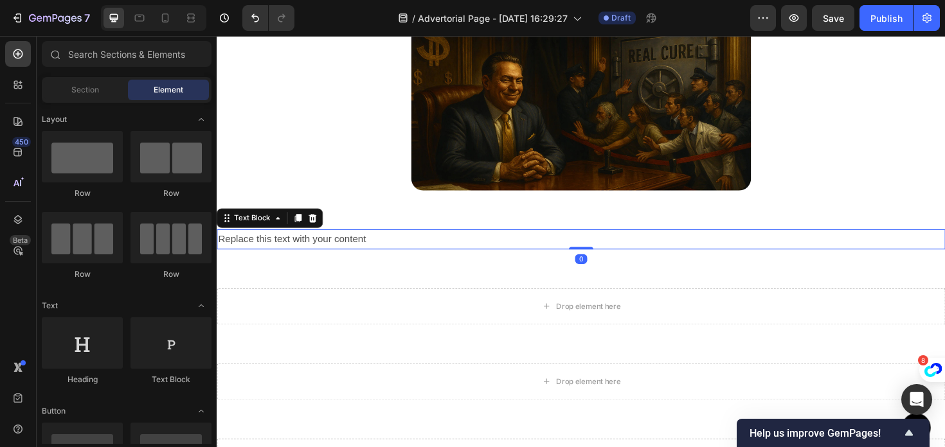
click at [338, 251] on div "Replace this text with your content" at bounding box center [602, 251] width 771 height 21
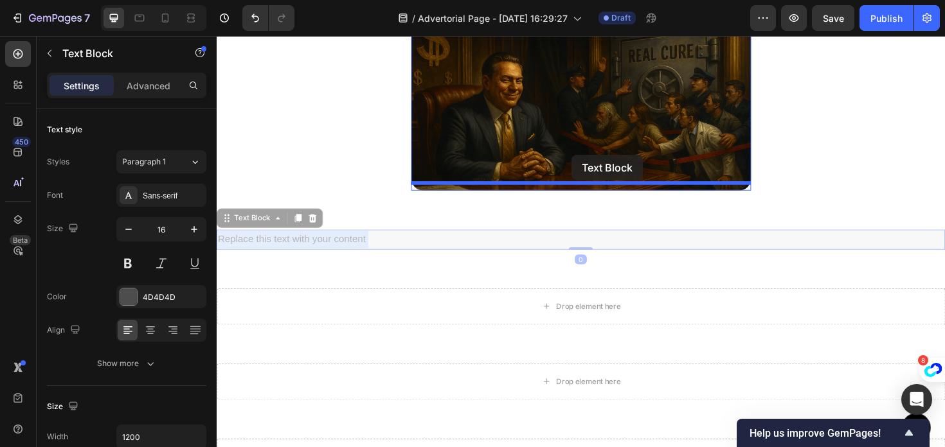
drag, startPoint x: 398, startPoint y: 249, endPoint x: 590, endPoint y: 162, distance: 210.2
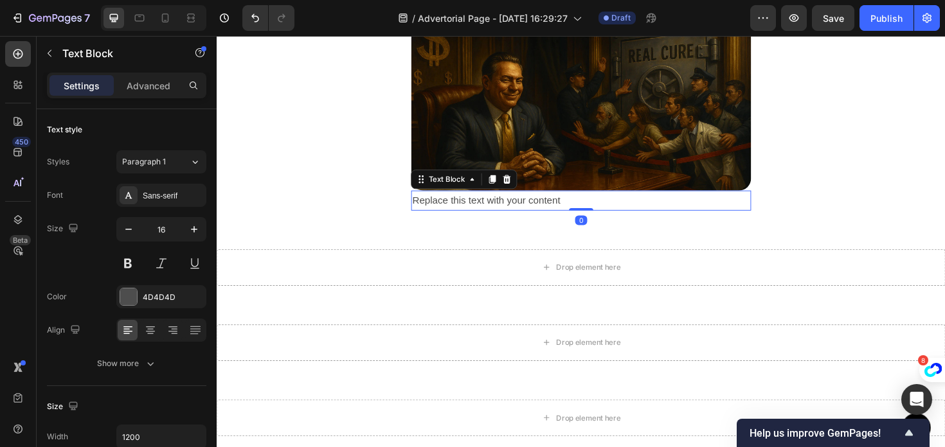
click at [492, 210] on div "Replace this text with your content" at bounding box center [602, 210] width 360 height 21
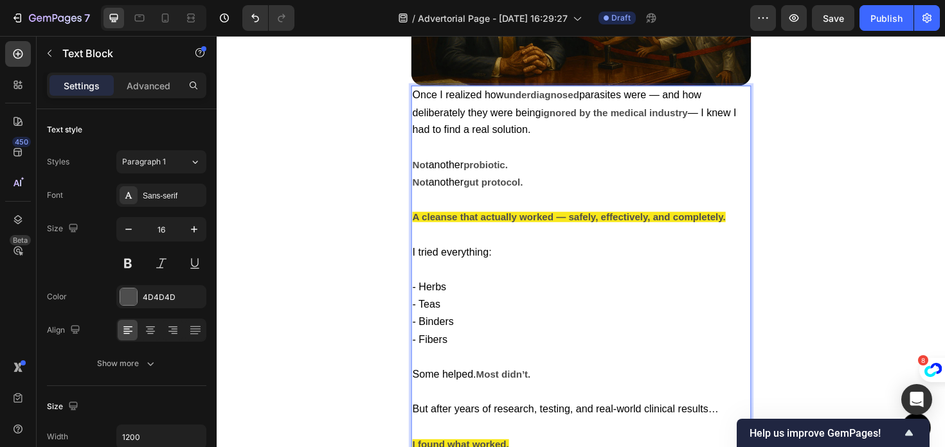
scroll to position [4695, 0]
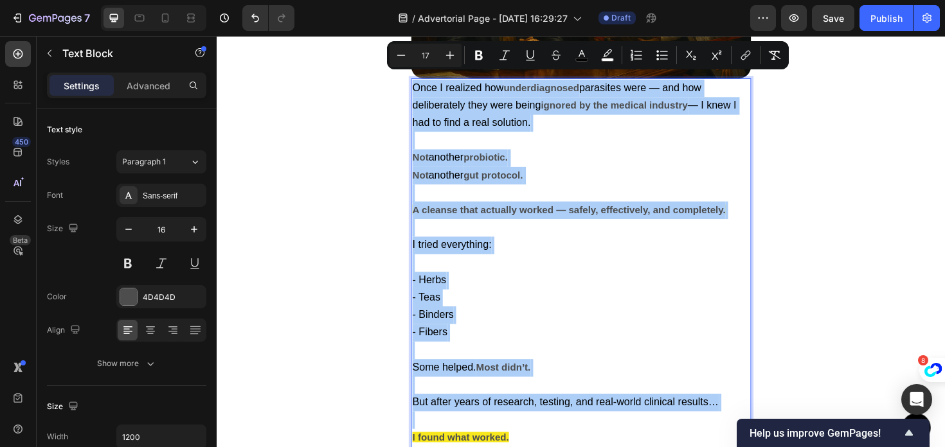
click at [431, 54] on input "17" at bounding box center [426, 55] width 26 height 15
type input "1"
type input "20"
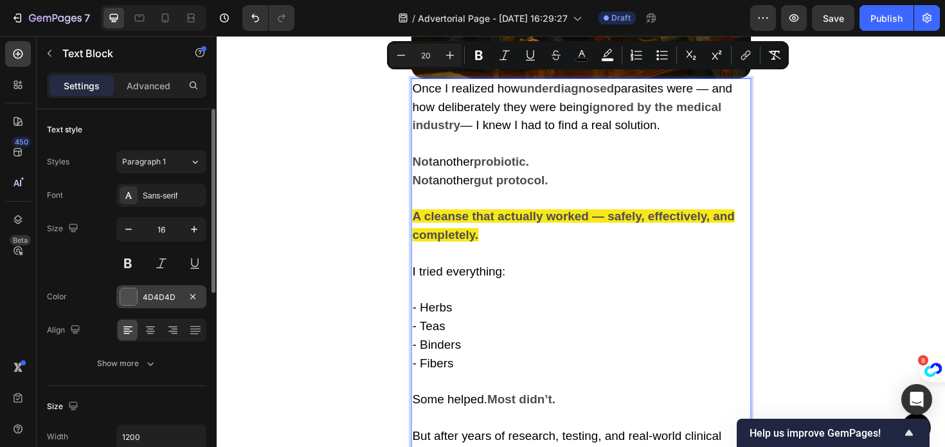
click at [148, 292] on div "4D4D4D" at bounding box center [161, 298] width 37 height 12
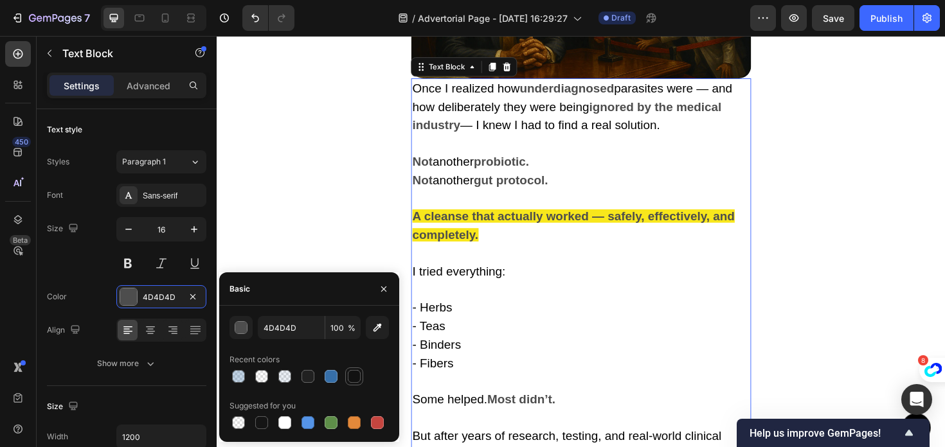
click at [348, 379] on div at bounding box center [354, 376] width 13 height 13
type input "121212"
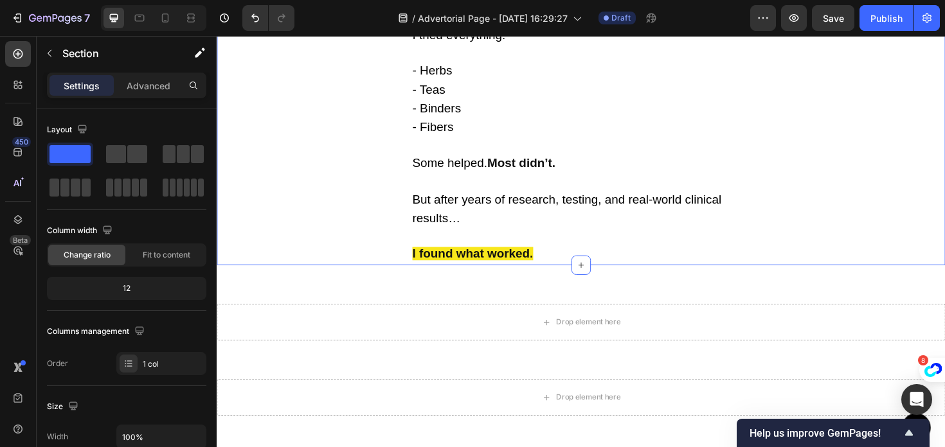
scroll to position [5002, 0]
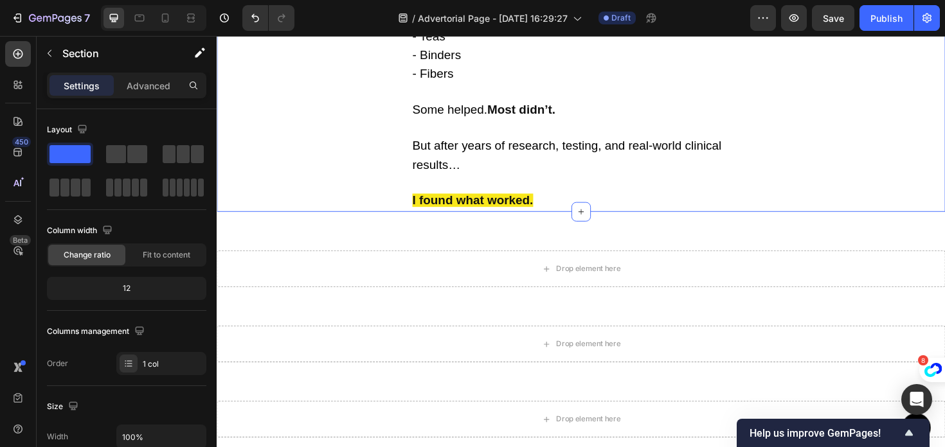
click at [45, 55] on icon "button" at bounding box center [49, 53] width 10 height 10
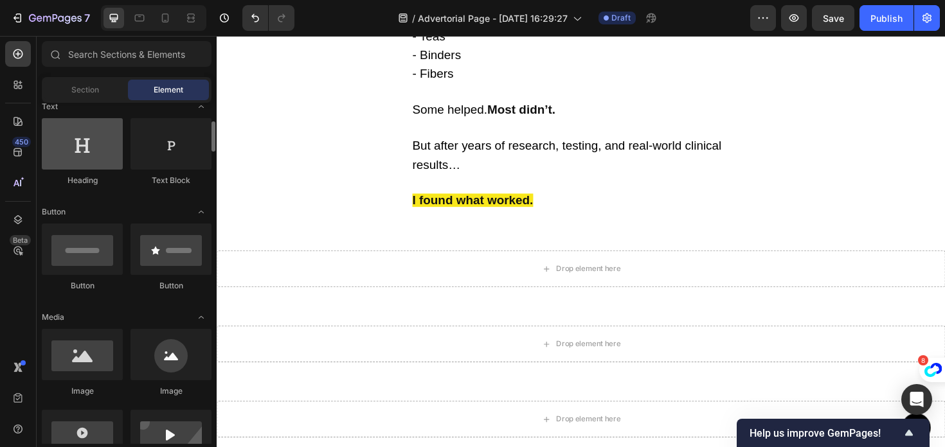
scroll to position [210, 0]
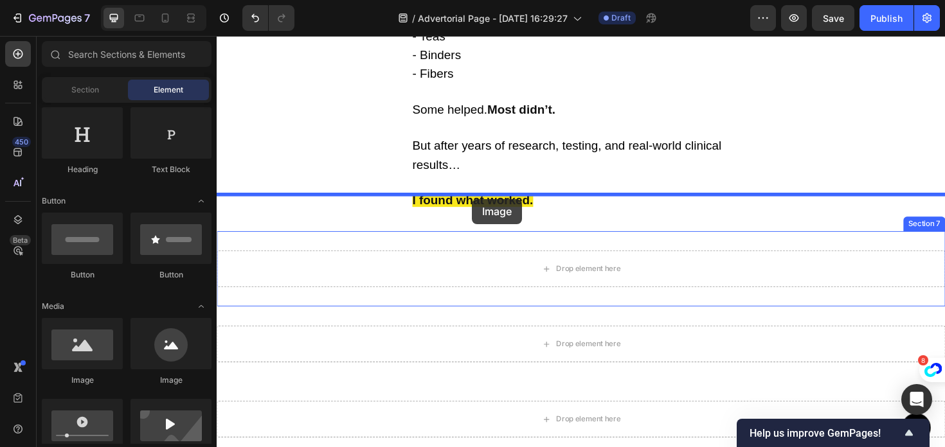
drag, startPoint x: 289, startPoint y: 386, endPoint x: 491, endPoint y: 208, distance: 269.1
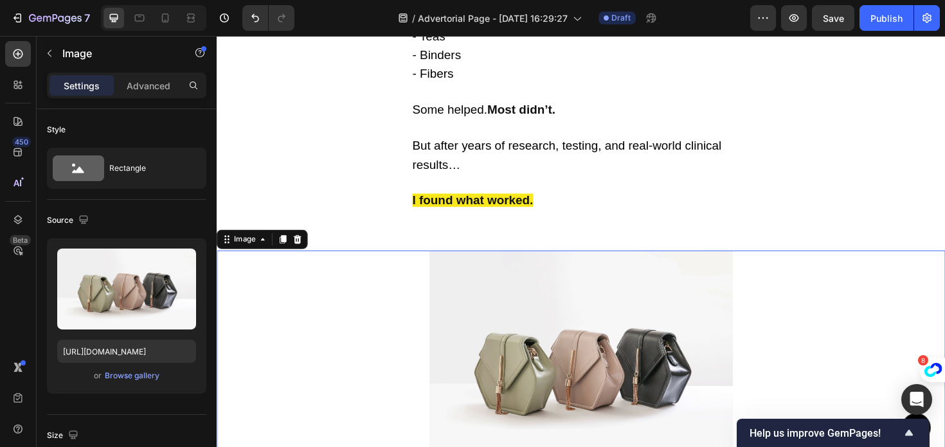
click at [546, 315] on img at bounding box center [602, 383] width 321 height 241
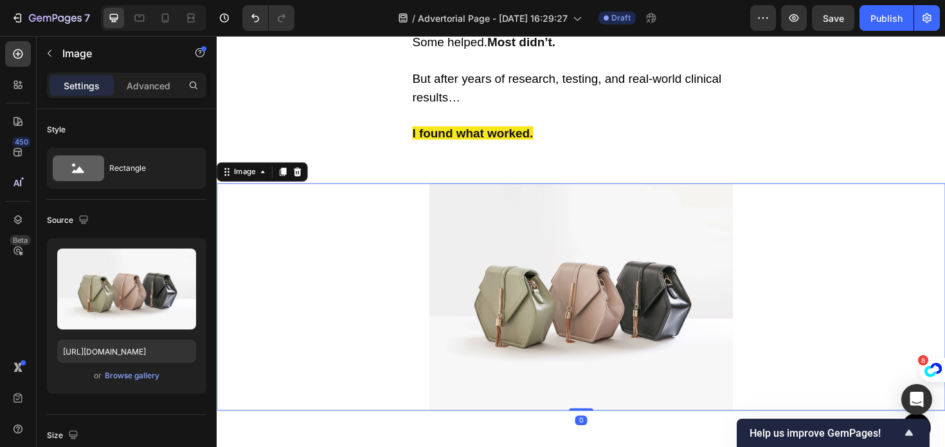
scroll to position [5189, 0]
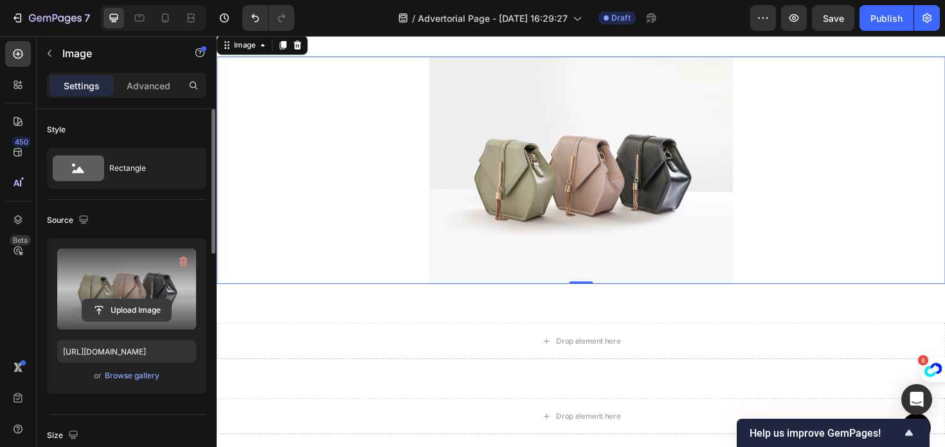
click at [137, 307] on input "file" at bounding box center [126, 310] width 89 height 22
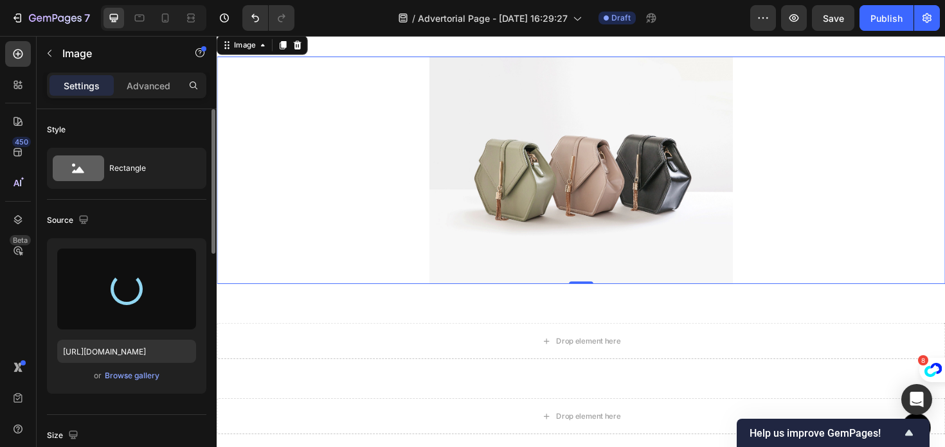
type input "https://cdn.shopify.com/s/files/1/0977/0408/3637/files/gempages_586473058361934…"
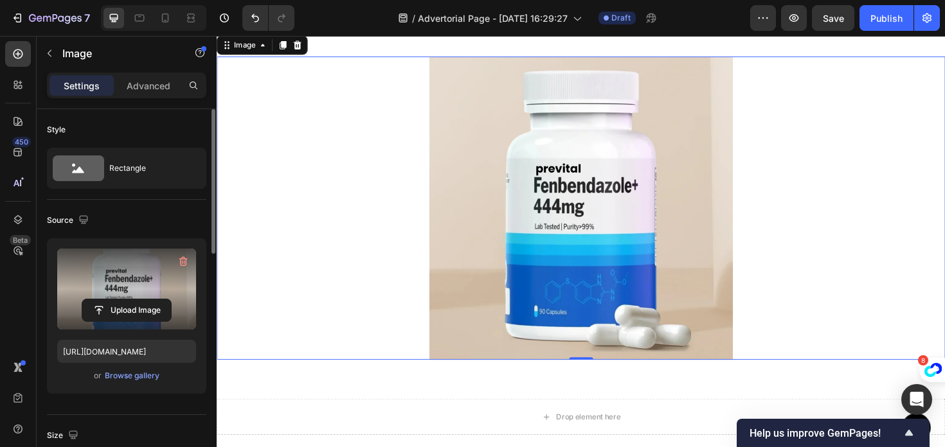
click at [731, 158] on img at bounding box center [602, 218] width 321 height 321
click at [847, 177] on div at bounding box center [602, 218] width 771 height 321
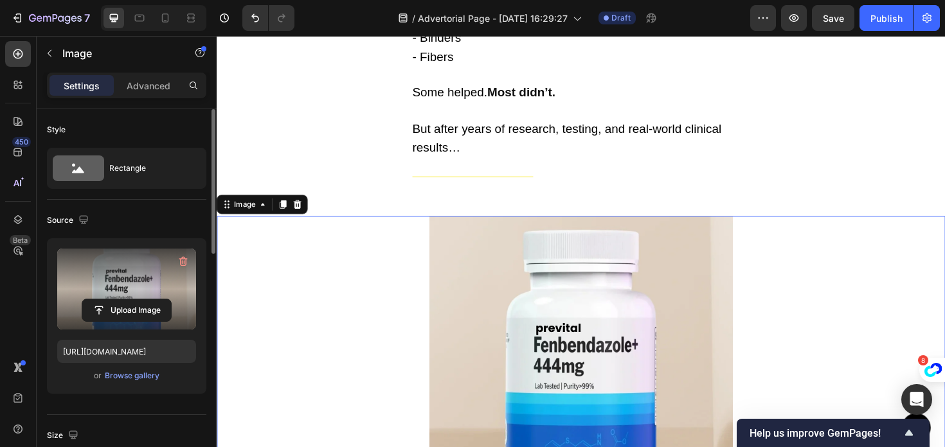
scroll to position [5019, 0]
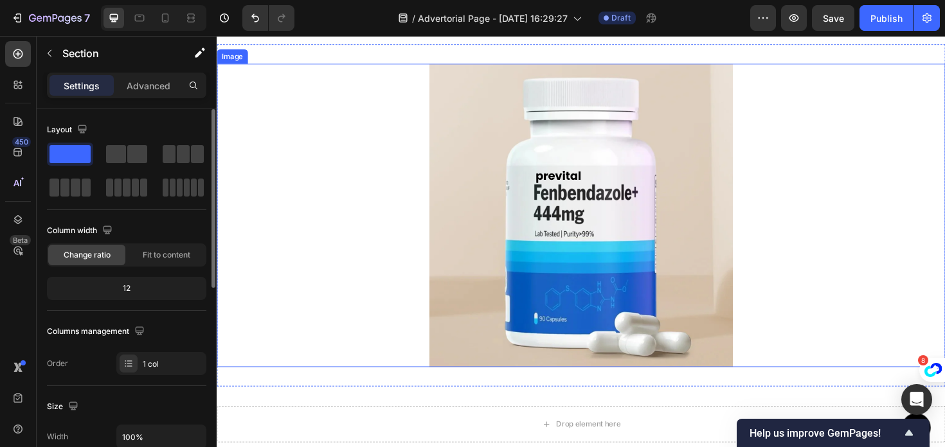
scroll to position [5194, 0]
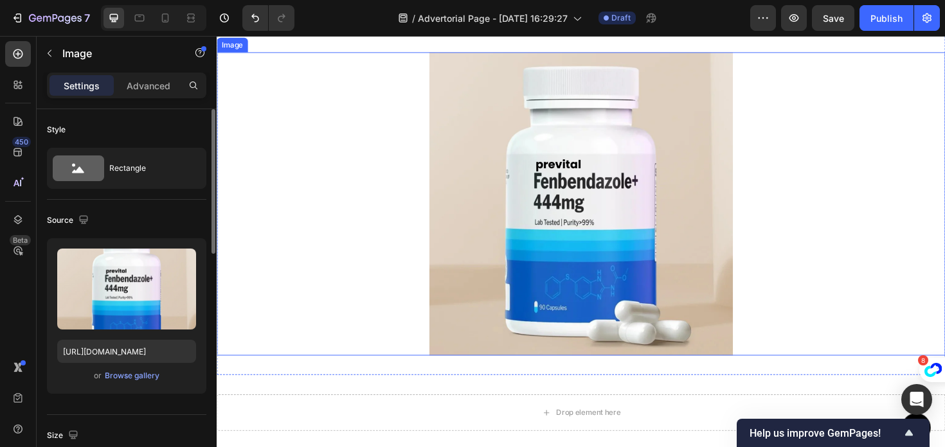
click at [696, 250] on img at bounding box center [602, 213] width 321 height 321
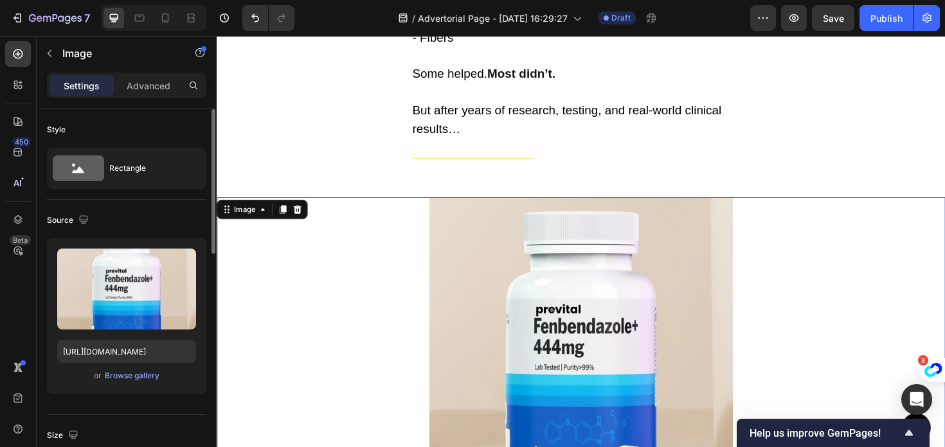
scroll to position [5033, 0]
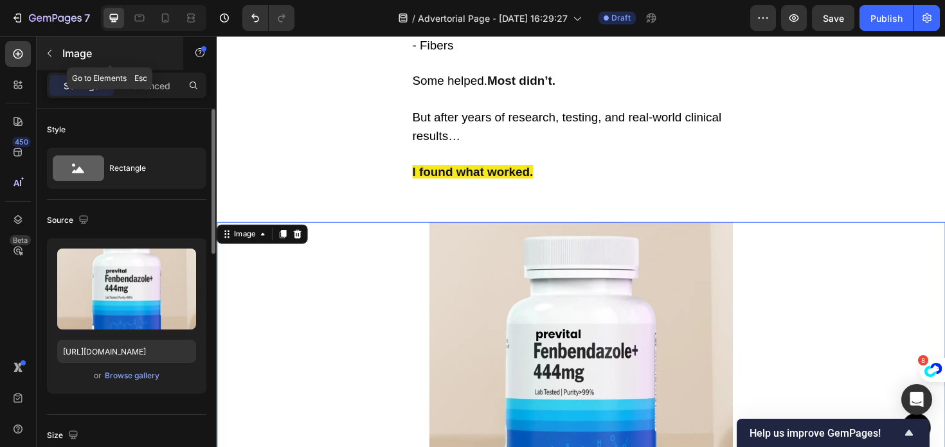
click at [50, 53] on icon "button" at bounding box center [49, 53] width 10 height 10
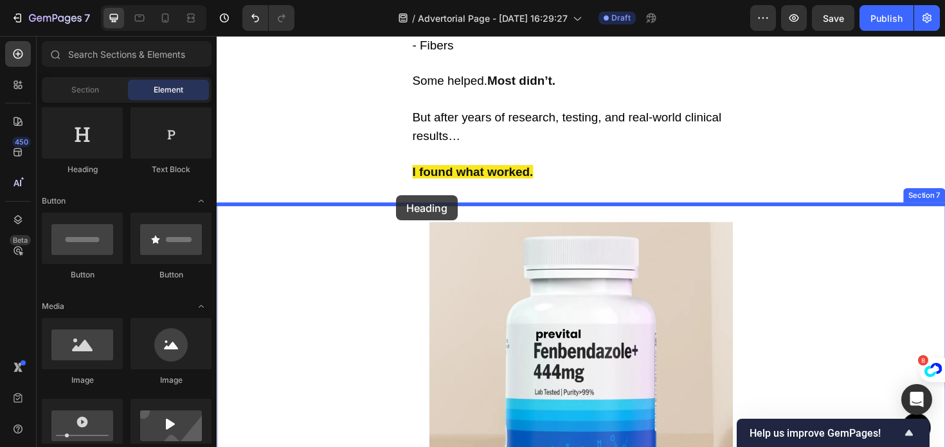
drag, startPoint x: 296, startPoint y: 148, endPoint x: 407, endPoint y: 205, distance: 124.5
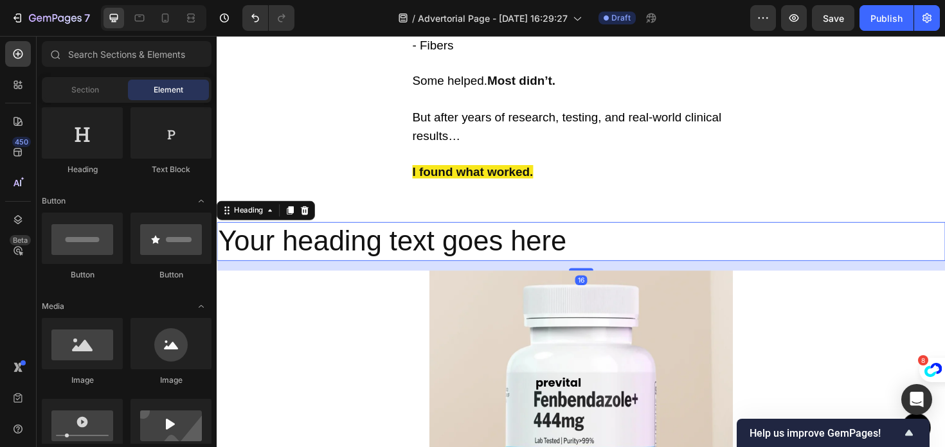
click at [456, 249] on h2 "Your heading text goes here" at bounding box center [602, 253] width 771 height 41
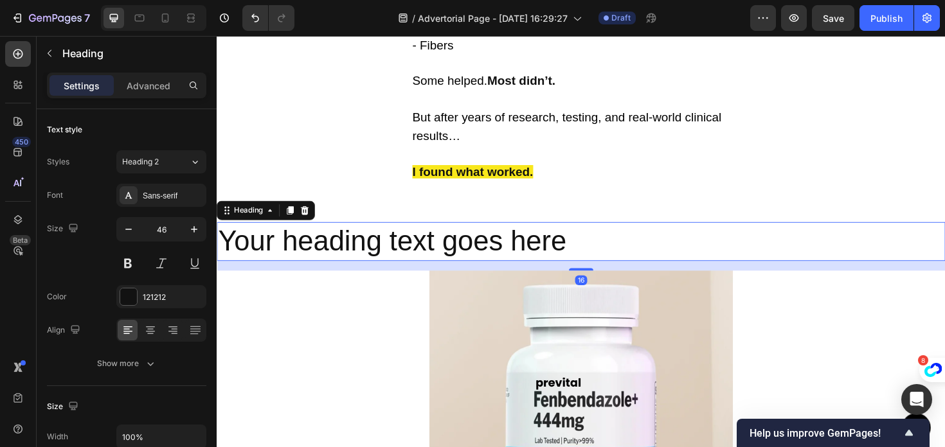
click at [307, 211] on div "Heading" at bounding box center [269, 221] width 104 height 21
click at [319, 211] on div "Heading" at bounding box center [269, 221] width 104 height 21
click at [313, 217] on icon at bounding box center [310, 221] width 8 height 9
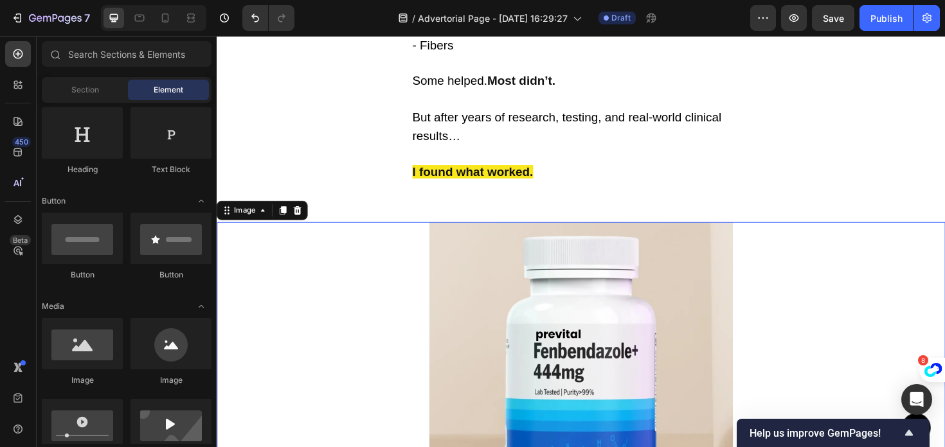
click at [547, 308] on img at bounding box center [602, 393] width 321 height 321
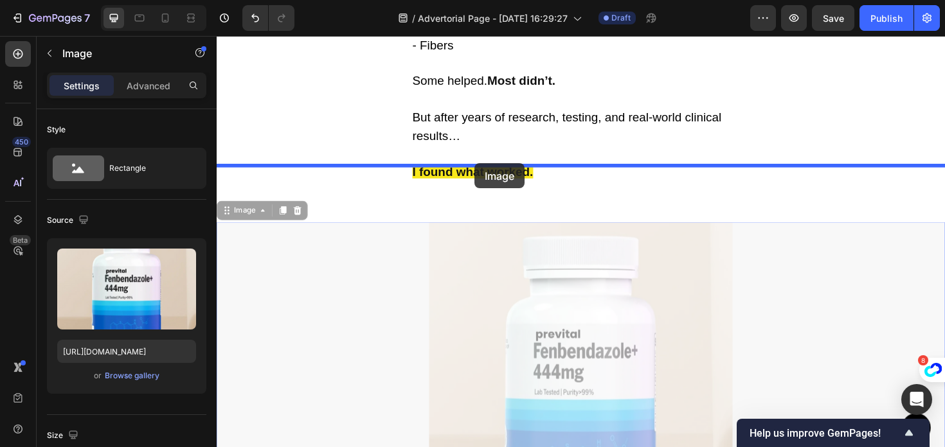
drag, startPoint x: 490, startPoint y: 266, endPoint x: 490, endPoint y: 171, distance: 95.1
drag, startPoint x: 500, startPoint y: 260, endPoint x: 535, endPoint y: 177, distance: 89.3
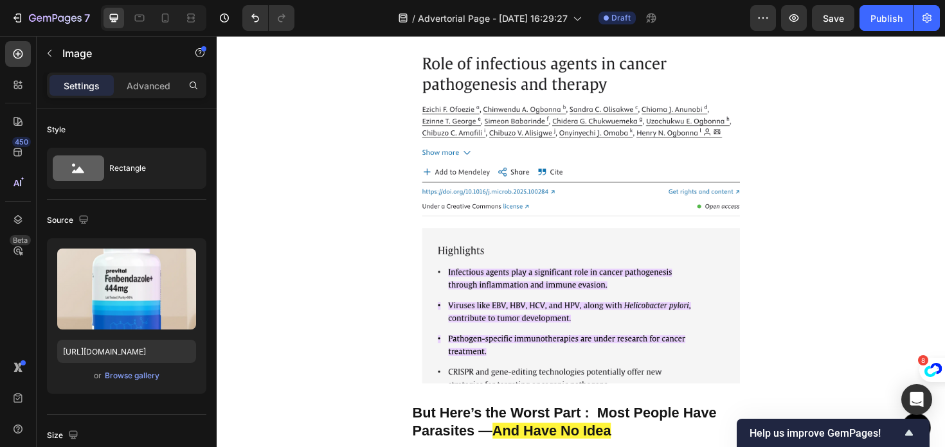
scroll to position [3396, 0]
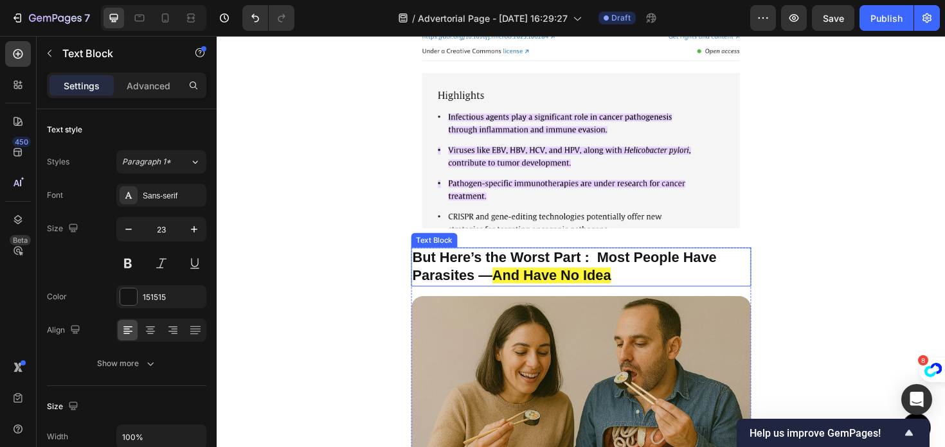
click at [456, 280] on p "But Here’s the Worst Part : Most People Have Parasites — And Have No Idea" at bounding box center [602, 281] width 357 height 39
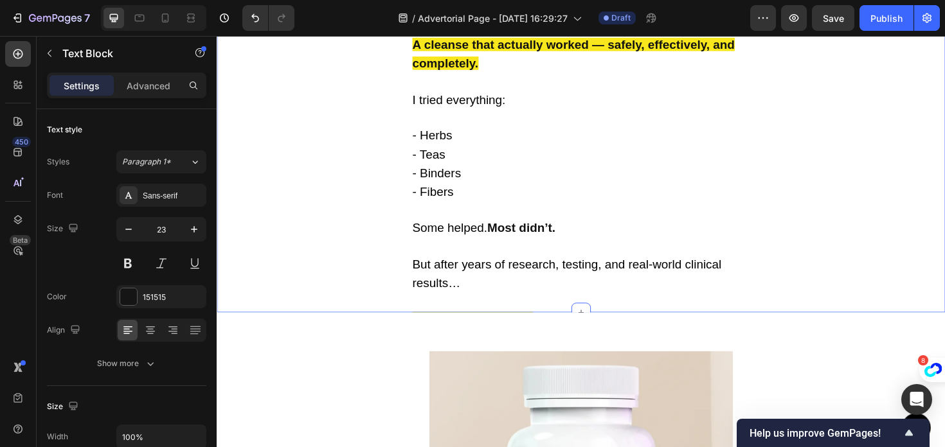
scroll to position [4872, 0]
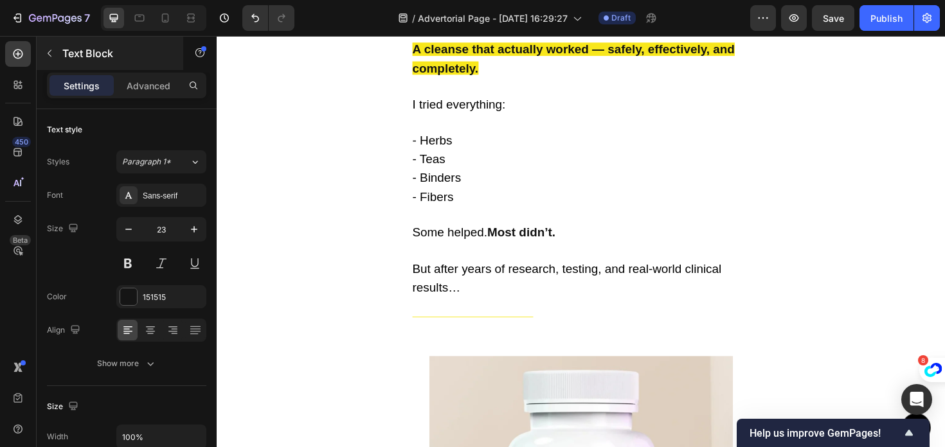
click at [58, 56] on button "button" at bounding box center [49, 53] width 21 height 21
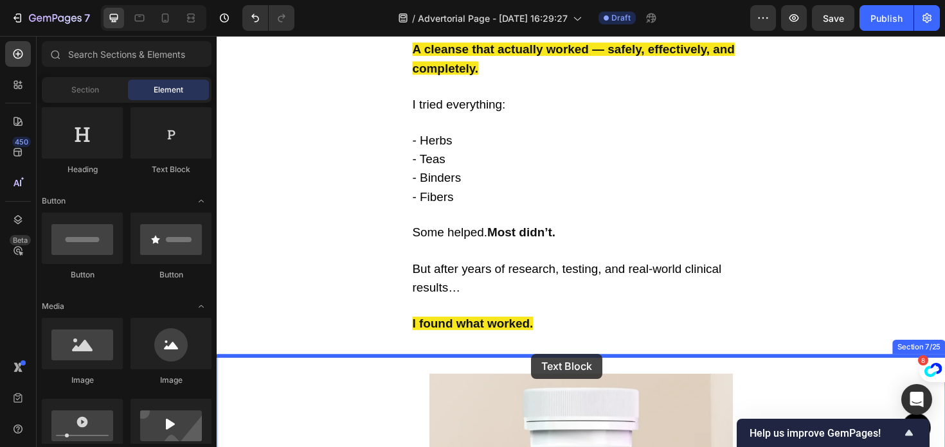
drag, startPoint x: 375, startPoint y: 195, endPoint x: 547, endPoint y: 367, distance: 243.6
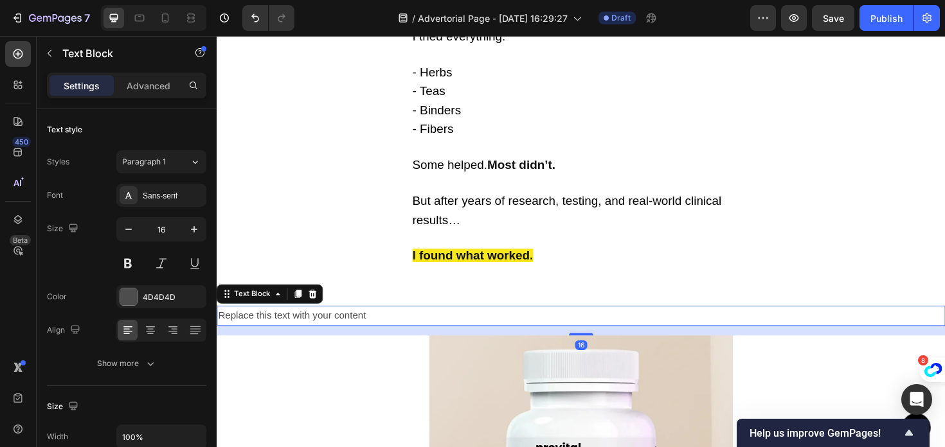
scroll to position [4974, 0]
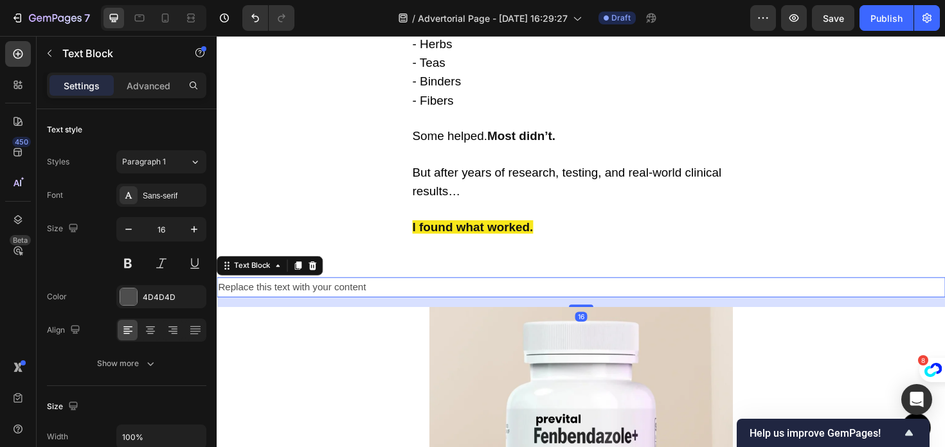
click at [439, 292] on div "Replace this text with your content" at bounding box center [602, 302] width 771 height 21
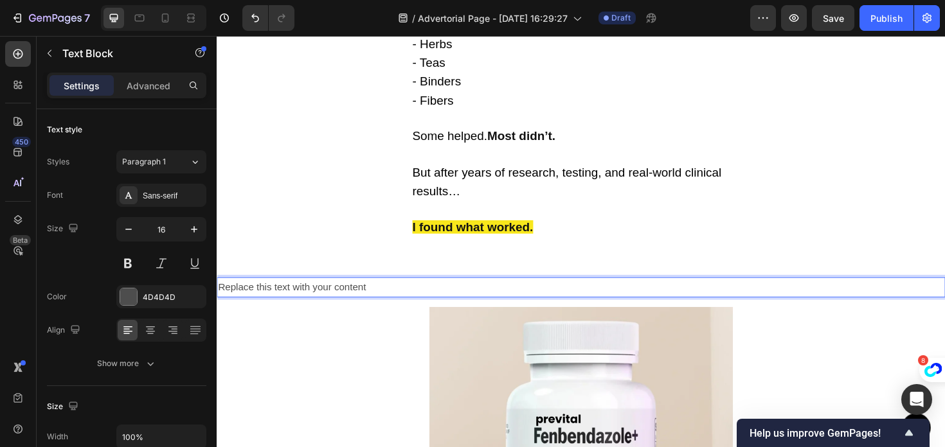
click at [397, 293] on p "Replace this text with your content" at bounding box center [602, 302] width 769 height 19
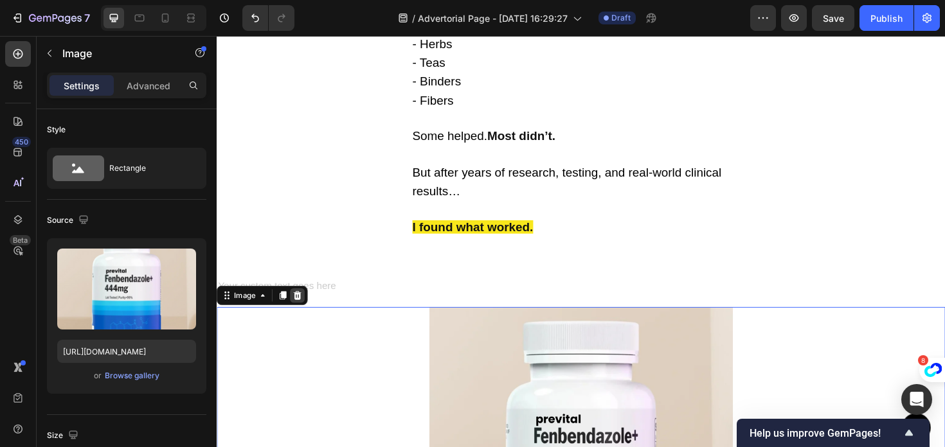
click at [303, 303] on div at bounding box center [301, 310] width 15 height 15
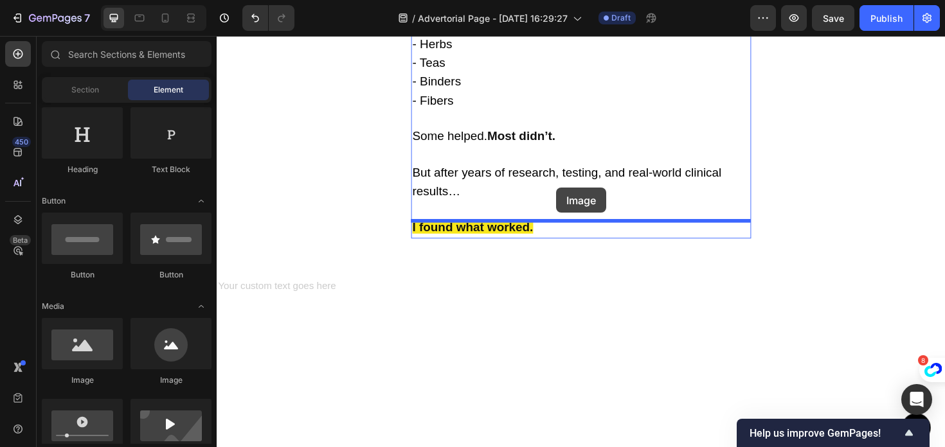
drag, startPoint x: 302, startPoint y: 377, endPoint x: 576, endPoint y: 197, distance: 328.0
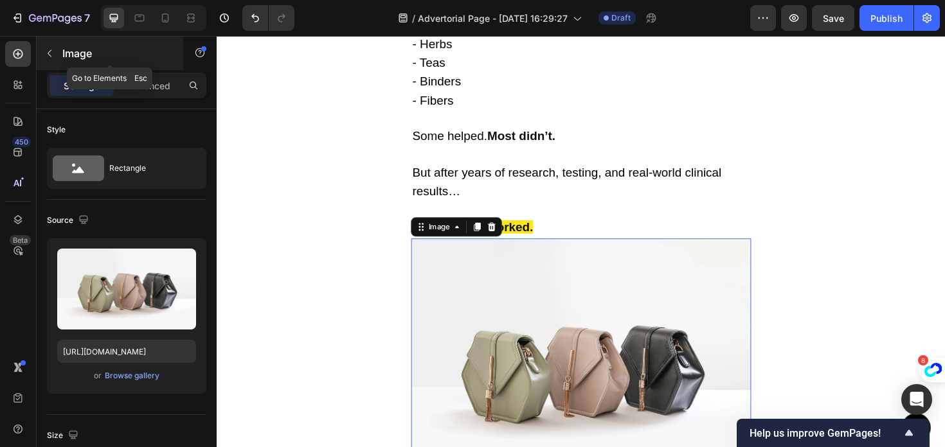
click at [53, 52] on icon "button" at bounding box center [49, 53] width 10 height 10
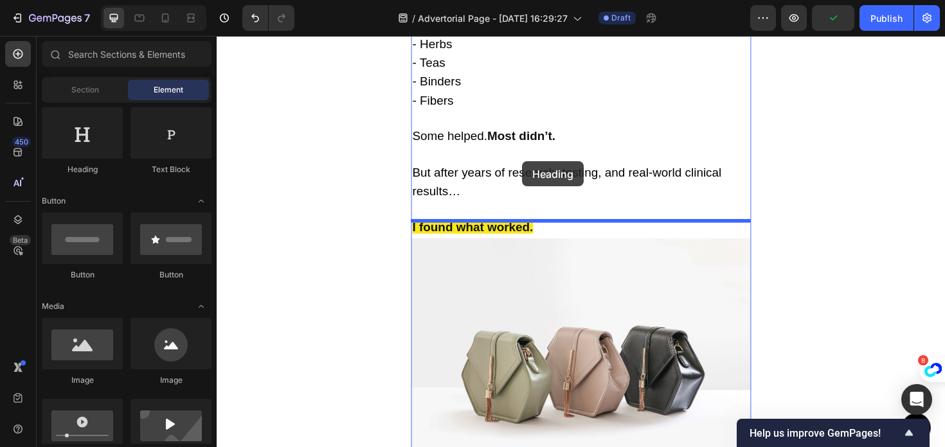
drag, startPoint x: 306, startPoint y: 177, endPoint x: 535, endPoint y: 193, distance: 229.3
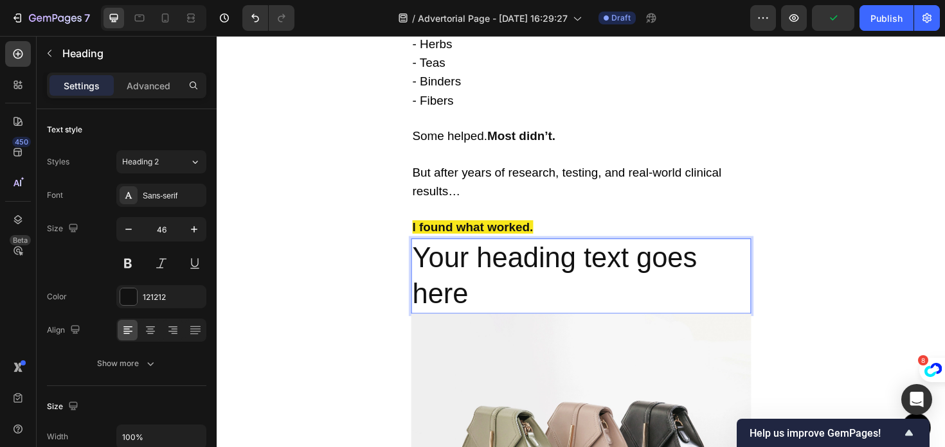
click at [517, 285] on h2 "Your heading text goes here" at bounding box center [602, 291] width 360 height 80
click at [517, 285] on p "Your heading text goes here" at bounding box center [602, 290] width 357 height 77
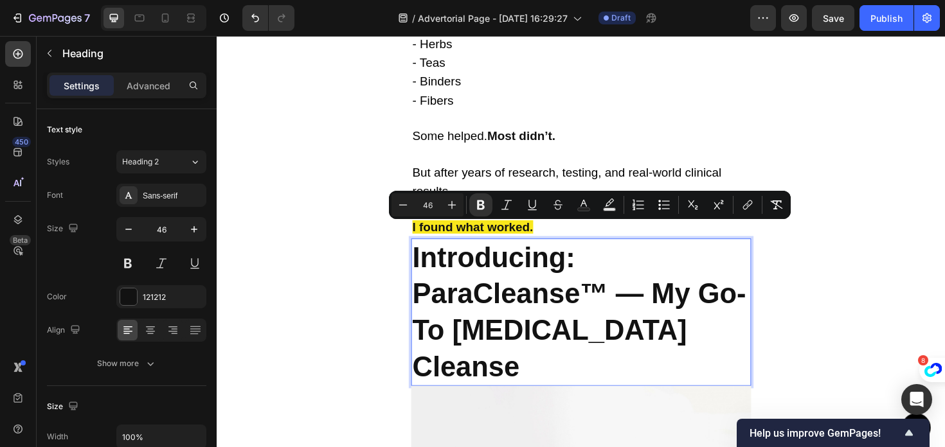
click at [424, 209] on input "46" at bounding box center [428, 204] width 26 height 15
type input "20"
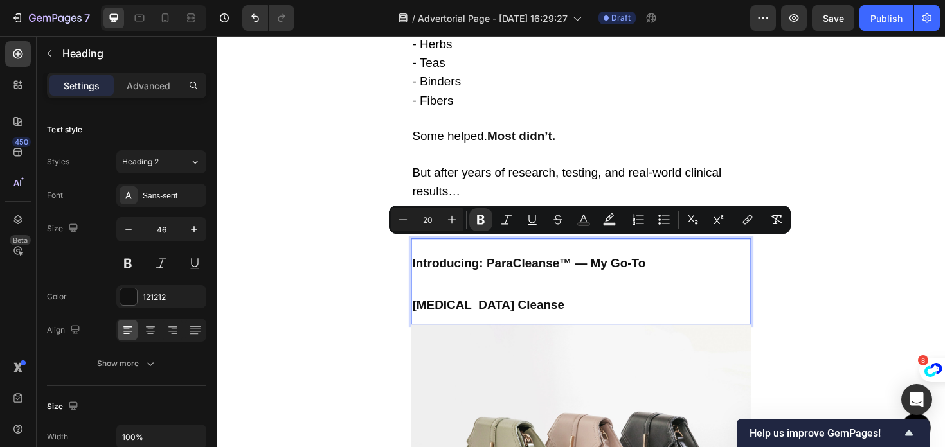
click at [436, 220] on input "20" at bounding box center [428, 219] width 26 height 15
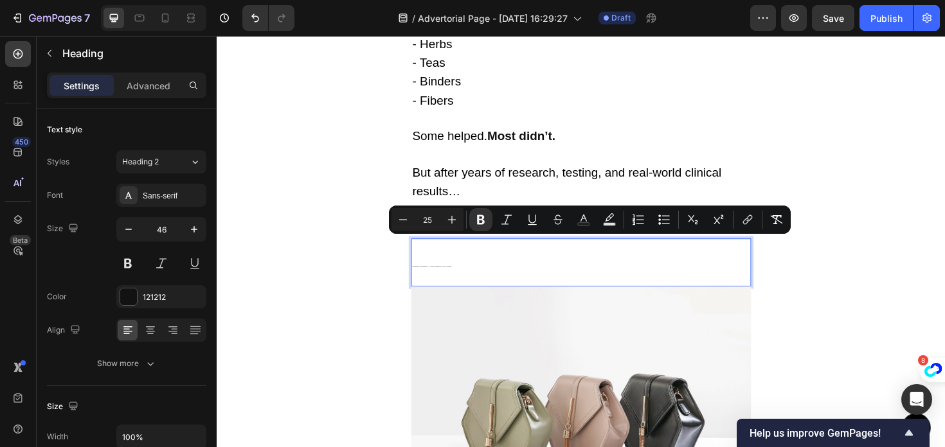
type input "25"
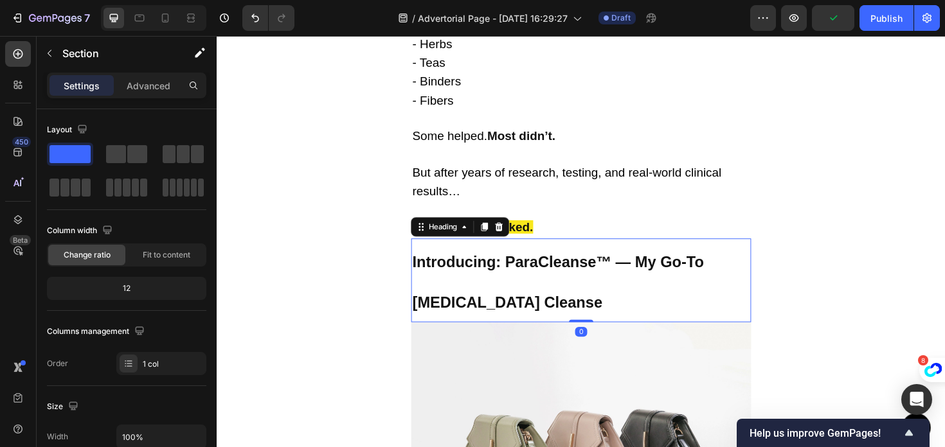
click at [508, 279] on p "⁠⁠⁠⁠⁠⁠⁠ Introducing: ParaCleanse™ — My Go-To Parasite Cleanse" at bounding box center [602, 295] width 357 height 86
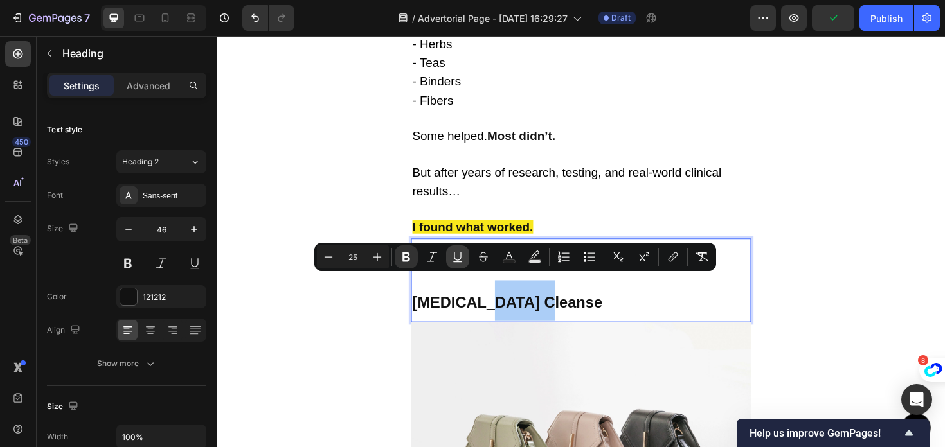
click at [467, 258] on button "Underline" at bounding box center [457, 256] width 23 height 23
click at [459, 258] on icon "Editor contextual toolbar" at bounding box center [457, 257] width 13 height 13
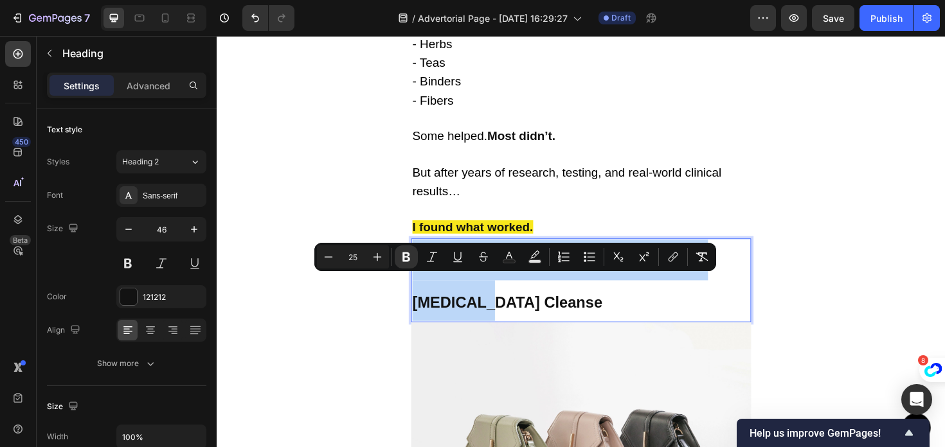
click at [589, 312] on p "Introducing: ParaCleanse™ — My Go-To Parasite Cleanse" at bounding box center [602, 295] width 357 height 86
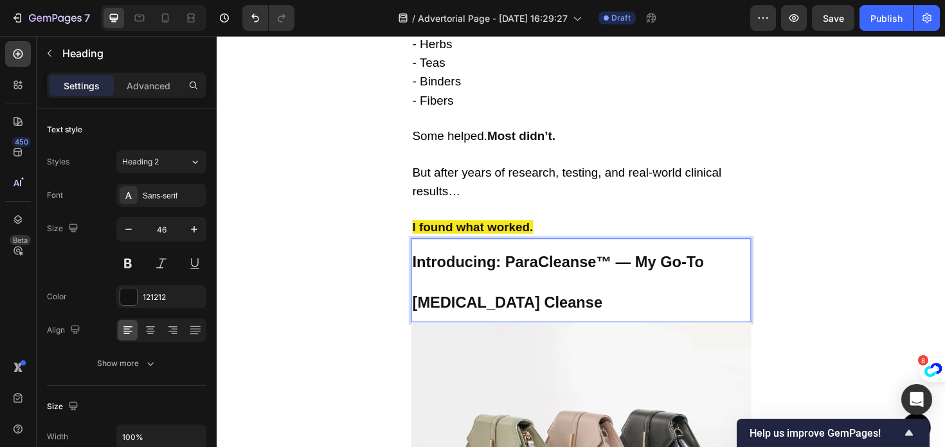
click at [589, 312] on p "Introducing: ParaCleanse™ — My Go-To Parasite Cleanse" at bounding box center [602, 295] width 357 height 86
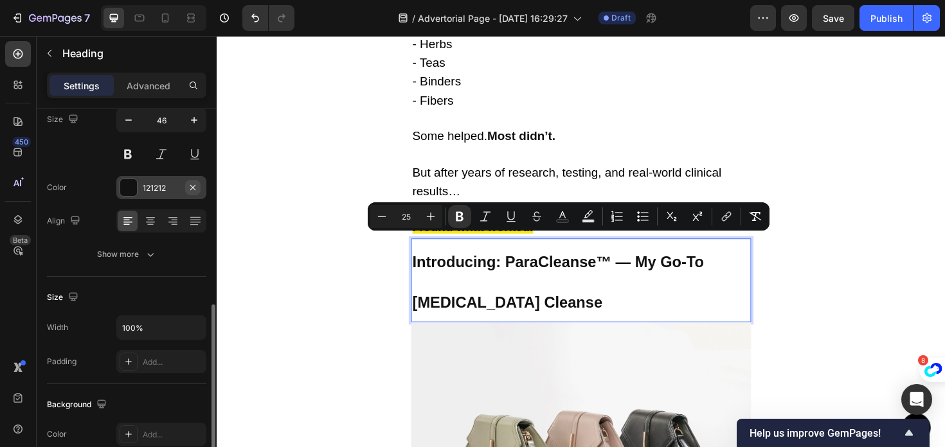
scroll to position [210, 0]
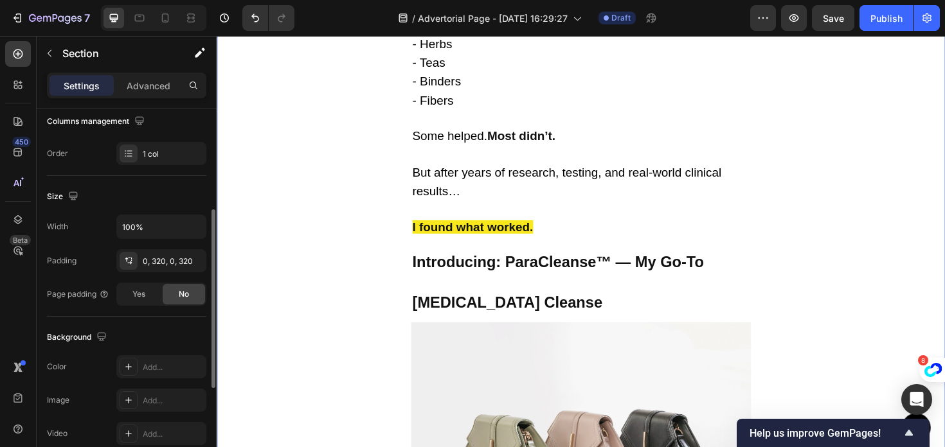
scroll to position [0, 0]
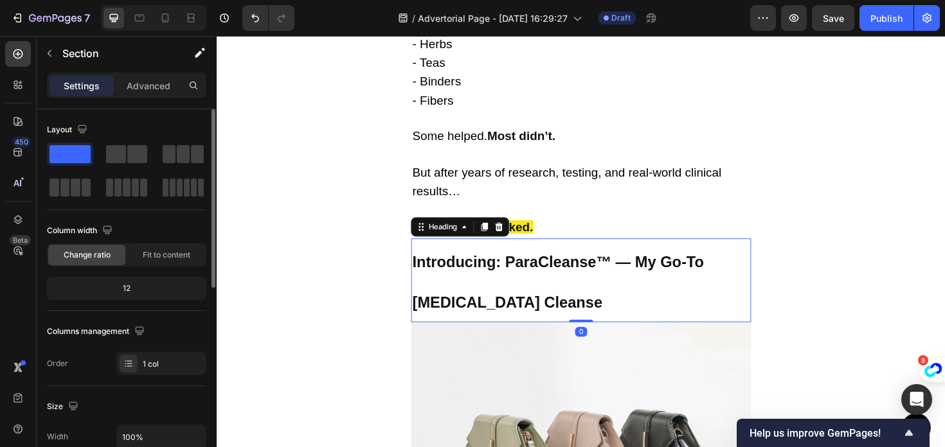
click at [520, 274] on p "⁠⁠⁠⁠⁠⁠⁠ Introducing: ParaCleanse™ — My Go-To Parasite Cleanse" at bounding box center [602, 295] width 357 height 86
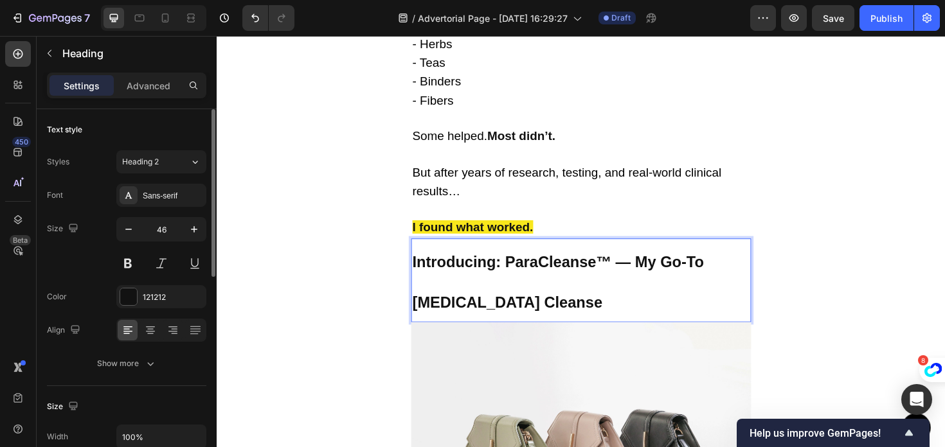
click at [488, 275] on p "Introducing: ParaCleanse™ — My Go-To Parasite Cleanse" at bounding box center [602, 295] width 357 height 86
click at [578, 283] on p "Introducing: ParaCleanse™ — My Go-To Parasite Cleanse" at bounding box center [602, 295] width 357 height 86
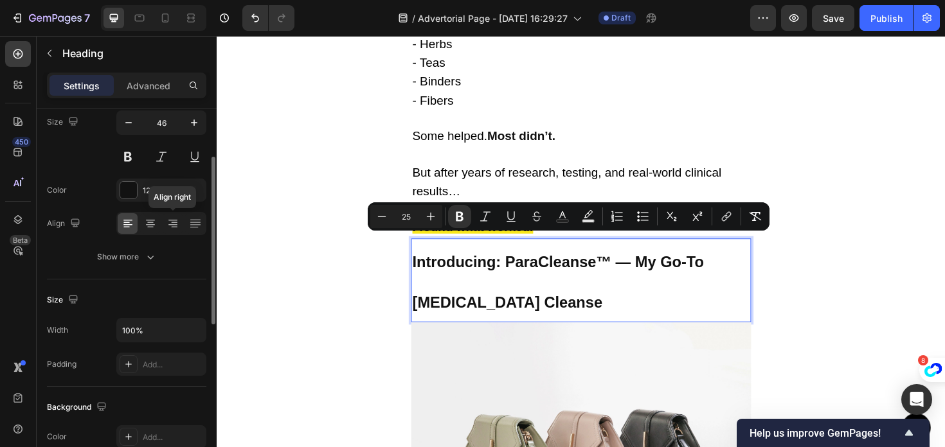
scroll to position [121, 0]
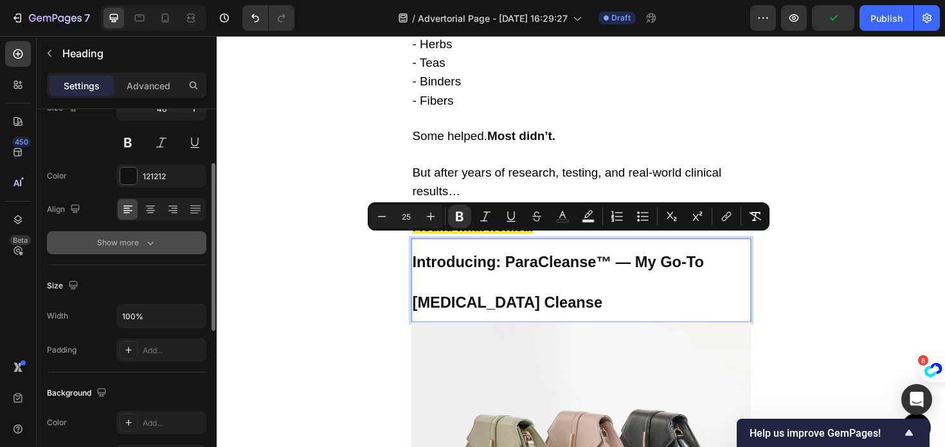
click at [145, 240] on icon "button" at bounding box center [150, 242] width 13 height 13
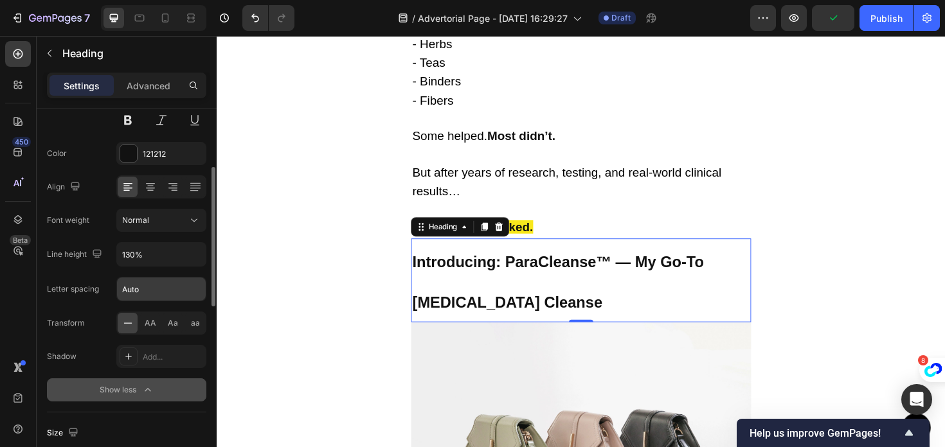
scroll to position [160, 0]
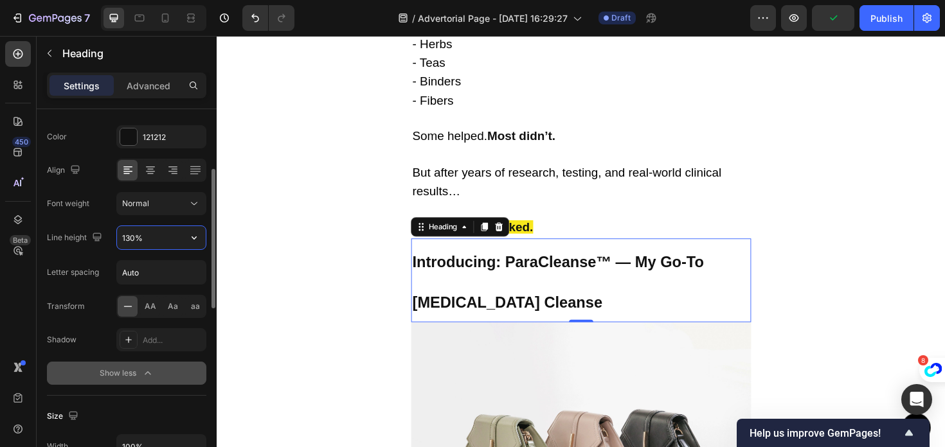
click at [147, 245] on input "130%" at bounding box center [161, 237] width 89 height 23
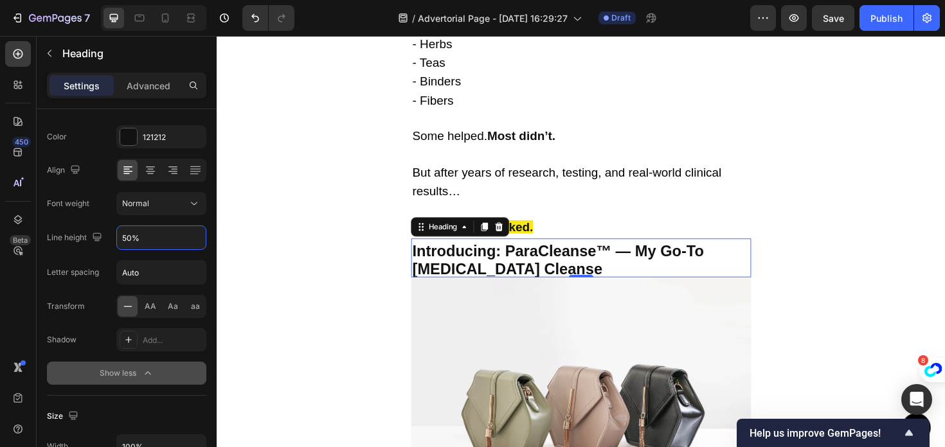
type input "50%"
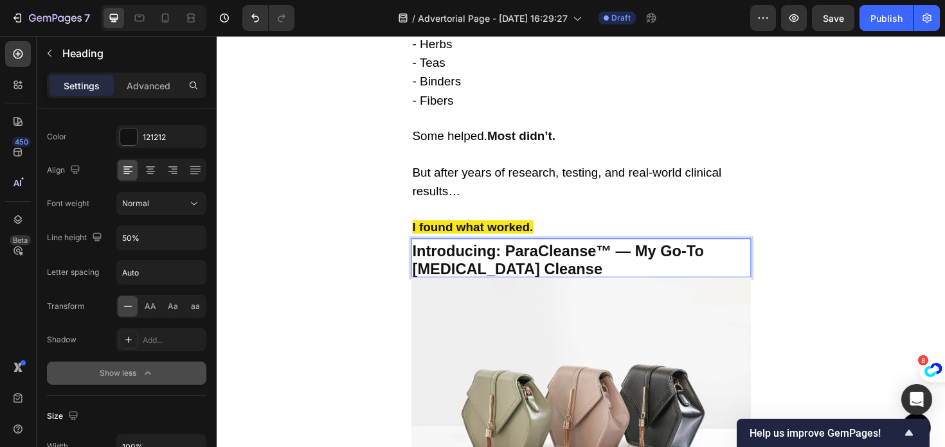
click at [503, 254] on strong "Introducing: ParaCleanse™ — My Go-To Parasite Cleanse" at bounding box center [578, 272] width 308 height 37
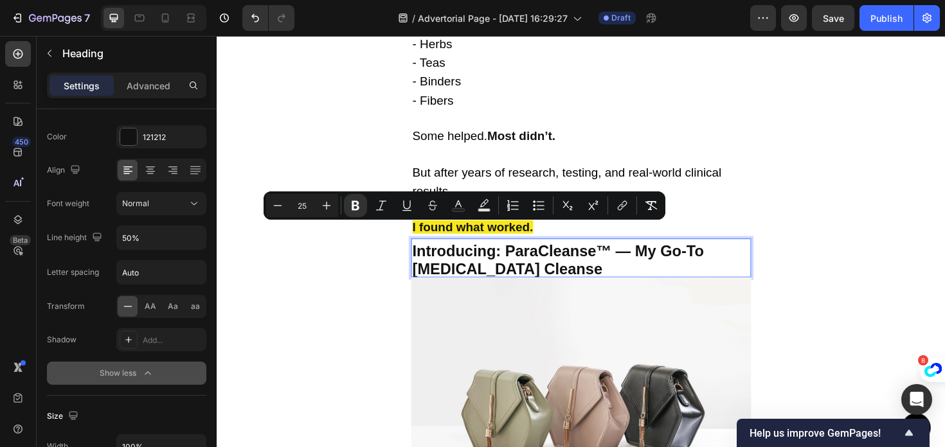
click at [553, 254] on strong "Introducing: ParaCleanse™ — My Go-To Parasite Cleanse" at bounding box center [578, 272] width 308 height 37
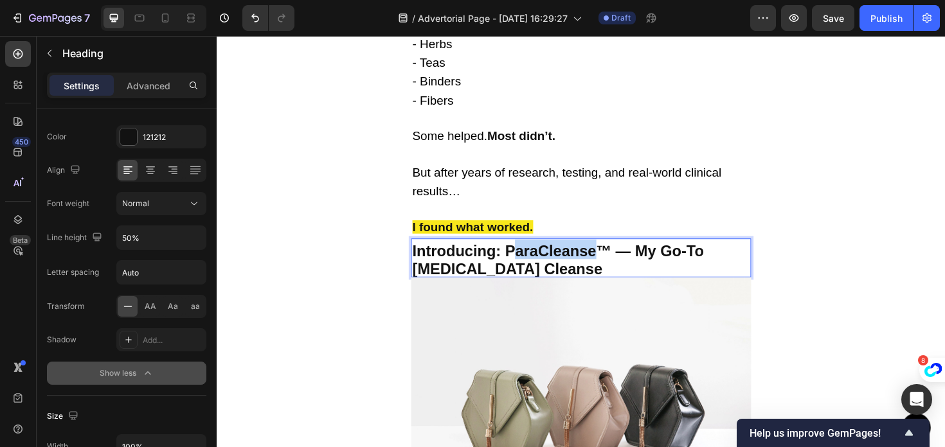
drag, startPoint x: 616, startPoint y: 244, endPoint x: 530, endPoint y: 245, distance: 85.5
click at [530, 254] on strong "Introducing: ParaCleanse™ — My Go-To Parasite Cleanse" at bounding box center [578, 272] width 308 height 37
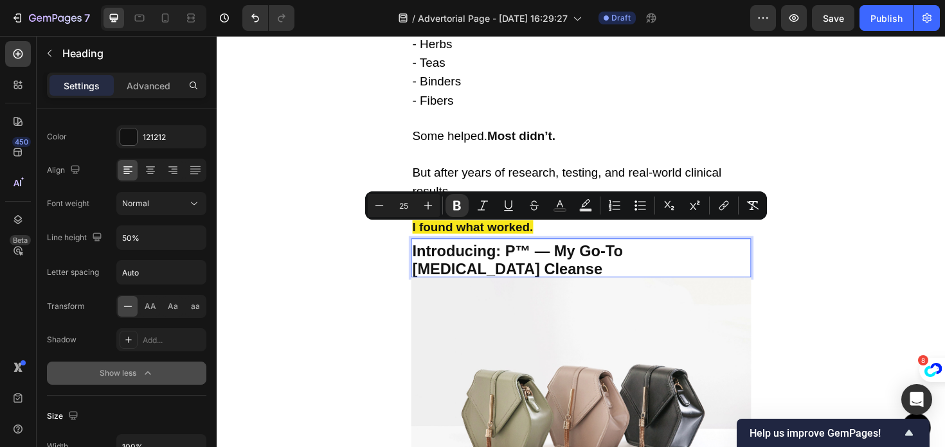
scroll to position [1, 0]
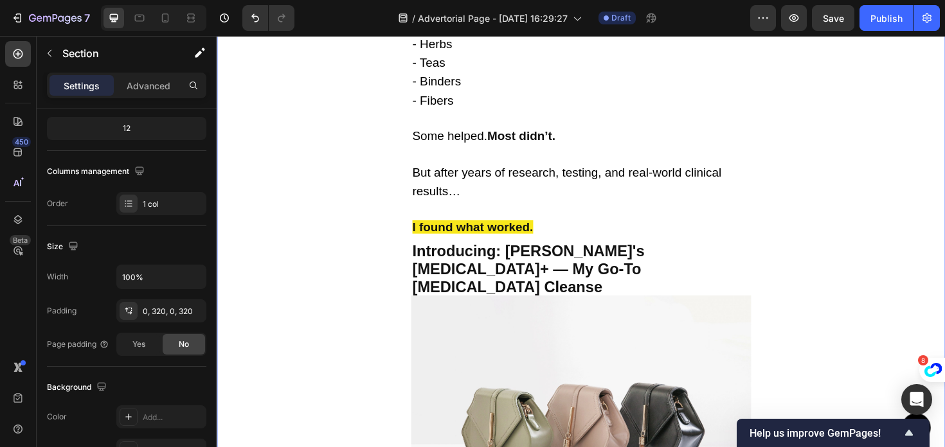
scroll to position [0, 0]
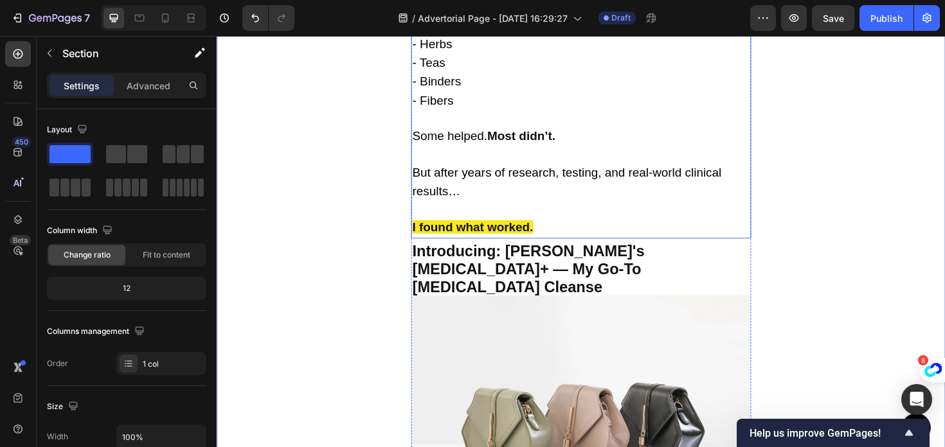
click at [595, 223] on p "Once I realized how underdiagnosed parasites were — and how deliberately they w…" at bounding box center [602, 26] width 357 height 446
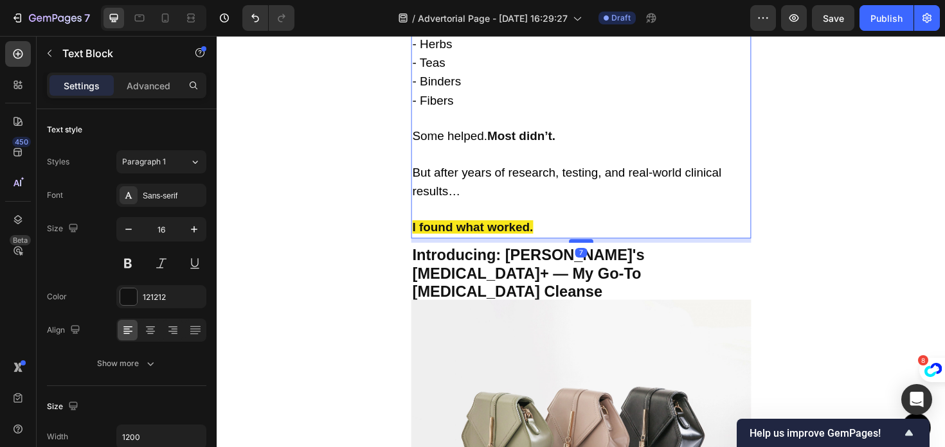
click at [599, 251] on div at bounding box center [602, 253] width 26 height 4
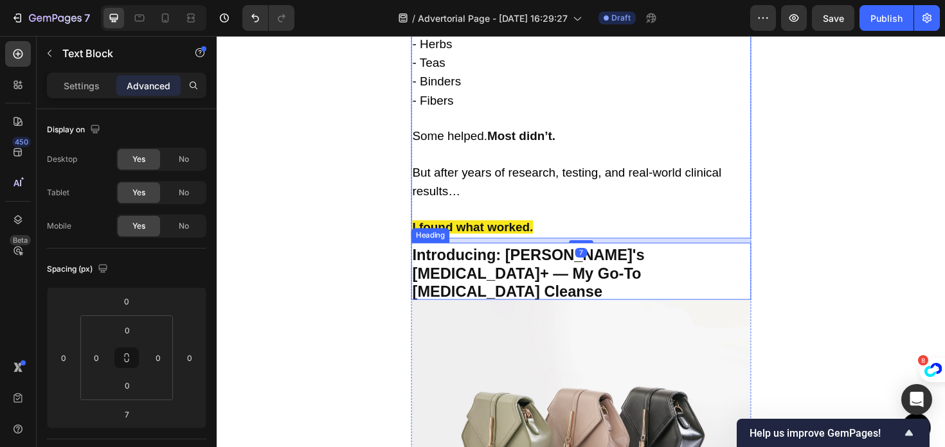
click at [499, 259] on strong "Introducing: Prevital's Fenbendazole+ — My Go-To Parasite Cleanse" at bounding box center [546, 287] width 245 height 57
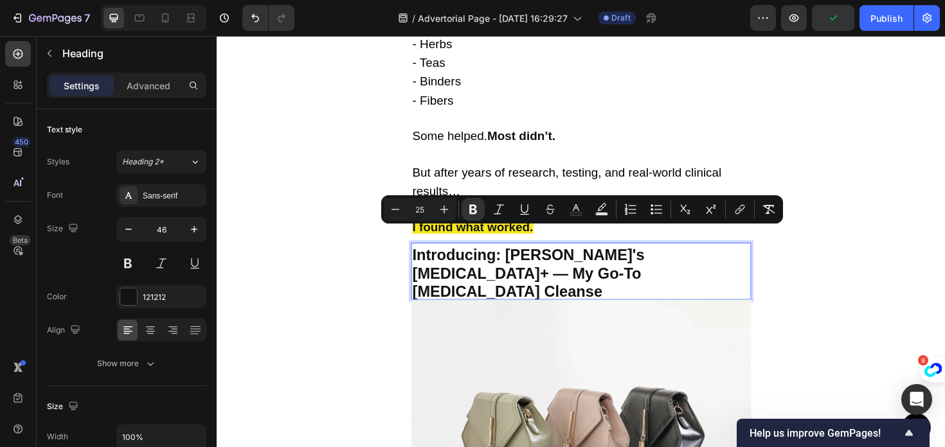
click at [427, 212] on input "25" at bounding box center [420, 209] width 26 height 15
type input "2"
type input "35"
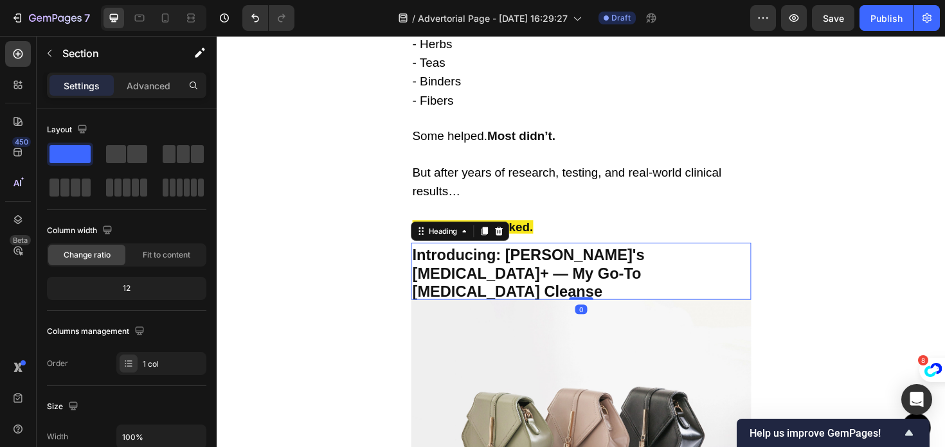
click at [530, 259] on strong "Introducing: Prevital's Fenbendazole+ — My Go-To Parasite Cleanse" at bounding box center [546, 287] width 245 height 57
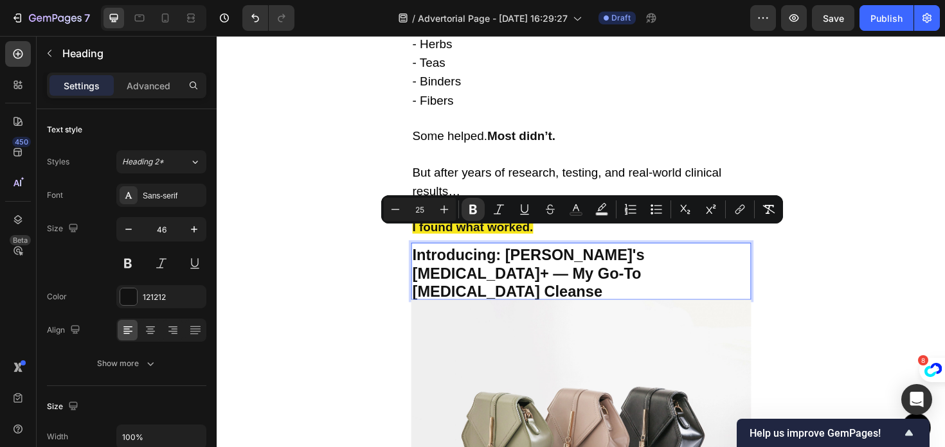
click at [423, 208] on input "25" at bounding box center [420, 209] width 26 height 15
type input "2"
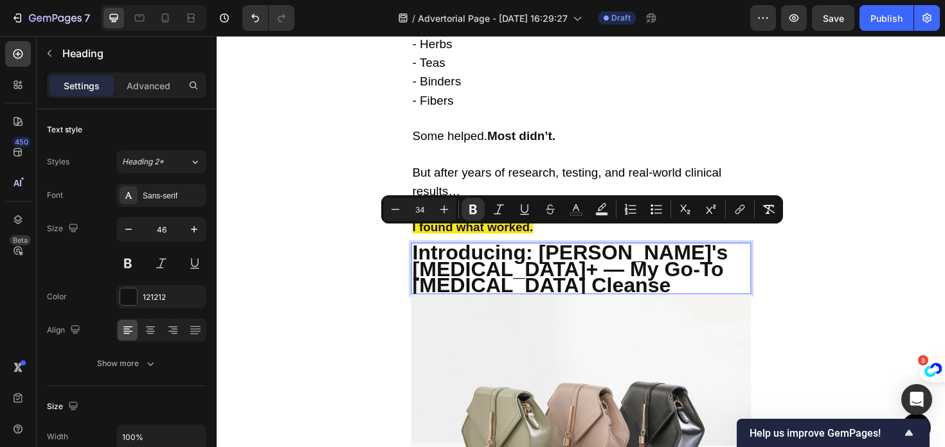
scroll to position [1, 0]
type input "35"
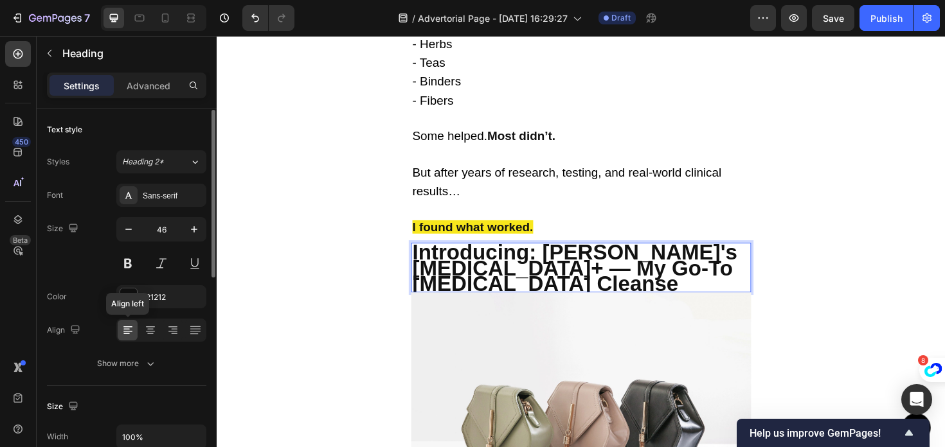
scroll to position [63, 0]
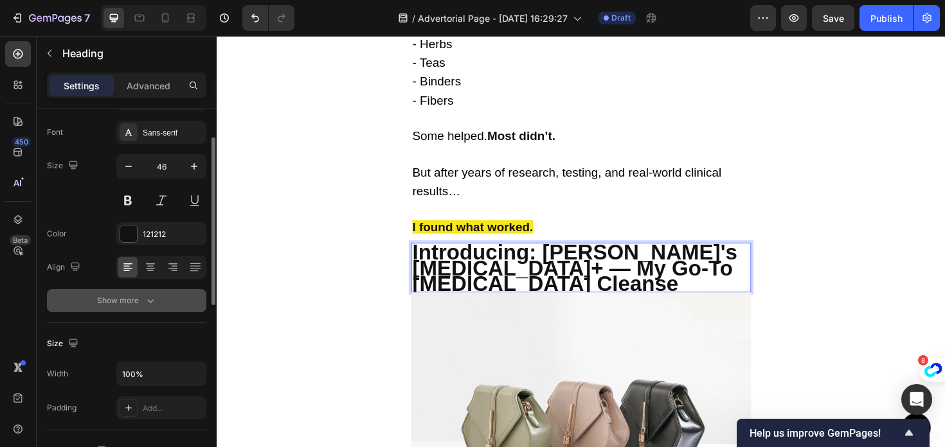
click at [137, 300] on div "Show more" at bounding box center [127, 300] width 60 height 13
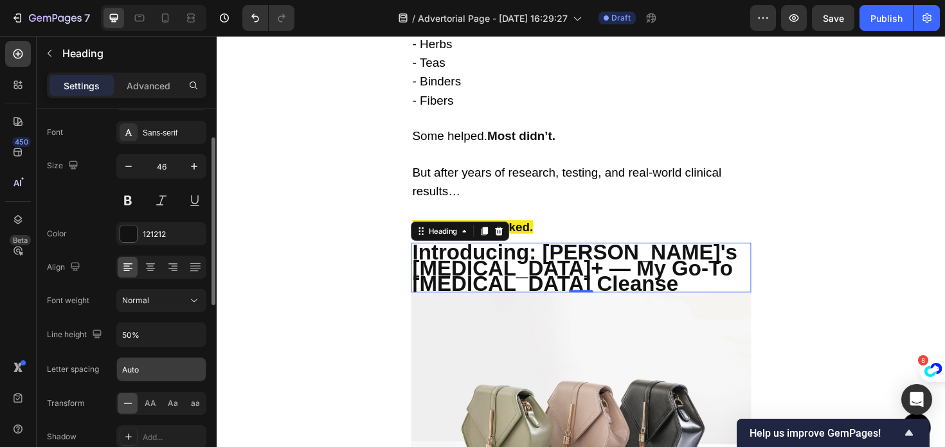
scroll to position [140, 0]
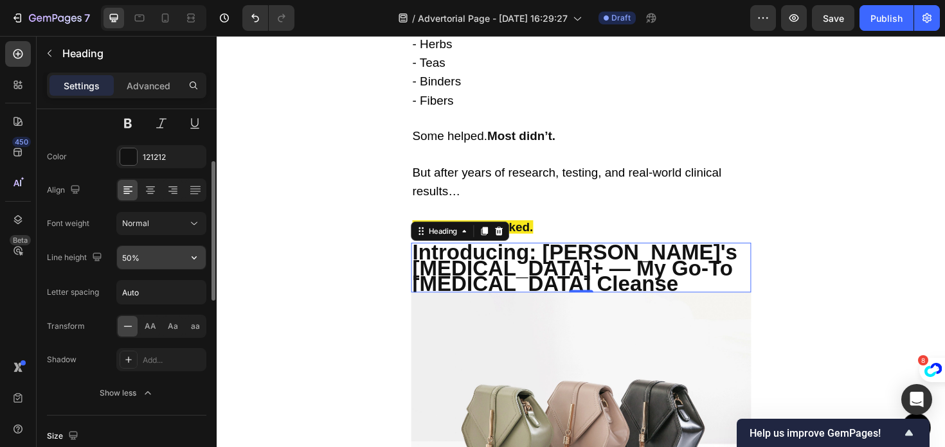
click at [147, 256] on input "50%" at bounding box center [161, 257] width 89 height 23
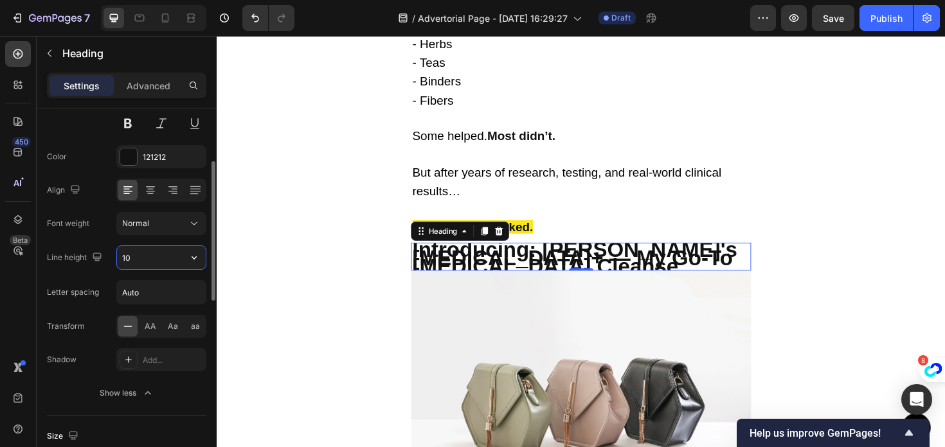
type input "1"
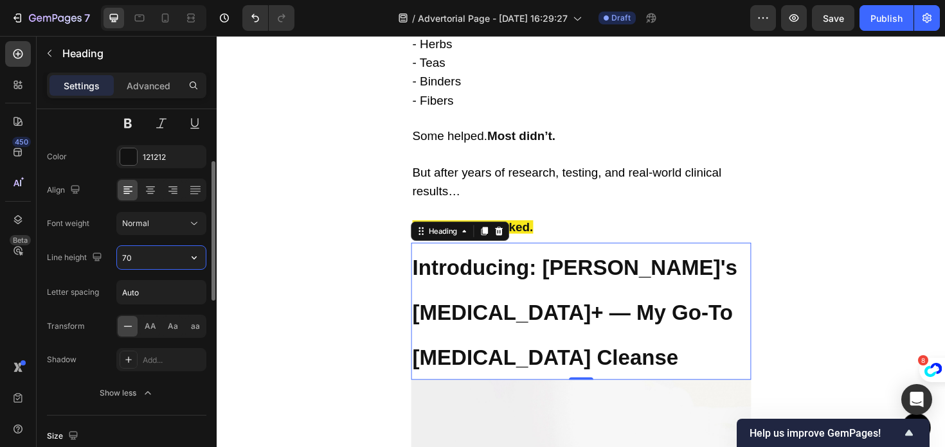
type input "7"
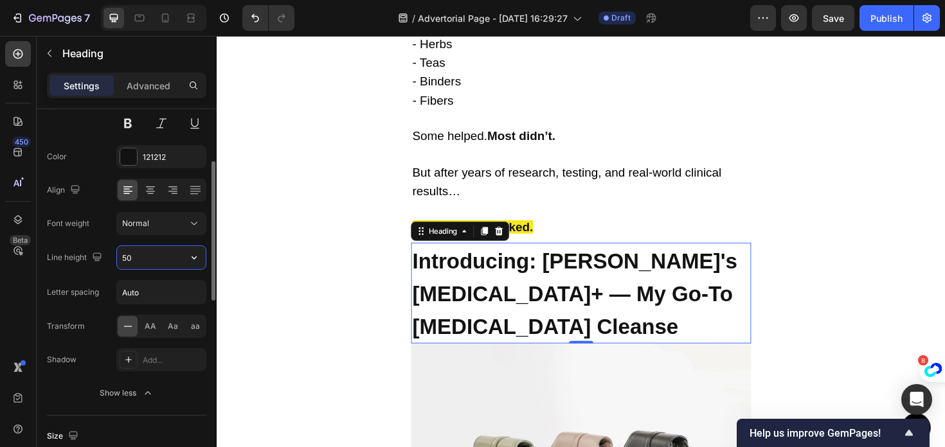
type input "5"
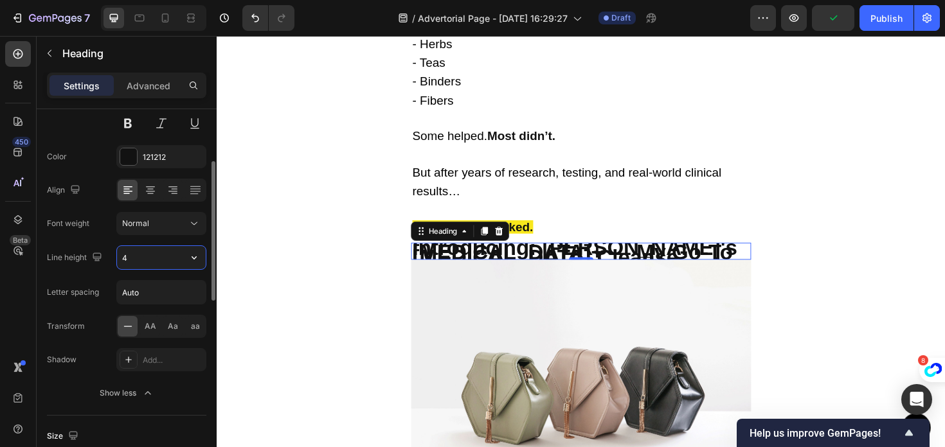
type input "40"
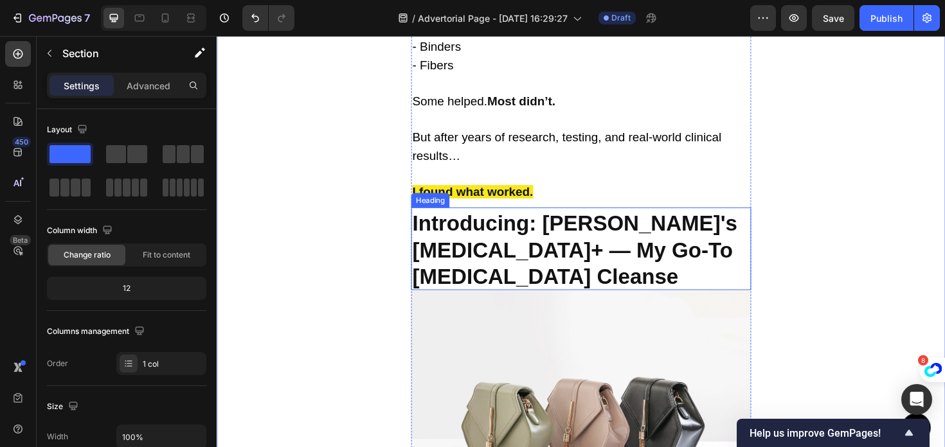
scroll to position [5049, 0]
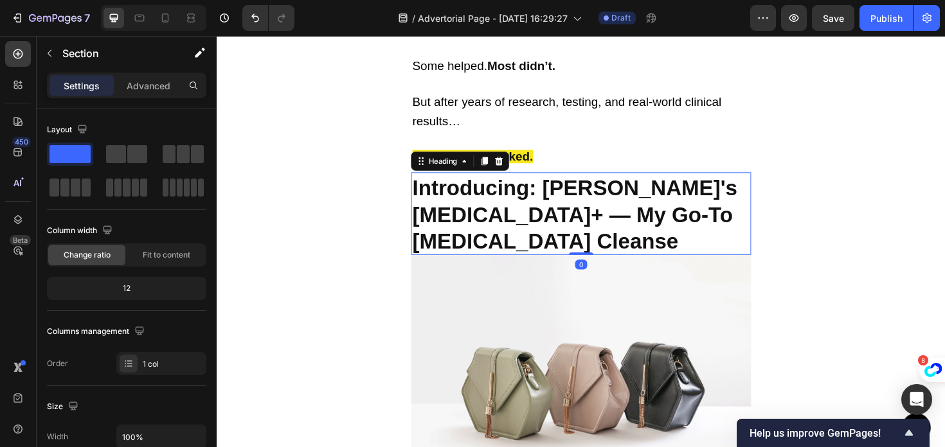
click at [612, 215] on strong "Introducing: Prevital's Fenbendazole+ — My Go-To Parasite Cleanse" at bounding box center [596, 225] width 344 height 82
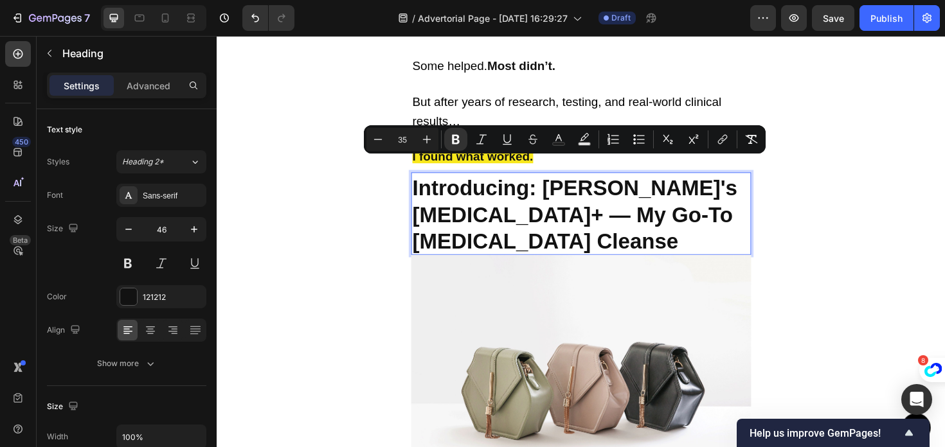
click at [411, 144] on input "35" at bounding box center [402, 139] width 26 height 15
type input "30"
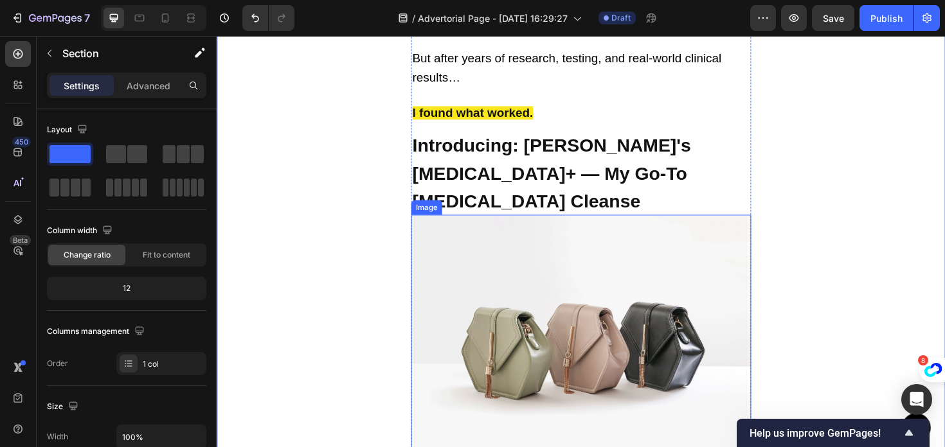
scroll to position [5173, 0]
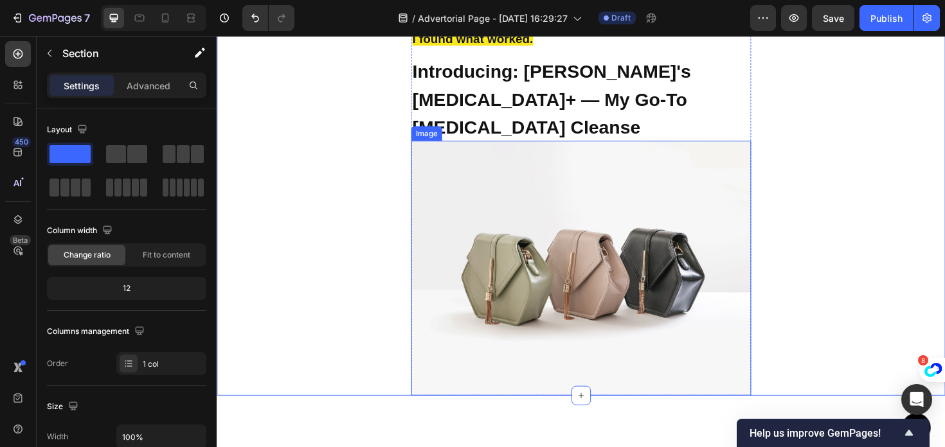
click at [647, 226] on img at bounding box center [602, 282] width 360 height 270
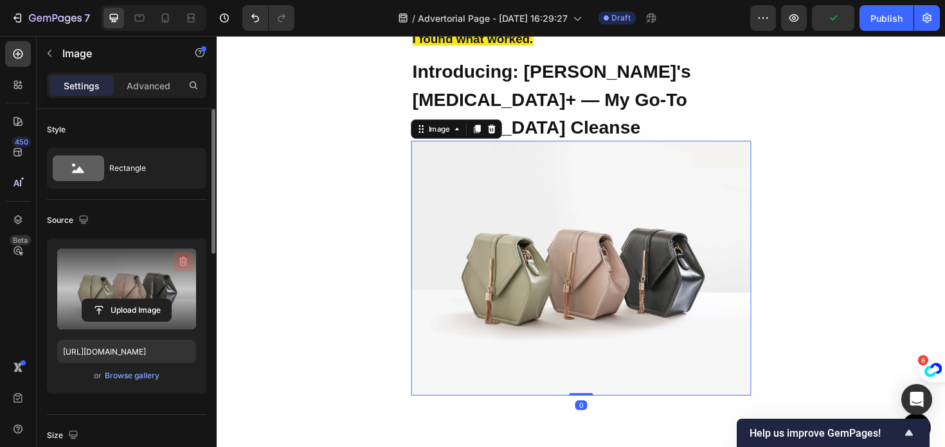
click at [183, 261] on icon "button" at bounding box center [183, 261] width 13 height 13
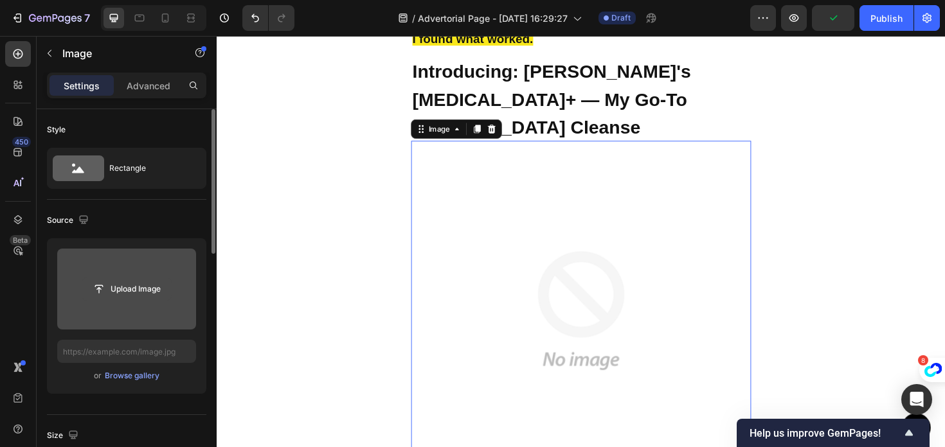
click at [112, 284] on input "file" at bounding box center [126, 289] width 89 height 22
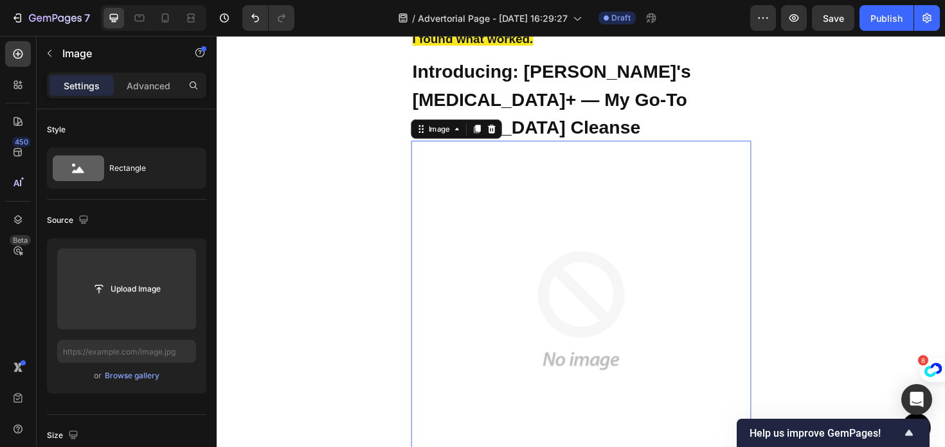
type input "https://cdn.shopify.com/s/files/1/0977/0408/3637/files/gempages_586473058361934…"
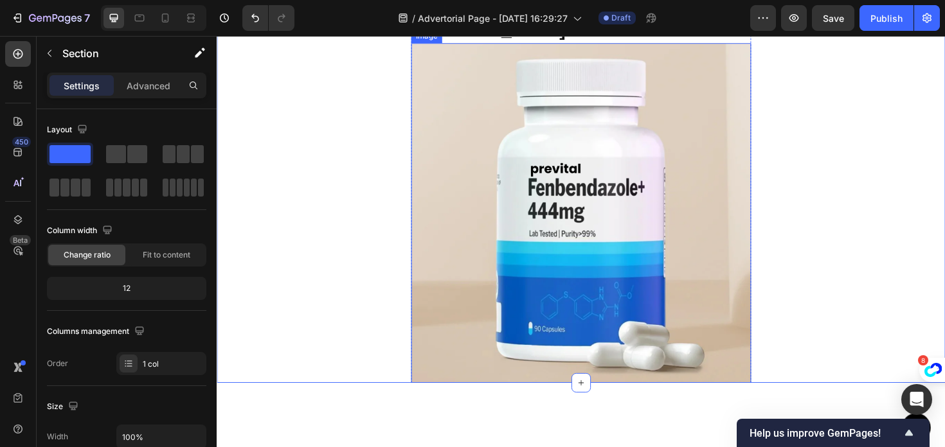
scroll to position [5319, 0]
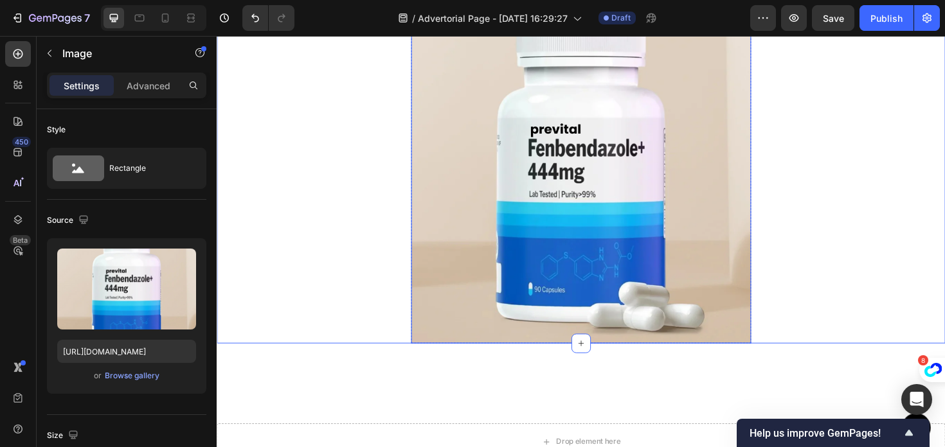
click at [565, 235] on img at bounding box center [602, 182] width 360 height 360
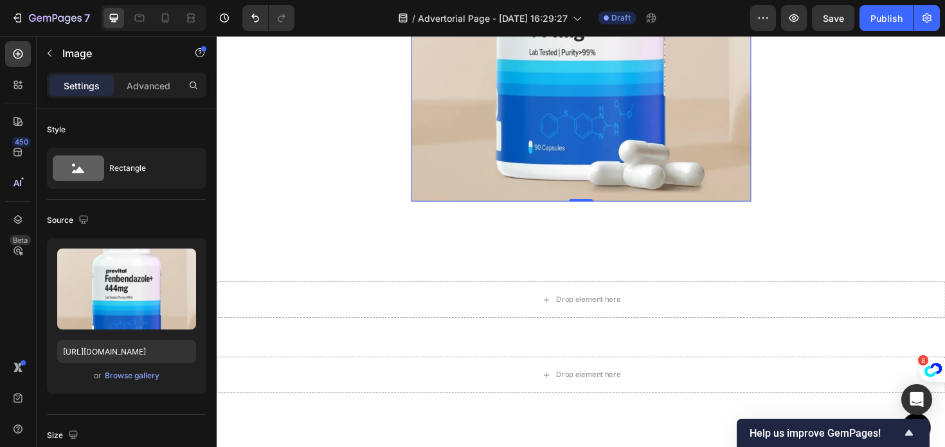
scroll to position [5537, 0]
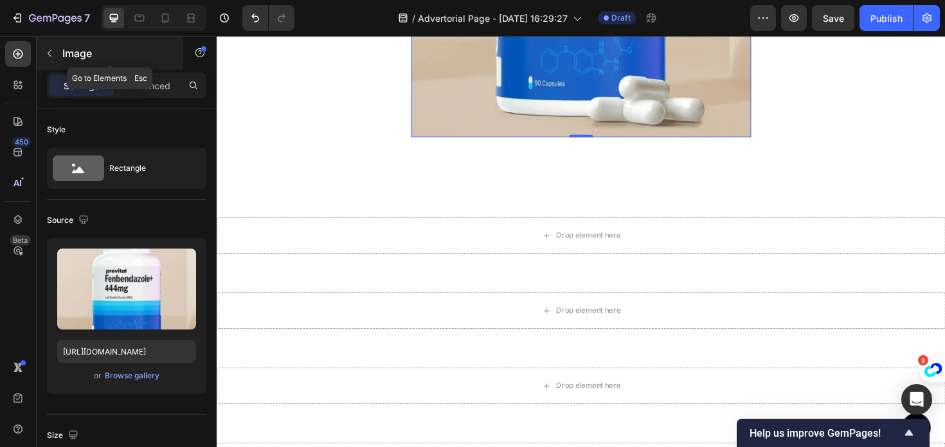
click at [58, 55] on button "button" at bounding box center [49, 53] width 21 height 21
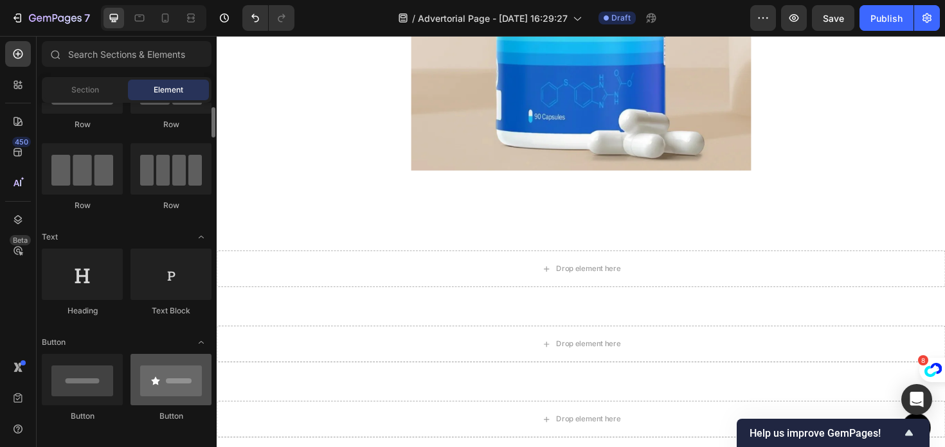
scroll to position [67, 0]
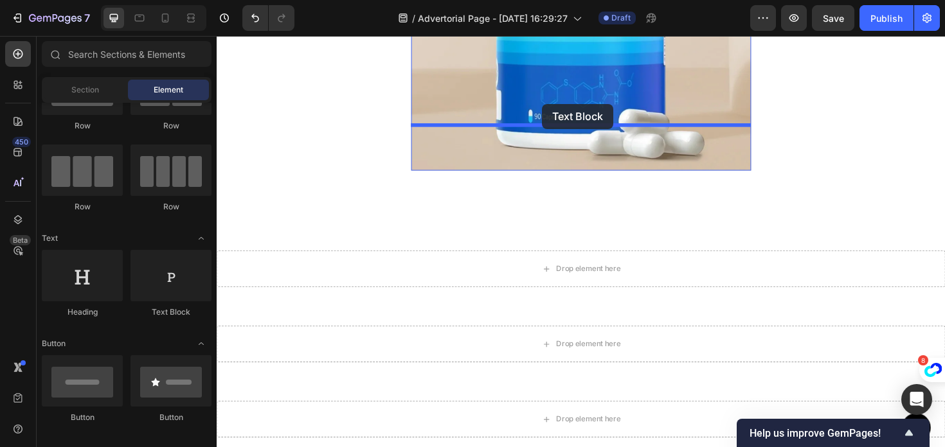
drag, startPoint x: 387, startPoint y: 310, endPoint x: 562, endPoint y: 108, distance: 267.5
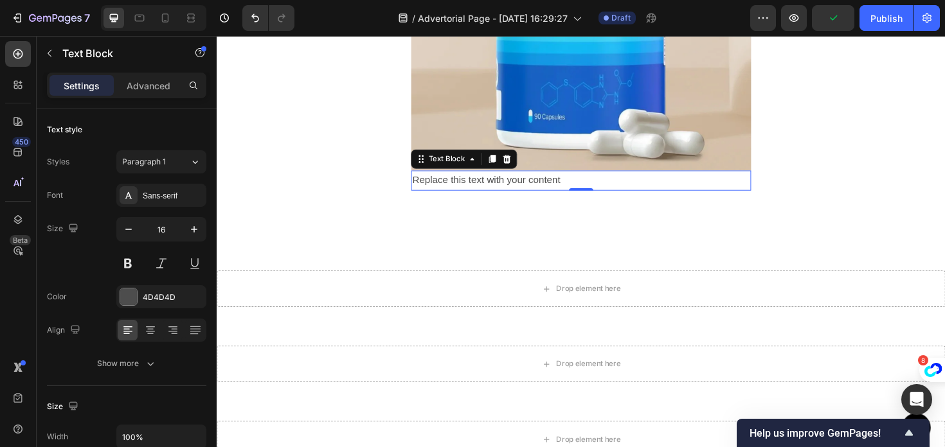
click at [598, 179] on div "Replace this text with your content" at bounding box center [602, 189] width 360 height 21
click at [598, 180] on p "Replace this text with your content" at bounding box center [602, 189] width 357 height 19
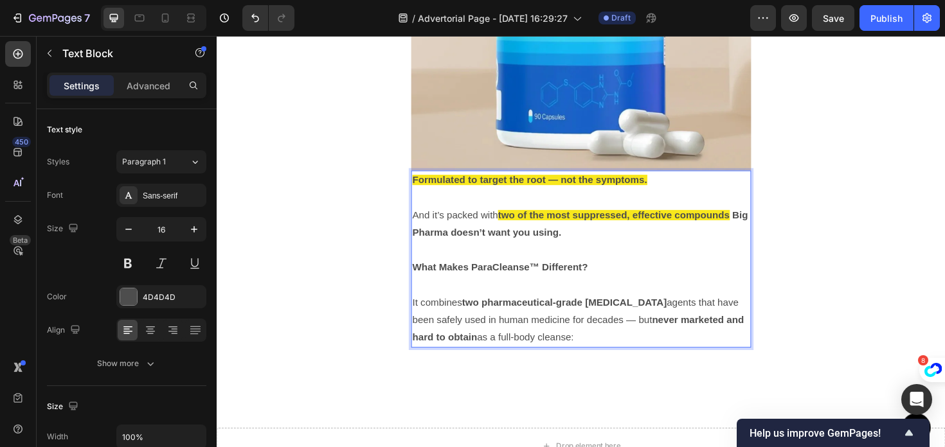
click at [501, 281] on p "Formulated to target the root — not the symptoms. And it’s packed with two of t…" at bounding box center [602, 272] width 357 height 185
drag, startPoint x: 499, startPoint y: 269, endPoint x: 429, endPoint y: 267, distance: 70.7
click at [429, 267] on p "Formulated to target the root — not the symptoms. And it’s packed with two of t…" at bounding box center [602, 272] width 357 height 185
click at [664, 272] on p "Formulated to target the root — not the symptoms. And it’s packed with two of t…" at bounding box center [602, 272] width 357 height 185
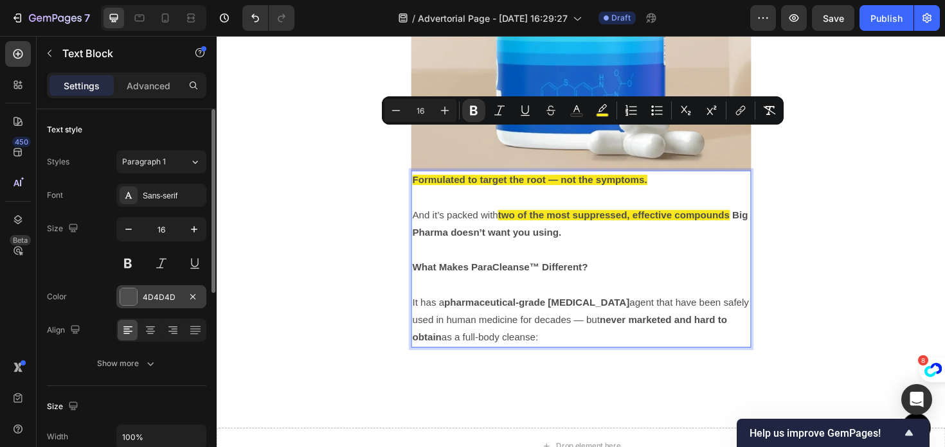
click at [162, 298] on div "4D4D4D" at bounding box center [161, 298] width 37 height 12
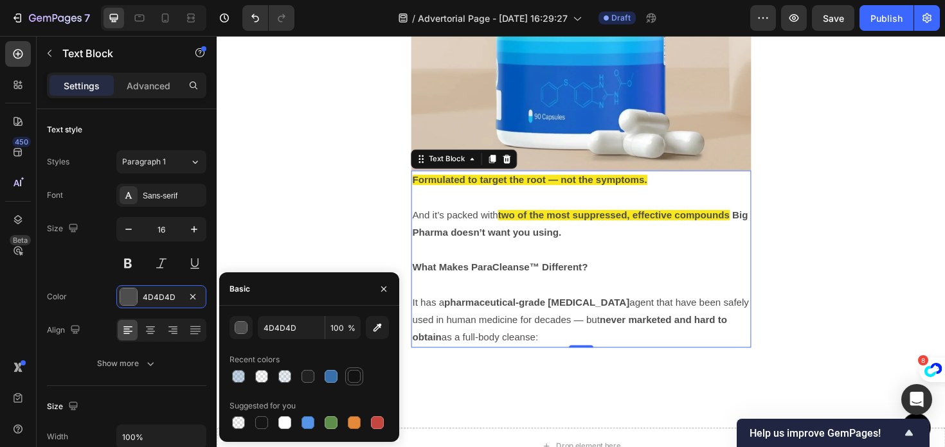
click at [353, 373] on div at bounding box center [354, 376] width 13 height 13
type input "121212"
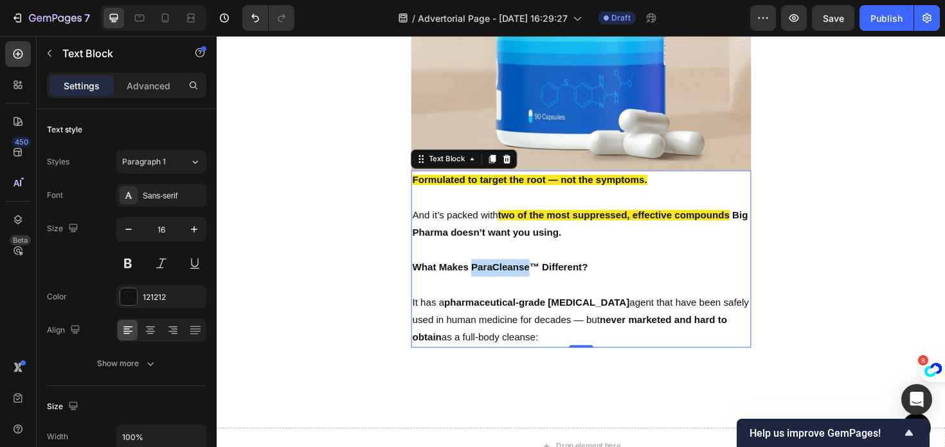
click at [531, 225] on p "Formulated to target the root — not the symptoms. And it’s packed with two of t…" at bounding box center [602, 272] width 357 height 185
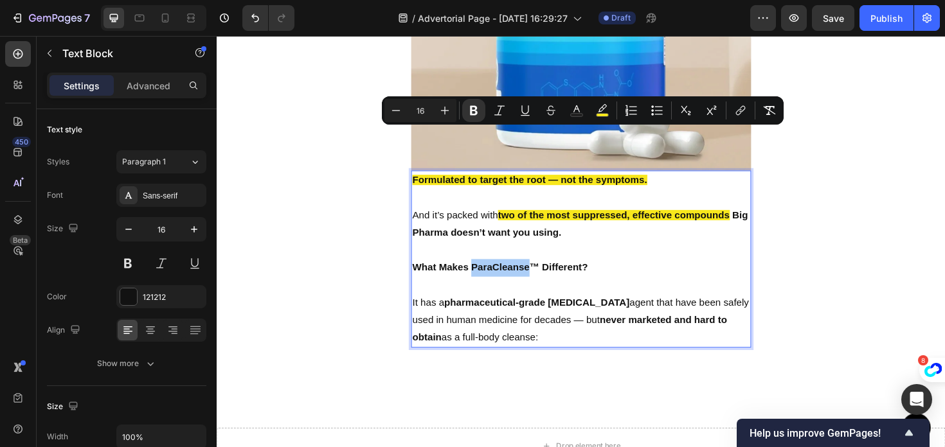
click at [427, 111] on input "16" at bounding box center [420, 110] width 26 height 15
type input "1"
type input "20"
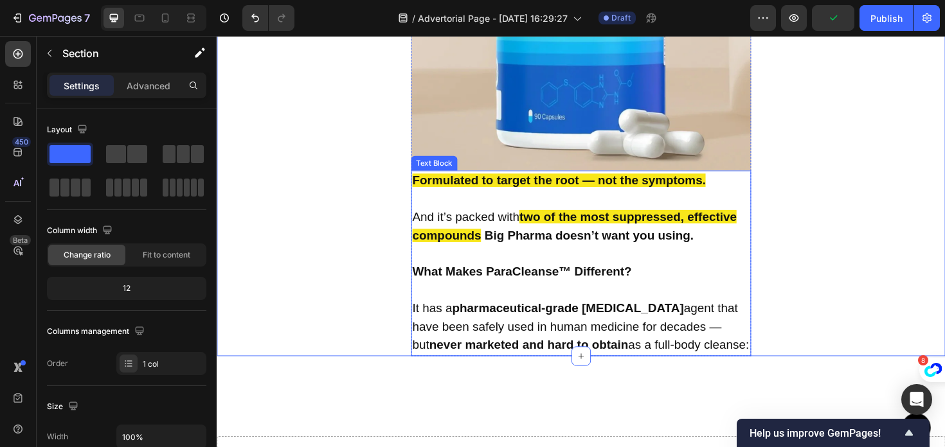
click at [552, 278] on strong "What Makes ParaCleanse™ Different?" at bounding box center [540, 285] width 232 height 14
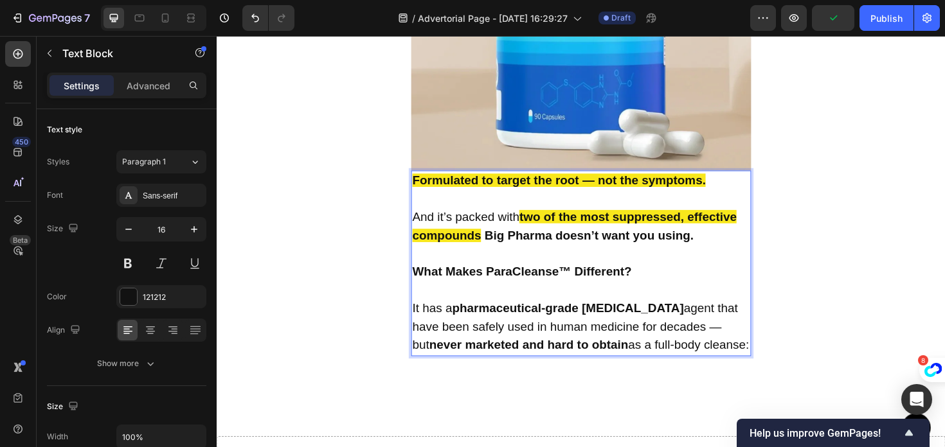
click at [578, 278] on strong "What Makes ParaCleanse™ Different?" at bounding box center [540, 285] width 232 height 14
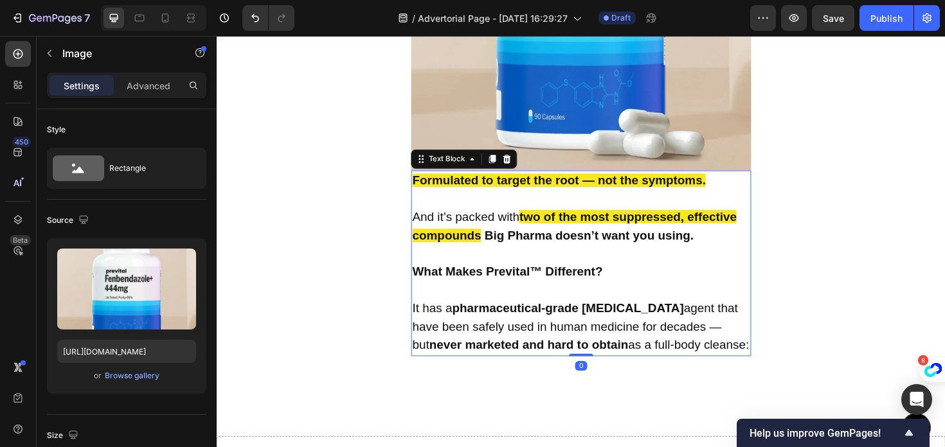
click at [605, 182] on strong "Formulated to target the root — not the symptoms." at bounding box center [579, 189] width 310 height 14
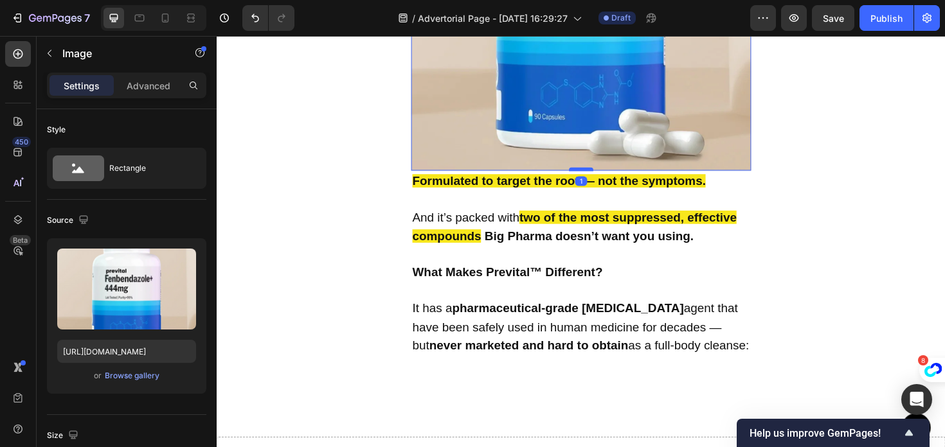
click at [603, 175] on div at bounding box center [602, 177] width 26 height 4
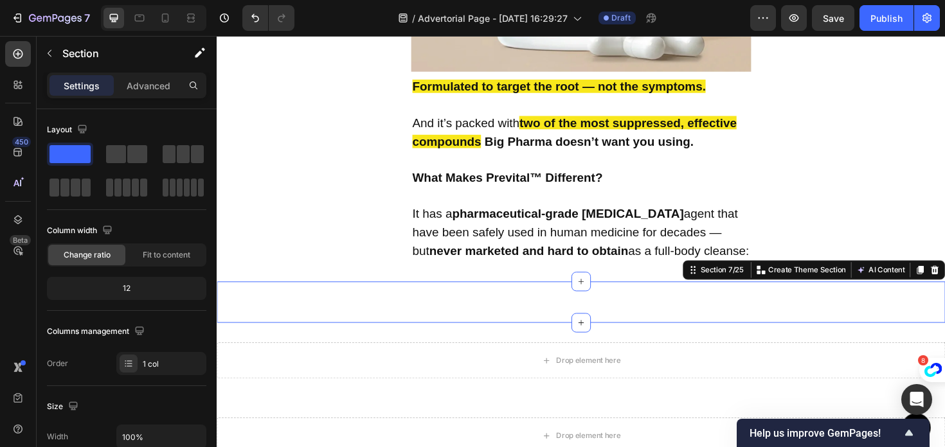
click at [399, 296] on div "Text Block Section 7/25 You can create reusable sections Create Theme Section A…" at bounding box center [602, 318] width 771 height 44
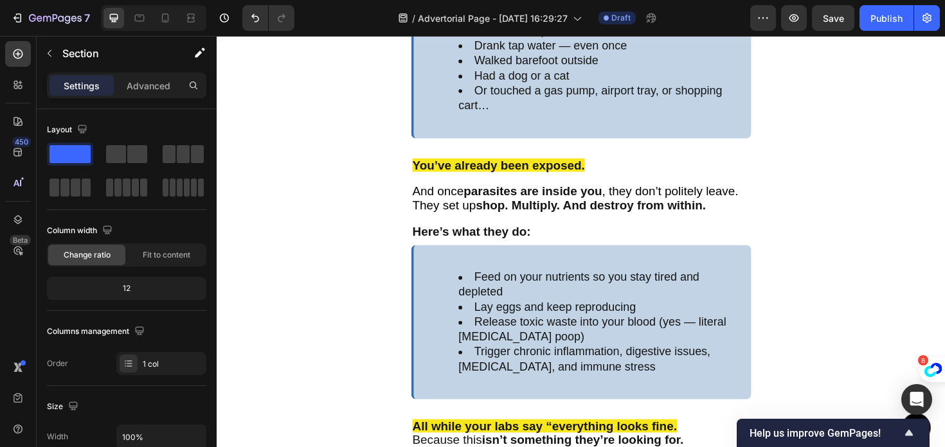
scroll to position [4009, 0]
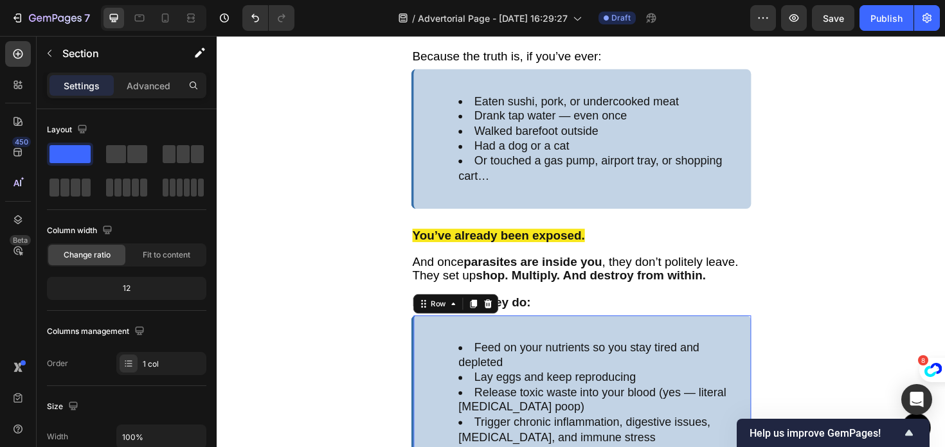
click at [440, 424] on div "Feed on your nutrients so you stay tired and depleted Lay eggs and keep reprodu…" at bounding box center [602, 414] width 360 height 164
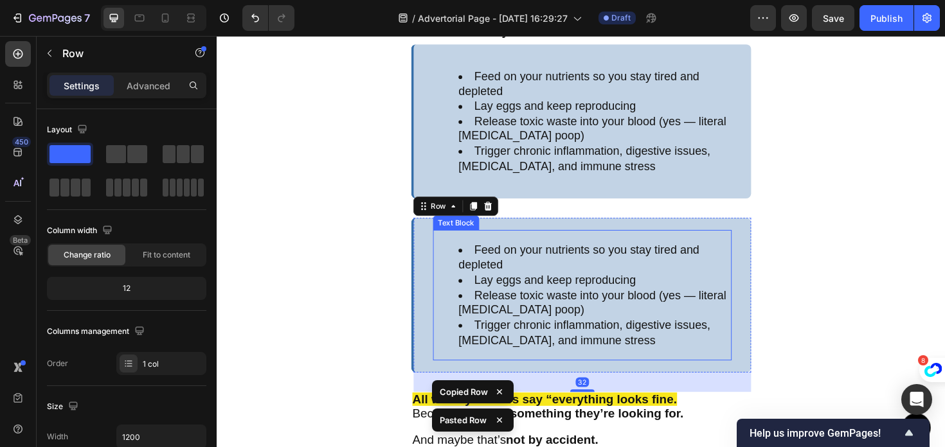
scroll to position [4297, 0]
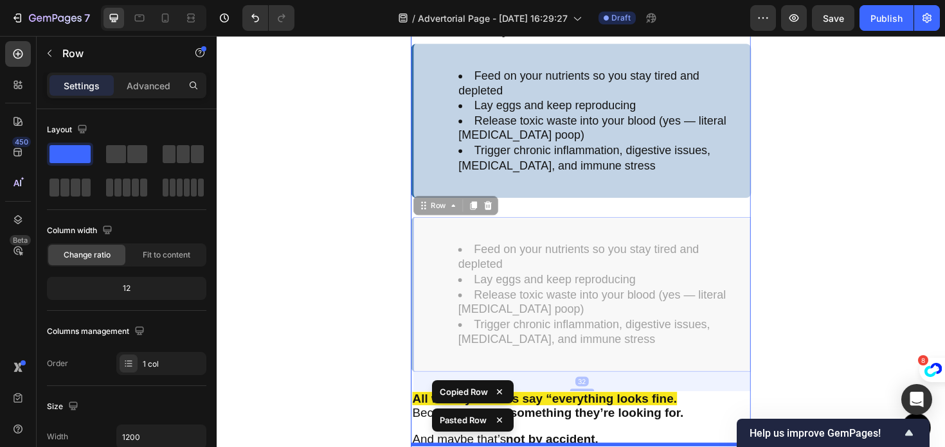
drag, startPoint x: 436, startPoint y: 213, endPoint x: 508, endPoint y: 508, distance: 303.6
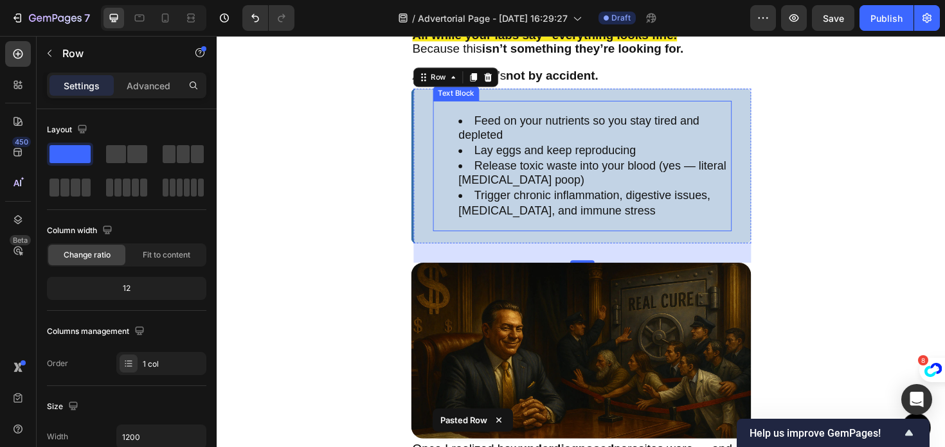
scroll to position [4516, 0]
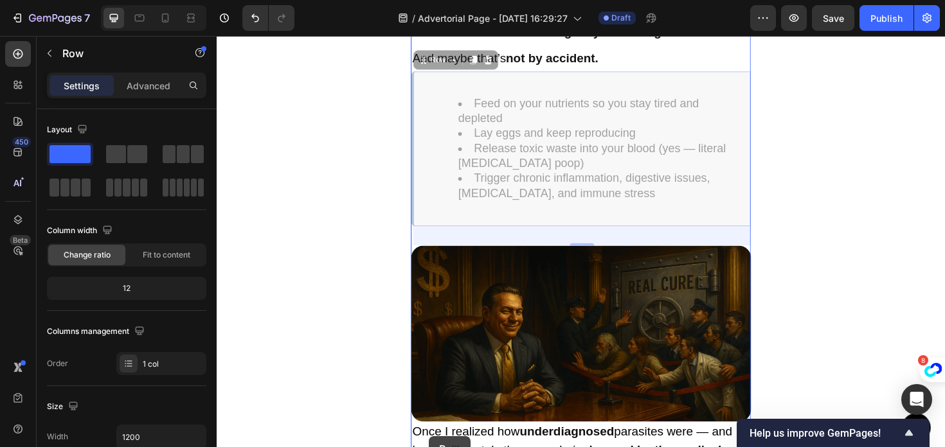
drag, startPoint x: 433, startPoint y: 53, endPoint x: 442, endPoint y: 460, distance: 406.9
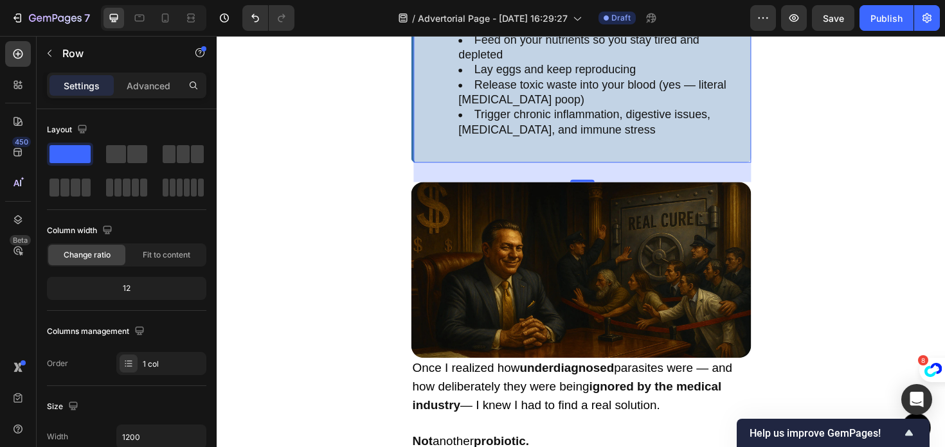
scroll to position [4481, 0]
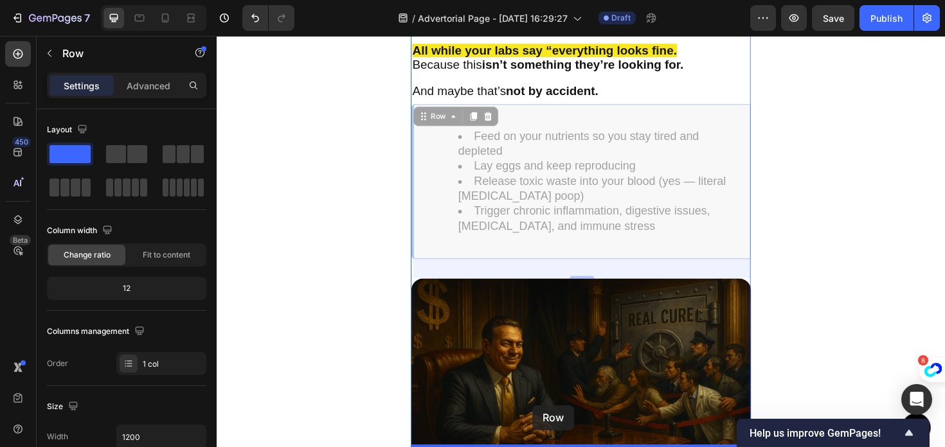
drag, startPoint x: 434, startPoint y: 115, endPoint x: 551, endPoint y: 427, distance: 333.3
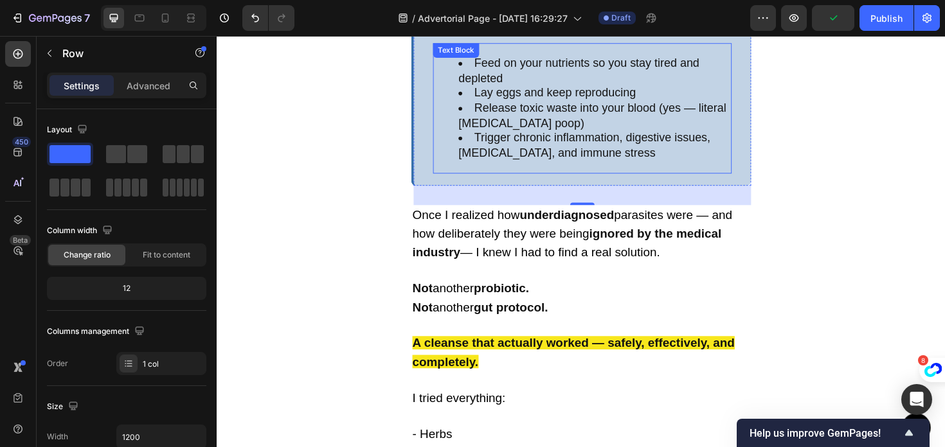
scroll to position [4718, 0]
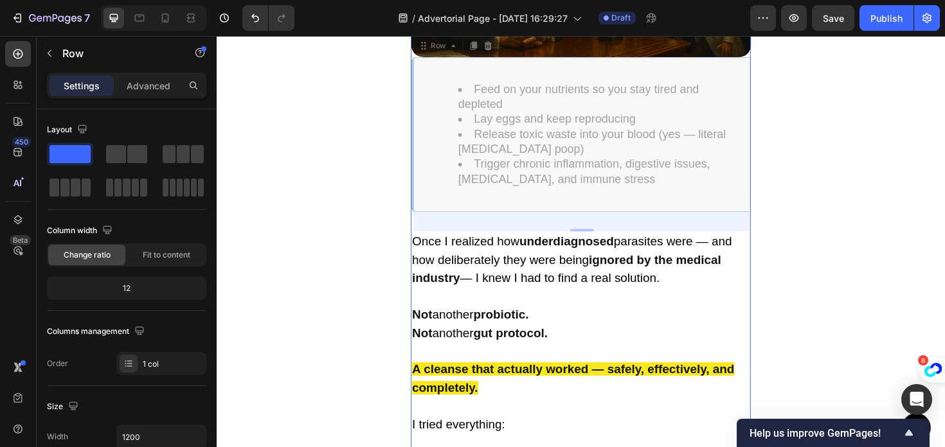
drag, startPoint x: 434, startPoint y: 41, endPoint x: 568, endPoint y: 540, distance: 516.3
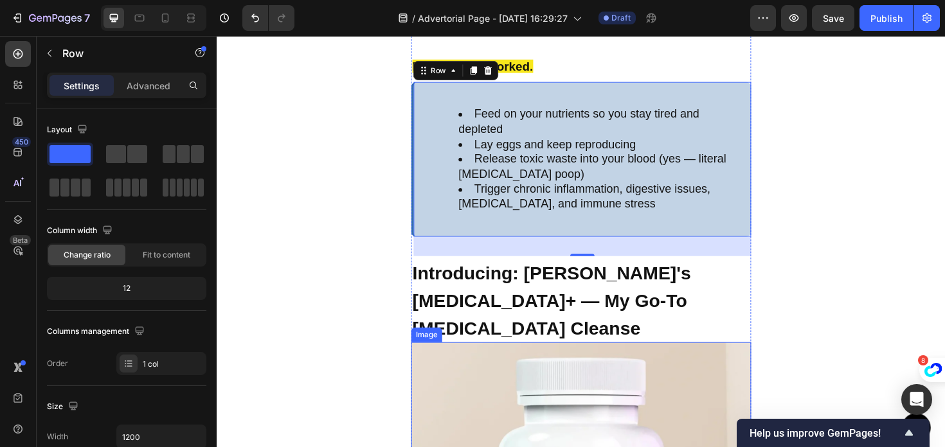
scroll to position [5156, 0]
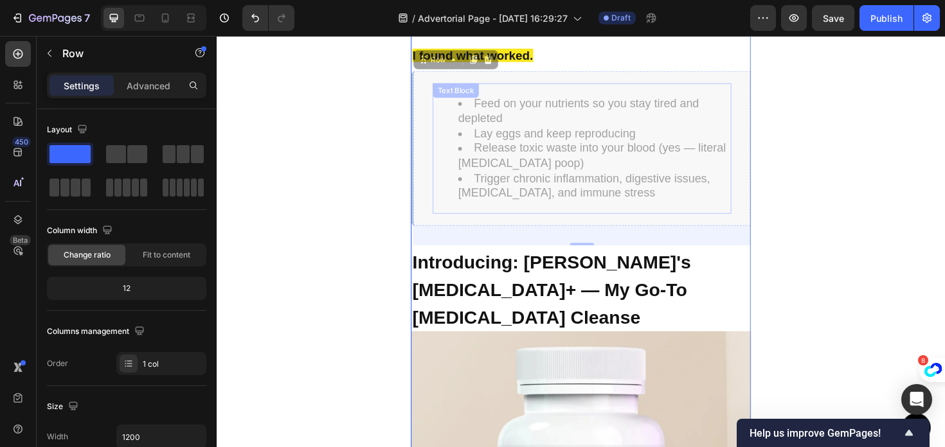
drag, startPoint x: 439, startPoint y: 46, endPoint x: 574, endPoint y: 530, distance: 502.4
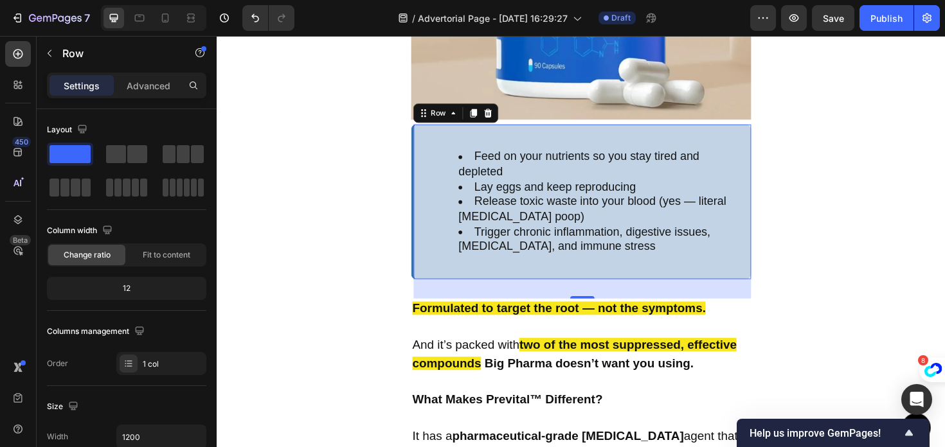
scroll to position [5488, 0]
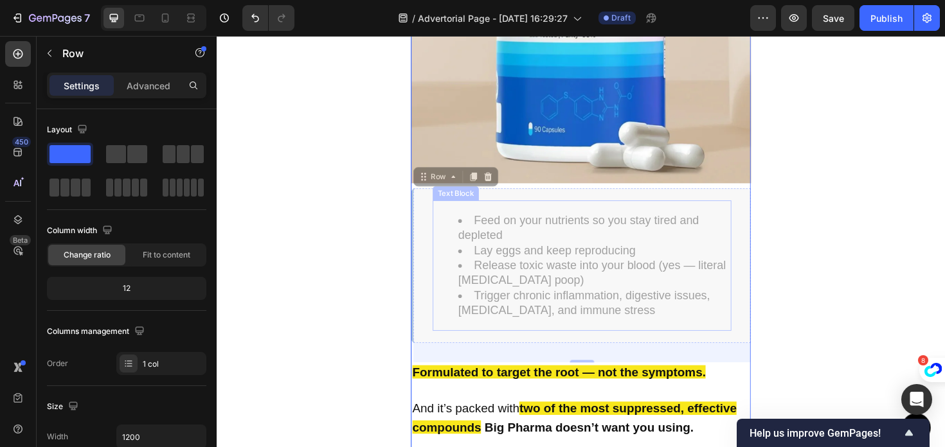
drag, startPoint x: 434, startPoint y: 140, endPoint x: 535, endPoint y: 540, distance: 412.1
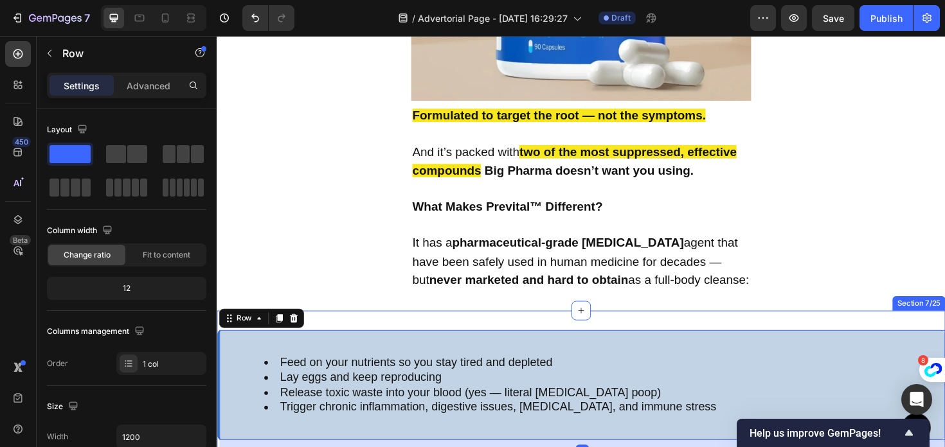
scroll to position [5599, 0]
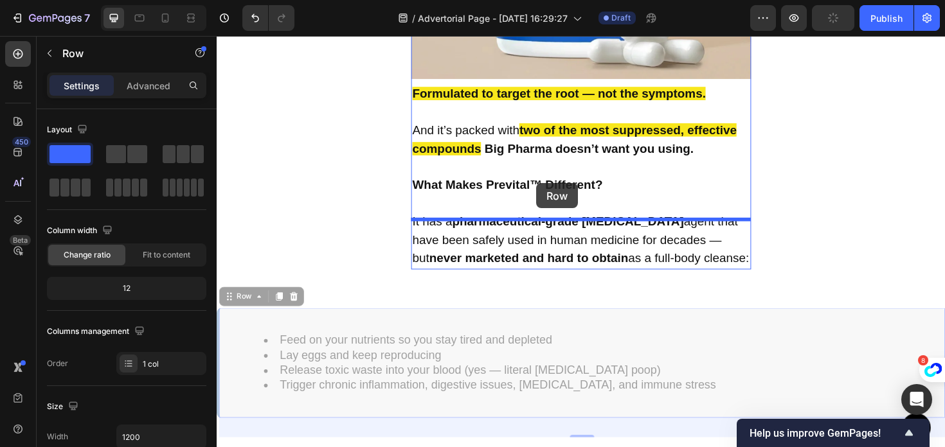
drag, startPoint x: 230, startPoint y: 259, endPoint x: 553, endPoint y: 192, distance: 329.6
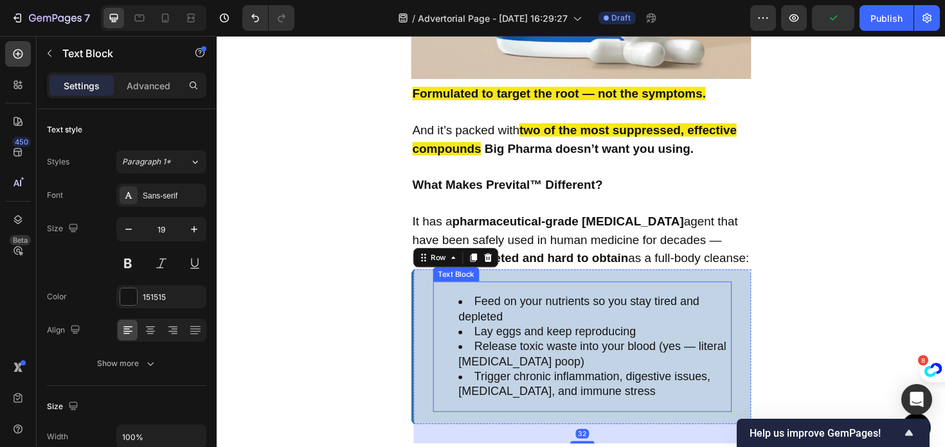
click at [519, 310] on li "Feed on your nutrients so you stay tired and depleted" at bounding box center [616, 325] width 288 height 31
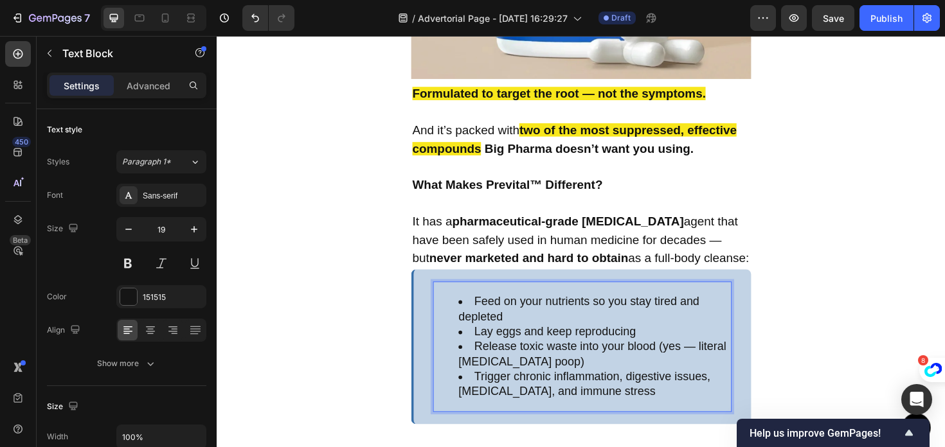
click at [600, 357] on li "Release toxic waste into your blood (yes — literal [MEDICAL_DATA] poop)" at bounding box center [616, 372] width 288 height 31
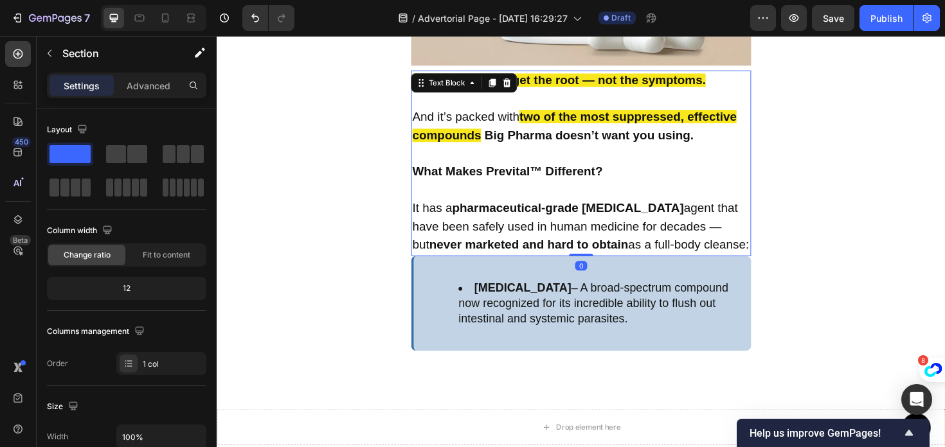
click at [463, 211] on span "It has a pharmaceutical-grade antiparasitic agent that have been safely used in…" at bounding box center [602, 238] width 357 height 54
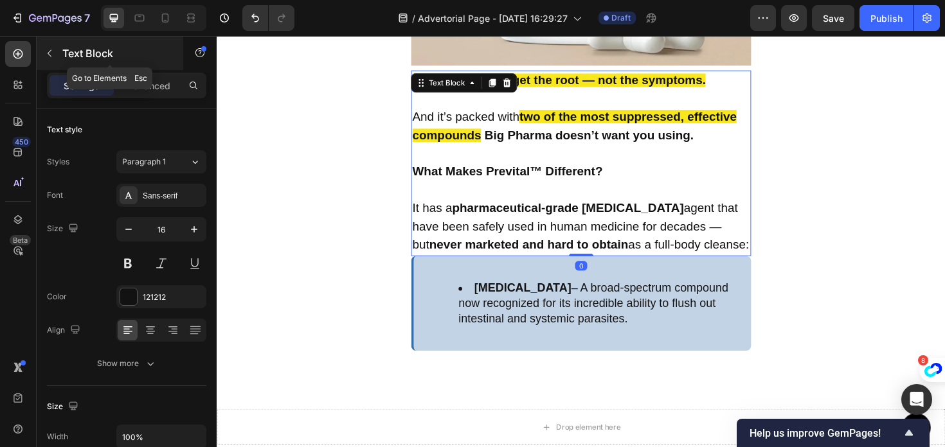
click at [44, 49] on icon "button" at bounding box center [49, 53] width 10 height 10
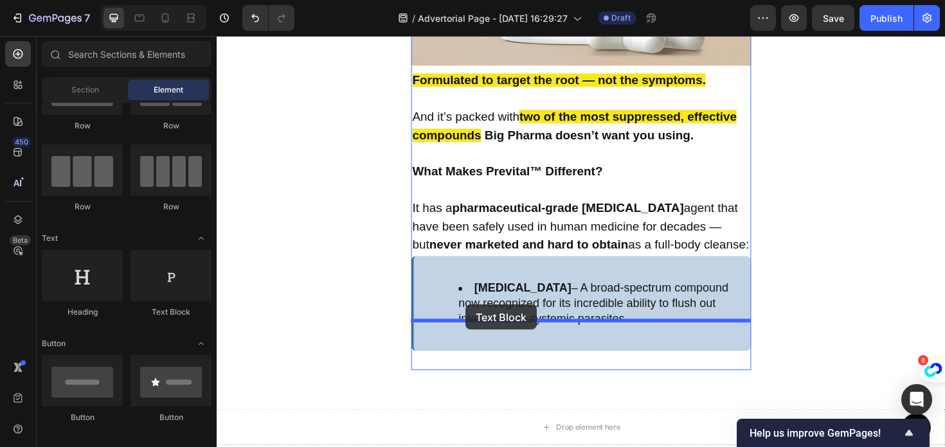
drag, startPoint x: 388, startPoint y: 331, endPoint x: 481, endPoint y: 321, distance: 93.1
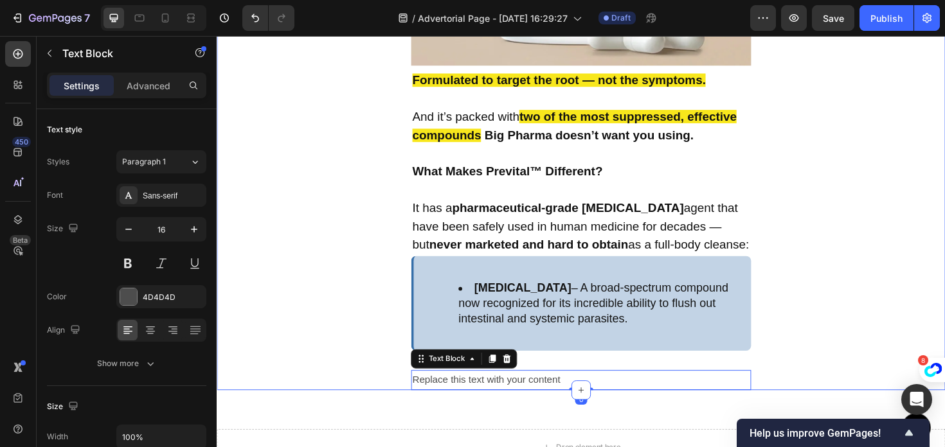
scroll to position [5735, 0]
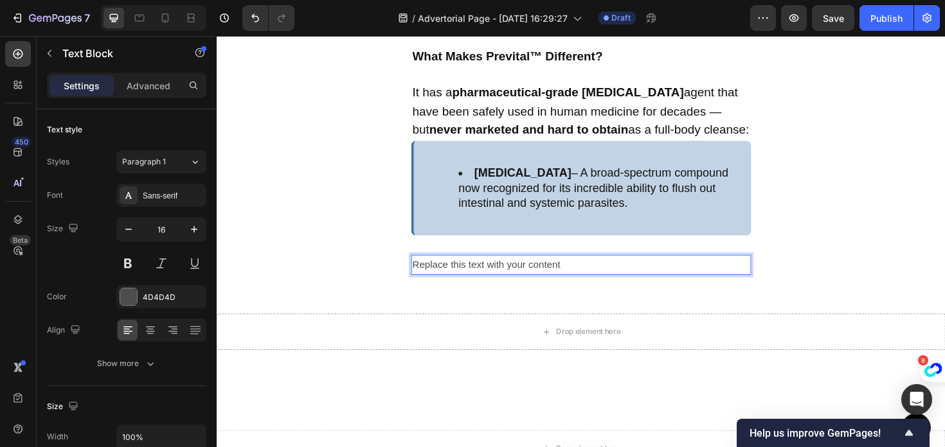
click at [579, 268] on div "Replace this text with your content" at bounding box center [602, 278] width 360 height 21
click at [579, 269] on p "Replace this text with your content" at bounding box center [602, 278] width 357 height 19
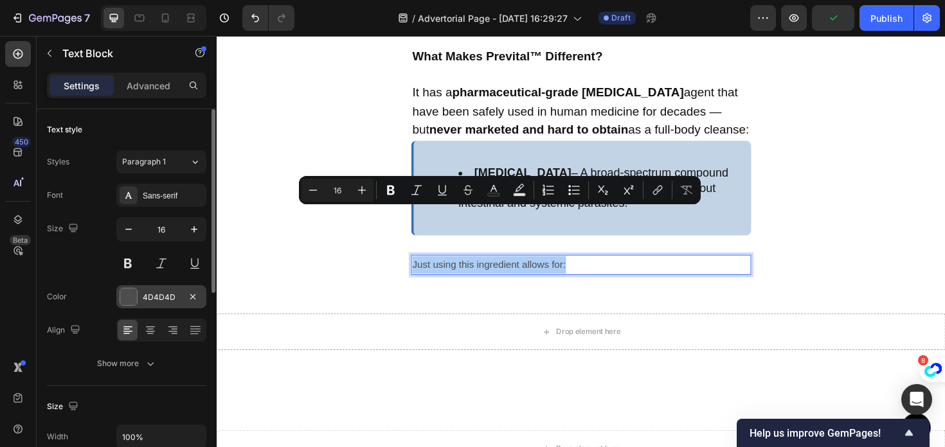
click at [166, 299] on div "4D4D4D" at bounding box center [161, 298] width 37 height 12
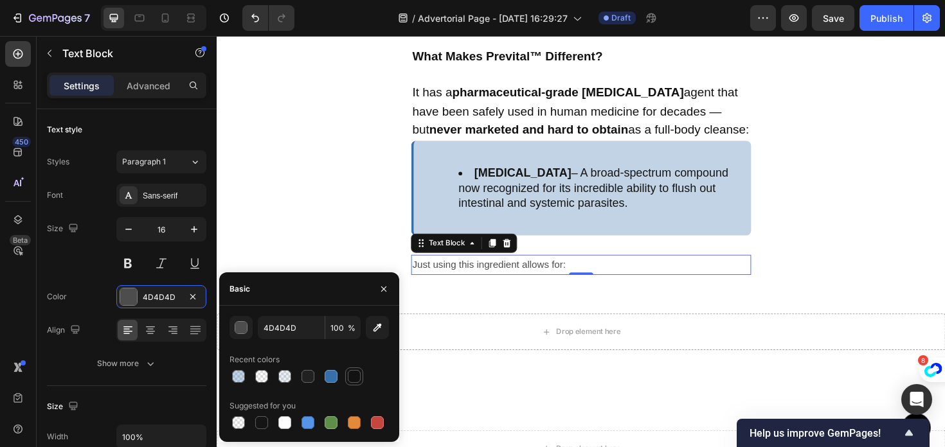
click at [347, 377] on div at bounding box center [353, 376] width 15 height 15
type input "121212"
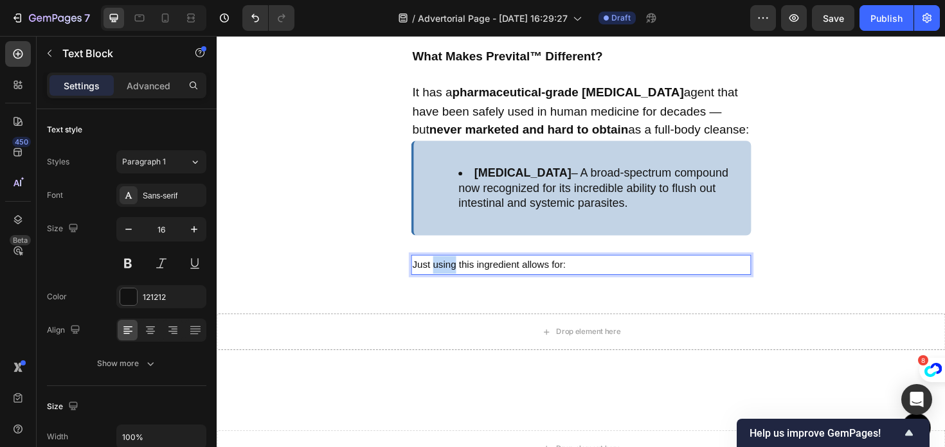
click at [460, 269] on p "Just using this ingredient allows for:" at bounding box center [602, 278] width 357 height 19
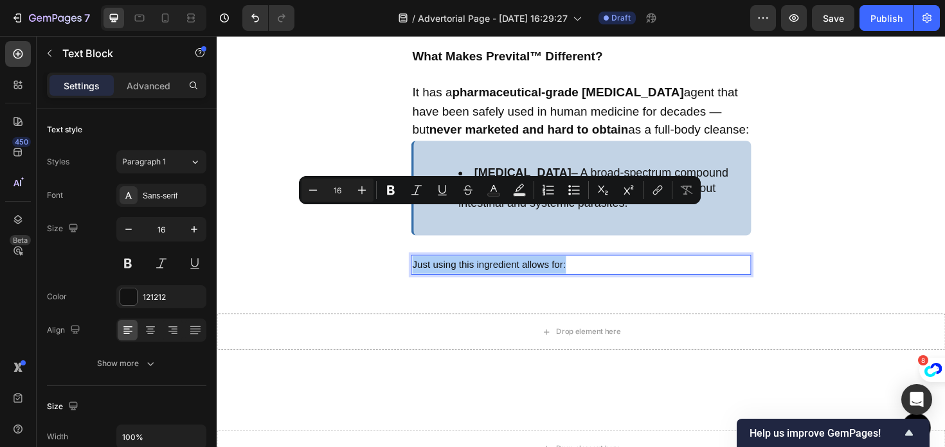
click at [347, 191] on input "16" at bounding box center [338, 190] width 26 height 15
type input "1"
type input "20"
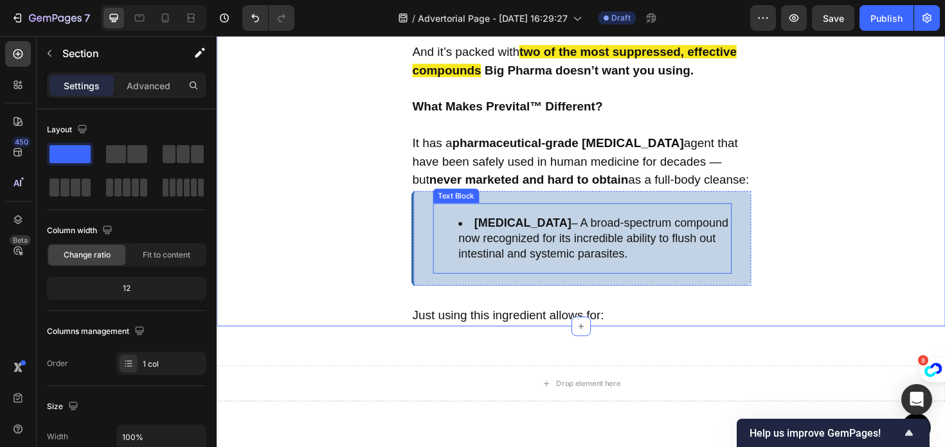
scroll to position [5666, 0]
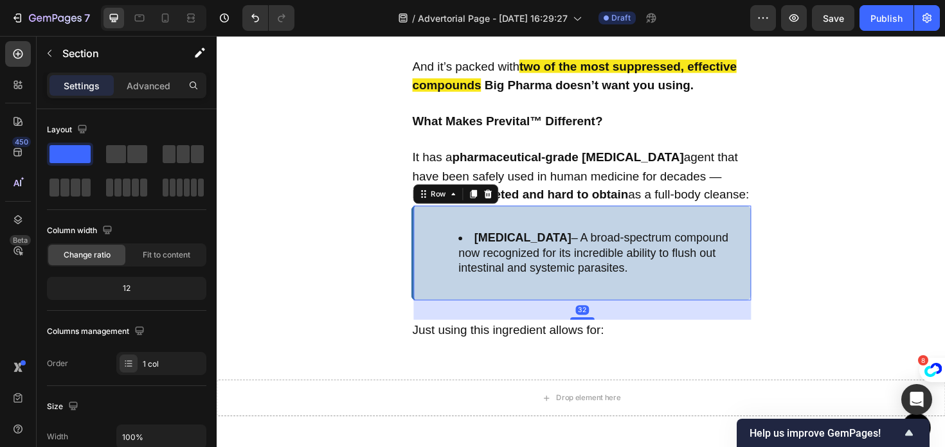
click at [435, 216] on div "Fenbendazole – A broad-spectrum compound now recognized for its incredible abil…" at bounding box center [602, 266] width 360 height 100
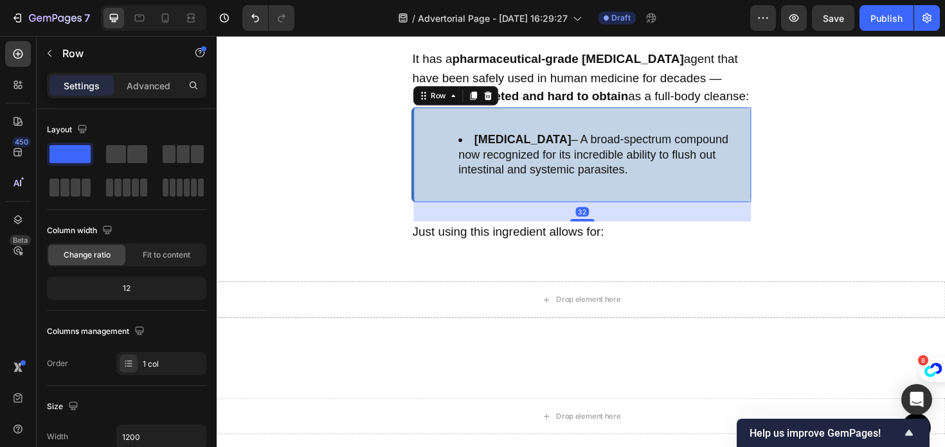
scroll to position [5774, 0]
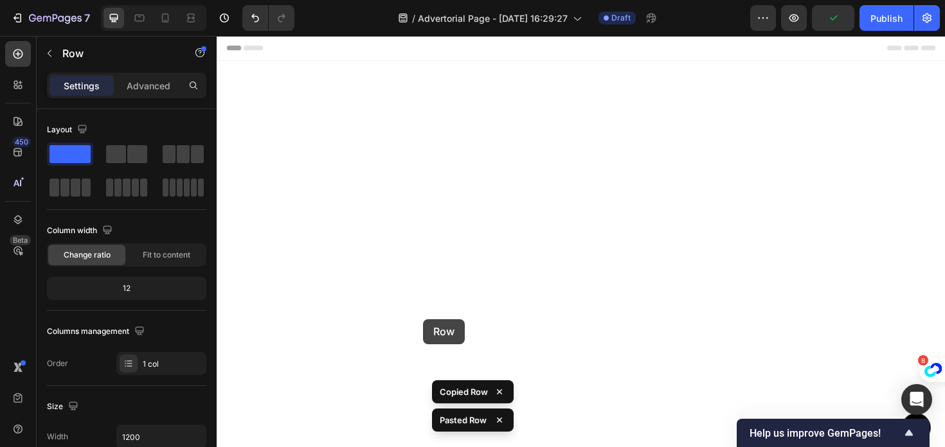
scroll to position [5774, 0]
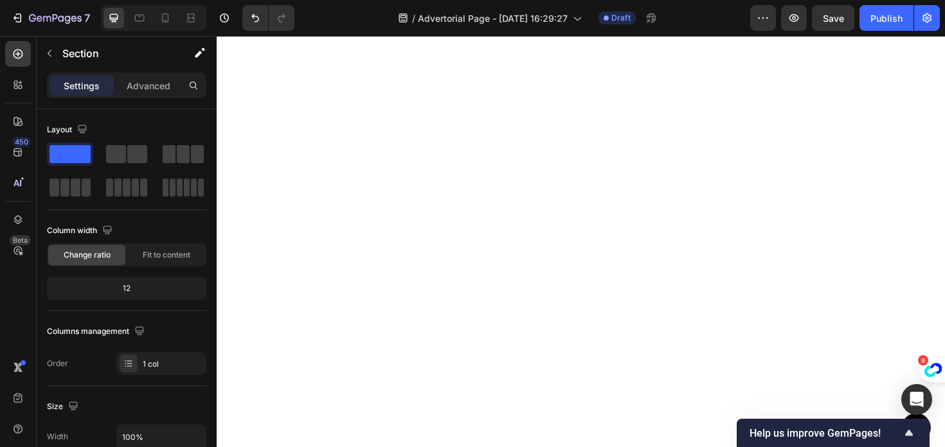
scroll to position [5807, 0]
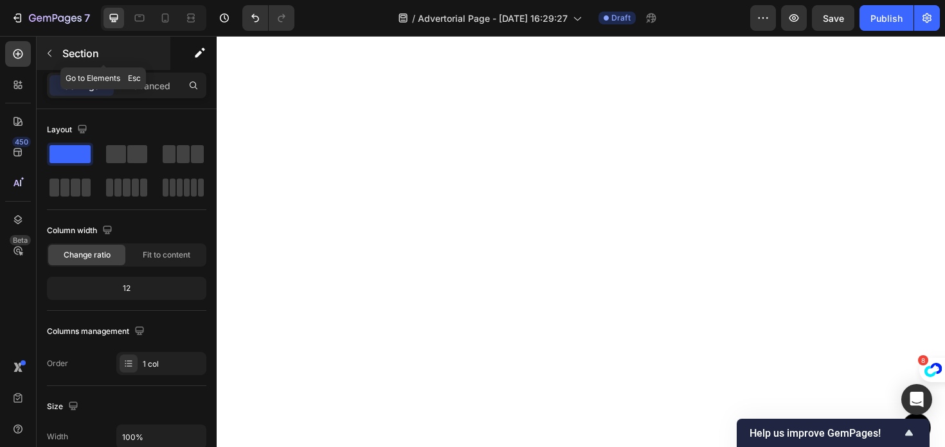
click at [42, 59] on button "button" at bounding box center [49, 53] width 21 height 21
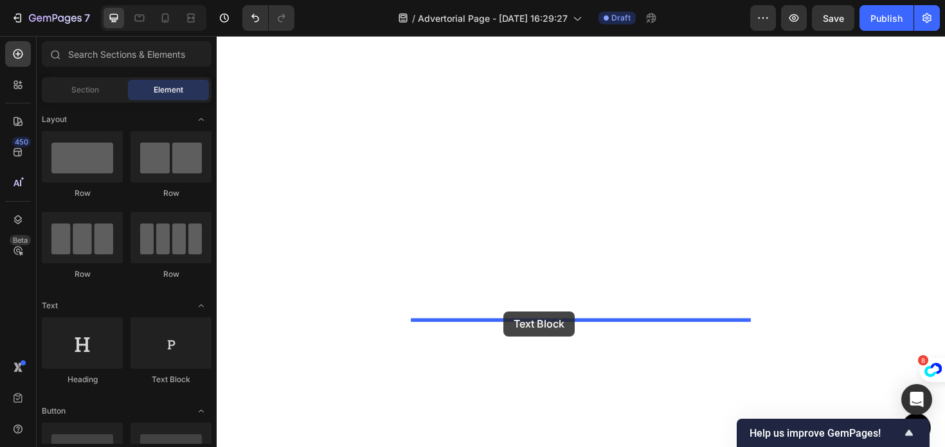
drag, startPoint x: 409, startPoint y: 305, endPoint x: 520, endPoint y: 328, distance: 113.6
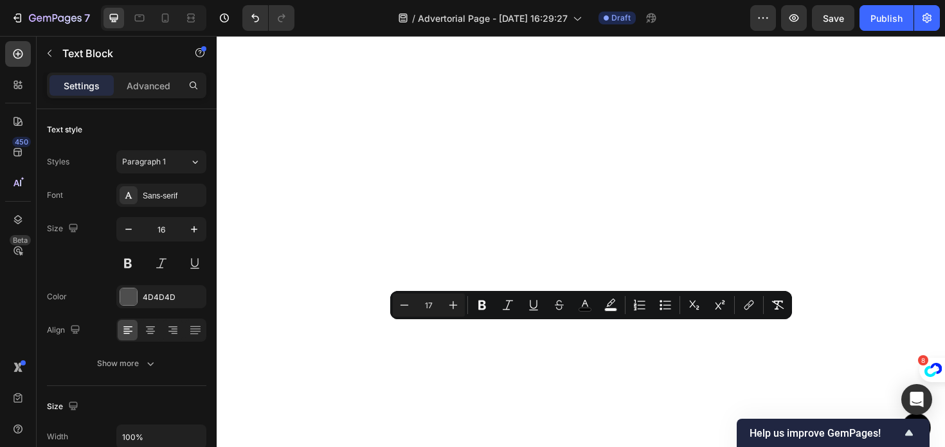
click at [434, 310] on input "17" at bounding box center [429, 305] width 26 height 15
type input "1"
type input "20"
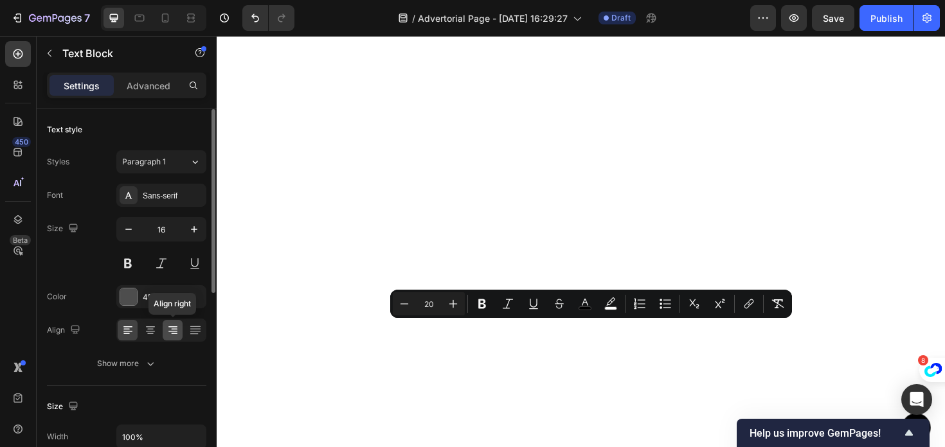
scroll to position [6, 0]
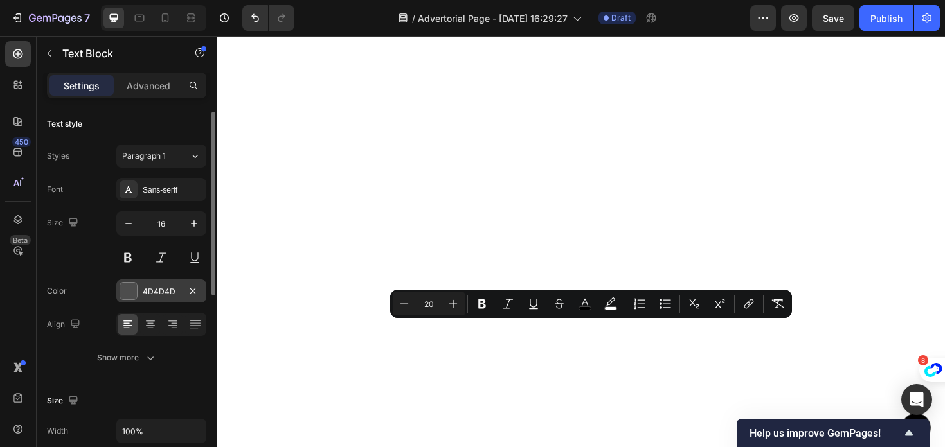
click at [141, 289] on div "4D4D4D" at bounding box center [161, 291] width 90 height 23
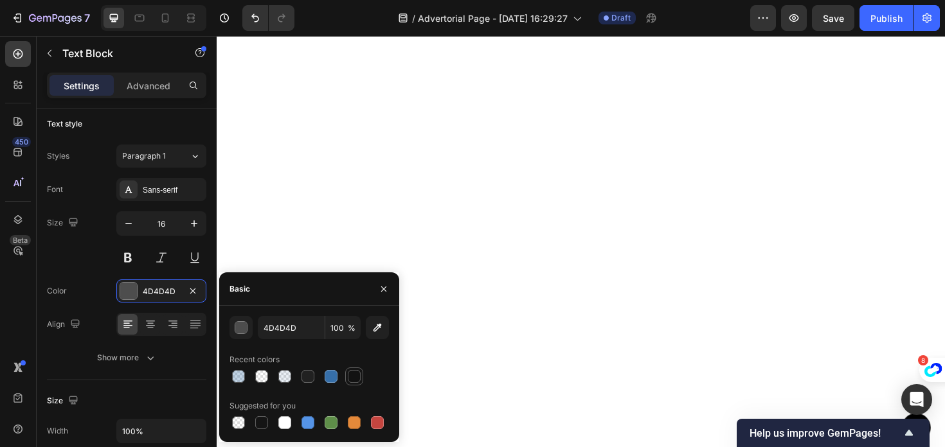
click at [348, 382] on div at bounding box center [353, 376] width 15 height 15
type input "121212"
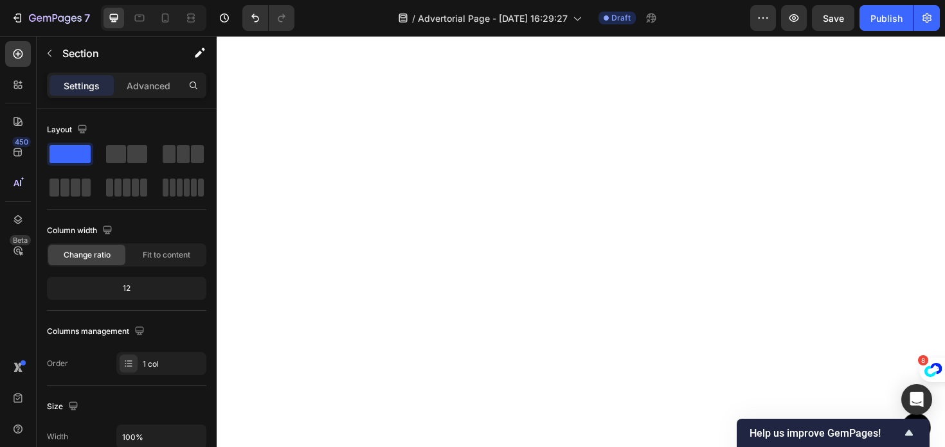
scroll to position [5925, 0]
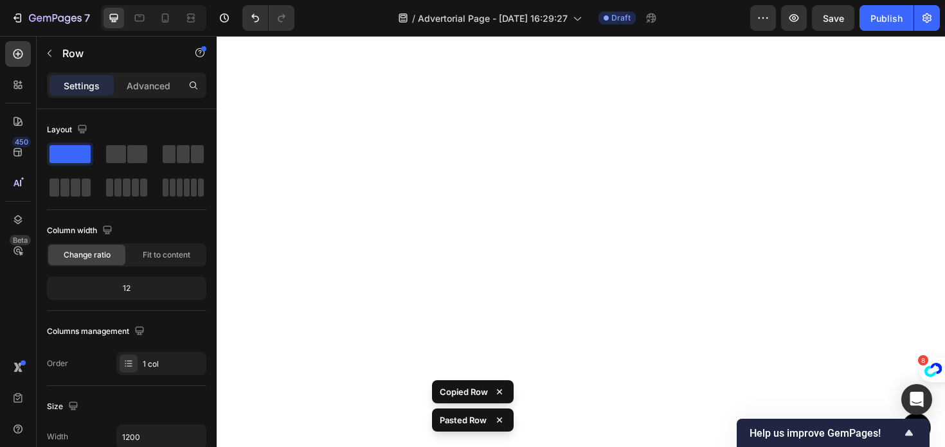
scroll to position [6041, 0]
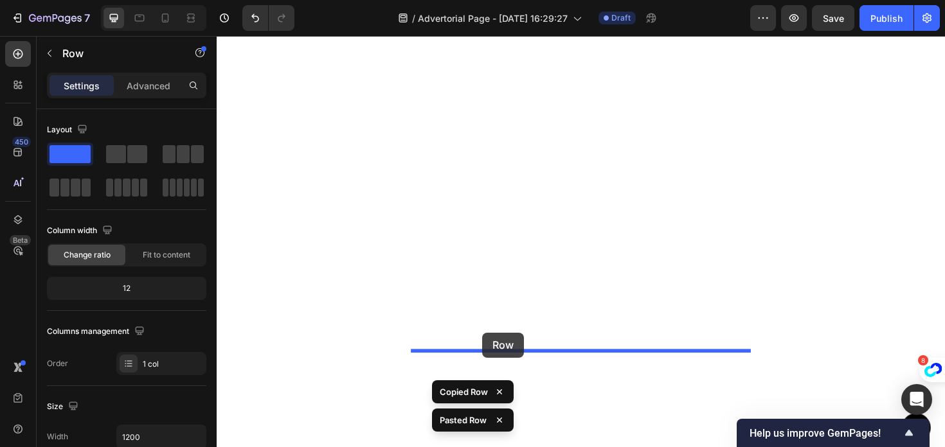
drag, startPoint x: 434, startPoint y: 91, endPoint x: 499, endPoint y: 348, distance: 265.1
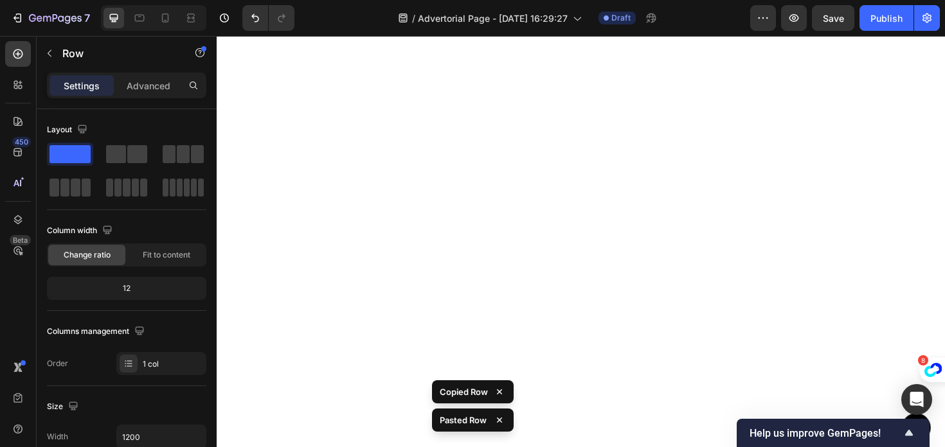
scroll to position [6079, 0]
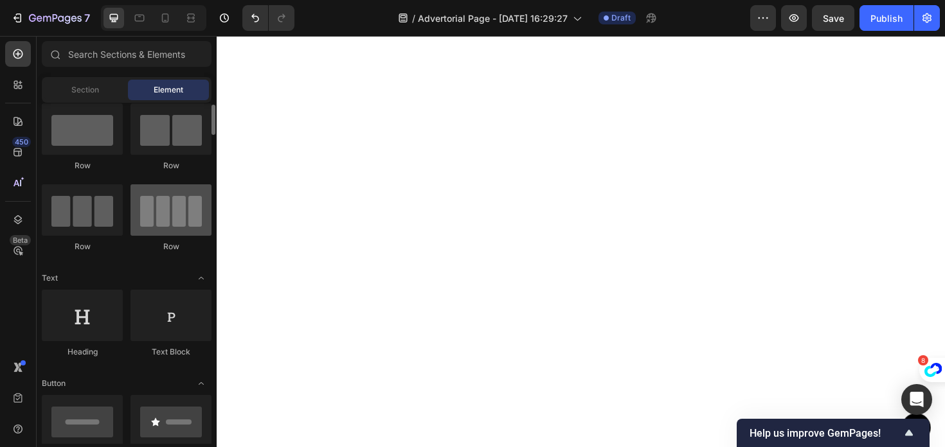
scroll to position [0, 0]
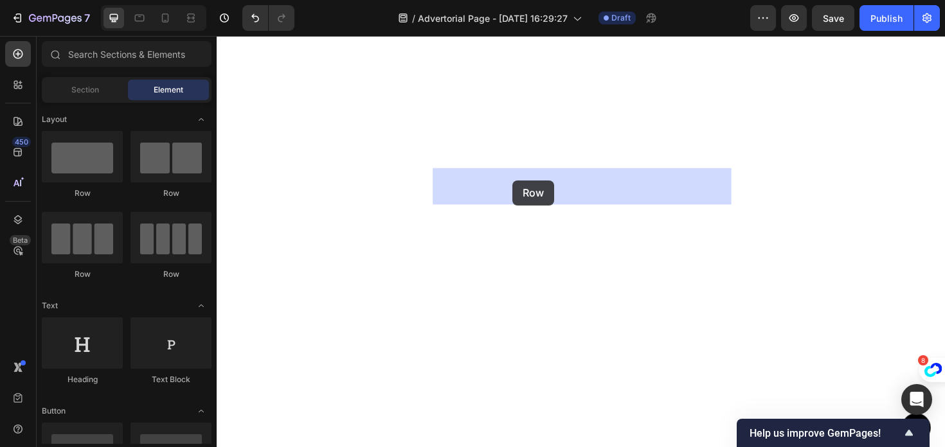
drag, startPoint x: 367, startPoint y: 183, endPoint x: 530, endPoint y: 189, distance: 163.3
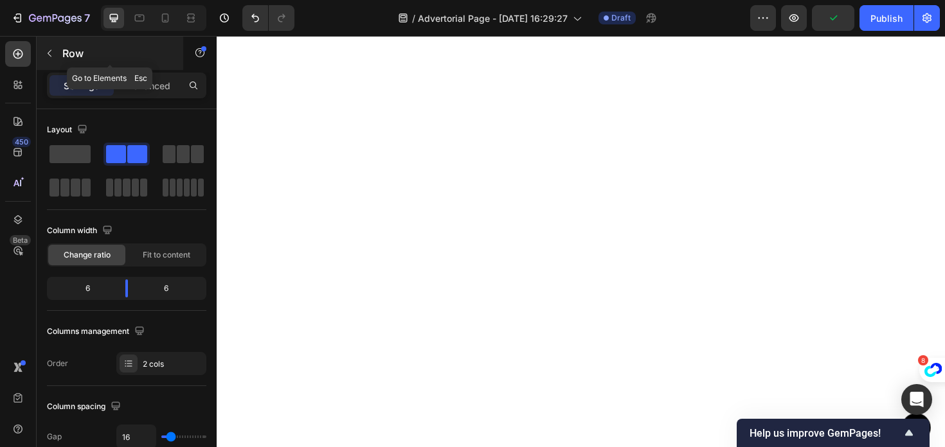
click at [53, 52] on icon "button" at bounding box center [49, 53] width 10 height 10
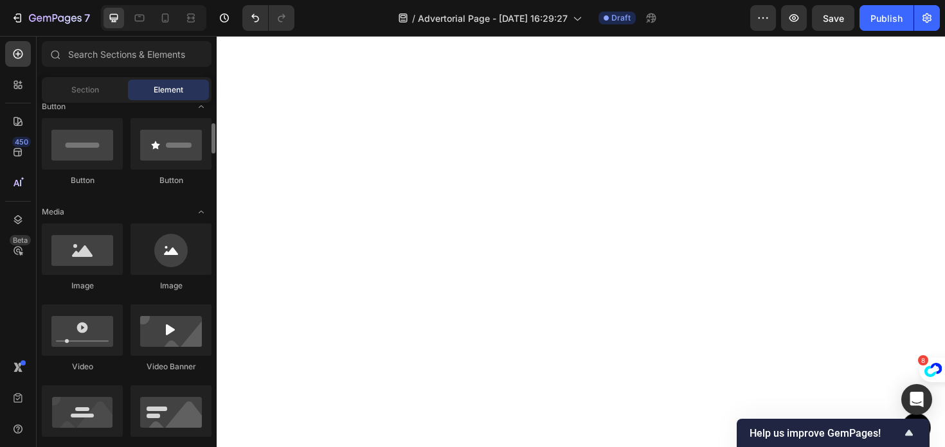
scroll to position [282, 0]
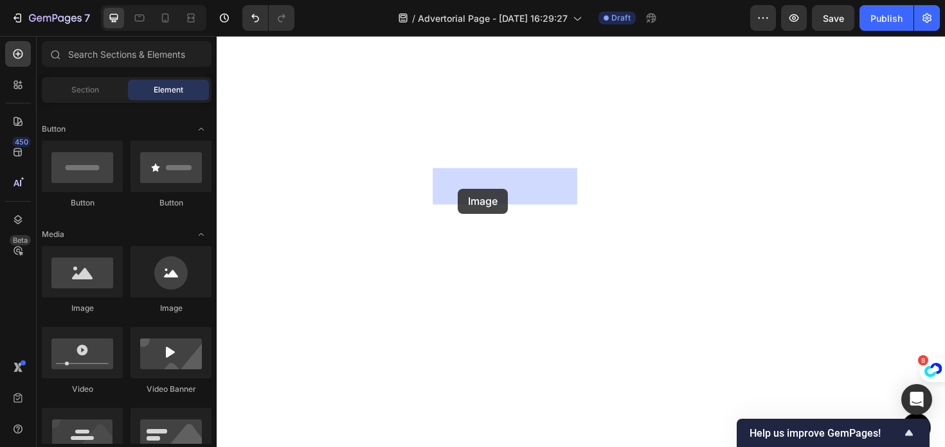
drag, startPoint x: 299, startPoint y: 299, endPoint x: 472, endPoint y: 198, distance: 199.9
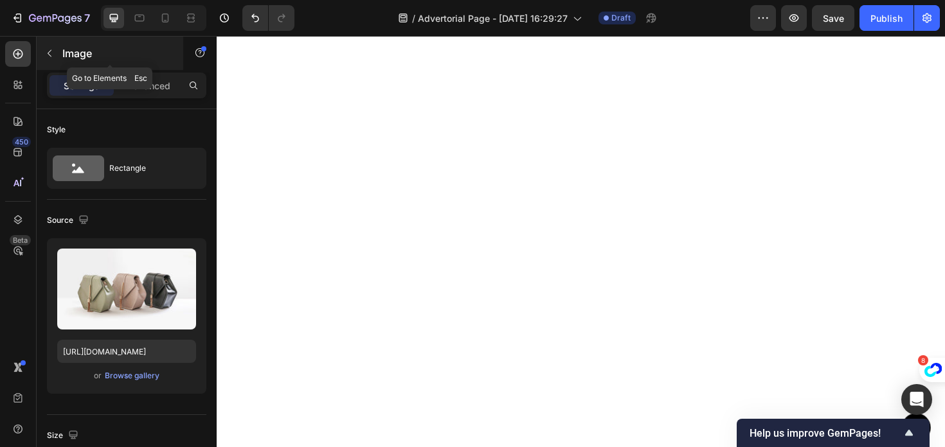
click at [51, 44] on button "button" at bounding box center [49, 53] width 21 height 21
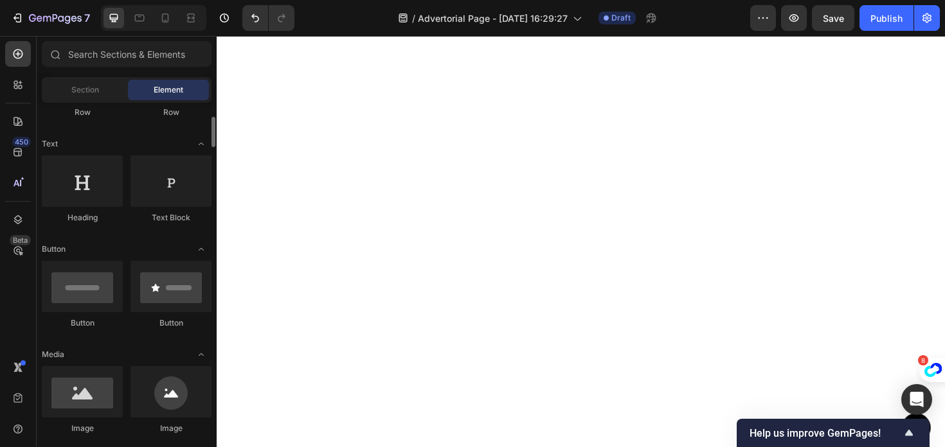
scroll to position [0, 0]
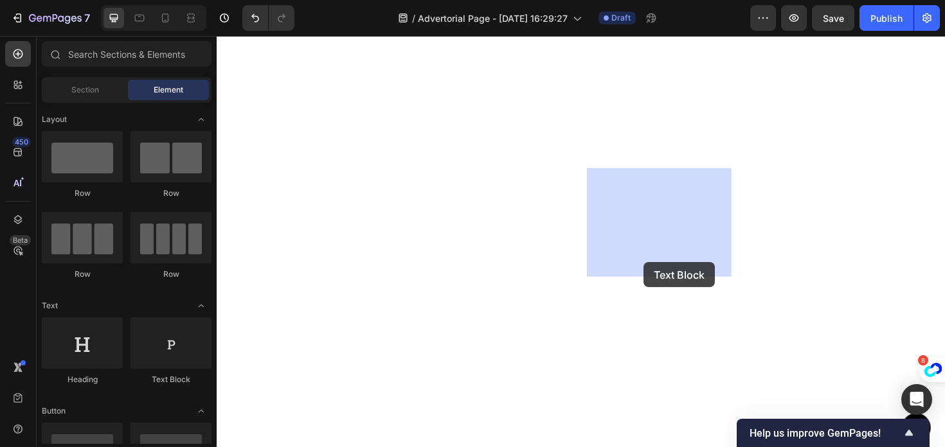
drag, startPoint x: 384, startPoint y: 370, endPoint x: 675, endPoint y: 258, distance: 312.1
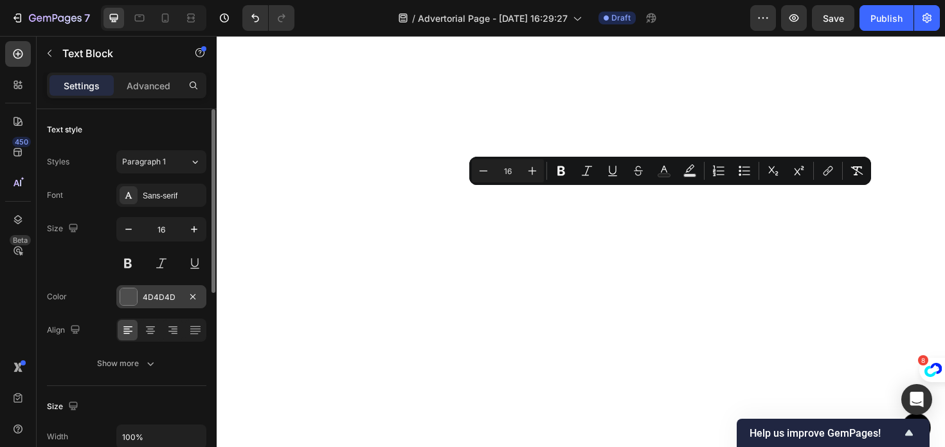
click at [159, 296] on div "4D4D4D" at bounding box center [161, 298] width 37 height 12
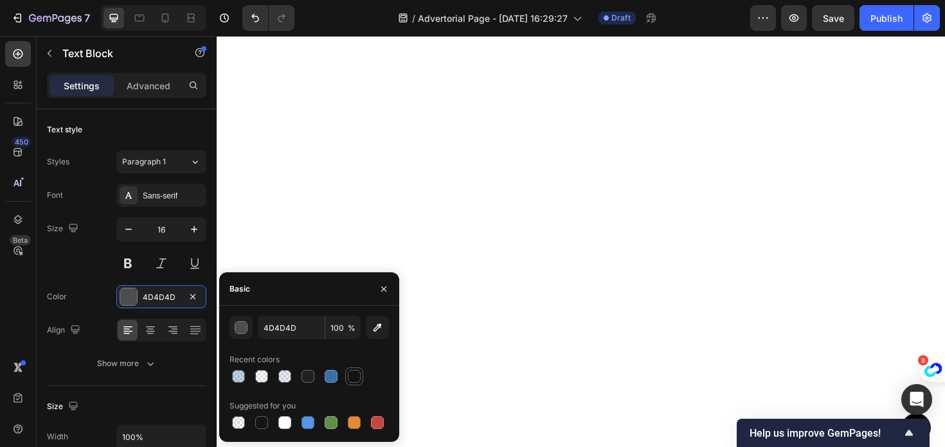
click at [350, 377] on div at bounding box center [354, 376] width 13 height 13
type input "121212"
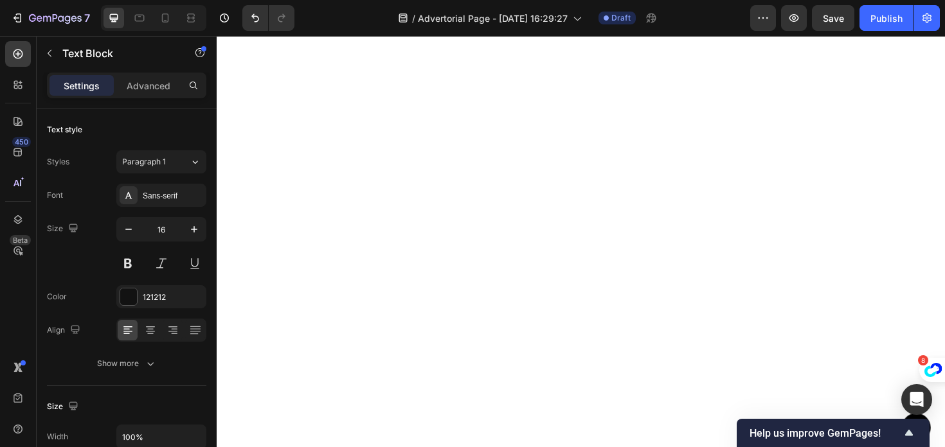
drag, startPoint x: 710, startPoint y: 220, endPoint x: 597, endPoint y: 200, distance: 114.8
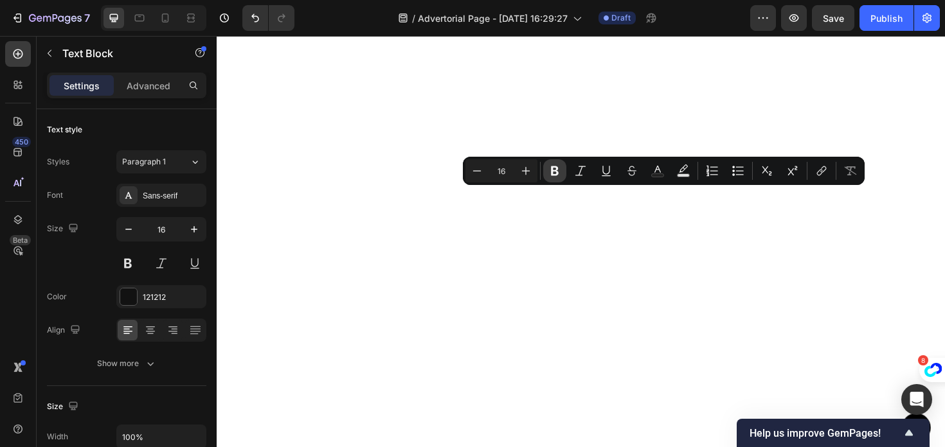
click at [554, 166] on icon "Editor contextual toolbar" at bounding box center [555, 171] width 8 height 10
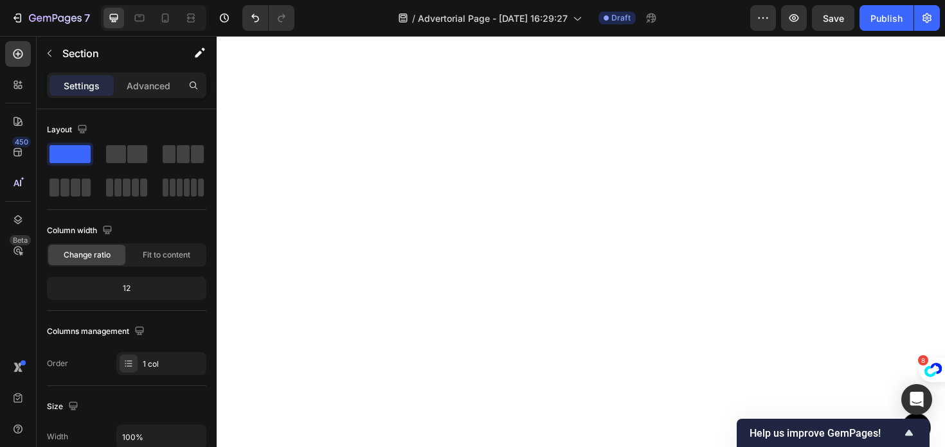
click at [52, 60] on button "button" at bounding box center [49, 53] width 21 height 21
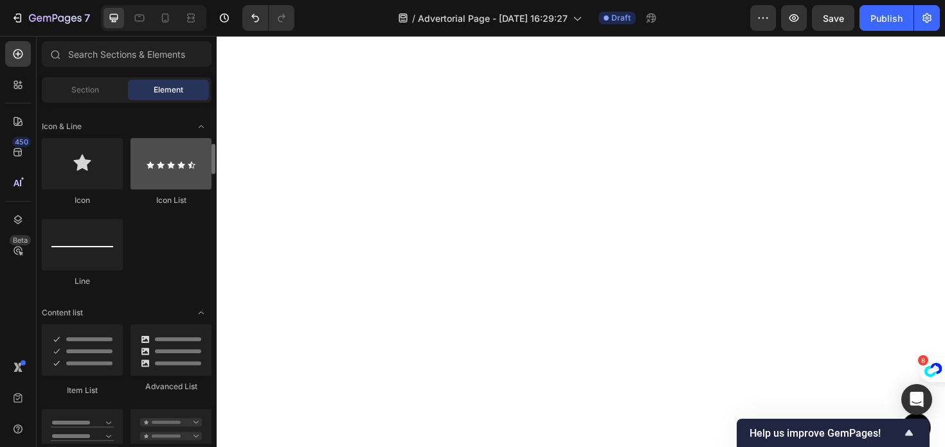
scroll to position [790, 0]
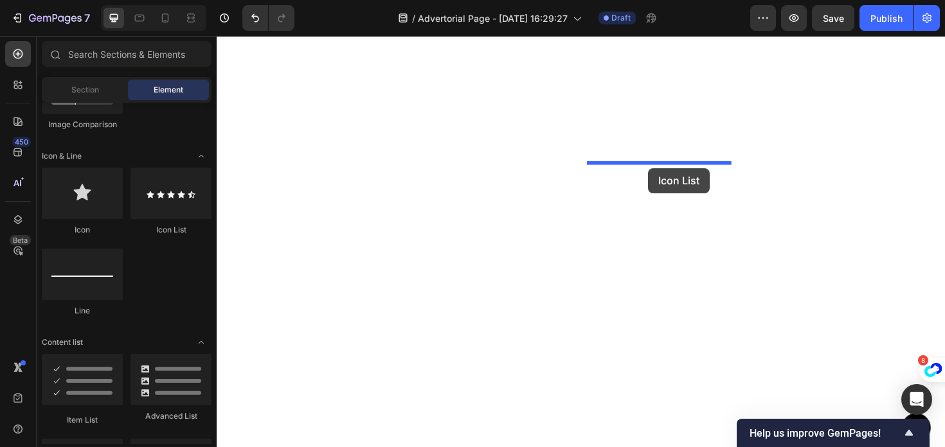
drag, startPoint x: 377, startPoint y: 237, endPoint x: 674, endPoint y: 176, distance: 303.1
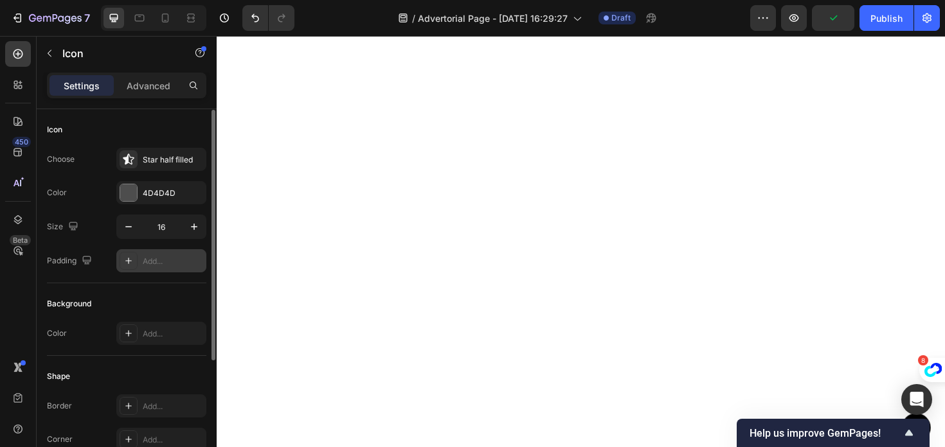
scroll to position [40, 0]
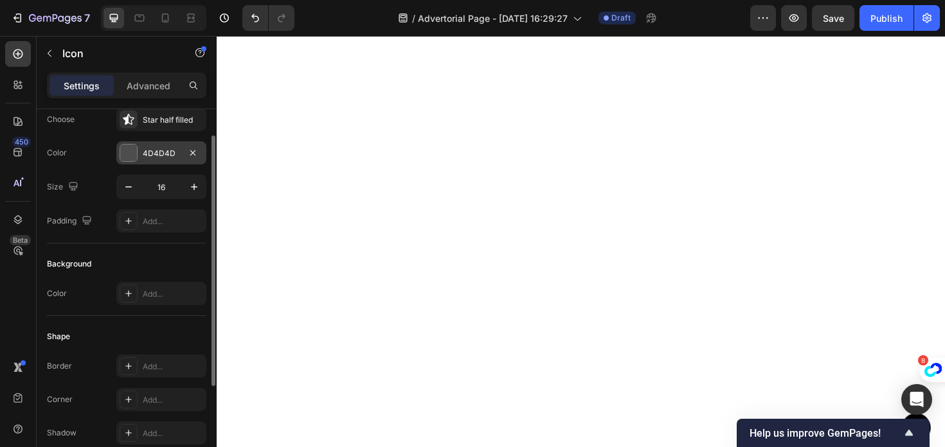
click at [164, 163] on div "4D4D4D" at bounding box center [161, 152] width 90 height 23
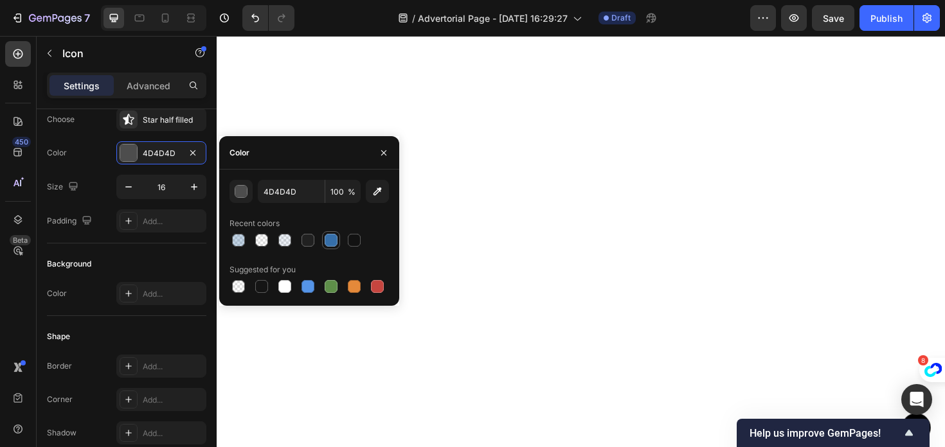
click at [335, 243] on div at bounding box center [331, 240] width 13 height 13
click at [353, 287] on div at bounding box center [354, 286] width 13 height 13
click at [281, 197] on input "E4893A" at bounding box center [291, 191] width 67 height 23
click at [238, 192] on div "button" at bounding box center [241, 192] width 13 height 13
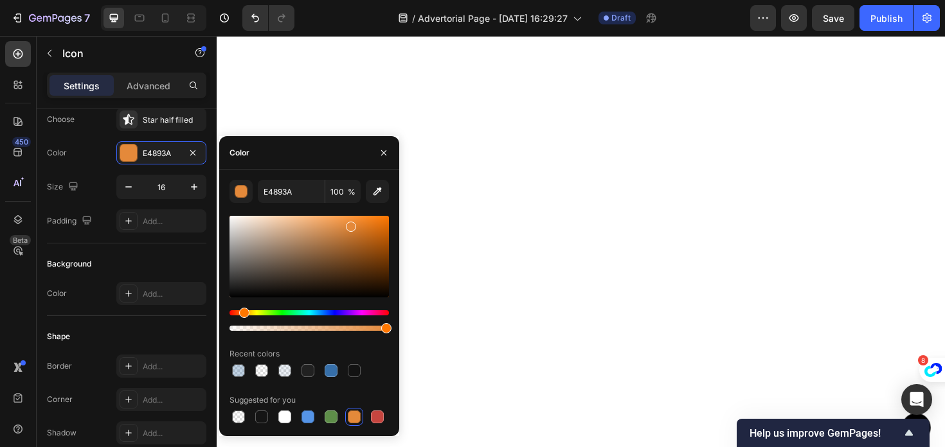
click at [256, 312] on div "Hue" at bounding box center [308, 312] width 159 height 5
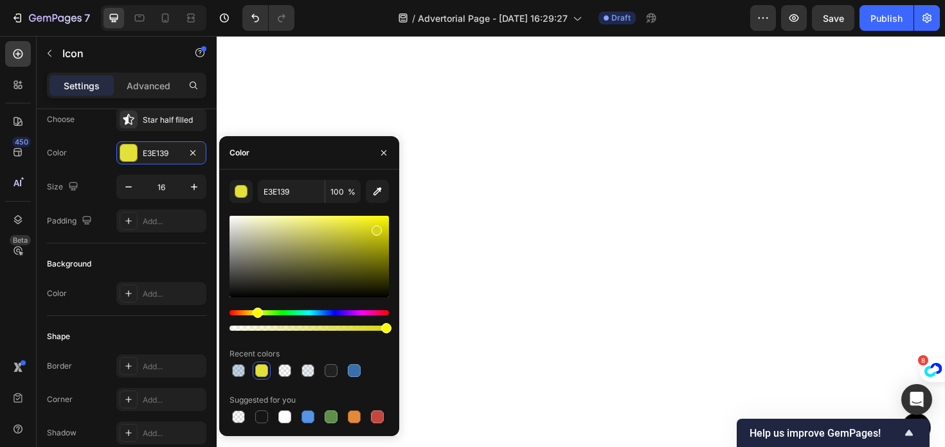
drag, startPoint x: 571, startPoint y: 268, endPoint x: 413, endPoint y: 225, distance: 163.9
drag, startPoint x: 382, startPoint y: 223, endPoint x: 388, endPoint y: 208, distance: 15.6
click at [387, 217] on div at bounding box center [385, 222] width 10 height 10
type input "FFFA05"
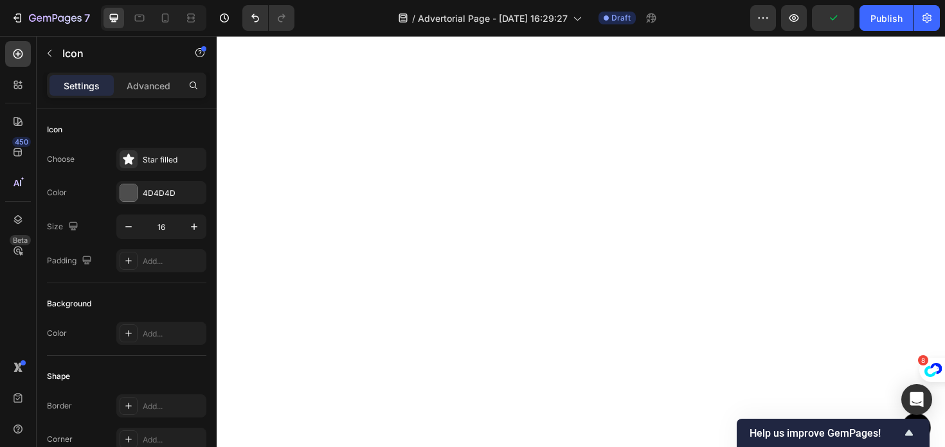
click at [157, 162] on div "Star filled" at bounding box center [173, 160] width 60 height 12
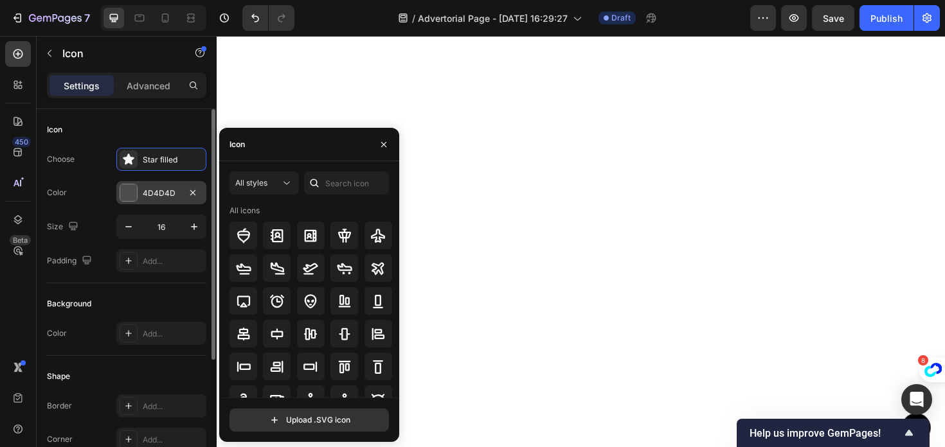
click at [154, 190] on div "4D4D4D" at bounding box center [161, 194] width 37 height 12
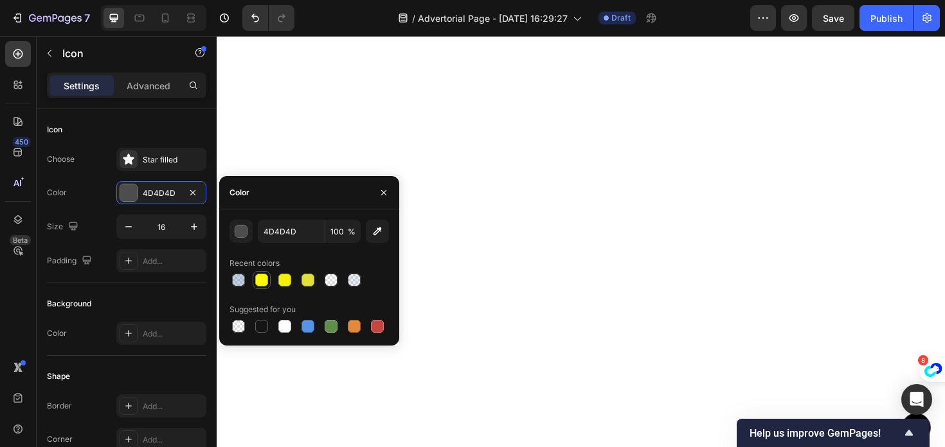
click at [261, 279] on div at bounding box center [261, 280] width 13 height 13
type input "FFFA05"
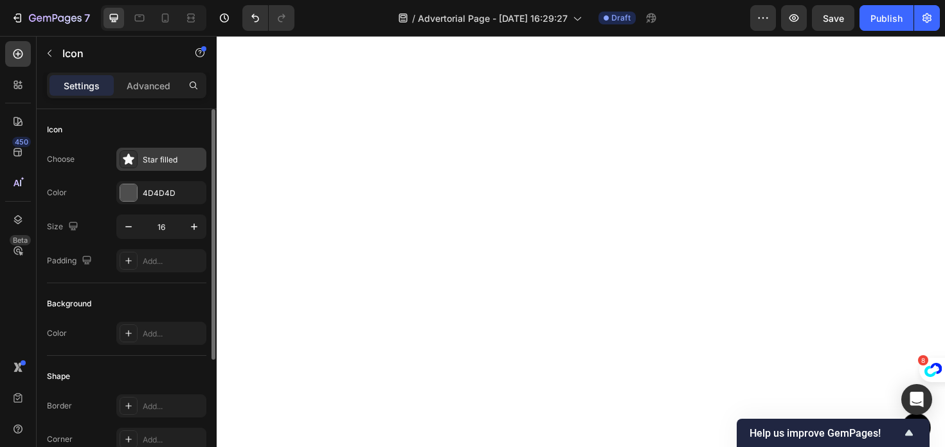
click at [136, 165] on div at bounding box center [129, 159] width 18 height 18
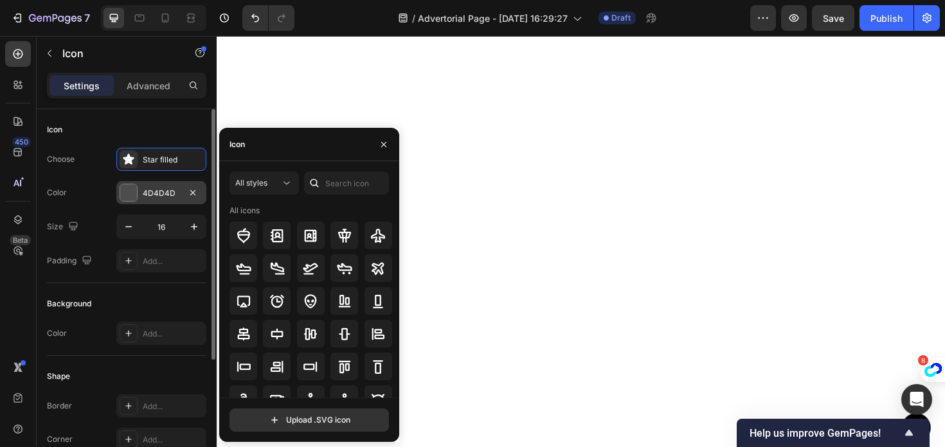
click at [121, 192] on div at bounding box center [128, 192] width 17 height 17
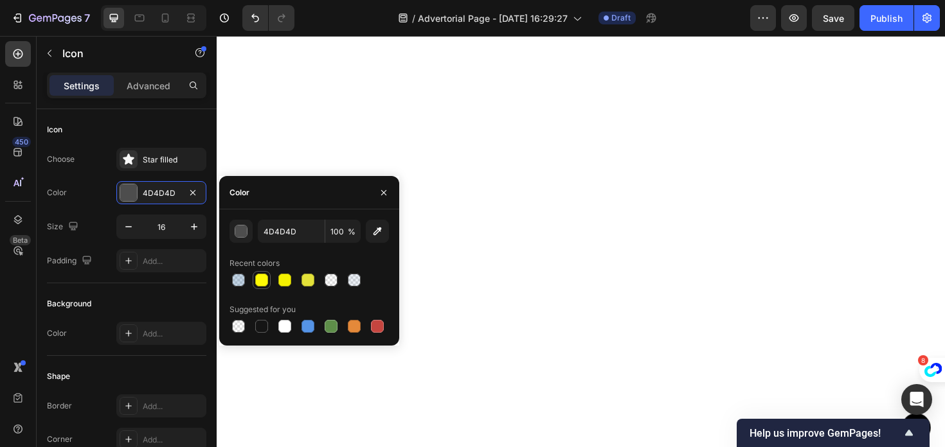
click at [263, 282] on div at bounding box center [261, 280] width 13 height 13
type input "FFFA05"
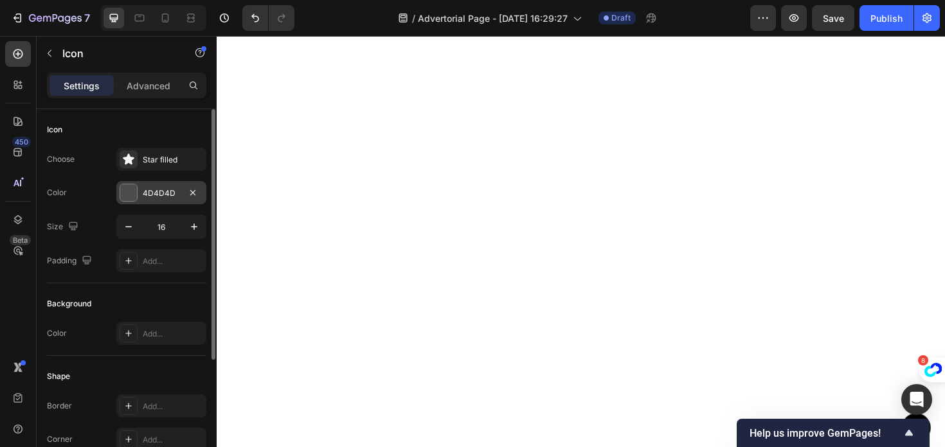
click at [129, 193] on div at bounding box center [128, 192] width 17 height 17
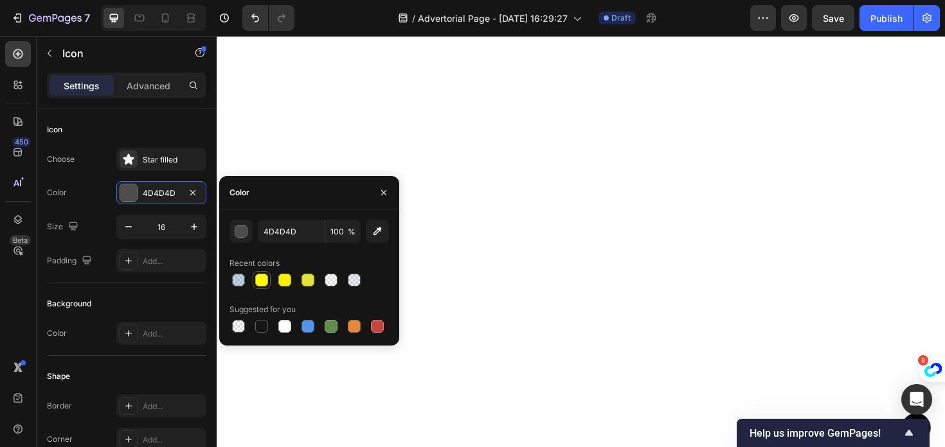
click at [258, 280] on div at bounding box center [261, 280] width 13 height 13
type input "FFFA05"
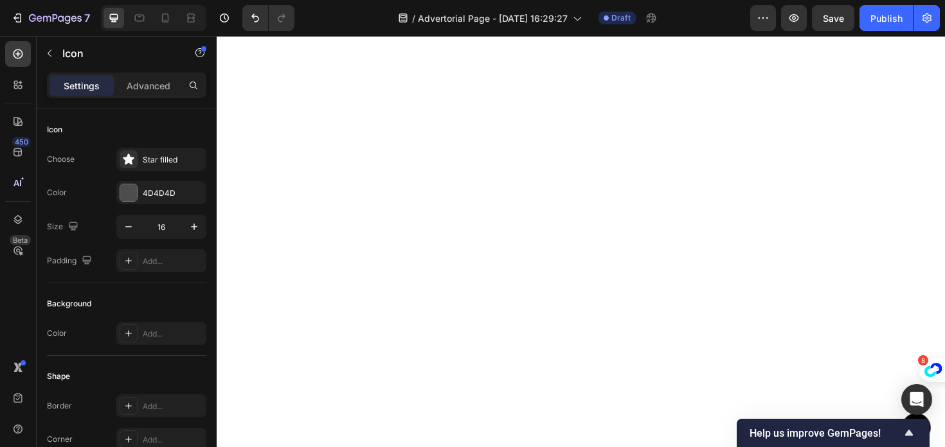
click at [139, 191] on div "4D4D4D" at bounding box center [161, 192] width 90 height 23
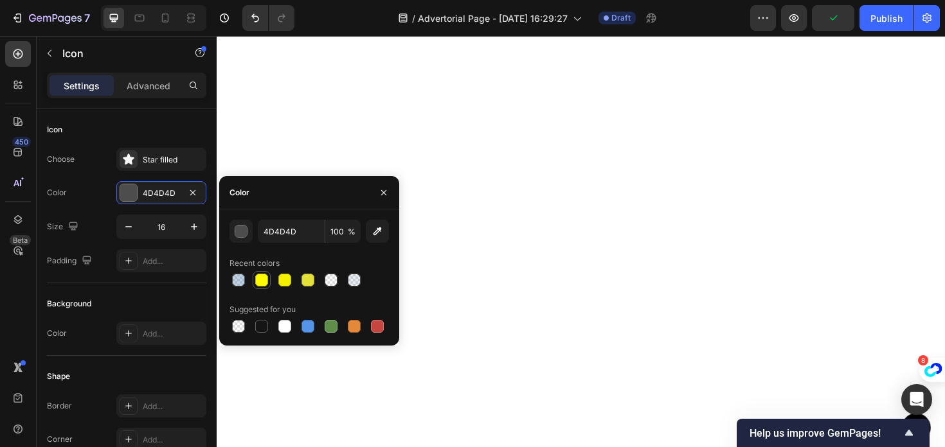
click at [262, 282] on div at bounding box center [261, 280] width 13 height 13
type input "FFFA05"
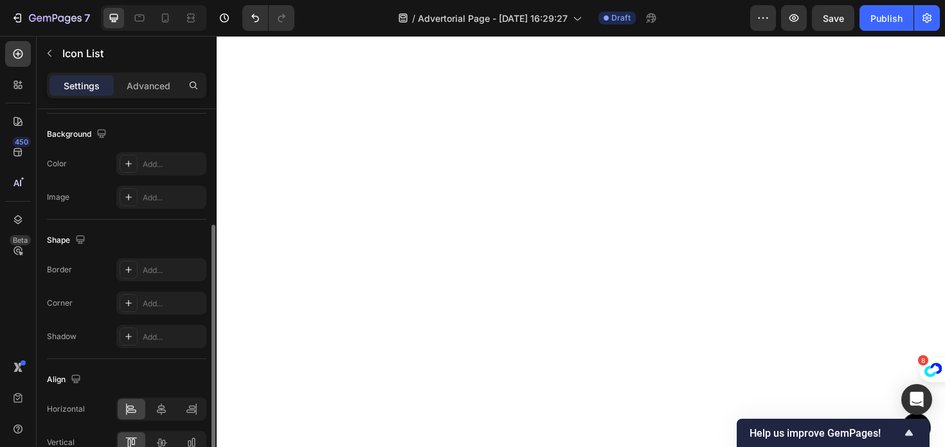
scroll to position [211, 0]
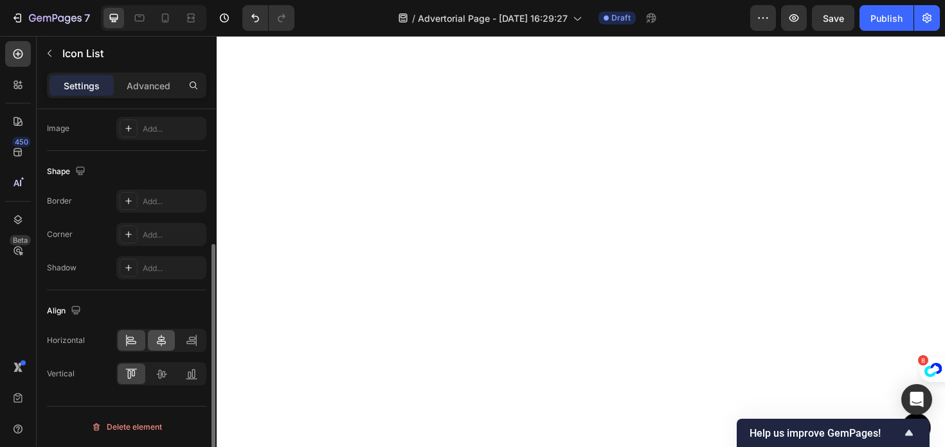
click at [159, 336] on icon at bounding box center [161, 340] width 13 height 13
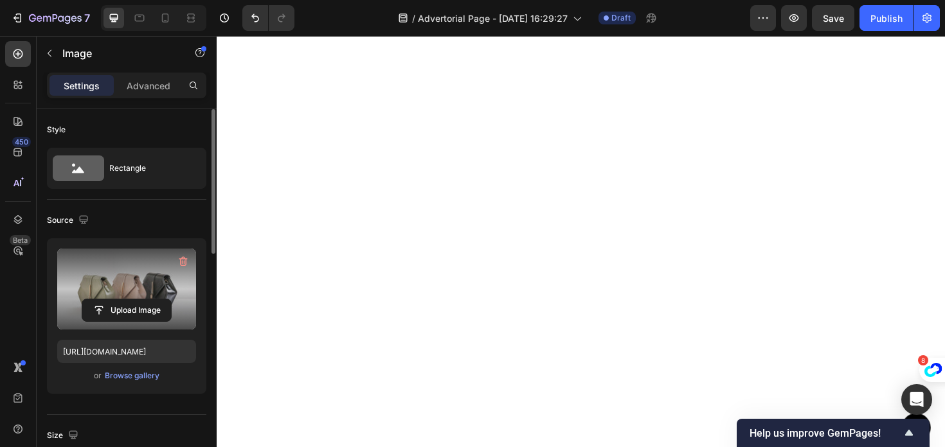
click at [76, 300] on div "Upload Image" at bounding box center [126, 310] width 139 height 23
click at [144, 298] on div "Upload Image" at bounding box center [126, 289] width 139 height 81
click at [128, 314] on input "file" at bounding box center [126, 310] width 89 height 22
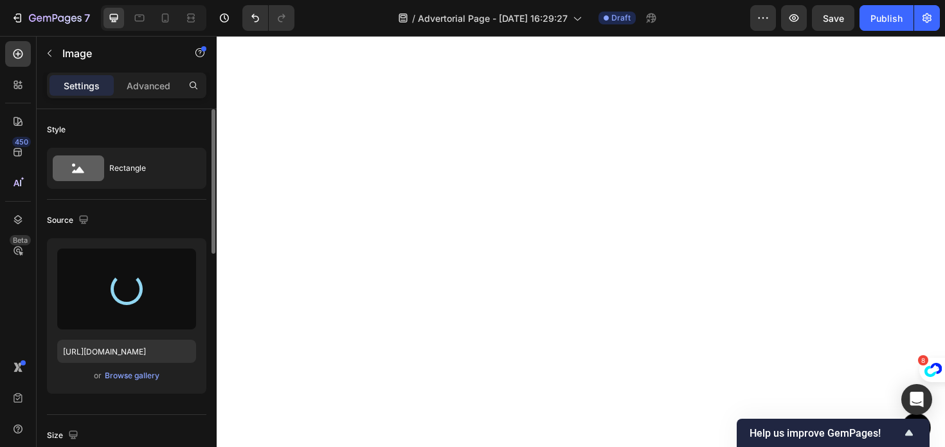
type input "https://cdn.shopify.com/s/files/1/0977/0408/3637/files/gempages_586473058361934…"
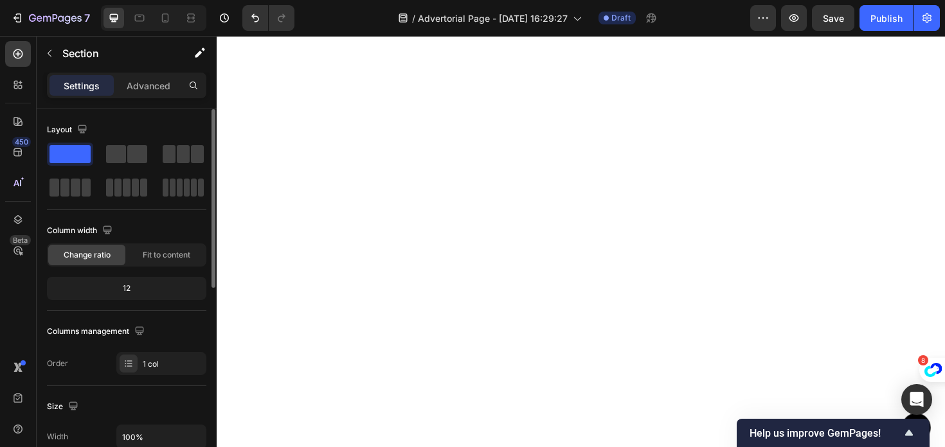
scroll to position [6172, 0]
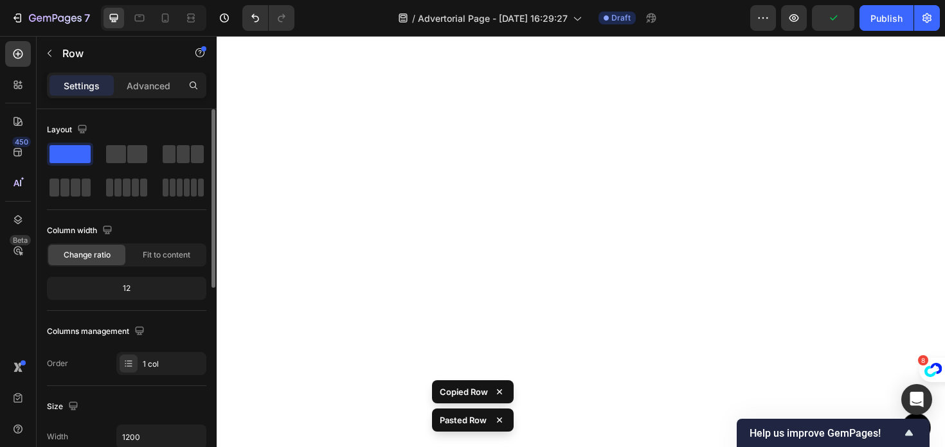
scroll to position [6473, 0]
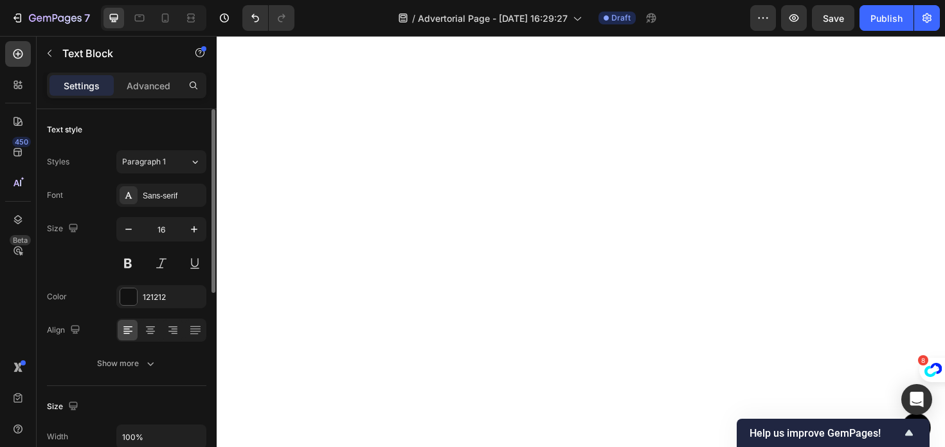
scroll to position [6508, 0]
drag, startPoint x: 707, startPoint y: 109, endPoint x: 611, endPoint y: 85, distance: 99.3
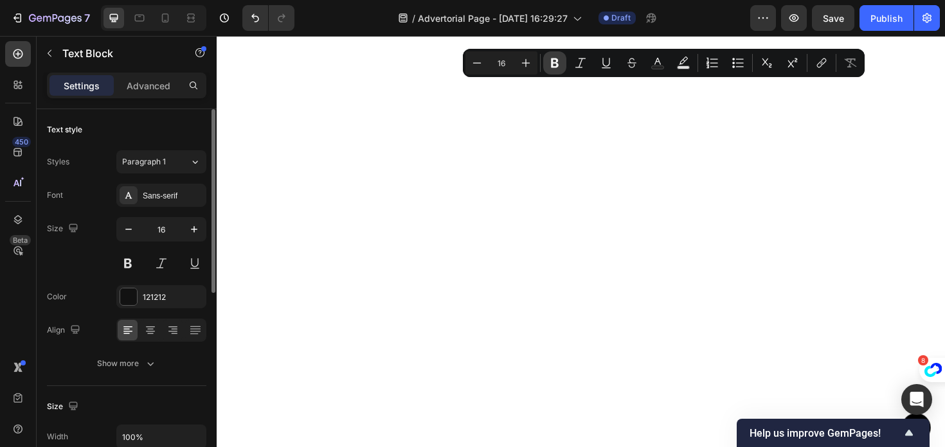
click at [548, 64] on button "Bold" at bounding box center [554, 62] width 23 height 23
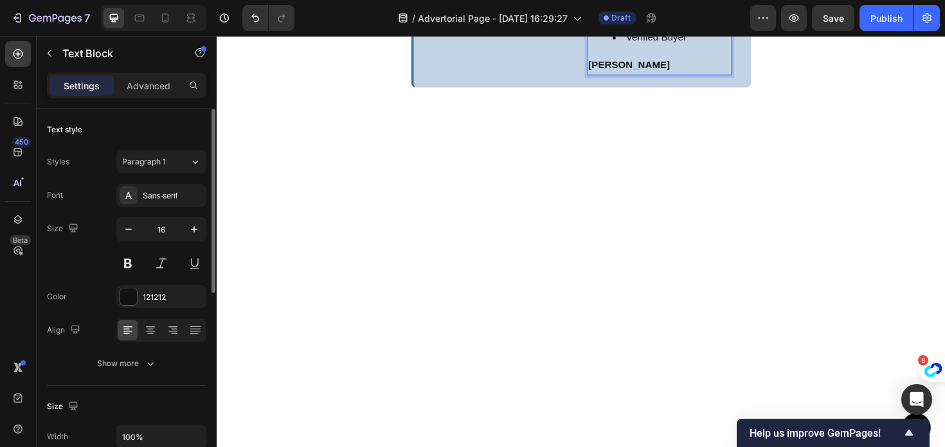
scroll to position [6103, 0]
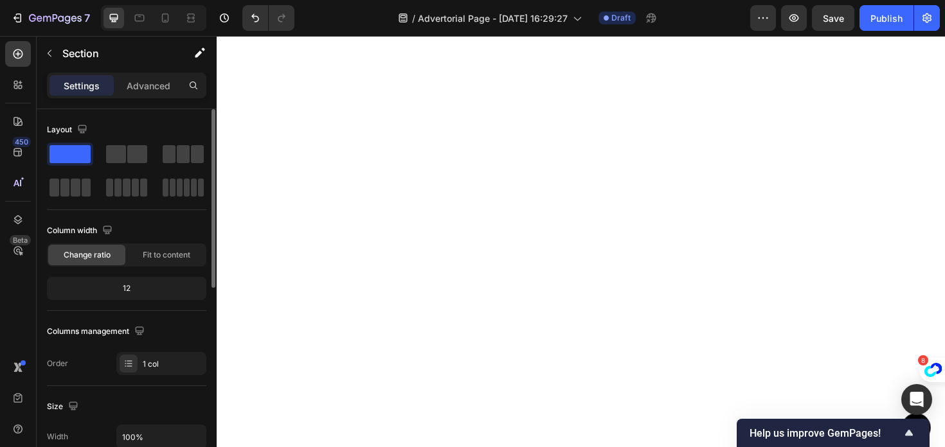
scroll to position [6508, 0]
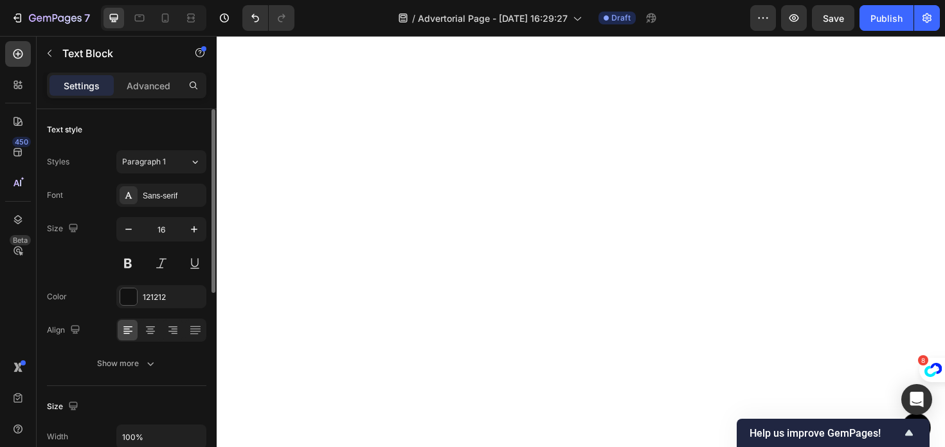
scroll to position [6520, 0]
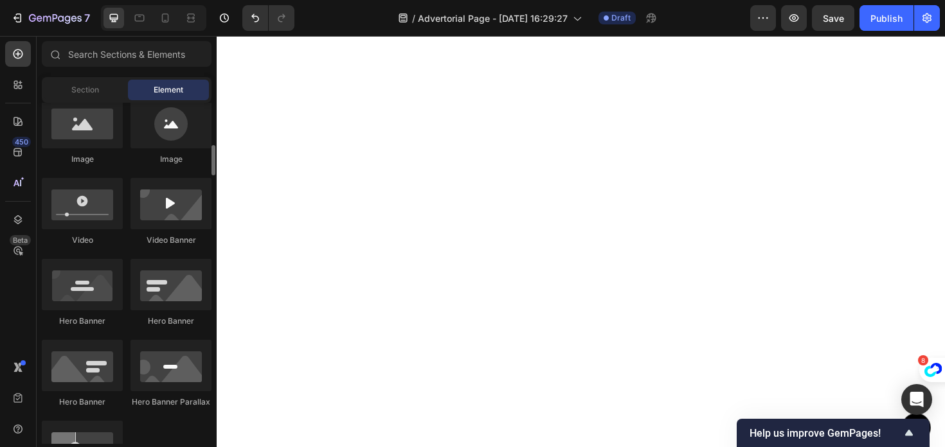
scroll to position [424, 0]
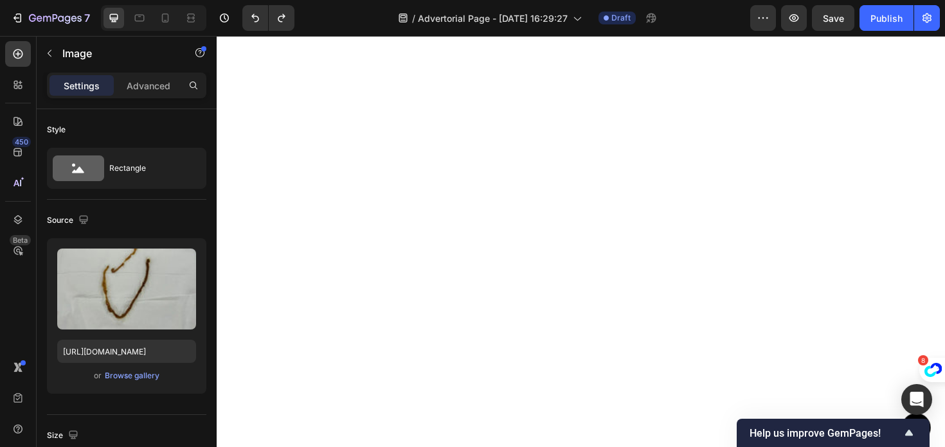
scroll to position [6380, 0]
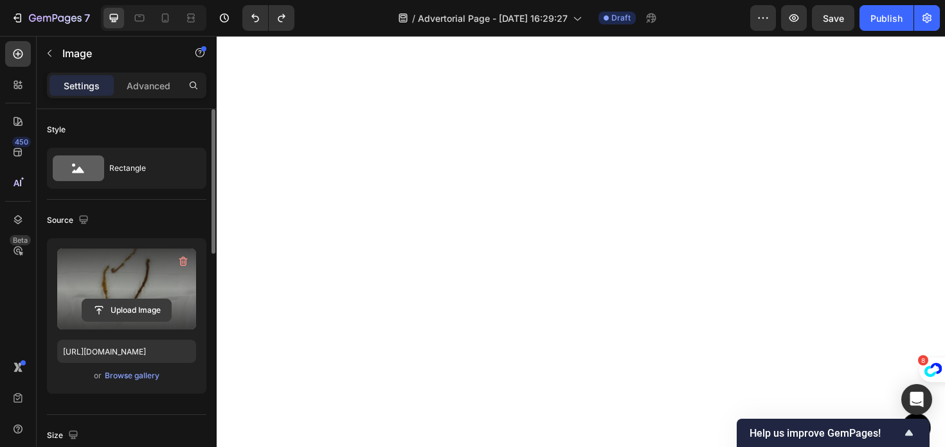
click at [135, 299] on input "file" at bounding box center [126, 310] width 89 height 22
click at [179, 258] on icon "button" at bounding box center [183, 261] width 13 height 13
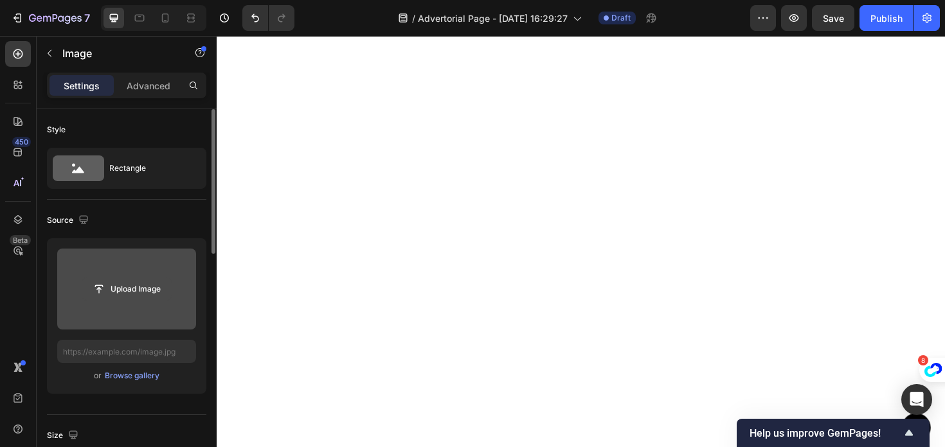
click at [112, 283] on input "file" at bounding box center [126, 289] width 89 height 22
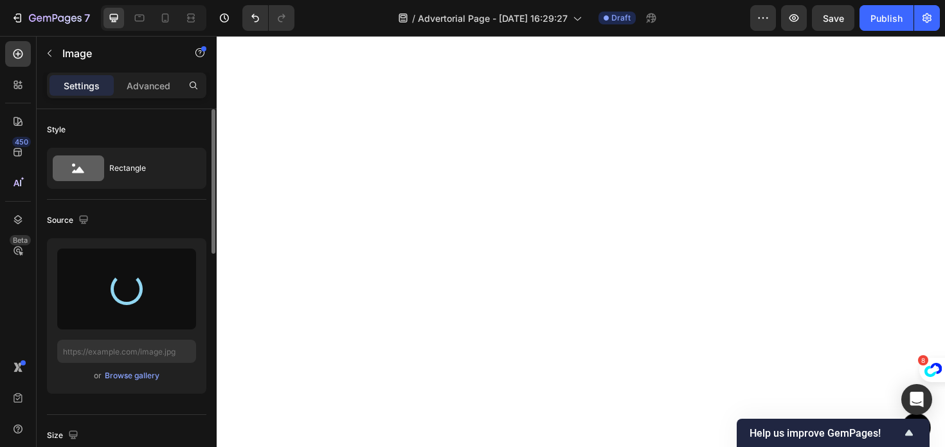
type input "https://cdn.shopify.com/s/files/1/0977/0408/3637/files/gempages_586473058361934…"
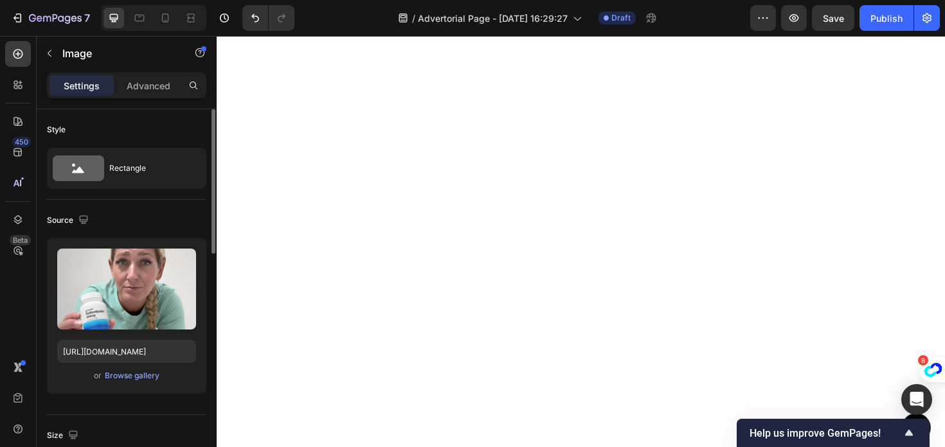
scroll to position [6567, 0]
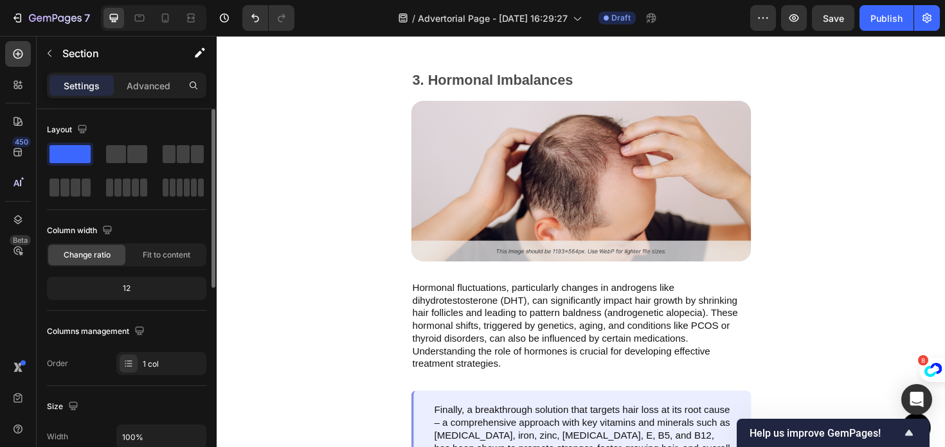
scroll to position [7597, 0]
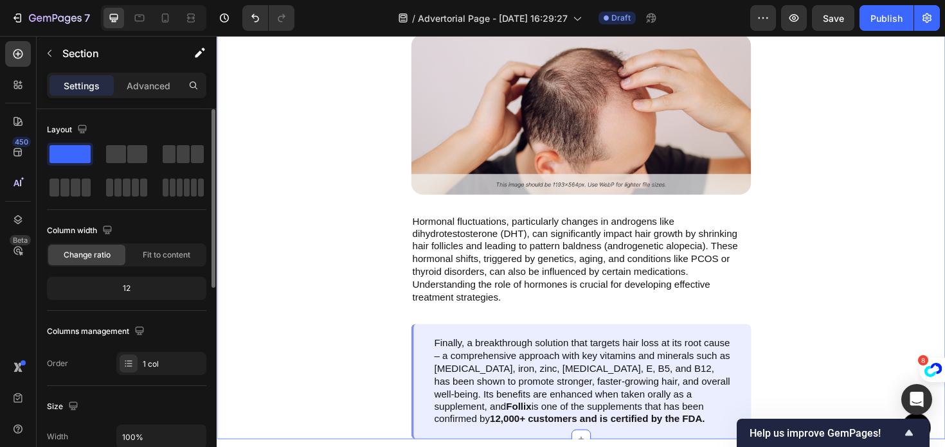
click at [381, 224] on div "3. Hormonal Imbalances Text Block Image Hormonal fluctuations, particularly cha…" at bounding box center [602, 232] width 771 height 461
click at [421, 130] on div "3. Hormonal Imbalances Text Block Image Hormonal fluctuations, particularly cha…" at bounding box center [602, 232] width 771 height 461
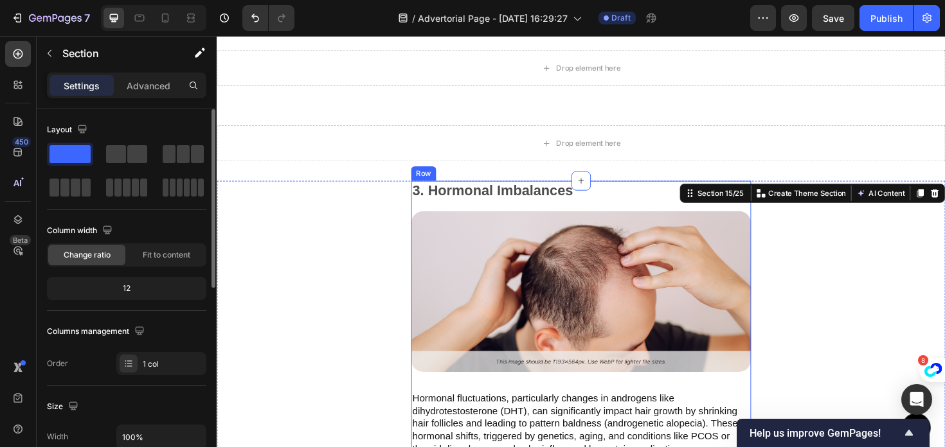
click at [366, 223] on div "3. Hormonal Imbalances Text Block Image Hormonal fluctuations, particularly cha…" at bounding box center [602, 420] width 771 height 461
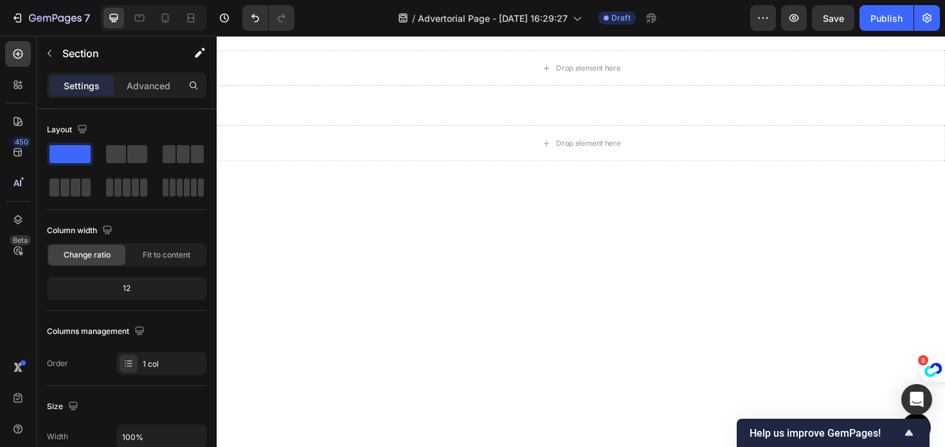
click at [792, 210] on div at bounding box center [602, 380] width 771 height 380
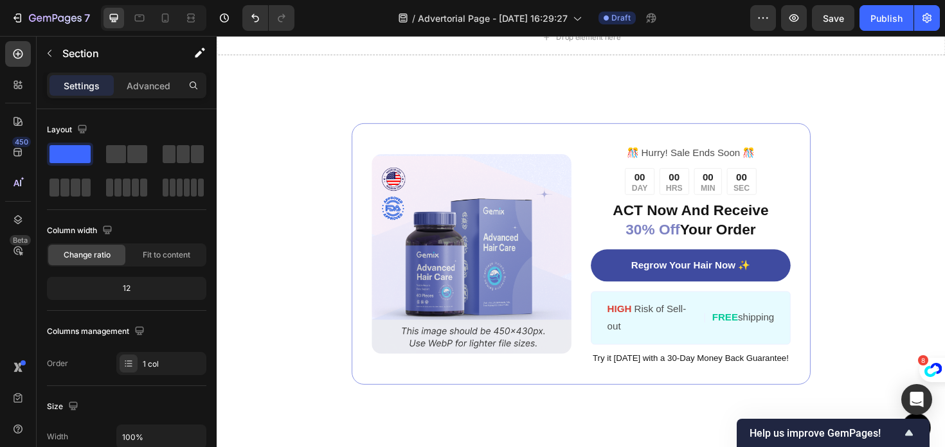
scroll to position [7521, 0]
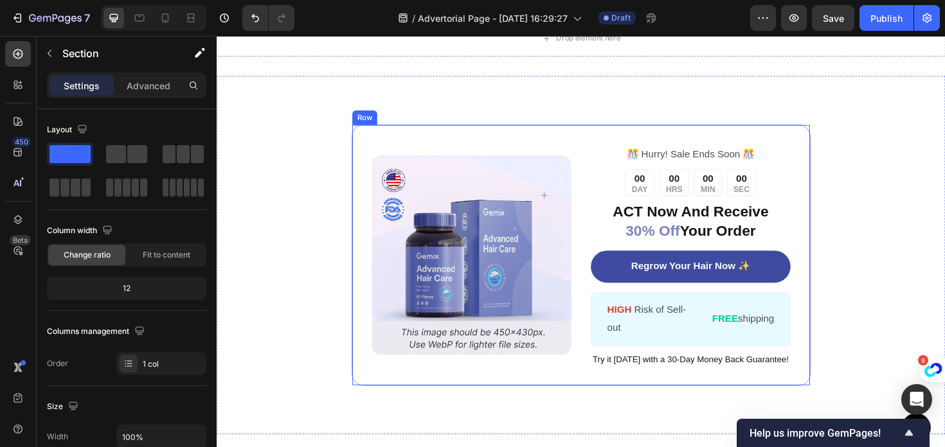
click at [841, 162] on div "Image ️🎊 Hurry! Sale Ends Soon ️🎊 Text Block 00 DAY 00 HRS 00 MIN 00 SEC Countd…" at bounding box center [602, 268] width 486 height 277
click at [855, 159] on div "Image ️🎊 Hurry! Sale Ends Soon ️🎊 Text Block 00 DAY 00 HRS 00 MIN 00 SEC Countd…" at bounding box center [602, 268] width 771 height 380
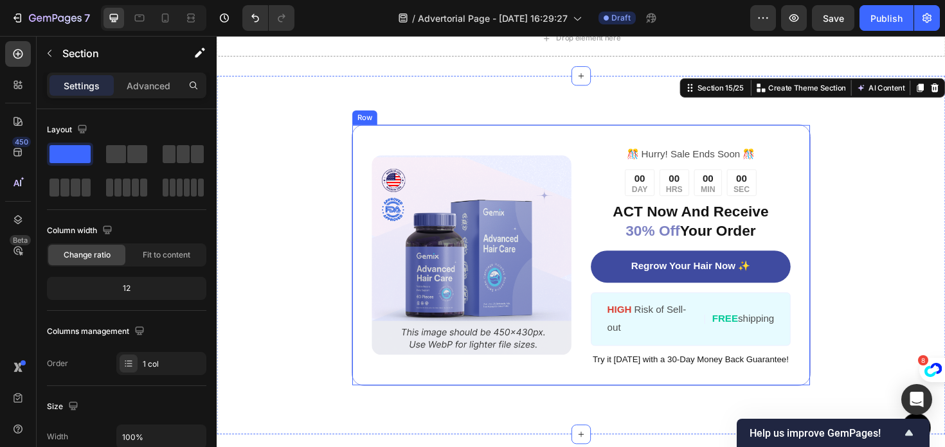
click at [831, 150] on div "Image ️🎊 Hurry! Sale Ends Soon ️🎊 Text Block 00 DAY 00 HRS 00 MIN 00 SEC Countd…" at bounding box center [602, 268] width 486 height 277
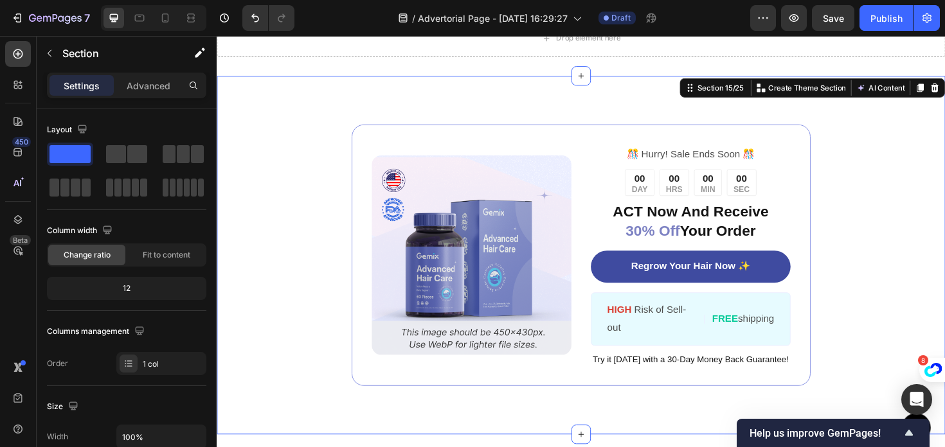
click at [890, 216] on div "Image ️🎊 Hurry! Sale Ends Soon ️🎊 Text Block 00 DAY 00 HRS 00 MIN 00 SEC Countd…" at bounding box center [602, 268] width 771 height 380
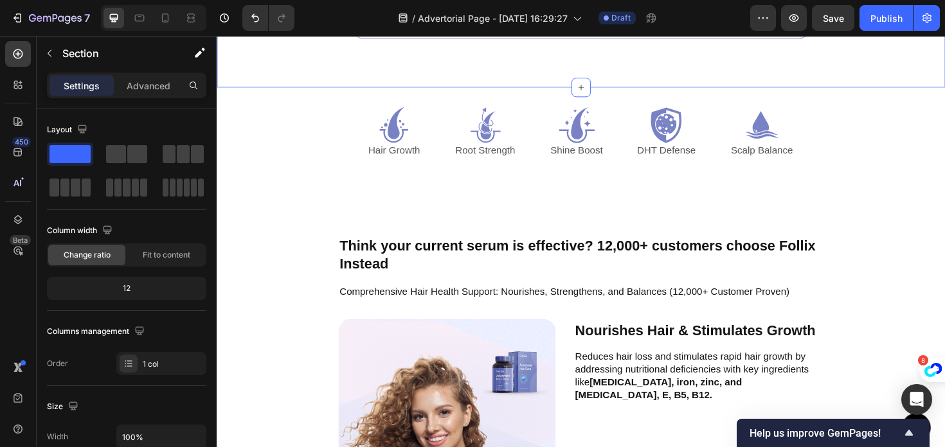
scroll to position [7815, 0]
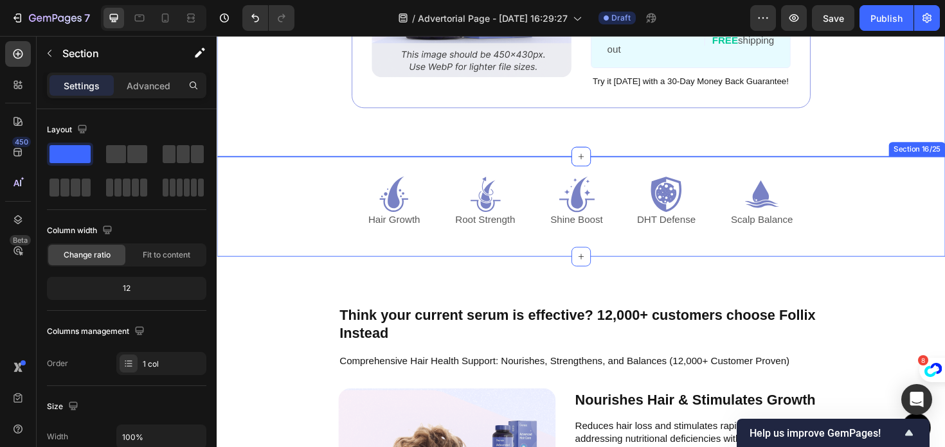
click at [908, 180] on div "Icon Hair Growth Text Block Icon Root Strength Text Block Icon Shine Boost Text…" at bounding box center [602, 217] width 771 height 106
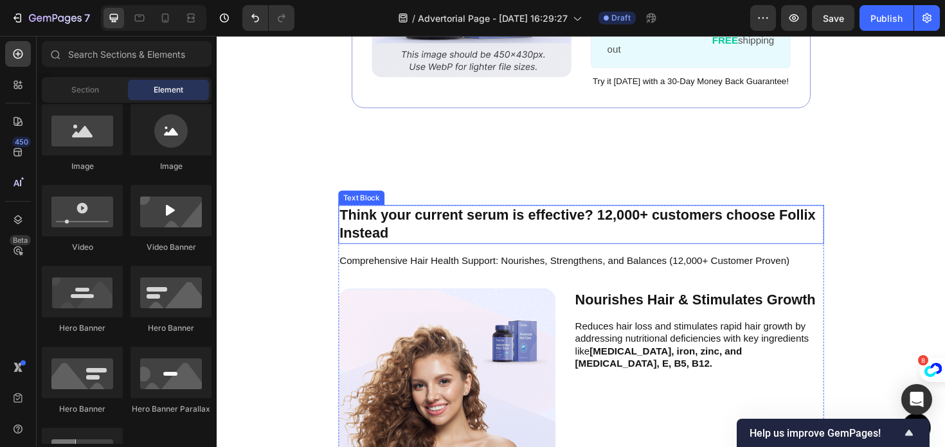
click at [780, 224] on p "Think your current serum is effective? 12,000+ customers choose Follix Instead" at bounding box center [602, 236] width 512 height 39
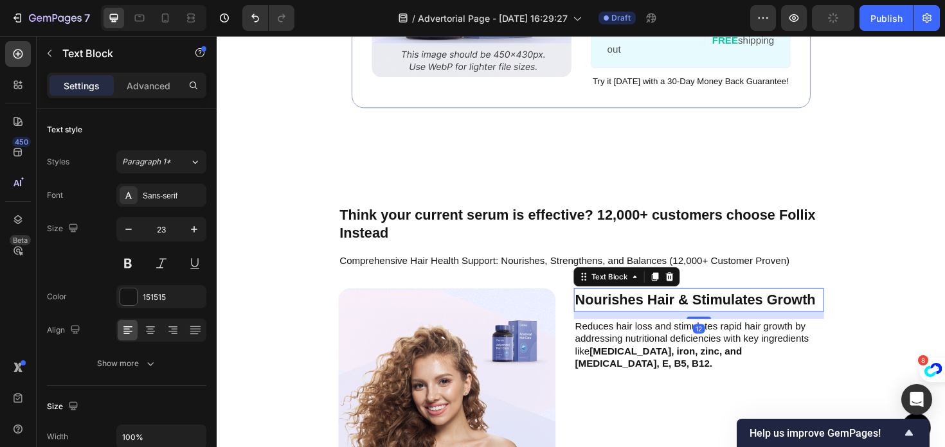
click at [740, 313] on p "Nourishes Hair & Stimulates Growth" at bounding box center [727, 316] width 262 height 22
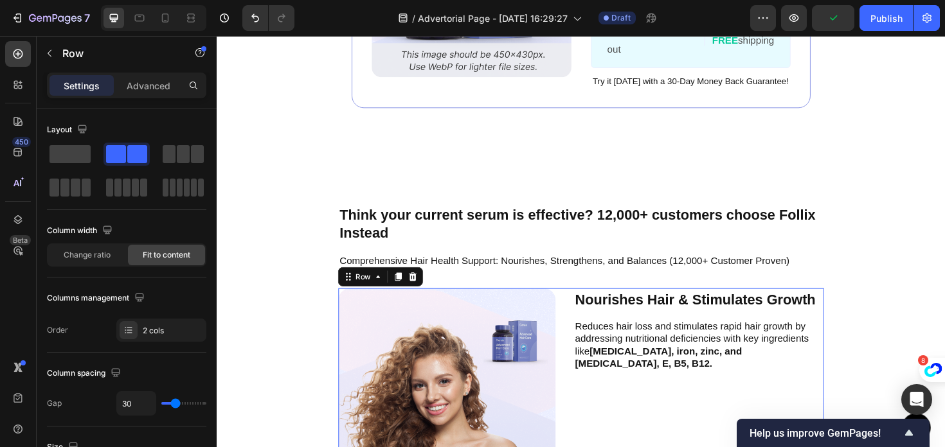
click at [575, 328] on div "Image Nourishes Hair & Stimulates Growth Text Block Reduces hair loss and stimu…" at bounding box center [602, 418] width 514 height 230
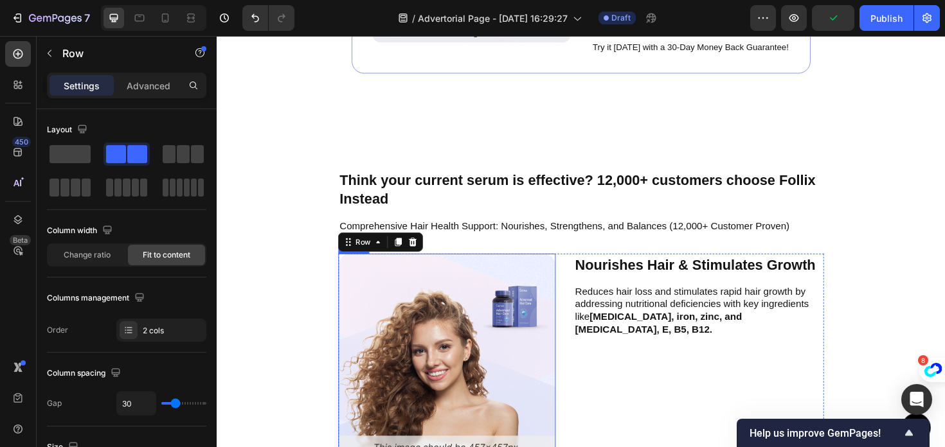
scroll to position [7854, 0]
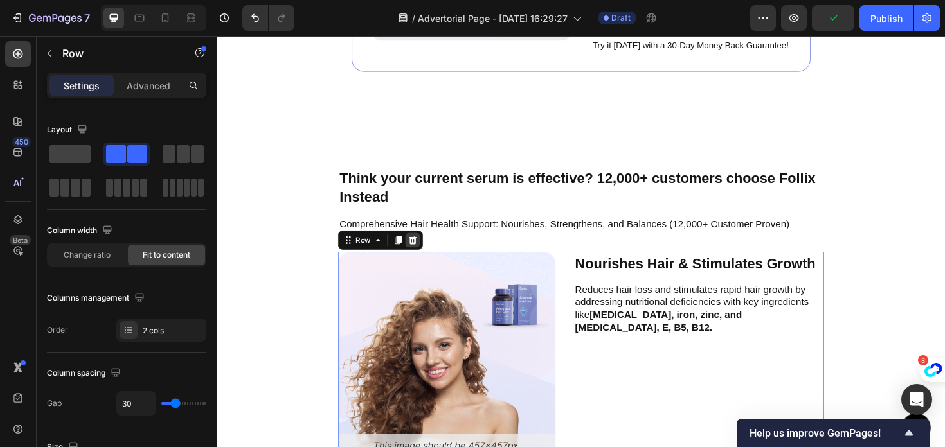
click at [430, 255] on div at bounding box center [423, 252] width 15 height 15
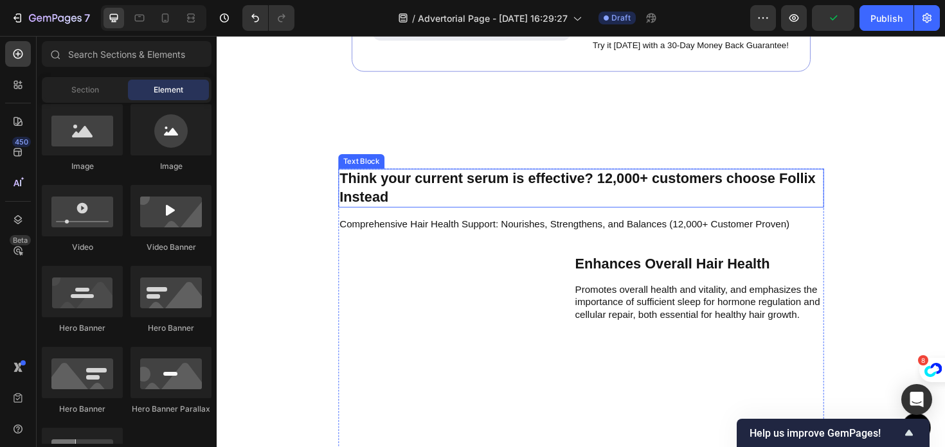
click at [422, 196] on p "Think your current serum is effective? 12,000+ customers choose Follix Instead" at bounding box center [602, 197] width 512 height 39
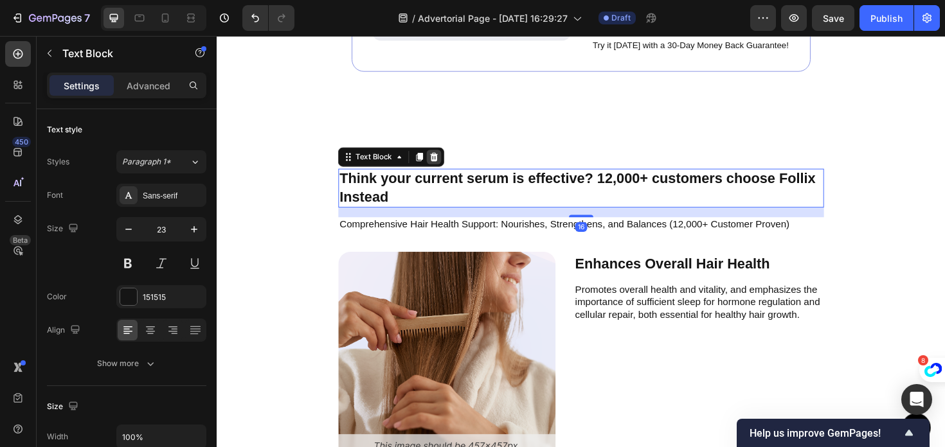
click at [445, 166] on icon at bounding box center [447, 164] width 10 height 10
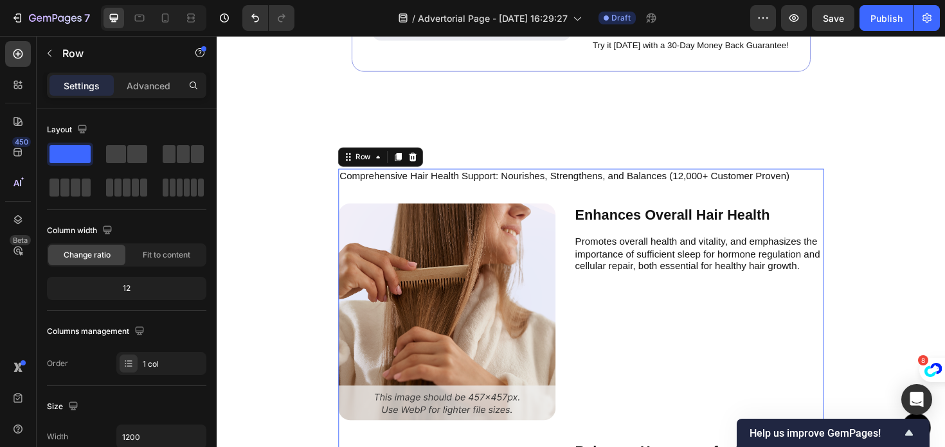
click at [422, 198] on div "Comprehensive Hair Health Support: Nourishes, Strengthens, and Balances (12,000…" at bounding box center [602, 446] width 514 height 538
click at [428, 166] on icon at bounding box center [424, 164] width 10 height 10
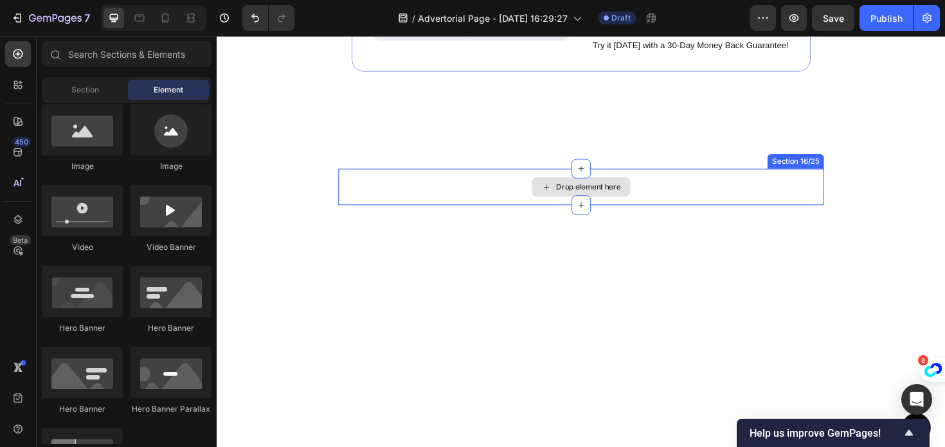
click at [425, 215] on div "Drop element here" at bounding box center [602, 196] width 514 height 39
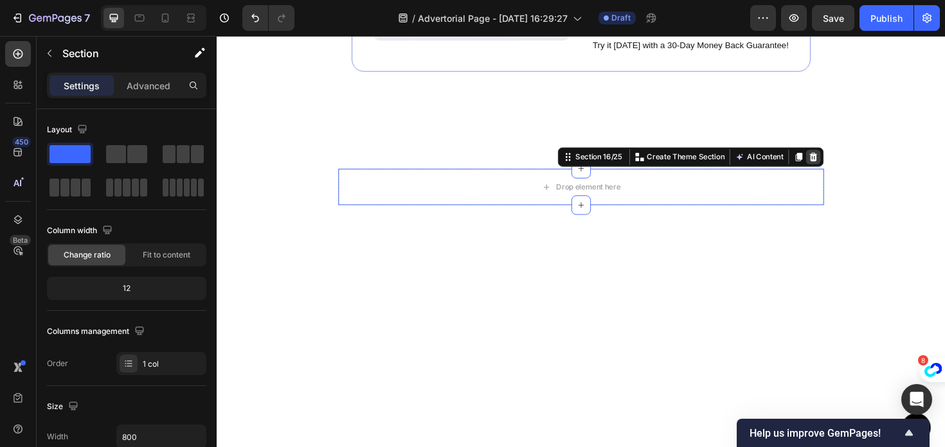
click at [853, 163] on div at bounding box center [848, 164] width 15 height 15
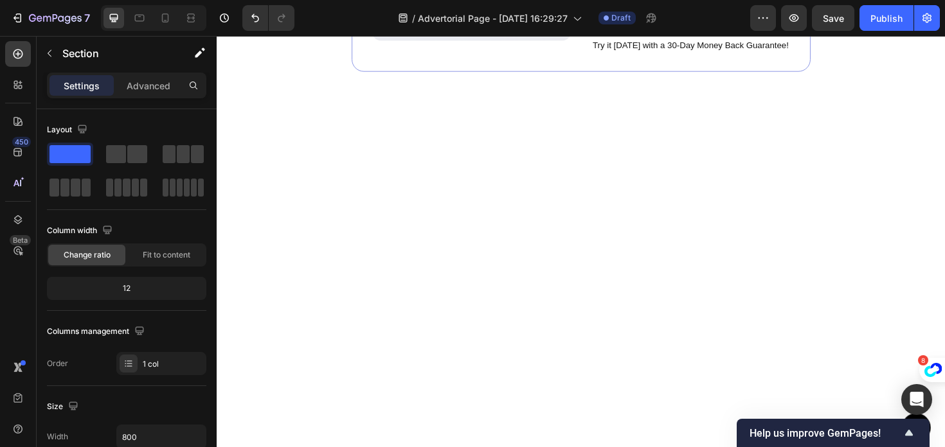
click at [745, 206] on div at bounding box center [602, 452] width 514 height 551
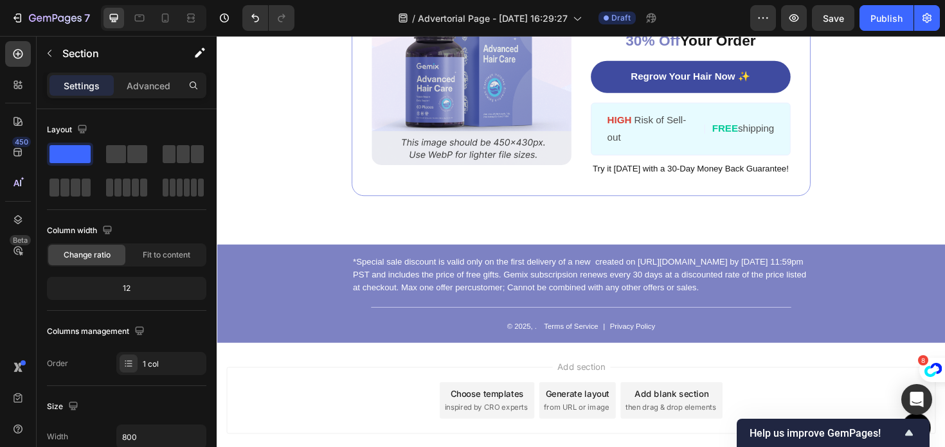
scroll to position [9254, 0]
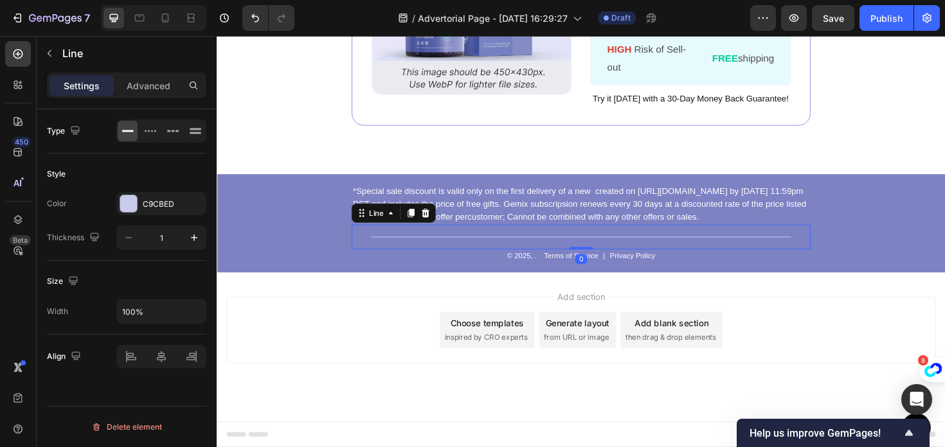
click at [765, 256] on div "Title Line 0" at bounding box center [602, 249] width 486 height 26
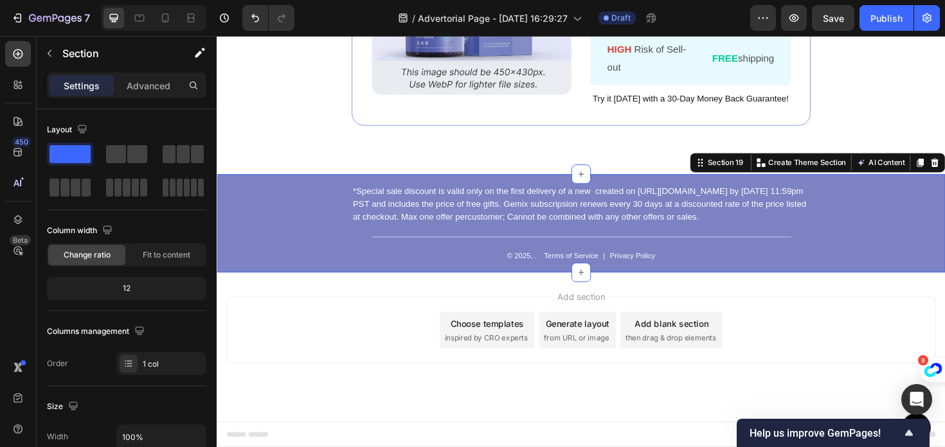
click at [300, 220] on div "*Special sale discount is valid only on the first delivery of a new created on …" at bounding box center [602, 235] width 771 height 104
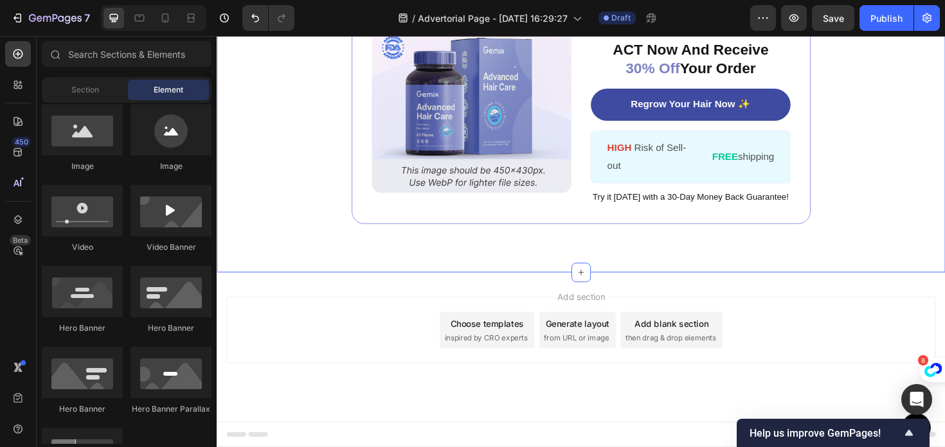
click at [924, 148] on div "Image ️🎊 Hurry! Sale Ends Soon ️🎊 Text Block 00 DAY 00 HRS 00 MIN 00 SEC Countd…" at bounding box center [602, 97] width 771 height 380
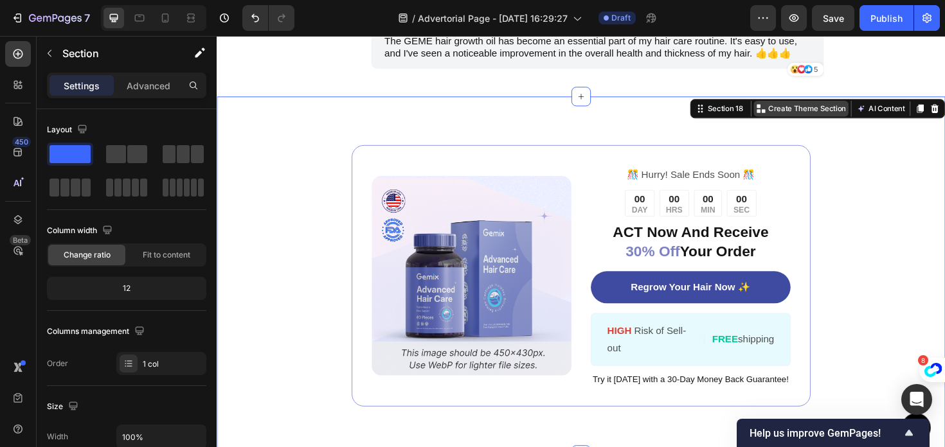
scroll to position [8916, 0]
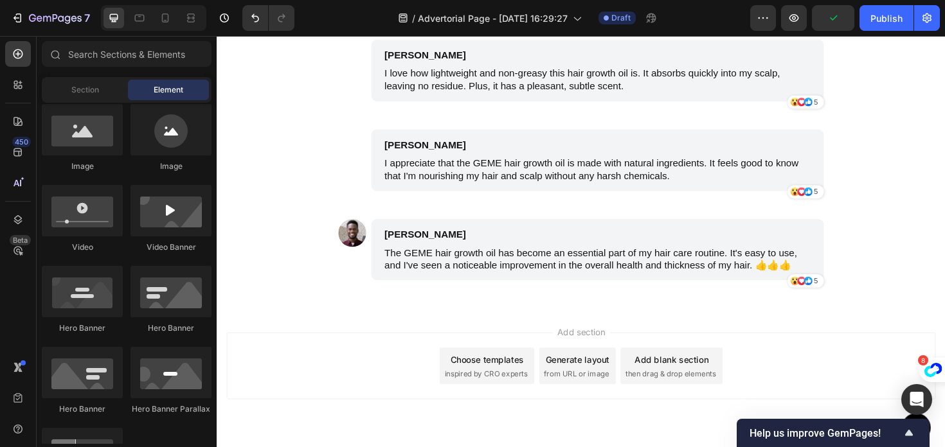
scroll to position [8685, 0]
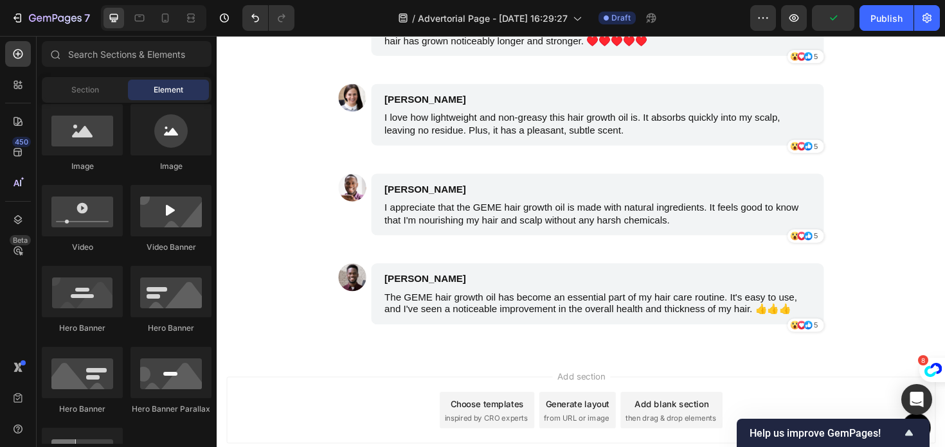
click at [614, 241] on div "Icon Icon Icon 5 Text Block Row Row" at bounding box center [619, 248] width 479 height 17
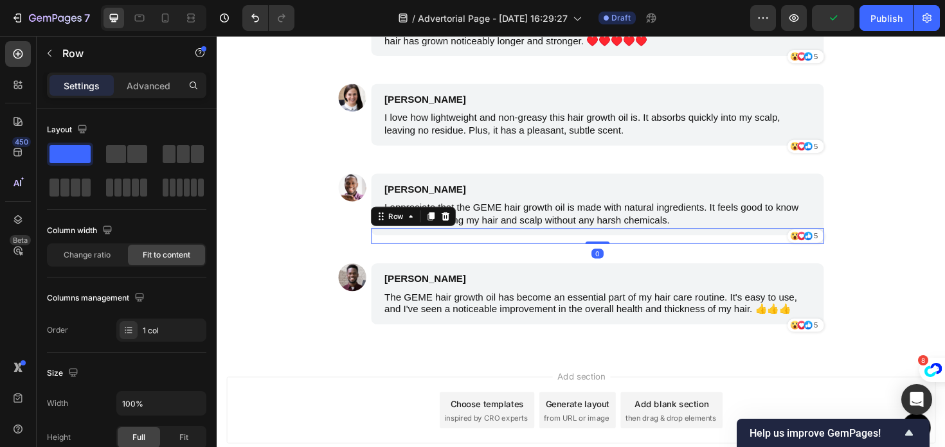
click at [614, 241] on div "Icon Icon Icon 5 Text Block Row Row 0" at bounding box center [619, 248] width 479 height 17
click at [632, 217] on p "I appreciate that the GEME hair growth oil is made with natural ingredients. It…" at bounding box center [619, 224] width 451 height 27
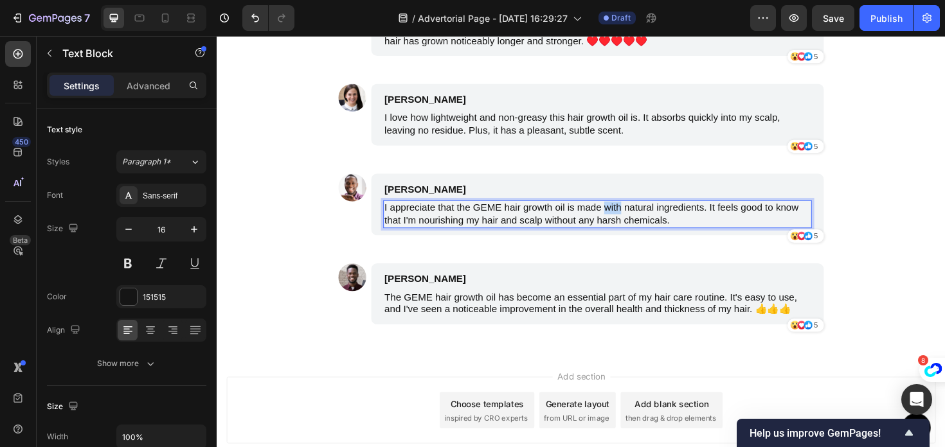
click at [632, 217] on p "I appreciate that the GEME hair growth oil is made with natural ingredients. It…" at bounding box center [619, 224] width 451 height 27
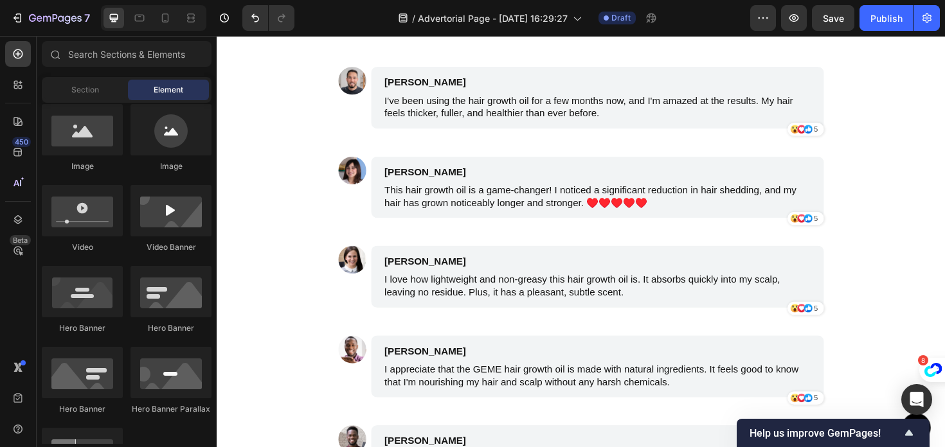
scroll to position [8510, 0]
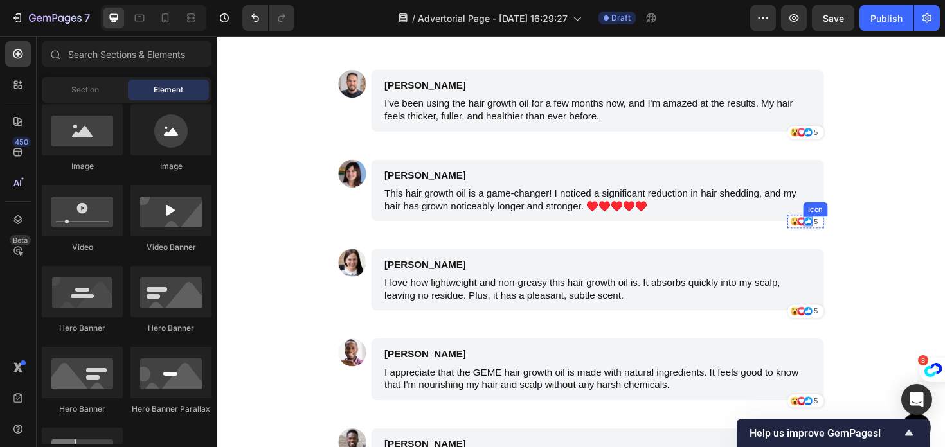
click at [844, 231] on icon at bounding box center [842, 232] width 9 height 9
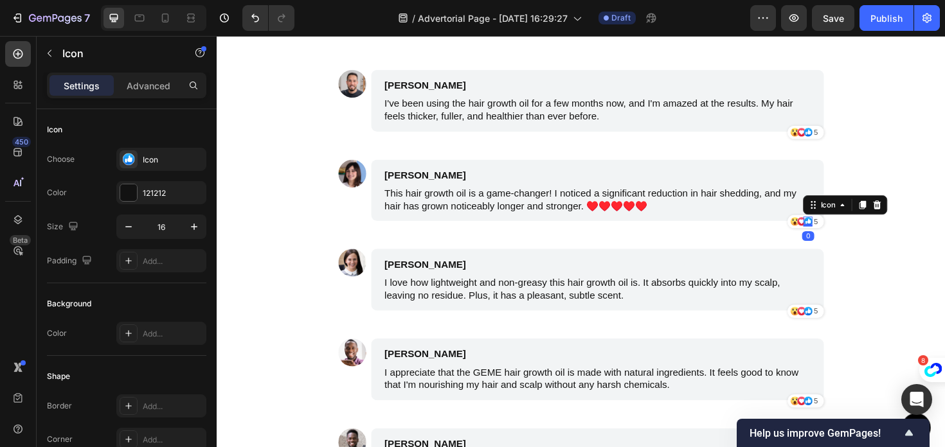
click at [837, 233] on icon at bounding box center [842, 233] width 10 height 10
click at [852, 235] on p "5" at bounding box center [850, 233] width 4 height 12
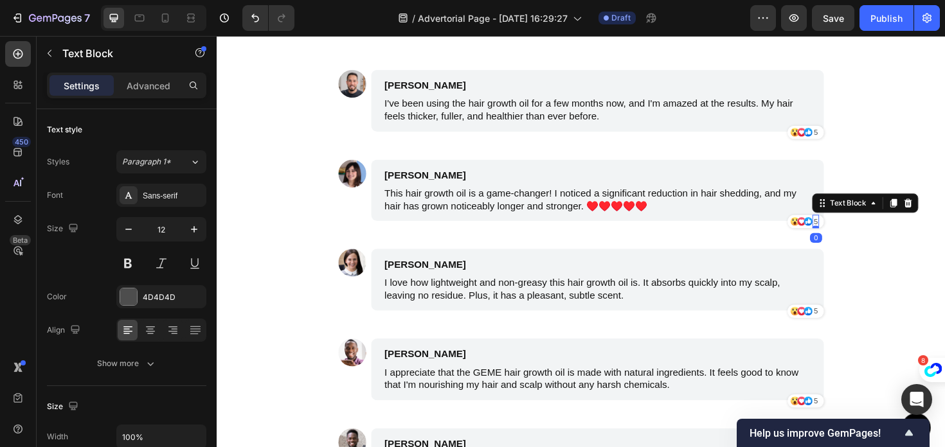
click at [852, 235] on p "5" at bounding box center [850, 233] width 4 height 12
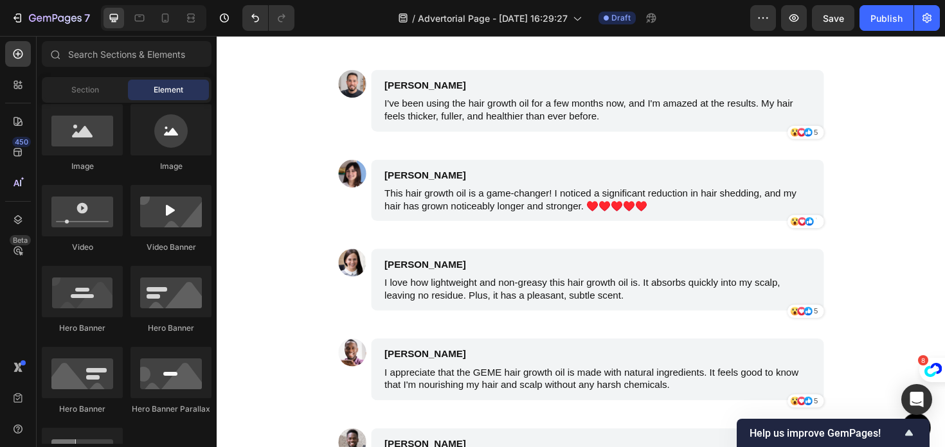
click at [829, 236] on icon at bounding box center [828, 235] width 3 height 4
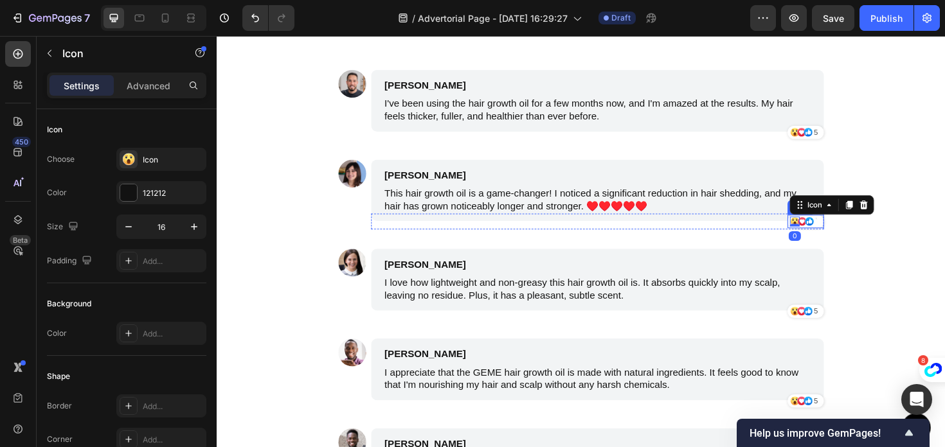
click at [816, 236] on div "Icon 0 Icon Icon Text Block Row Row" at bounding box center [619, 232] width 479 height 17
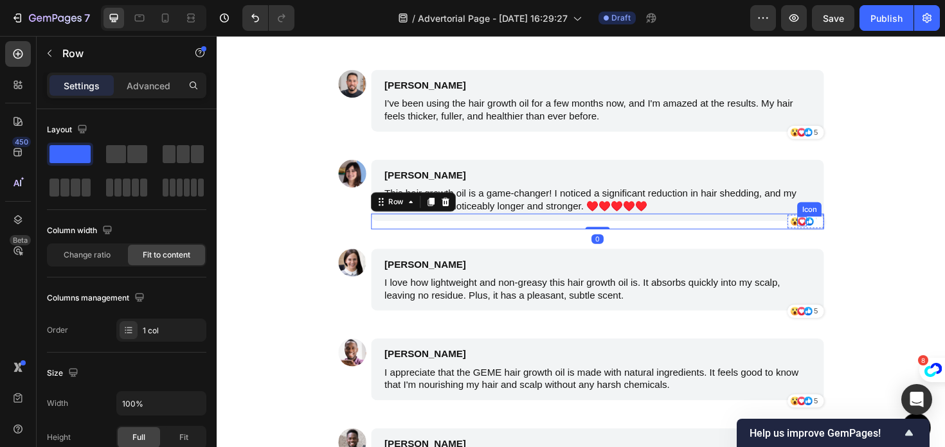
click at [838, 236] on icon at bounding box center [836, 233] width 5 height 5
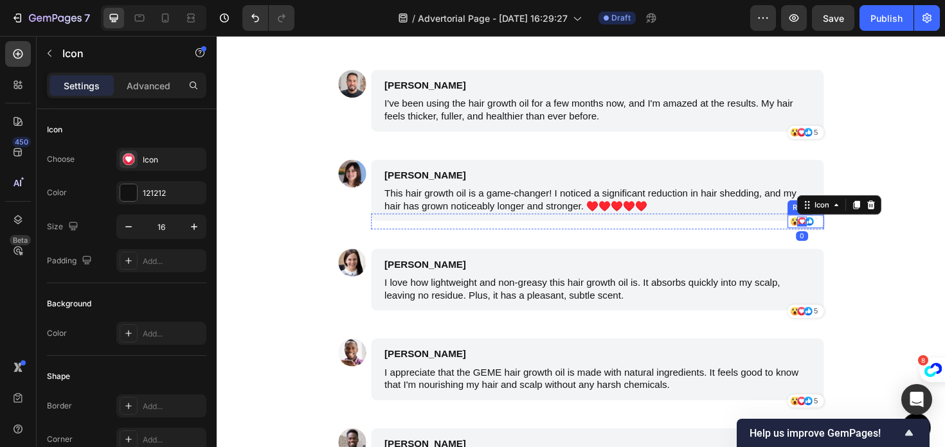
click at [855, 236] on div "Text Block" at bounding box center [855, 233] width 3 height 14
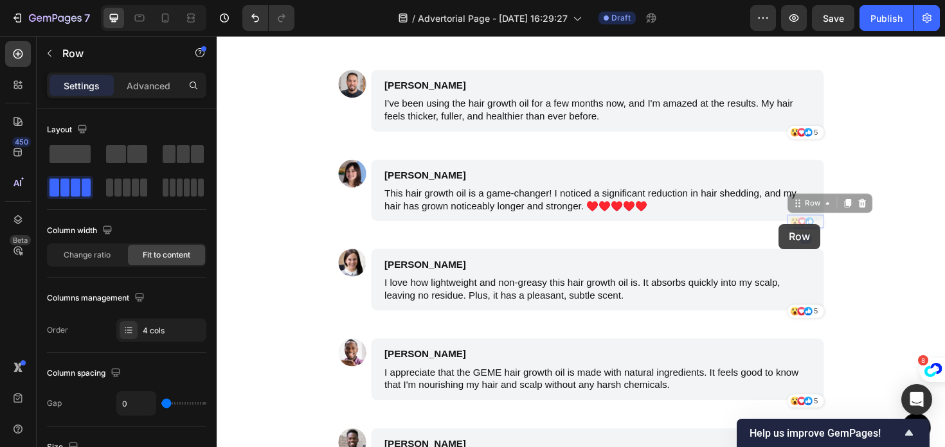
drag, startPoint x: 822, startPoint y: 235, endPoint x: 812, endPoint y: 235, distance: 10.3
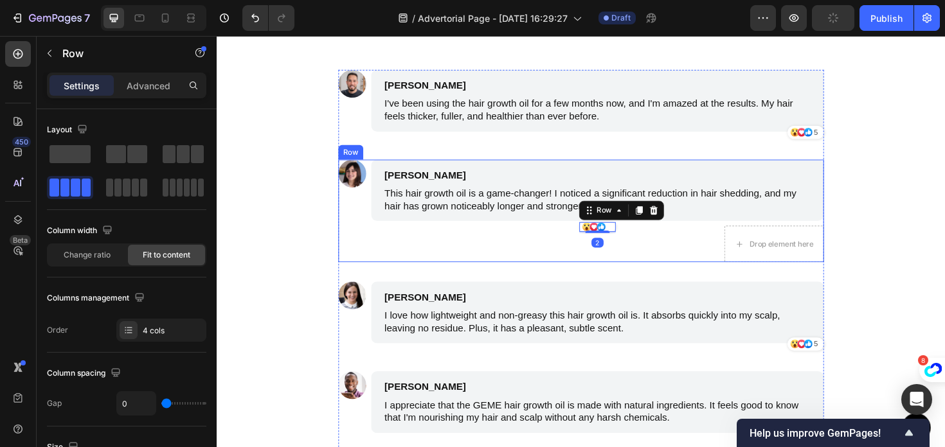
click at [831, 239] on div "Emily Johnson Text Block This hair growth oil is a game-changer! I noticed a si…" at bounding box center [619, 221] width 479 height 109
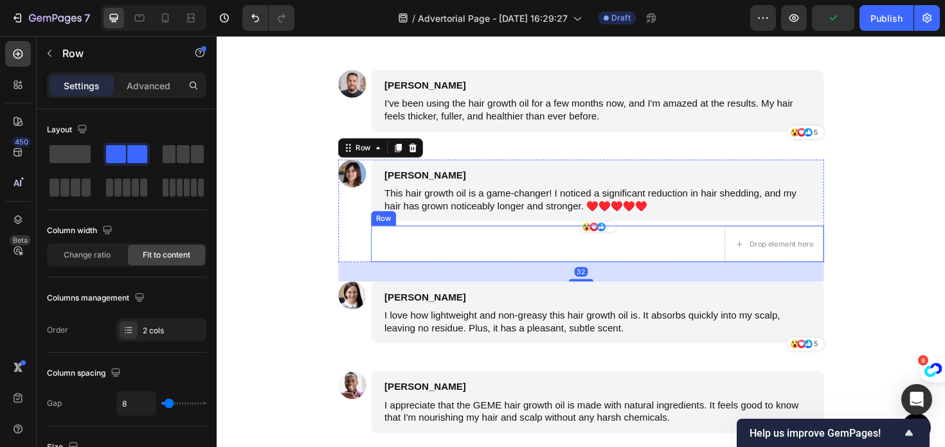
click at [630, 243] on div "Drop element here Row" at bounding box center [619, 256] width 479 height 39
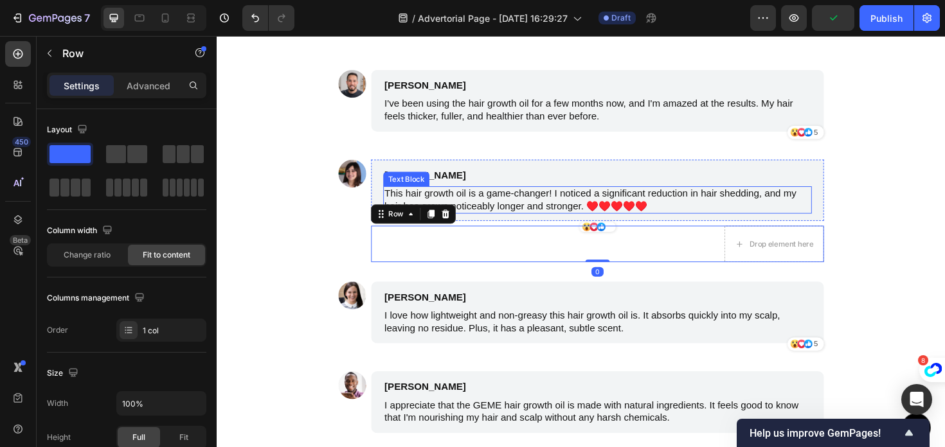
click at [639, 215] on p "This hair growth oil is a game-changer! I noticed a significant reduction in ha…" at bounding box center [619, 210] width 451 height 27
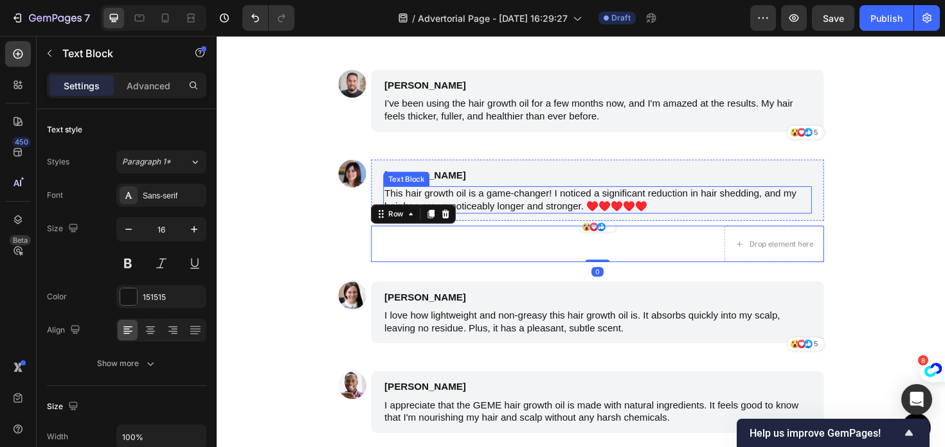
click at [639, 215] on p "This hair growth oil is a game-changer! I noticed a significant reduction in ha…" at bounding box center [619, 210] width 451 height 27
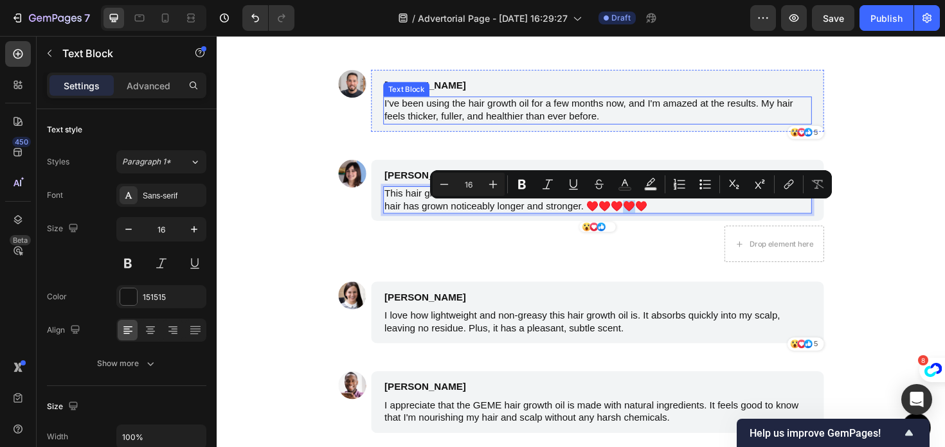
scroll to position [8442, 0]
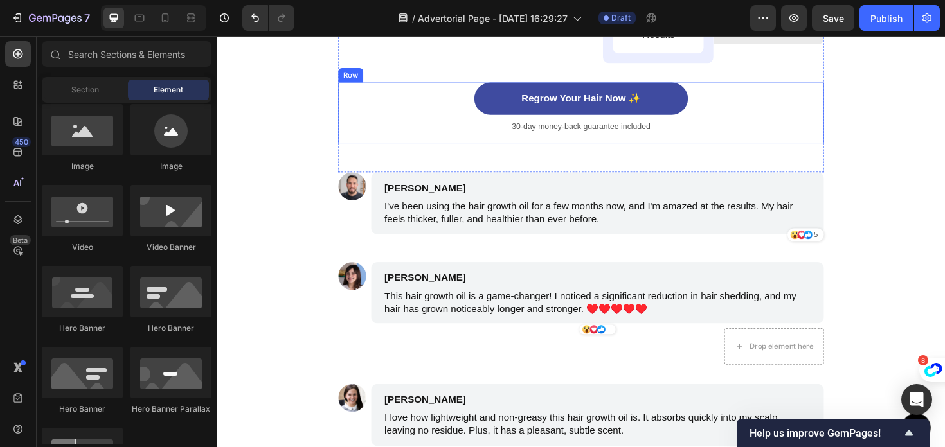
click at [397, 143] on div "Regrow Your Hair Now ✨ Button 30-day money-back guarantee included Text Block" at bounding box center [602, 117] width 514 height 64
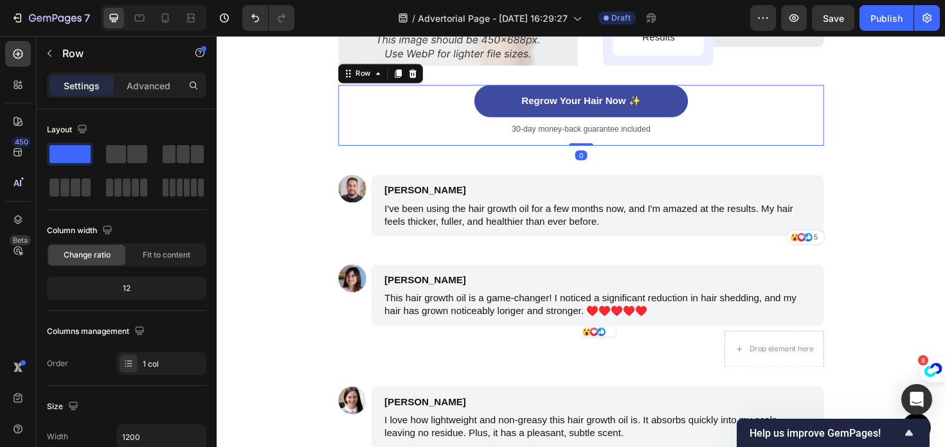
scroll to position [8367, 0]
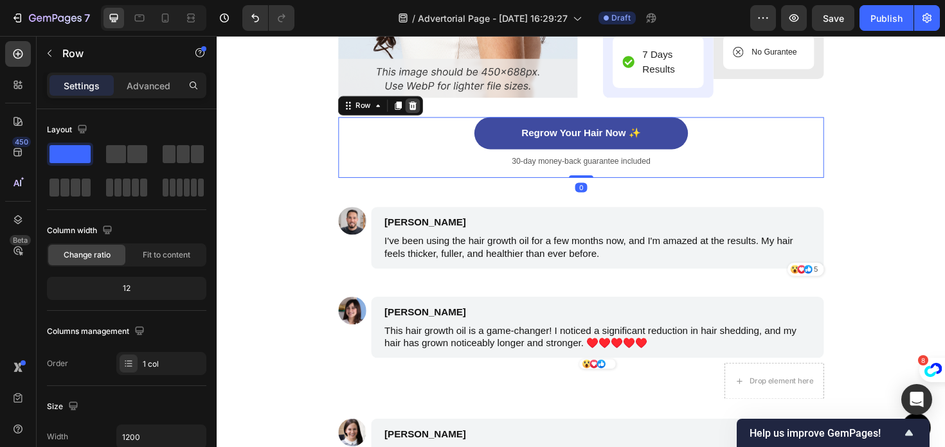
click at [429, 107] on icon at bounding box center [424, 110] width 10 height 10
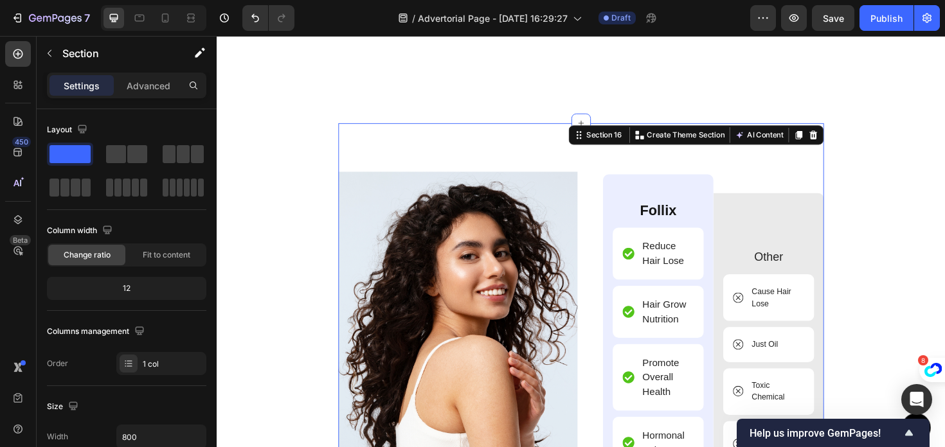
scroll to position [7883, 0]
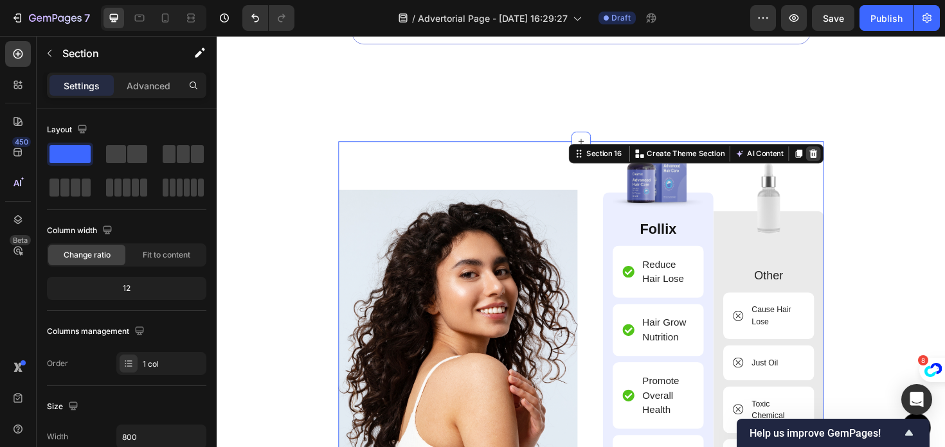
click at [852, 156] on icon at bounding box center [848, 161] width 10 height 10
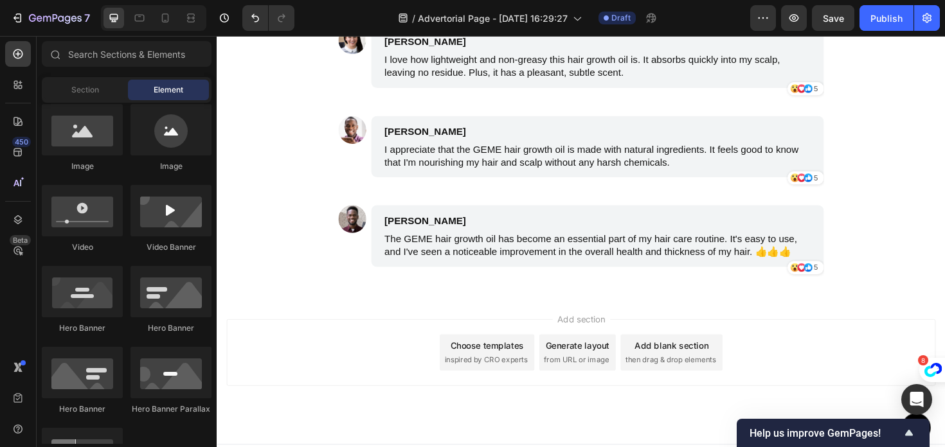
scroll to position [8159, 0]
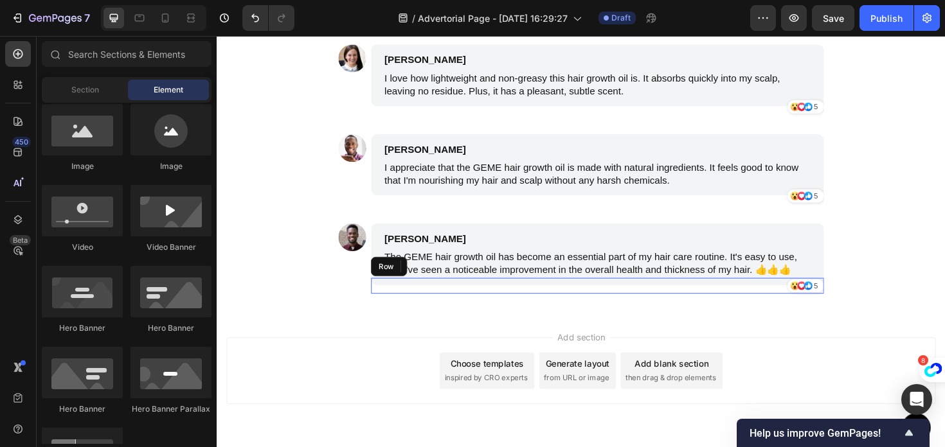
click at [656, 296] on div "Icon Icon Icon 5 Text Block Row Row" at bounding box center [619, 300] width 479 height 17
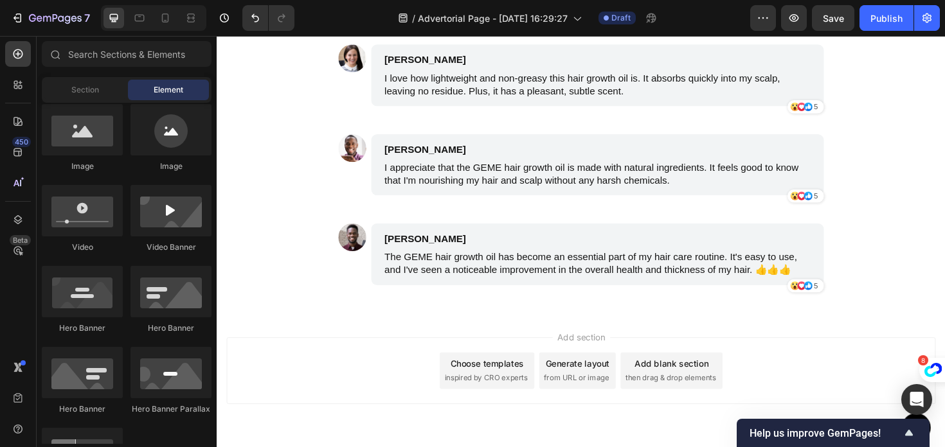
click at [864, 238] on section "Image James Smith Text Block I've been using the hair growth oil for a few mont…" at bounding box center [602, 75] width 535 height 509
click at [862, 231] on section "Image James Smith Text Block I've been using the hair growth oil for a few mont…" at bounding box center [602, 75] width 535 height 509
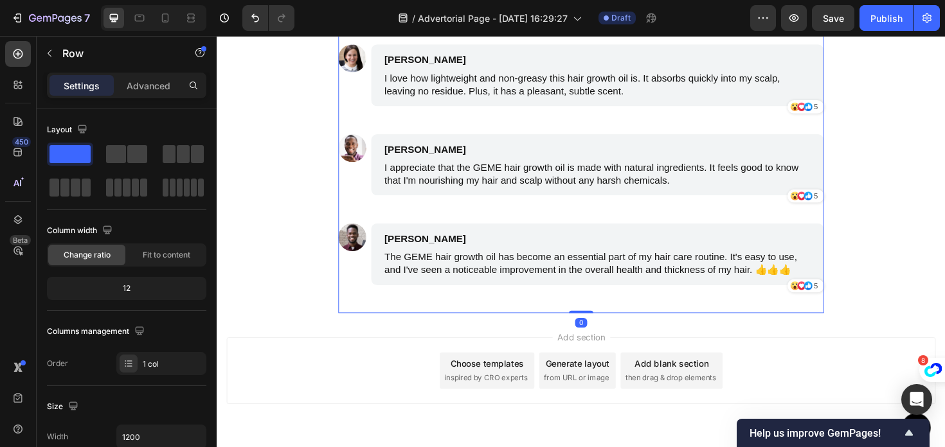
click at [857, 231] on div "Image James Smith Text Block I've been using the hair growth oil for a few mont…" at bounding box center [602, 75] width 514 height 509
click at [847, 229] on div "Image James Smith Text Block I've been using the hair growth oil for a few mont…" at bounding box center [602, 75] width 514 height 509
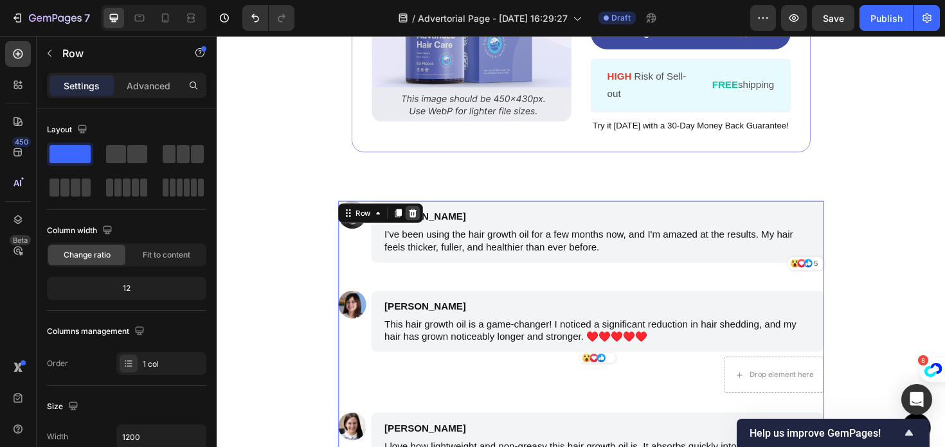
click at [428, 223] on icon at bounding box center [424, 224] width 10 height 10
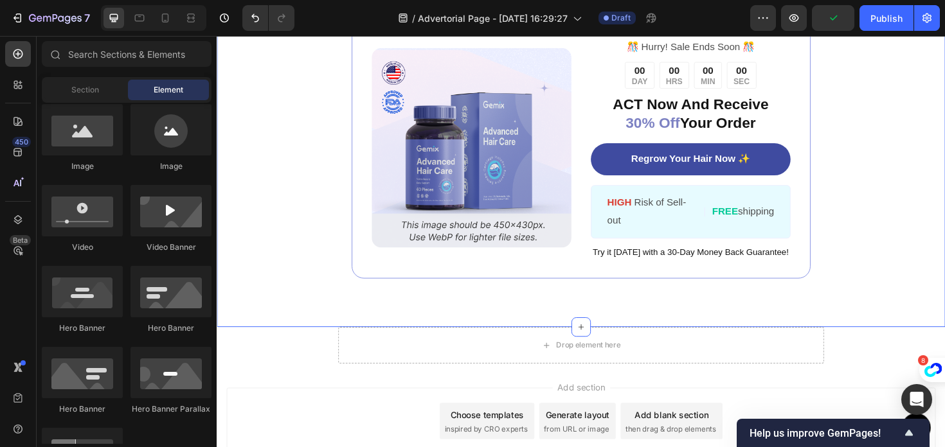
scroll to position [7627, 0]
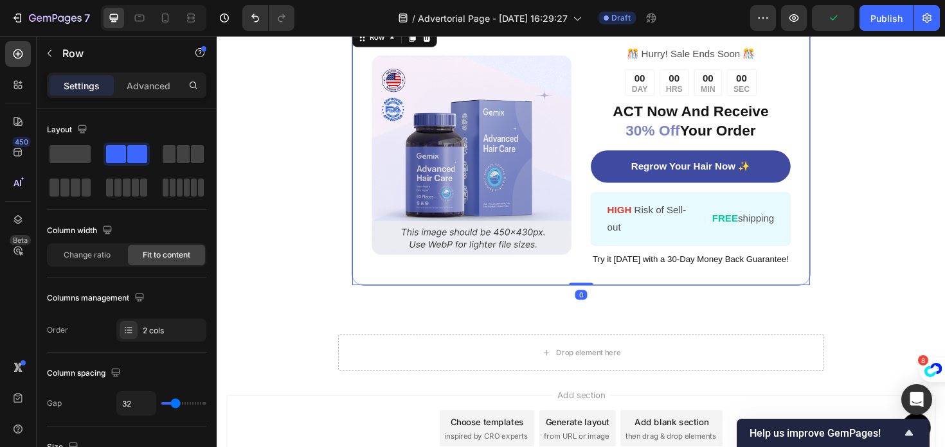
click at [369, 266] on div "Image ️🎊 Hurry! Sale Ends Soon ️🎊 Text Block 00 DAY 00 HRS 00 MIN 00 SEC Countd…" at bounding box center [602, 162] width 486 height 277
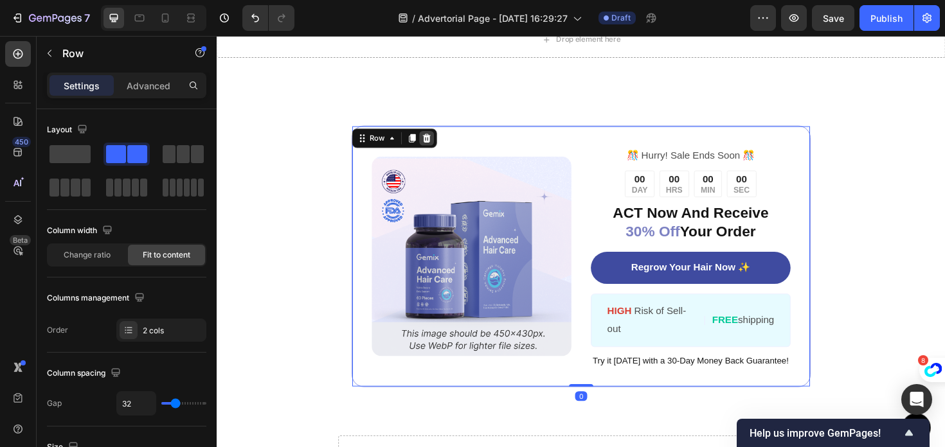
click at [442, 145] on icon at bounding box center [439, 144] width 8 height 9
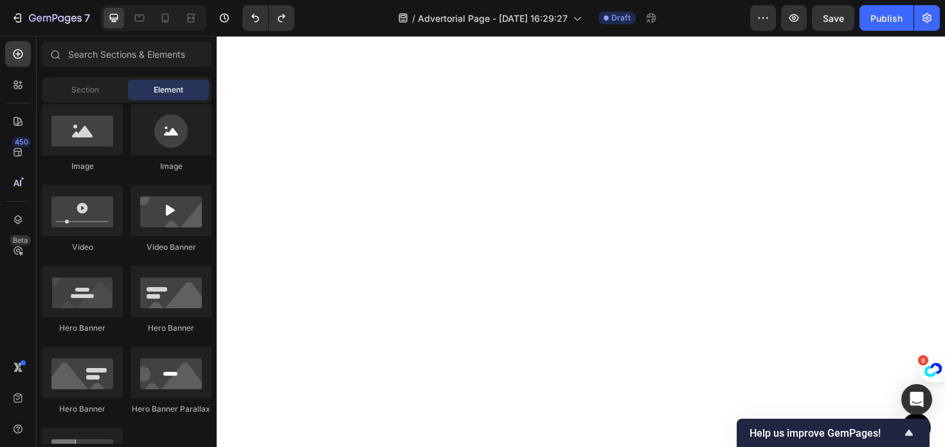
scroll to position [6686, 0]
click at [15, 85] on icon at bounding box center [16, 87] width 4 height 4
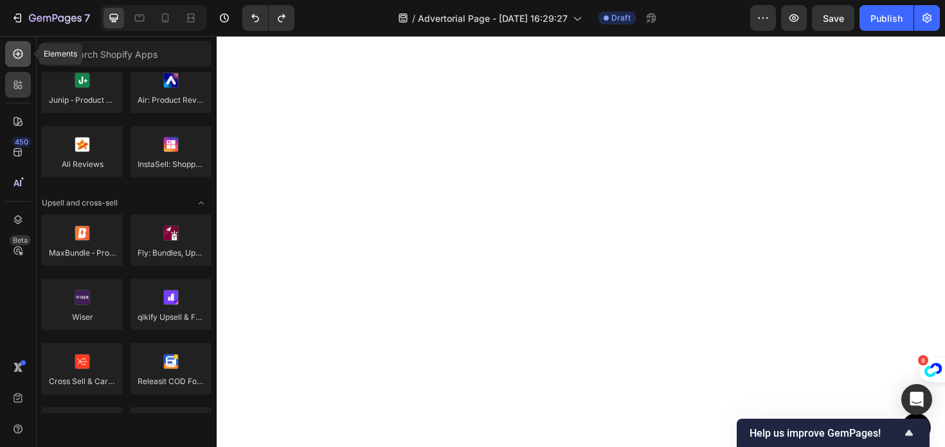
click at [12, 41] on div at bounding box center [18, 54] width 26 height 26
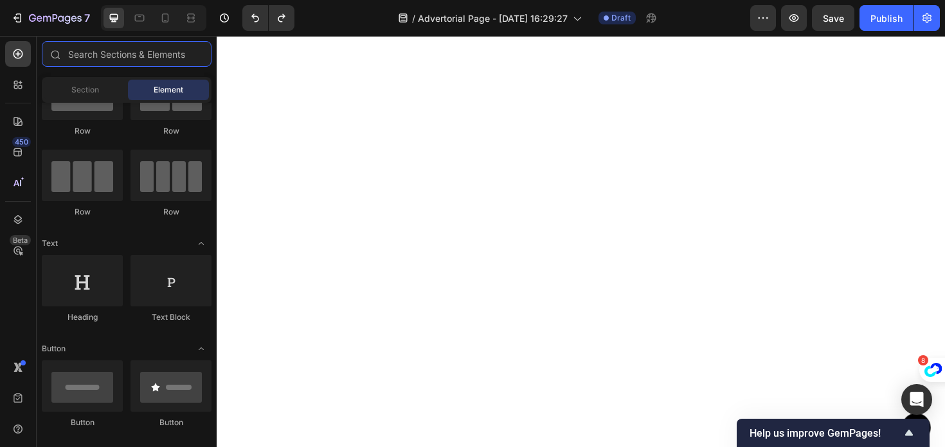
scroll to position [0, 0]
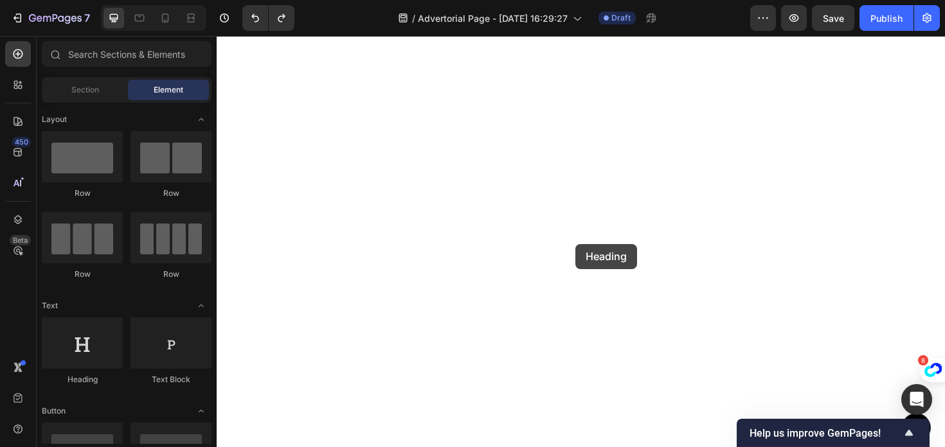
drag, startPoint x: 301, startPoint y: 391, endPoint x: 596, endPoint y: 256, distance: 324.4
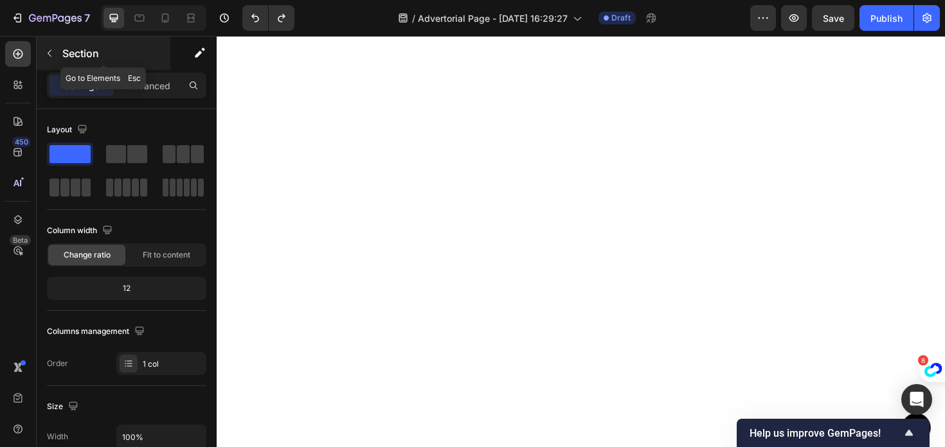
click at [63, 54] on p "Section" at bounding box center [114, 53] width 105 height 15
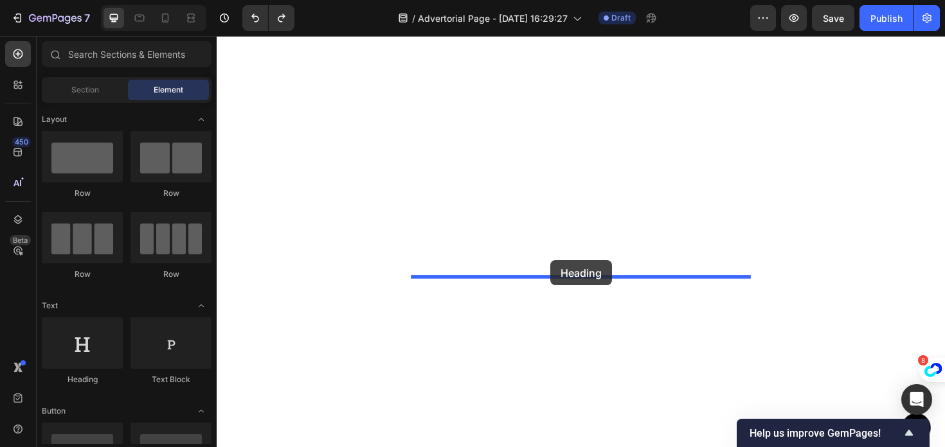
drag, startPoint x: 299, startPoint y: 376, endPoint x: 569, endPoint y: 274, distance: 288.6
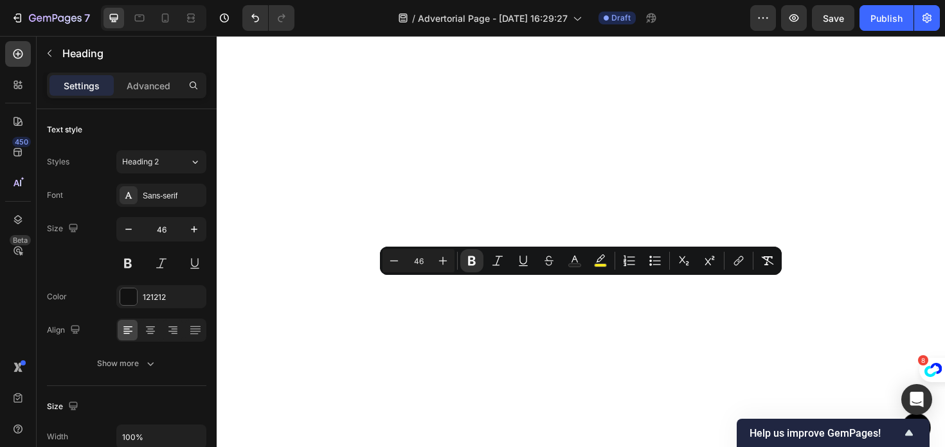
click at [427, 258] on input "46" at bounding box center [419, 260] width 26 height 15
type input "4"
click at [425, 264] on input "Editor contextual toolbar" at bounding box center [419, 260] width 26 height 15
type input "30"
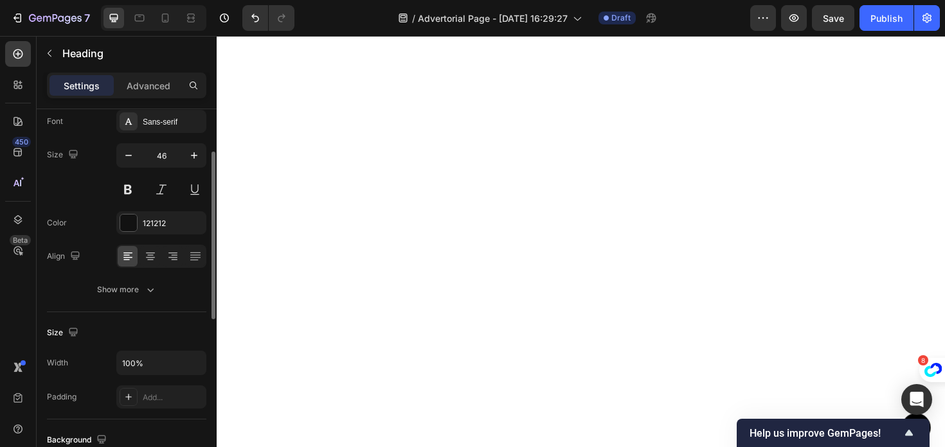
scroll to position [103, 0]
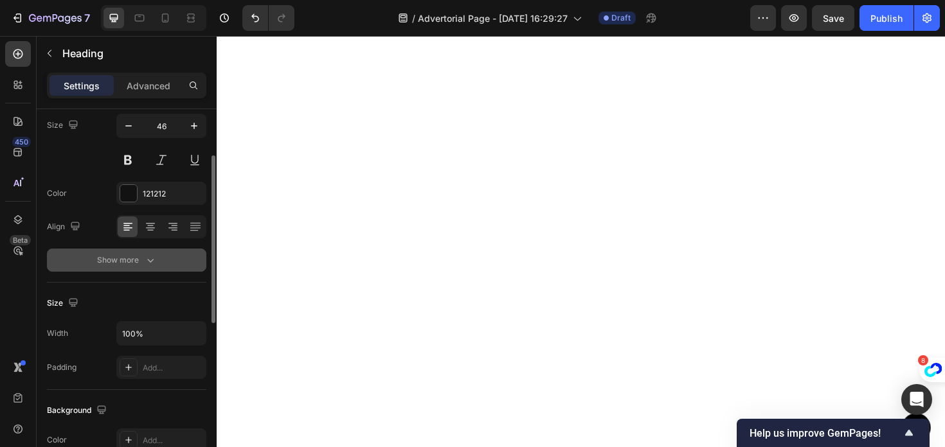
click at [129, 256] on div "Show more" at bounding box center [127, 260] width 60 height 13
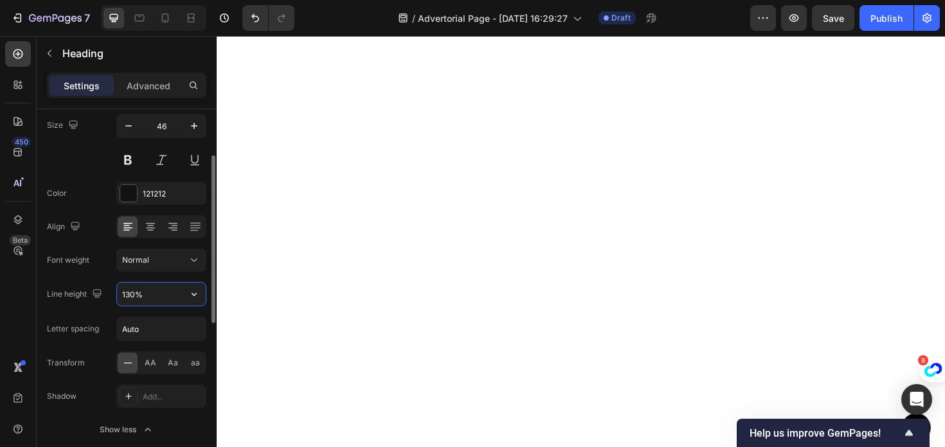
click at [129, 294] on input "130%" at bounding box center [161, 294] width 89 height 23
type input "60%"
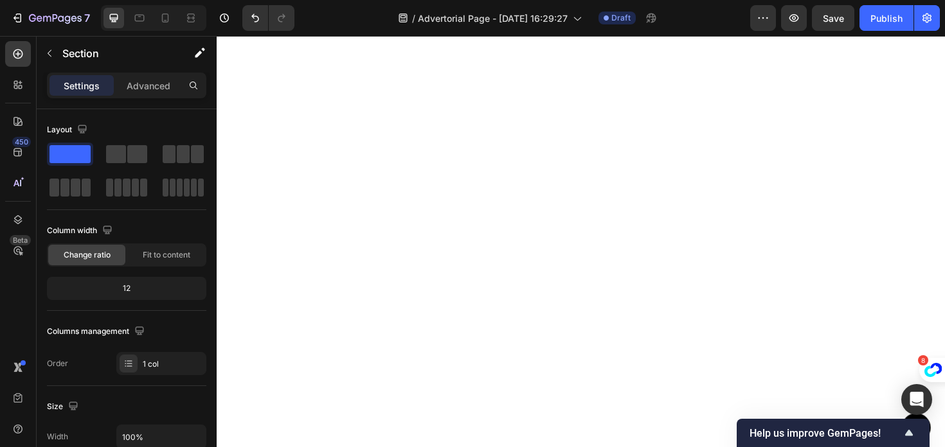
scroll to position [6822, 0]
click at [56, 58] on button "button" at bounding box center [49, 53] width 21 height 21
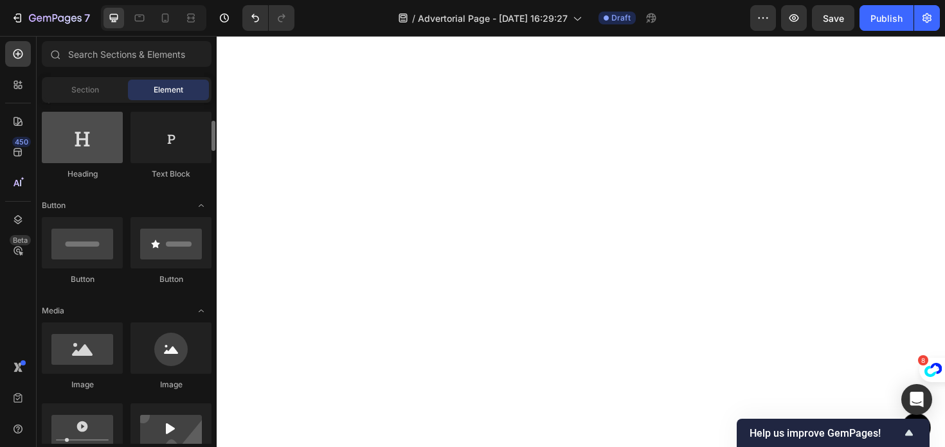
scroll to position [223, 0]
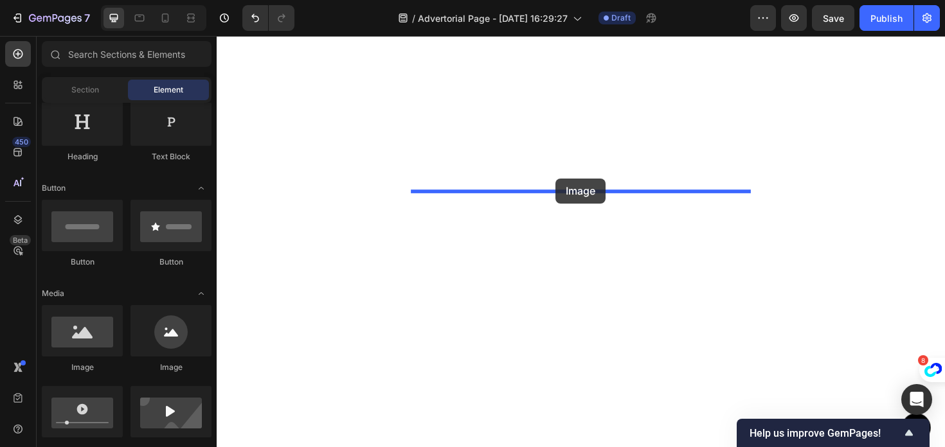
drag, startPoint x: 296, startPoint y: 377, endPoint x: 575, endPoint y: 187, distance: 337.8
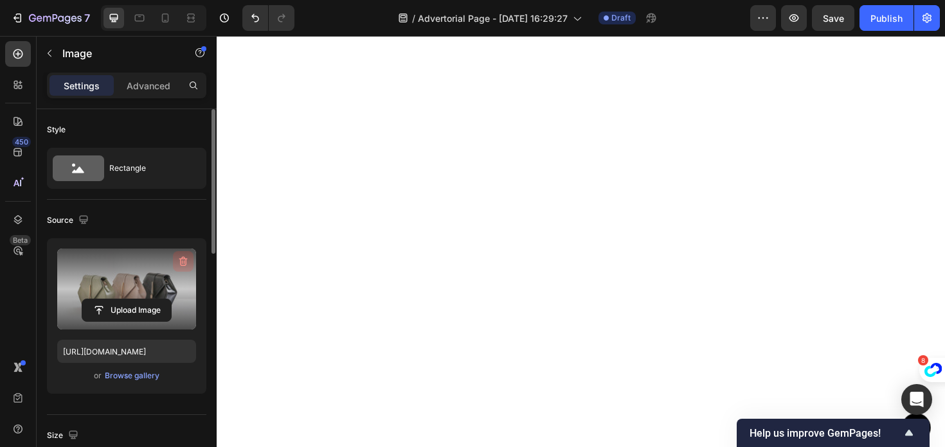
click at [181, 257] on icon "button" at bounding box center [183, 261] width 13 height 13
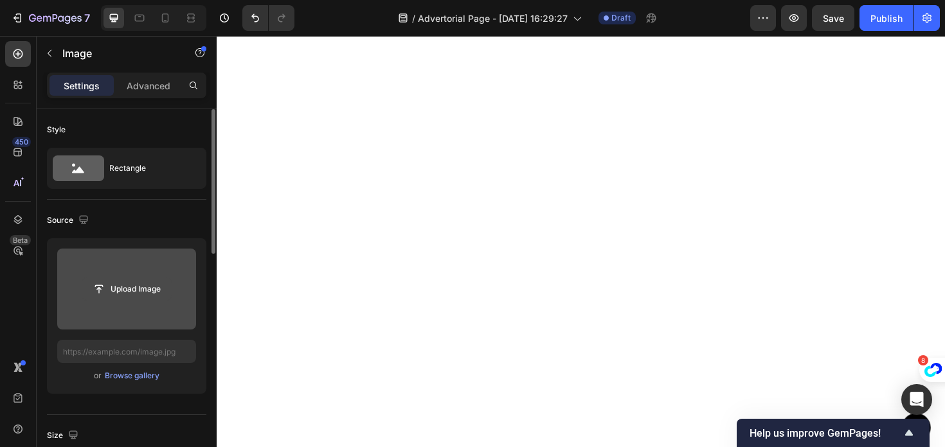
click at [97, 287] on input "file" at bounding box center [126, 289] width 89 height 22
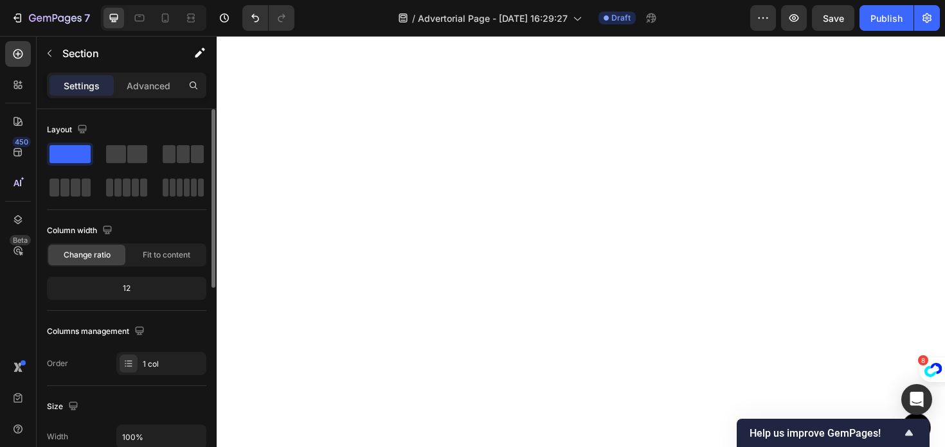
scroll to position [6930, 0]
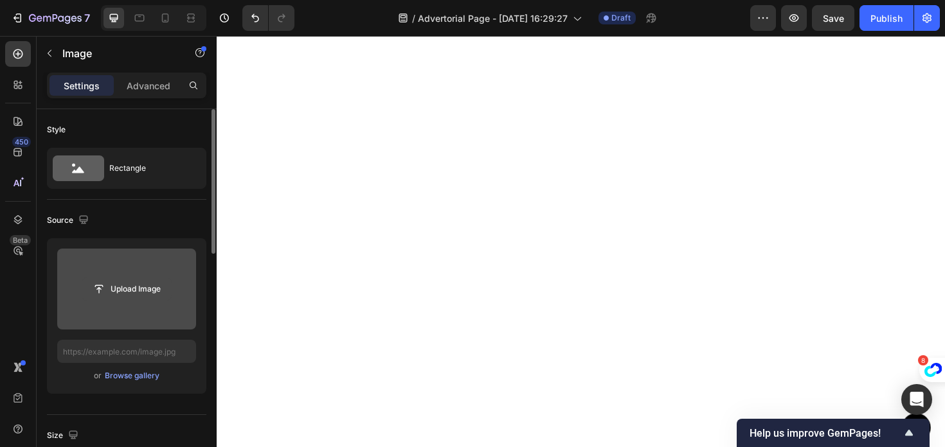
click at [146, 288] on input "file" at bounding box center [126, 289] width 89 height 22
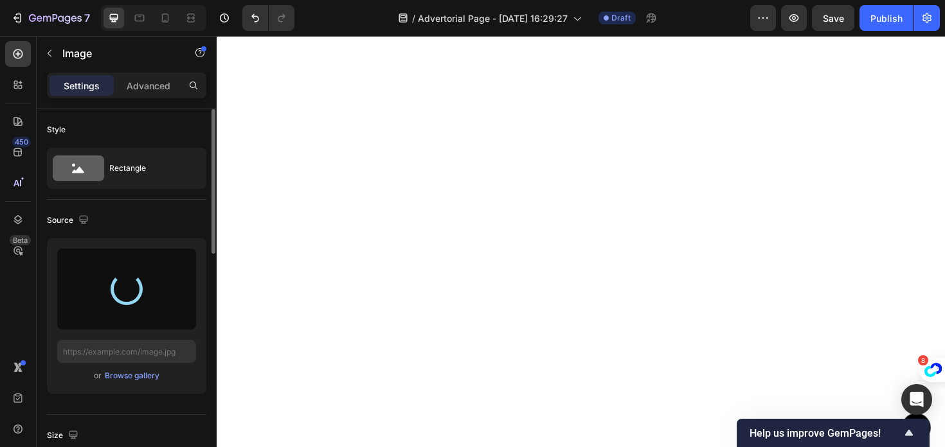
type input "https://cdn.shopify.com/s/files/1/0977/0408/3637/files/gempages_586473058361934…"
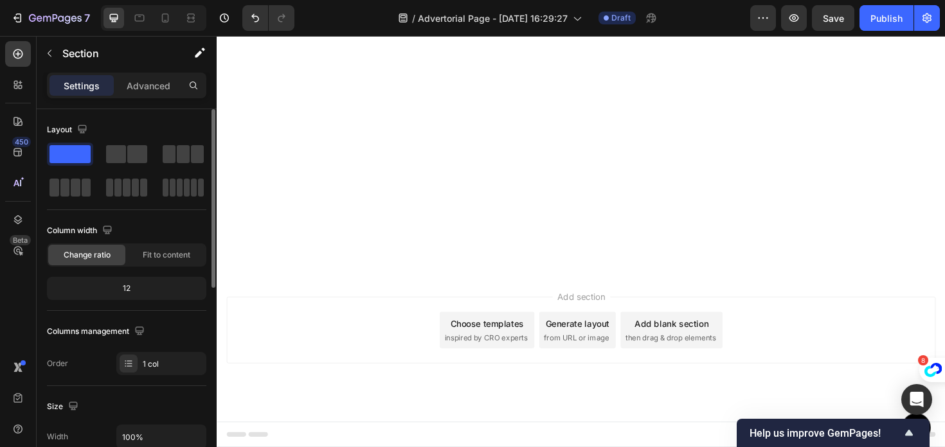
scroll to position [7177, 0]
click at [53, 53] on icon "button" at bounding box center [49, 53] width 10 height 10
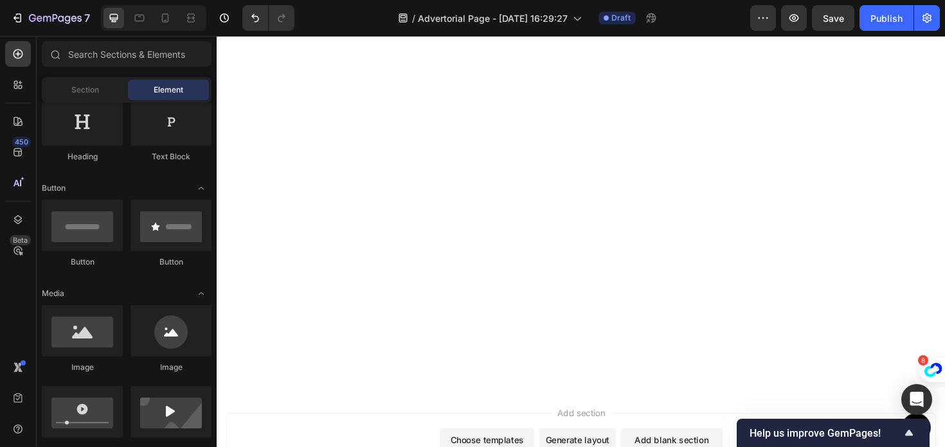
scroll to position [6981, 0]
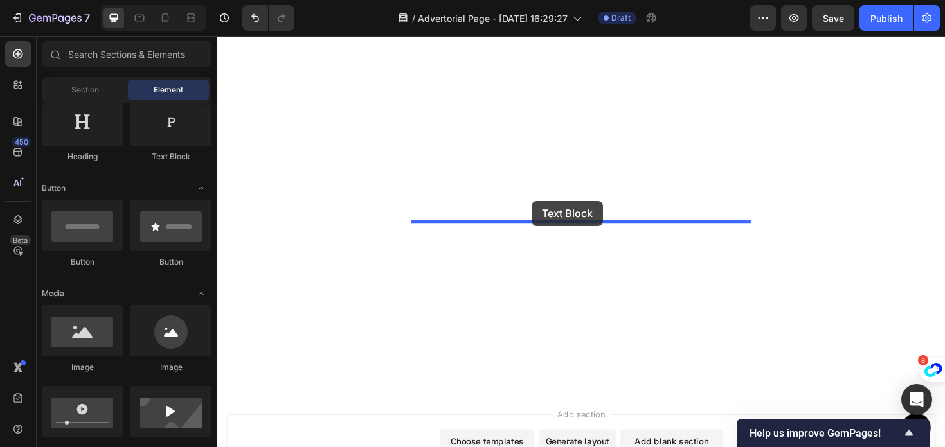
drag, startPoint x: 382, startPoint y: 168, endPoint x: 550, endPoint y: 211, distance: 173.0
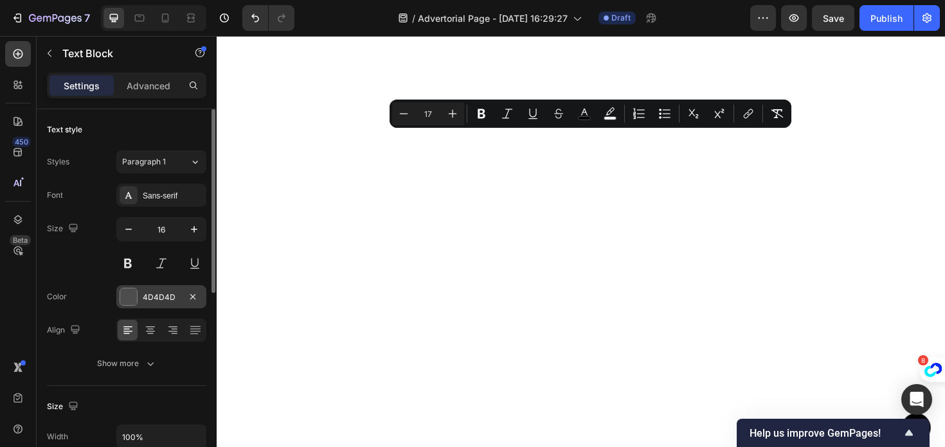
click at [148, 301] on div "4D4D4D" at bounding box center [161, 298] width 37 height 12
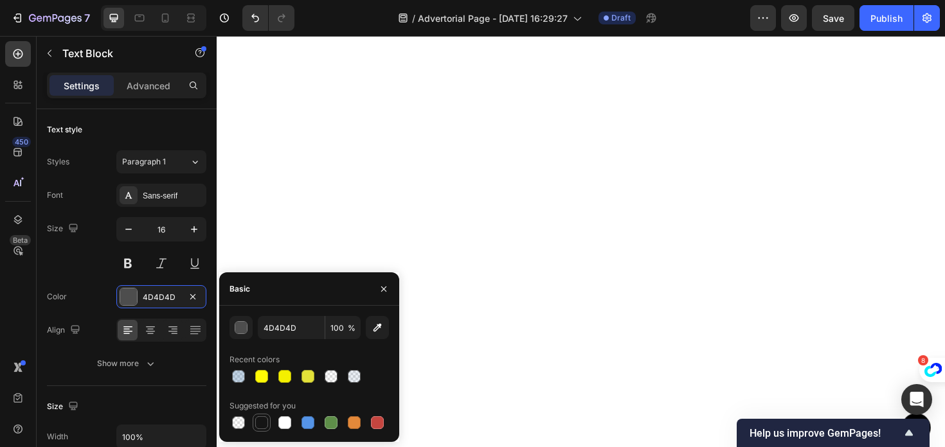
click at [258, 420] on div at bounding box center [261, 422] width 13 height 13
type input "151515"
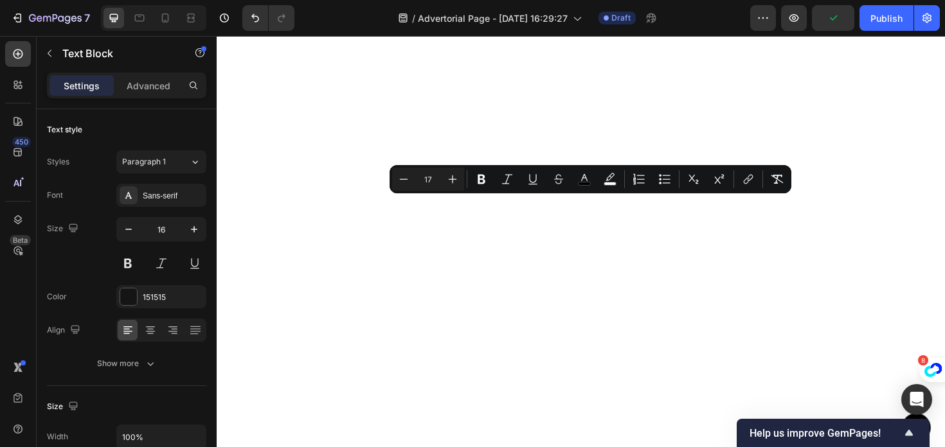
click at [432, 181] on input "17" at bounding box center [428, 179] width 26 height 15
type input "1"
type input "20"
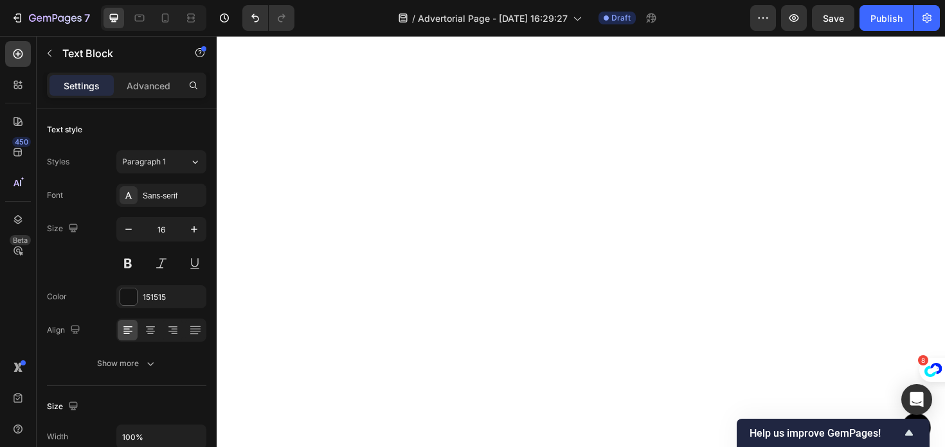
scroll to position [7427, 0]
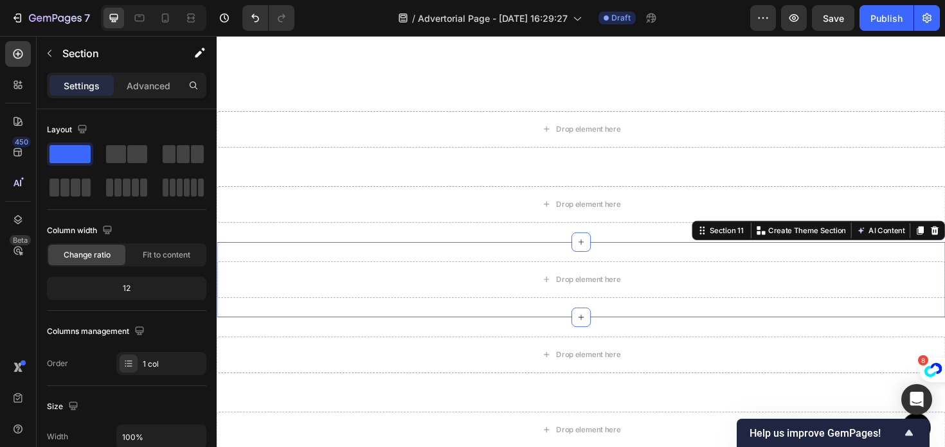
click at [457, 267] on div "Drop element here Section 11 You can create reusable sections Create Theme Sect…" at bounding box center [602, 294] width 771 height 80
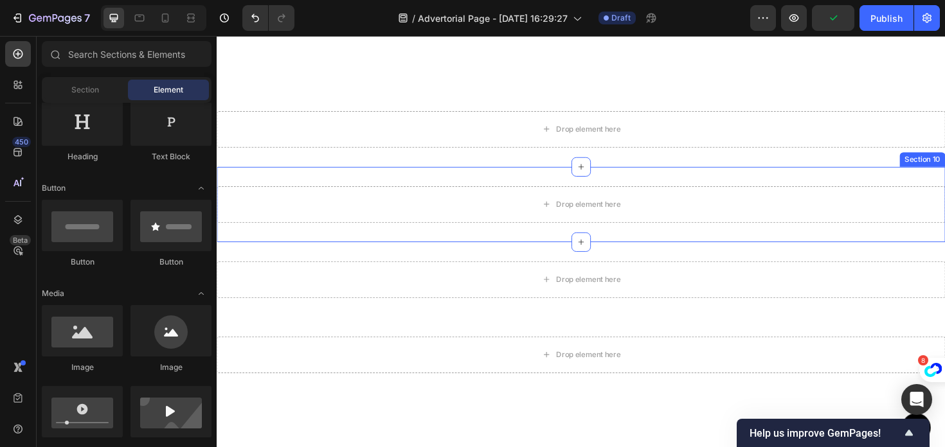
click at [708, 183] on div "Drop element here Section 10" at bounding box center [602, 215] width 771 height 80
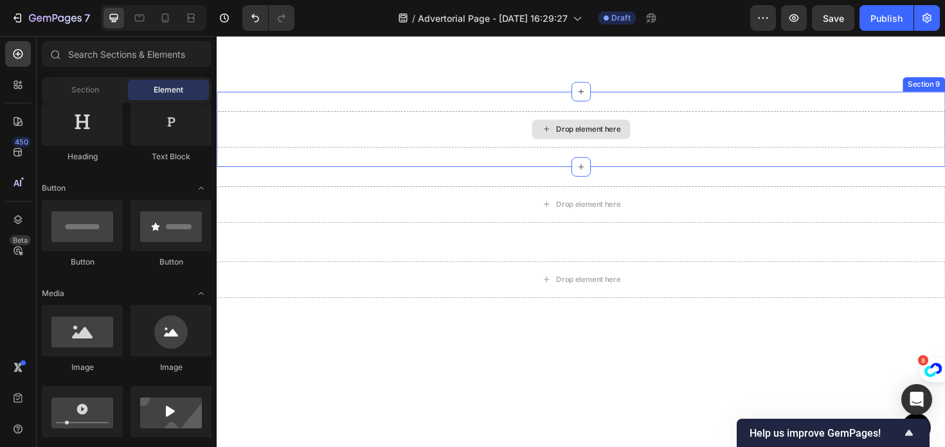
click at [733, 113] on div "Drop element here Section 9" at bounding box center [602, 135] width 771 height 80
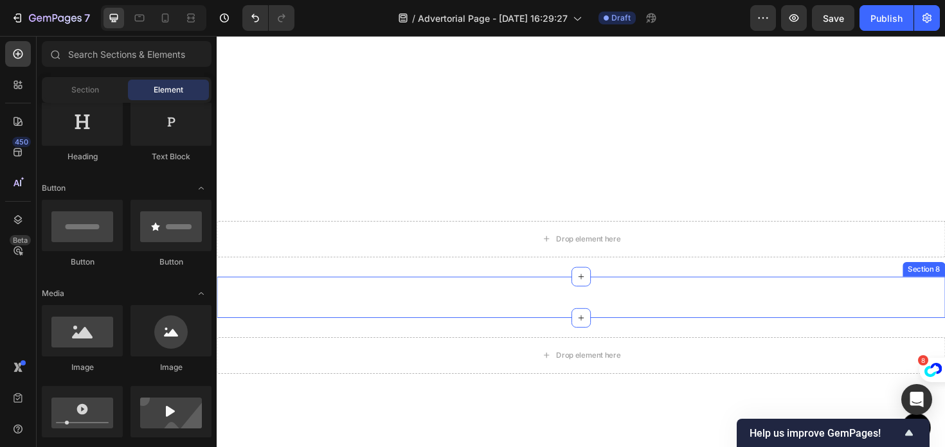
scroll to position [7765, 0]
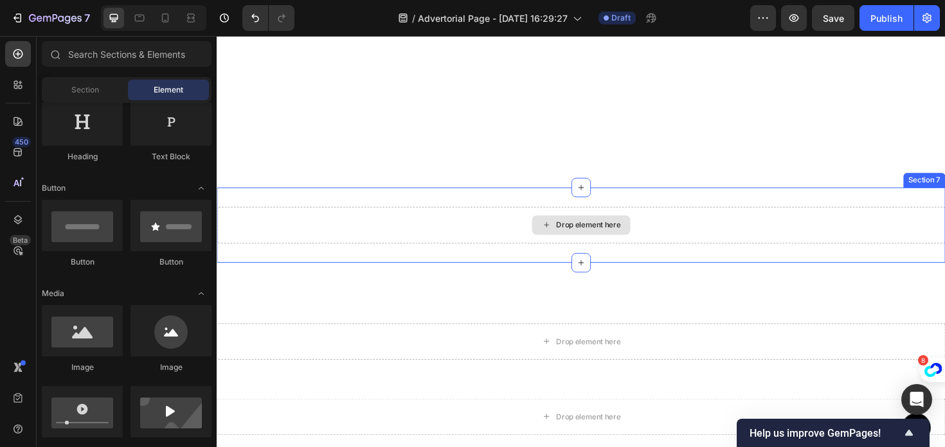
click at [684, 253] on div "Drop element here" at bounding box center [602, 236] width 771 height 39
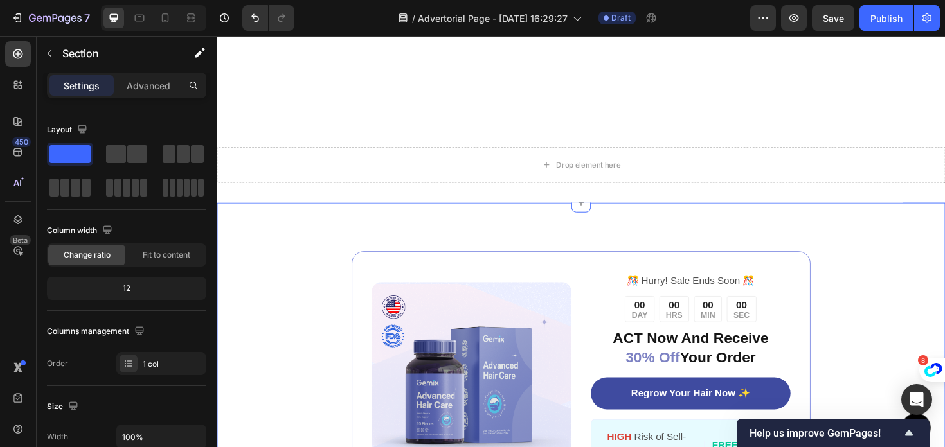
click at [607, 195] on div "Drop element here Section 7" at bounding box center [602, 173] width 771 height 80
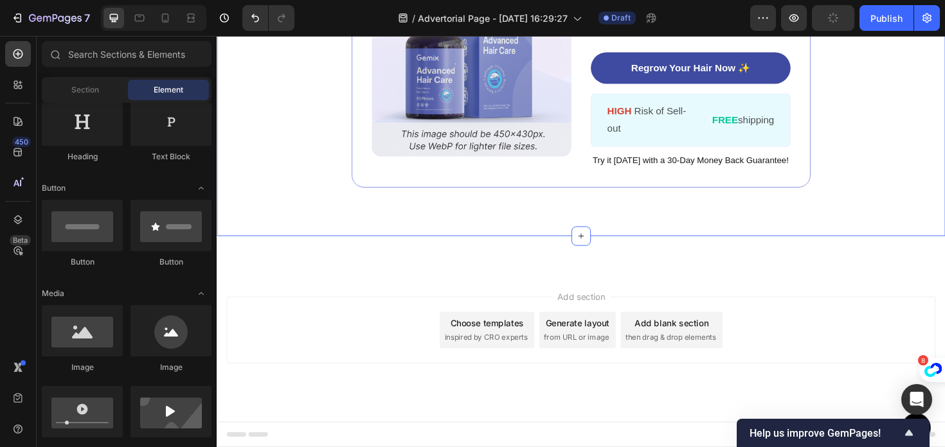
click at [674, 234] on div "Image ️🎊 Hurry! Sale Ends Soon ️🎊 Text Block 00 DAY 00 HRS 00 MIN 00 SEC Countd…" at bounding box center [602, 58] width 771 height 380
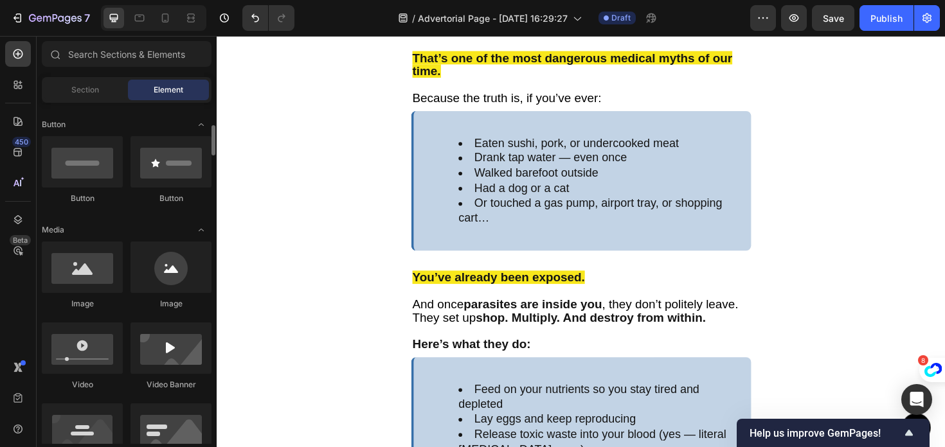
scroll to position [310, 0]
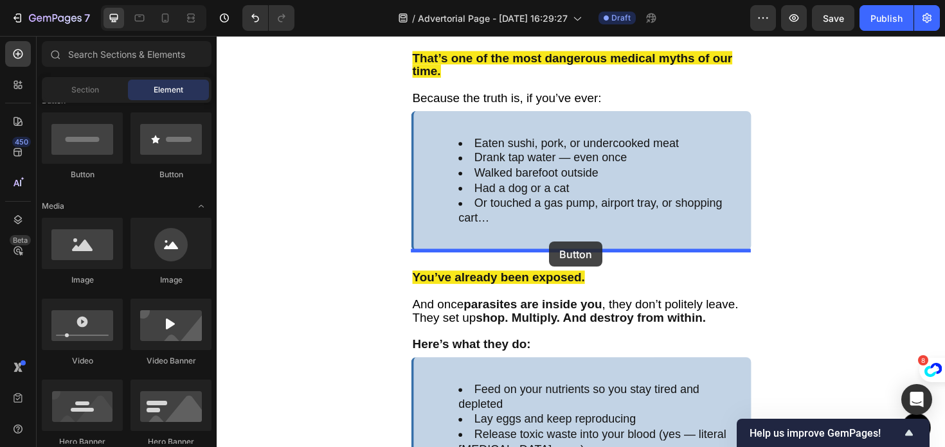
drag, startPoint x: 302, startPoint y: 188, endPoint x: 561, endPoint y: 253, distance: 267.0
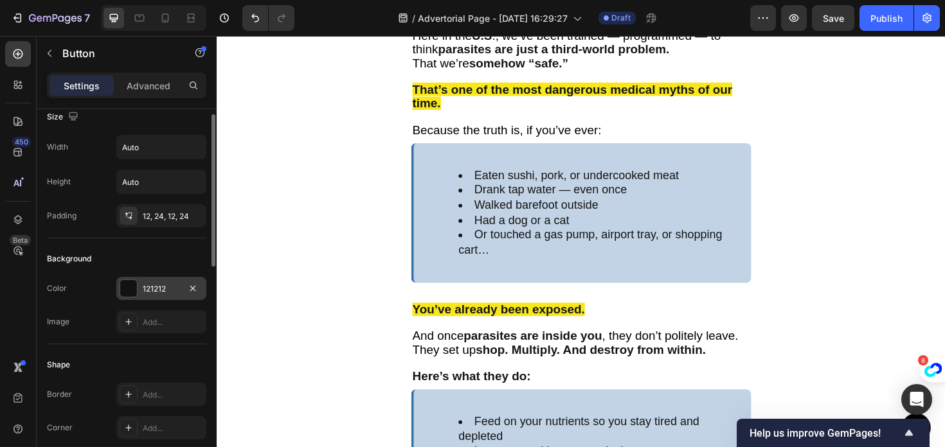
click at [164, 287] on div "121212" at bounding box center [161, 289] width 37 height 12
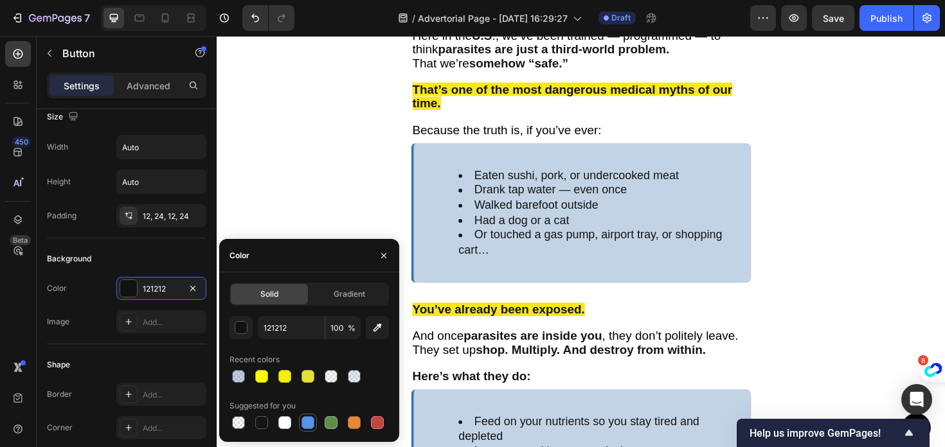
click at [308, 418] on div at bounding box center [307, 422] width 13 height 13
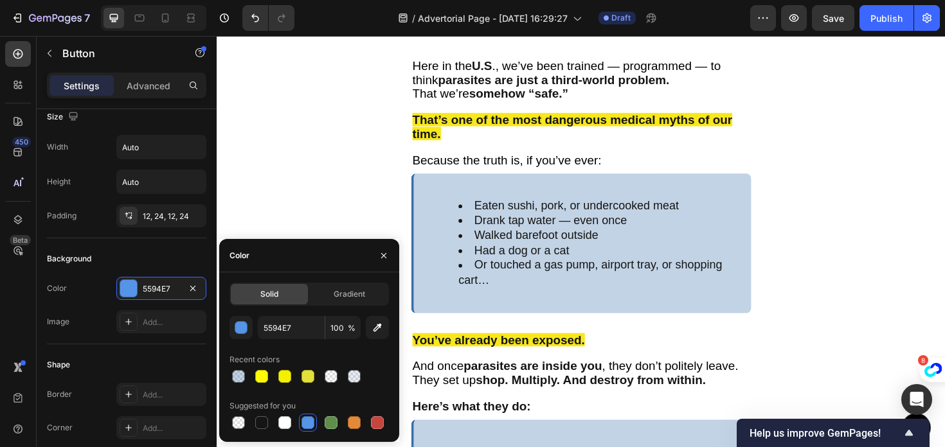
scroll to position [3474, 0]
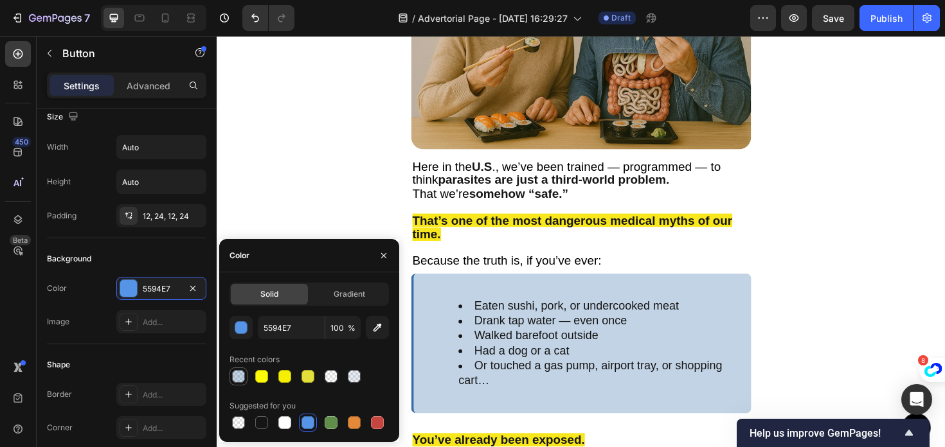
click at [234, 376] on div at bounding box center [238, 376] width 13 height 13
type input "366FA9"
type input "30"
click at [344, 326] on input "30" at bounding box center [342, 327] width 35 height 23
type input "100"
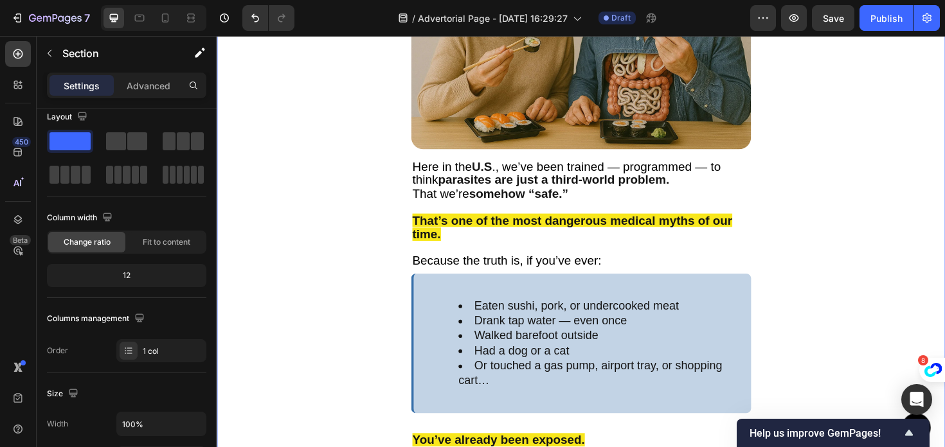
scroll to position [0, 0]
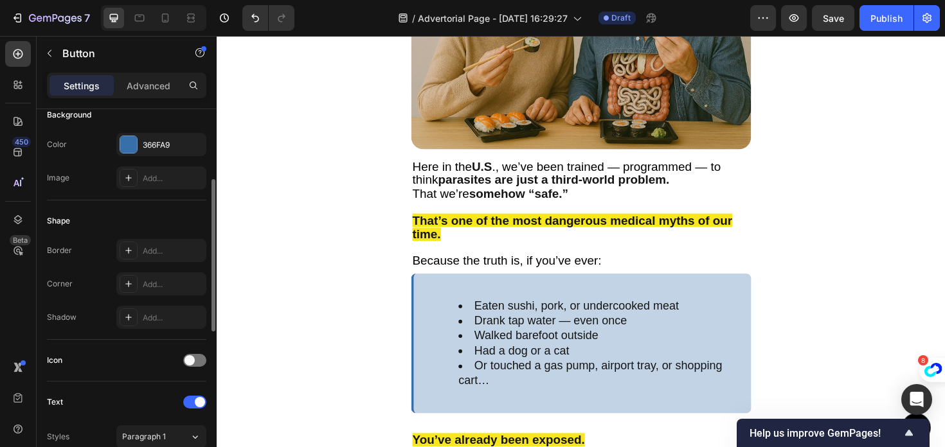
scroll to position [161, 0]
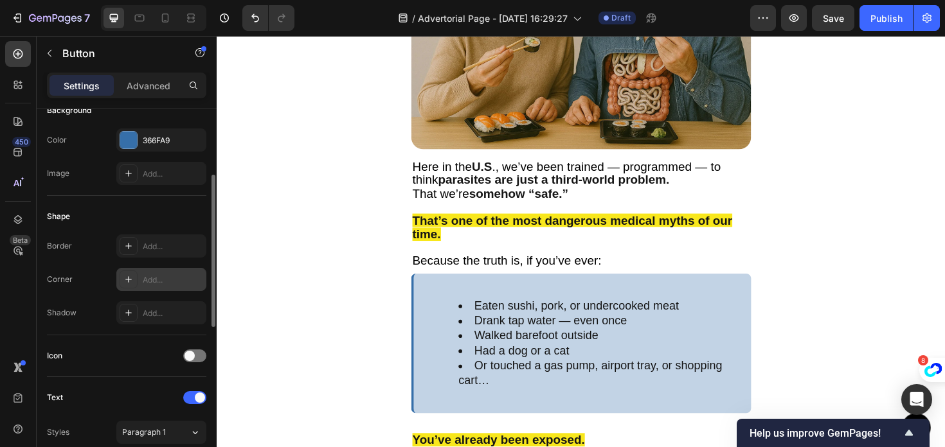
click at [159, 274] on div "Add..." at bounding box center [173, 280] width 60 height 12
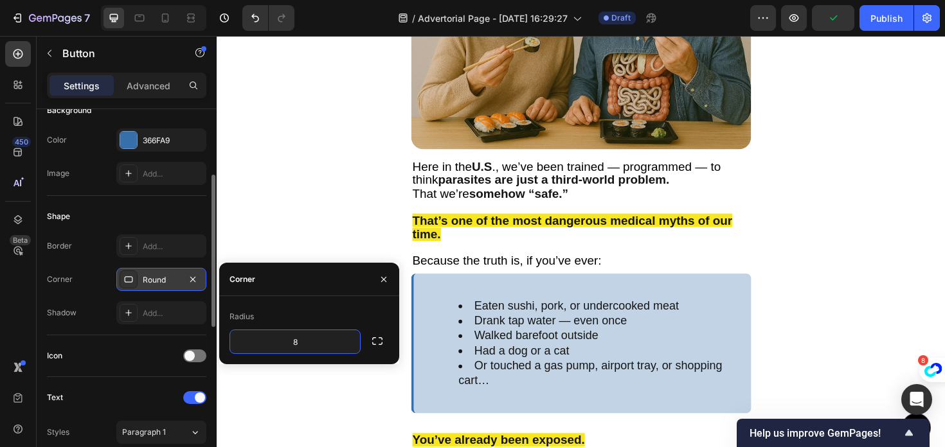
click at [201, 222] on div "Shape" at bounding box center [126, 216] width 159 height 21
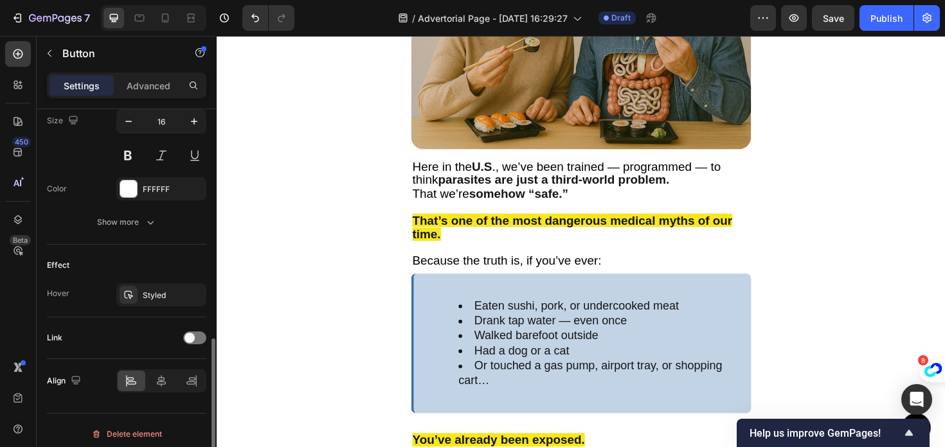
scroll to position [547, 0]
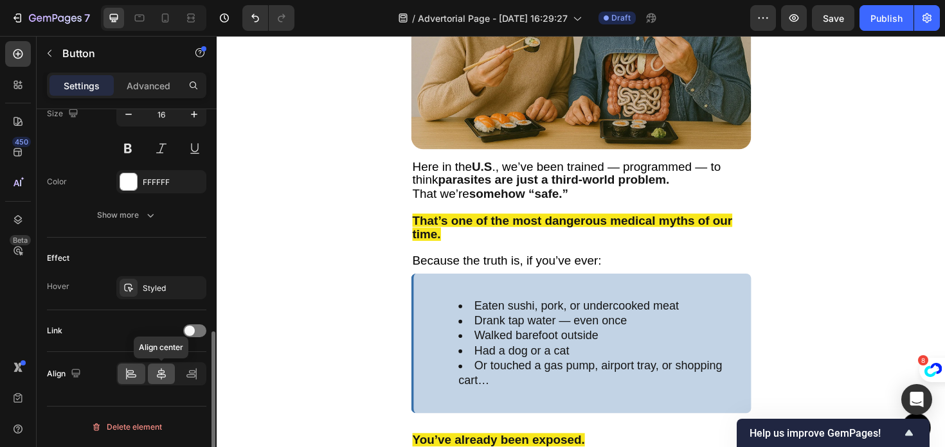
click at [161, 364] on div at bounding box center [162, 374] width 28 height 21
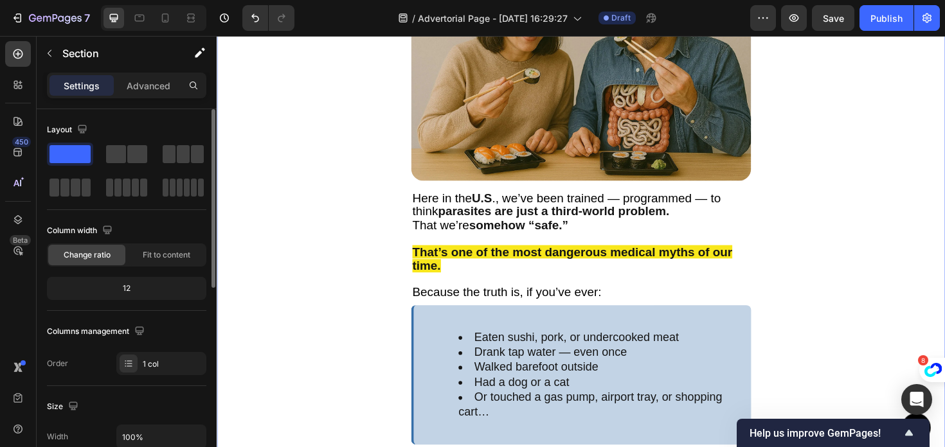
scroll to position [3394, 0]
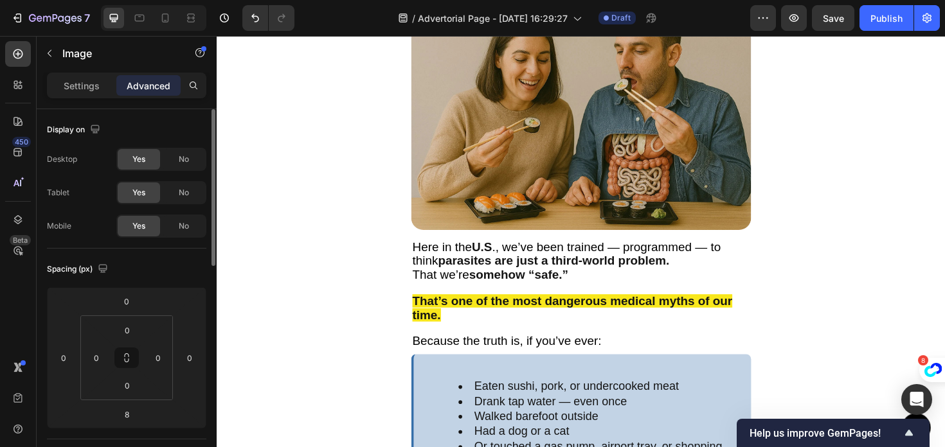
click at [758, 287] on div "Button Sticky What the Research Actually Says (But You’ll Never Hear It on the …" at bounding box center [602, 368] width 771 height 7400
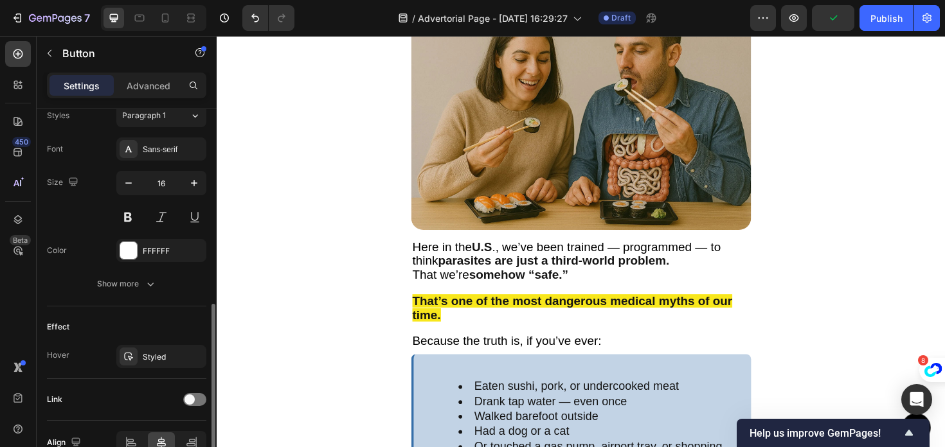
scroll to position [547, 0]
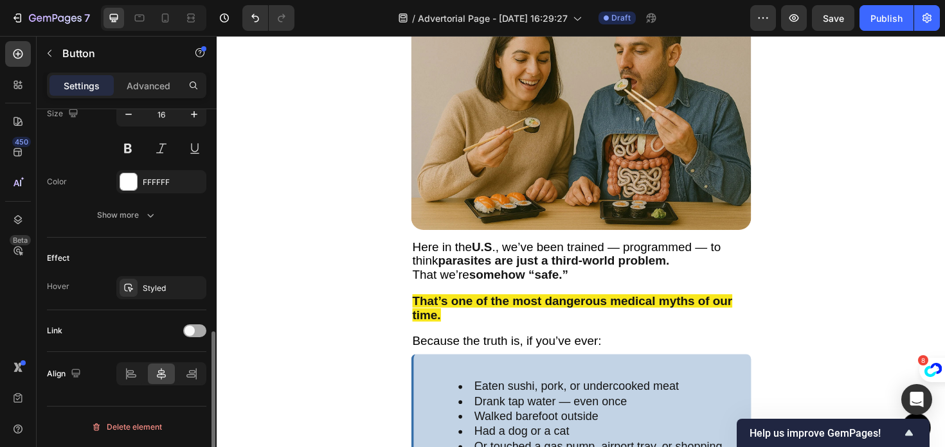
click at [195, 335] on div at bounding box center [194, 331] width 23 height 13
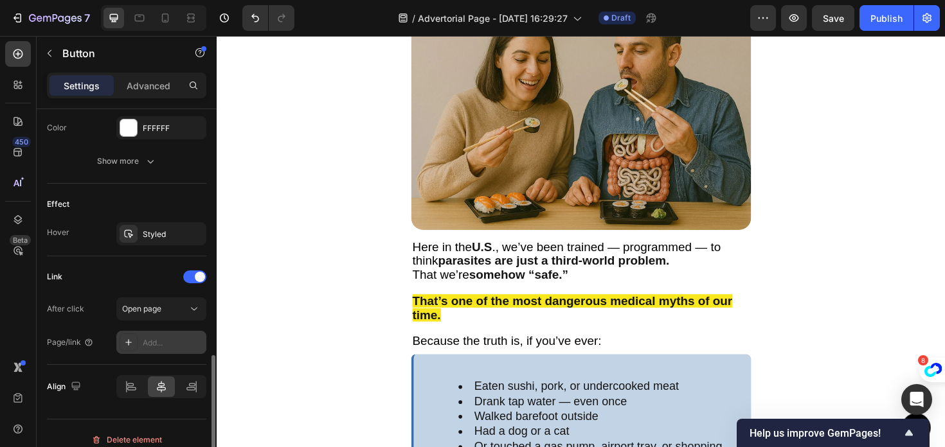
scroll to position [614, 0]
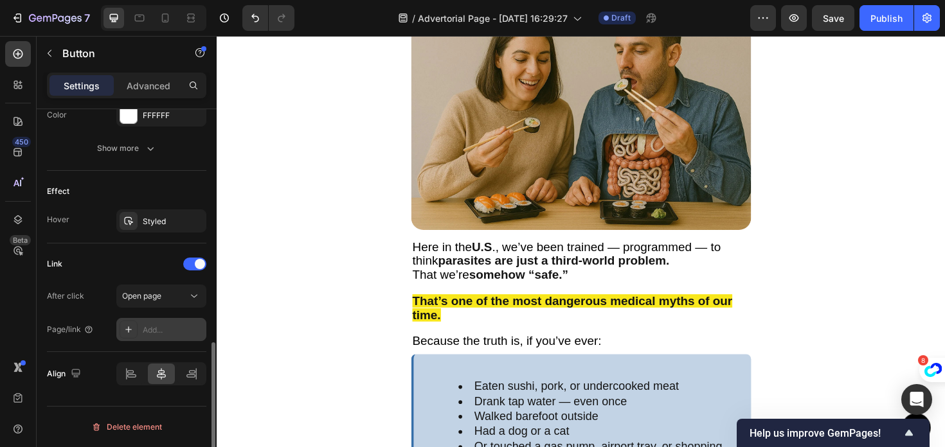
click at [156, 332] on div "Add..." at bounding box center [173, 331] width 60 height 12
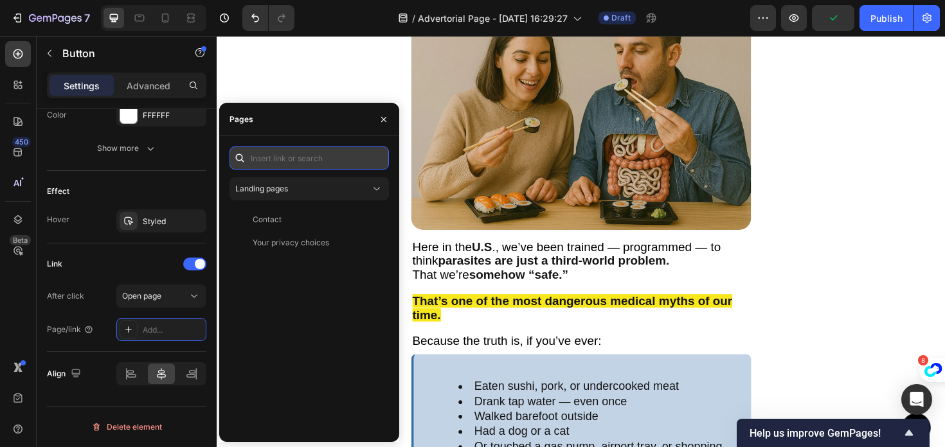
click at [265, 154] on input "text" at bounding box center [308, 158] width 159 height 23
paste input "[URL][DOMAIN_NAME][MEDICAL_DATA]"
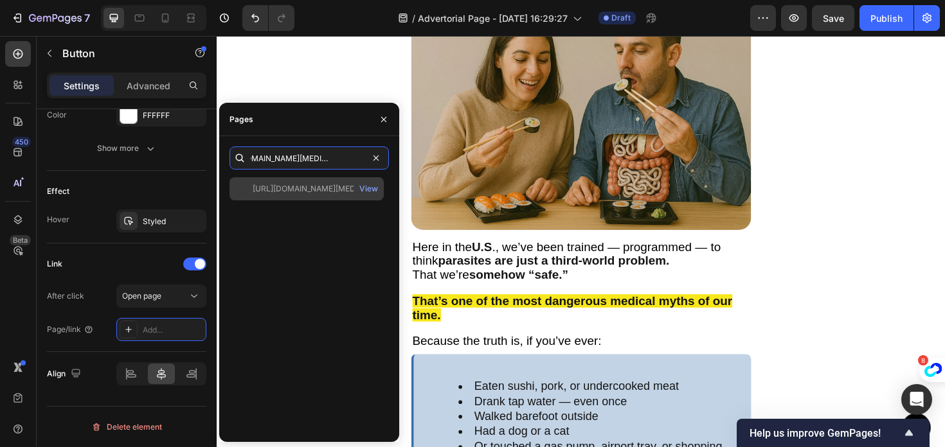
type input "[URL][DOMAIN_NAME][MEDICAL_DATA]"
click at [303, 197] on div "https://prevital.shop/products/prevital-fenbendazole View" at bounding box center [306, 188] width 154 height 23
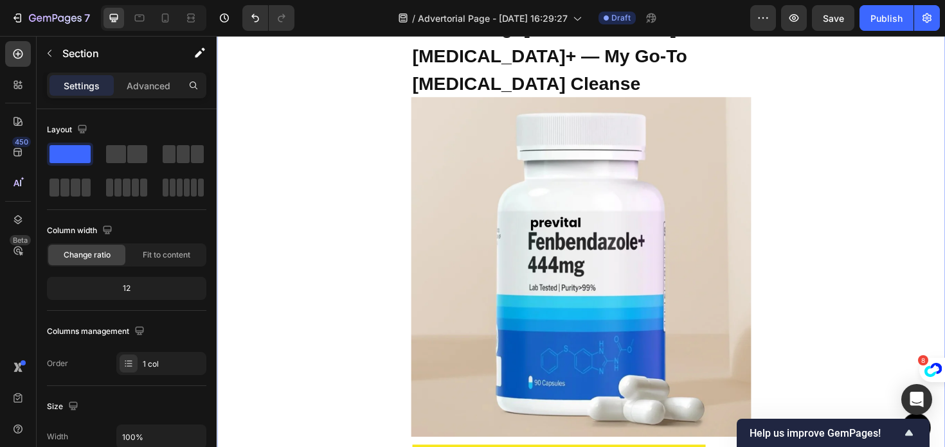
scroll to position [5071, 0]
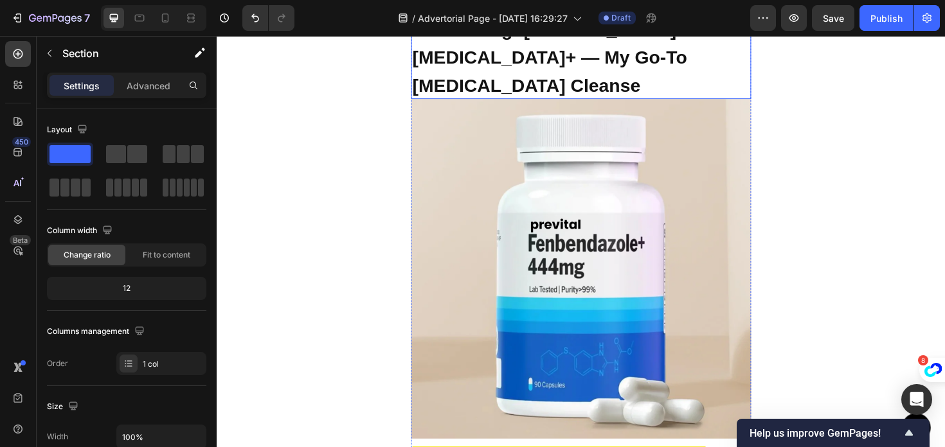
click at [659, 99] on strong "Introducing: [PERSON_NAME]'s [MEDICAL_DATA]+ — My Go-To [MEDICAL_DATA] Cleanse" at bounding box center [571, 59] width 295 height 80
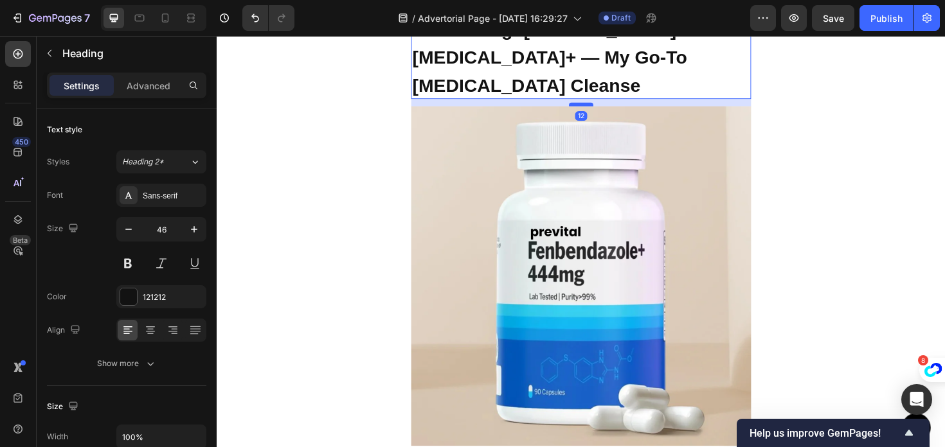
drag, startPoint x: 605, startPoint y: 238, endPoint x: 605, endPoint y: 246, distance: 8.4
click at [605, 111] on div at bounding box center [602, 109] width 26 height 4
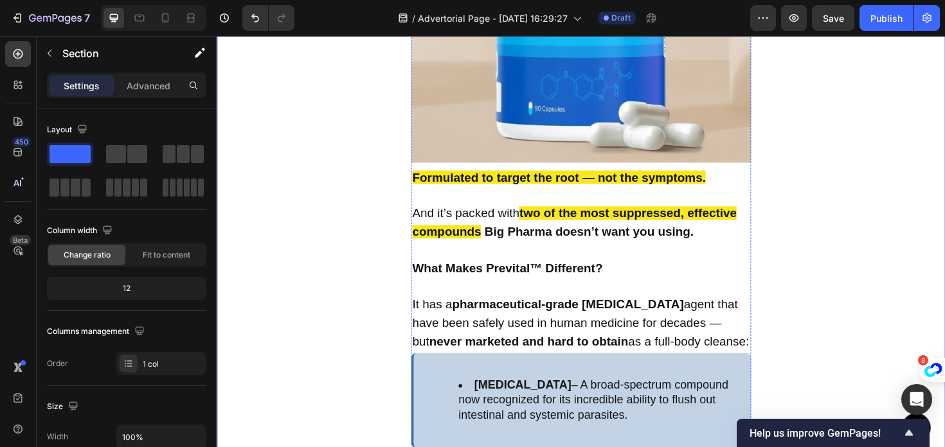
scroll to position [5374, 0]
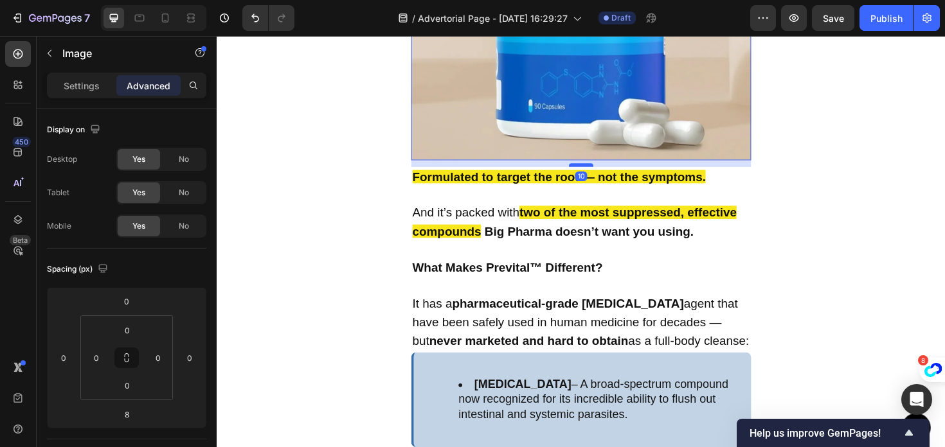
click at [600, 175] on div at bounding box center [602, 173] width 26 height 4
type input "13"
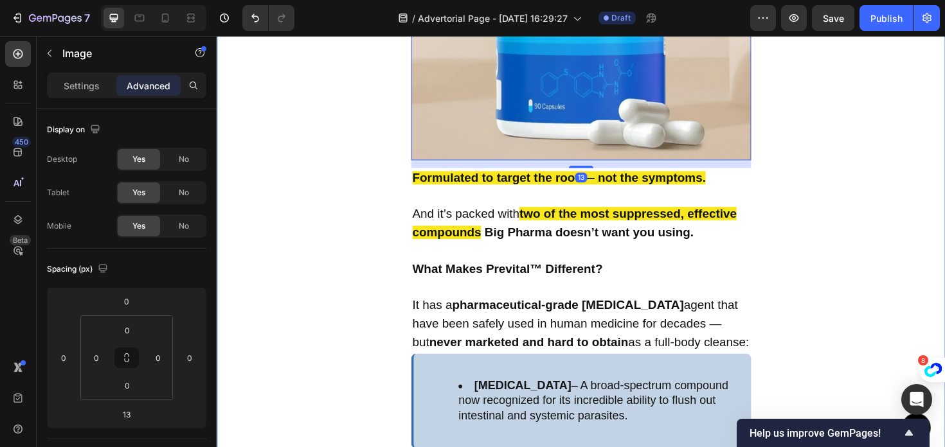
click at [821, 306] on div "But Here’s the Worst Part : Most People Have Parasites — And Have No Idea Text …" at bounding box center [602, 347] width 771 height 4051
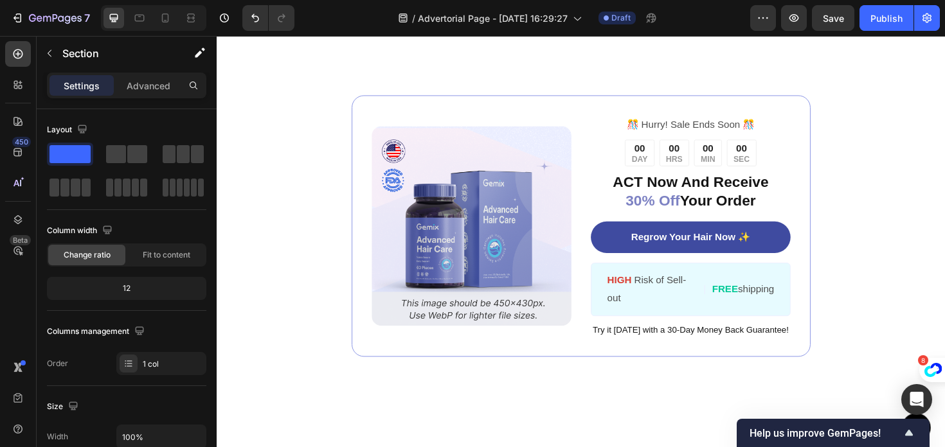
scroll to position [7714, 0]
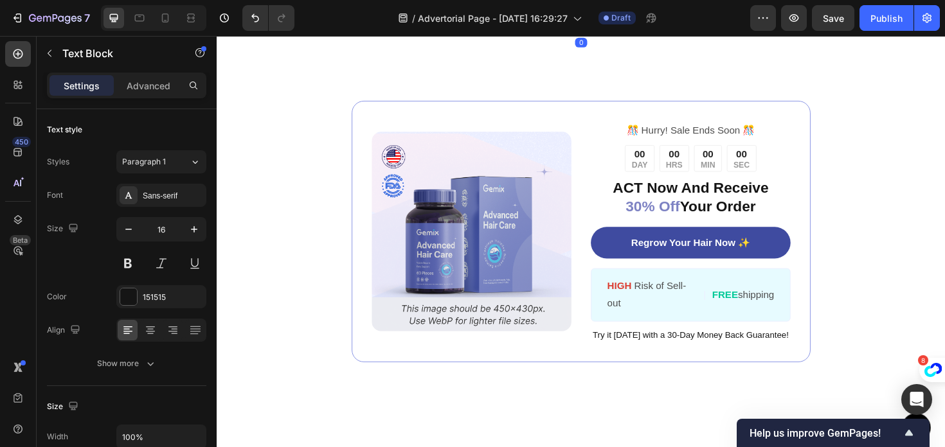
drag, startPoint x: 522, startPoint y: 267, endPoint x: 416, endPoint y: 232, distance: 112.2
drag, startPoint x: 485, startPoint y: 263, endPoint x: 438, endPoint y: 243, distance: 51.0
click at [439, 28] on span "Let me show you how to claim your supply before it disappears." at bounding box center [570, 11] width 292 height 34
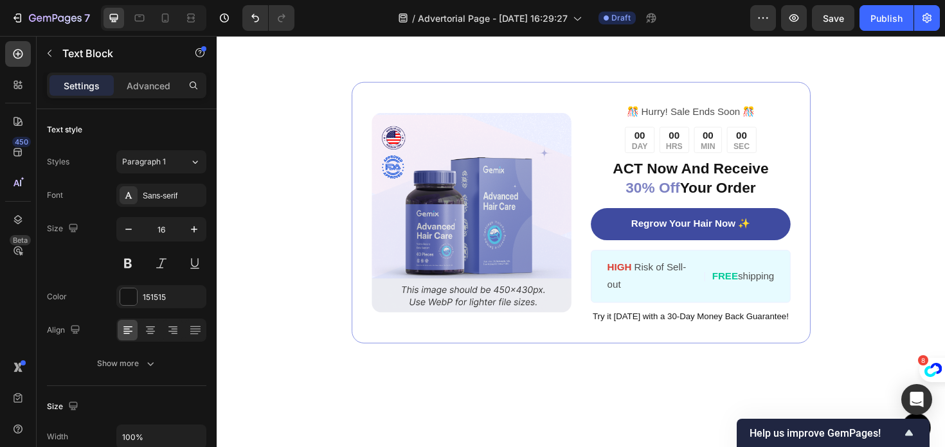
drag, startPoint x: 471, startPoint y: 249, endPoint x: 425, endPoint y: 224, distance: 52.1
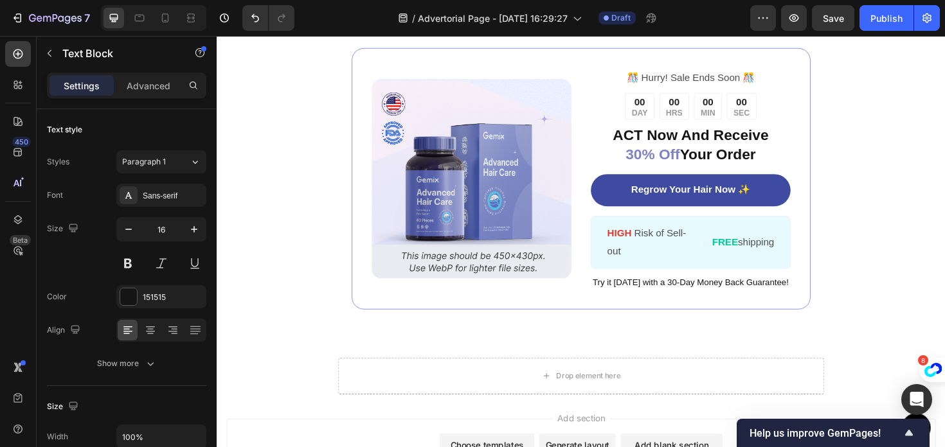
scroll to position [7986, 0]
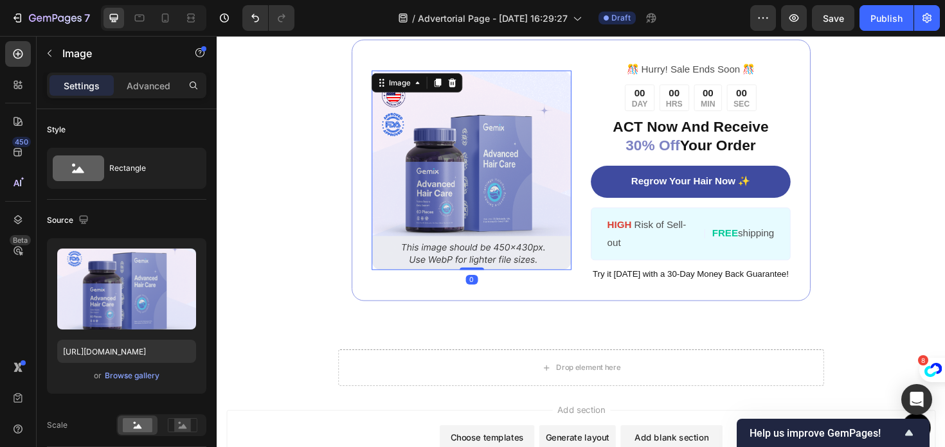
click at [521, 114] on img at bounding box center [485, 178] width 211 height 211
click at [469, 82] on icon at bounding box center [466, 85] width 10 height 10
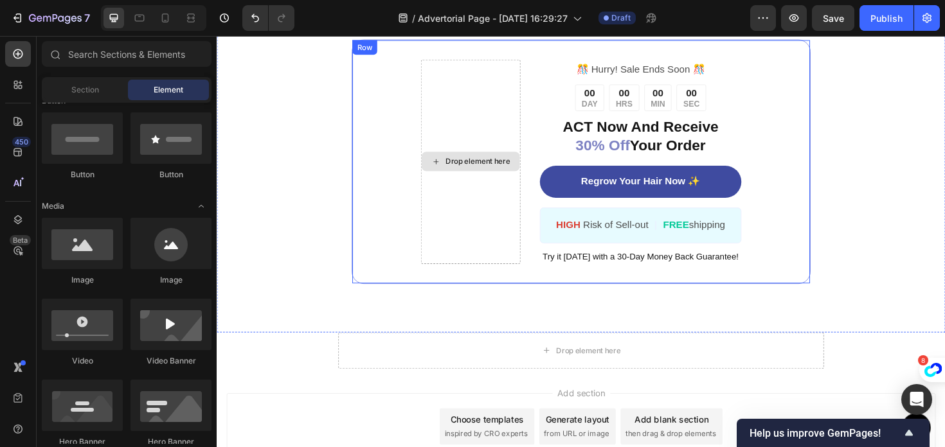
click at [463, 159] on div "Drop element here" at bounding box center [485, 169] width 104 height 21
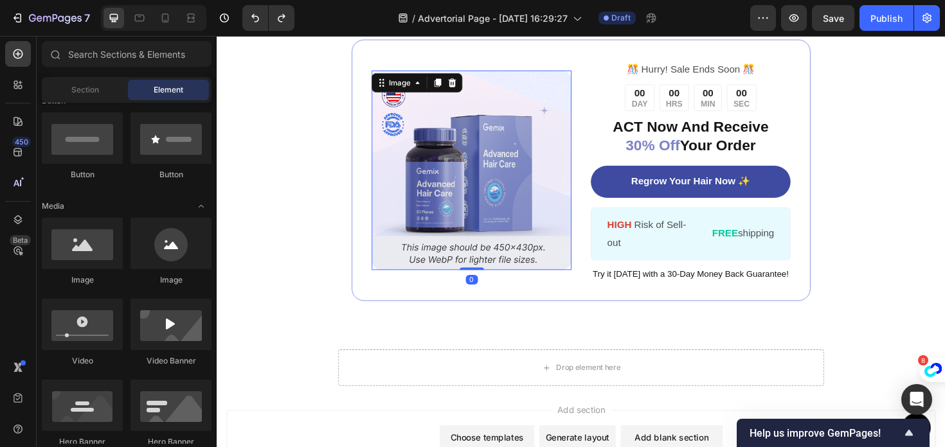
click at [414, 201] on img at bounding box center [485, 178] width 211 height 211
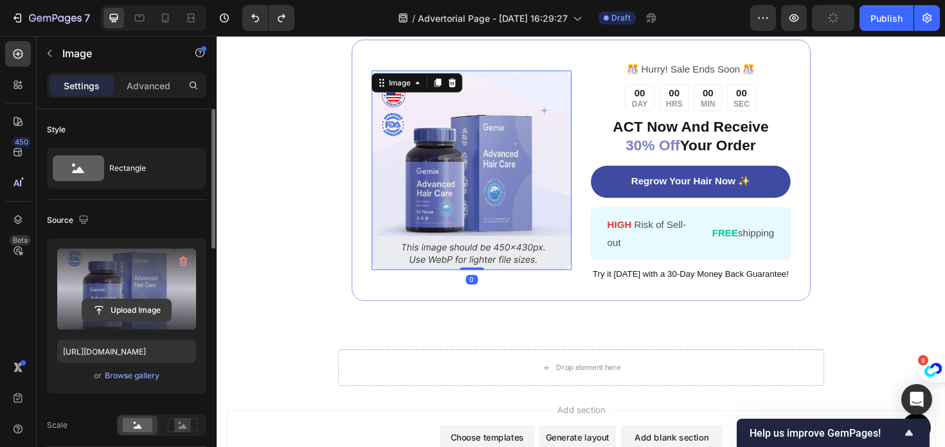
click at [136, 303] on input "file" at bounding box center [126, 310] width 89 height 22
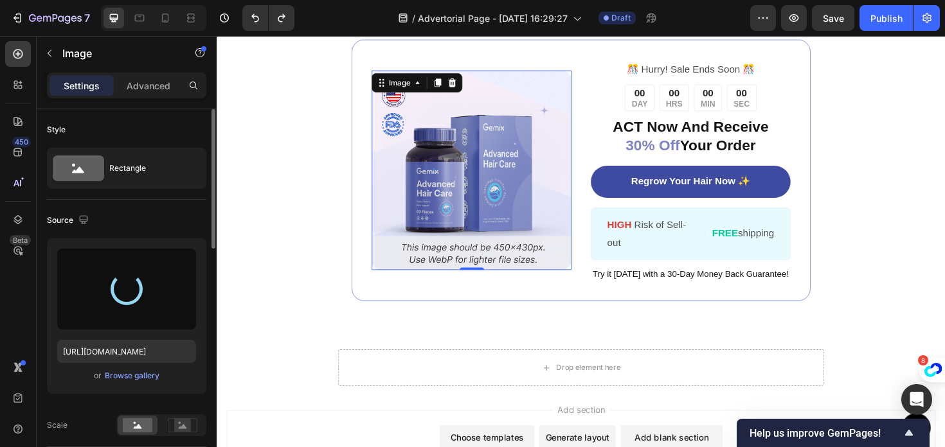
type input "https://cdn.shopify.com/s/files/1/0977/0408/3637/files/gempages_586473058361934…"
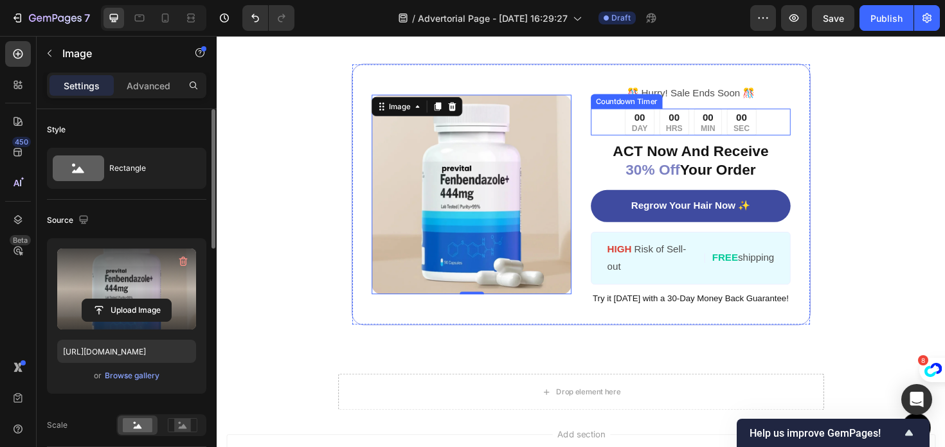
scroll to position [7946, 0]
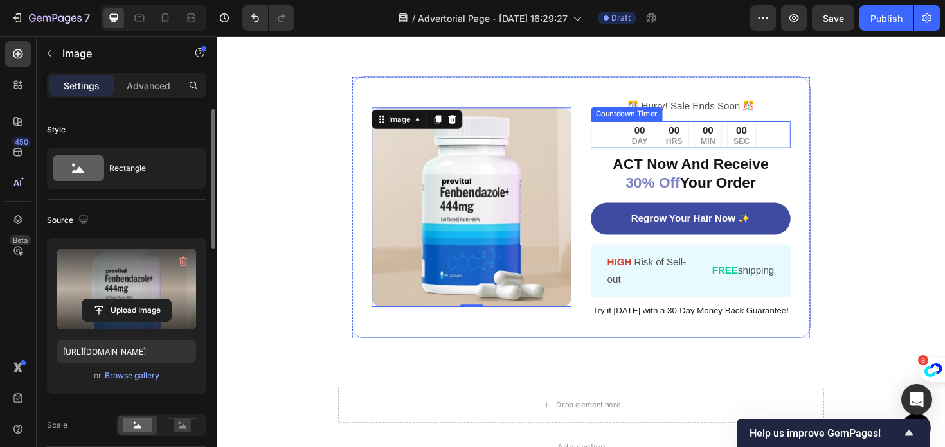
click at [703, 136] on div "00" at bounding box center [700, 136] width 17 height 13
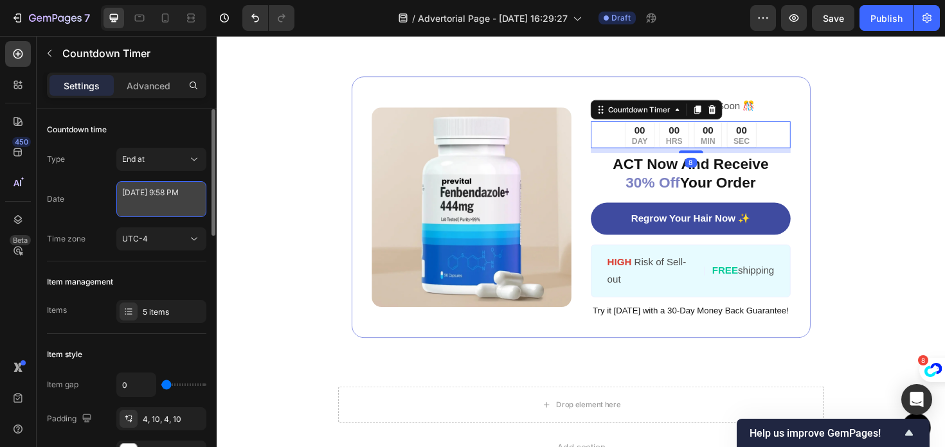
click at [166, 201] on textarea "May 19 2025 9:58 PM" at bounding box center [161, 199] width 90 height 36
select select "21"
select select "58"
select select "false"
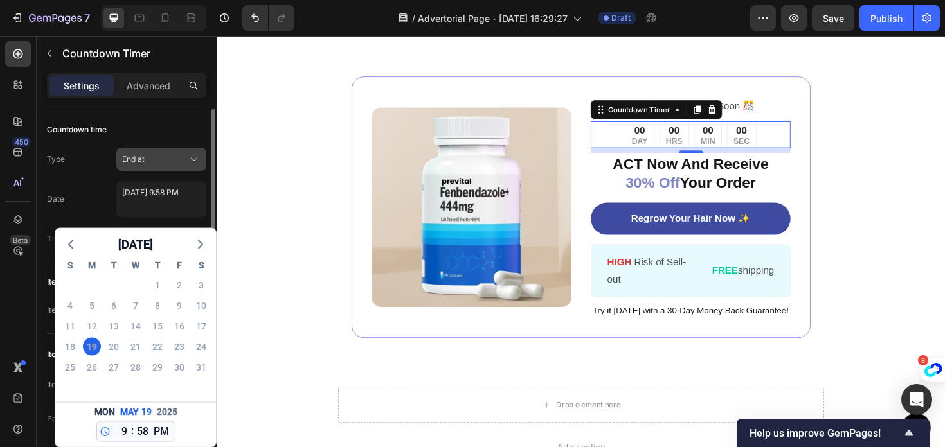
click at [134, 165] on span "End at" at bounding box center [133, 160] width 22 height 12
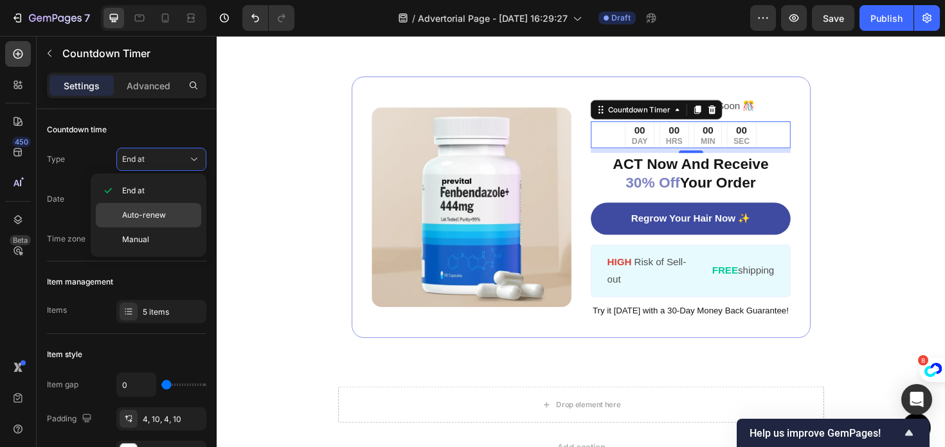
click at [140, 219] on span "Auto-renew" at bounding box center [144, 216] width 44 height 12
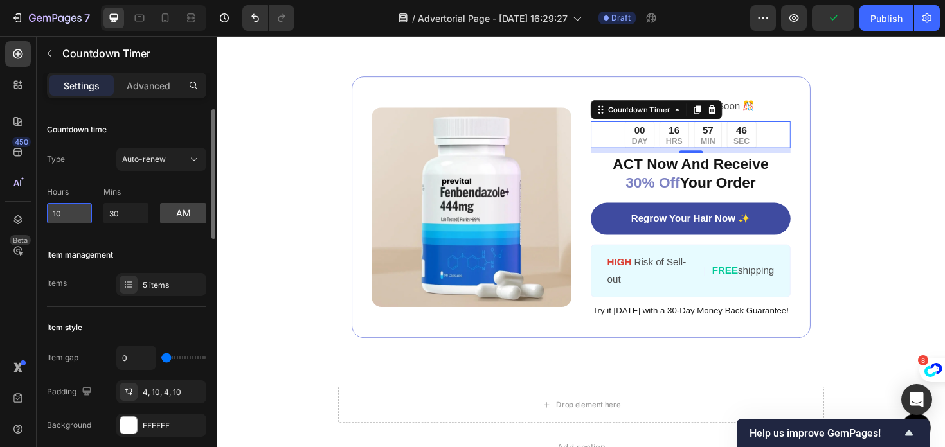
click at [73, 213] on input "10" at bounding box center [69, 213] width 45 height 21
type input "1"
type input "12"
click at [122, 214] on input "30" at bounding box center [125, 213] width 45 height 21
type input "3"
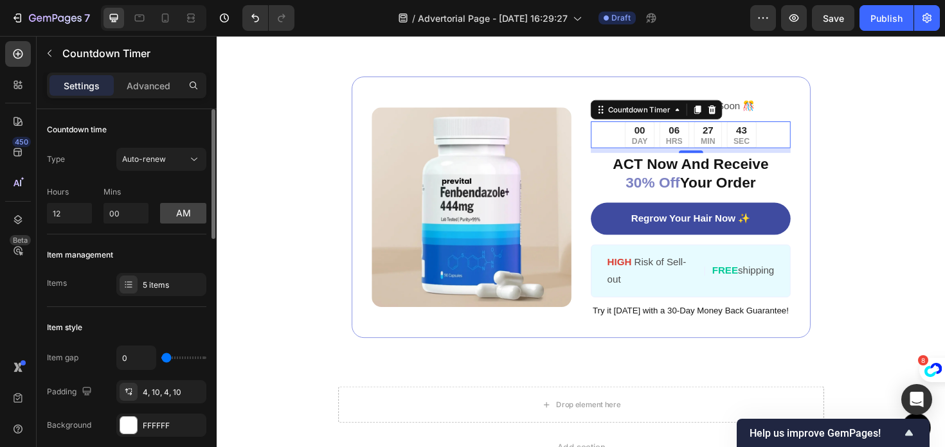
type input "0"
click at [89, 181] on div "Hours 12 Mins 0 am" at bounding box center [126, 202] width 159 height 42
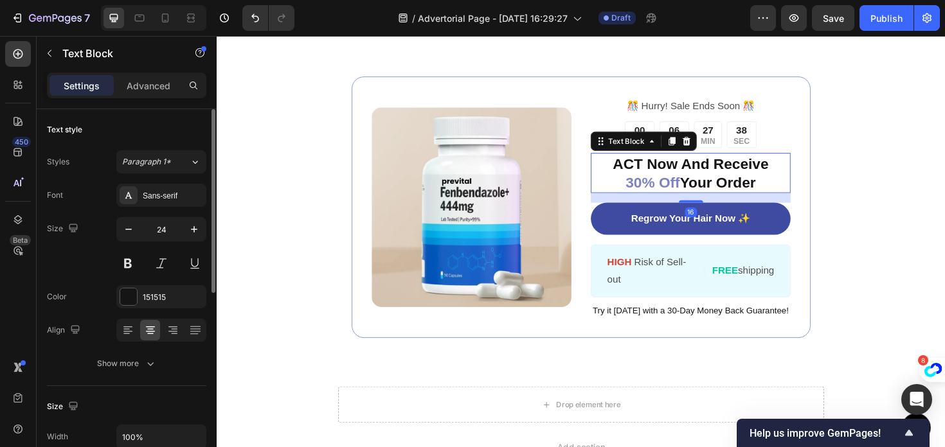
click at [687, 190] on span "30% Off" at bounding box center [677, 191] width 57 height 17
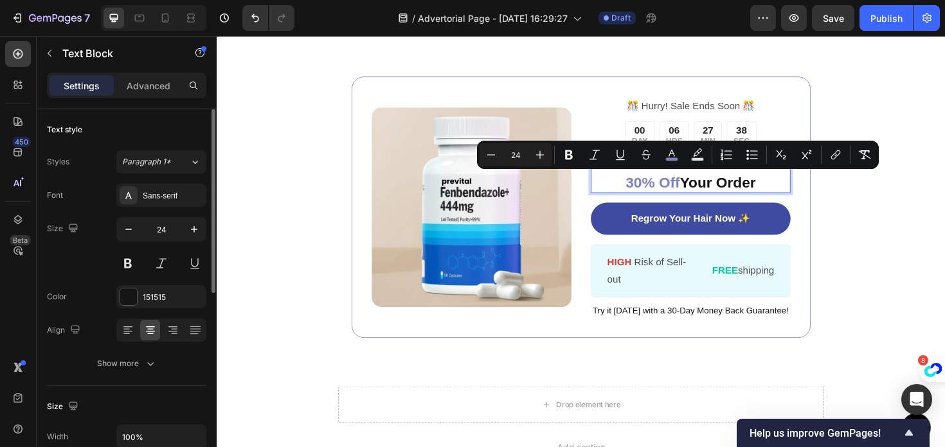
click at [705, 189] on p "ACT Now And Receive 30% Off Your Order" at bounding box center [718, 181] width 209 height 40
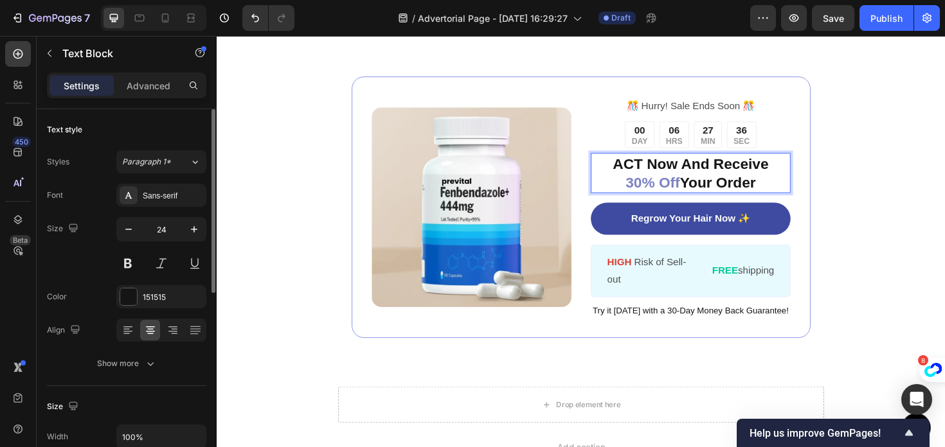
drag, startPoint x: 798, startPoint y: 189, endPoint x: 739, endPoint y: 166, distance: 63.3
click at [739, 166] on p "ACT Now And Receive 30% Off Your Order" at bounding box center [718, 181] width 209 height 40
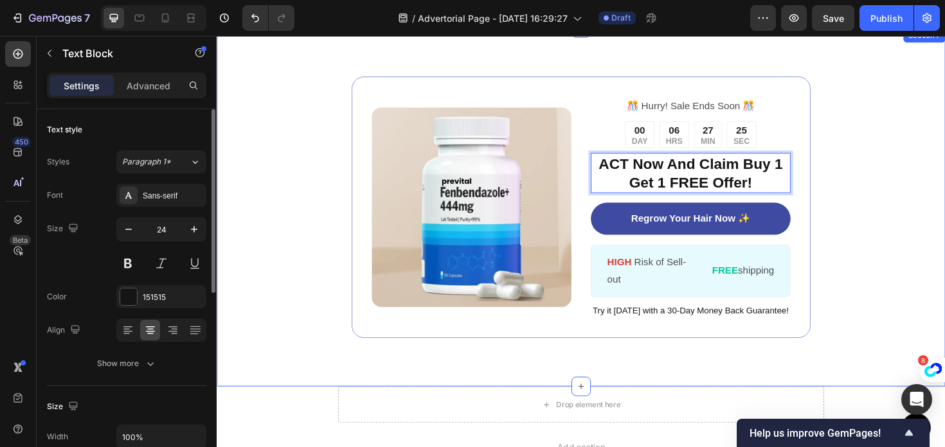
click at [889, 233] on div "Image ️🎊 Hurry! Sale Ends Soon ️🎊 Text Block 00 DAY 06 HRS 27 MIN 25 SEC Countd…" at bounding box center [602, 218] width 771 height 380
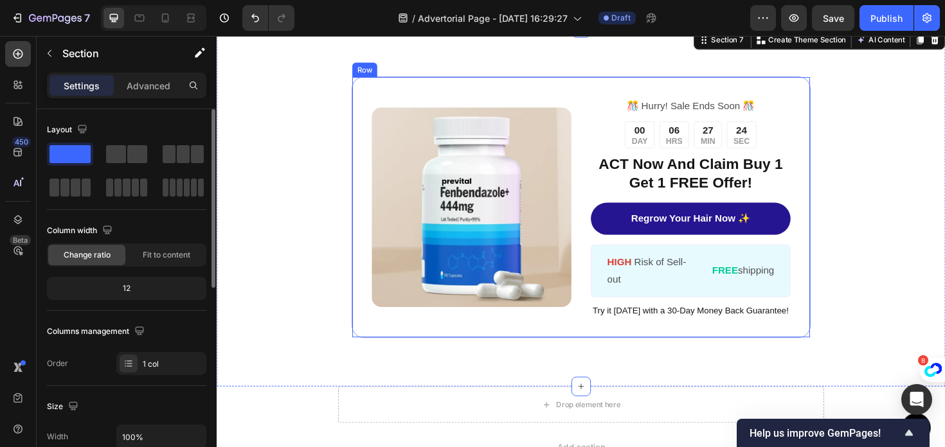
click at [812, 232] on link "Regrow Your Hair Now ✨" at bounding box center [717, 230] width 211 height 34
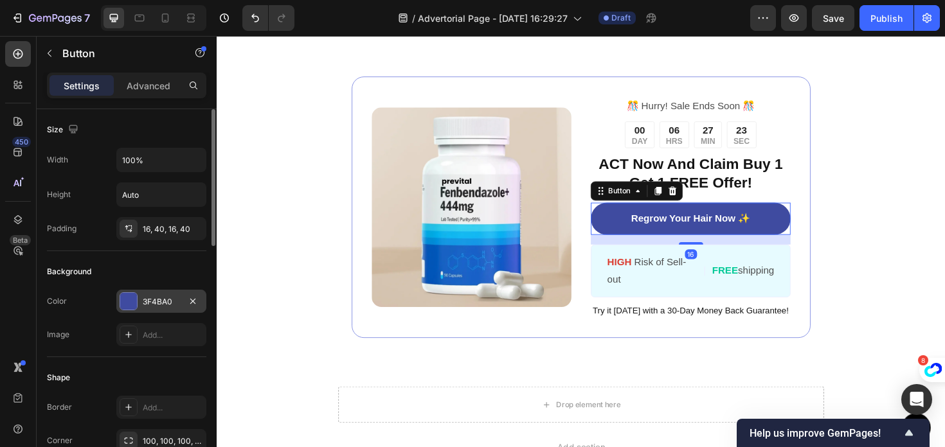
click at [164, 299] on div "3F4BA0" at bounding box center [161, 302] width 37 height 12
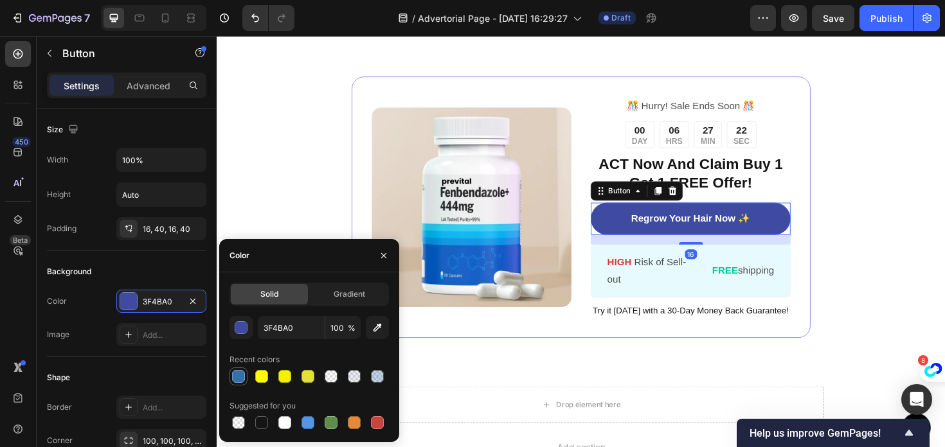
click at [236, 373] on div at bounding box center [238, 376] width 13 height 13
type input "366FA9"
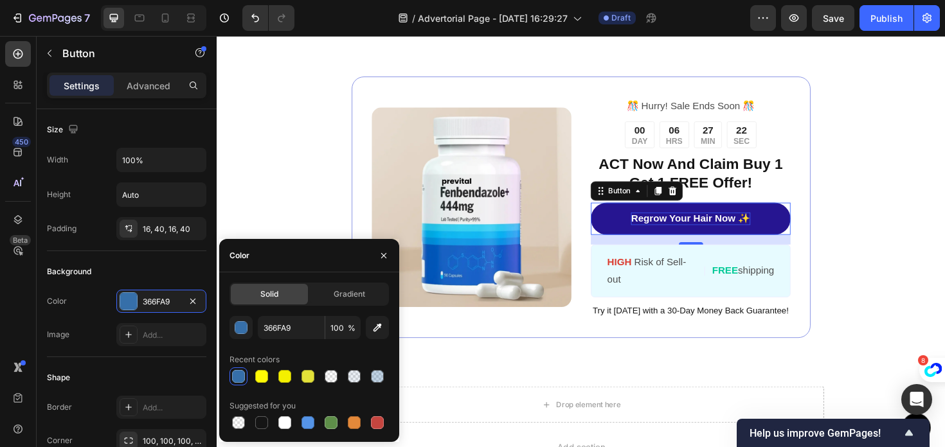
click at [688, 227] on p "Regrow Your Hair Now ✨" at bounding box center [718, 229] width 126 height 13
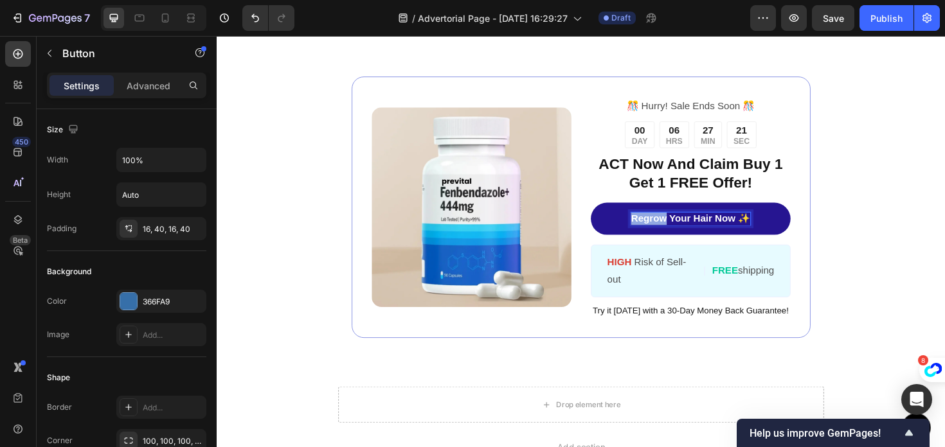
click at [688, 227] on p "Regrow Your Hair Now ✨" at bounding box center [718, 229] width 126 height 13
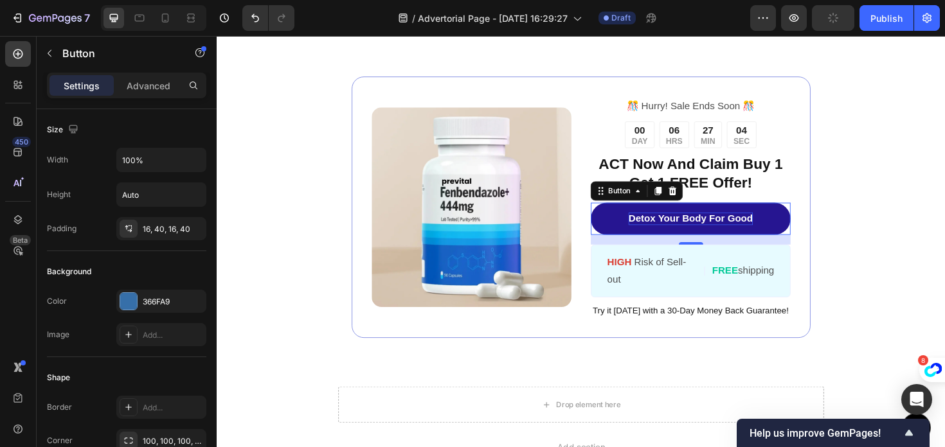
click at [623, 235] on link "Detox Your Body For Good" at bounding box center [717, 230] width 211 height 34
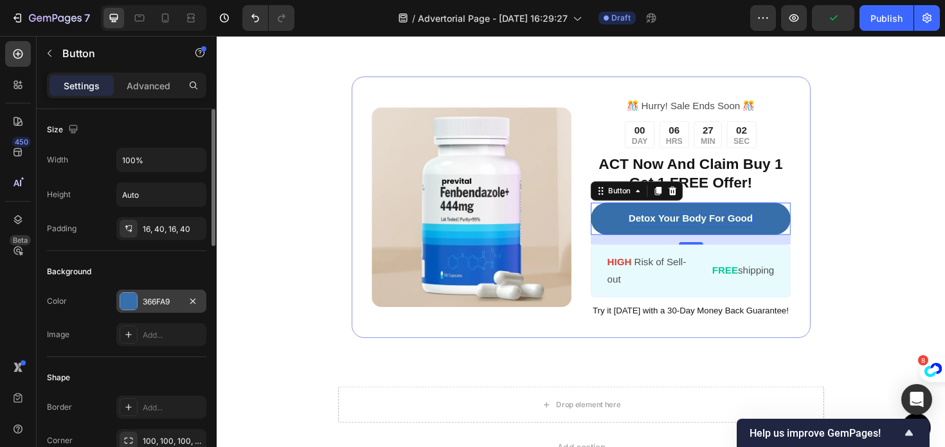
click at [158, 304] on div "366FA9" at bounding box center [161, 302] width 37 height 12
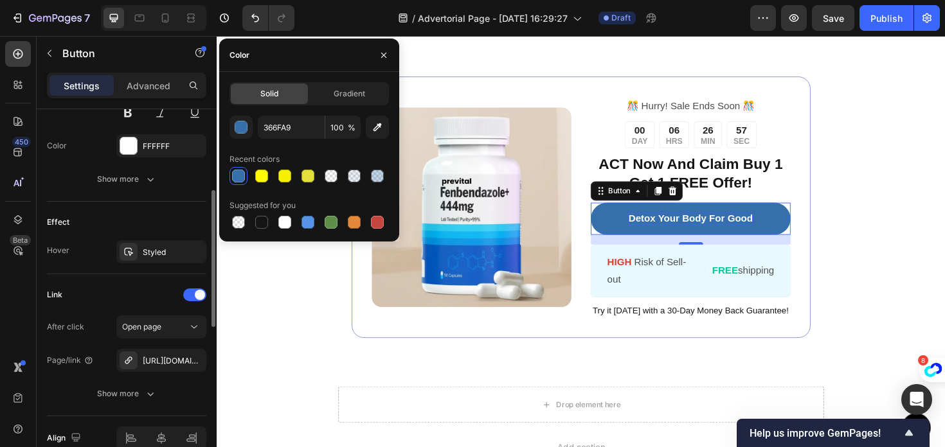
scroll to position [486, 0]
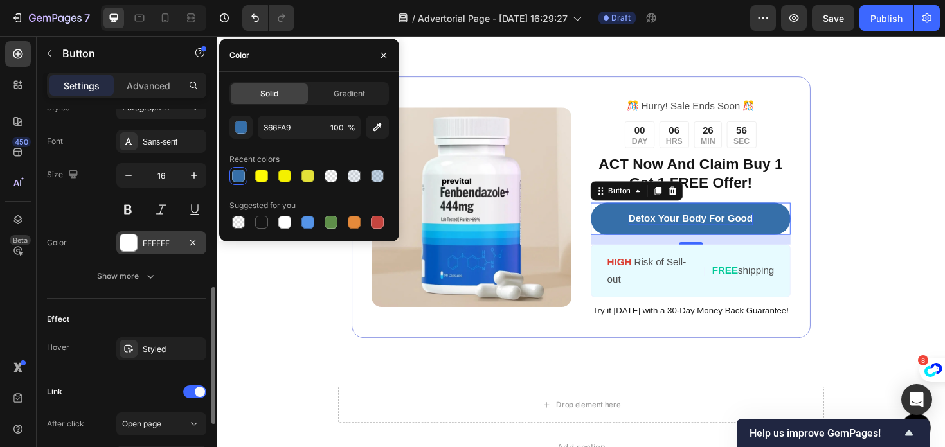
click at [150, 238] on div "FFFFFF" at bounding box center [161, 244] width 37 height 12
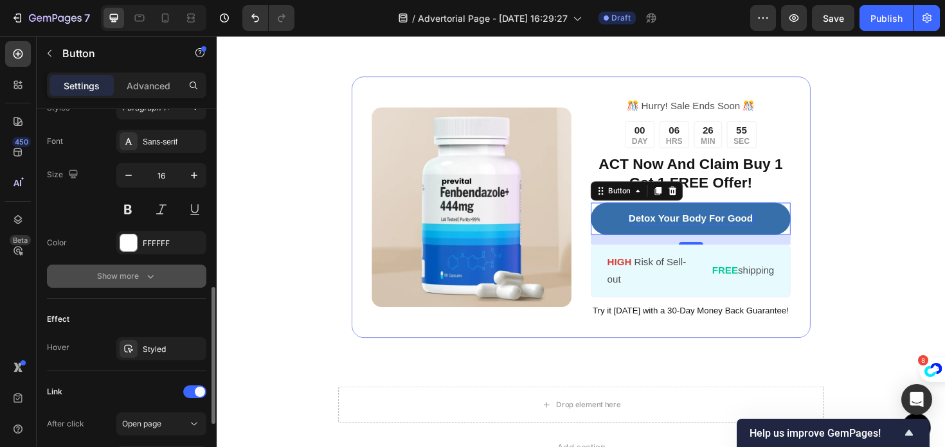
click at [124, 277] on div "Show more" at bounding box center [127, 276] width 60 height 13
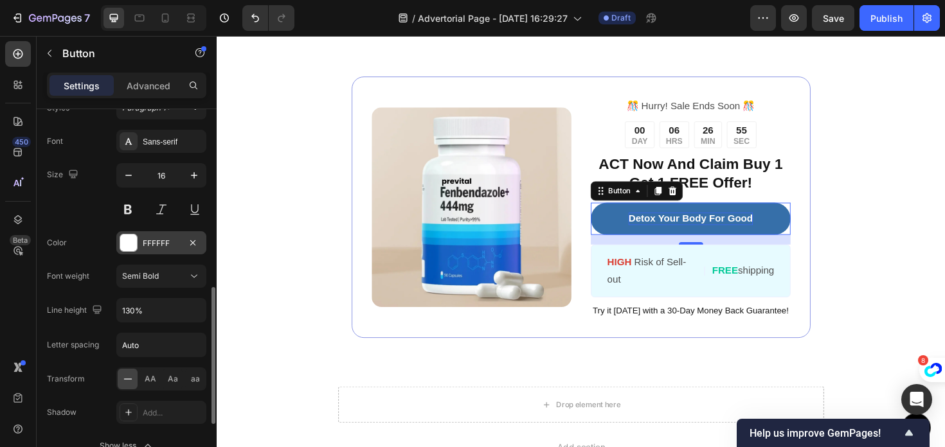
click at [159, 241] on div "FFFFFF" at bounding box center [161, 244] width 37 height 12
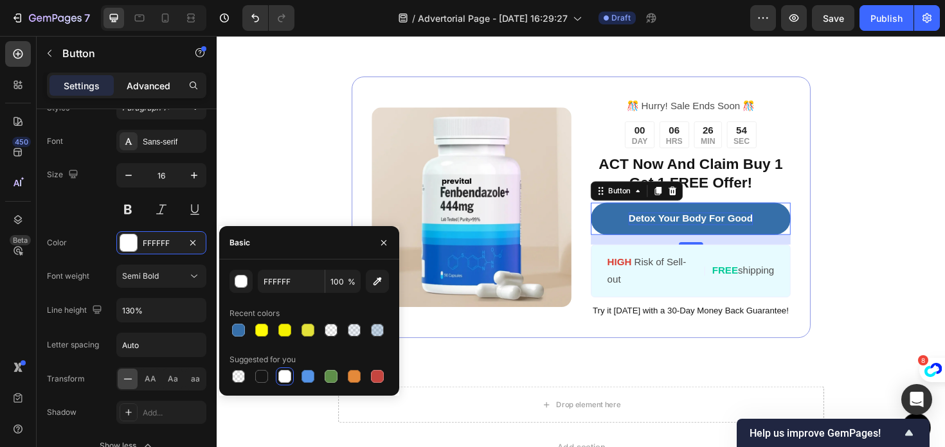
click at [148, 88] on p "Advanced" at bounding box center [149, 85] width 44 height 13
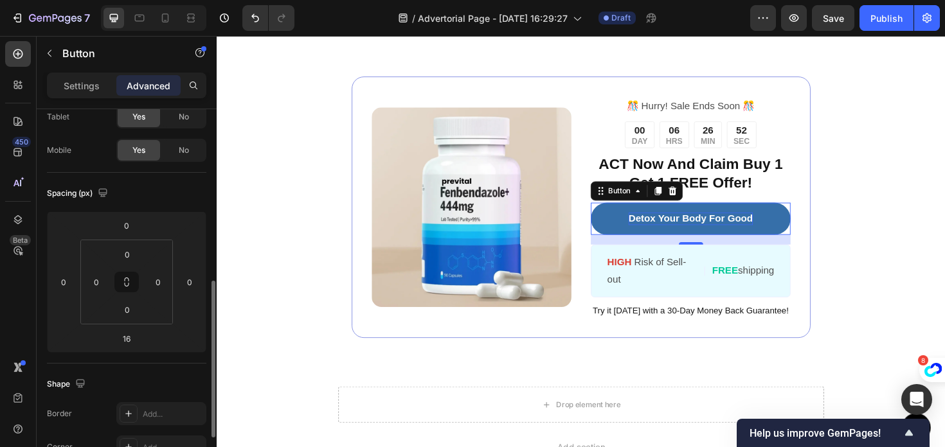
scroll to position [0, 0]
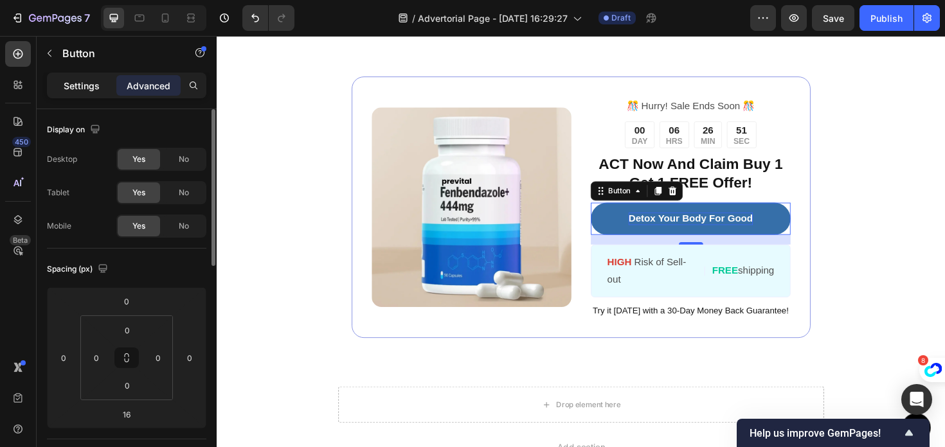
click at [98, 90] on p "Settings" at bounding box center [82, 85] width 36 height 13
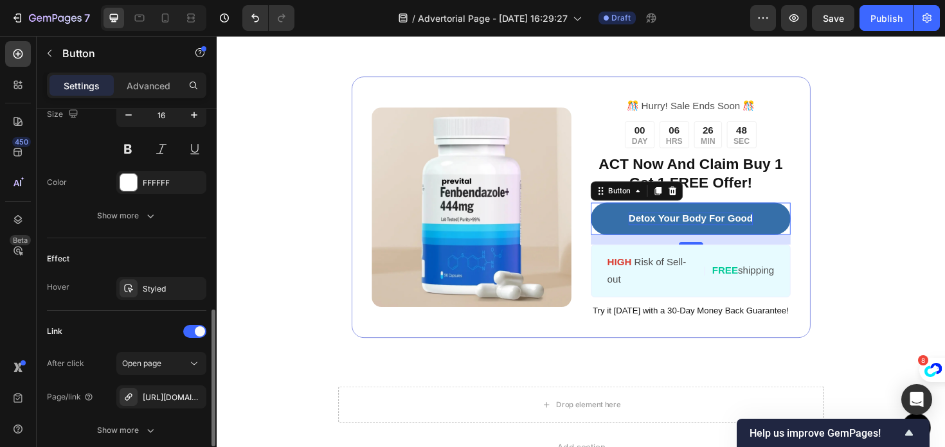
scroll to position [647, 0]
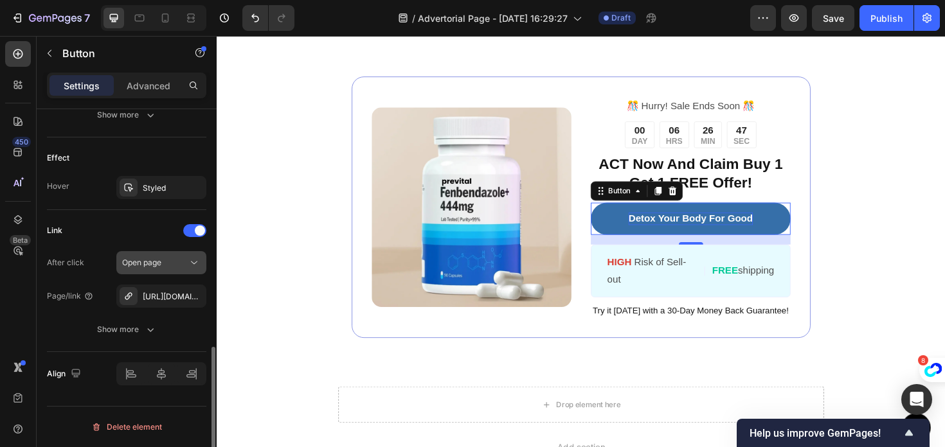
click at [142, 263] on span "Open page" at bounding box center [141, 263] width 39 height 10
click at [94, 234] on div "Link" at bounding box center [126, 230] width 159 height 21
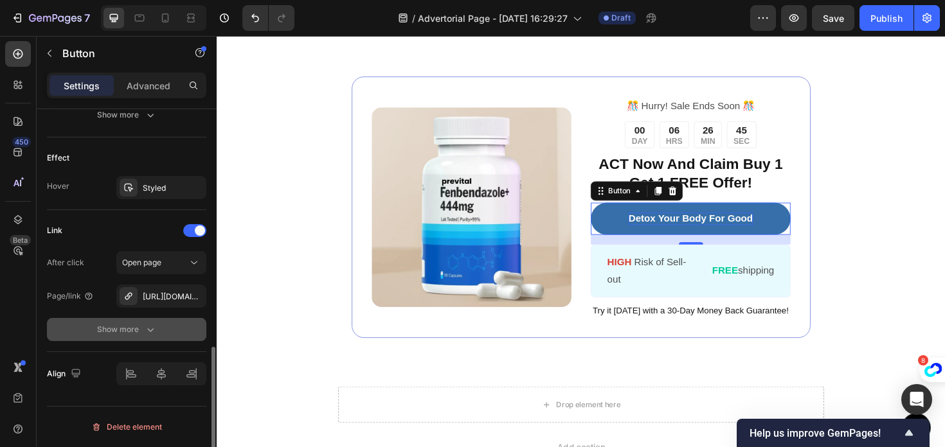
click at [120, 329] on div "Show more" at bounding box center [127, 329] width 60 height 13
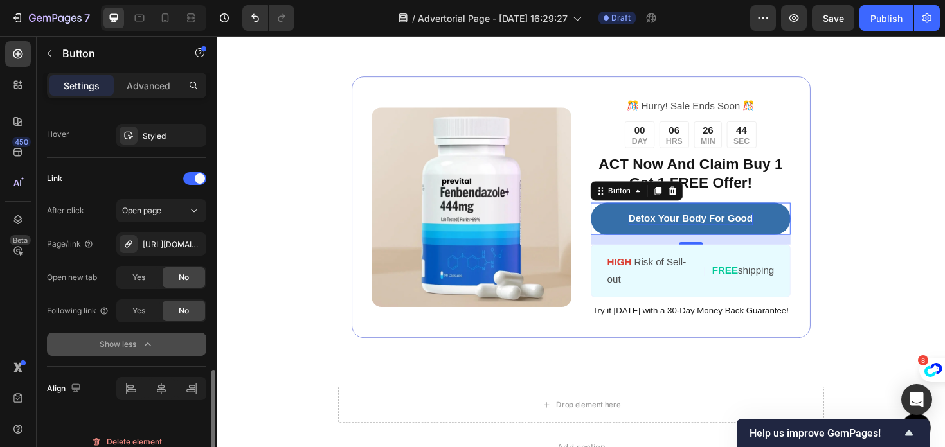
scroll to position [714, 0]
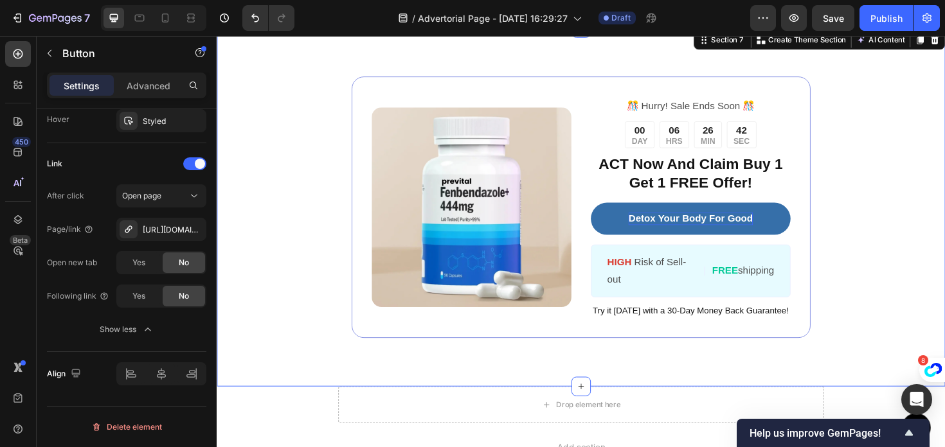
click at [944, 291] on div "Image ️🎊 Hurry! Sale Ends Soon ️🎊 Text Block 00 DAY 06 HRS 26 MIN 42 SEC Countd…" at bounding box center [602, 218] width 771 height 380
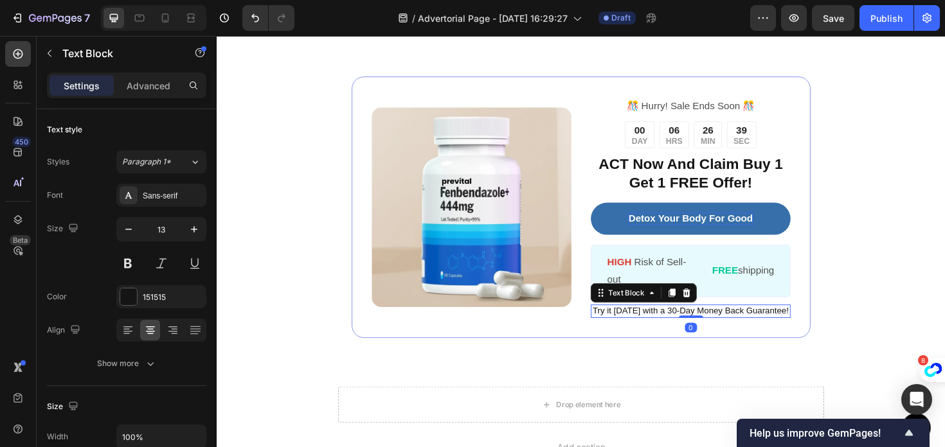
click at [683, 321] on div "Try it today with a 30-Day Money Back Guarantee!" at bounding box center [717, 328] width 211 height 14
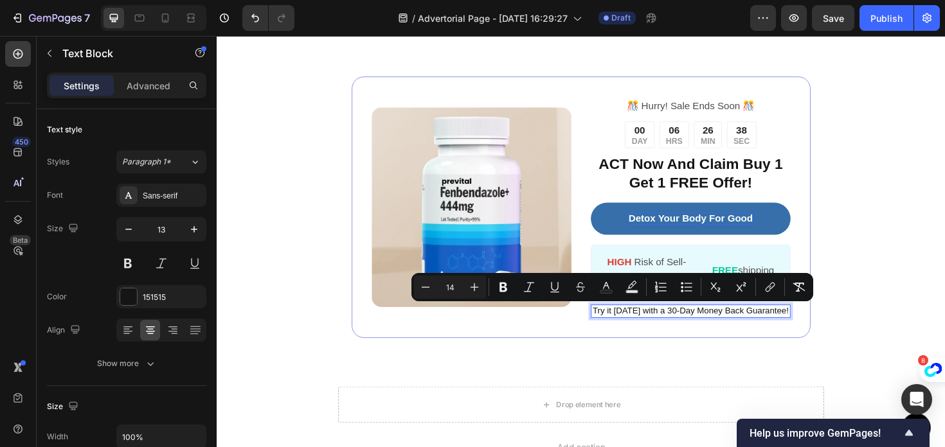
click at [694, 323] on span "Try it today with a 30-Day Money Back Guarantee!" at bounding box center [718, 327] width 208 height 10
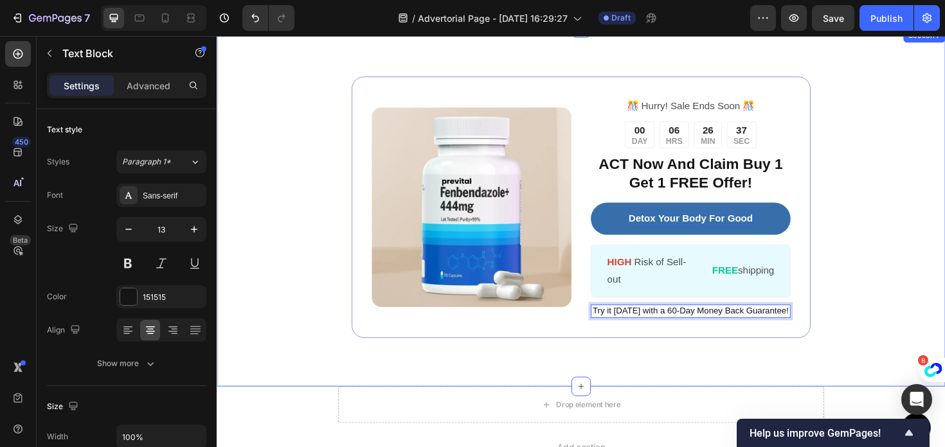
click at [908, 298] on div "Image ️🎊 Hurry! Sale Ends Soon ️🎊 Text Block 00 DAY 06 HRS 26 MIN 37 SEC Countd…" at bounding box center [602, 218] width 771 height 380
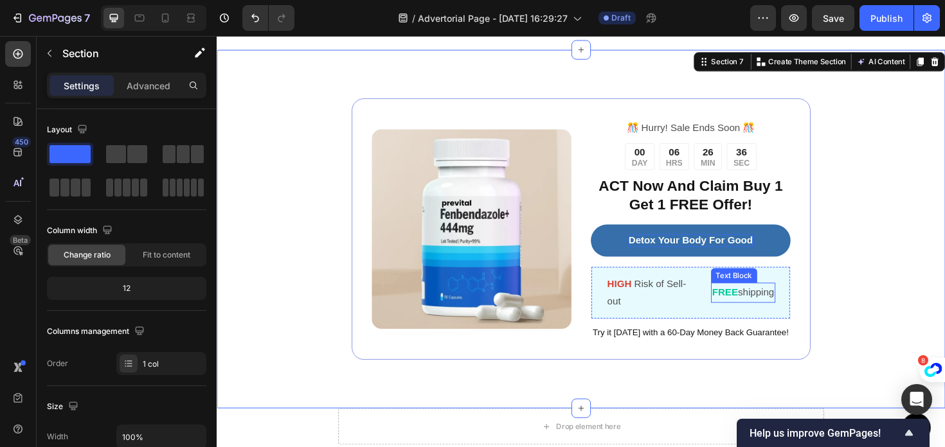
scroll to position [7918, 0]
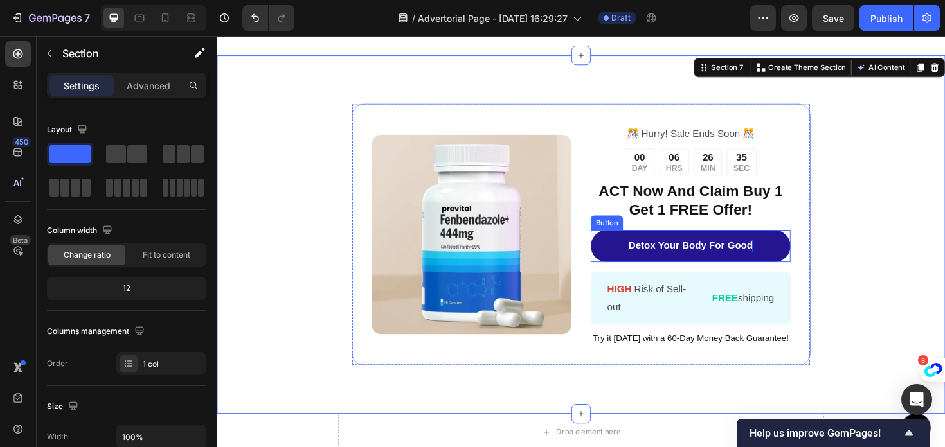
click at [631, 258] on link "Detox Your Body For Good" at bounding box center [717, 259] width 211 height 34
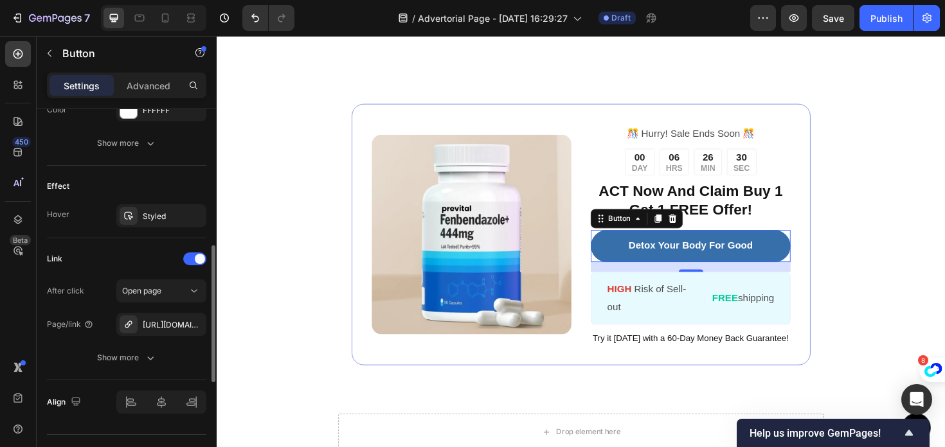
scroll to position [647, 0]
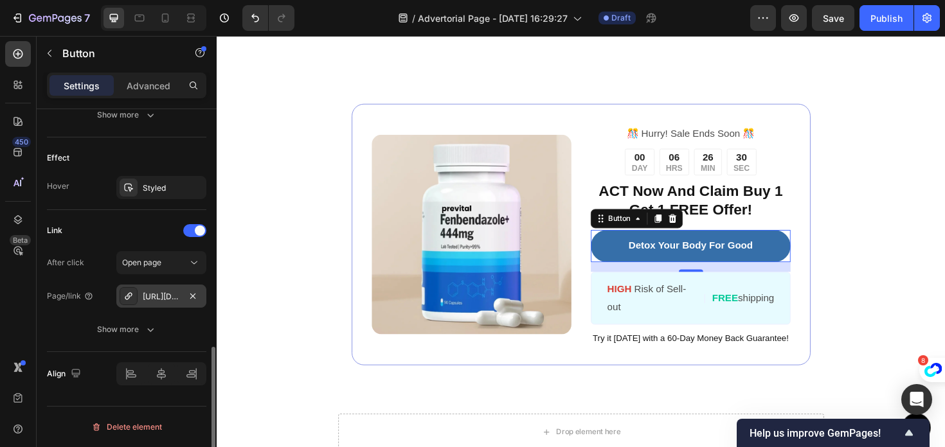
click at [163, 293] on div "[URL][DOMAIN_NAME]" at bounding box center [161, 297] width 37 height 12
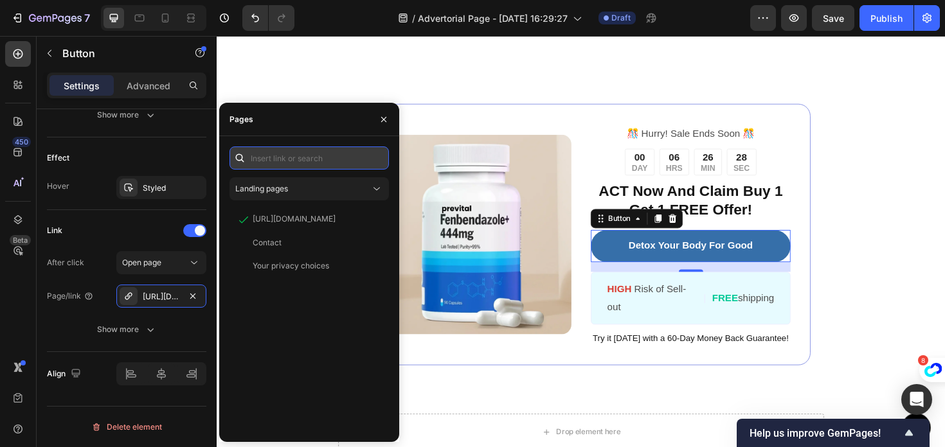
click at [284, 158] on input "text" at bounding box center [308, 158] width 159 height 23
paste input "[URL][DOMAIN_NAME][MEDICAL_DATA]"
type input "[URL][DOMAIN_NAME][MEDICAL_DATA]"
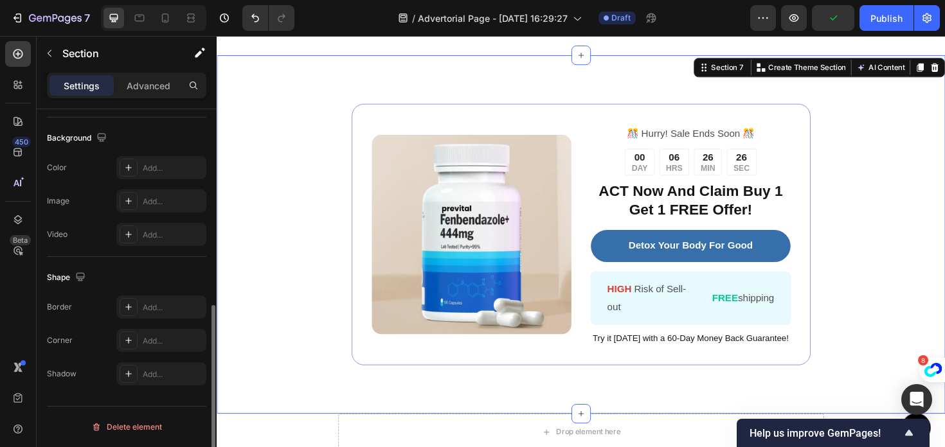
click at [294, 98] on div "Image ️🎊 Hurry! Sale Ends Soon ️🎊 Text Block 00 DAY 06 HRS 26 MIN 26 SEC Countd…" at bounding box center [602, 247] width 771 height 380
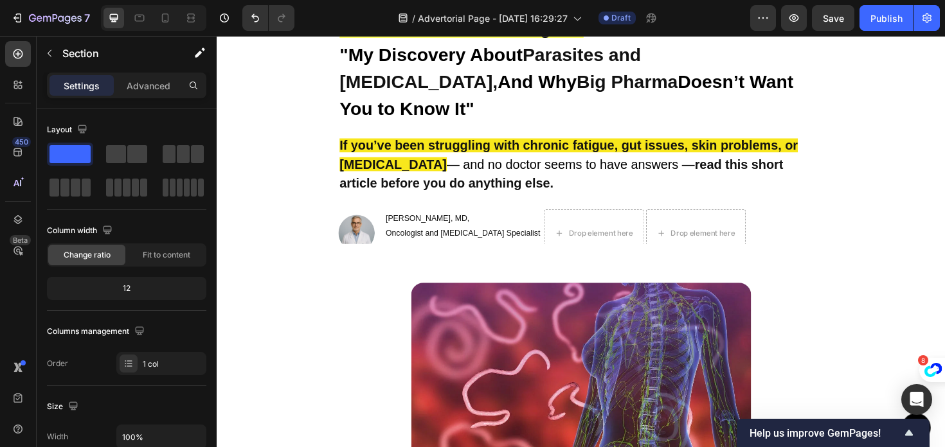
scroll to position [0, 0]
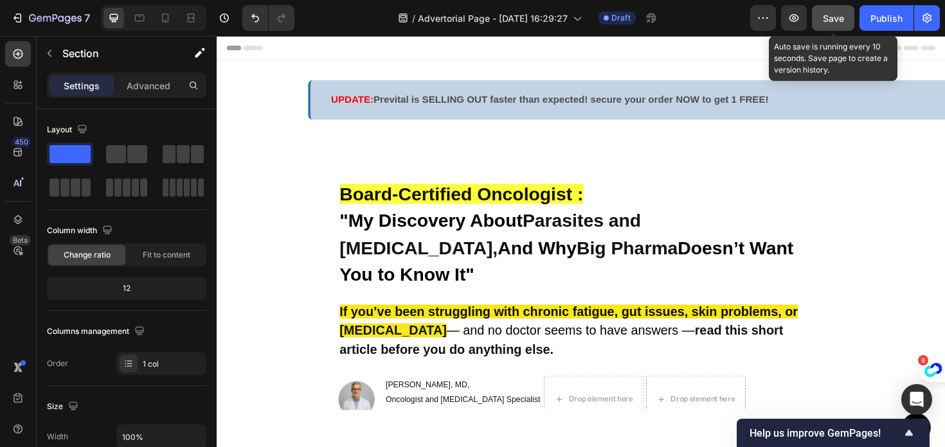
click at [837, 14] on span "Save" at bounding box center [833, 18] width 21 height 11
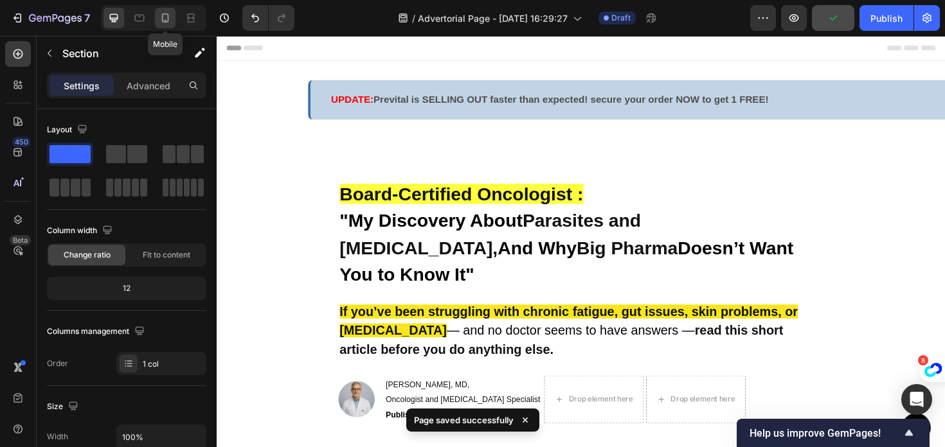
click at [158, 20] on div at bounding box center [165, 18] width 21 height 21
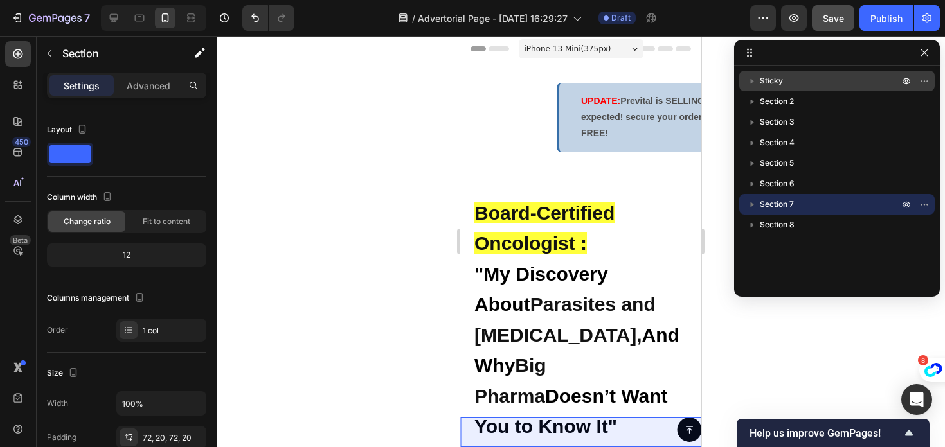
click at [801, 83] on p "Sticky" at bounding box center [830, 81] width 141 height 13
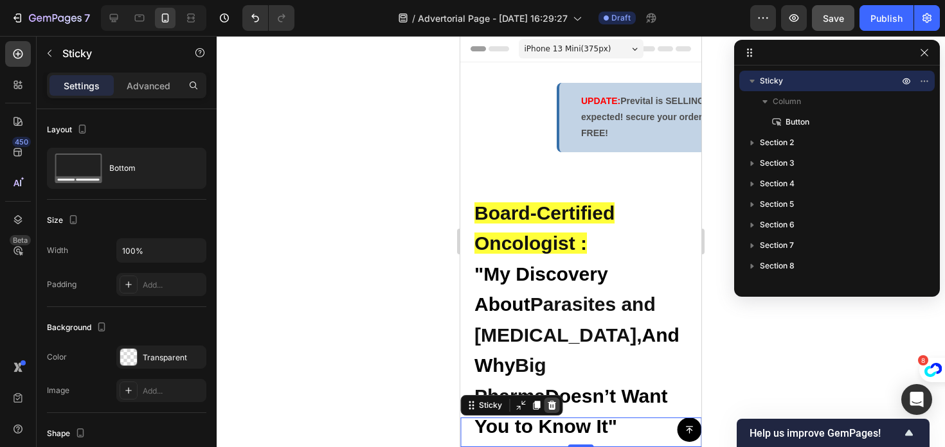
click at [550, 407] on icon at bounding box center [552, 405] width 8 height 9
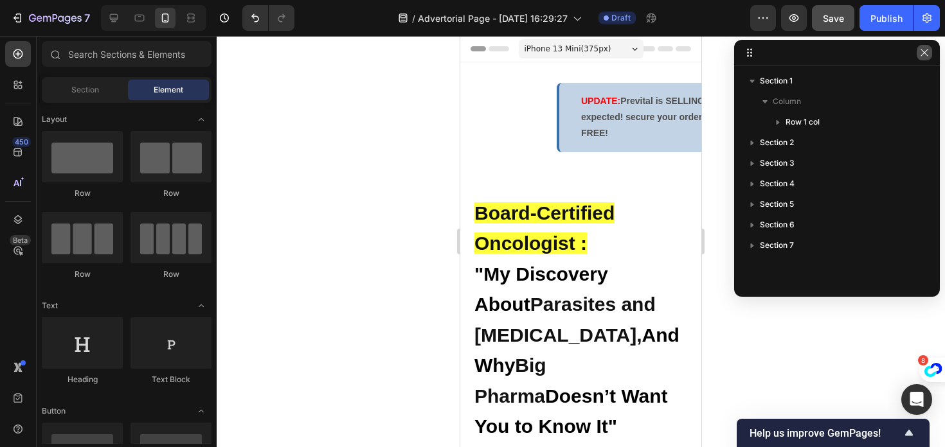
click at [925, 49] on icon "button" at bounding box center [924, 53] width 10 height 10
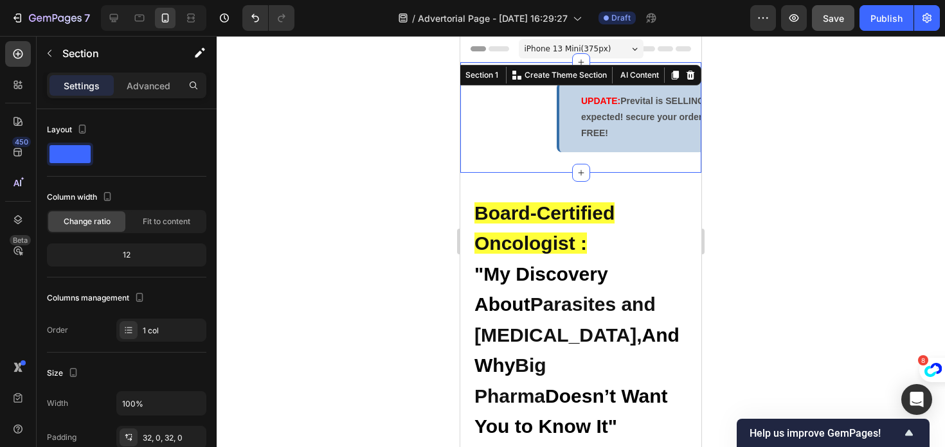
click at [553, 114] on div "UPDATE: Prevital is SELLING OUT faster than expected! secure your order NOW to …" at bounding box center [580, 117] width 241 height 69
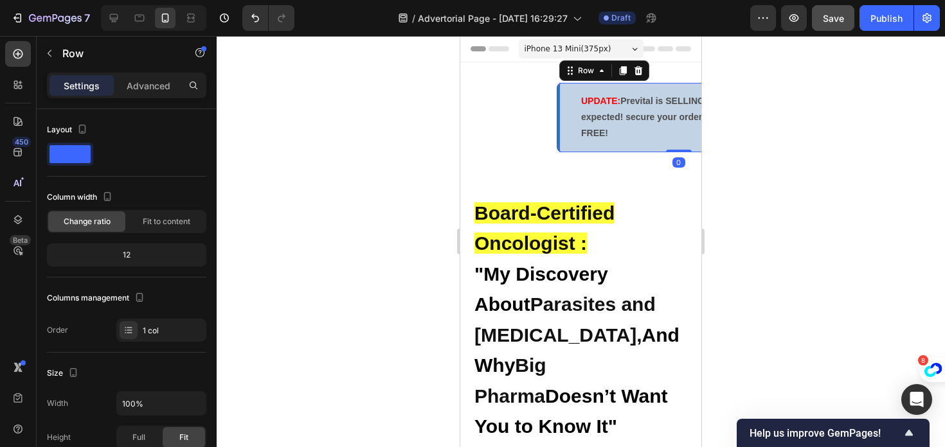
click at [573, 115] on div "UPDATE: Prevital is SELLING OUT faster than expected! secure your order NOW to …" at bounding box center [677, 117] width 241 height 69
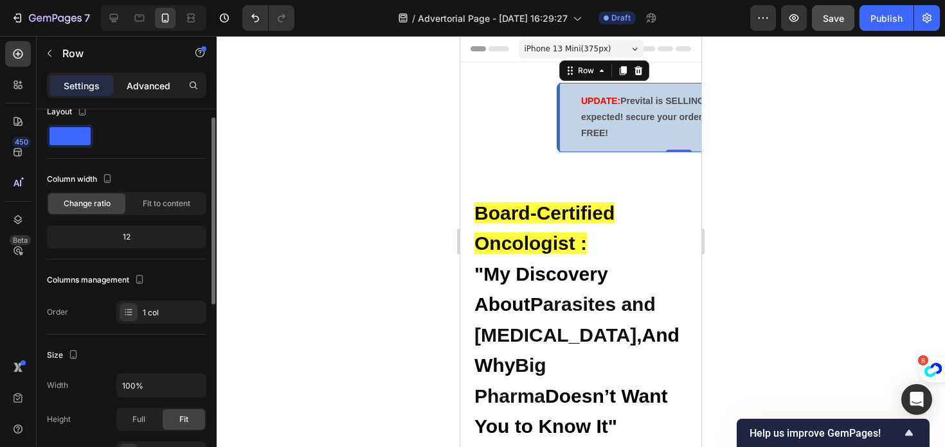
click at [142, 95] on div "Advanced" at bounding box center [148, 85] width 64 height 21
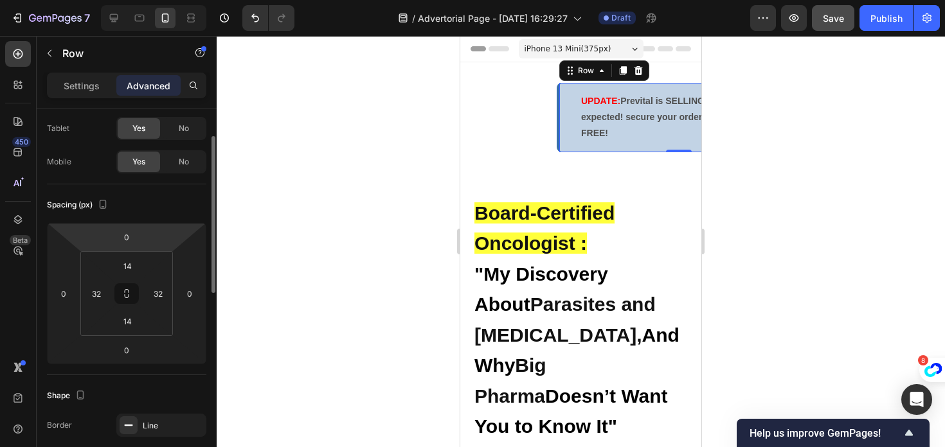
scroll to position [66, 0]
click at [568, 123] on div "UPDATE: Prevital is SELLING OUT faster than expected! secure your order NOW to …" at bounding box center [677, 117] width 241 height 69
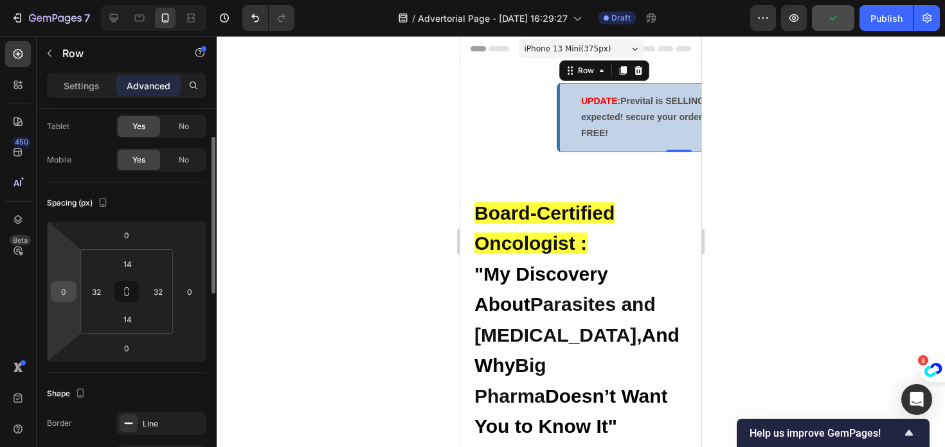
click at [72, 289] on input "0" at bounding box center [63, 291] width 19 height 19
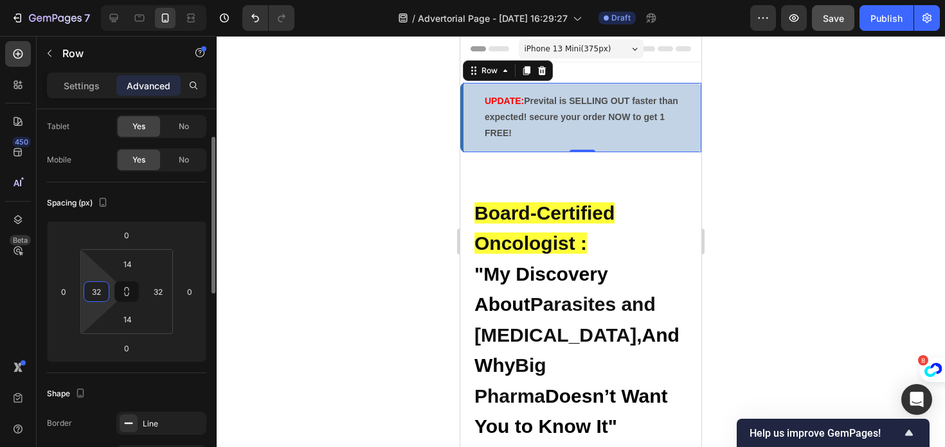
click at [97, 294] on input "32" at bounding box center [96, 291] width 19 height 19
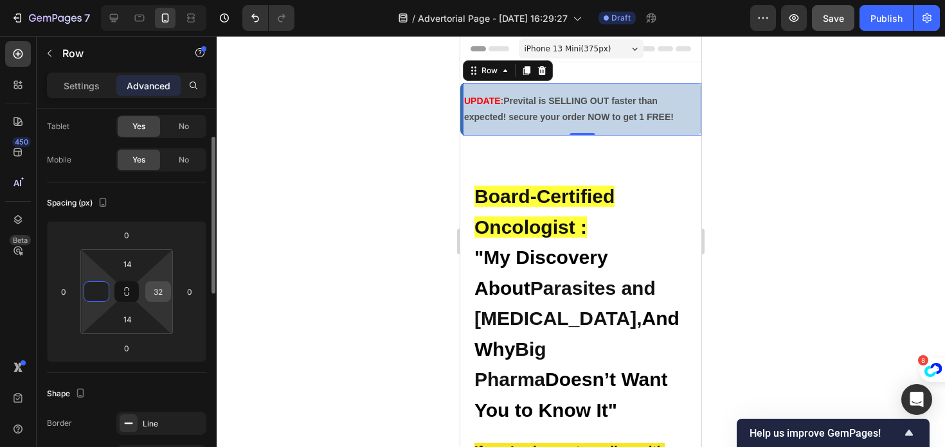
type input "0"
click at [162, 295] on input "32" at bounding box center [157, 291] width 19 height 19
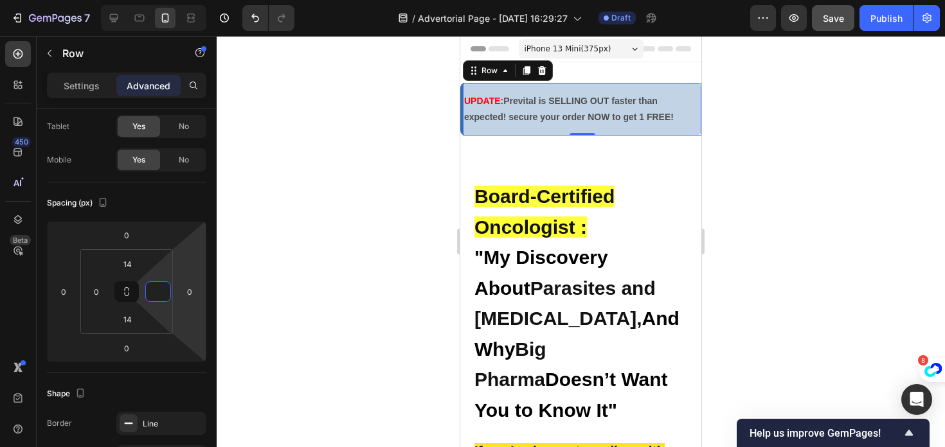
type input "0"
click at [242, 274] on div at bounding box center [581, 241] width 728 height 411
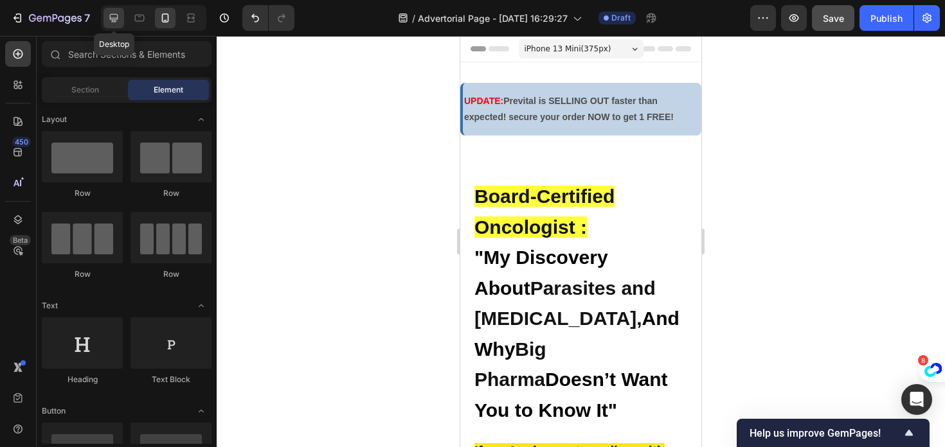
click at [112, 18] on icon at bounding box center [114, 18] width 8 height 8
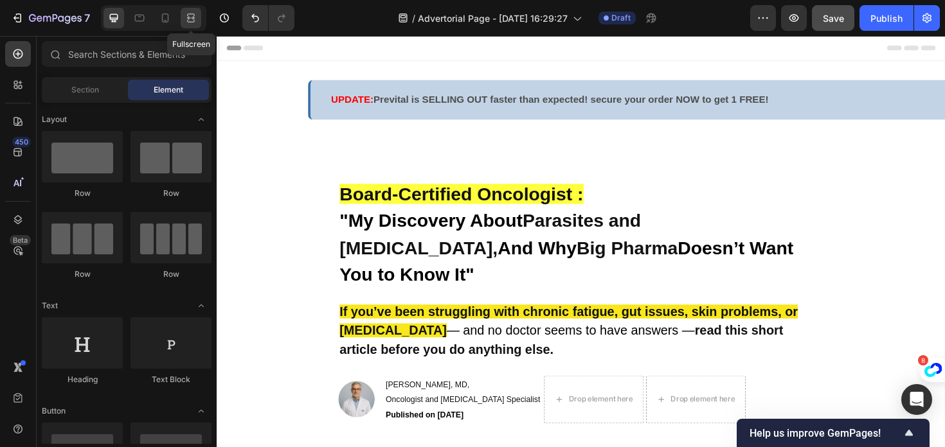
click at [191, 17] on icon at bounding box center [190, 18] width 13 height 13
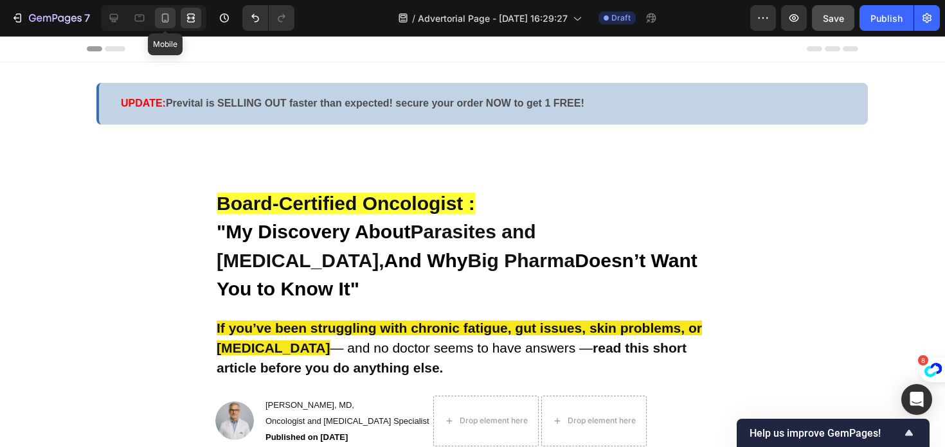
click at [159, 20] on icon at bounding box center [165, 18] width 13 height 13
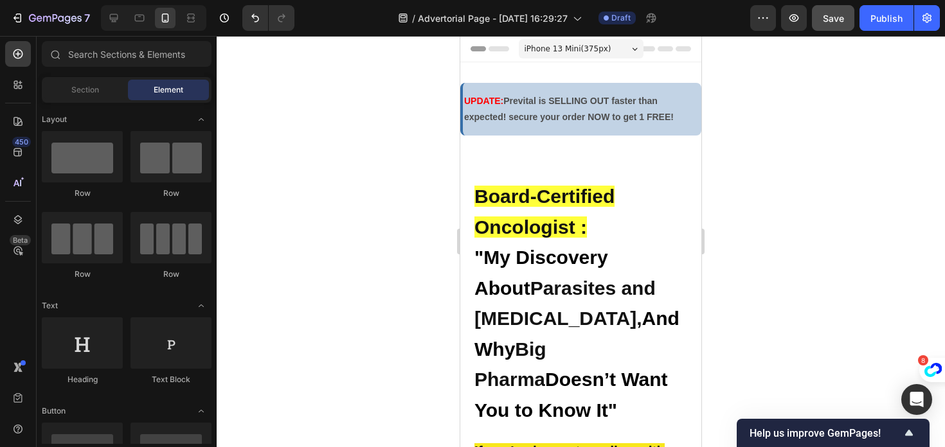
click at [407, 179] on div at bounding box center [581, 241] width 728 height 411
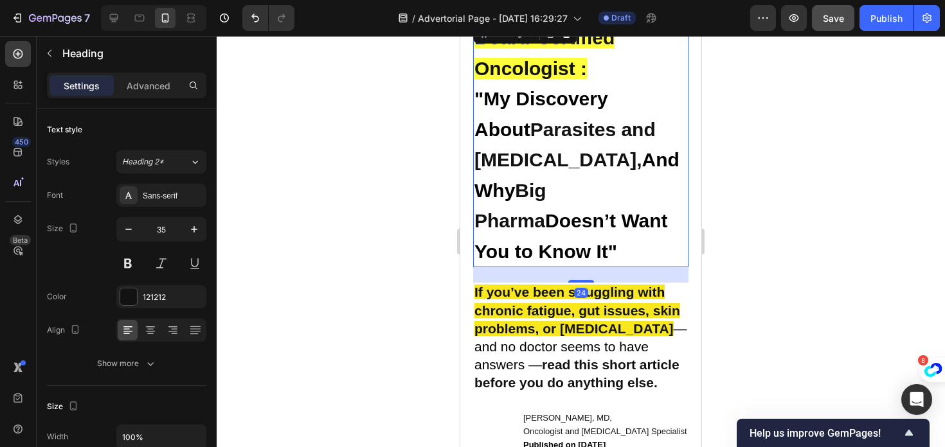
click at [540, 161] on strong "Parasites and [MEDICAL_DATA]," at bounding box center [564, 145] width 181 height 52
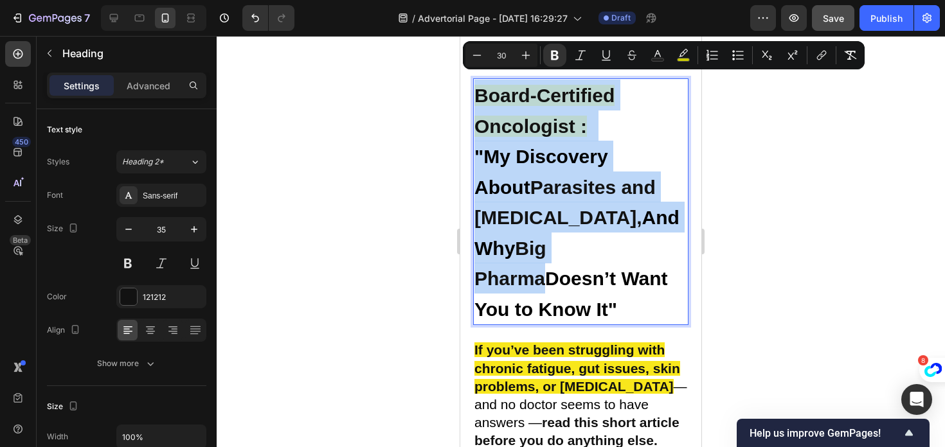
scroll to position [96, 0]
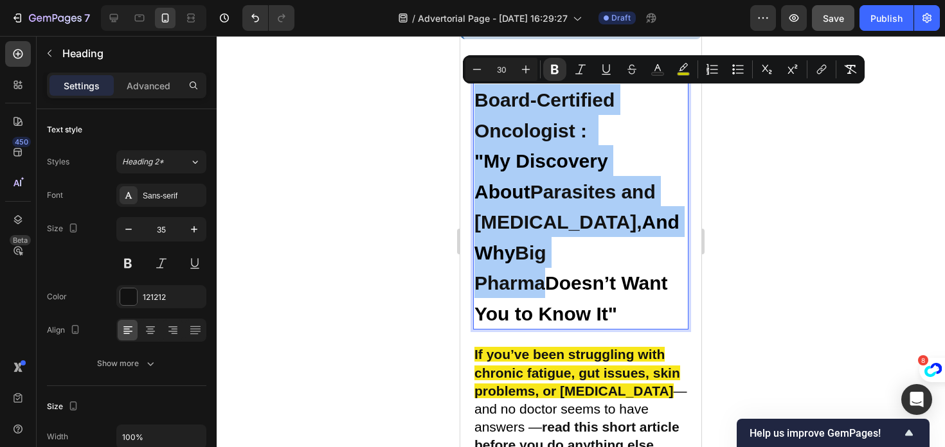
click at [506, 66] on input "30" at bounding box center [501, 69] width 26 height 15
type input "3"
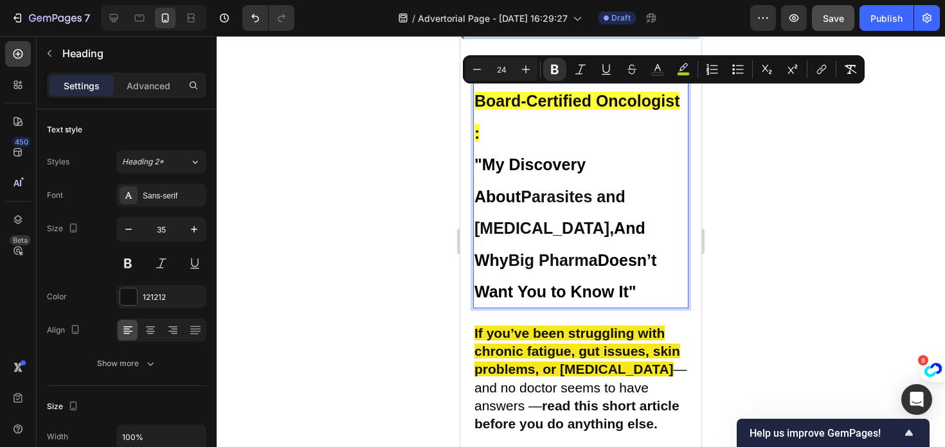
type input "24"
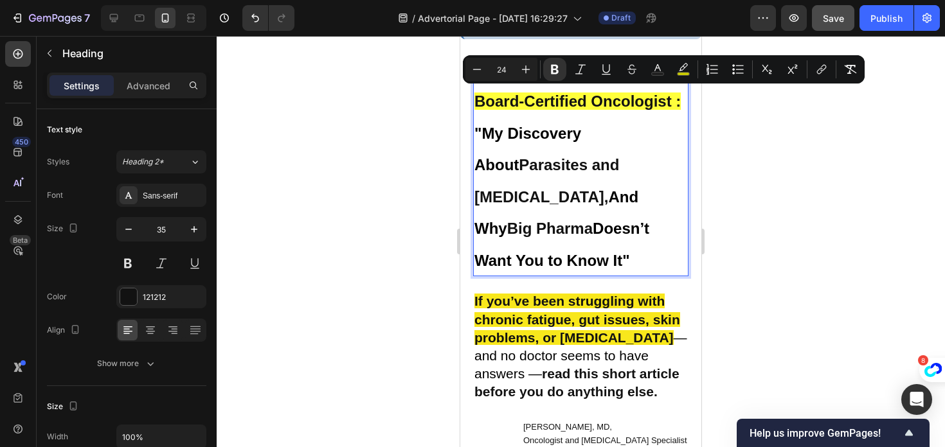
click at [334, 181] on div at bounding box center [581, 241] width 728 height 411
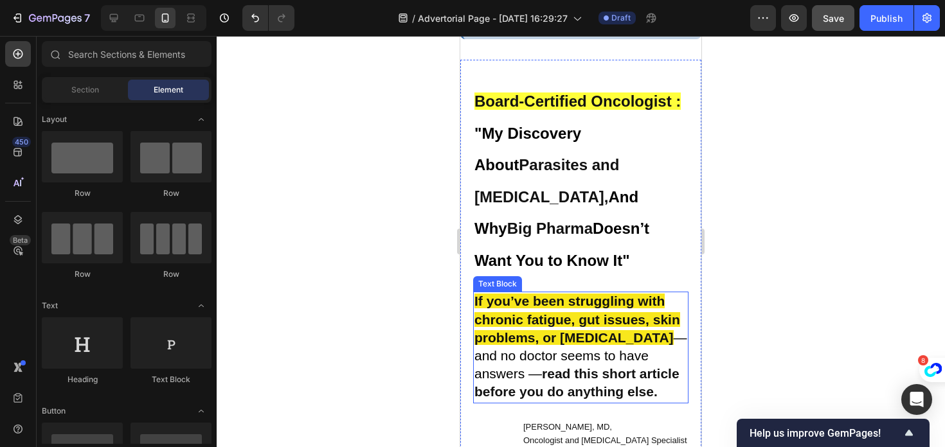
click at [490, 366] on strong "read this short article before you do anything else." at bounding box center [576, 382] width 205 height 33
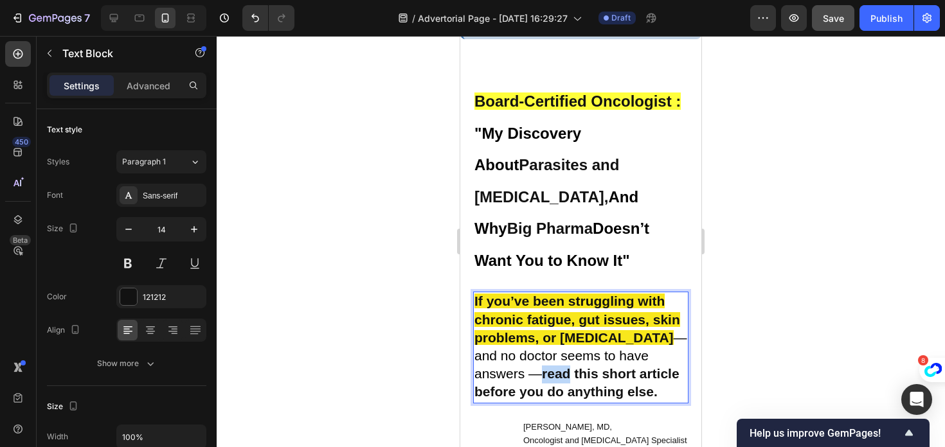
click at [490, 366] on strong "read this short article before you do anything else." at bounding box center [576, 382] width 205 height 33
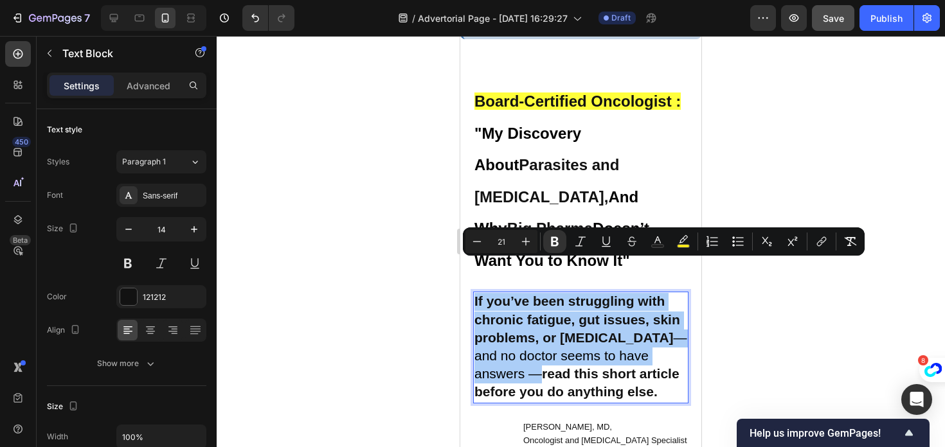
click at [505, 240] on input "21" at bounding box center [501, 241] width 26 height 15
type input "2"
type input "16"
click at [446, 301] on div at bounding box center [581, 241] width 728 height 411
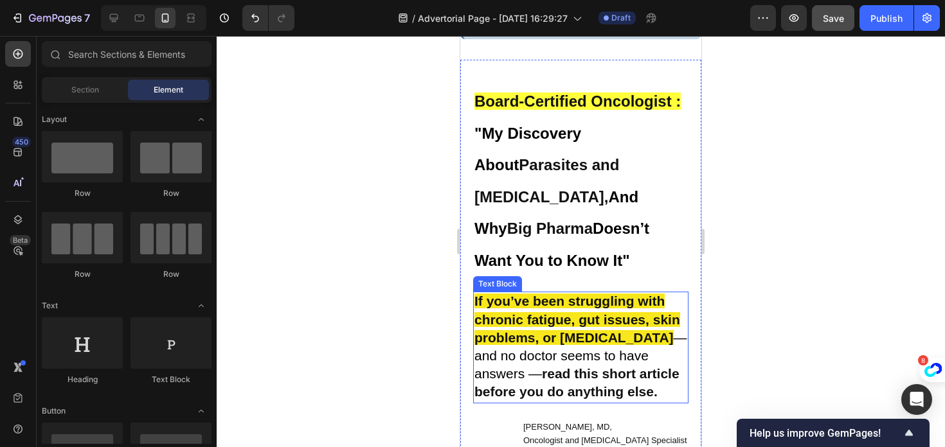
click at [517, 302] on strong "If you’ve been struggling with chronic fatigue, gut issues, skin problems, or […" at bounding box center [577, 319] width 206 height 51
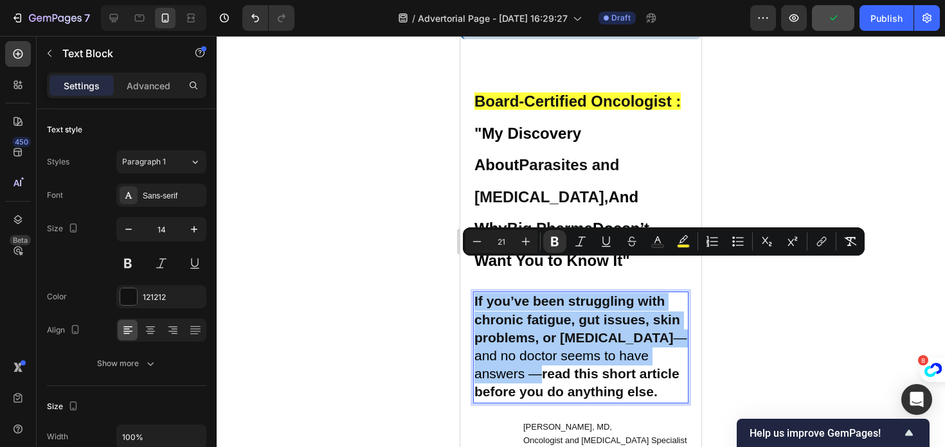
click at [506, 239] on input "21" at bounding box center [501, 241] width 26 height 15
type input "2"
type input "16"
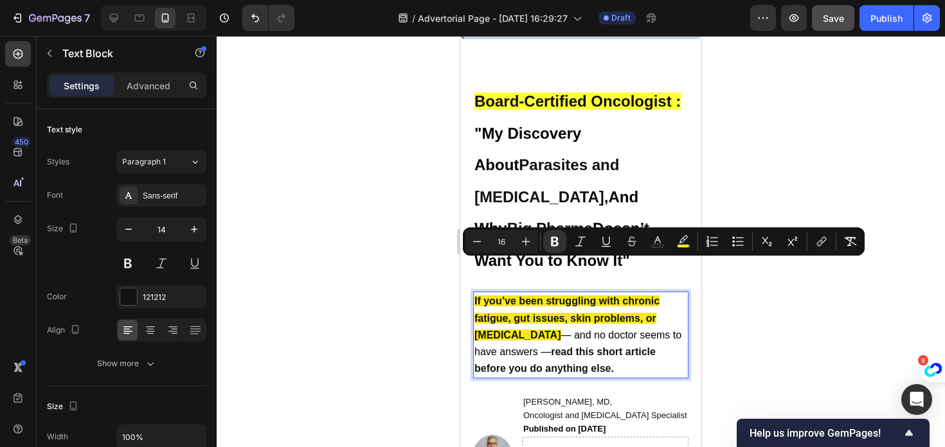
click at [431, 264] on div at bounding box center [581, 241] width 728 height 411
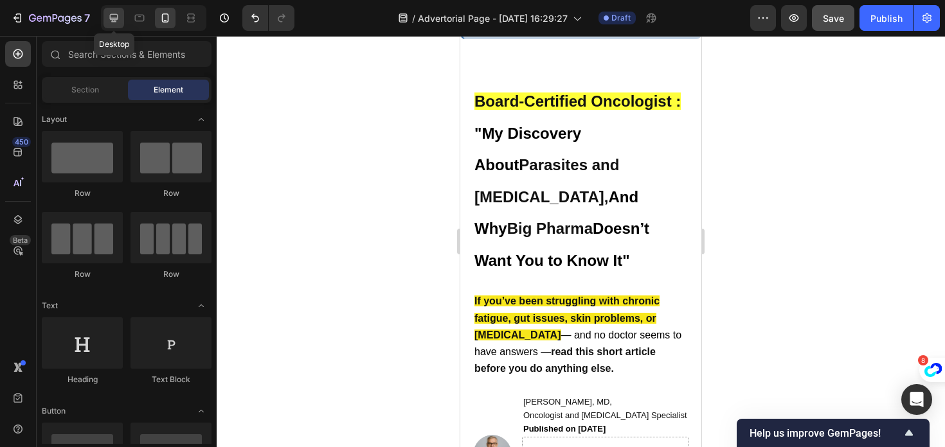
click at [110, 17] on icon at bounding box center [114, 18] width 8 height 8
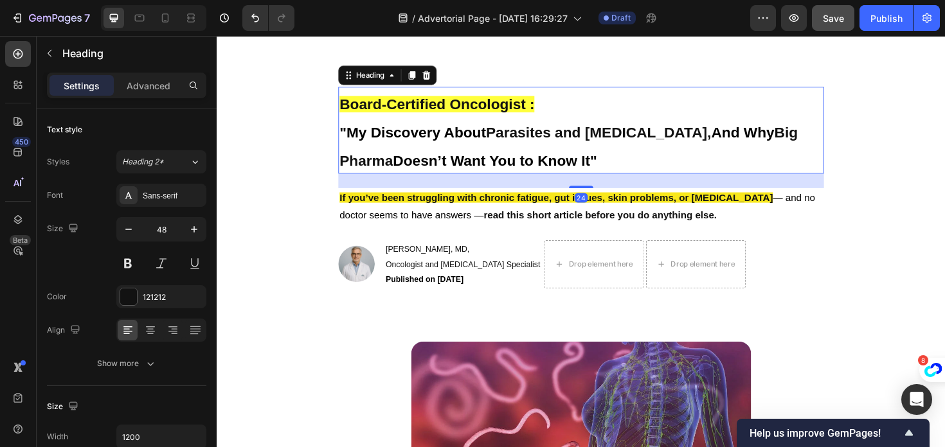
click at [448, 141] on strong ""My Discovery About" at bounding box center [423, 137] width 155 height 17
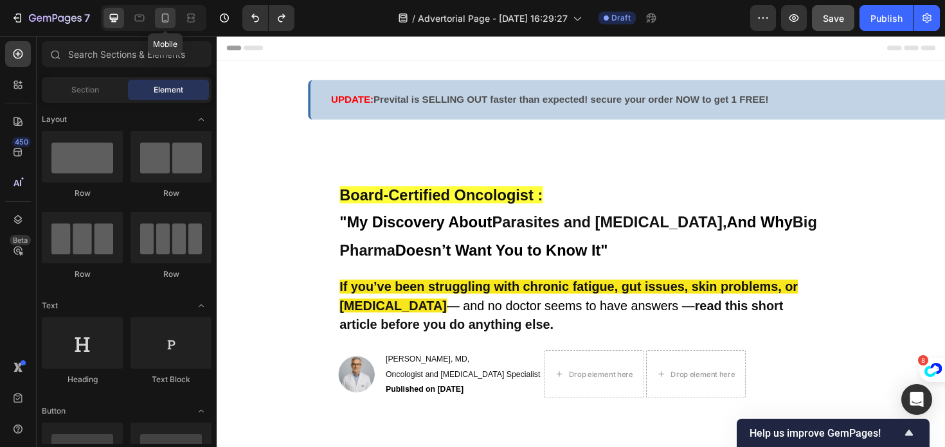
click at [163, 14] on icon at bounding box center [165, 18] width 13 height 13
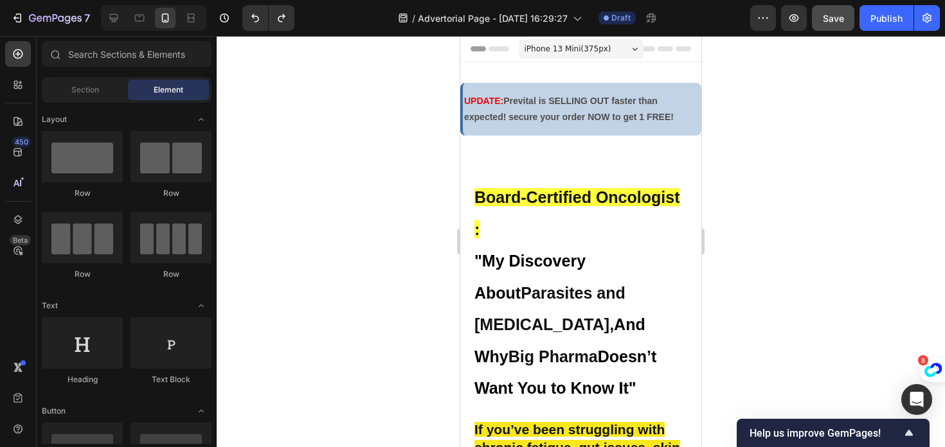
click at [346, 195] on div at bounding box center [581, 241] width 728 height 411
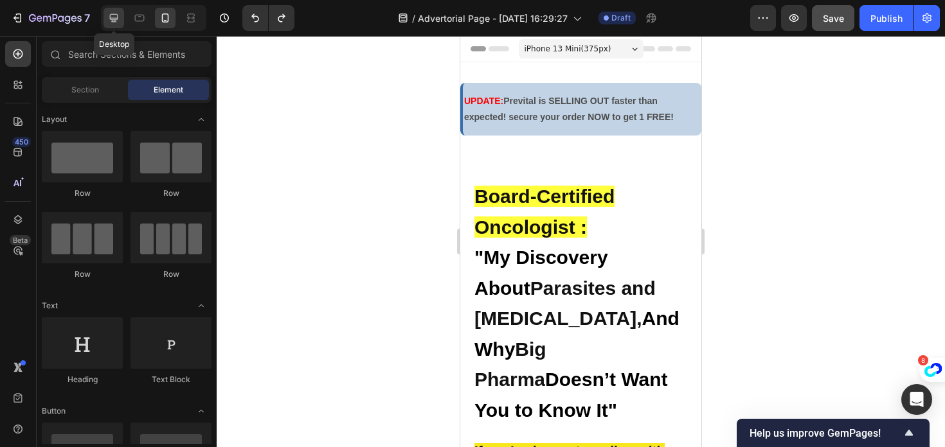
drag, startPoint x: 114, startPoint y: 16, endPoint x: 1, endPoint y: 74, distance: 127.6
click at [114, 16] on icon at bounding box center [113, 18] width 13 height 13
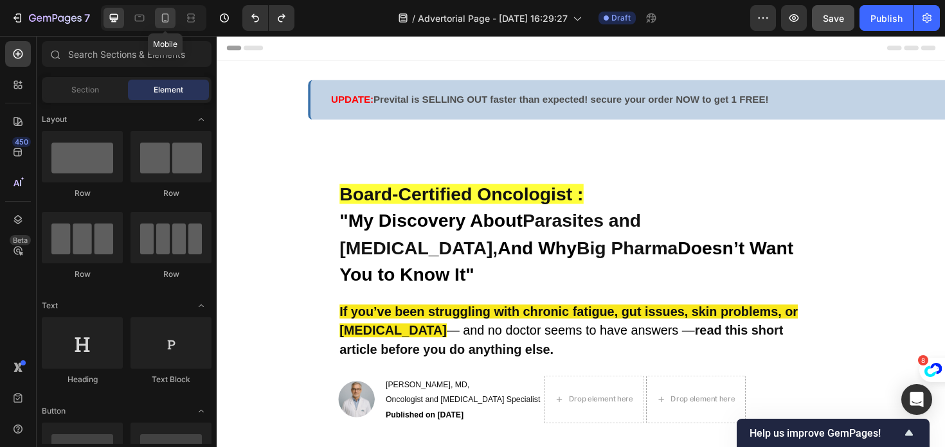
click at [162, 17] on icon at bounding box center [165, 17] width 7 height 9
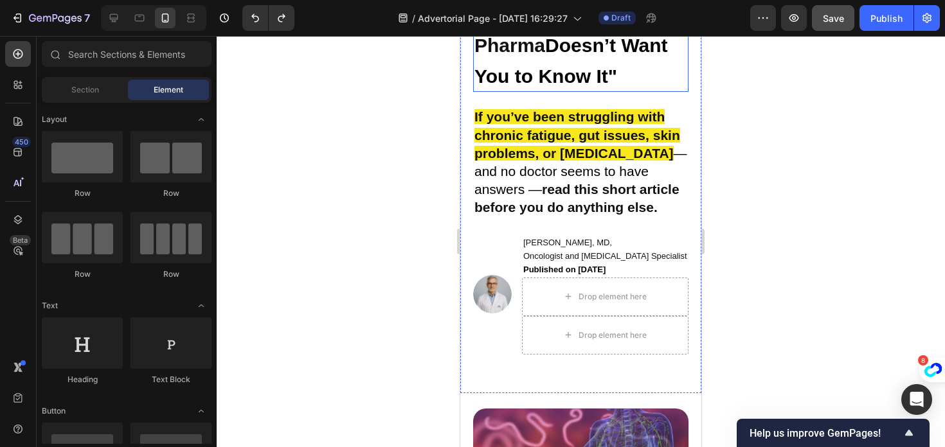
scroll to position [343, 0]
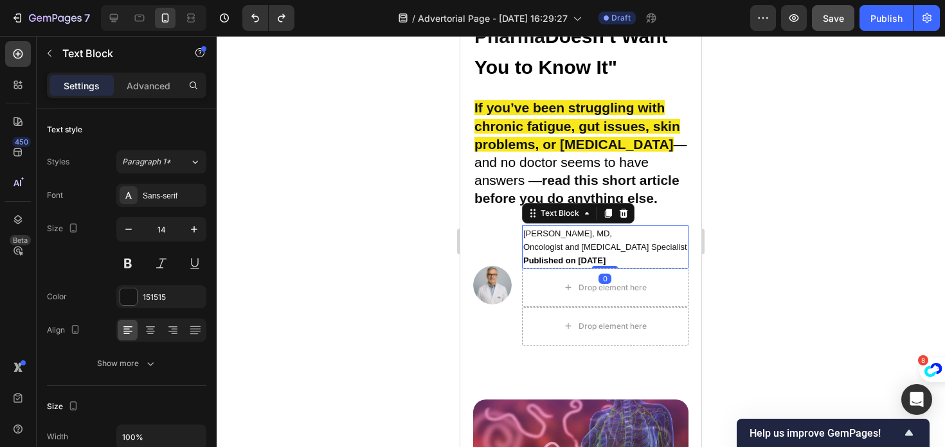
click at [536, 256] on strong "Published on [DATE]" at bounding box center [564, 261] width 82 height 10
click at [546, 269] on div "Drop element here" at bounding box center [605, 288] width 166 height 39
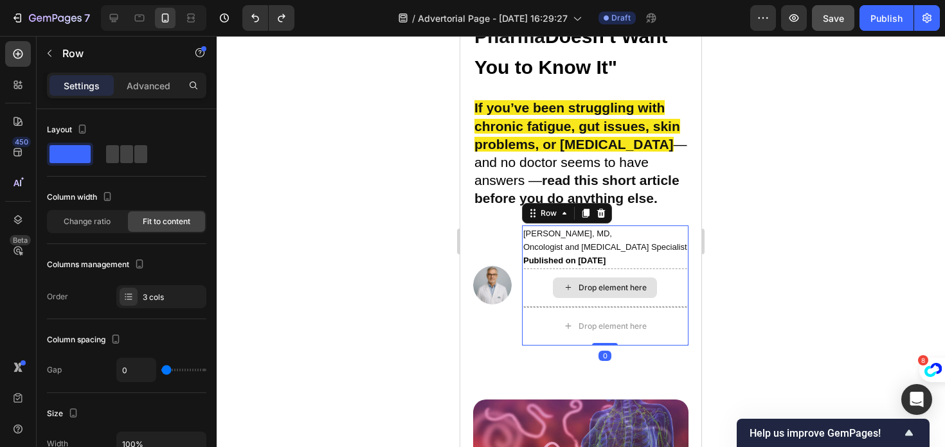
click at [548, 227] on p "[PERSON_NAME], MD, Oncologist and [MEDICAL_DATA] Specialist Published on [DATE]" at bounding box center [605, 247] width 164 height 40
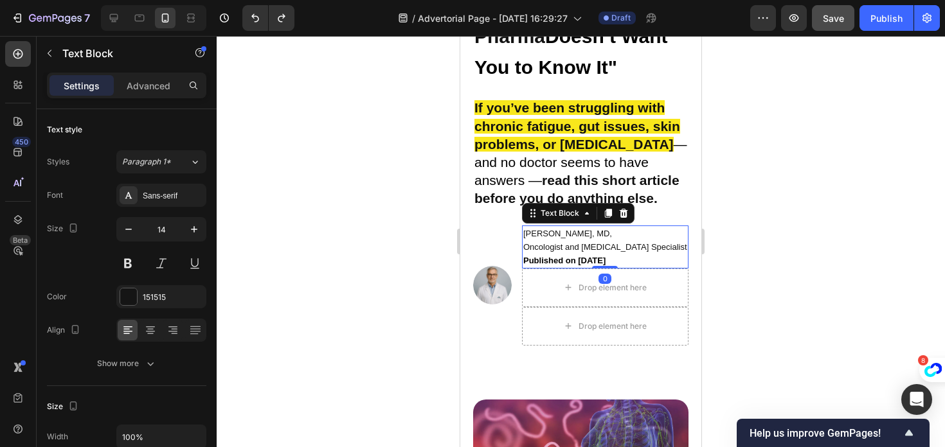
click at [542, 269] on div "Drop element here" at bounding box center [605, 288] width 166 height 39
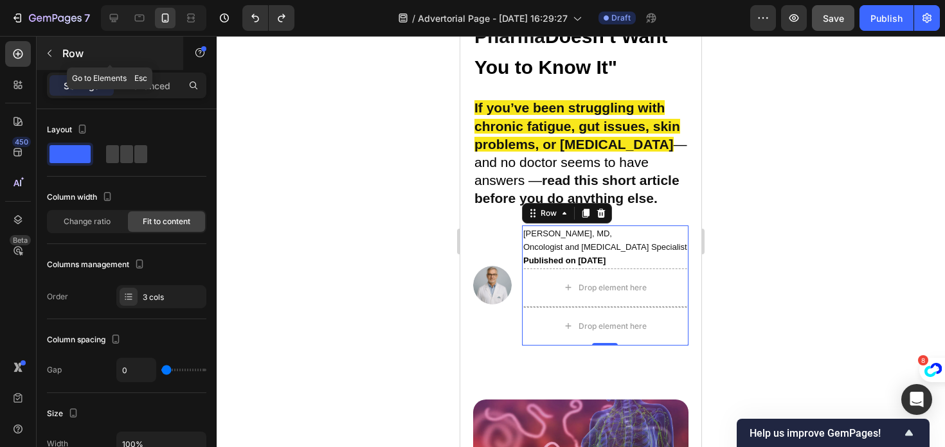
click at [59, 58] on button "button" at bounding box center [49, 53] width 21 height 21
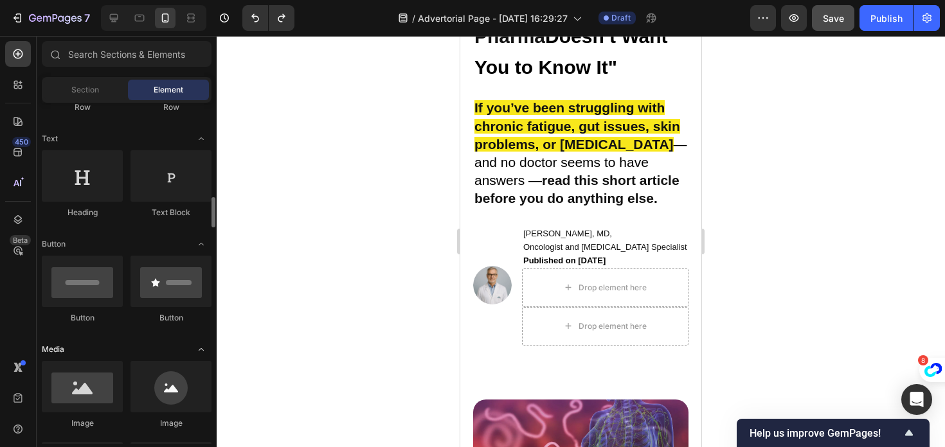
scroll to position [0, 0]
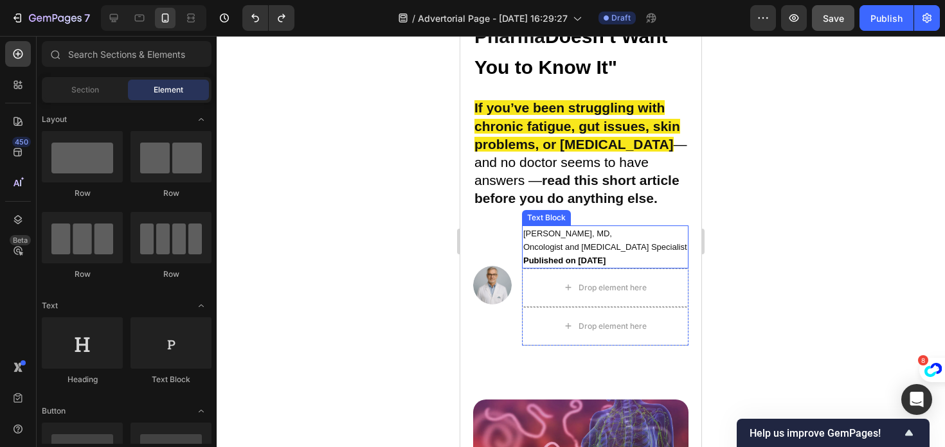
click at [555, 227] on p "[PERSON_NAME], MD, Oncologist and [MEDICAL_DATA] Specialist Published on [DATE]" at bounding box center [605, 247] width 164 height 40
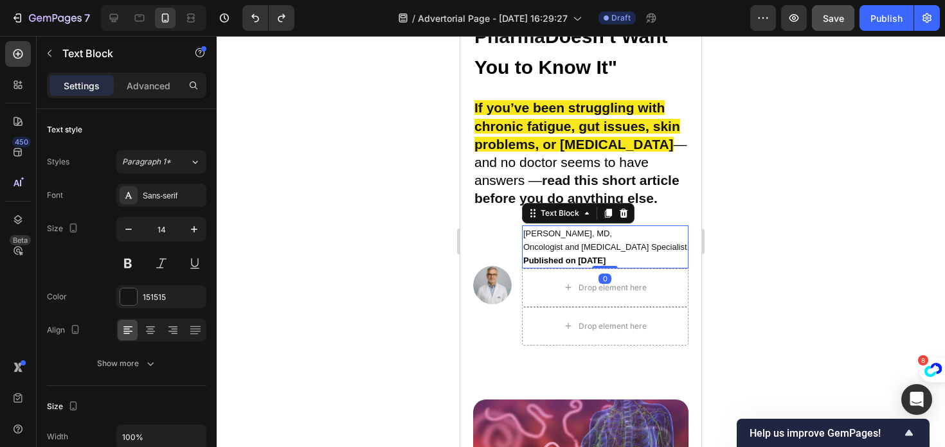
click at [548, 269] on div "Drop element here" at bounding box center [605, 288] width 166 height 39
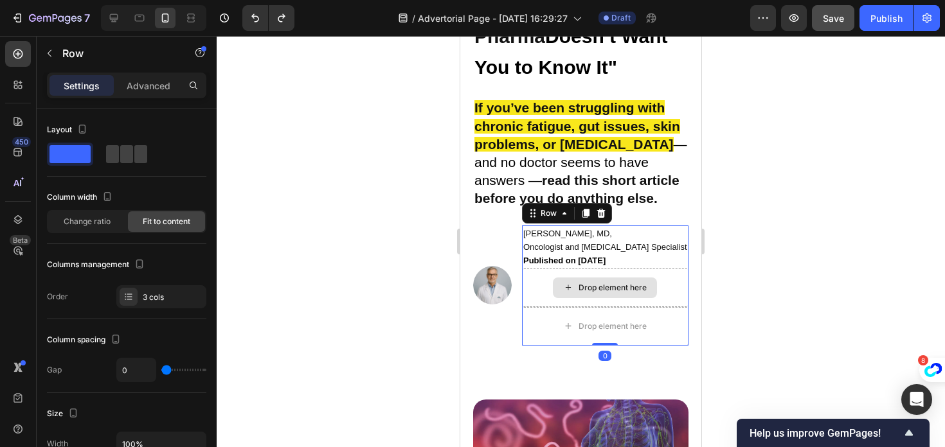
click at [540, 269] on div "Drop element here" at bounding box center [605, 288] width 166 height 39
click at [566, 208] on icon at bounding box center [564, 213] width 10 height 10
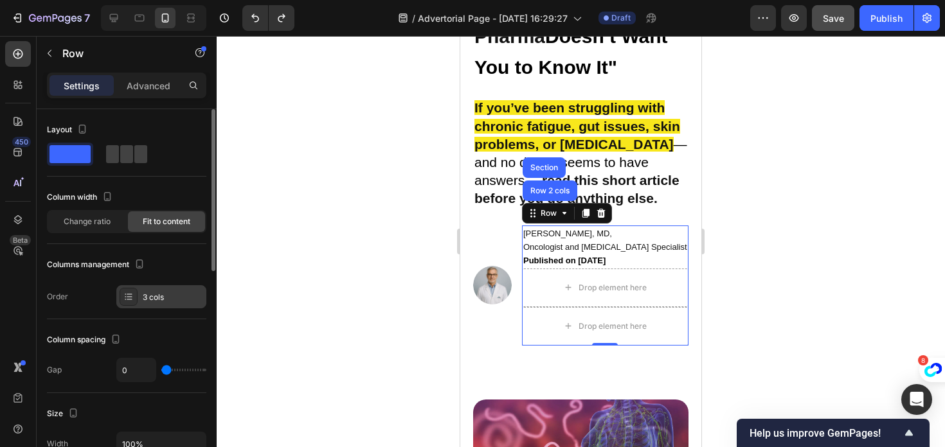
click at [146, 299] on div "3 cols" at bounding box center [173, 298] width 60 height 12
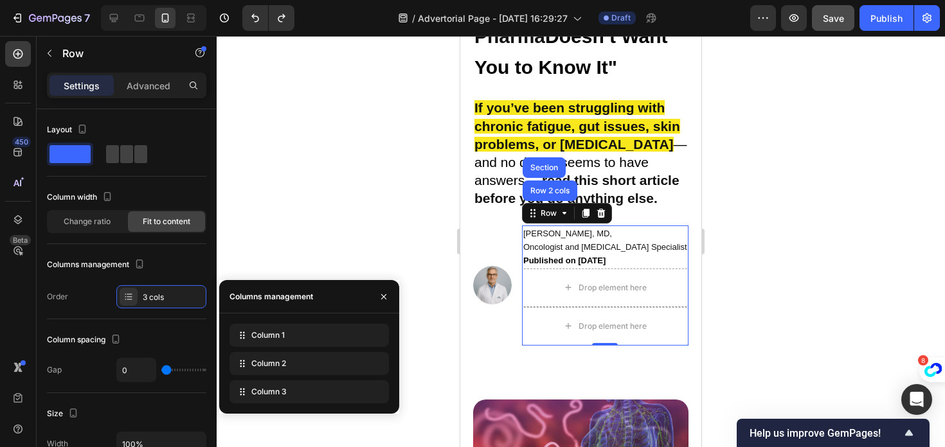
click at [393, 368] on div "Column 1 Column 2 Column 3" at bounding box center [309, 364] width 180 height 80
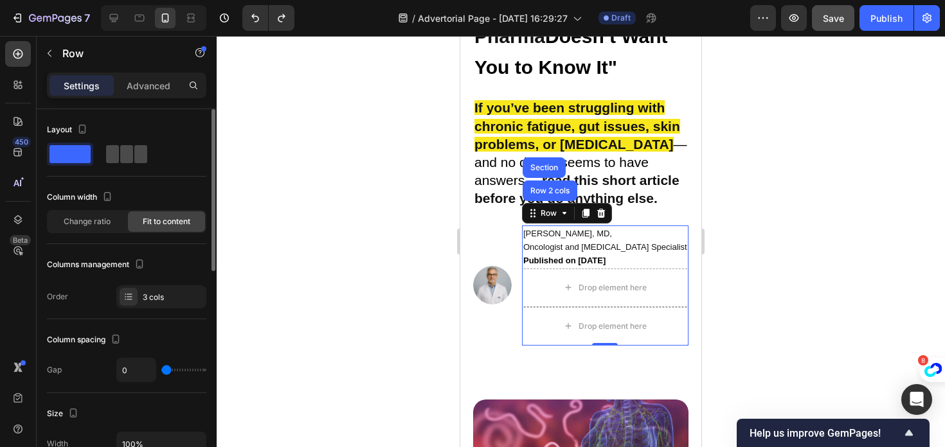
click at [103, 152] on div at bounding box center [126, 154] width 46 height 23
type input "4"
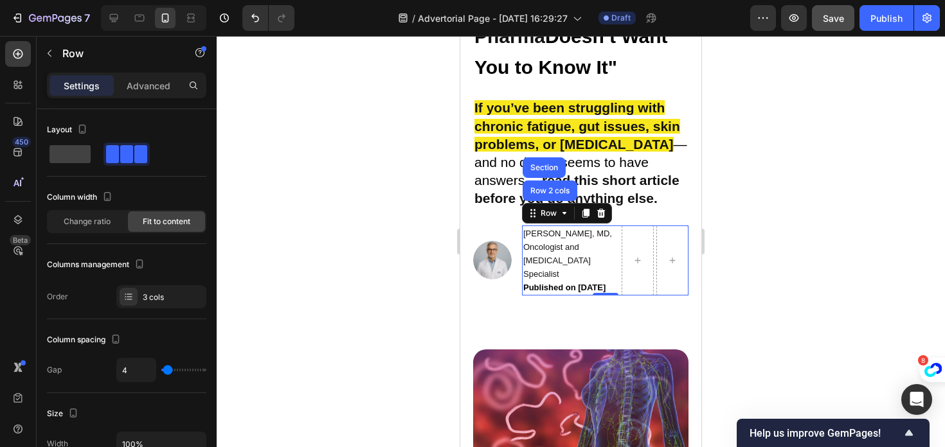
click at [297, 230] on div at bounding box center [581, 241] width 728 height 411
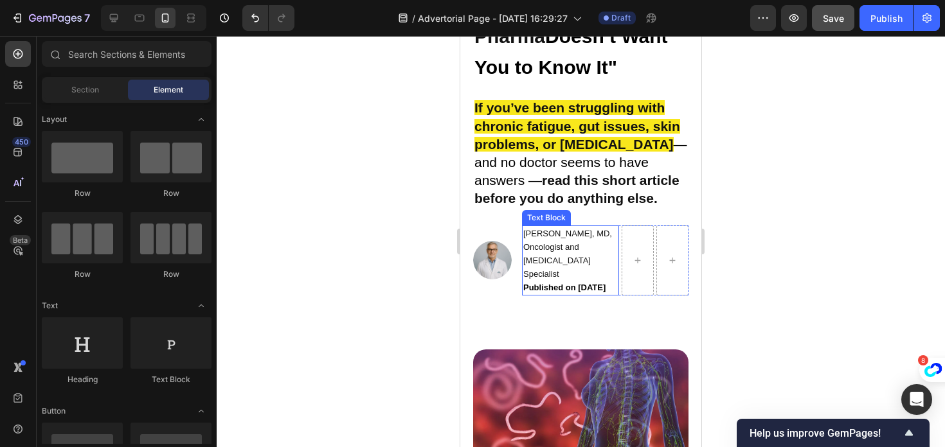
click at [571, 231] on p "[PERSON_NAME], MD, Oncologist and [MEDICAL_DATA] Specialist Published on [DATE]" at bounding box center [570, 260] width 94 height 67
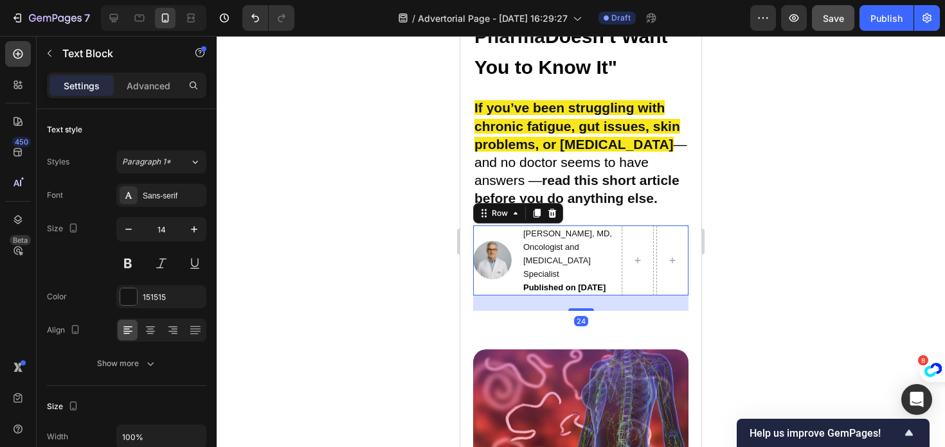
click at [505, 226] on div "Image" at bounding box center [492, 261] width 39 height 70
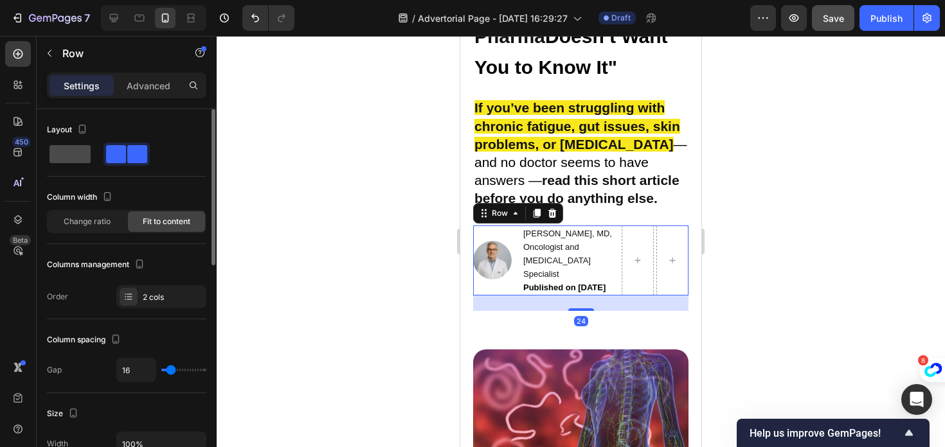
click at [67, 155] on span at bounding box center [69, 154] width 41 height 18
type input "0"
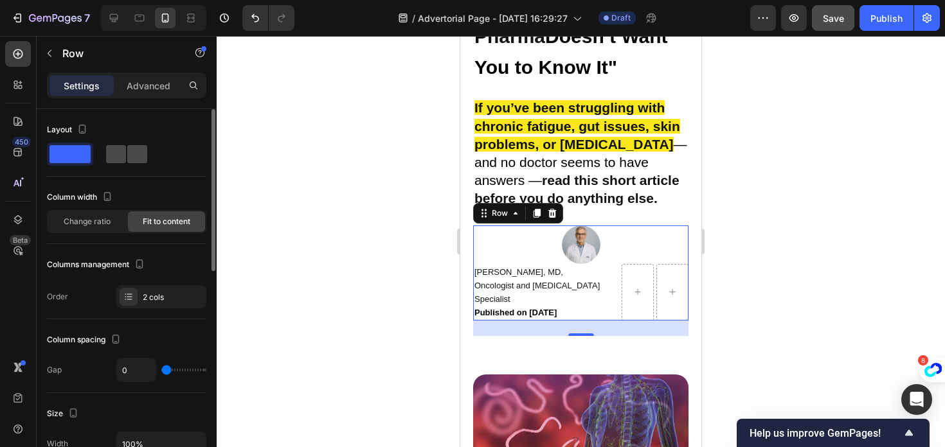
click at [125, 152] on span at bounding box center [116, 154] width 20 height 18
type input "16"
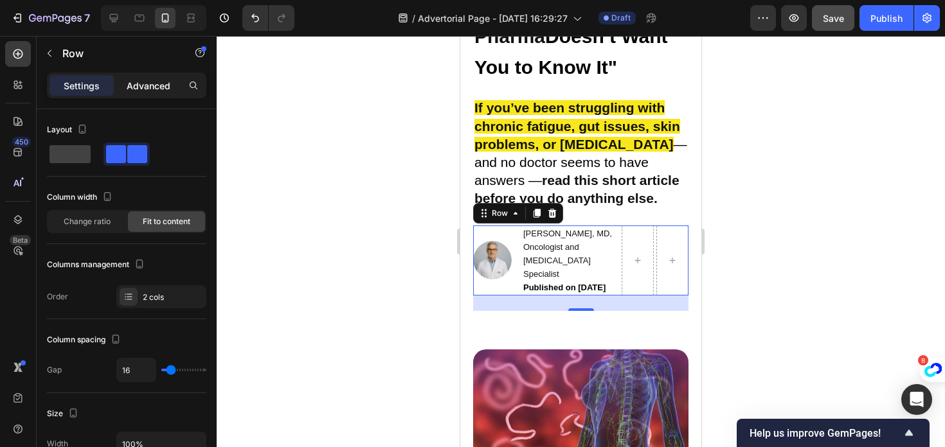
click at [159, 86] on p "Advanced" at bounding box center [149, 85] width 44 height 13
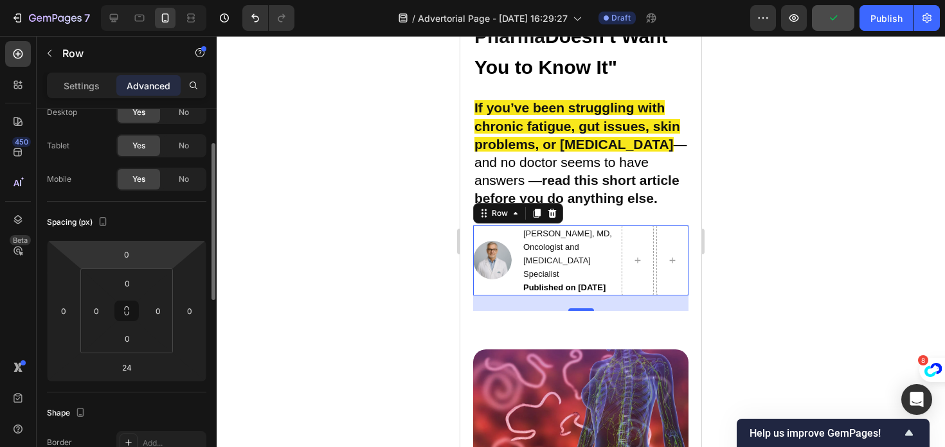
scroll to position [57, 0]
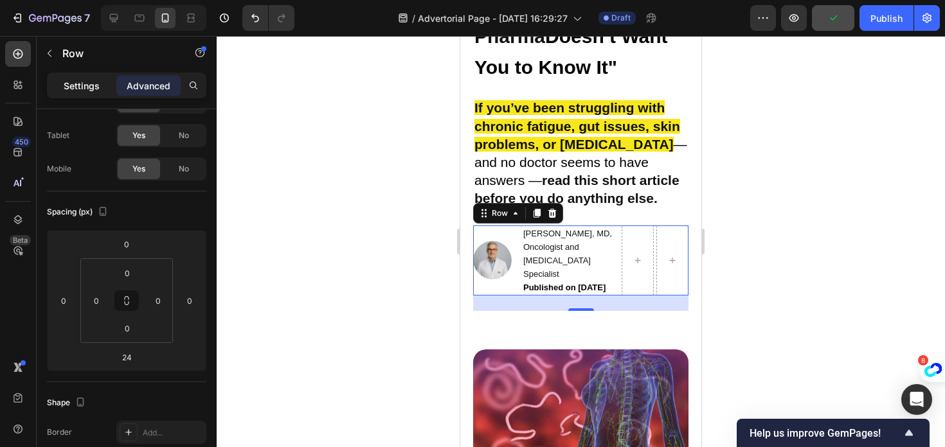
click at [89, 92] on p "Settings" at bounding box center [82, 85] width 36 height 13
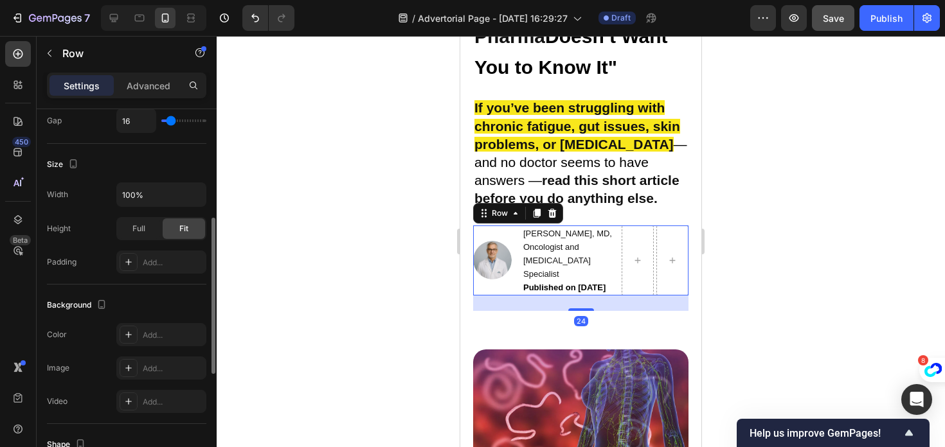
scroll to position [253, 0]
click at [139, 89] on p "Advanced" at bounding box center [149, 85] width 44 height 13
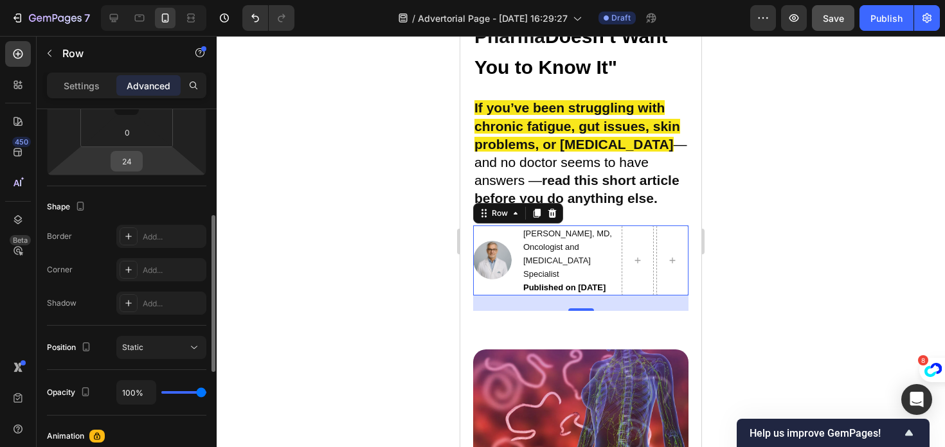
click at [132, 161] on input "24" at bounding box center [127, 161] width 26 height 19
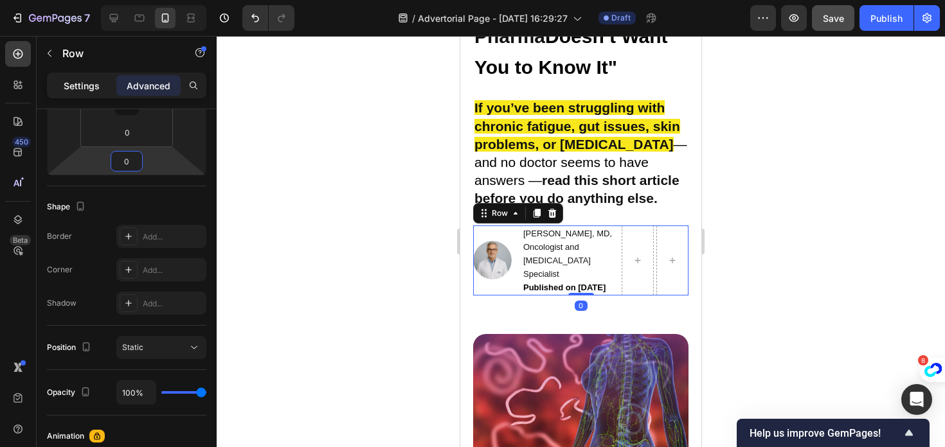
click at [97, 92] on div "Settings" at bounding box center [81, 85] width 64 height 21
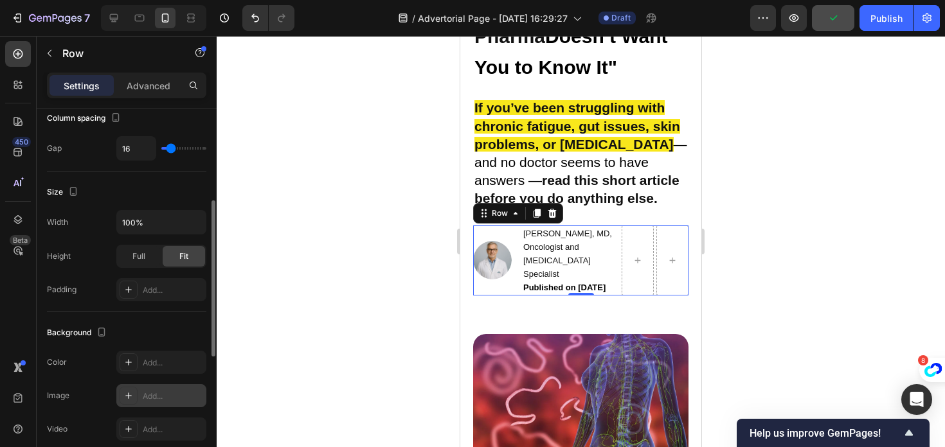
scroll to position [221, 0]
click at [594, 231] on p "[PERSON_NAME], MD, Oncologist and [MEDICAL_DATA] Specialist Published on [DATE]" at bounding box center [570, 260] width 94 height 67
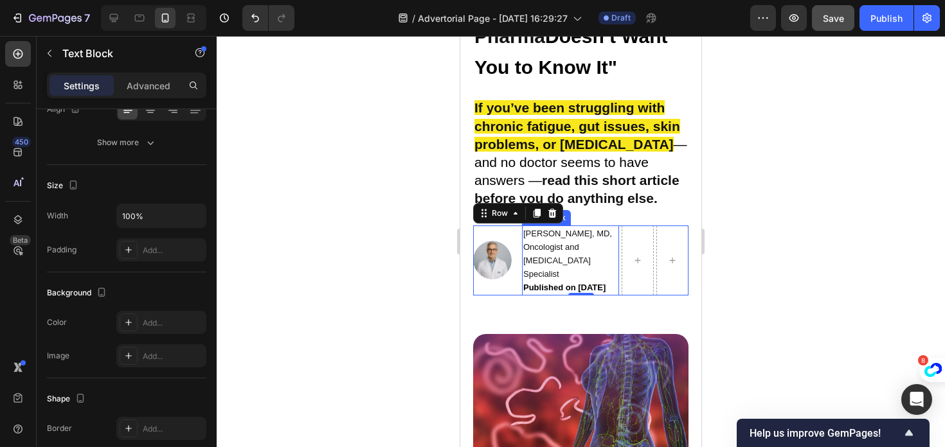
scroll to position [0, 0]
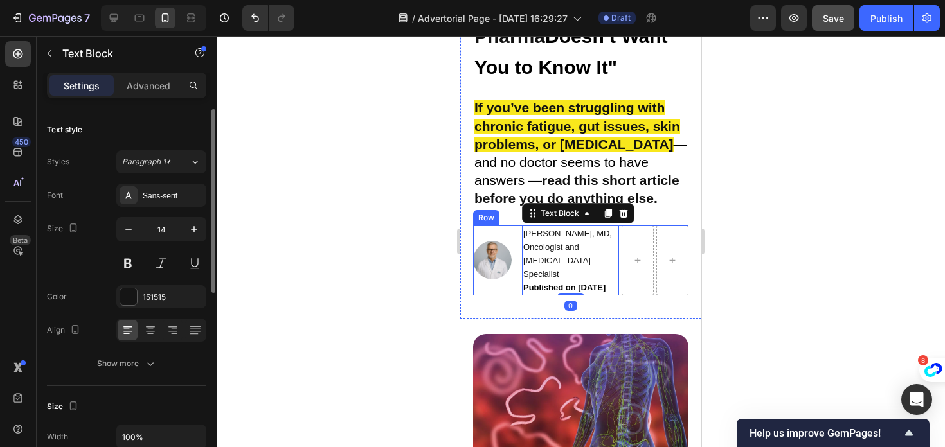
click at [485, 226] on div "Image" at bounding box center [492, 261] width 39 height 70
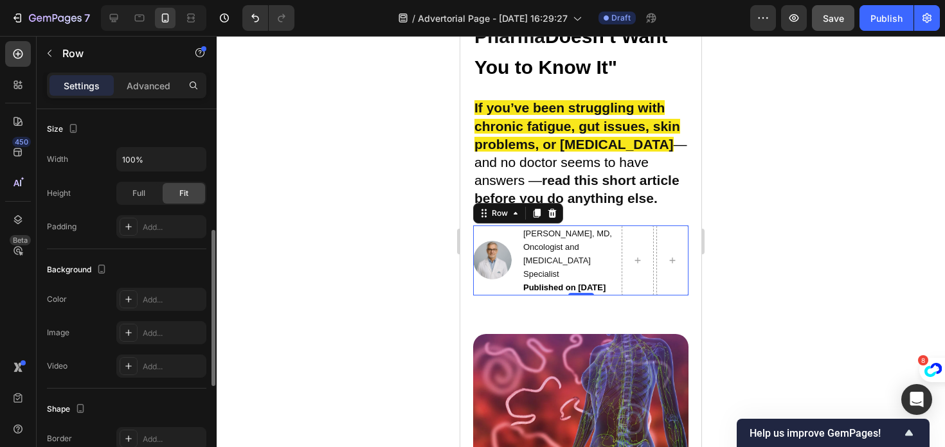
scroll to position [287, 0]
click at [145, 195] on div "Full" at bounding box center [139, 191] width 42 height 21
click at [184, 197] on span "Fit" at bounding box center [183, 192] width 9 height 12
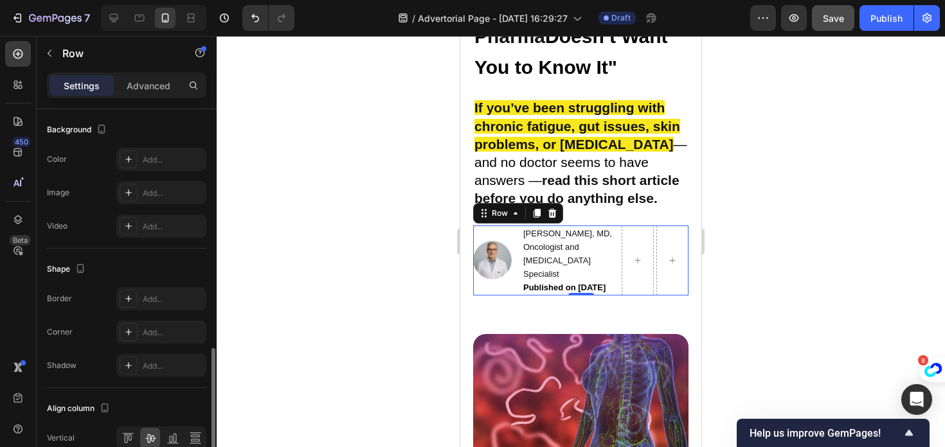
scroll to position [522, 0]
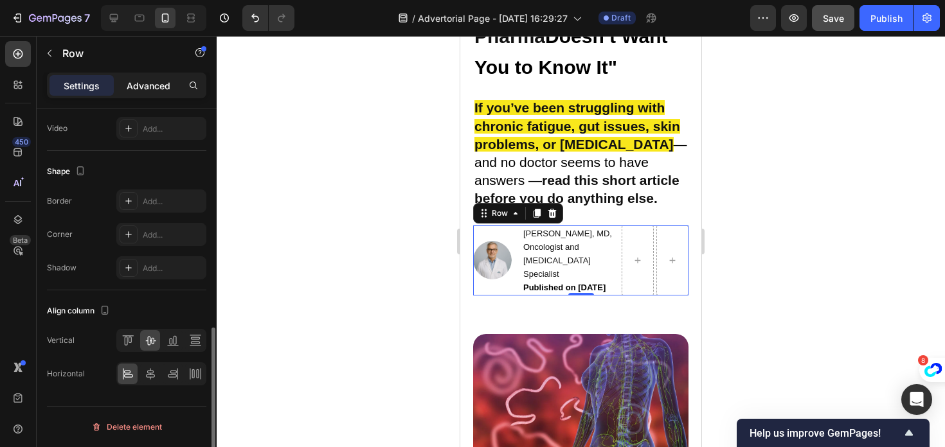
click at [134, 92] on div "Advanced" at bounding box center [148, 85] width 64 height 21
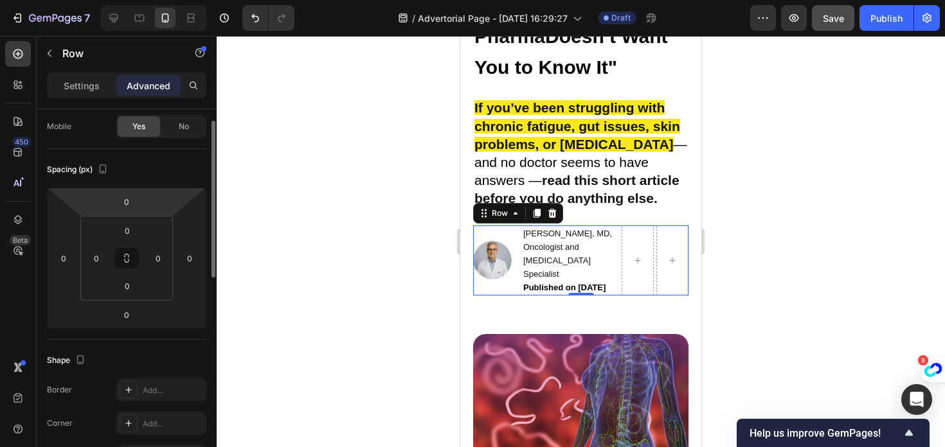
scroll to position [0, 0]
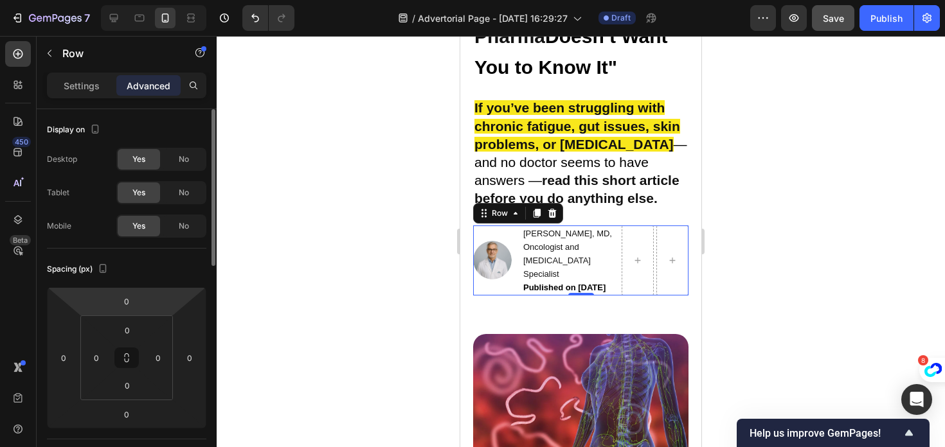
click at [90, 96] on div "Settings Advanced" at bounding box center [126, 86] width 159 height 26
click at [90, 91] on p "Settings" at bounding box center [82, 85] width 36 height 13
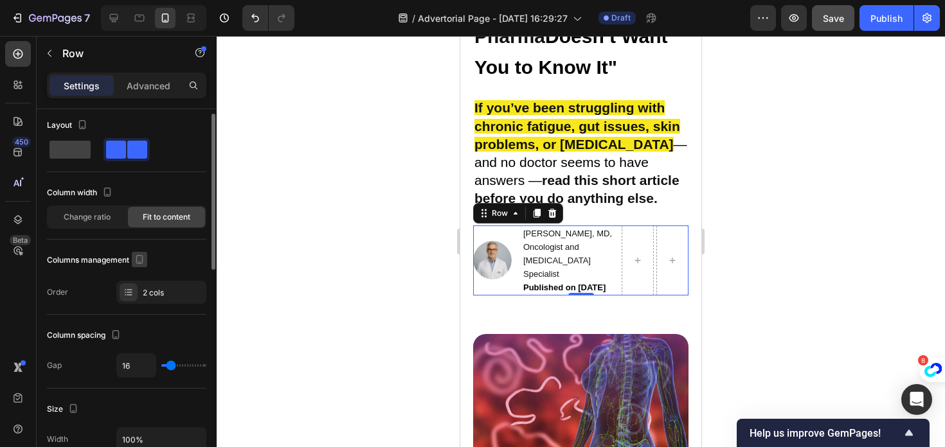
scroll to position [3, 0]
click at [73, 147] on span at bounding box center [69, 151] width 41 height 18
type input "0"
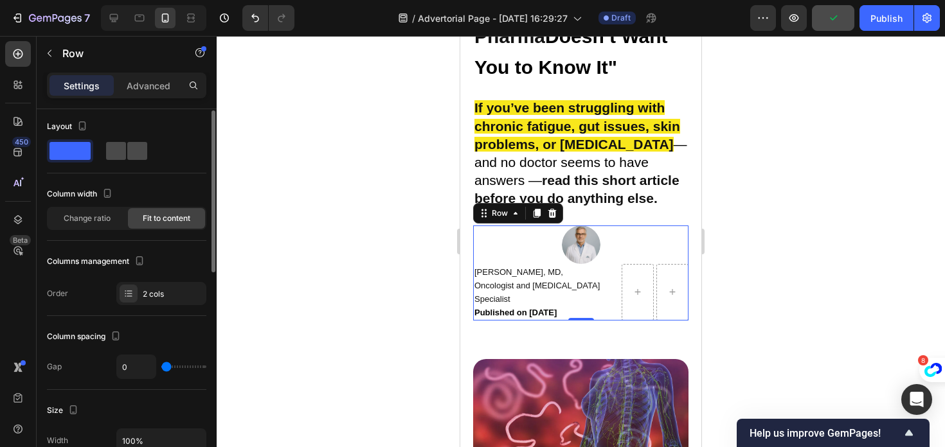
click at [115, 146] on span at bounding box center [116, 151] width 20 height 18
type input "16"
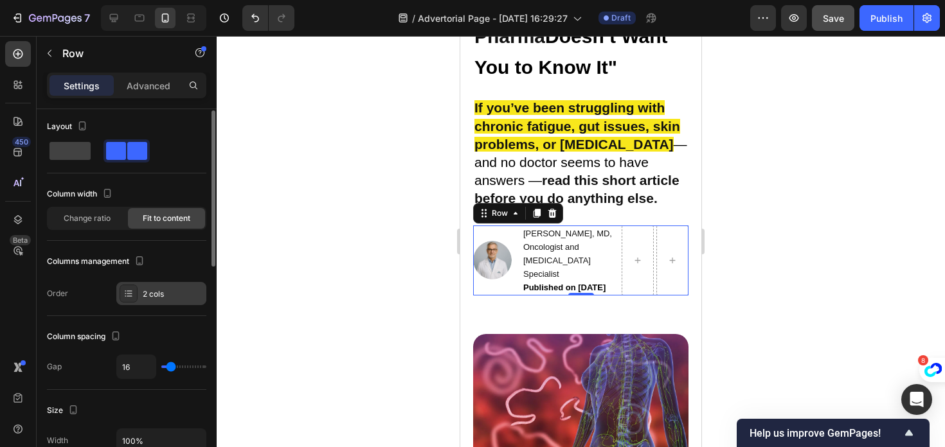
click at [138, 299] on div "2 cols" at bounding box center [161, 293] width 90 height 23
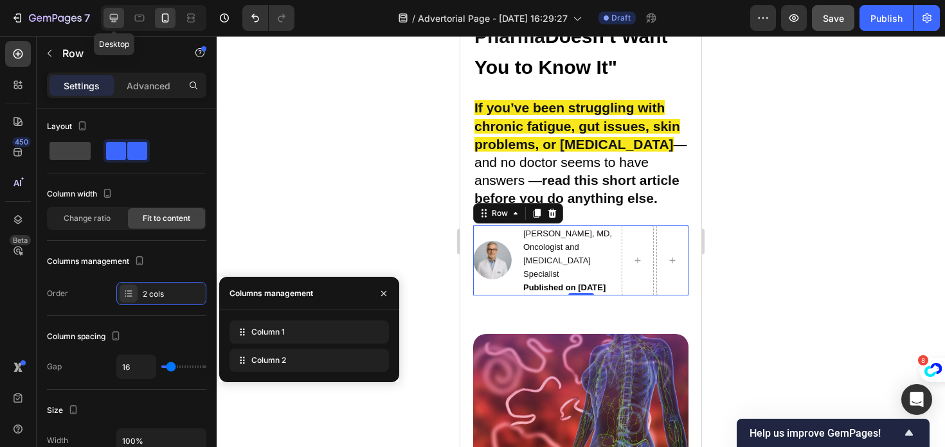
click at [105, 15] on div at bounding box center [113, 18] width 21 height 21
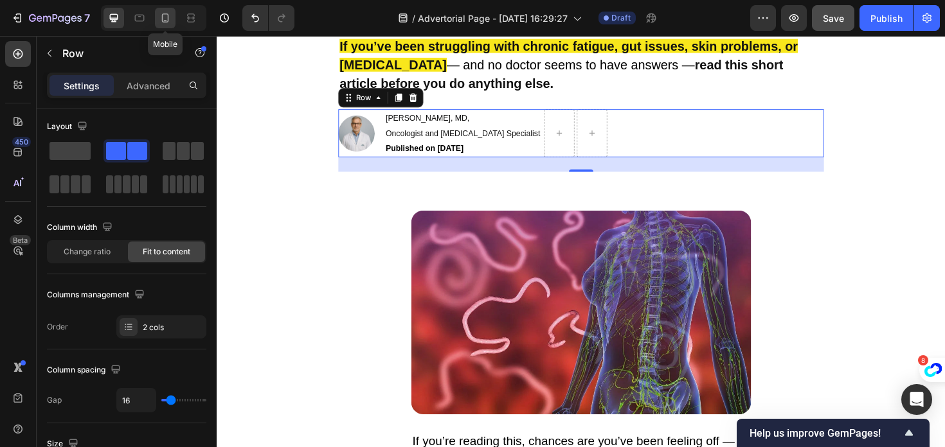
scroll to position [296, 0]
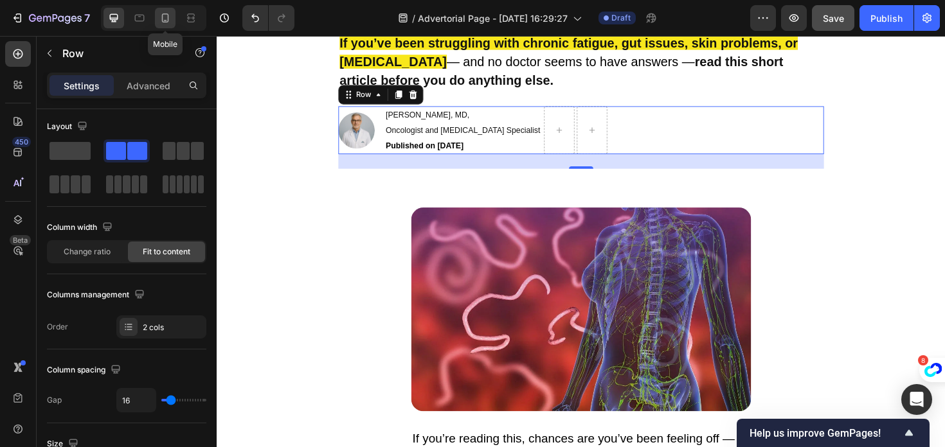
click at [162, 20] on icon at bounding box center [165, 17] width 7 height 9
type input "100%"
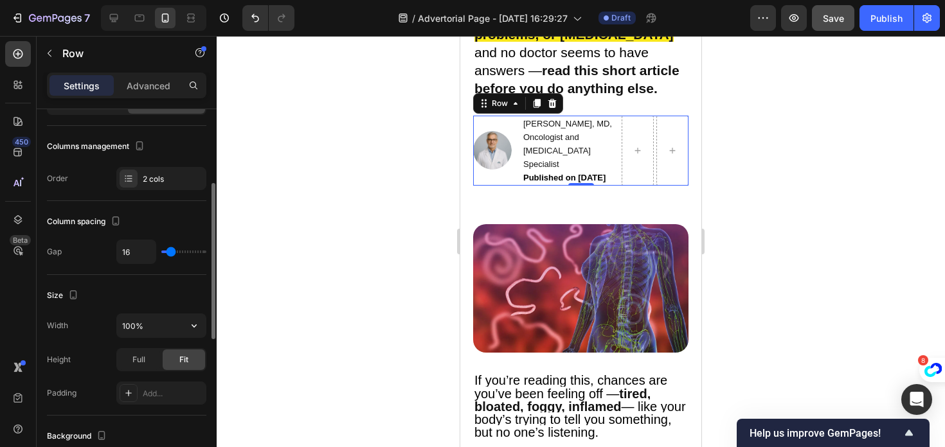
scroll to position [154, 0]
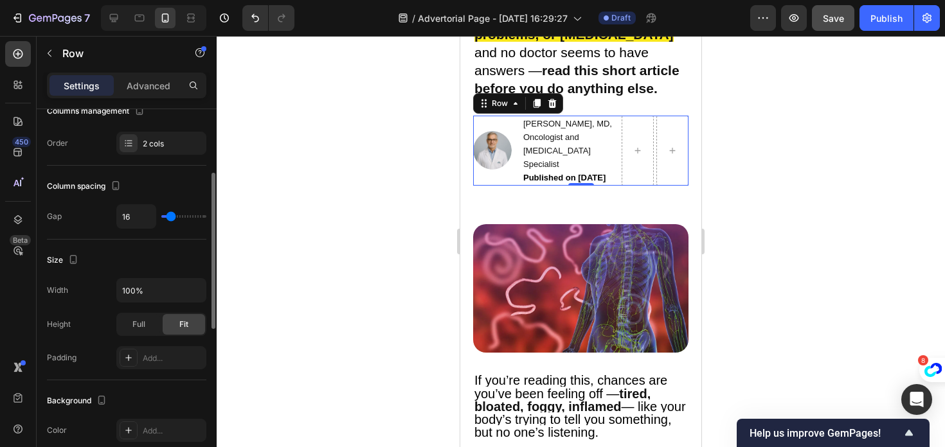
click at [370, 266] on div at bounding box center [581, 241] width 728 height 411
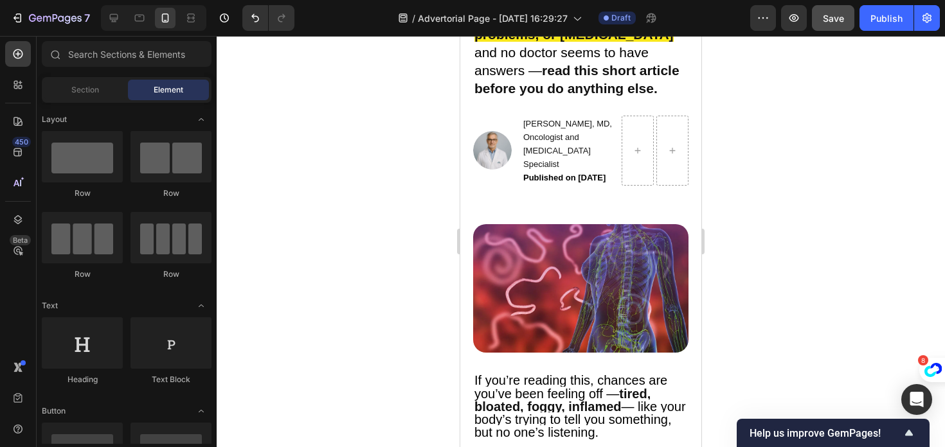
click at [370, 266] on div at bounding box center [581, 241] width 728 height 411
click at [570, 134] on span "Oncologist and [MEDICAL_DATA] Specialist" at bounding box center [556, 150] width 67 height 37
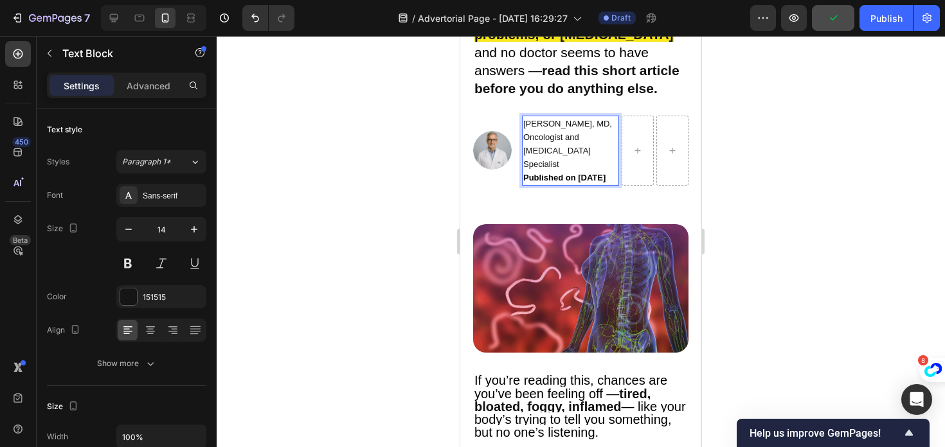
click at [566, 132] on span "Oncologist and [MEDICAL_DATA] Specialist" at bounding box center [556, 150] width 67 height 37
copy p "[PERSON_NAME], MD, Oncologist and [MEDICAL_DATA] Specialist"
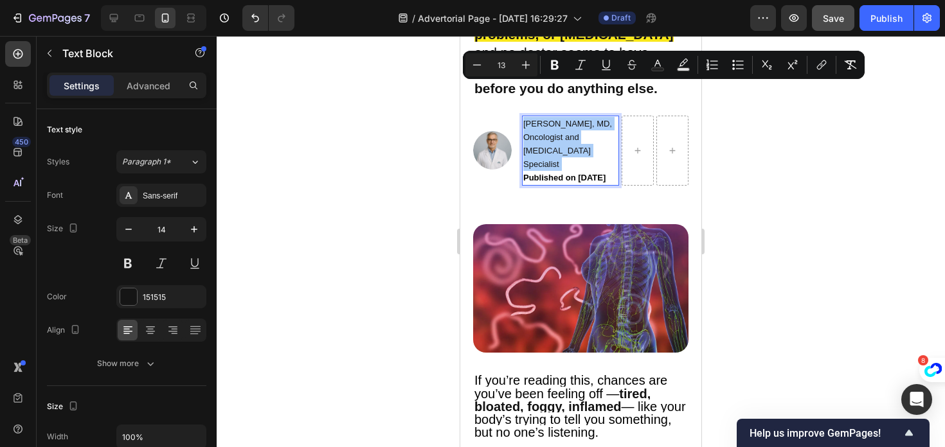
click at [445, 114] on div at bounding box center [581, 241] width 728 height 411
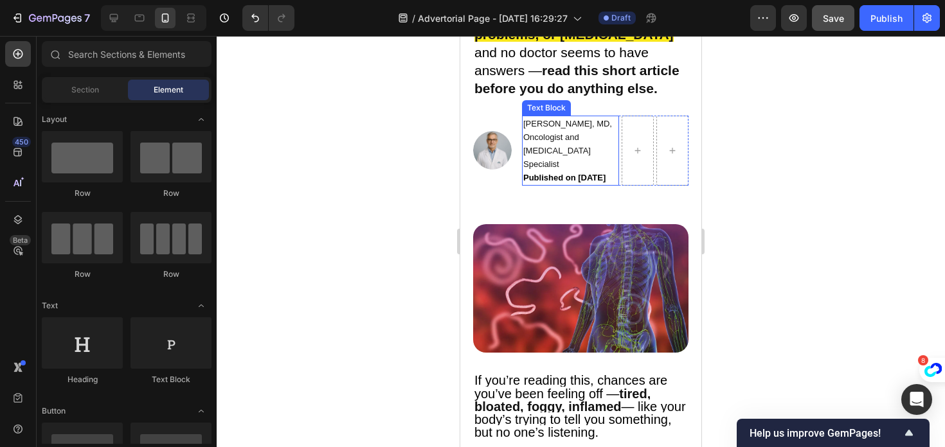
click at [624, 116] on div at bounding box center [637, 151] width 32 height 70
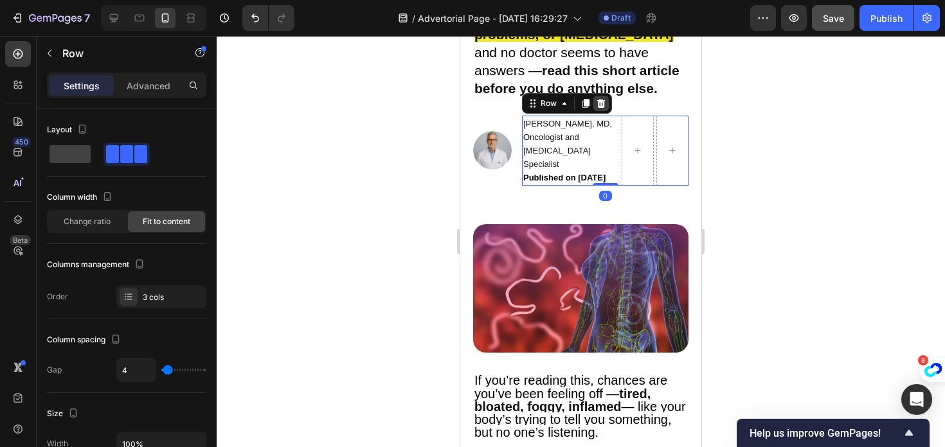
click at [603, 98] on icon at bounding box center [601, 102] width 8 height 9
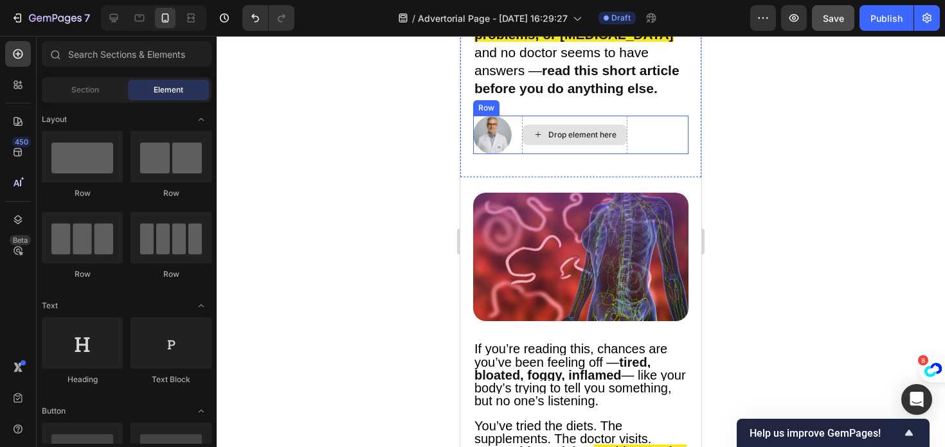
click at [577, 130] on div "Drop element here" at bounding box center [582, 135] width 68 height 10
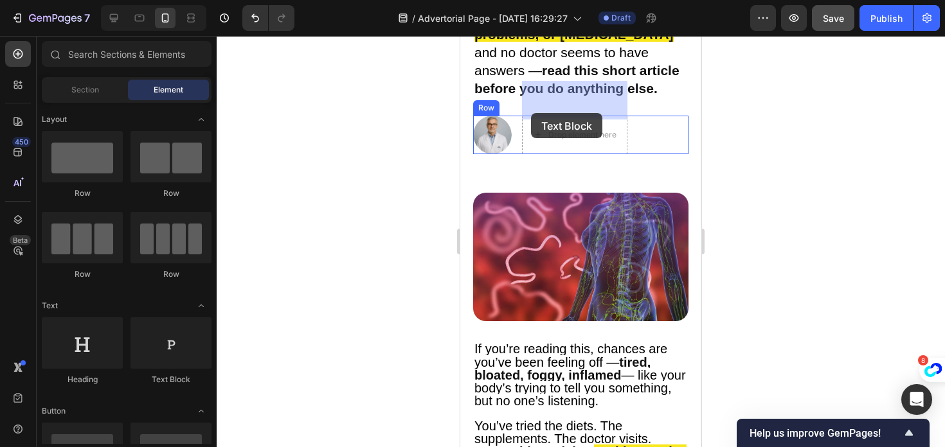
drag, startPoint x: 617, startPoint y: 386, endPoint x: 535, endPoint y: 107, distance: 290.8
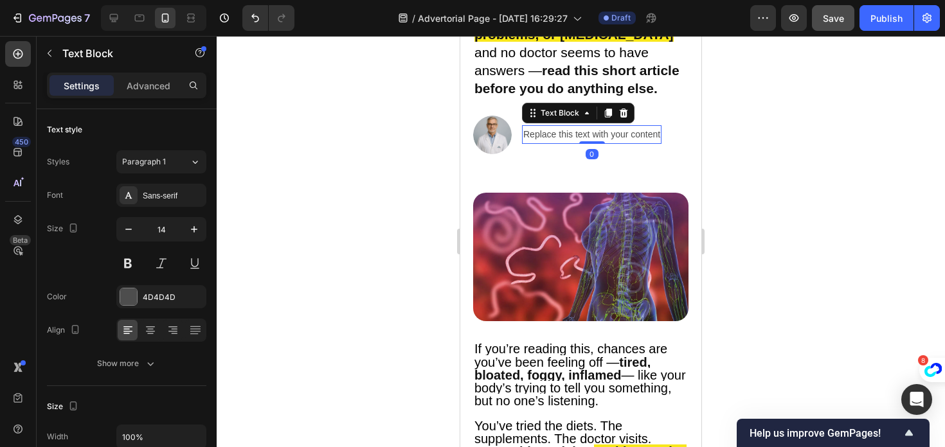
click at [551, 125] on div "Replace this text with your content" at bounding box center [591, 134] width 139 height 19
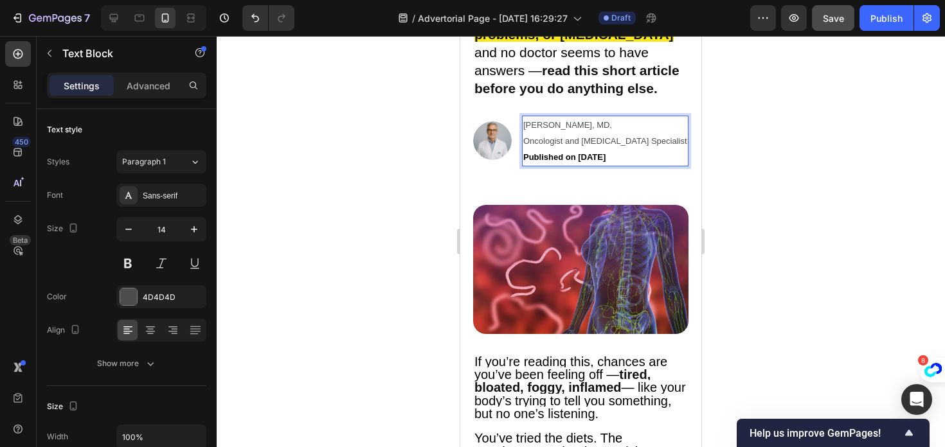
click at [392, 161] on div at bounding box center [581, 241] width 728 height 411
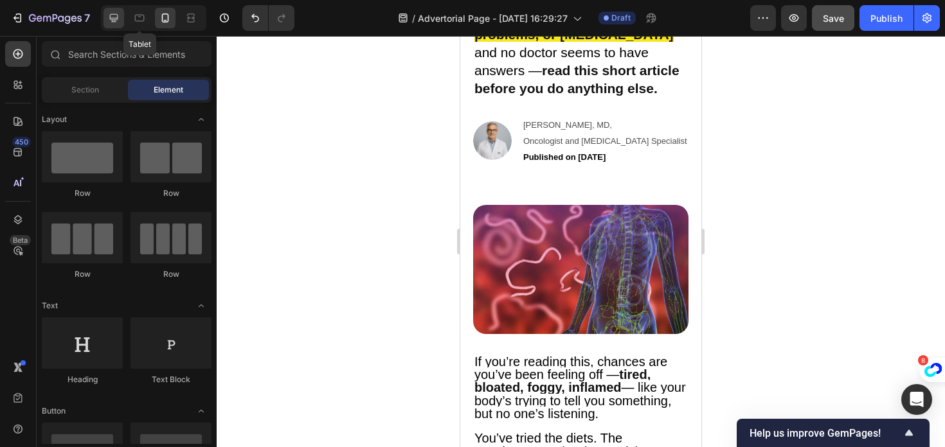
click at [117, 20] on icon at bounding box center [113, 18] width 13 height 13
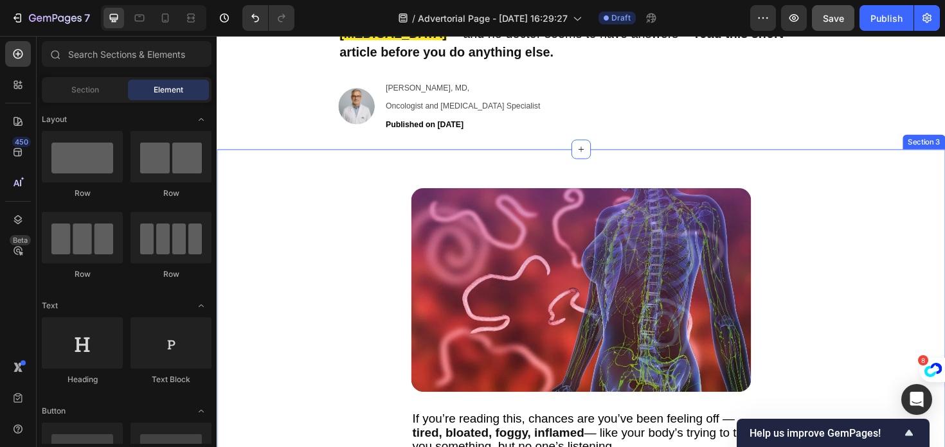
scroll to position [326, 0]
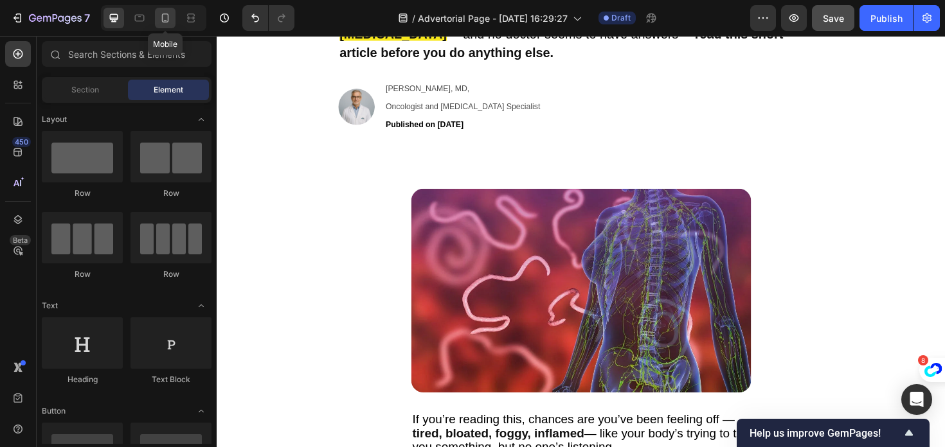
click at [170, 18] on icon at bounding box center [165, 18] width 13 height 13
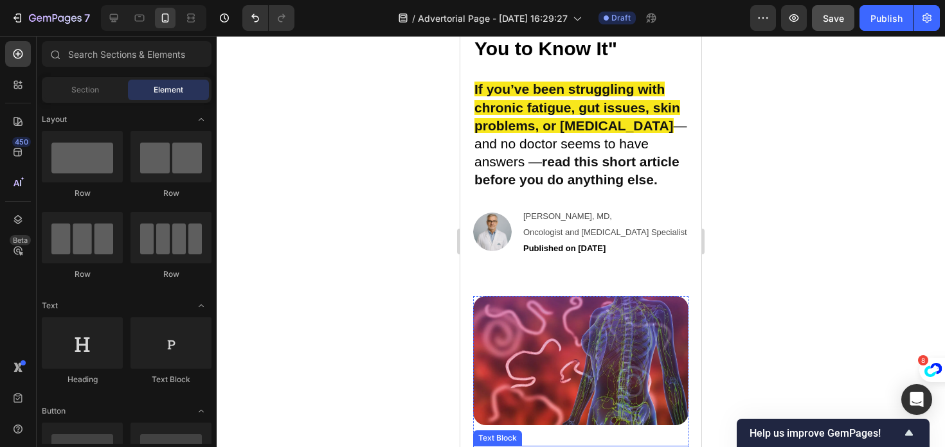
scroll to position [362, 0]
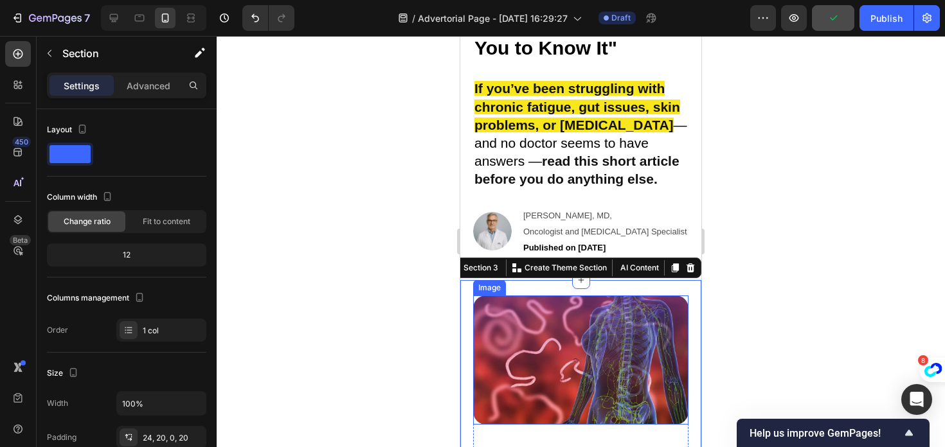
click at [411, 308] on div at bounding box center [581, 241] width 728 height 411
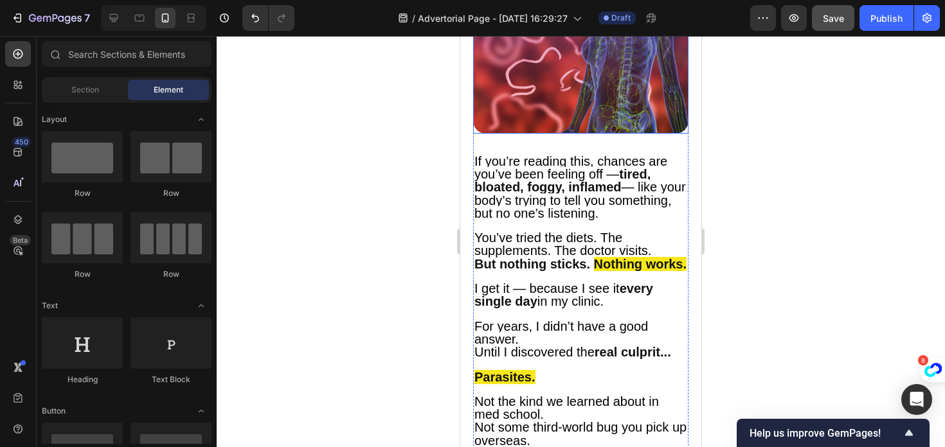
scroll to position [623, 0]
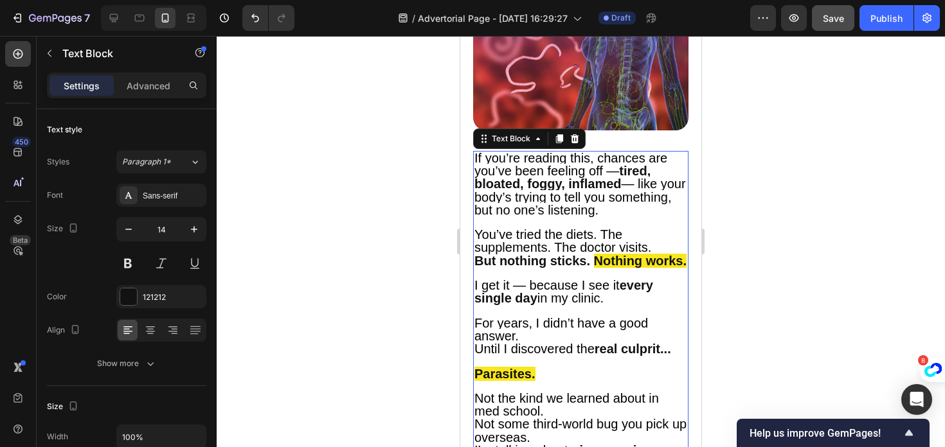
click at [567, 172] on span "If you’re reading this, chances are you’ve been feeling off —" at bounding box center [570, 164] width 193 height 27
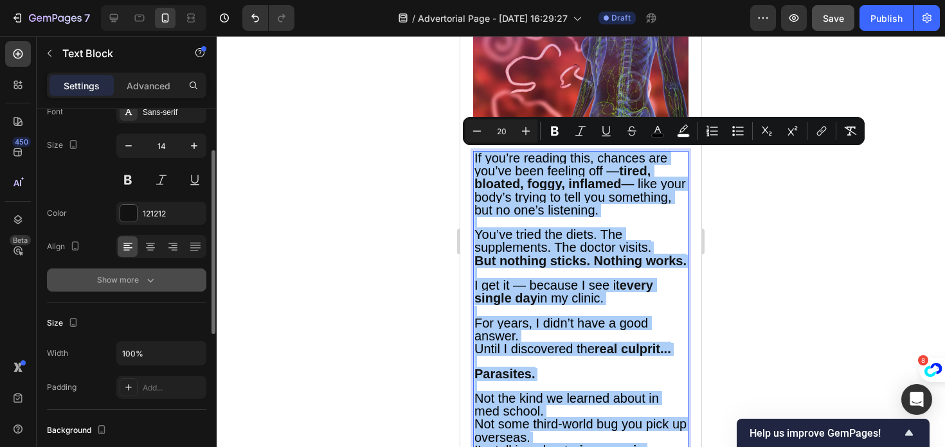
click at [140, 284] on div "Show more" at bounding box center [127, 280] width 60 height 13
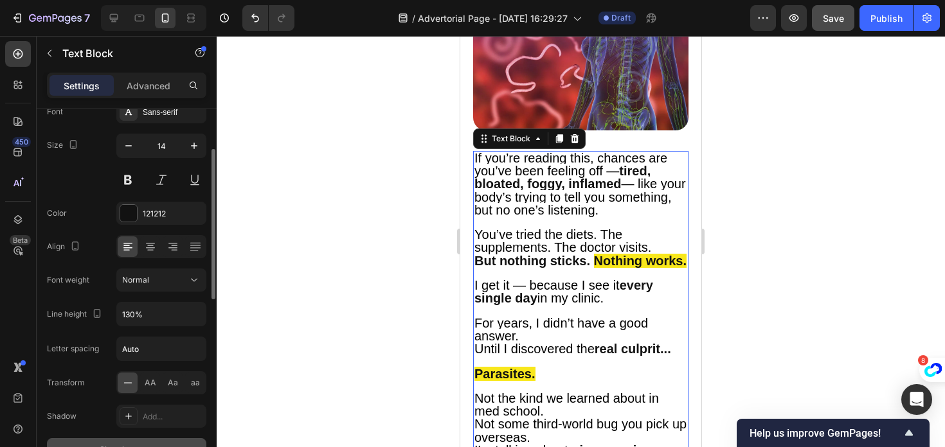
scroll to position [142, 0]
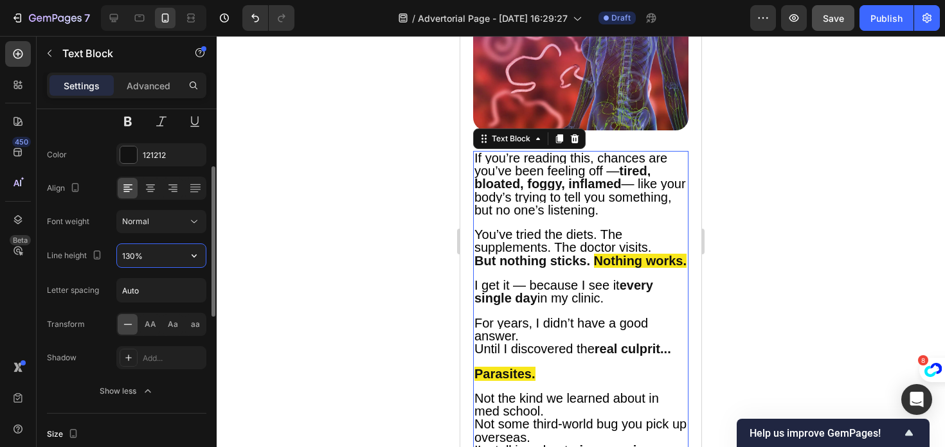
click at [139, 257] on input "130%" at bounding box center [161, 255] width 89 height 23
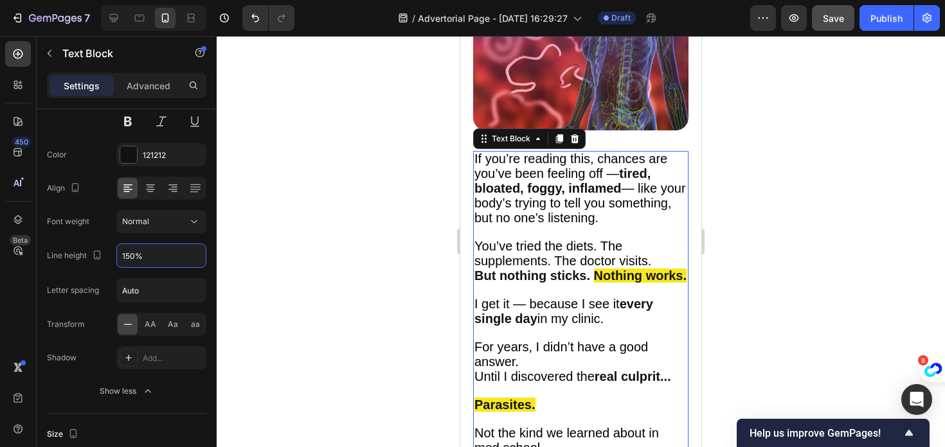
type input "150%"
click at [278, 259] on div at bounding box center [581, 241] width 728 height 411
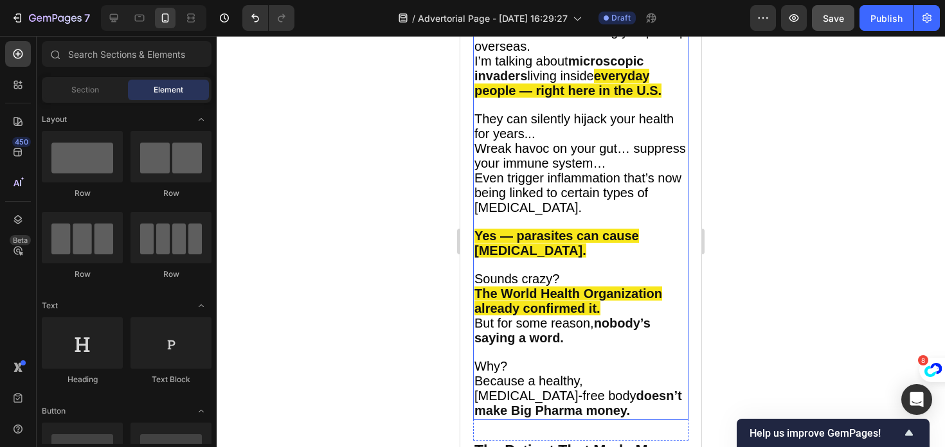
scroll to position [1066, 0]
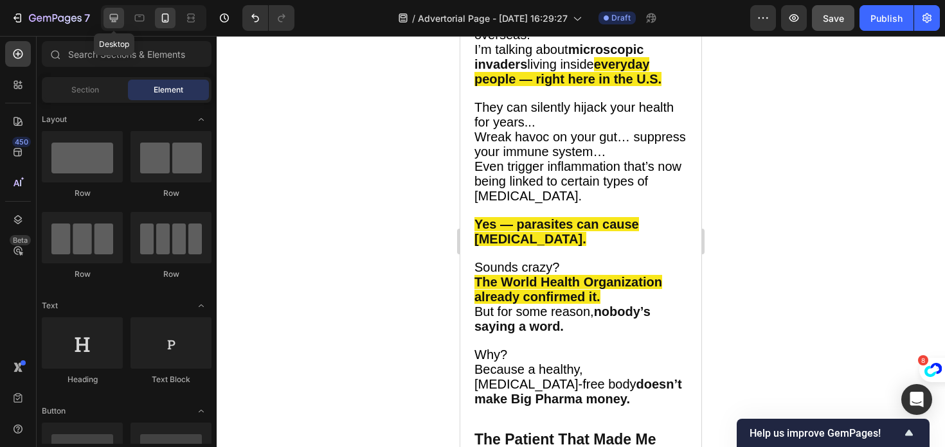
click at [116, 17] on icon at bounding box center [113, 18] width 13 height 13
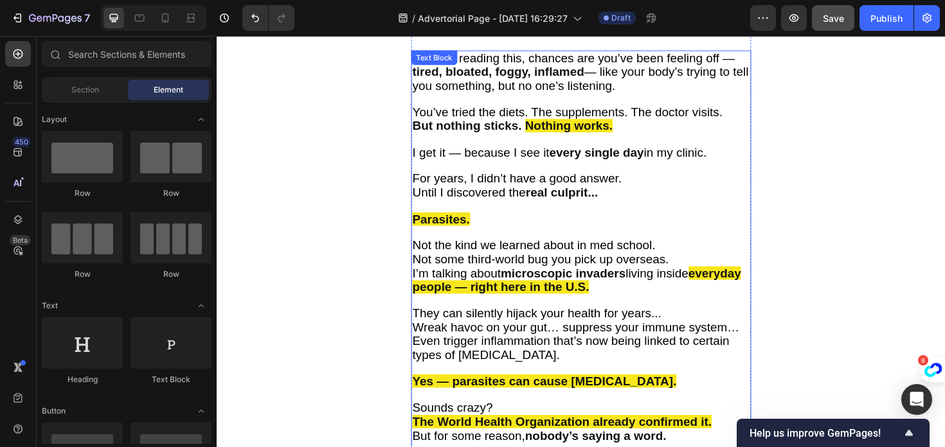
scroll to position [830, 0]
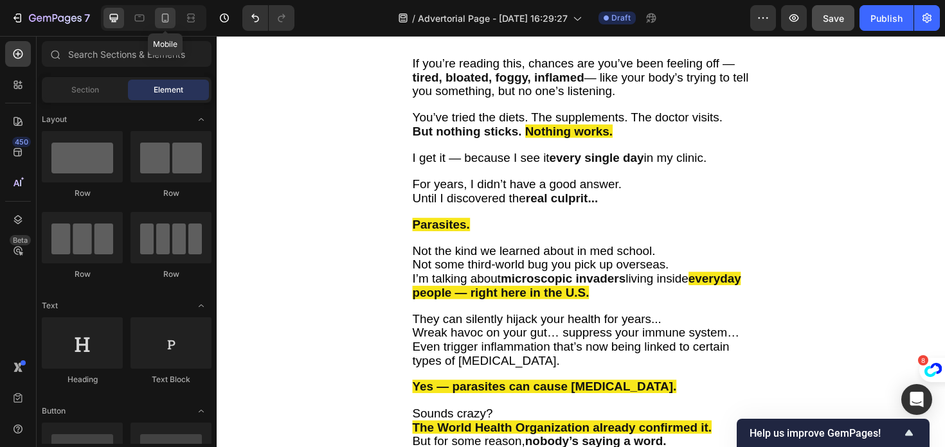
click at [165, 17] on icon at bounding box center [165, 18] width 13 height 13
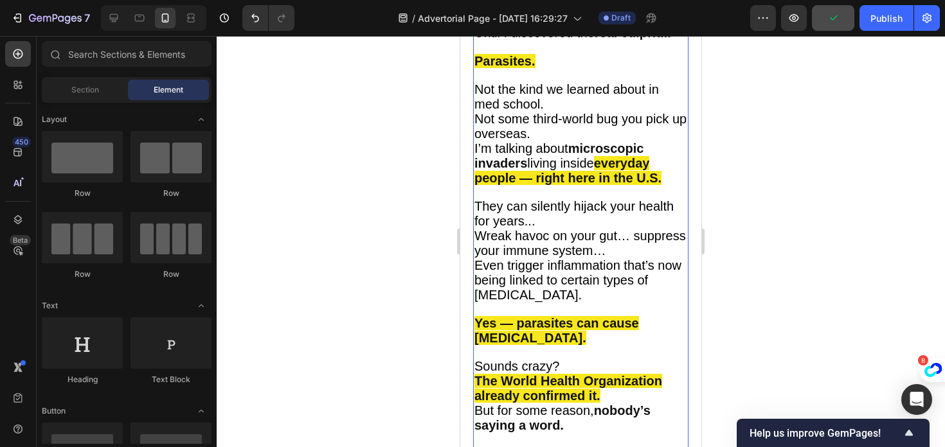
click at [591, 269] on span "Even trigger inflammation that’s now being linked to certain types of [MEDICAL_…" at bounding box center [577, 280] width 207 height 44
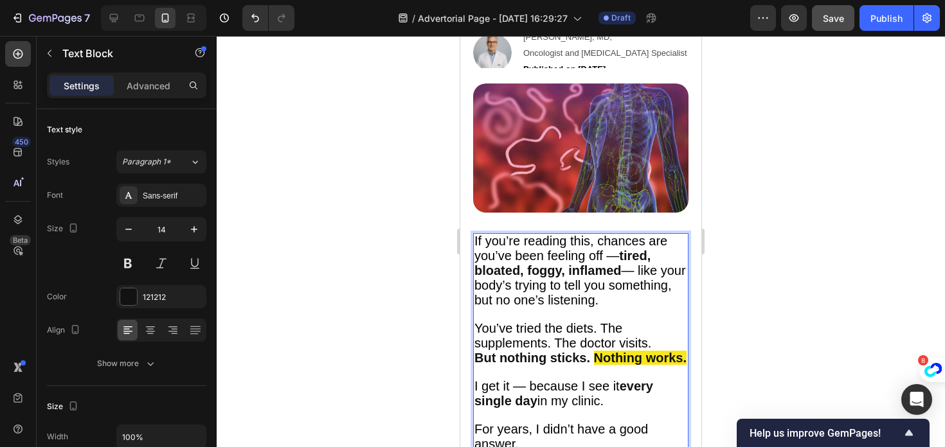
scroll to position [546, 0]
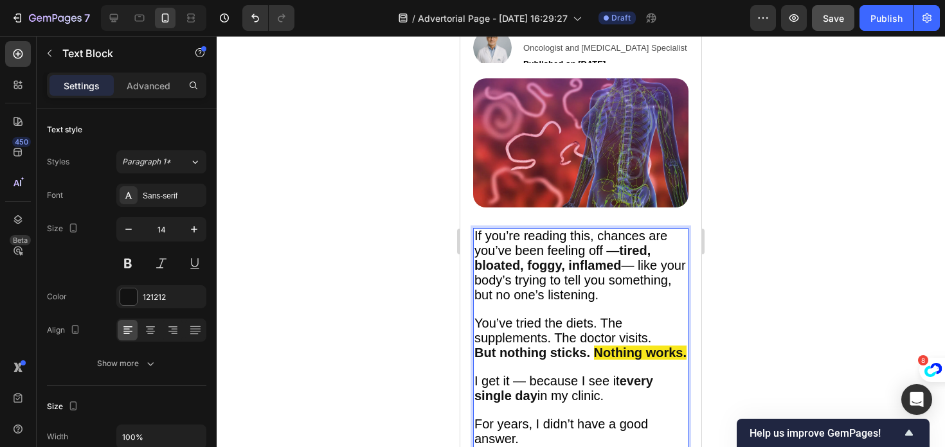
click at [780, 323] on div at bounding box center [581, 241] width 728 height 411
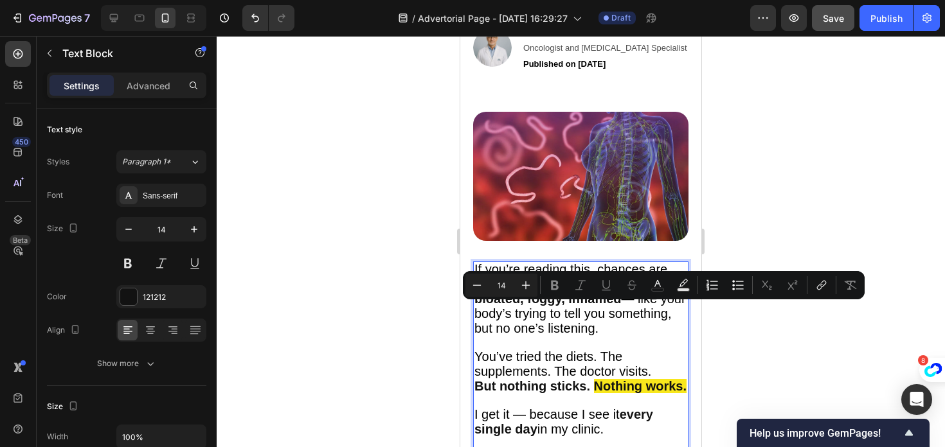
type input "20"
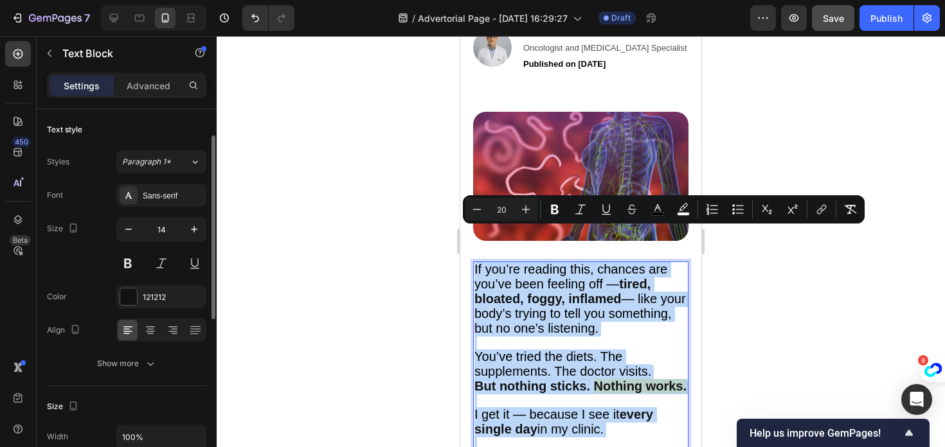
scroll to position [113, 0]
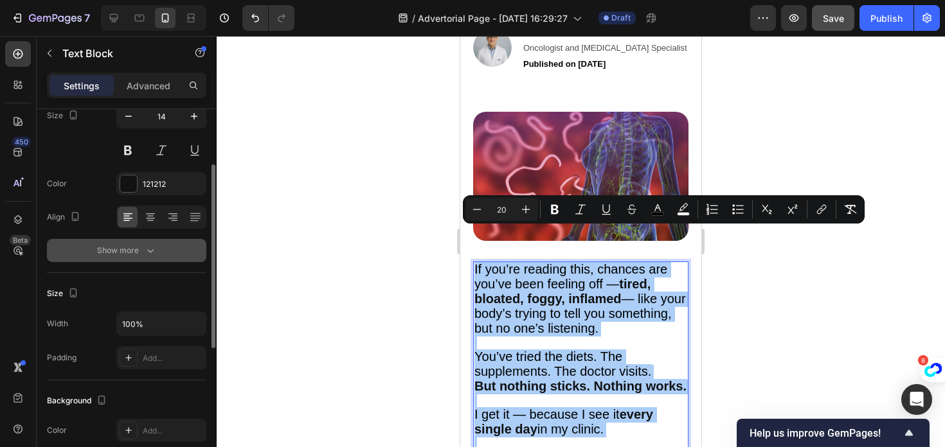
click at [137, 245] on div "Show more" at bounding box center [127, 250] width 60 height 13
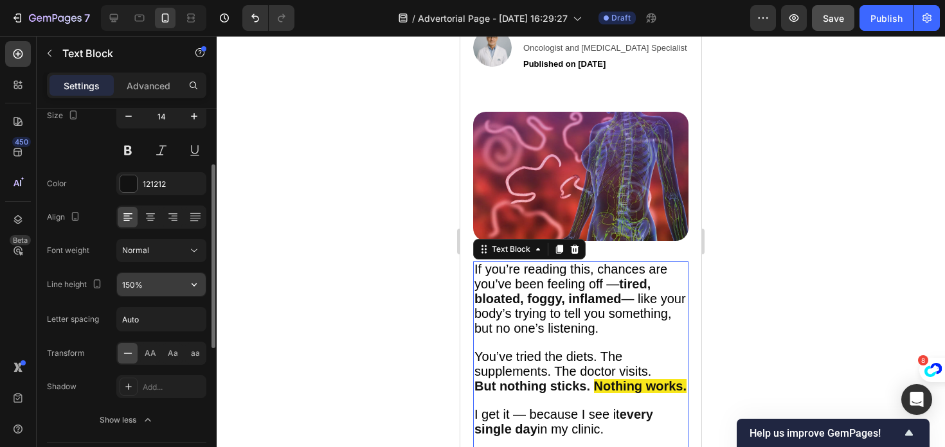
click at [134, 283] on input "150%" at bounding box center [161, 284] width 89 height 23
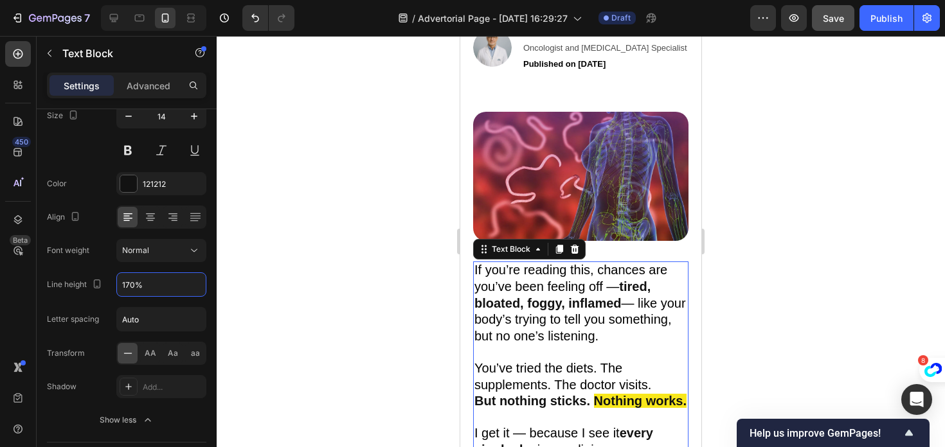
type input "170%"
click at [310, 330] on div at bounding box center [581, 241] width 728 height 411
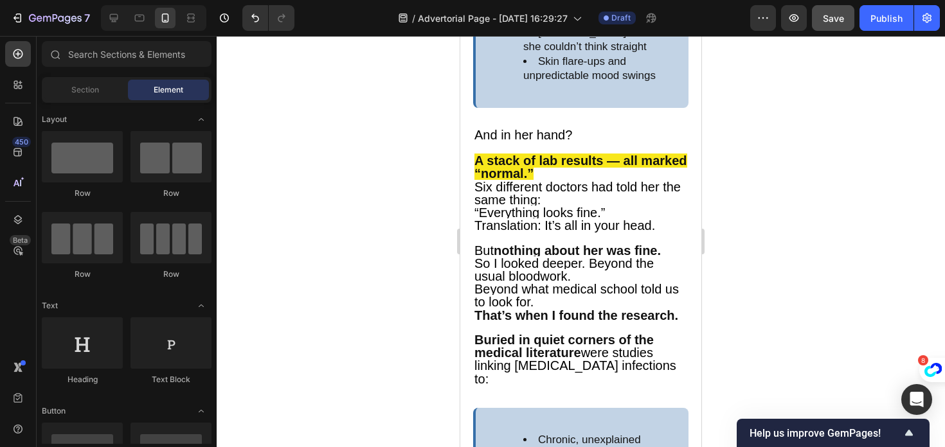
scroll to position [1938, 0]
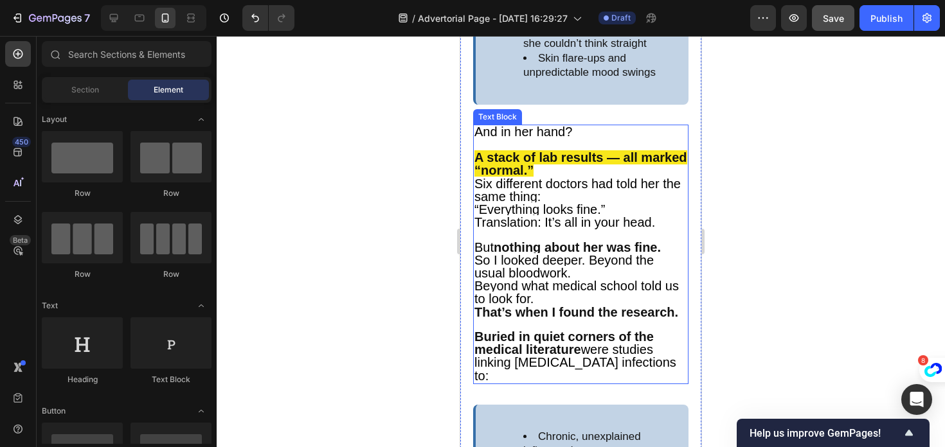
click at [530, 253] on span "So I looked deeper. Beyond the usual bloodwork." at bounding box center [563, 266] width 179 height 27
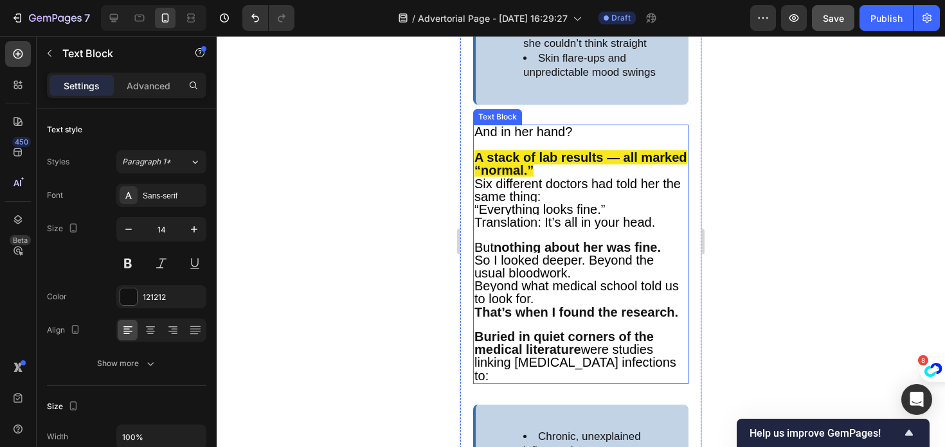
click at [530, 253] on span "So I looked deeper. Beyond the usual bloodwork." at bounding box center [563, 266] width 179 height 27
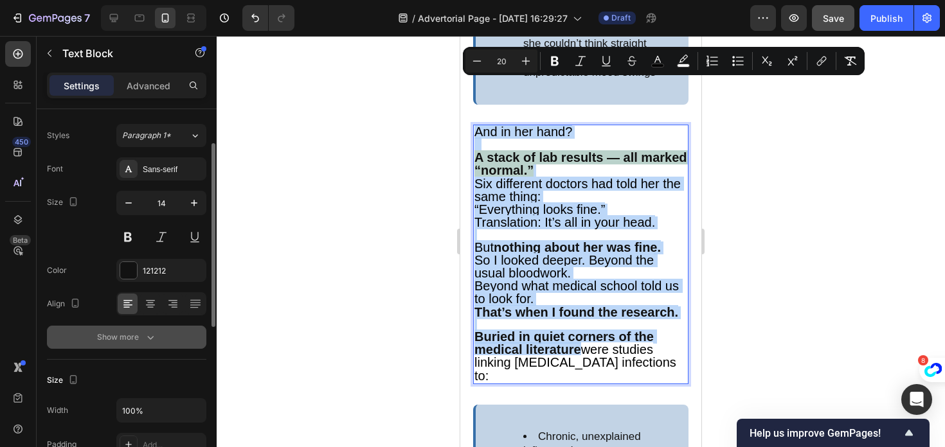
scroll to position [40, 0]
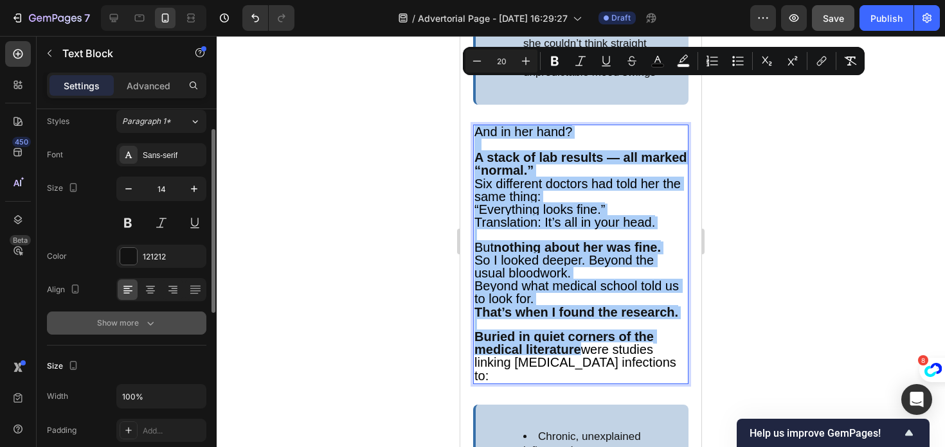
click at [134, 325] on div "Show more" at bounding box center [127, 323] width 60 height 13
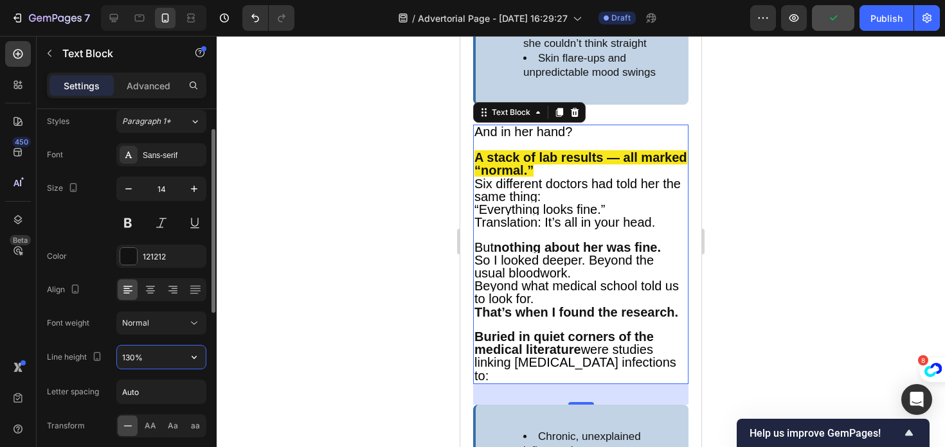
click at [148, 357] on input "130%" at bounding box center [161, 357] width 89 height 23
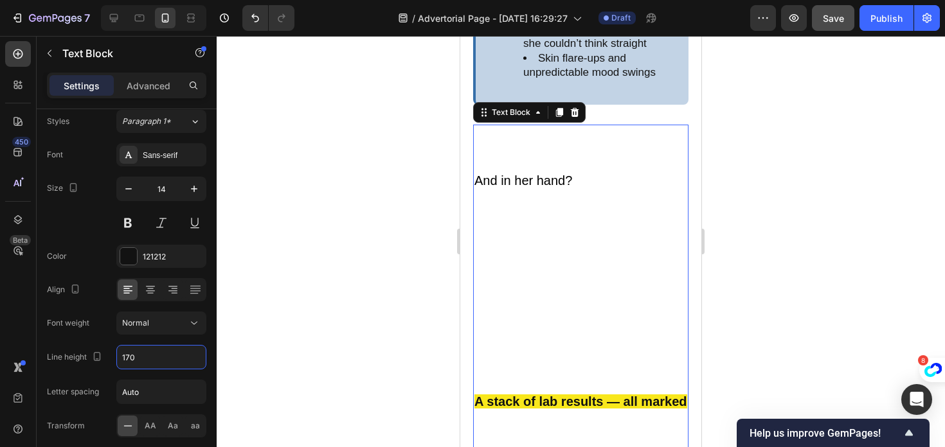
type input "170"
click at [290, 345] on div at bounding box center [581, 241] width 728 height 411
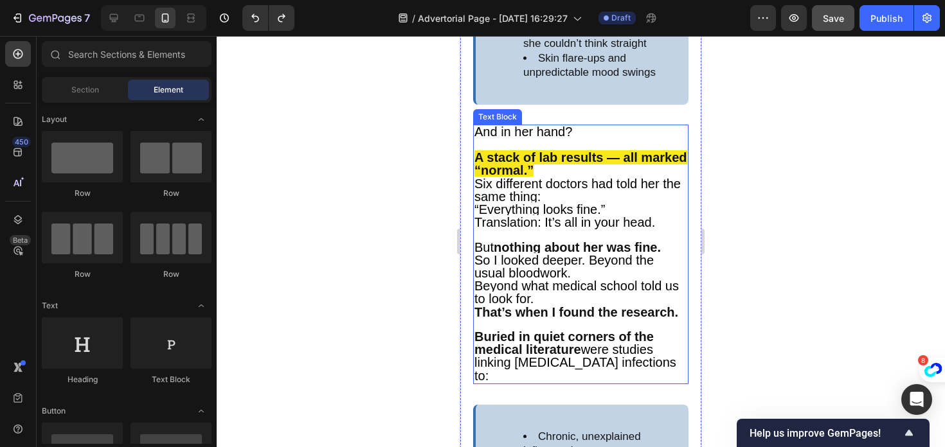
click at [480, 253] on span "So I looked deeper. Beyond the usual bloodwork." at bounding box center [563, 266] width 179 height 27
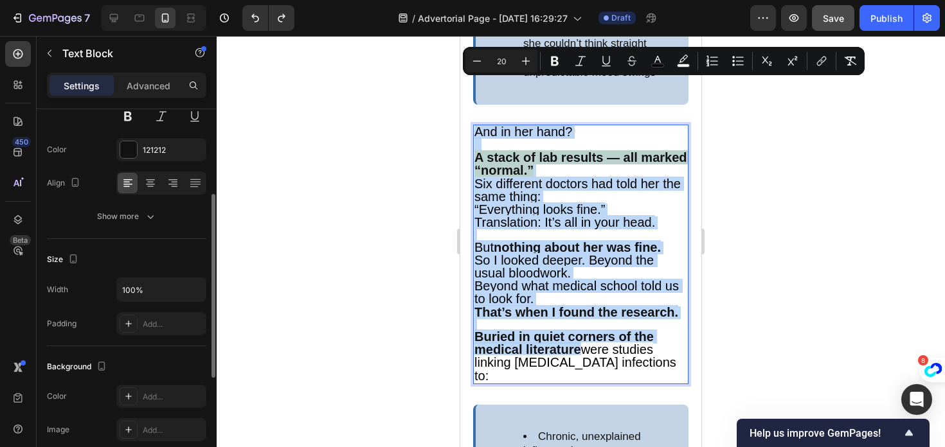
scroll to position [159, 0]
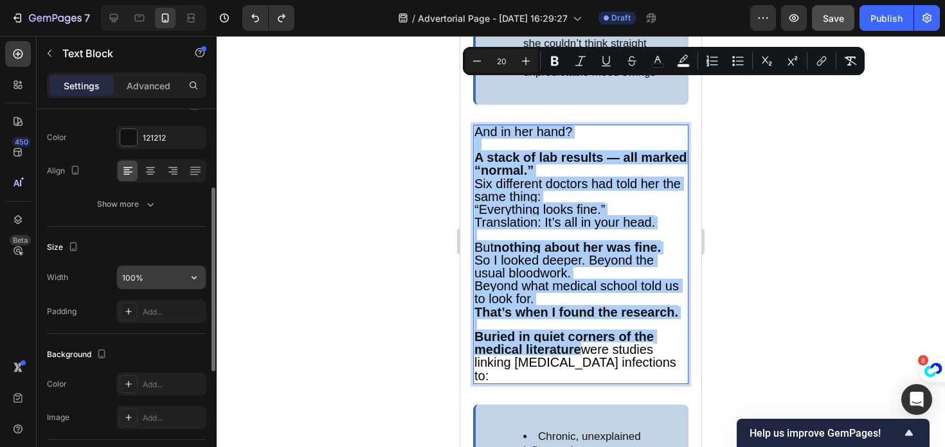
click at [129, 273] on input "100%" at bounding box center [161, 277] width 89 height 23
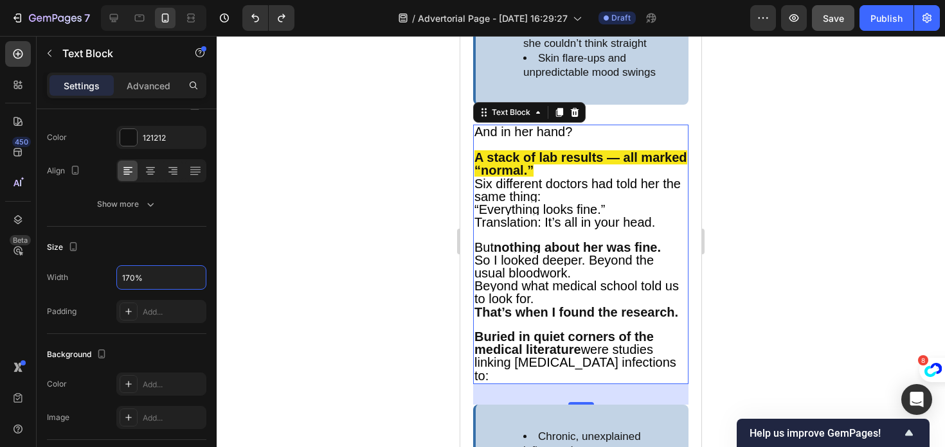
type input "170%"
click at [298, 312] on div at bounding box center [581, 241] width 728 height 411
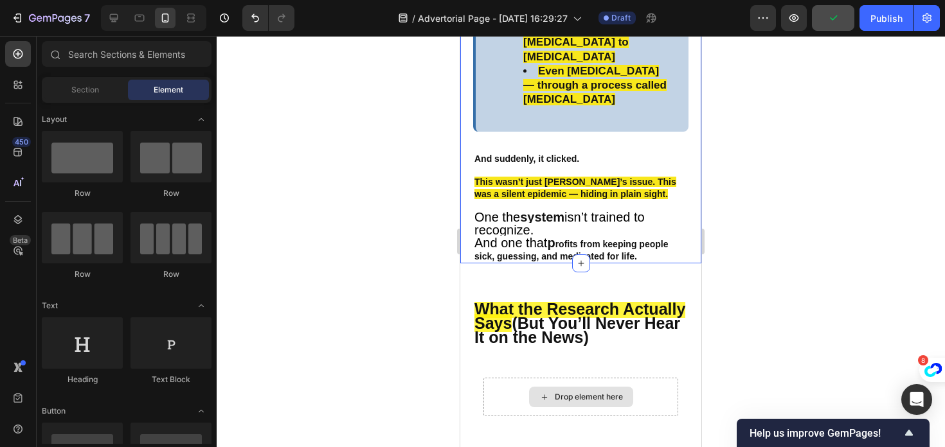
scroll to position [2441, 0]
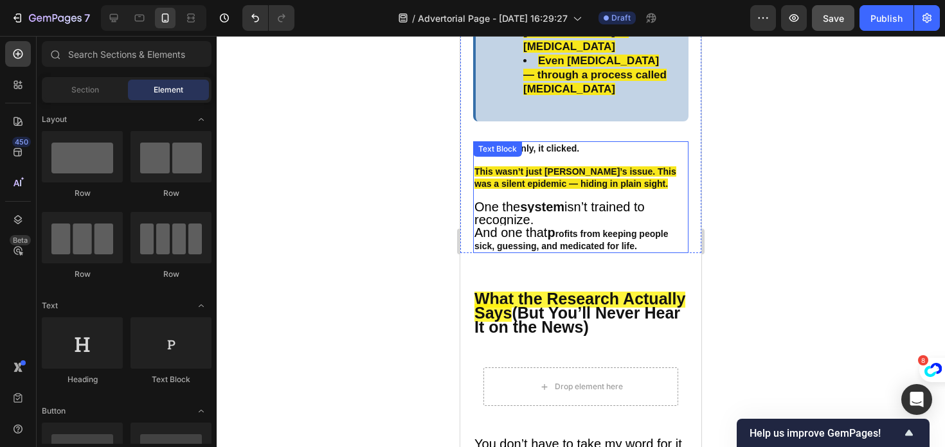
click at [501, 200] on span "One the" at bounding box center [497, 207] width 46 height 14
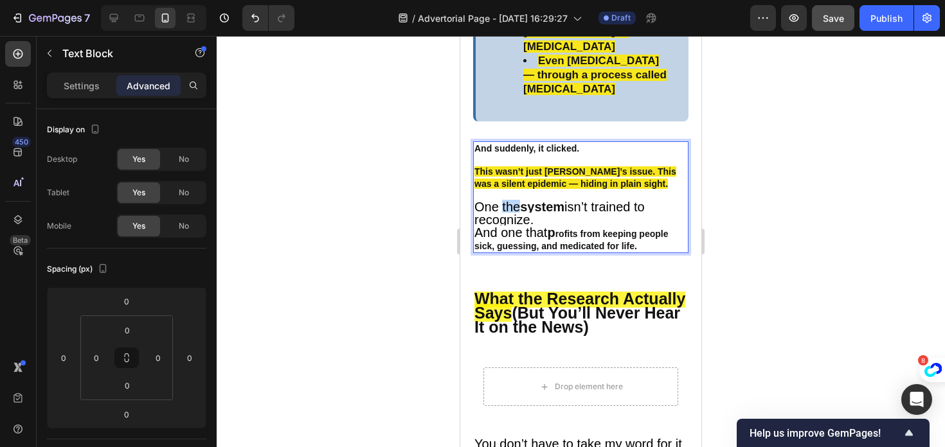
click at [501, 200] on span "One the" at bounding box center [497, 207] width 46 height 14
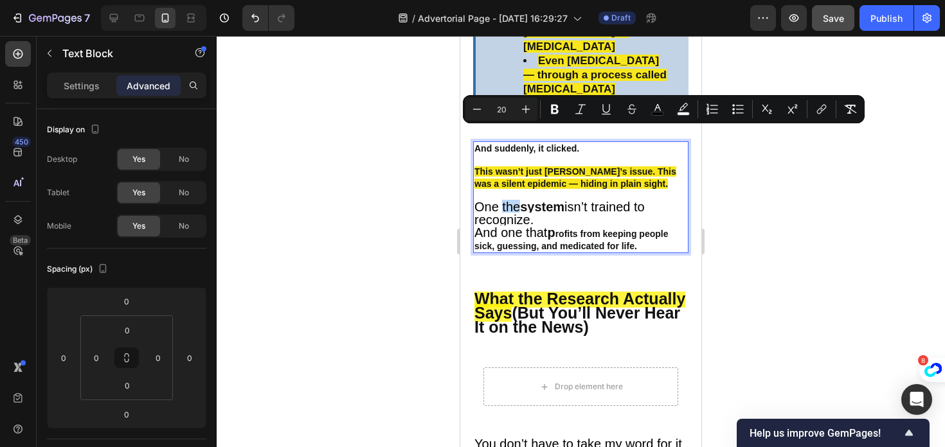
type input "14"
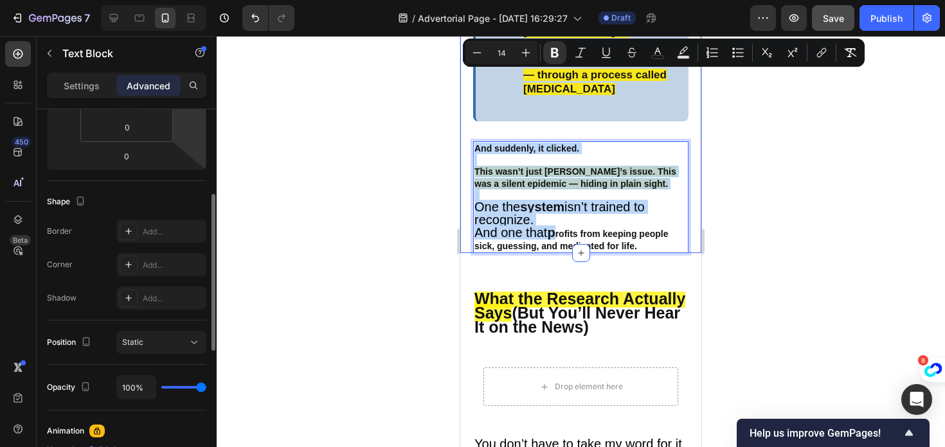
scroll to position [242, 0]
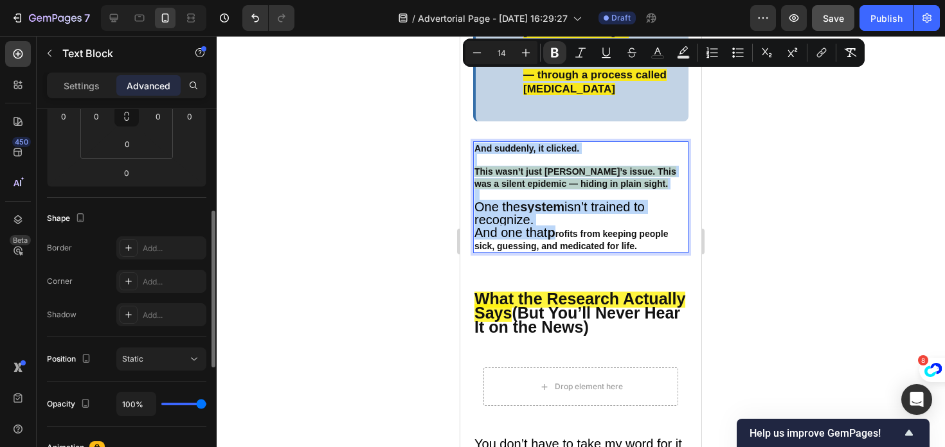
click at [539, 143] on p "And suddenly, it clicked. This wasn’t just [PERSON_NAME]’s issue. This was a si…" at bounding box center [580, 172] width 213 height 58
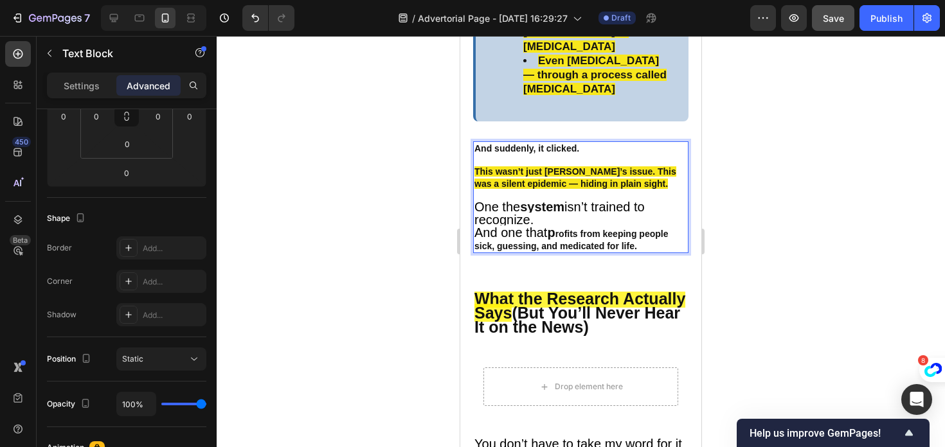
click at [535, 200] on strong "system" at bounding box center [542, 207] width 44 height 14
click at [532, 200] on span "isn’t trained to recognize." at bounding box center [559, 213] width 170 height 27
drag, startPoint x: 476, startPoint y: 132, endPoint x: 571, endPoint y: 153, distance: 98.1
click at [636, 229] on strong "rofits from keeping people sick, guessing, and medicated for life." at bounding box center [570, 240] width 193 height 22
click at [107, 12] on icon at bounding box center [113, 18] width 13 height 13
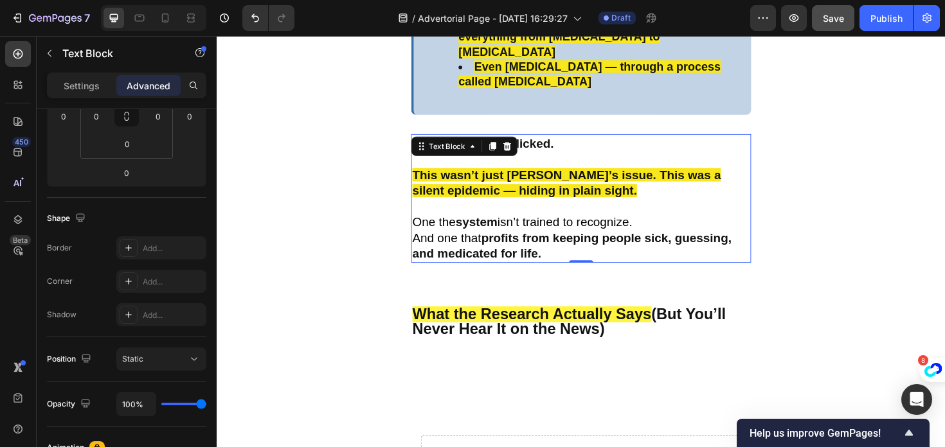
scroll to position [2236, 0]
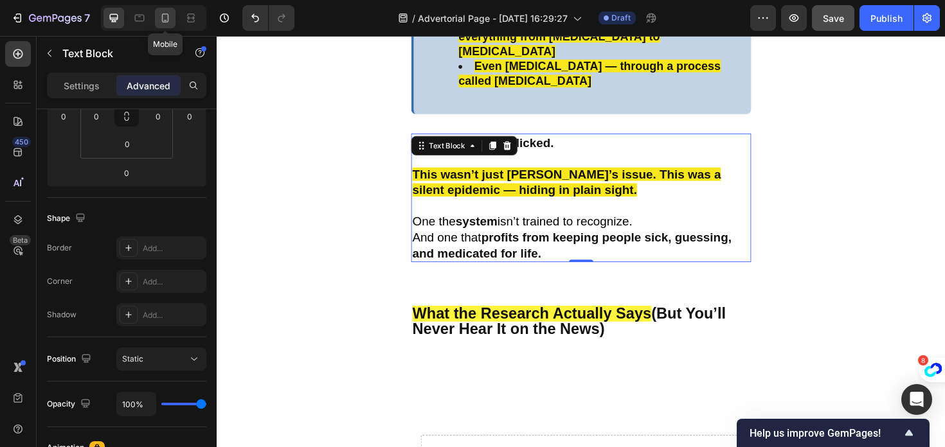
click at [159, 18] on icon at bounding box center [165, 18] width 13 height 13
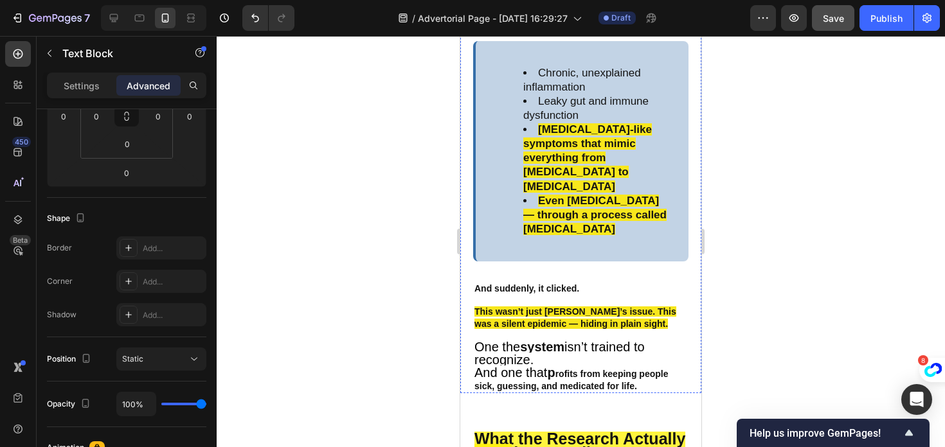
scroll to position [2321, 0]
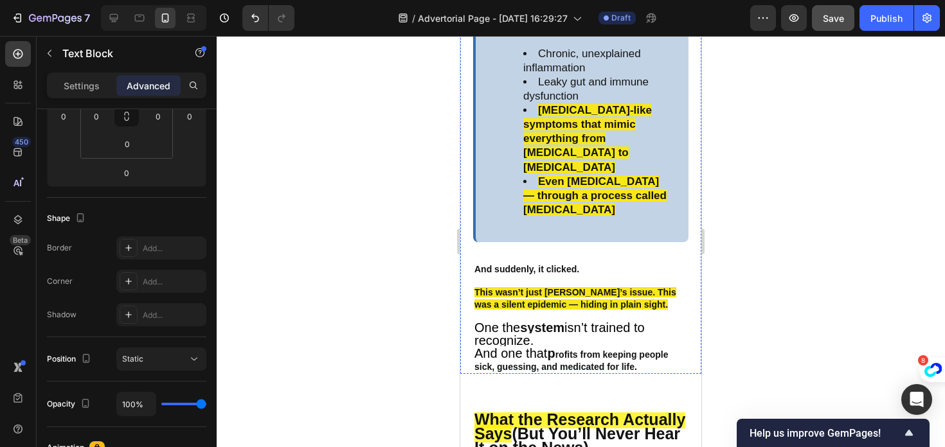
click at [576, 322] on p "One the system isn’t trained to recognize. And one that p rofits from keeping p…" at bounding box center [580, 347] width 213 height 51
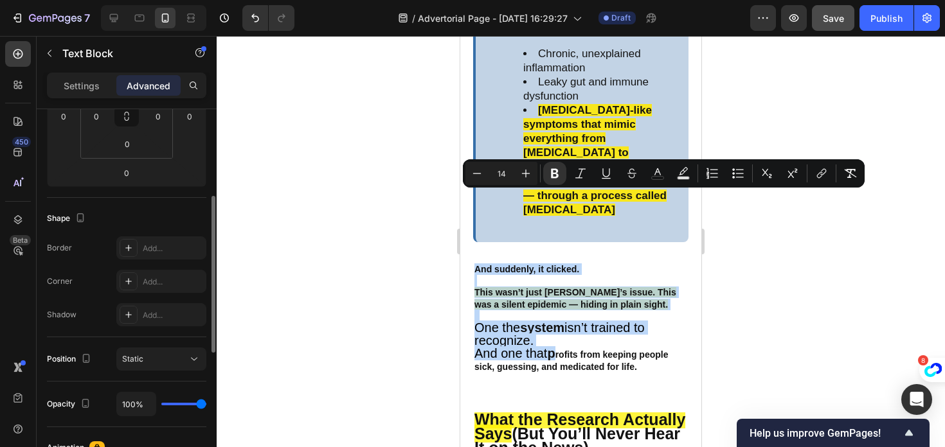
scroll to position [174, 0]
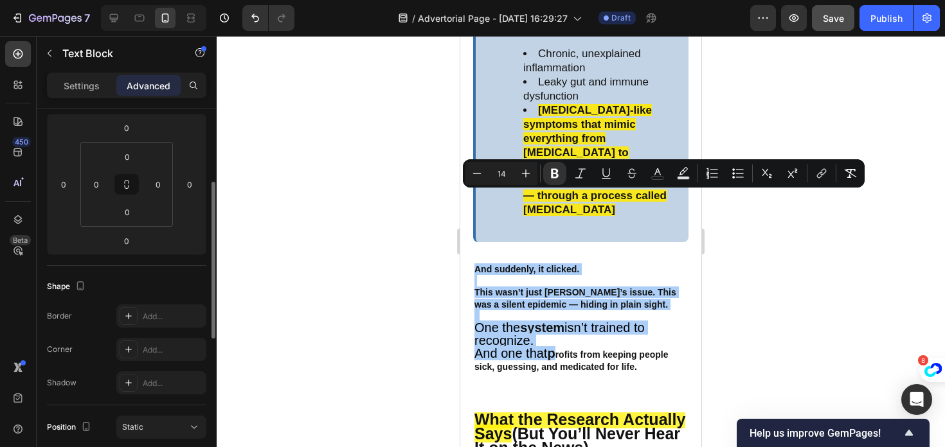
click at [73, 96] on div "Settings Advanced" at bounding box center [126, 86] width 159 height 26
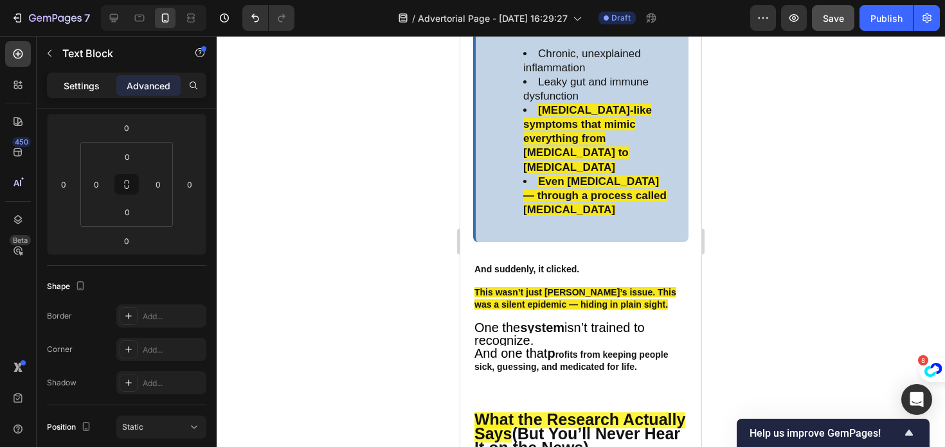
click at [80, 90] on p "Settings" at bounding box center [82, 85] width 36 height 13
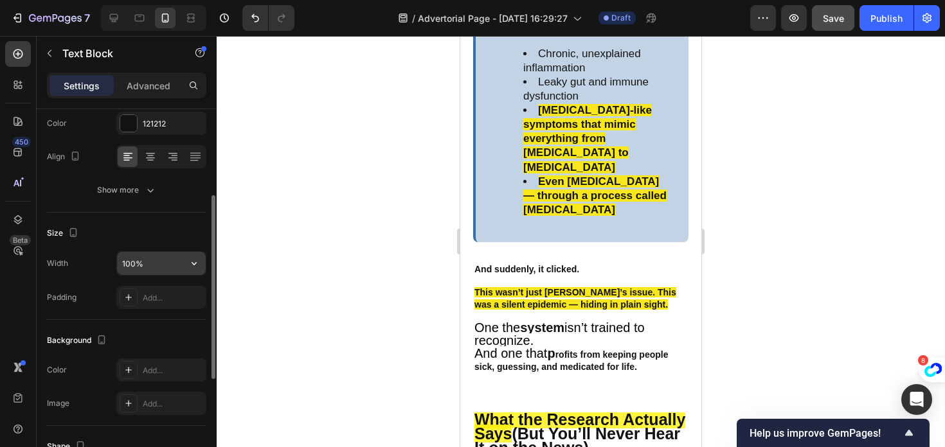
scroll to position [163, 0]
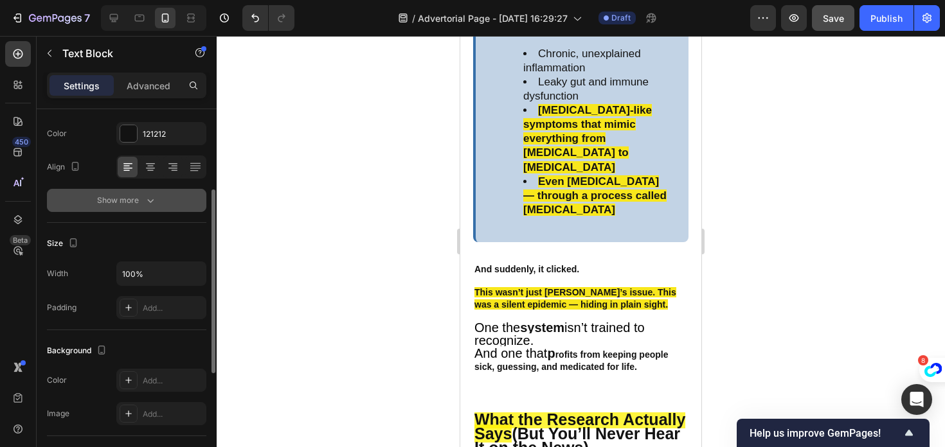
click at [132, 201] on div "Show more" at bounding box center [127, 200] width 60 height 13
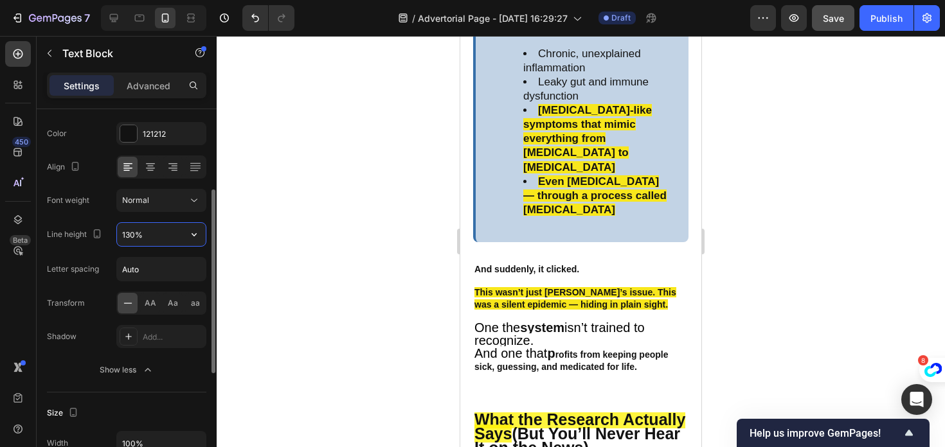
click at [131, 229] on input "130%" at bounding box center [161, 234] width 89 height 23
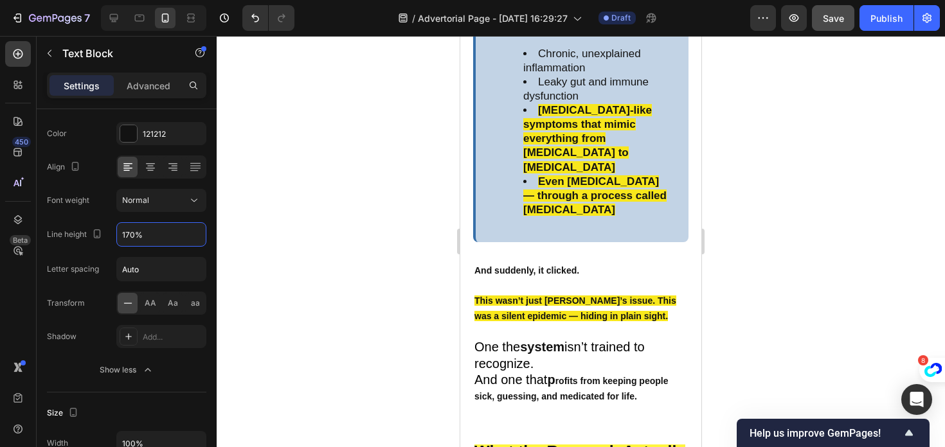
type input "170%"
click at [384, 339] on div at bounding box center [581, 241] width 728 height 411
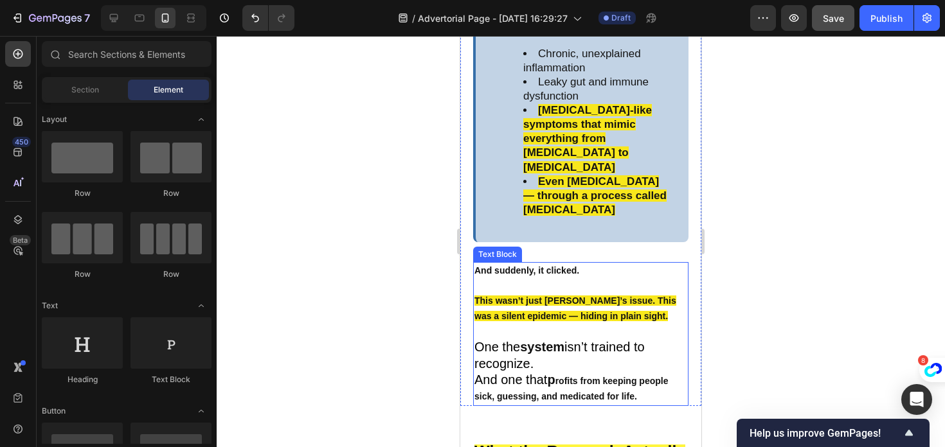
click at [540, 376] on strong "rofits from keeping people sick, guessing, and medicated for life." at bounding box center [570, 389] width 193 height 26
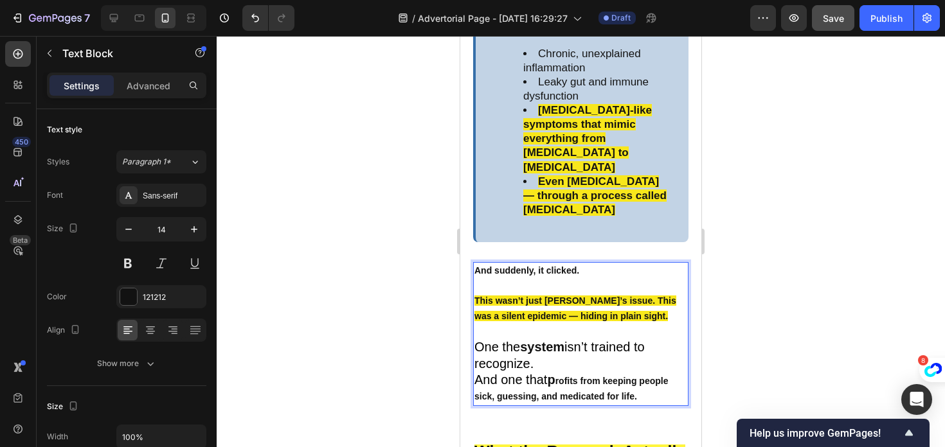
click at [576, 376] on strong "rofits from keeping people sick, guessing, and medicated for life." at bounding box center [570, 389] width 193 height 26
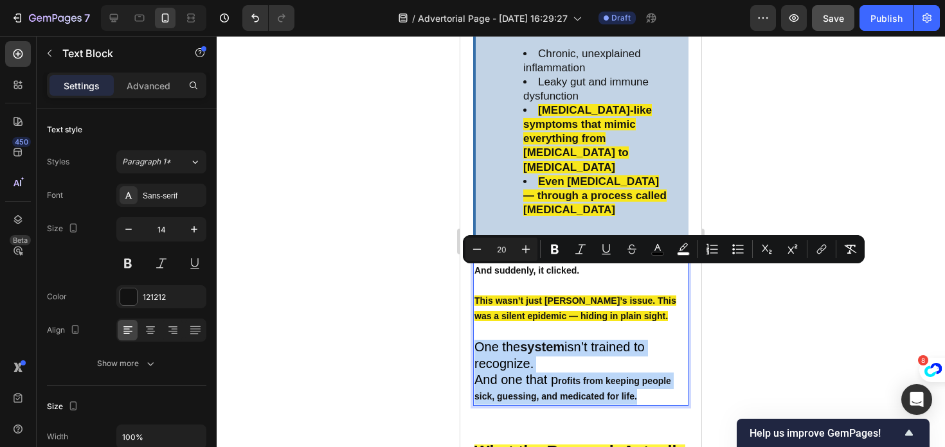
drag, startPoint x: 658, startPoint y: 324, endPoint x: 477, endPoint y: 271, distance: 188.3
click at [477, 340] on p "One the system isn’t trained to recognize. And one that p rofits from keeping p…" at bounding box center [580, 372] width 213 height 65
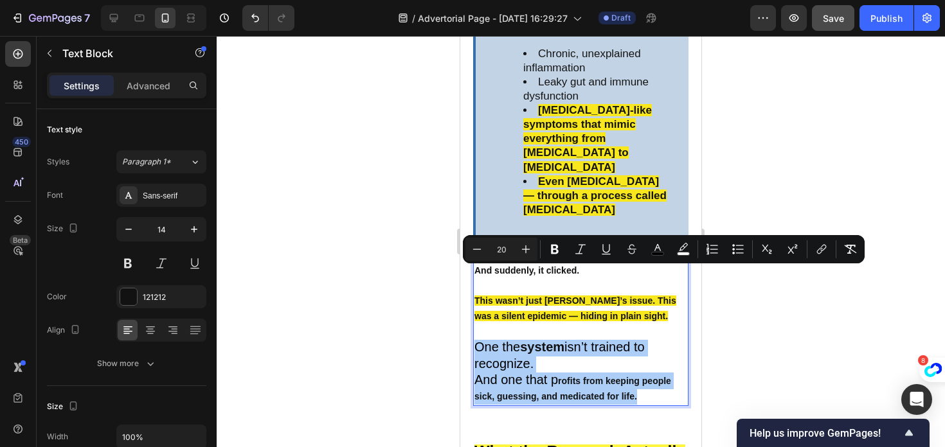
click at [510, 249] on input "20" at bounding box center [501, 249] width 26 height 15
type input "2"
type input "20"
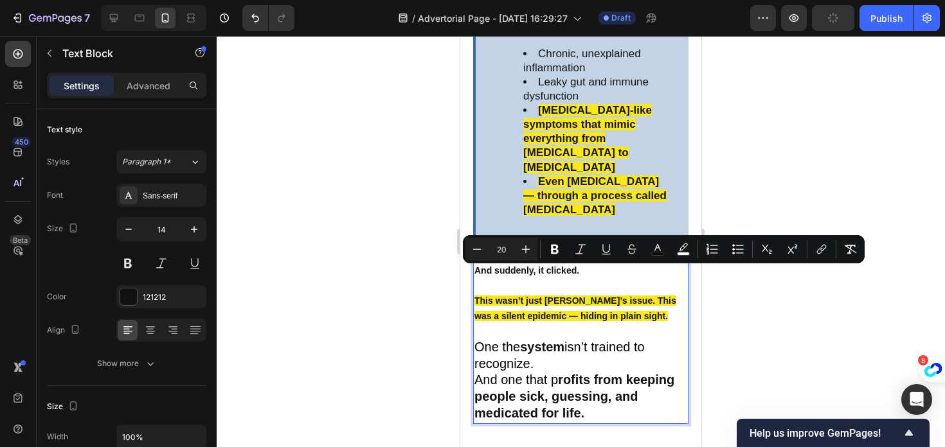
click at [553, 373] on span "And one that p" at bounding box center [516, 380] width 84 height 14
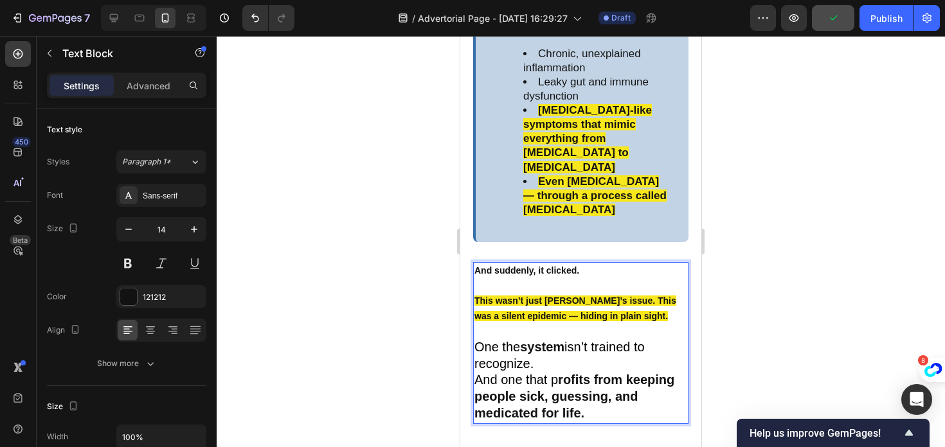
click at [560, 373] on strong "rofits from keeping people sick, guessing, and medicated for life." at bounding box center [574, 397] width 200 height 48
drag, startPoint x: 579, startPoint y: 310, endPoint x: 553, endPoint y: 310, distance: 25.7
click at [553, 340] on p "One the system isn’t trained to recognize. And one that pr ofits from keeping p…" at bounding box center [580, 381] width 213 height 83
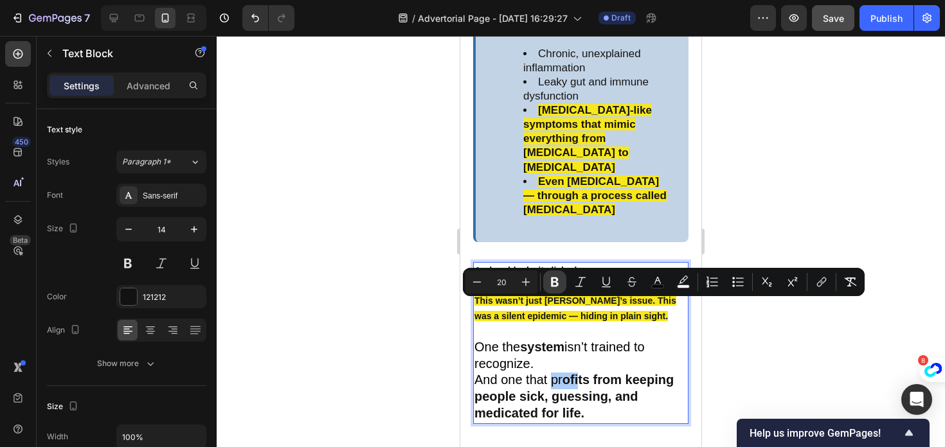
click at [555, 283] on icon "Editor contextual toolbar" at bounding box center [555, 283] width 8 height 10
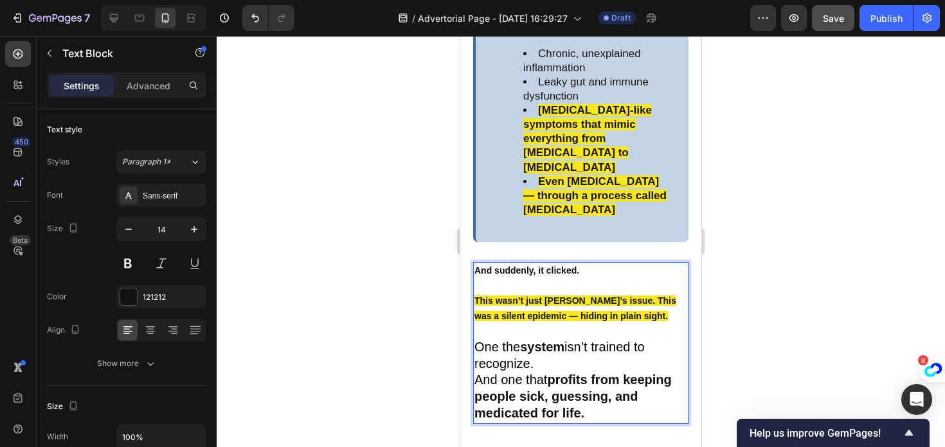
click at [434, 335] on div at bounding box center [581, 241] width 728 height 411
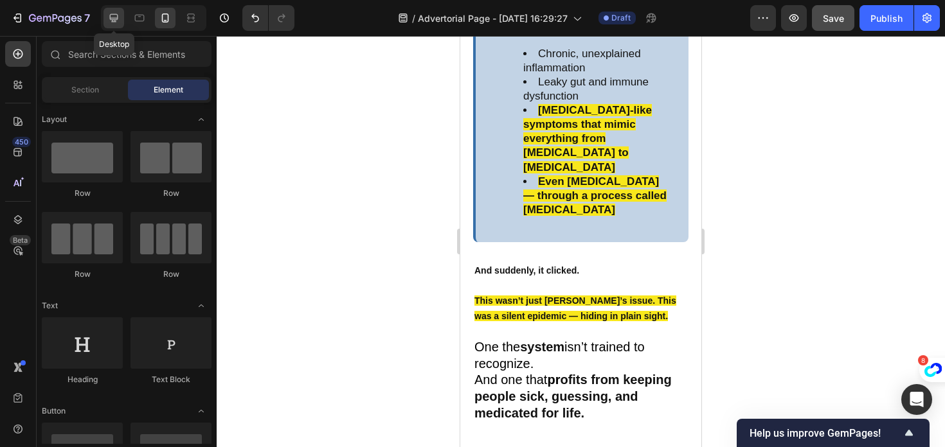
click at [116, 20] on icon at bounding box center [114, 18] width 8 height 8
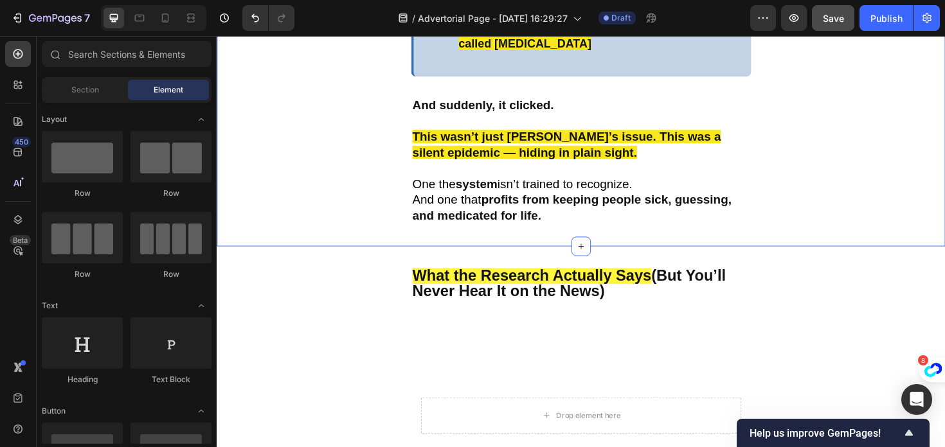
scroll to position [2277, 0]
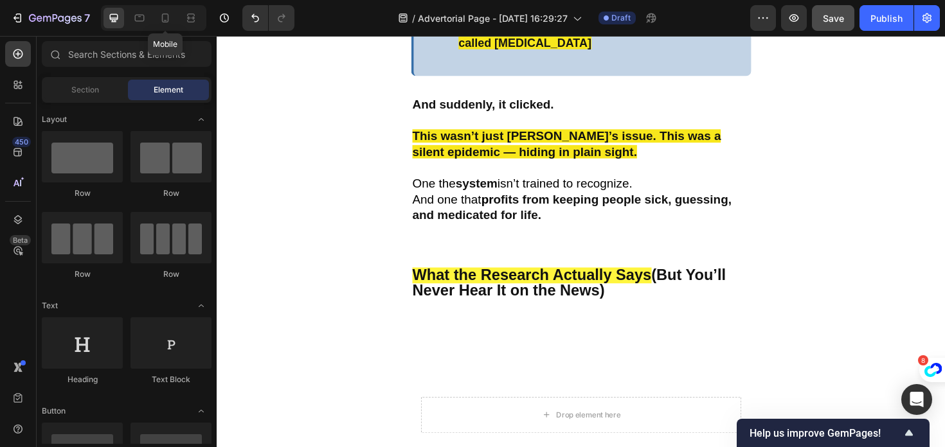
drag, startPoint x: 163, startPoint y: 18, endPoint x: 274, endPoint y: 108, distance: 143.0
click at [163, 18] on icon at bounding box center [165, 18] width 13 height 13
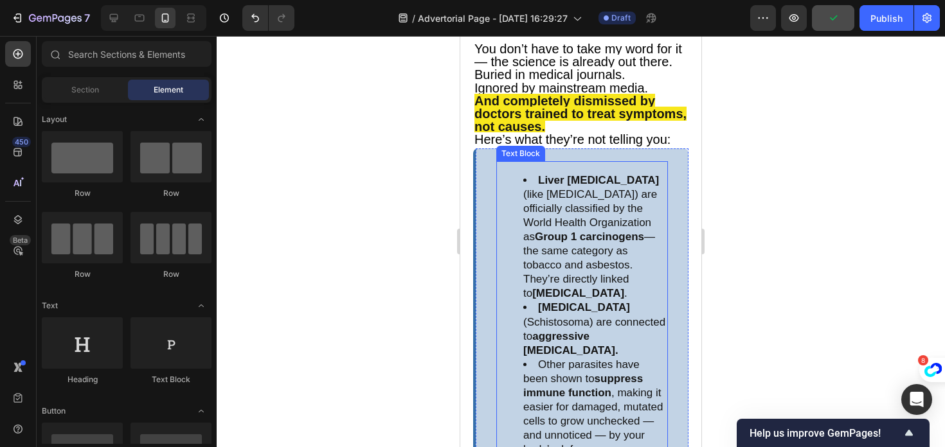
scroll to position [2292, 0]
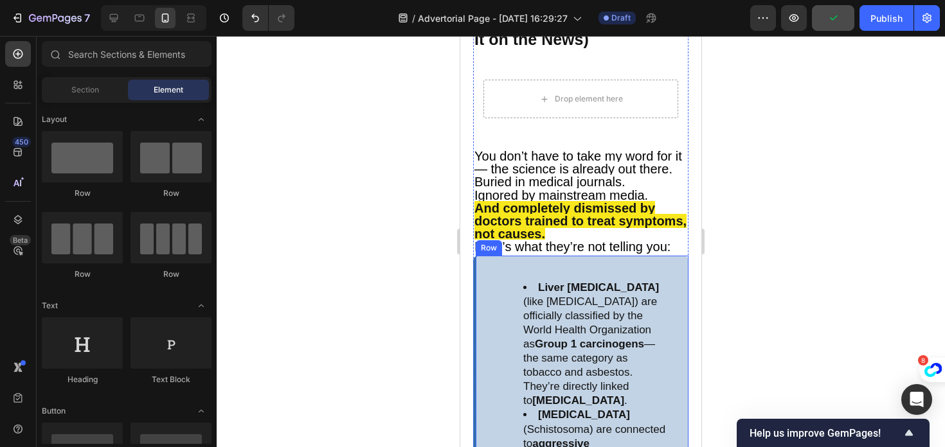
click at [571, 262] on div "Liver [MEDICAL_DATA] (like [MEDICAL_DATA]) are officially classified by the Wor…" at bounding box center [580, 423] width 215 height 334
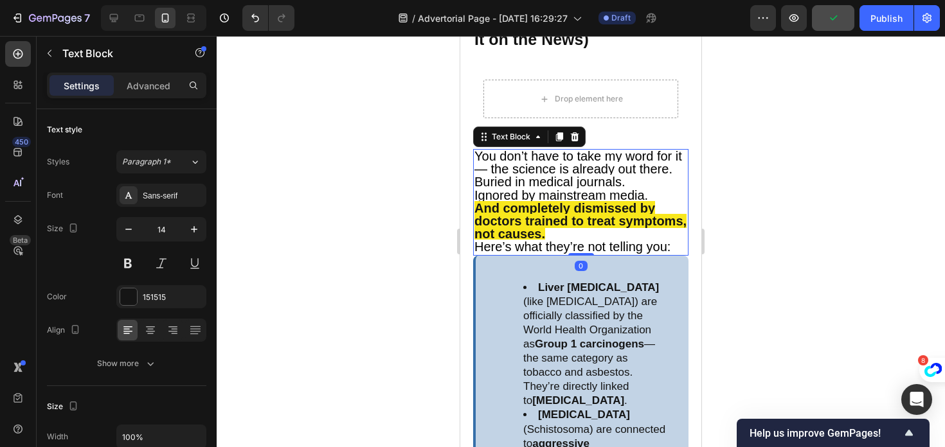
click at [564, 181] on span "Buried in medical journals." at bounding box center [549, 182] width 151 height 14
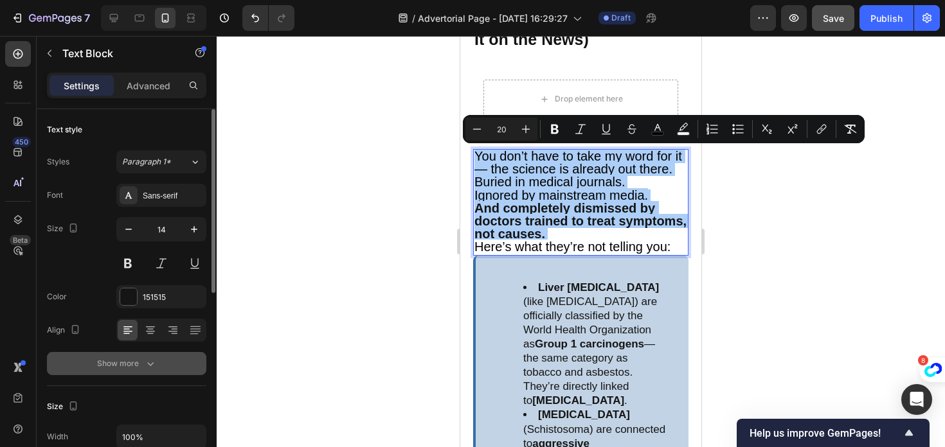
click at [131, 361] on div "Show more" at bounding box center [127, 363] width 60 height 13
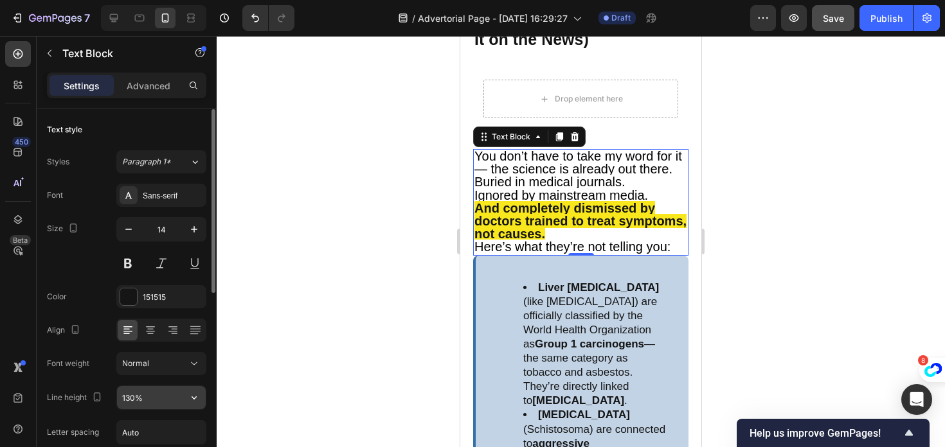
click at [134, 397] on input "130%" at bounding box center [161, 397] width 89 height 23
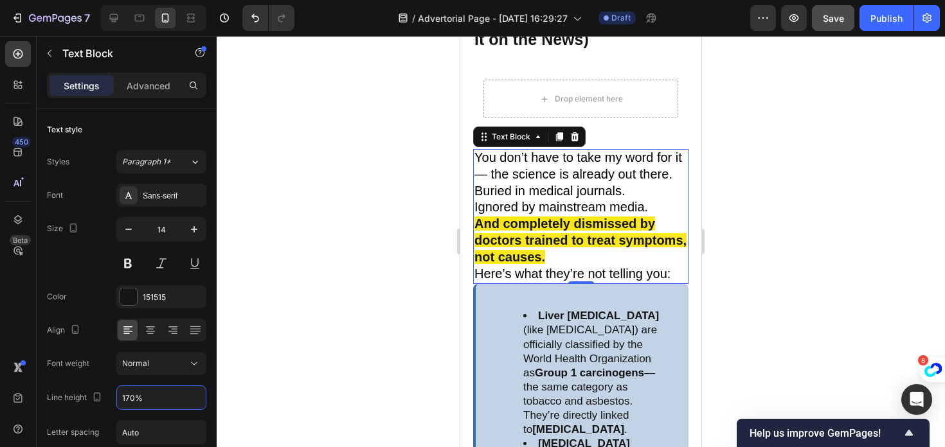
type input "170%"
click at [262, 384] on div at bounding box center [581, 241] width 728 height 411
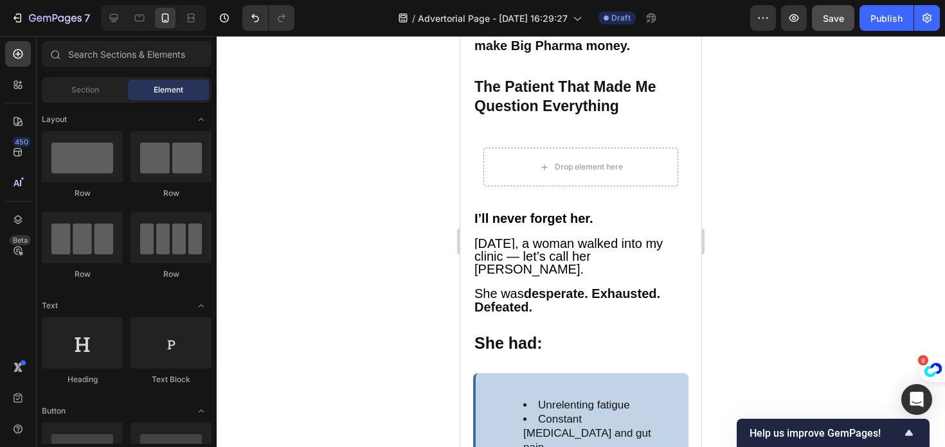
scroll to position [1382, 0]
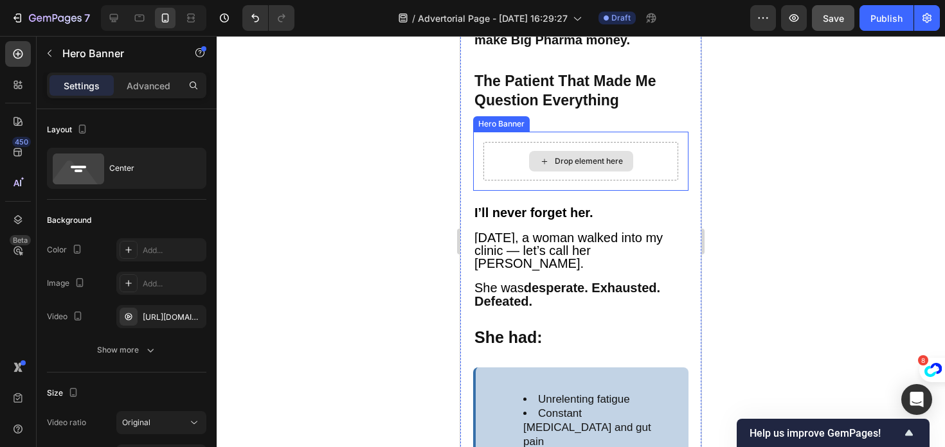
click at [505, 181] on div "Drop element here" at bounding box center [580, 161] width 195 height 39
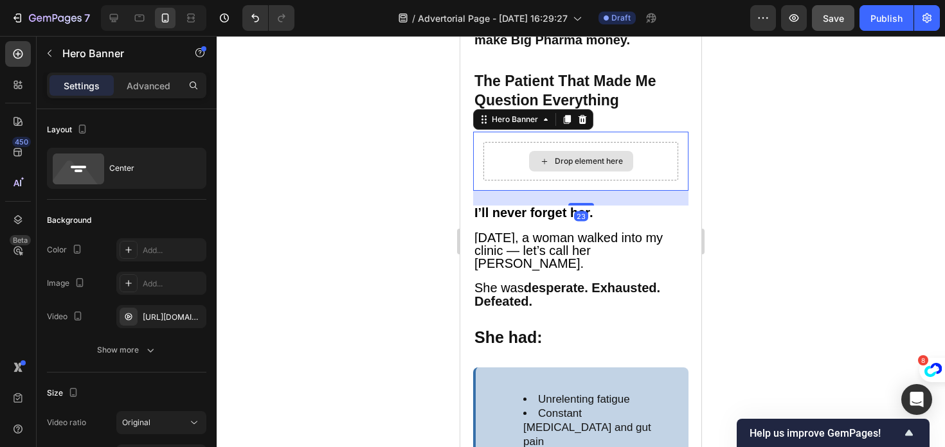
click at [505, 181] on div "Drop element here" at bounding box center [580, 161] width 195 height 39
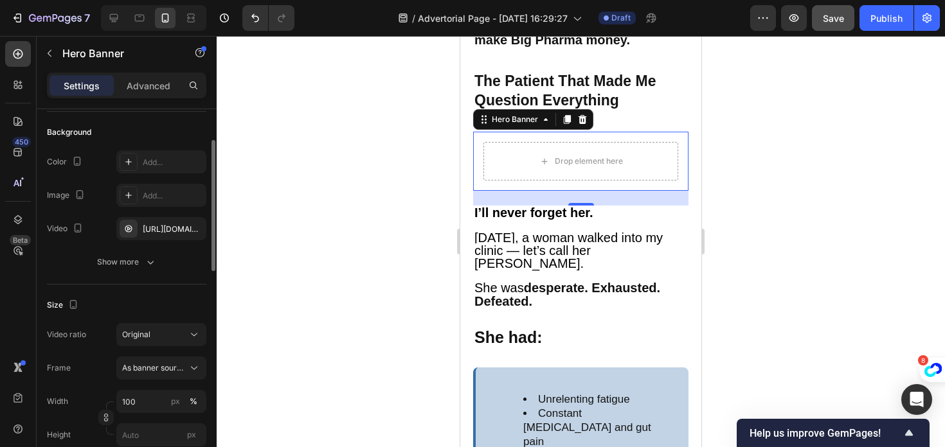
scroll to position [81, 0]
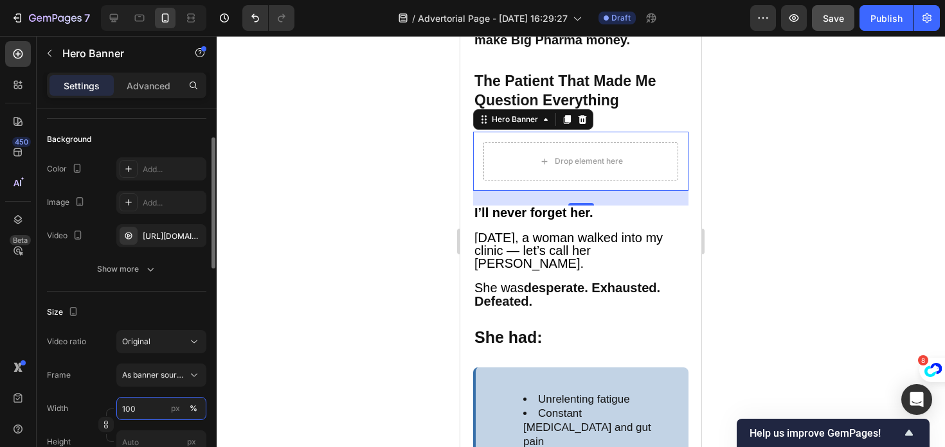
click at [149, 414] on input "100" at bounding box center [161, 408] width 90 height 23
type input "100100"
click at [157, 345] on div "Original" at bounding box center [155, 342] width 66 height 12
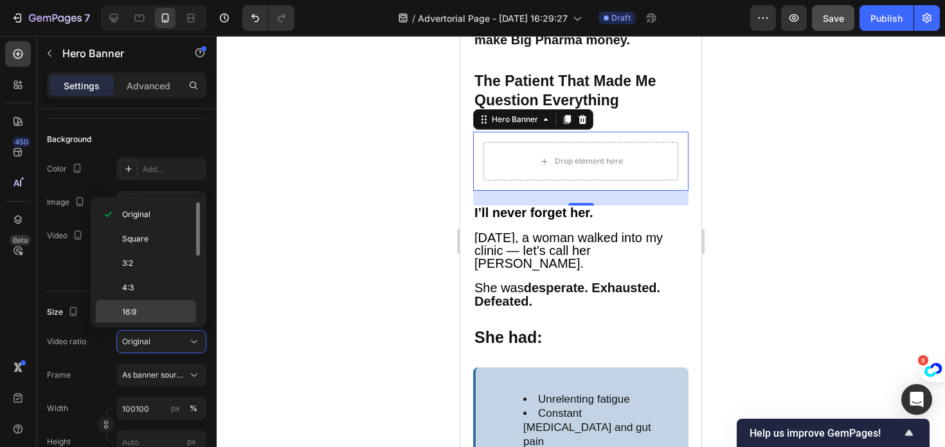
click at [142, 314] on p "16:9" at bounding box center [156, 313] width 68 height 12
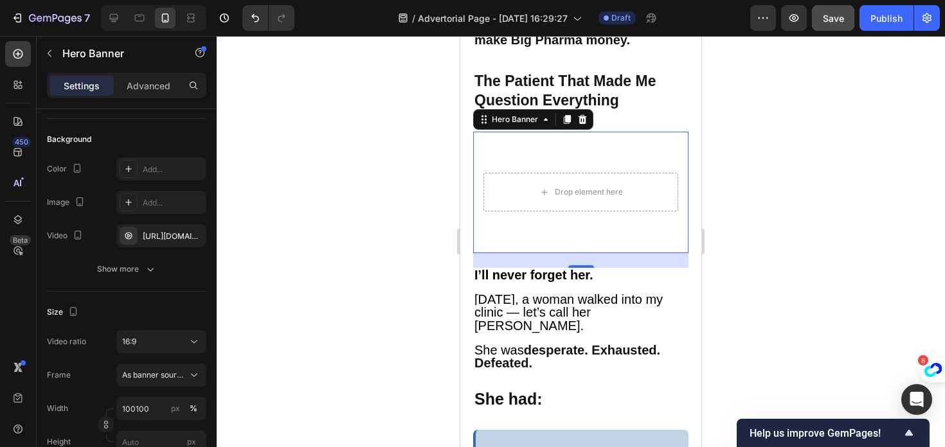
click at [300, 335] on div at bounding box center [581, 241] width 728 height 411
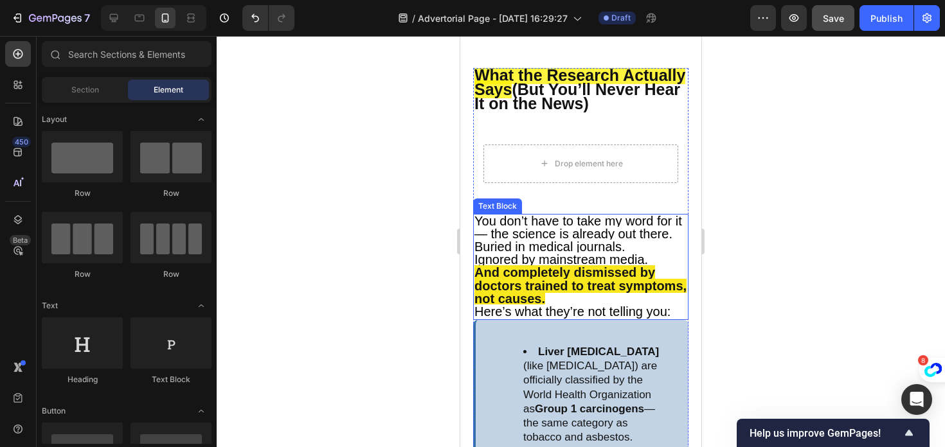
scroll to position [2691, 0]
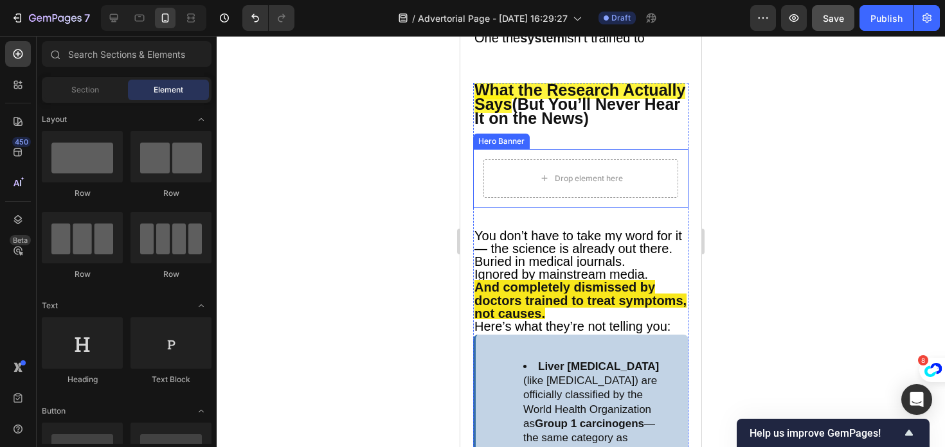
click at [477, 161] on div "Drop element here" at bounding box center [580, 178] width 215 height 59
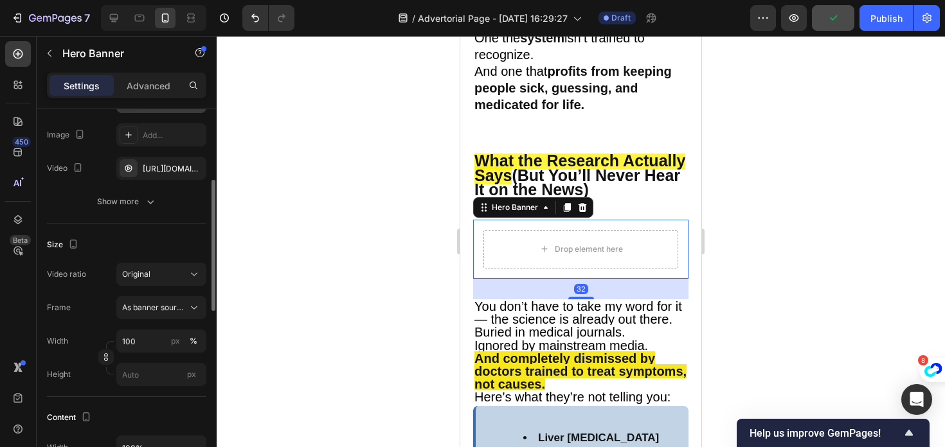
scroll to position [165, 0]
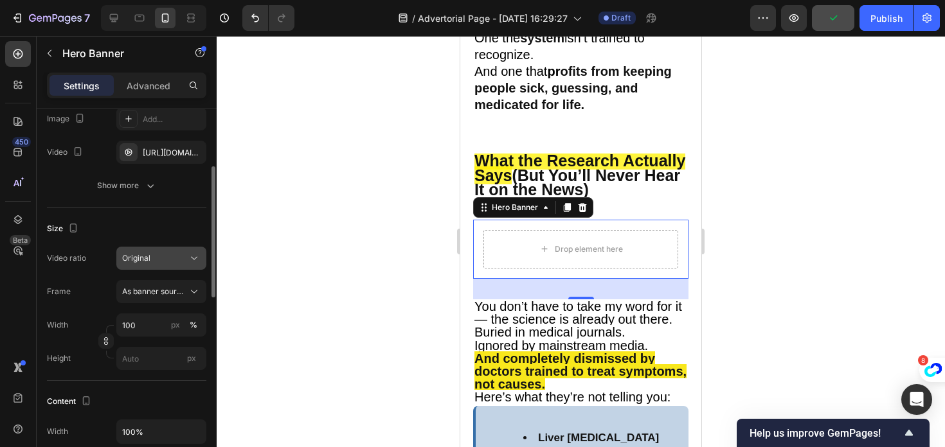
click at [163, 263] on div "Original" at bounding box center [155, 259] width 66 height 12
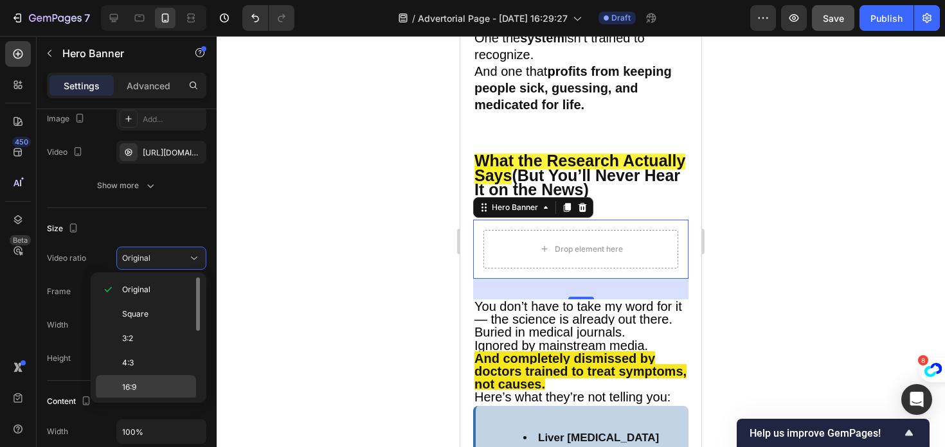
click at [138, 384] on p "16:9" at bounding box center [156, 388] width 68 height 12
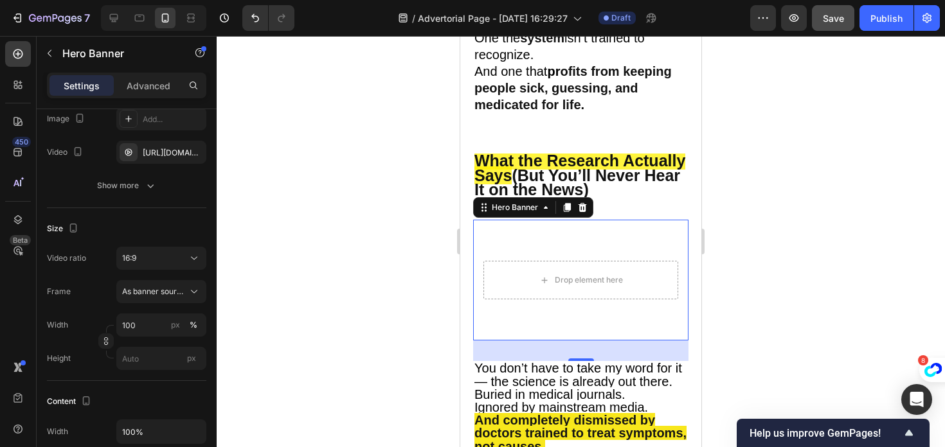
click at [354, 300] on div at bounding box center [581, 241] width 728 height 411
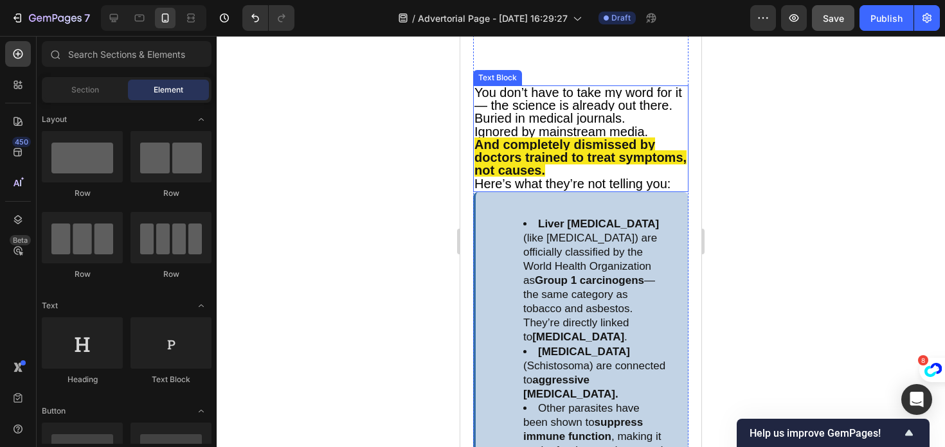
scroll to position [2901, 0]
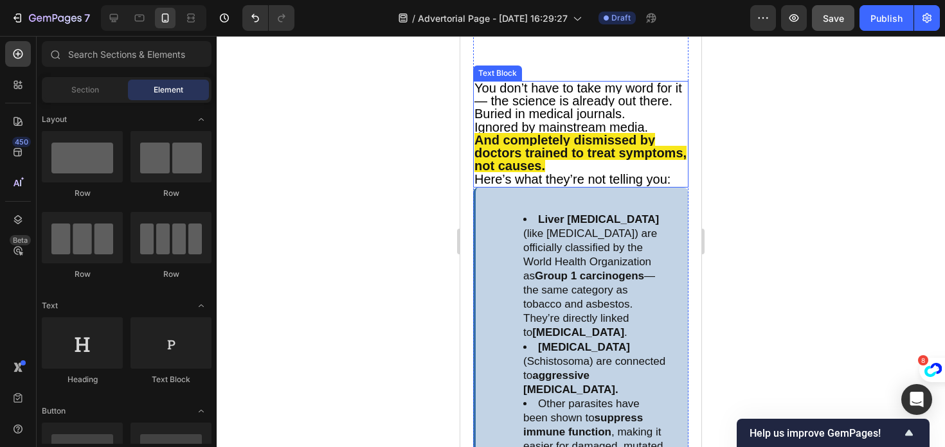
click at [600, 152] on strong "And completely dismissed by doctors trained to treat symptoms, not causes." at bounding box center [580, 153] width 212 height 40
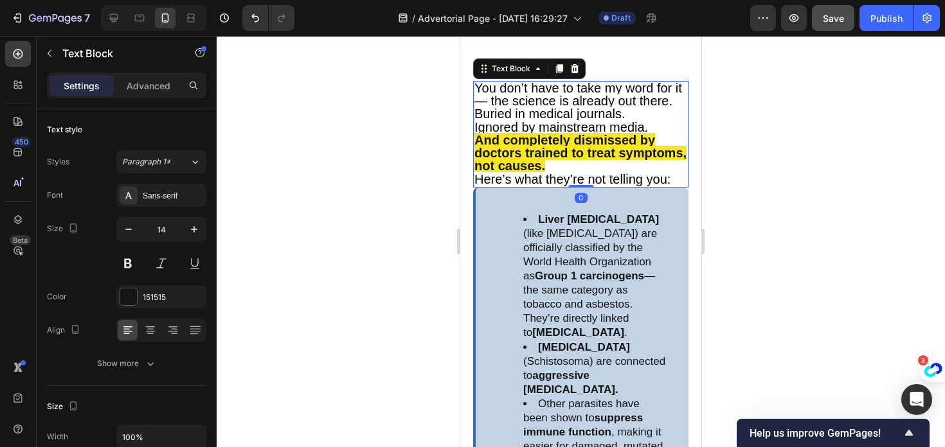
click at [600, 152] on strong "And completely dismissed by doctors trained to treat symptoms, not causes." at bounding box center [580, 153] width 212 height 40
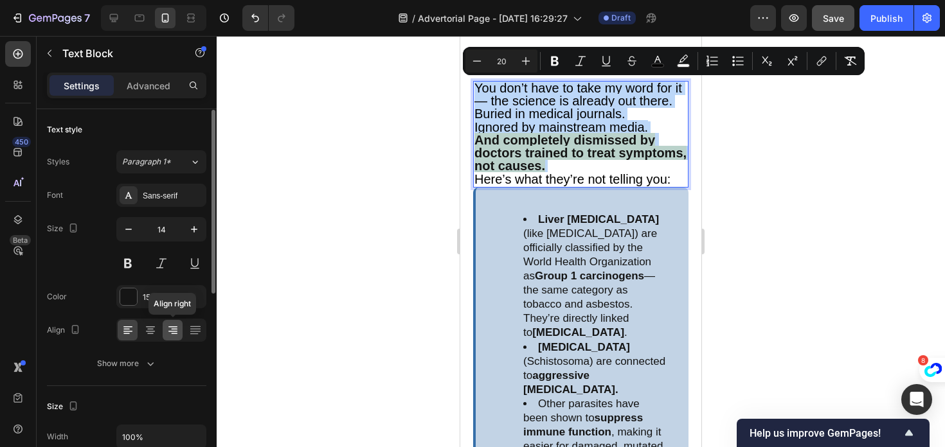
scroll to position [37, 0]
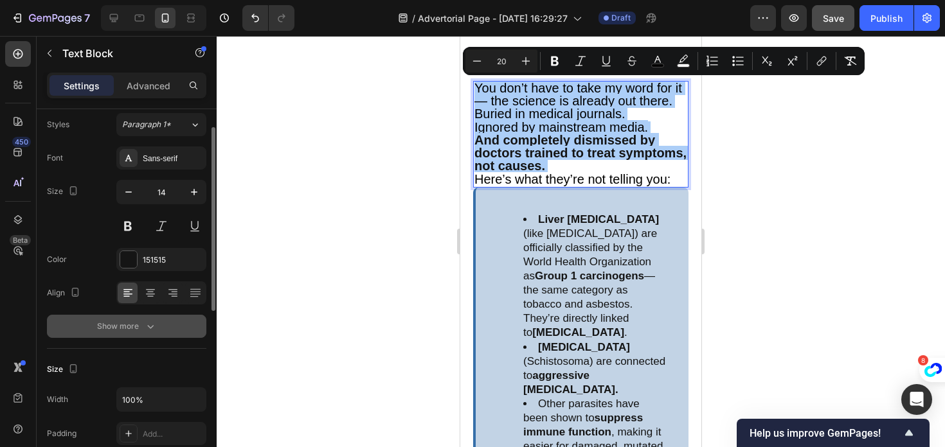
click at [137, 325] on div "Show more" at bounding box center [127, 326] width 60 height 13
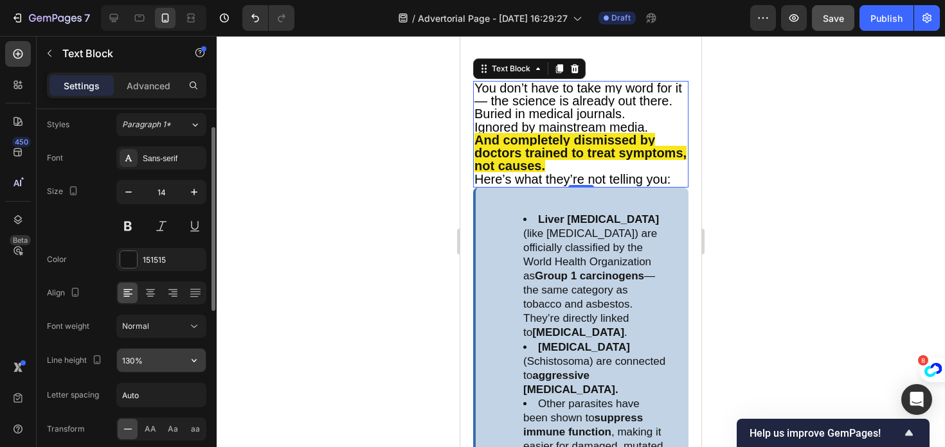
click at [134, 361] on input "130%" at bounding box center [161, 360] width 89 height 23
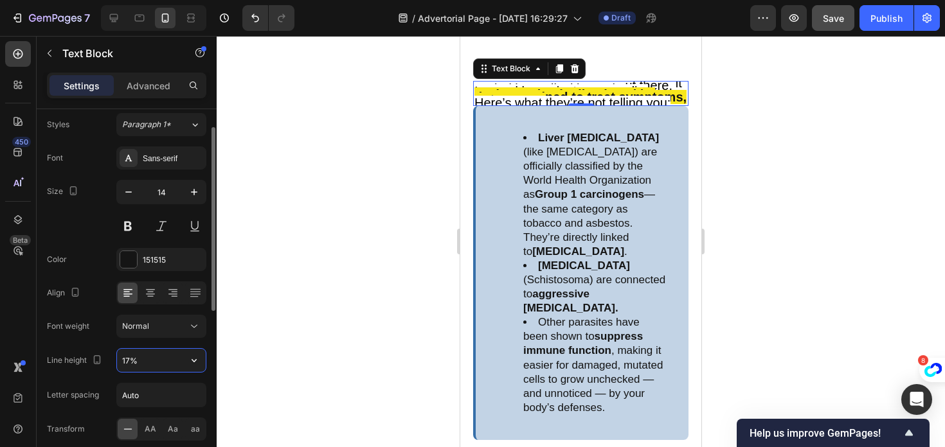
type input "170%"
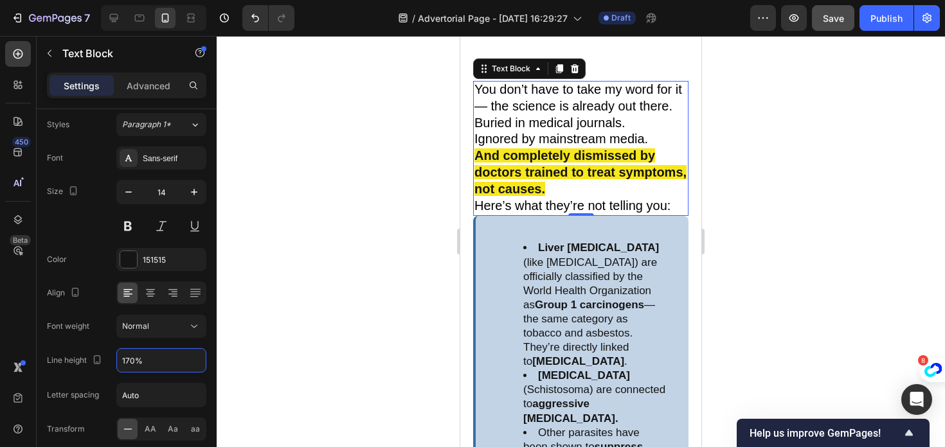
click at [363, 344] on div at bounding box center [581, 241] width 728 height 411
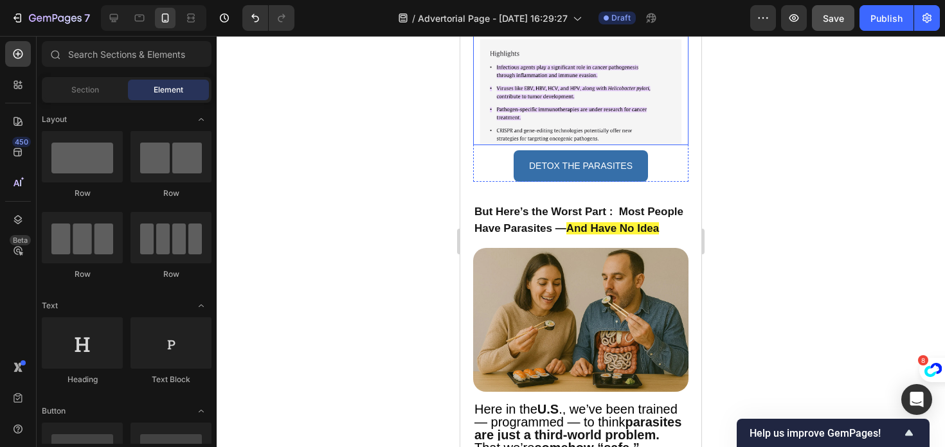
scroll to position [3872, 0]
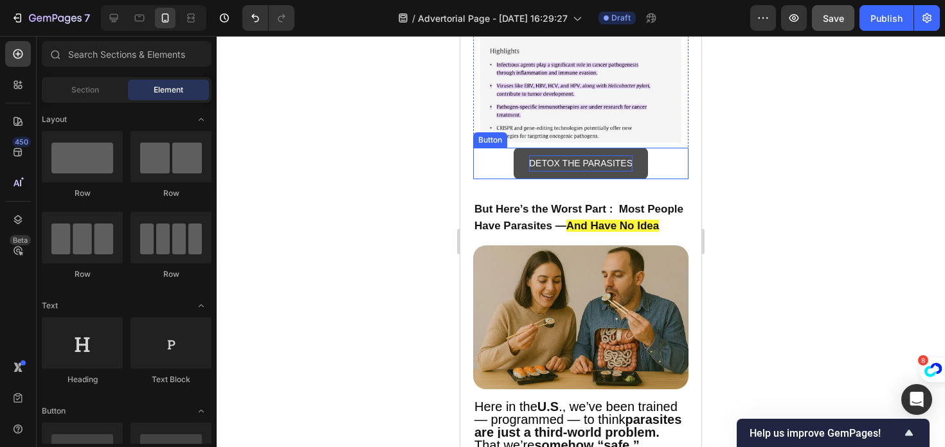
click at [535, 156] on p "DETOX THE PARASITES" at bounding box center [580, 164] width 103 height 16
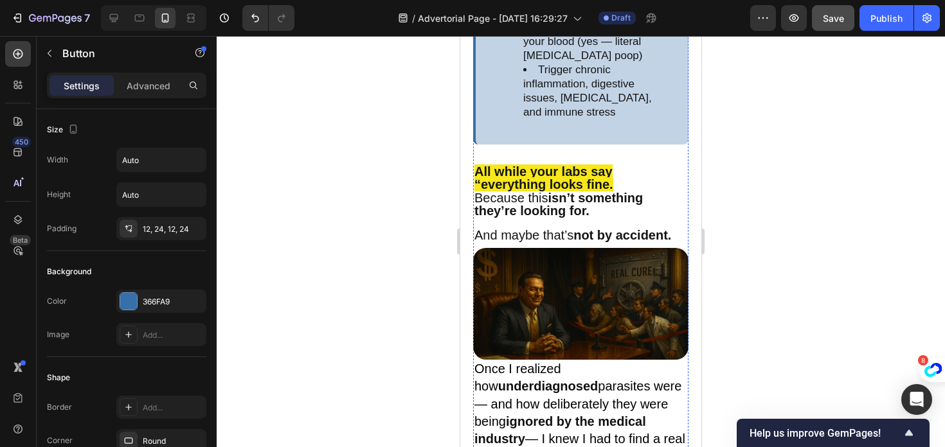
scroll to position [4370, 0]
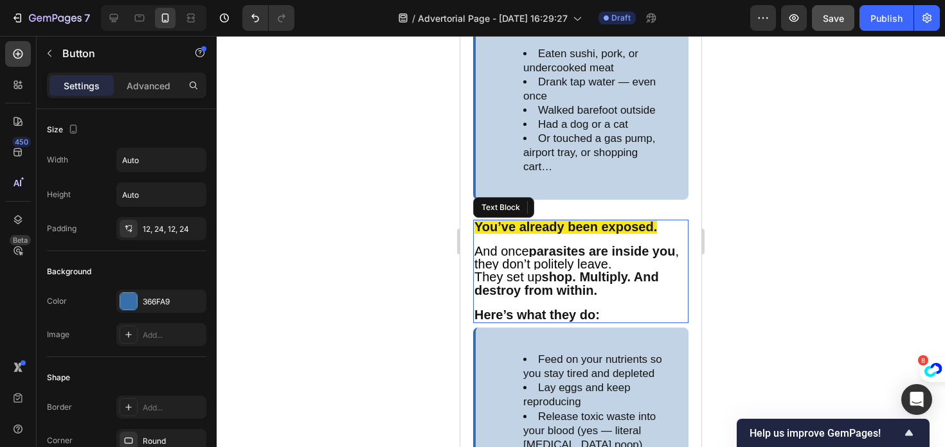
click at [536, 276] on span "They set up" at bounding box center [507, 277] width 67 height 14
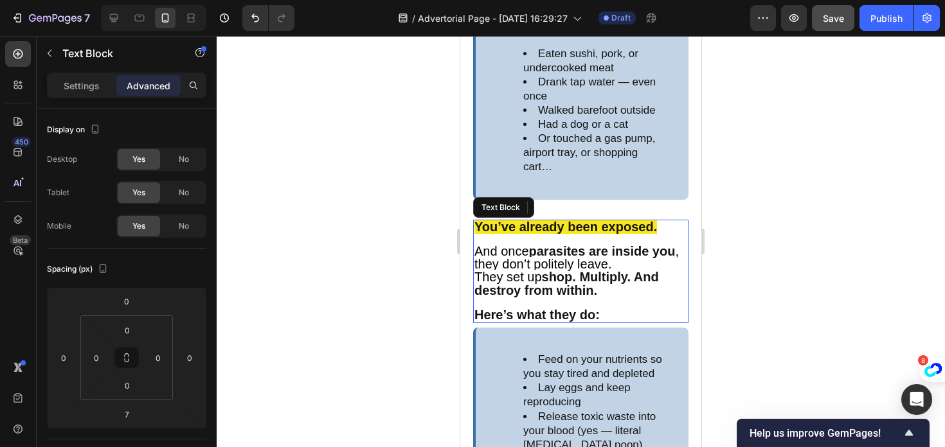
click at [536, 276] on span "They set up" at bounding box center [507, 277] width 67 height 14
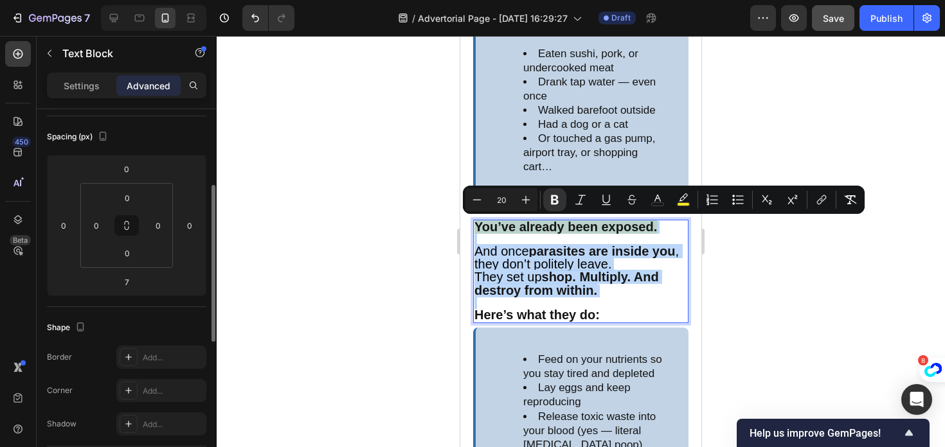
scroll to position [51, 0]
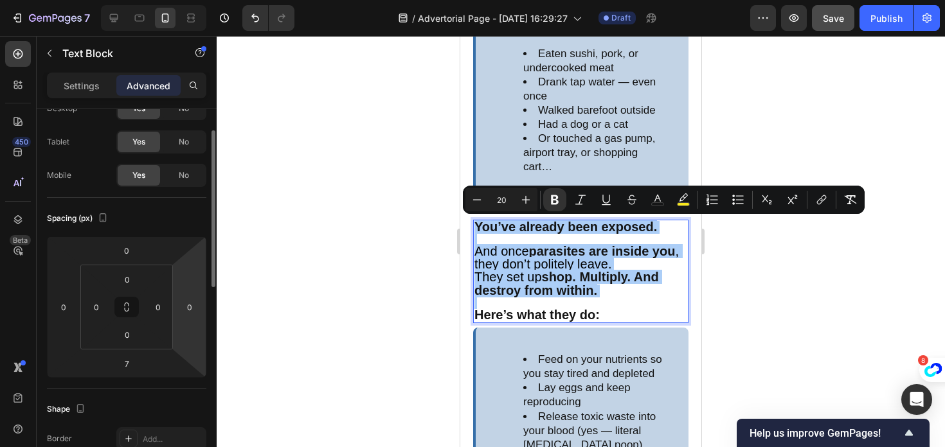
click at [267, 303] on div at bounding box center [581, 241] width 728 height 411
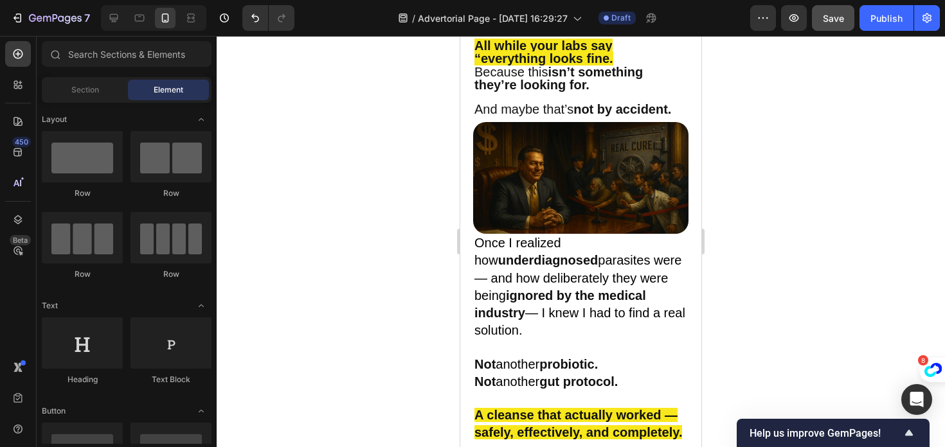
scroll to position [4750, 0]
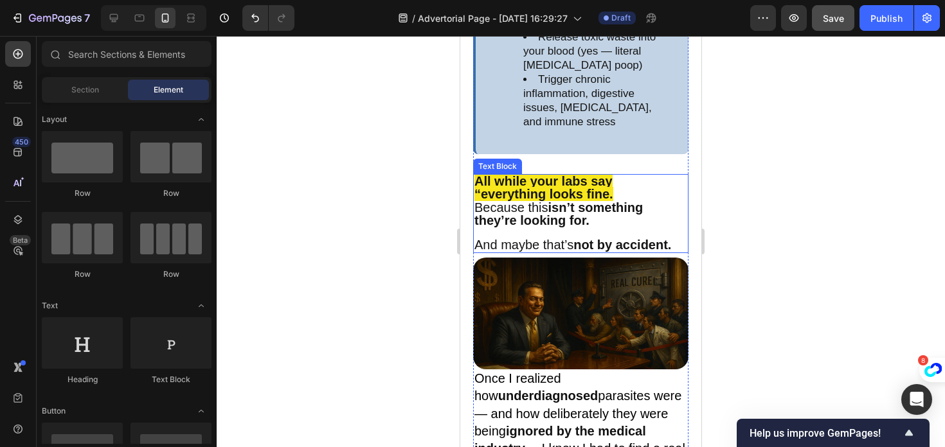
click at [523, 223] on strong "isn’t something they’re looking for." at bounding box center [558, 214] width 168 height 27
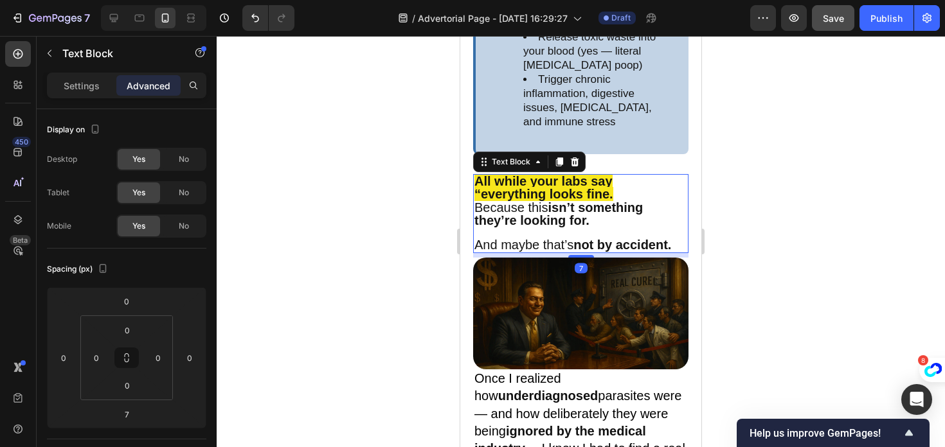
click at [523, 223] on strong "isn’t something they’re looking for." at bounding box center [558, 214] width 168 height 27
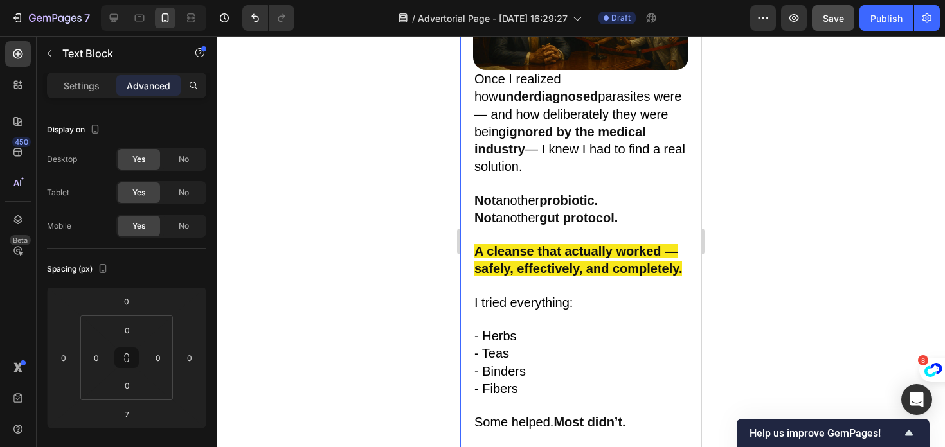
click at [437, 226] on div at bounding box center [581, 241] width 728 height 411
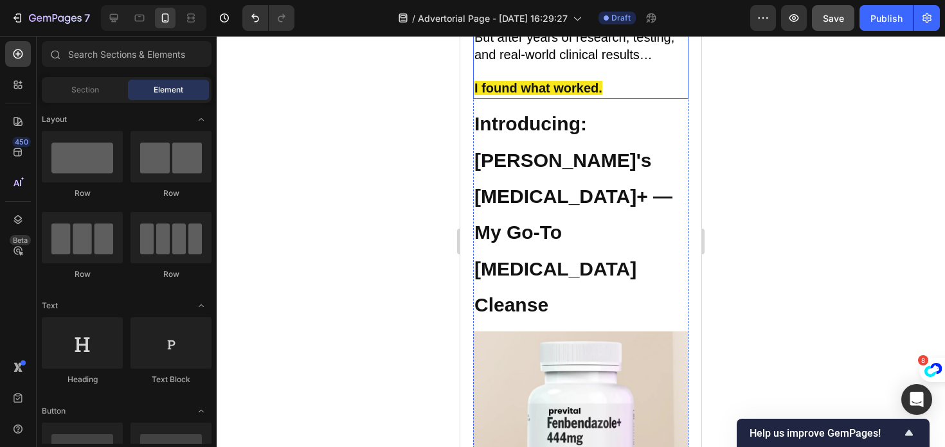
scroll to position [5474, 0]
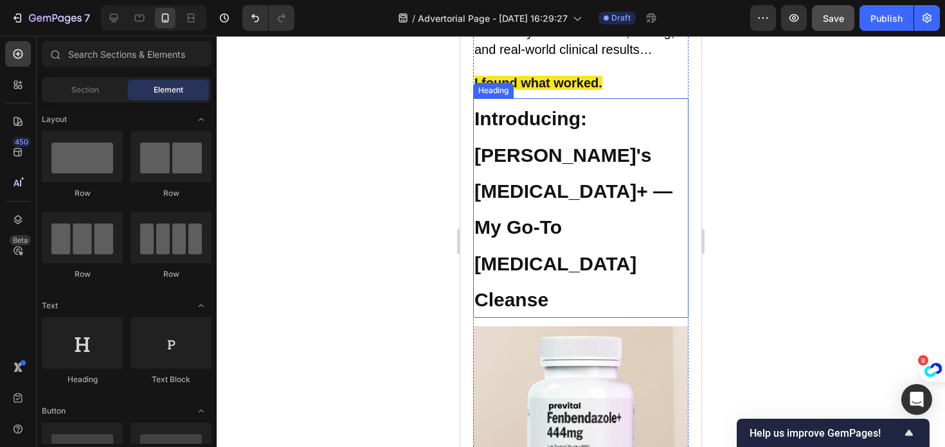
click at [534, 189] on h2 "Introducing: [PERSON_NAME]'s [MEDICAL_DATA]+ — My Go-To [MEDICAL_DATA] Cleanse" at bounding box center [580, 208] width 215 height 220
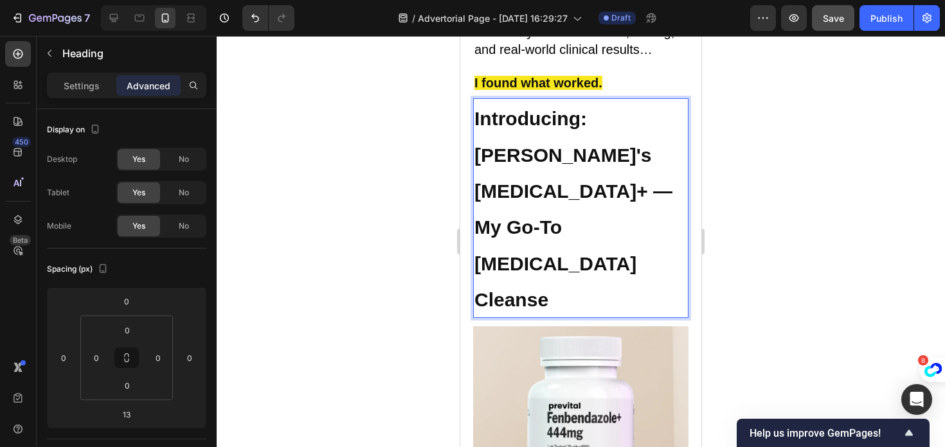
click at [534, 189] on h2 "Introducing: [PERSON_NAME]'s [MEDICAL_DATA]+ — My Go-To [MEDICAL_DATA] Cleanse" at bounding box center [580, 208] width 215 height 220
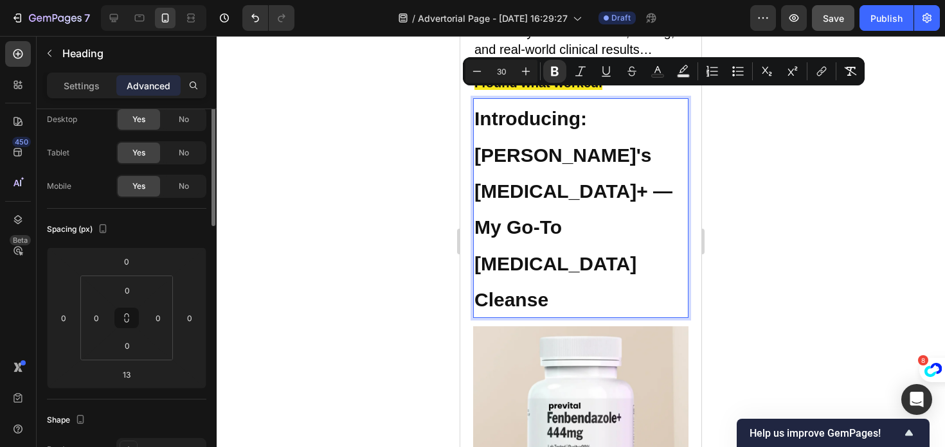
scroll to position [0, 0]
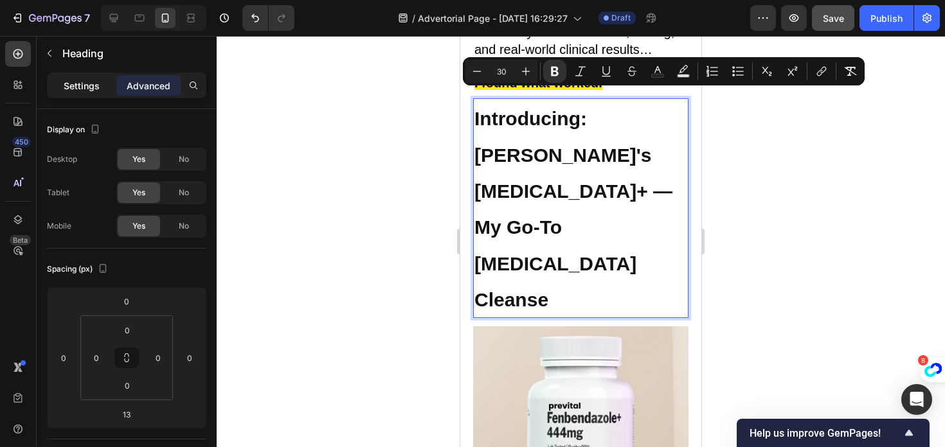
click at [82, 85] on p "Settings" at bounding box center [82, 85] width 36 height 13
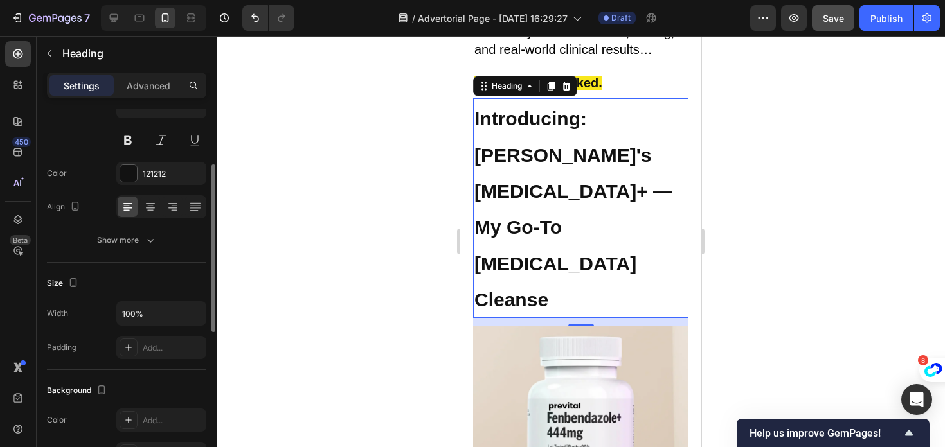
scroll to position [87, 0]
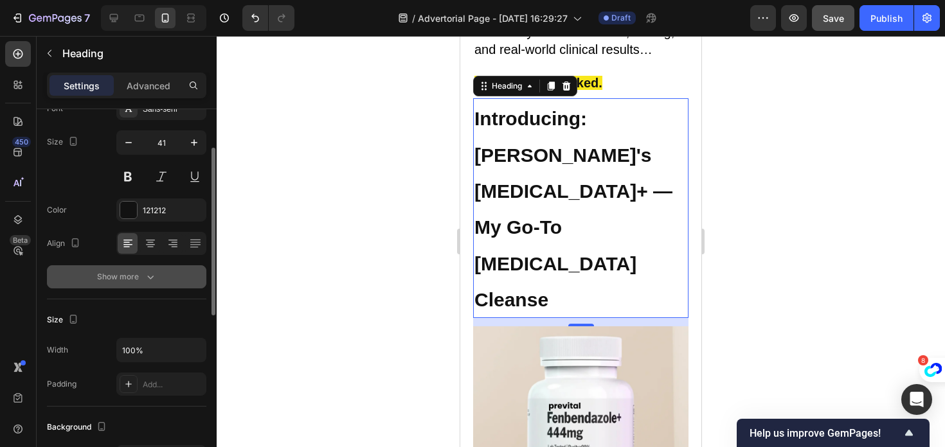
click at [131, 274] on div "Show more" at bounding box center [127, 277] width 60 height 13
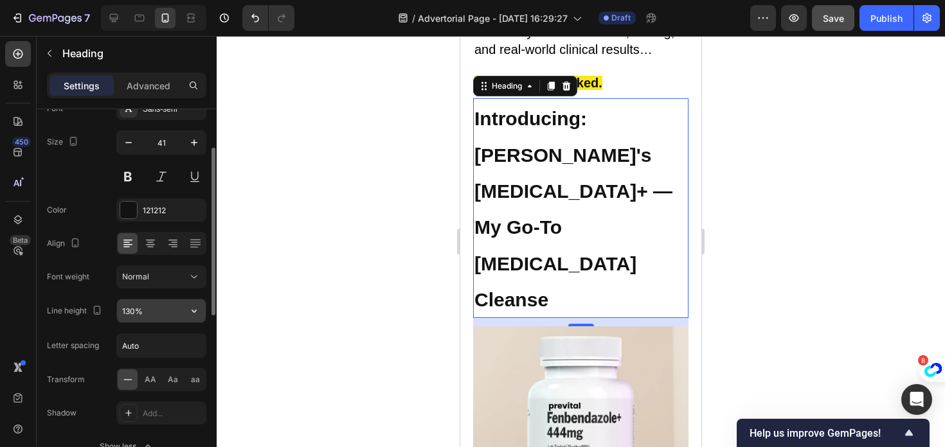
click at [133, 310] on input "130%" at bounding box center [161, 310] width 89 height 23
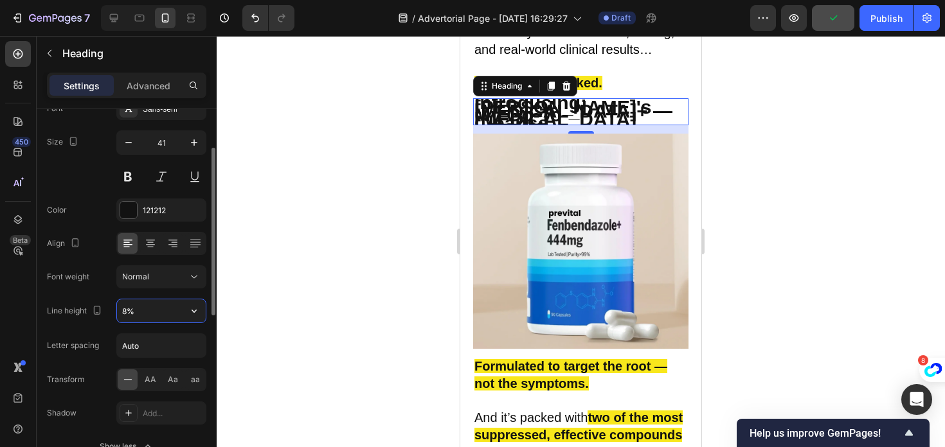
type input "80%"
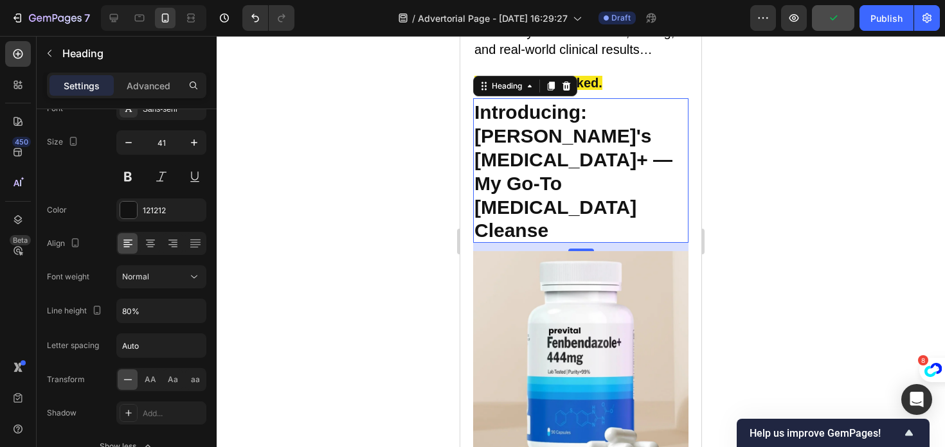
click at [285, 322] on div at bounding box center [581, 241] width 728 height 411
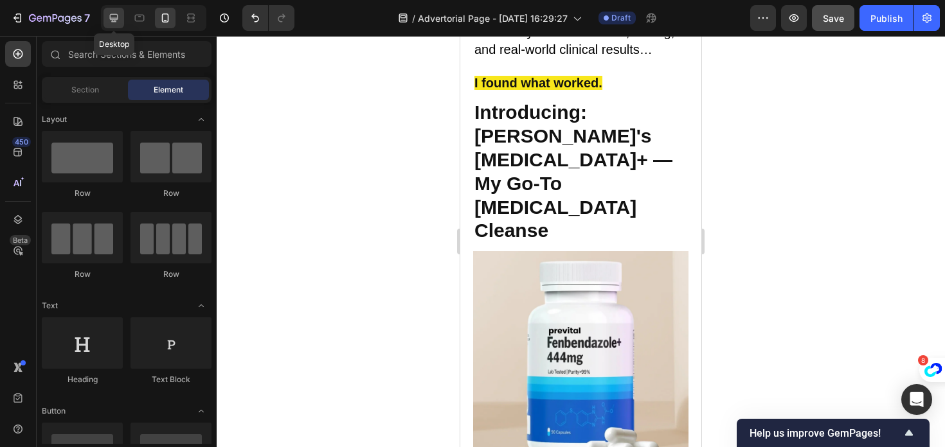
click at [109, 12] on icon at bounding box center [113, 18] width 13 height 13
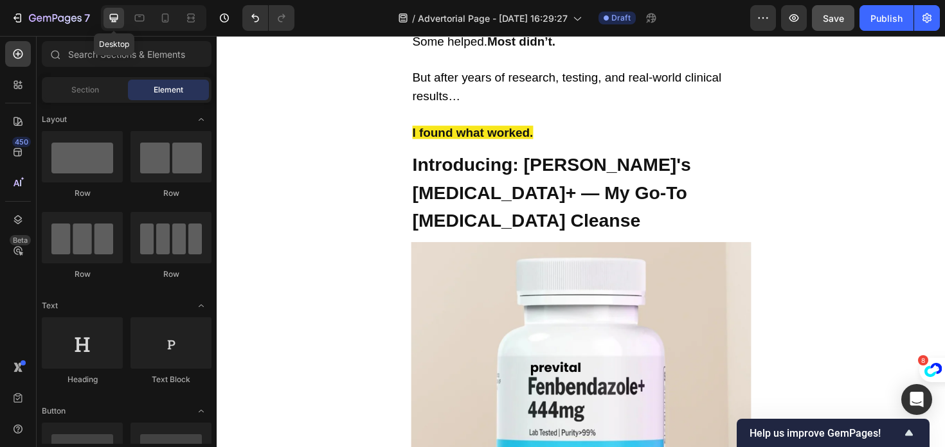
scroll to position [5461, 0]
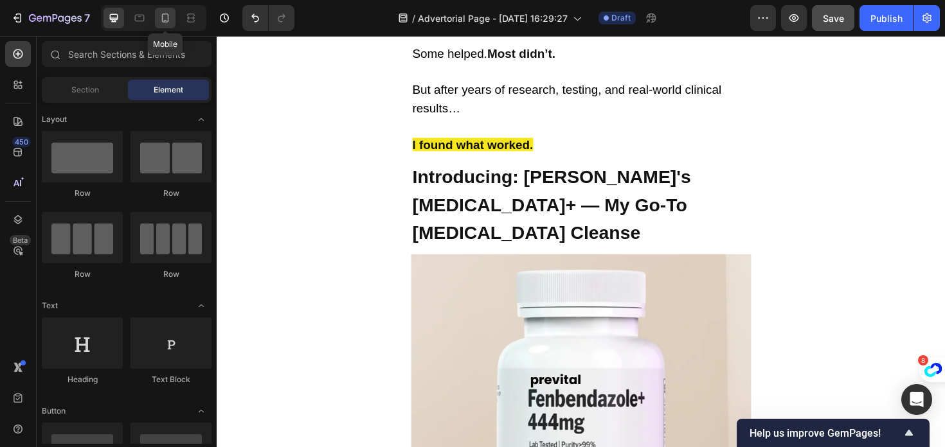
click at [165, 17] on icon at bounding box center [165, 18] width 13 height 13
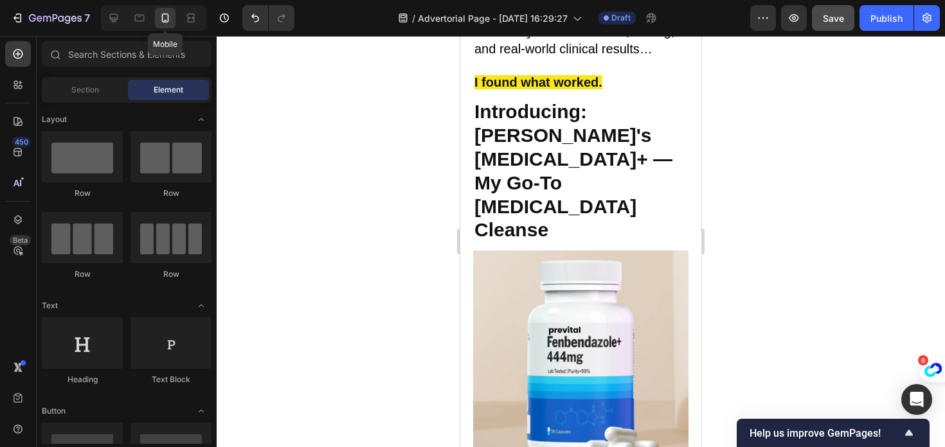
scroll to position [5492, 0]
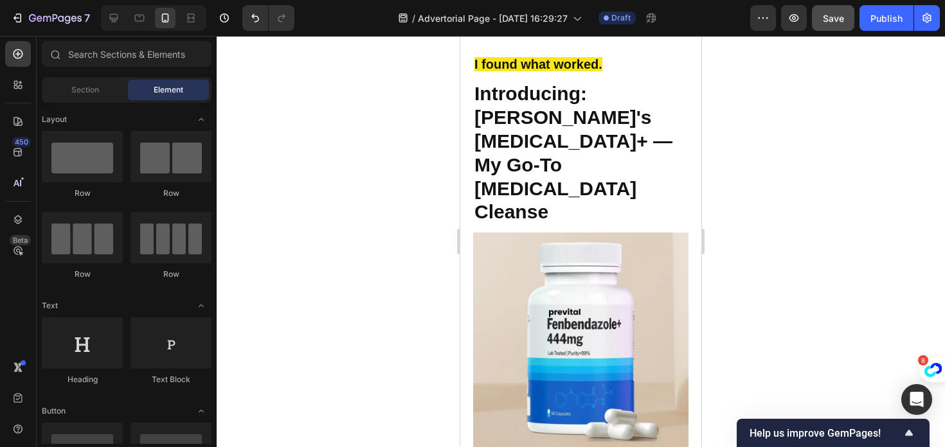
click at [414, 228] on div at bounding box center [581, 241] width 728 height 411
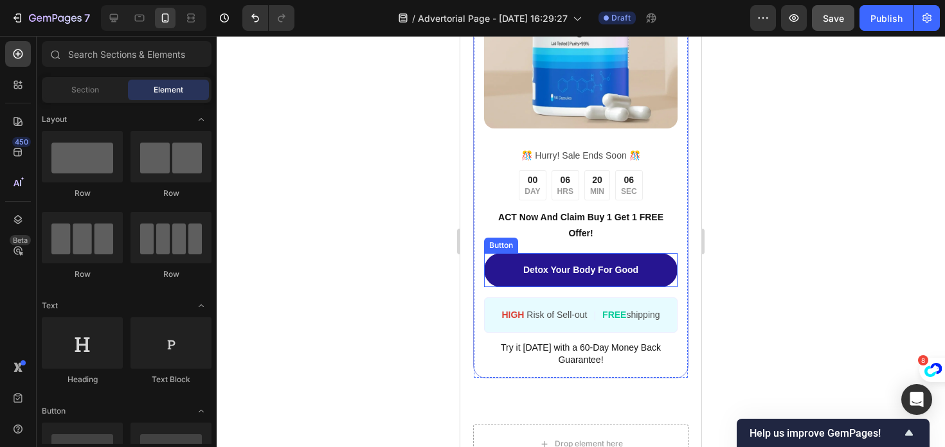
scroll to position [8952, 0]
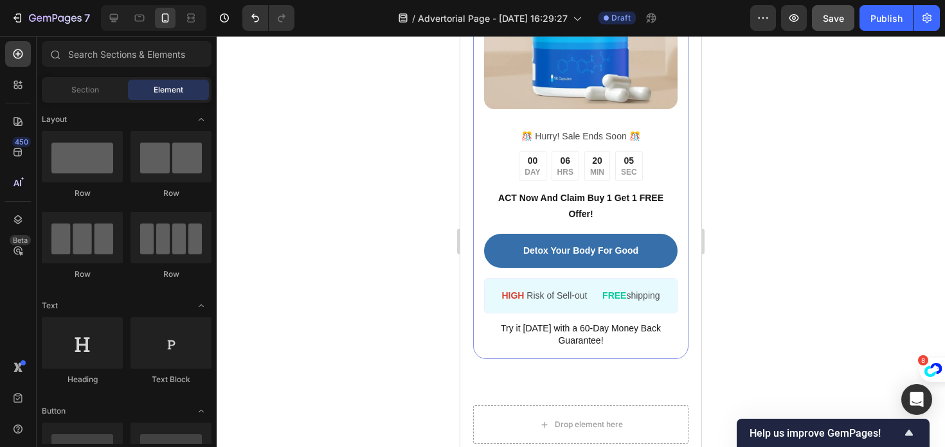
click at [385, 242] on div at bounding box center [581, 241] width 728 height 411
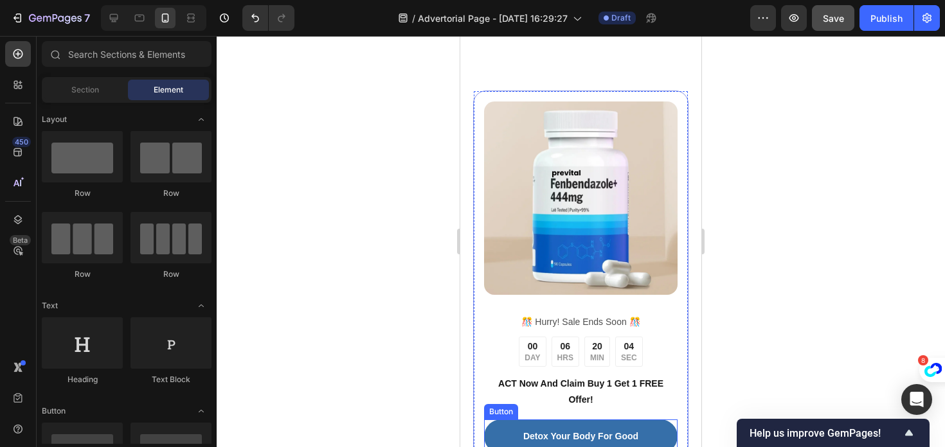
scroll to position [8645, 0]
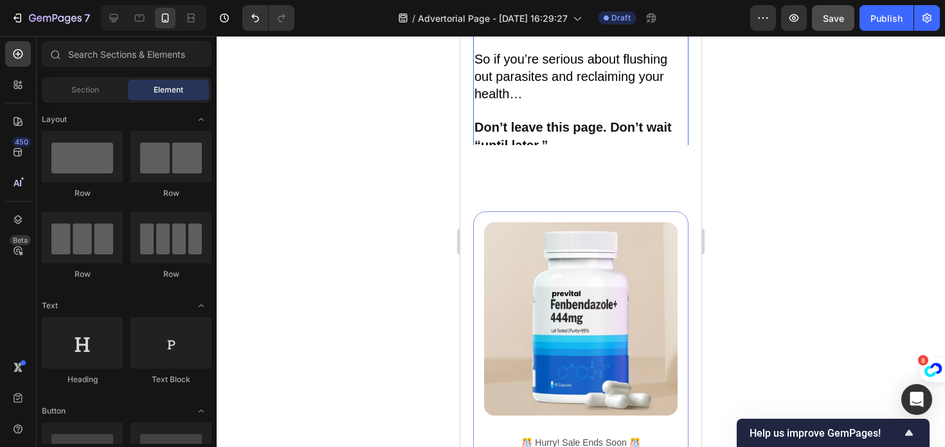
click at [515, 172] on strong "may be your only chance to try Prevital™" at bounding box center [563, 187] width 179 height 31
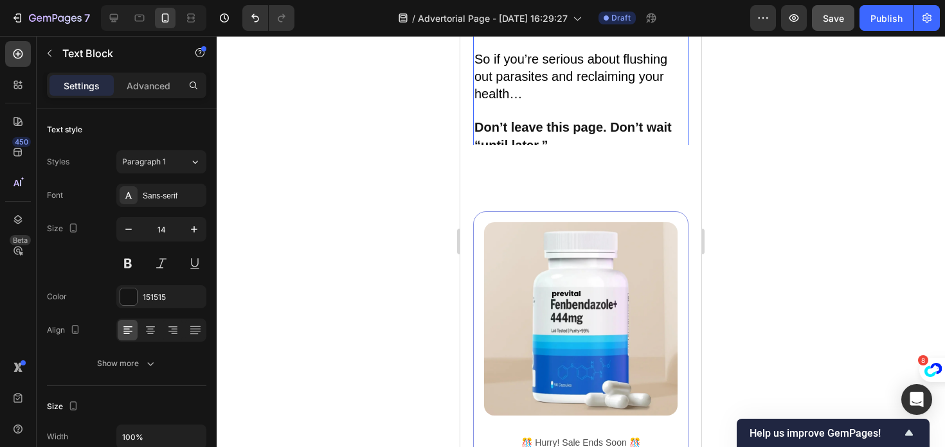
click at [551, 191] on div "Image ️🎊 Hurry! Sale Ends Soon ️🎊 Text Block 00 DAY 06 HRS 20 MIN 03 SEC Countd…" at bounding box center [580, 438] width 241 height 547
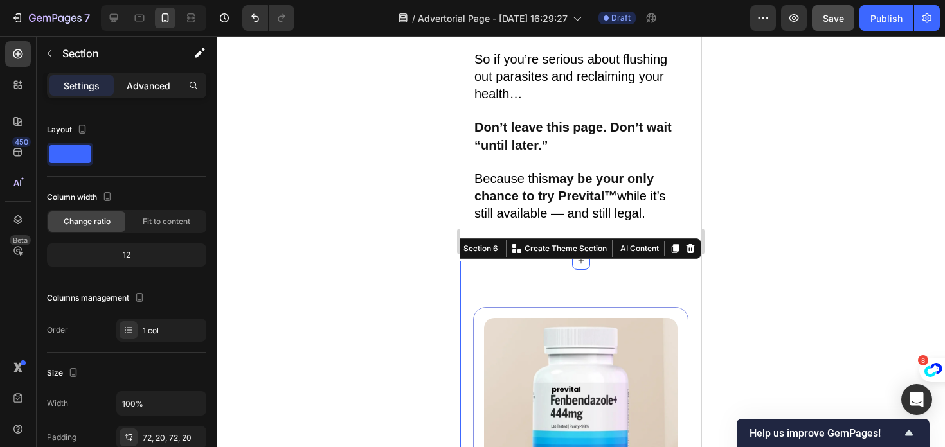
click at [145, 89] on p "Advanced" at bounding box center [149, 85] width 44 height 13
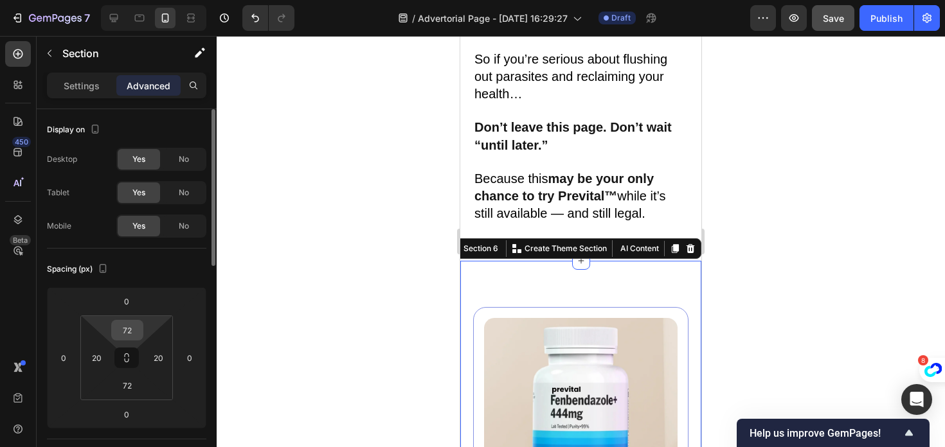
click at [135, 330] on input "72" at bounding box center [127, 330] width 26 height 19
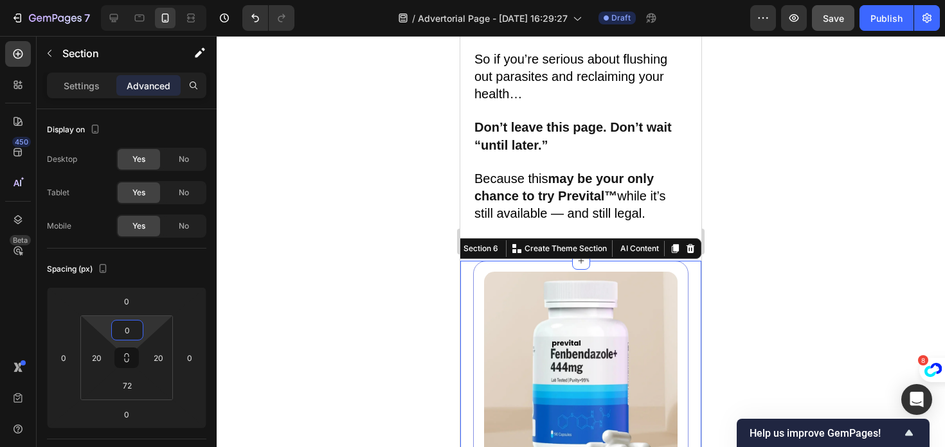
click at [310, 314] on div at bounding box center [581, 241] width 728 height 411
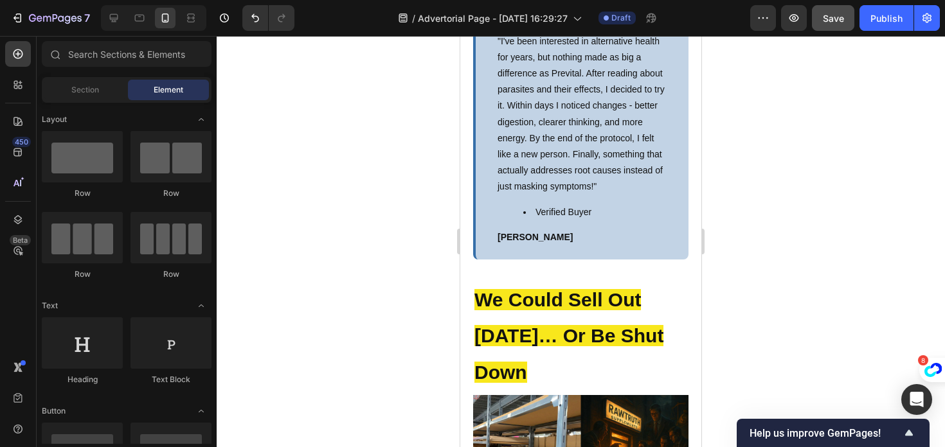
scroll to position [7437, 0]
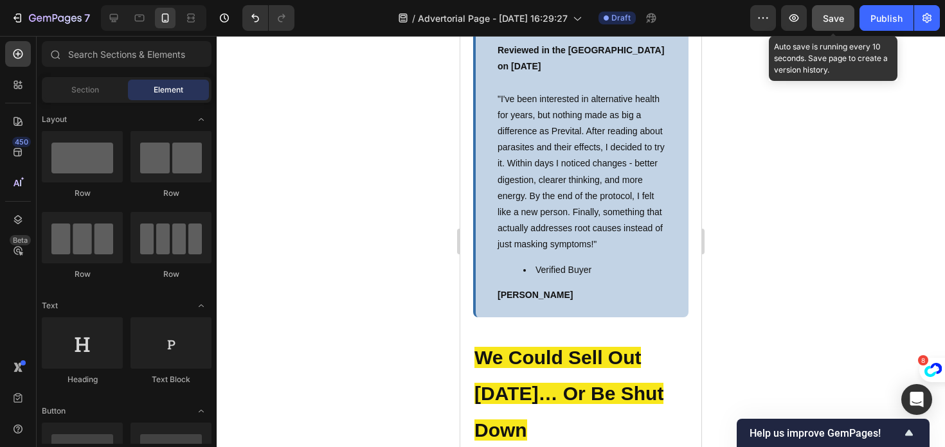
click at [836, 19] on span "Save" at bounding box center [833, 18] width 21 height 11
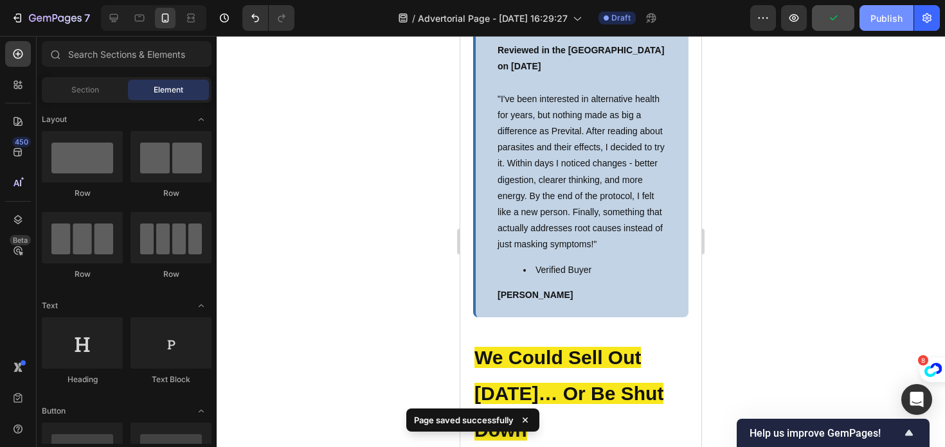
click at [880, 12] on div "Publish" at bounding box center [886, 18] width 32 height 13
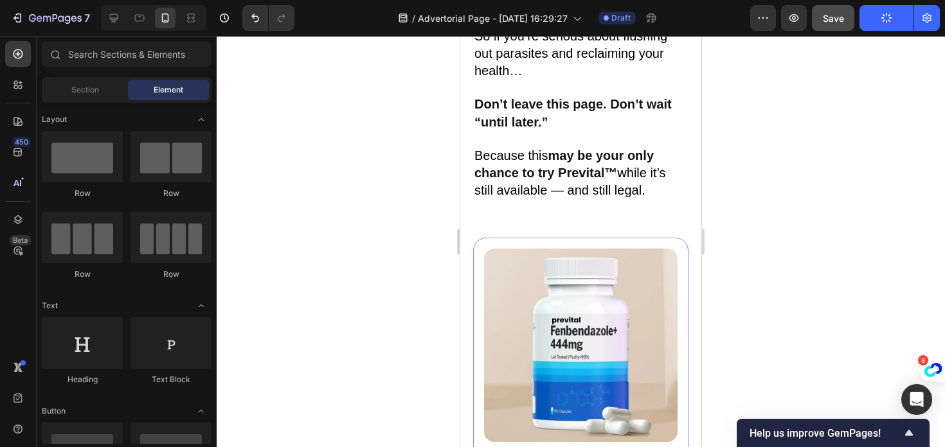
scroll to position [8669, 0]
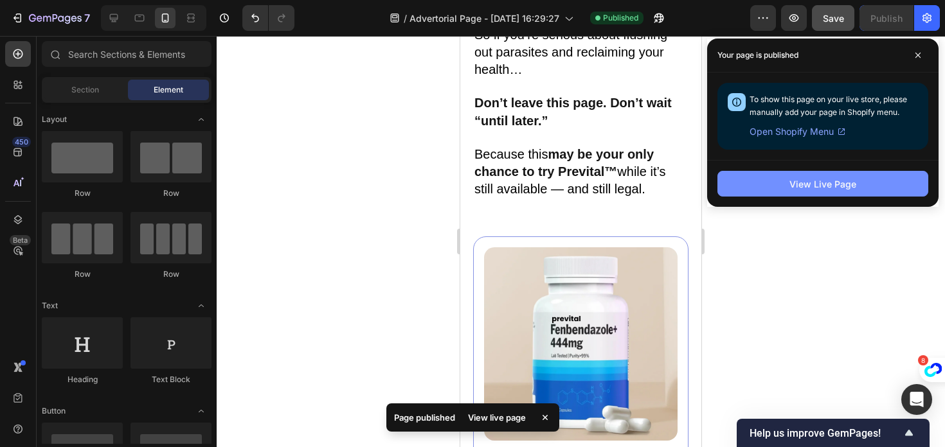
click at [801, 188] on div "View Live Page" at bounding box center [822, 183] width 67 height 13
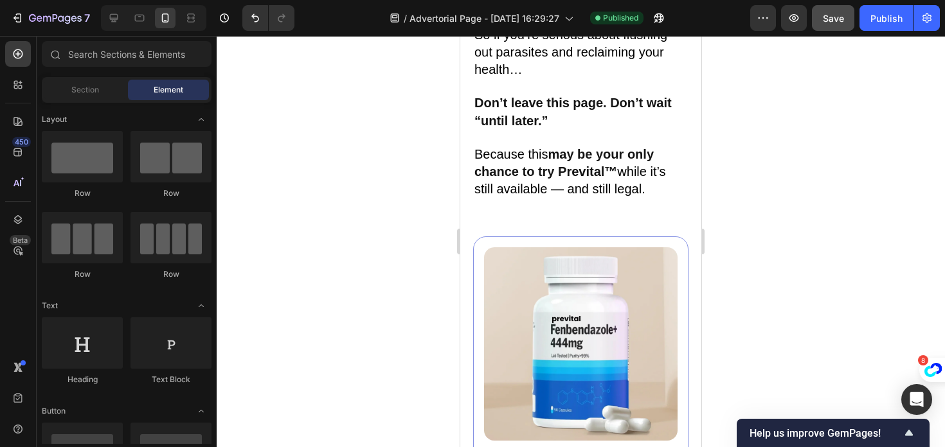
click at [301, 122] on div at bounding box center [581, 241] width 728 height 411
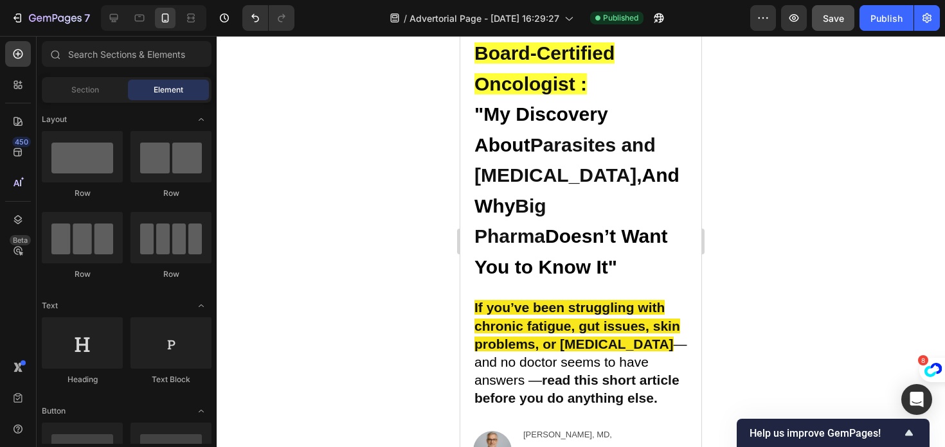
scroll to position [0, 0]
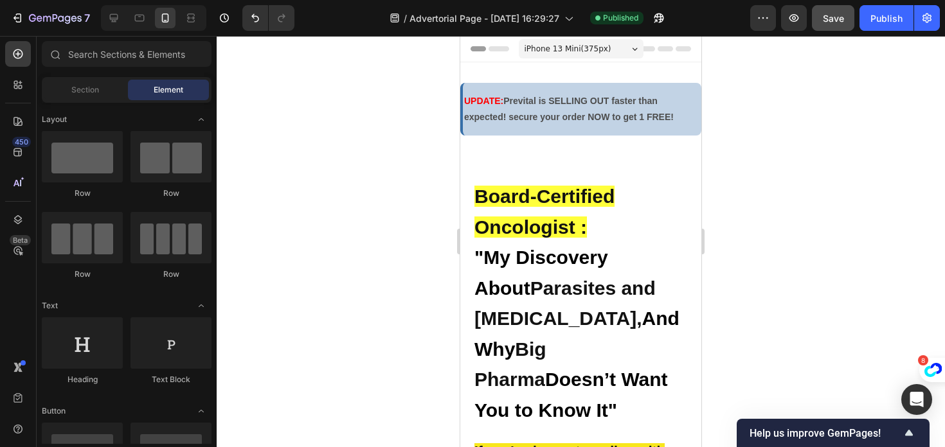
click at [470, 49] on icon at bounding box center [474, 48] width 9 height 9
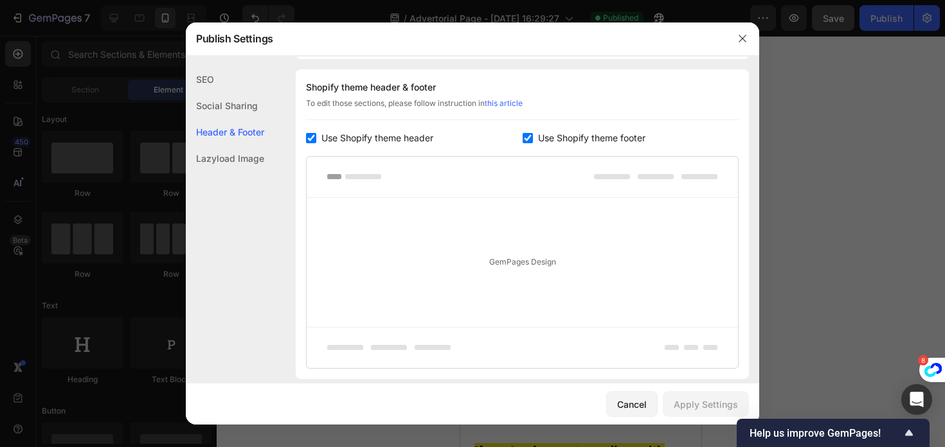
scroll to position [602, 0]
drag, startPoint x: 312, startPoint y: 138, endPoint x: 507, endPoint y: 220, distance: 212.2
click at [312, 138] on input "checkbox" at bounding box center [311, 137] width 10 height 10
checkbox input "false"
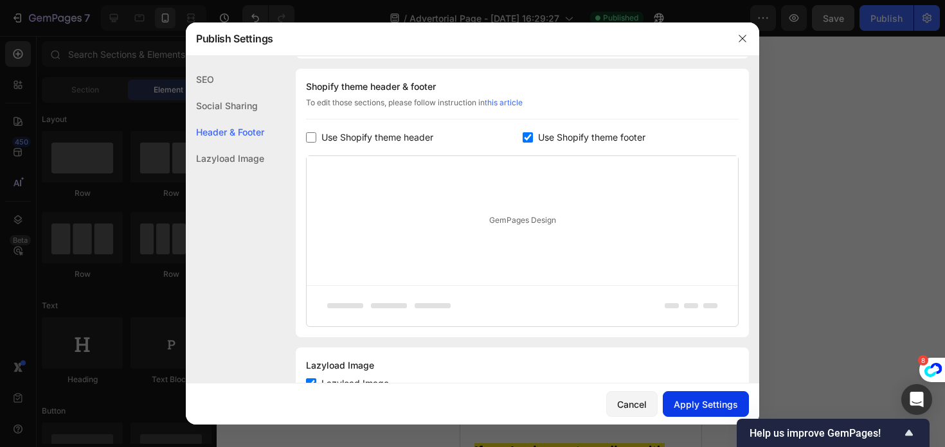
click at [713, 398] on div "Apply Settings" at bounding box center [706, 404] width 64 height 13
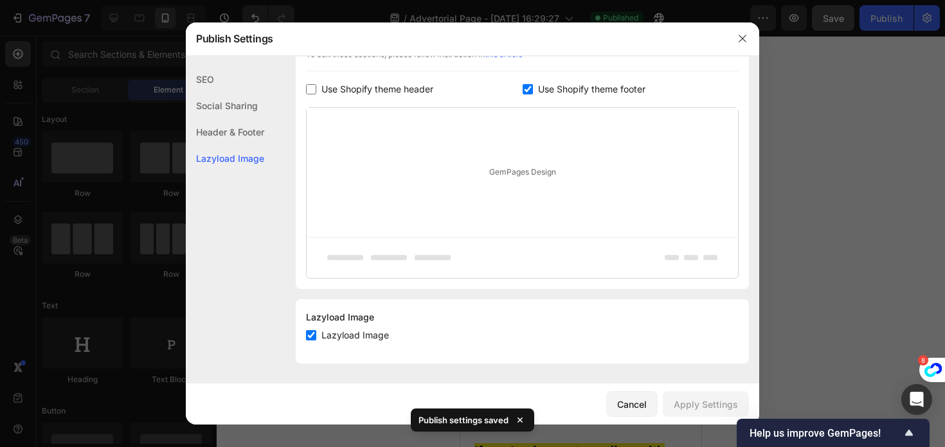
click at [311, 332] on input "checkbox" at bounding box center [311, 335] width 10 height 10
checkbox input "false"
click at [710, 407] on div "Apply Settings" at bounding box center [706, 404] width 64 height 13
click at [742, 30] on button "button" at bounding box center [742, 38] width 21 height 21
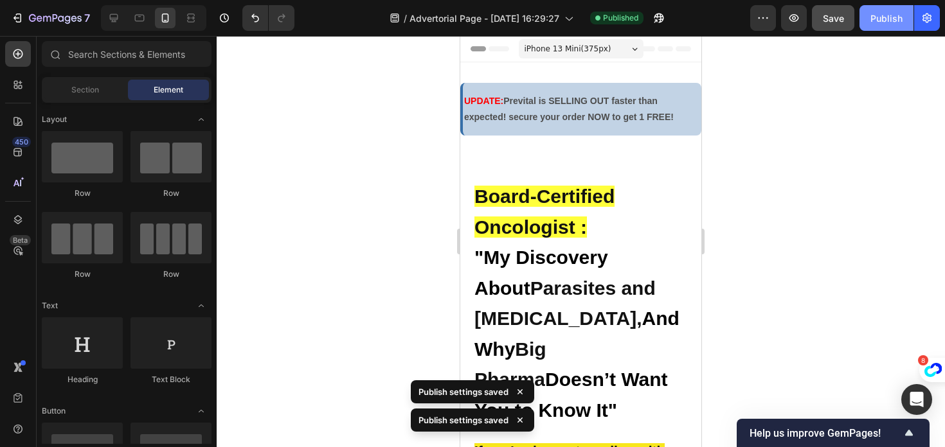
click at [888, 10] on button "Publish" at bounding box center [886, 18] width 54 height 26
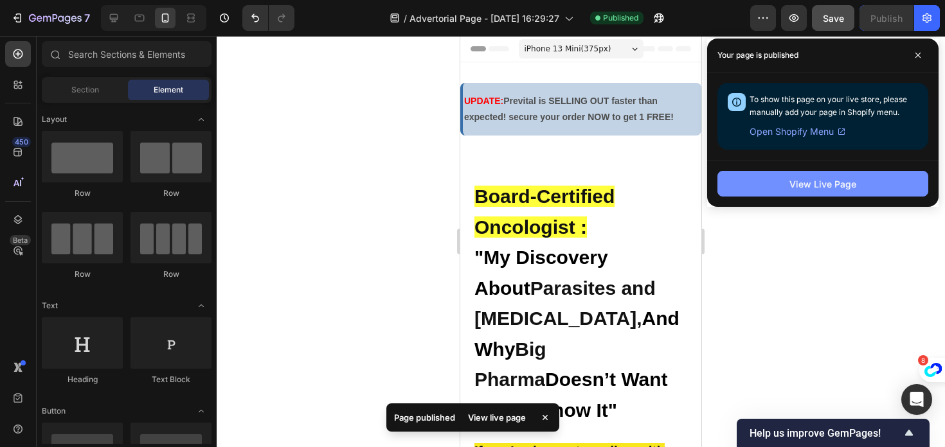
click at [799, 178] on div "View Live Page" at bounding box center [822, 183] width 67 height 13
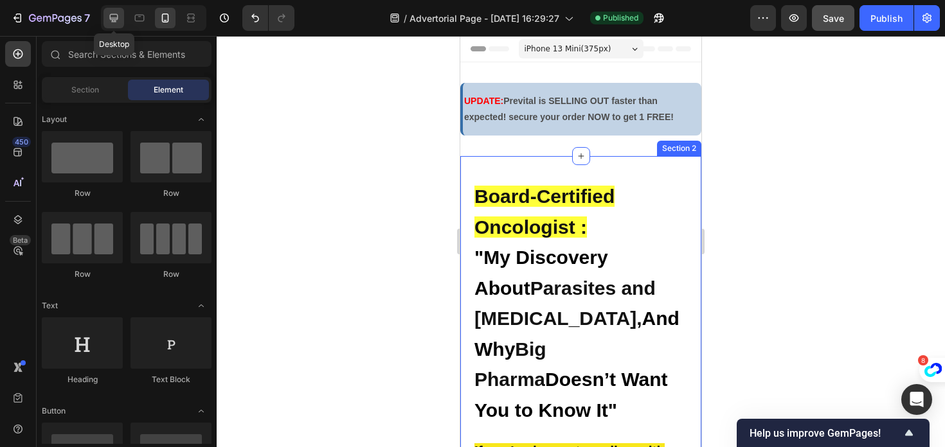
click at [121, 22] on div at bounding box center [113, 18] width 21 height 21
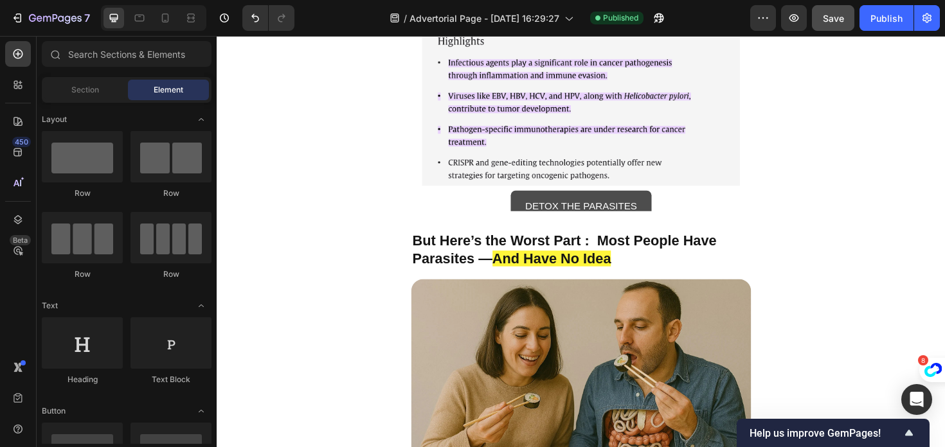
scroll to position [3377, 0]
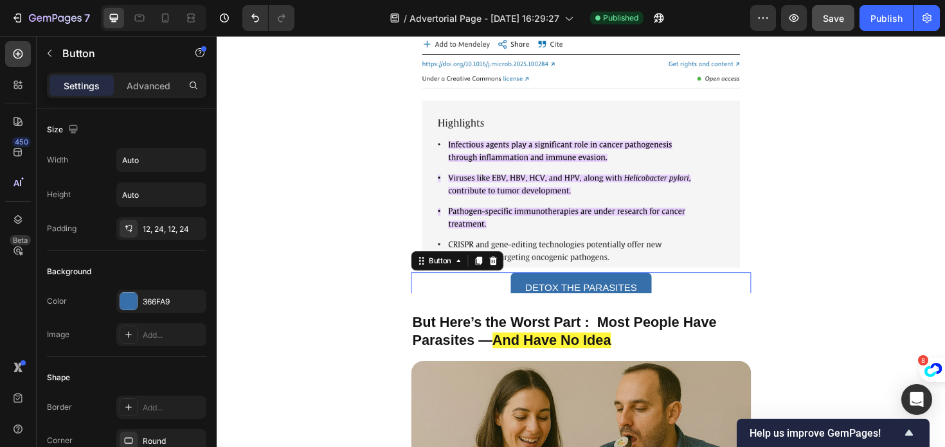
click at [506, 292] on div "DETOX THE PARASITES Button 0" at bounding box center [602, 304] width 360 height 34
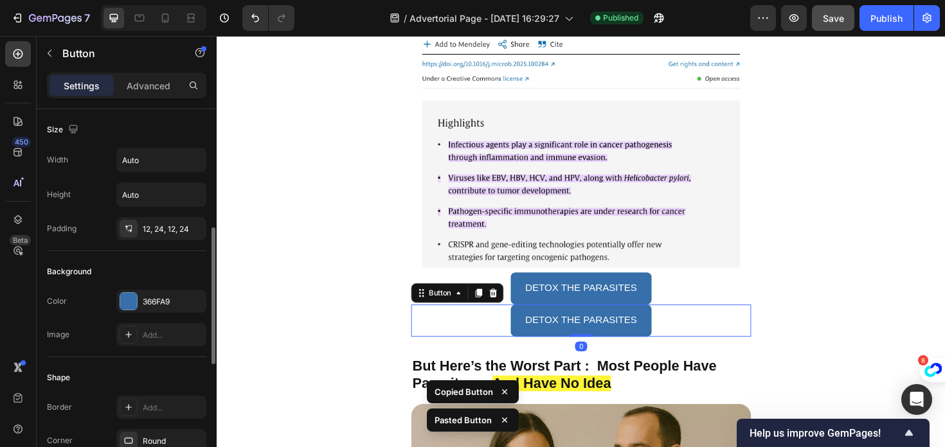
scroll to position [87, 0]
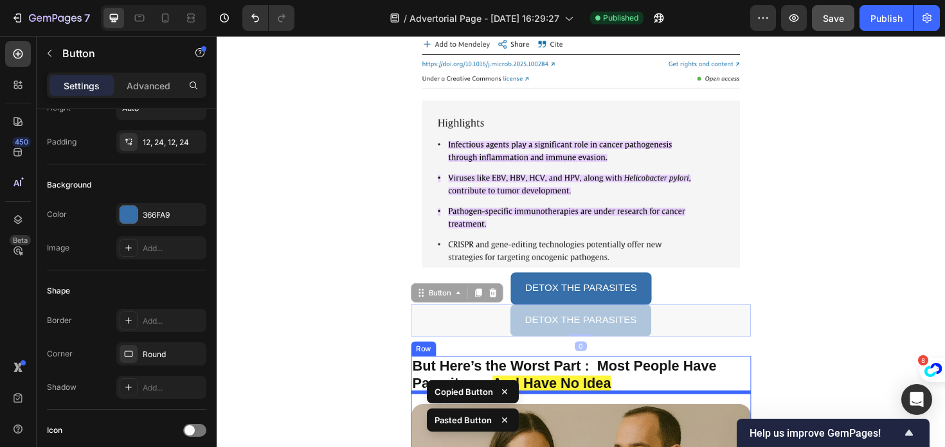
drag, startPoint x: 435, startPoint y: 299, endPoint x: 596, endPoint y: 526, distance: 278.9
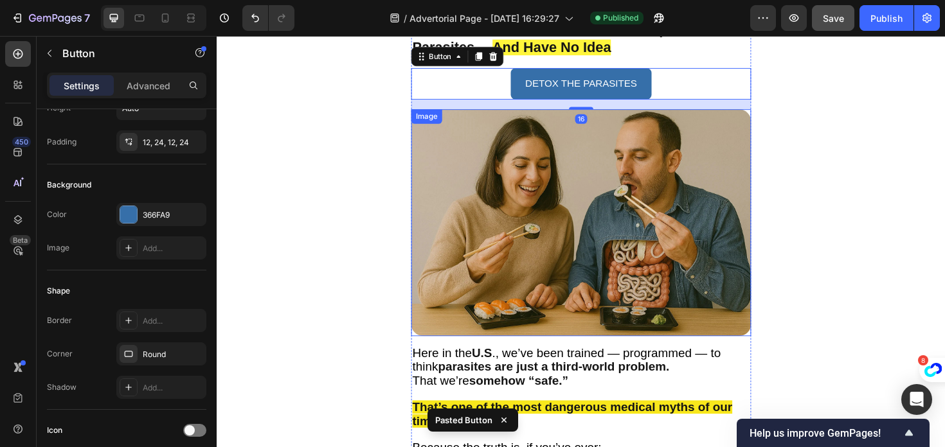
scroll to position [3672, 0]
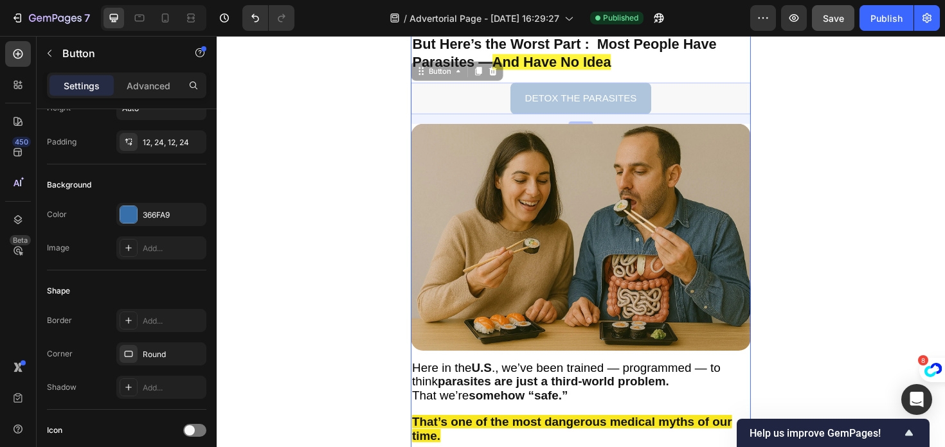
drag, startPoint x: 436, startPoint y: 76, endPoint x: 632, endPoint y: 499, distance: 465.5
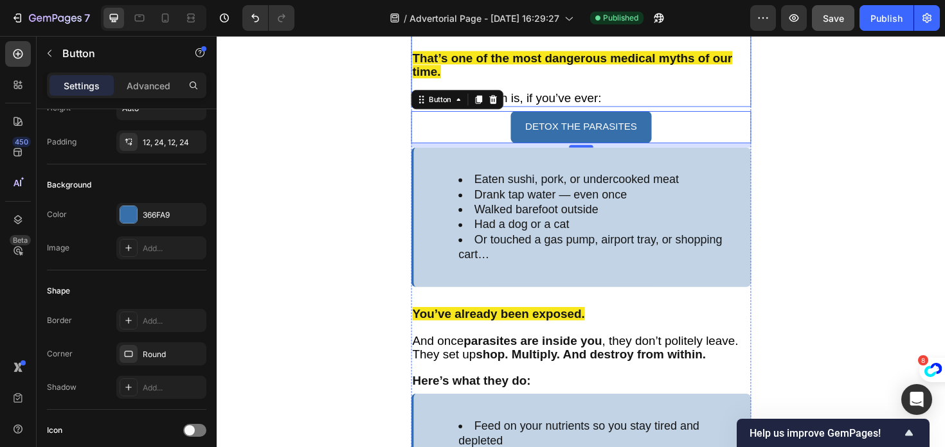
scroll to position [4017, 0]
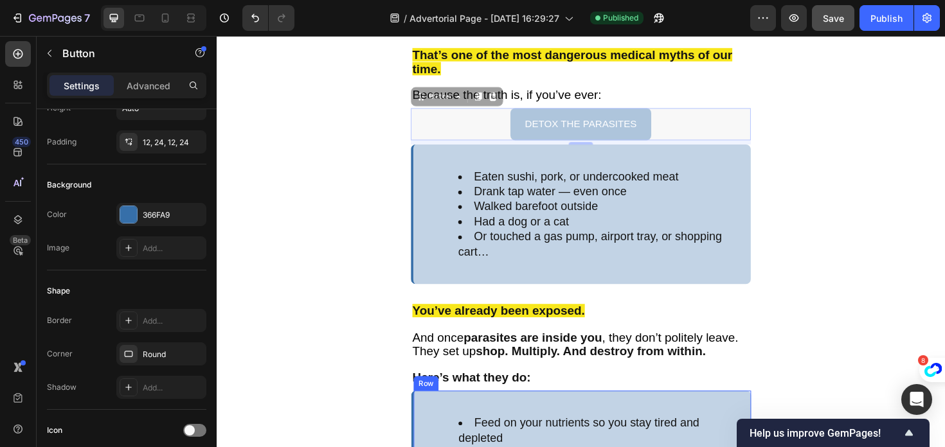
drag, startPoint x: 434, startPoint y: 100, endPoint x: 579, endPoint y: 539, distance: 461.5
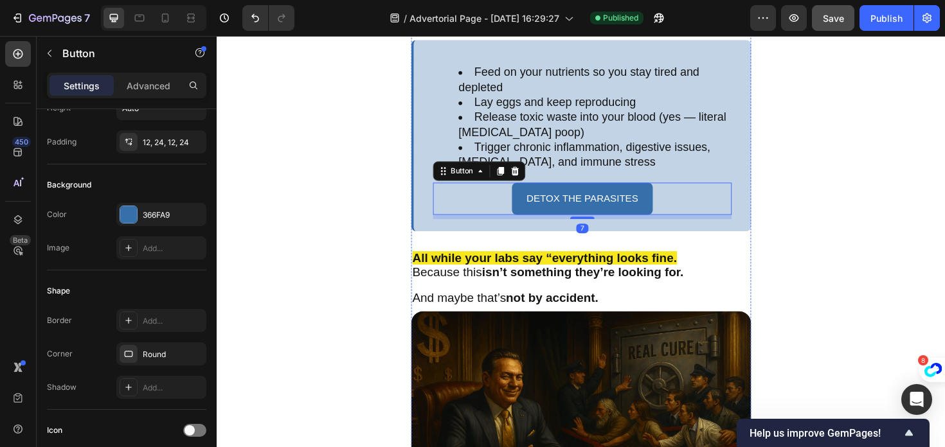
scroll to position [4414, 0]
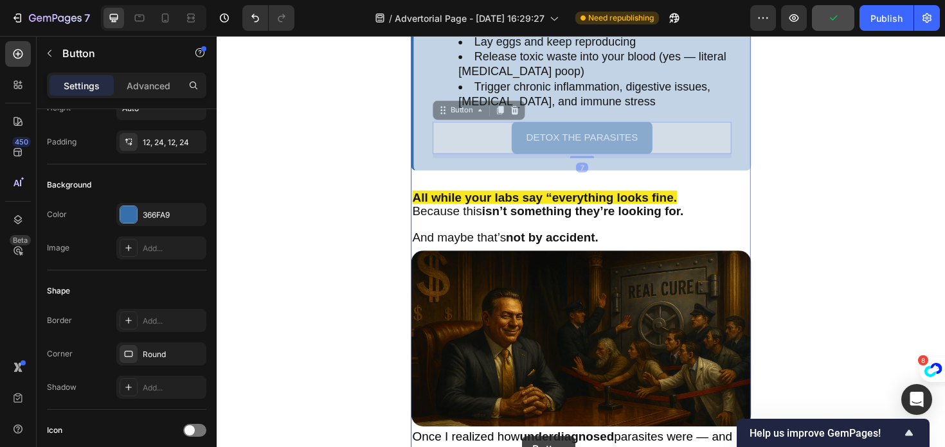
drag, startPoint x: 458, startPoint y: 111, endPoint x: 539, endPoint y: 464, distance: 361.8
click at [540, 447] on div "Header But Here’s the Worst Part : Most People Have Parasites — And Have No Ide…" at bounding box center [602, 41] width 771 height 8838
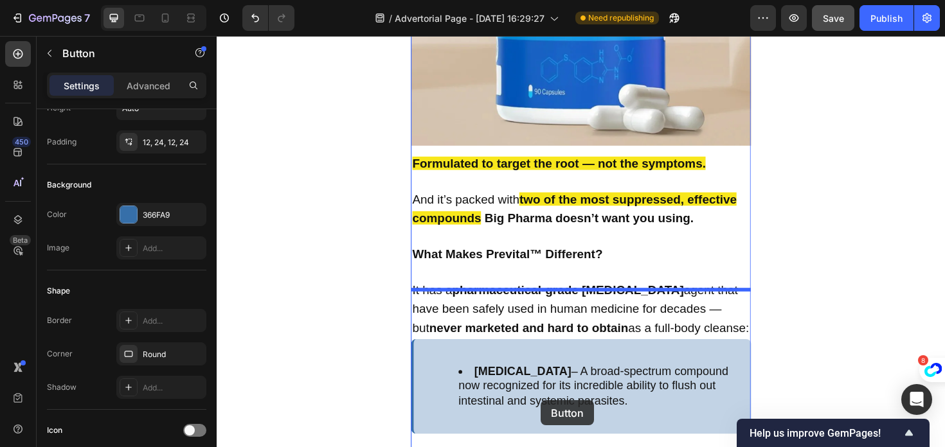
scroll to position [5641, 0]
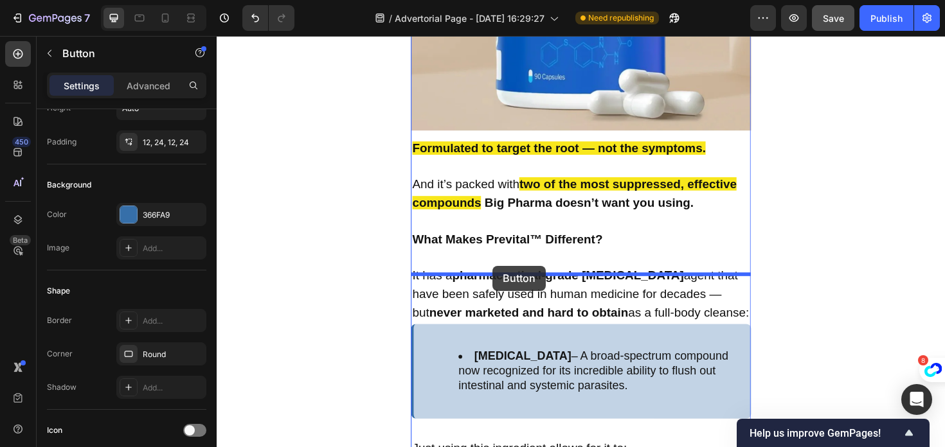
drag, startPoint x: 457, startPoint y: 87, endPoint x: 508, endPoint y: 280, distance: 198.9
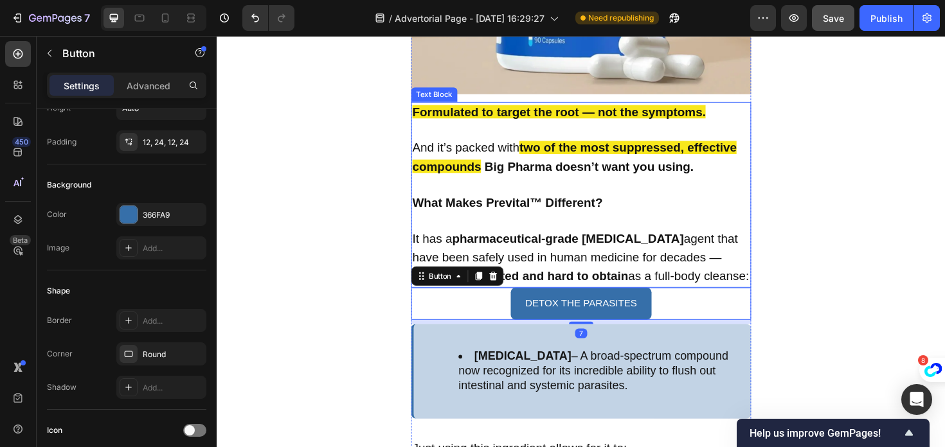
scroll to position [5602, 0]
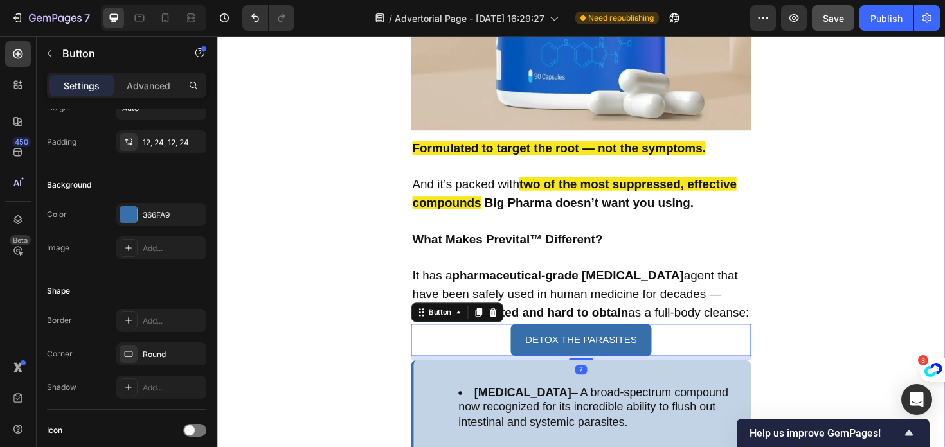
click at [397, 292] on div "But Here’s the Worst Part : Most People Have Parasites — And Have No Idea Text …" at bounding box center [602, 315] width 771 height 4422
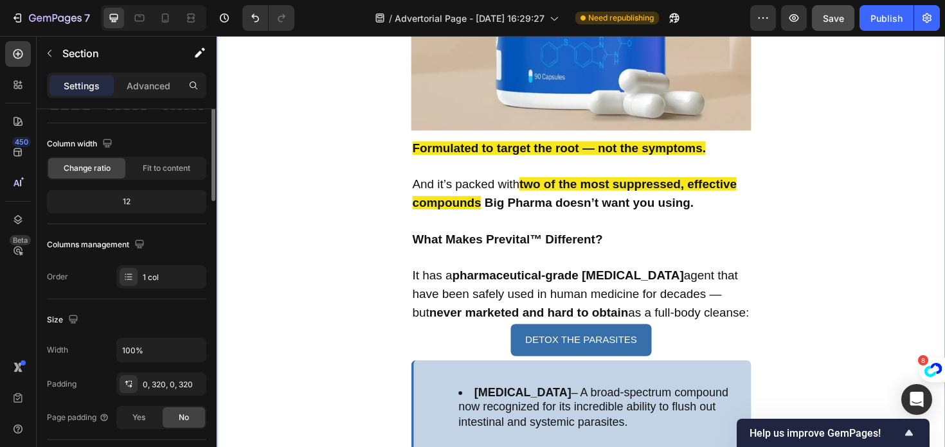
scroll to position [0, 0]
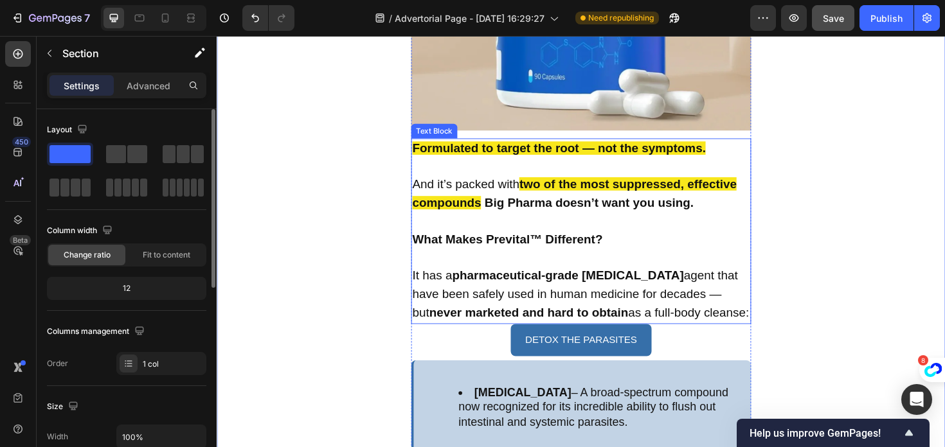
click at [509, 282] on strong "pharmaceutical-grade [MEDICAL_DATA]" at bounding box center [588, 289] width 245 height 14
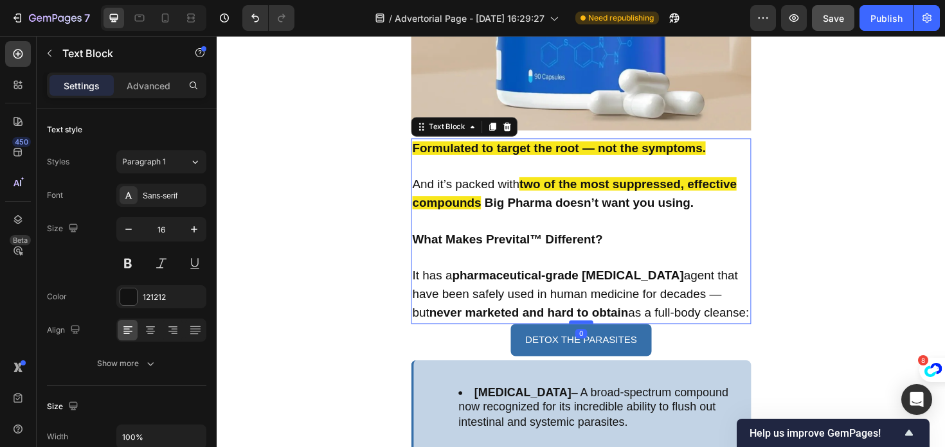
drag, startPoint x: 595, startPoint y: 286, endPoint x: 595, endPoint y: 301, distance: 14.8
click at [595, 337] on div at bounding box center [602, 339] width 26 height 4
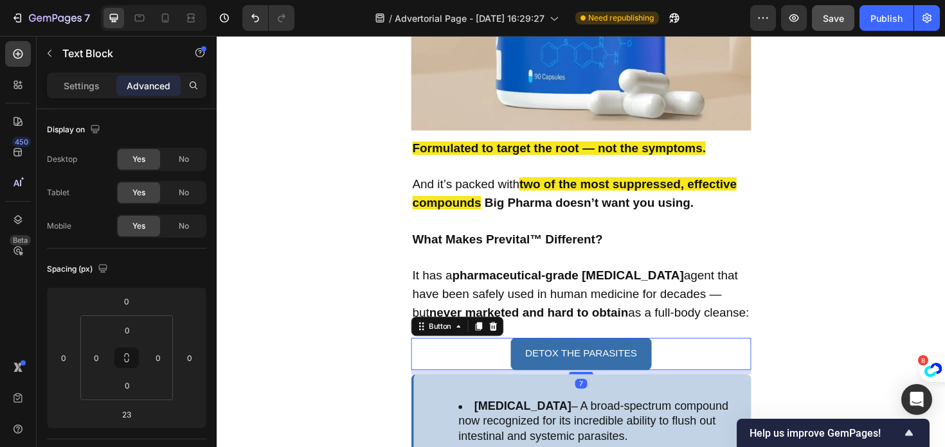
click at [517, 356] on div "DETOX THE PARASITES Button 7" at bounding box center [602, 373] width 360 height 34
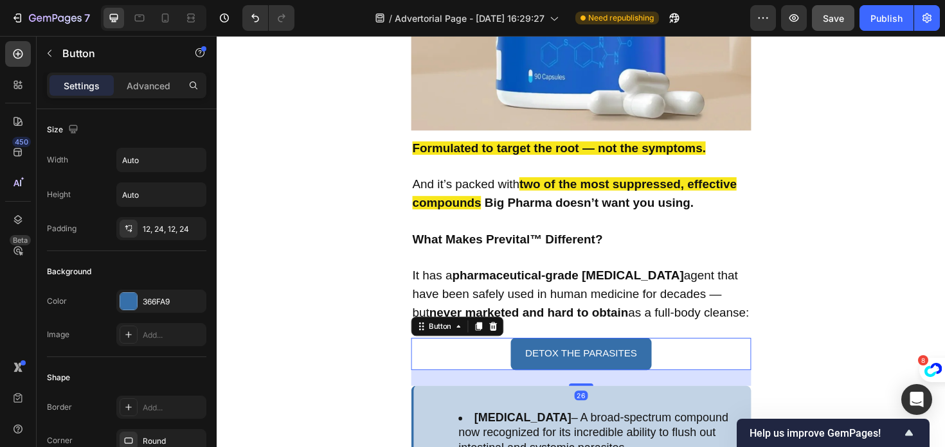
drag, startPoint x: 606, startPoint y: 340, endPoint x: 606, endPoint y: 352, distance: 12.2
click at [606, 404] on div at bounding box center [602, 405] width 26 height 3
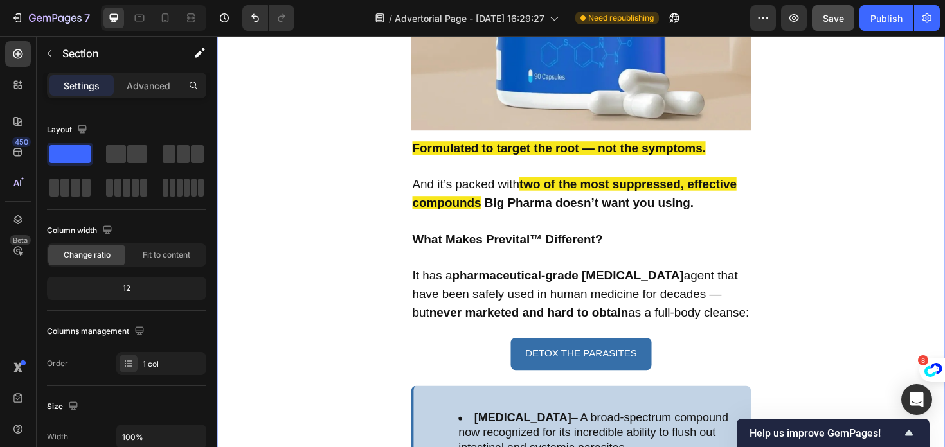
click at [372, 309] on div "But Here’s the Worst Part : Most People Have Parasites — And Have No Idea Text …" at bounding box center [602, 328] width 771 height 4449
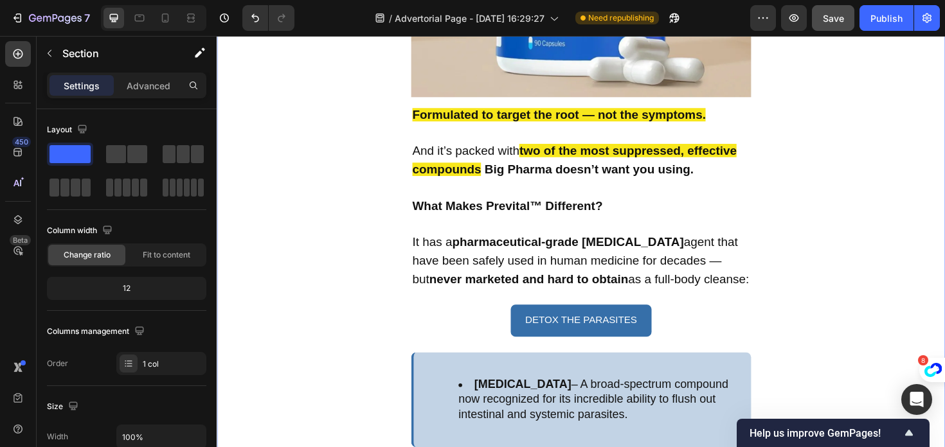
scroll to position [5653, 0]
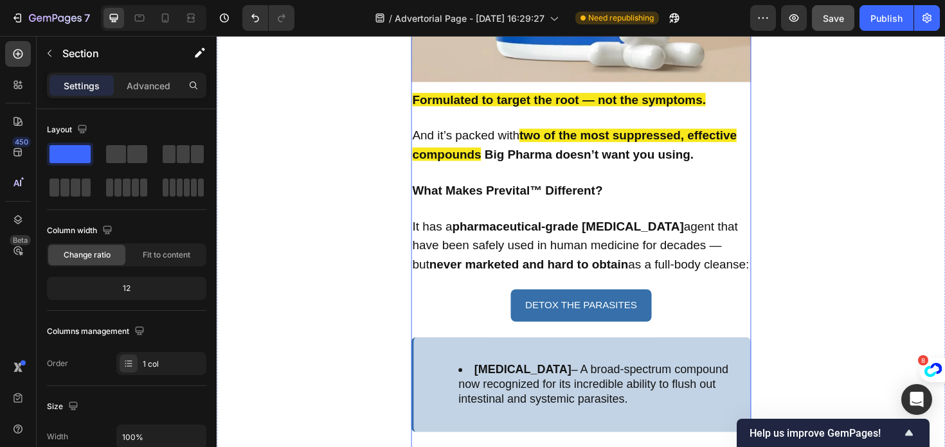
click at [471, 305] on div "DETOX THE PARASITES Button" at bounding box center [602, 322] width 360 height 34
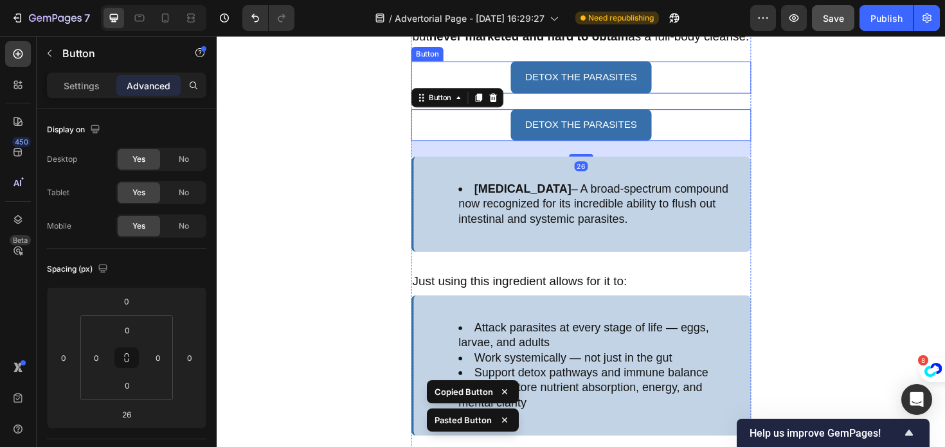
scroll to position [5873, 0]
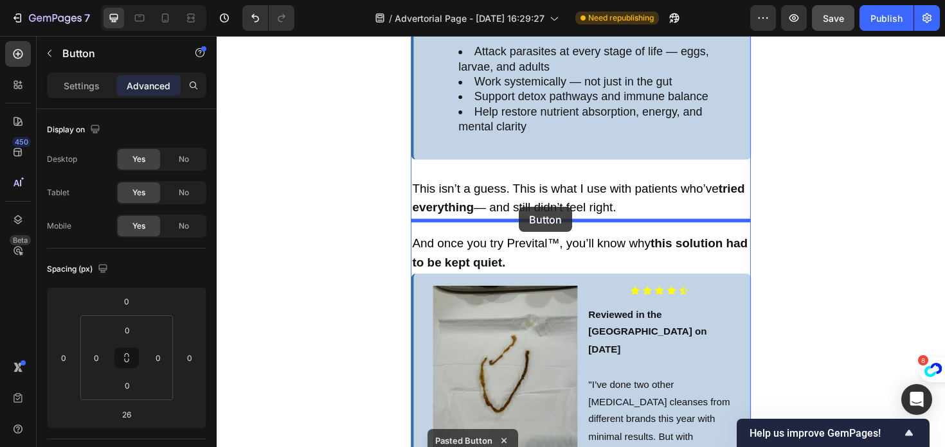
drag, startPoint x: 432, startPoint y: 69, endPoint x: 537, endPoint y: 218, distance: 182.2
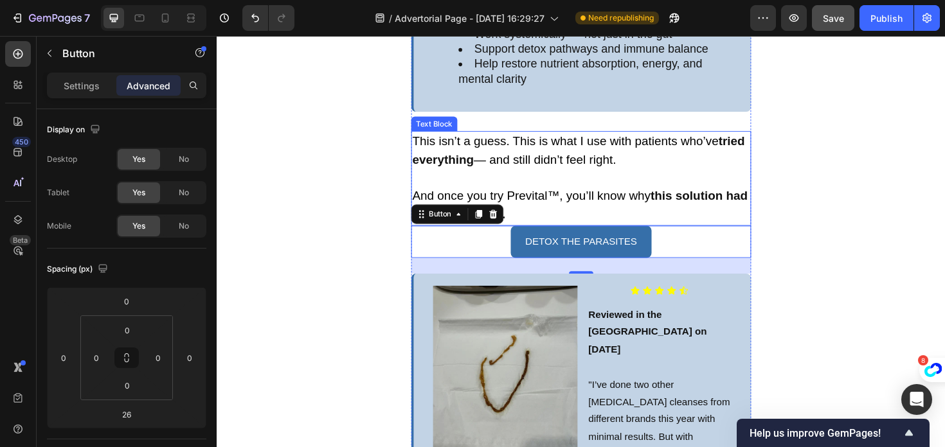
scroll to position [6137, 0]
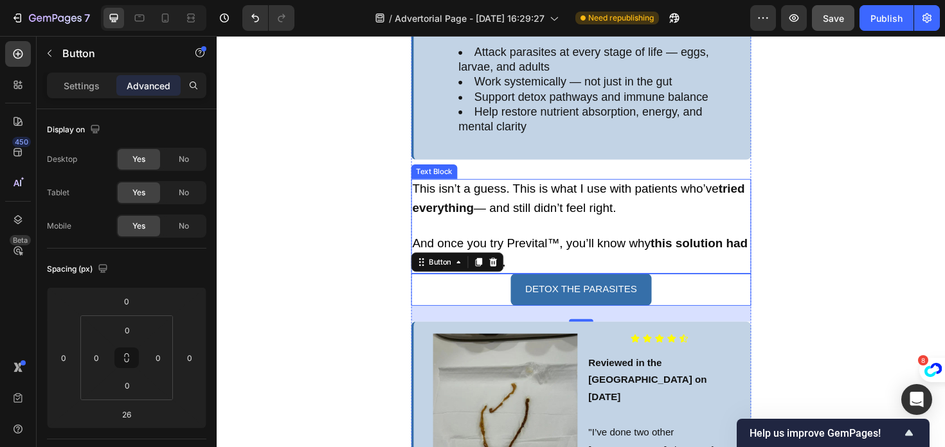
click at [560, 217] on p "This isn’t a guess. This is what I use with patients who’ve tried everything — …" at bounding box center [602, 238] width 357 height 98
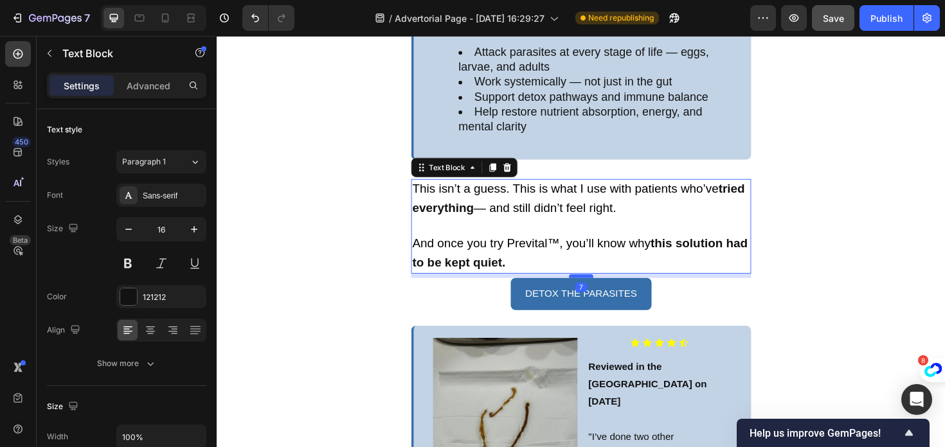
click at [601, 289] on div at bounding box center [602, 291] width 26 height 4
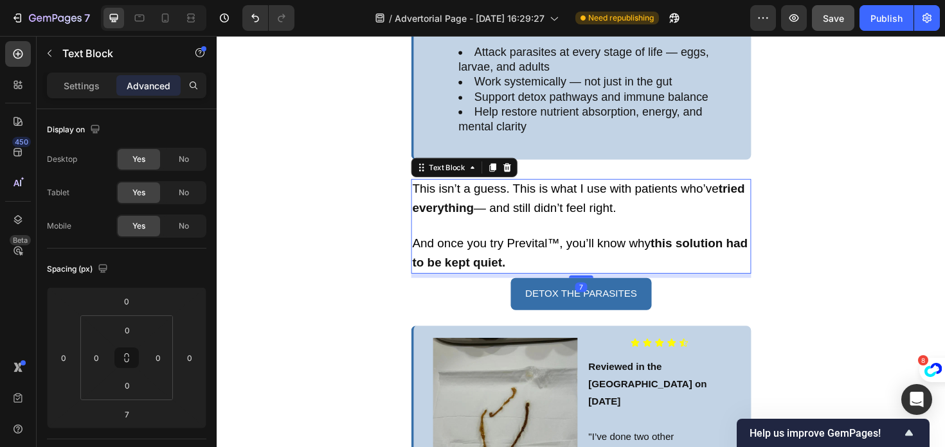
click at [487, 292] on div "DETOX THE PARASITES Button" at bounding box center [602, 309] width 360 height 34
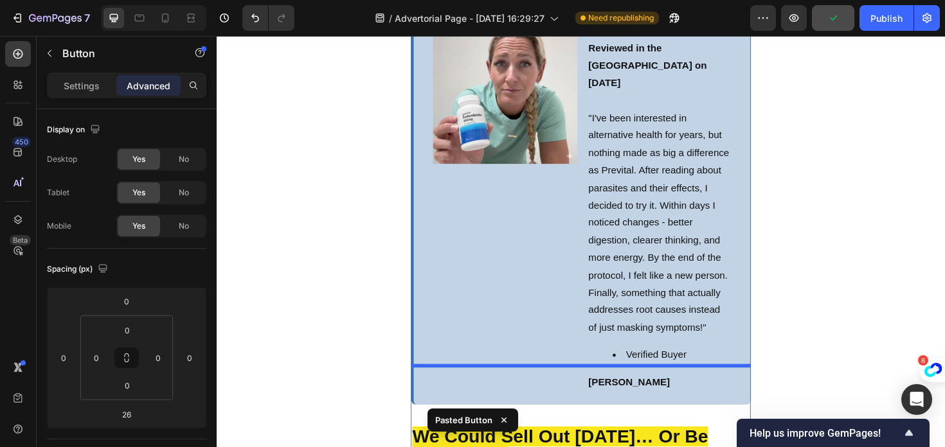
scroll to position [6906, 0]
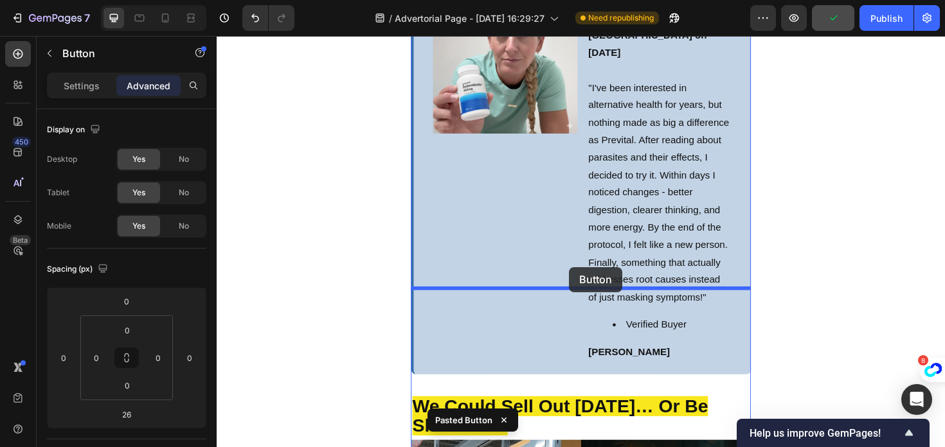
drag, startPoint x: 433, startPoint y: 127, endPoint x: 589, endPoint y: 281, distance: 219.9
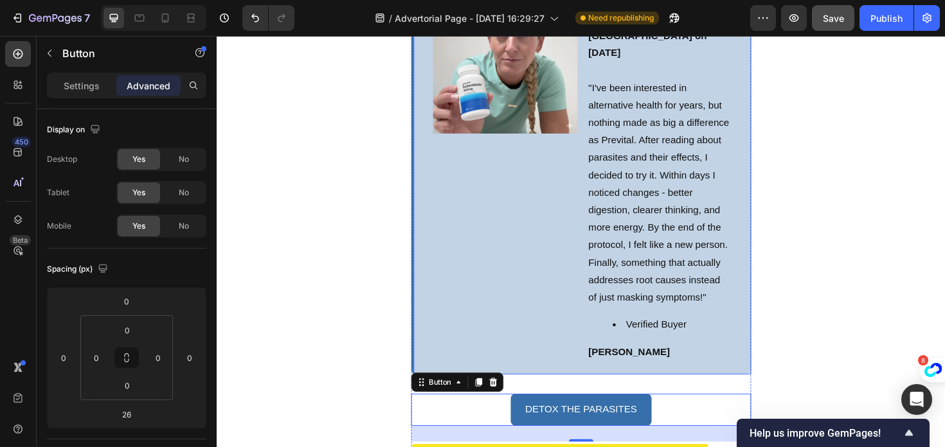
click at [593, 275] on div "Image Icon Icon Icon Icon Icon Icon List Reviewed in the [GEOGRAPHIC_DATA] on […" at bounding box center [602, 184] width 360 height 421
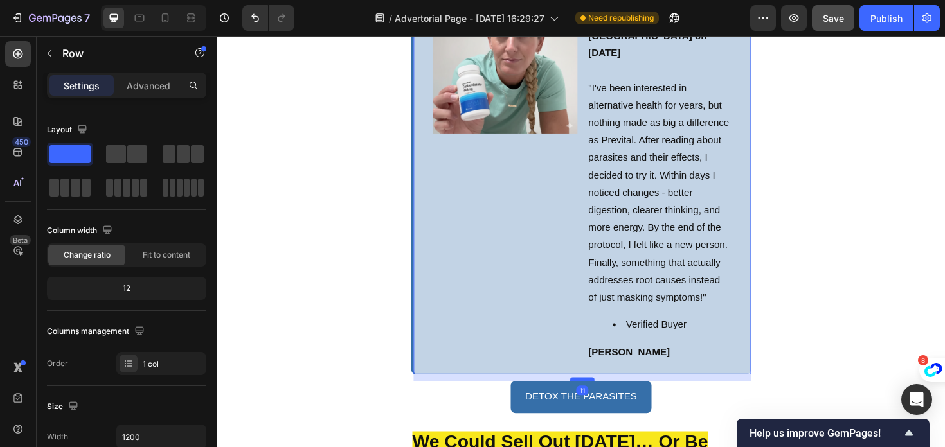
drag, startPoint x: 601, startPoint y: 303, endPoint x: 601, endPoint y: 289, distance: 13.5
click at [601, 398] on div at bounding box center [604, 400] width 26 height 4
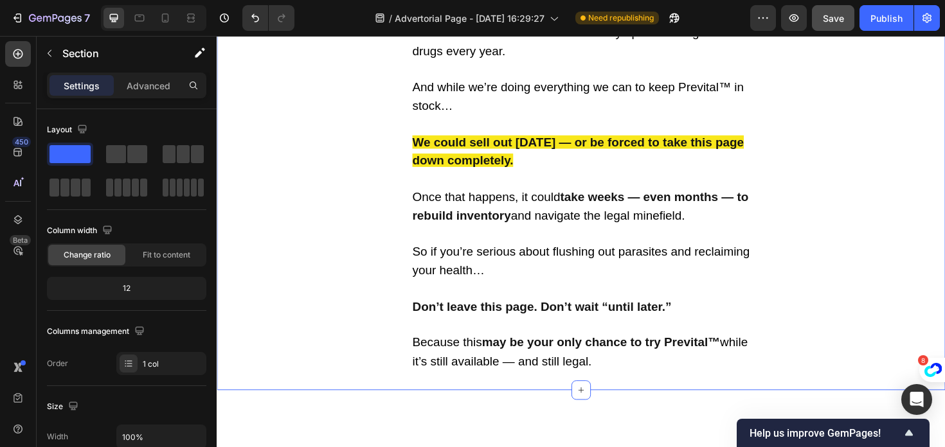
scroll to position [7831, 0]
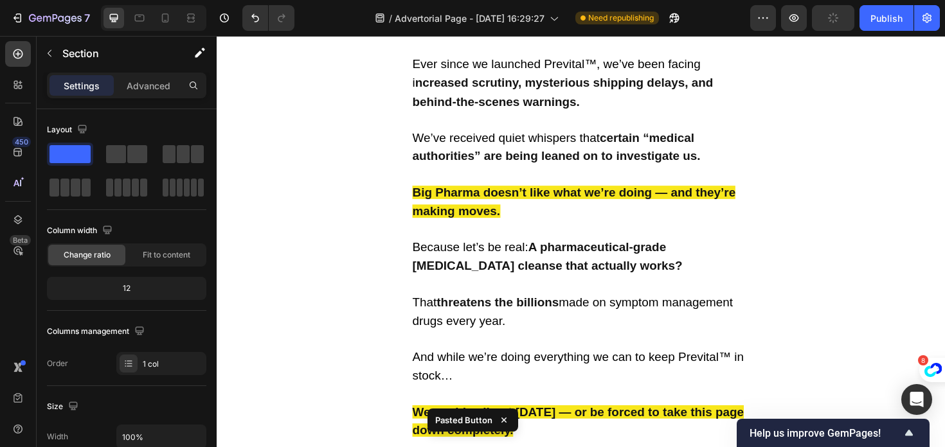
scroll to position [7528, 0]
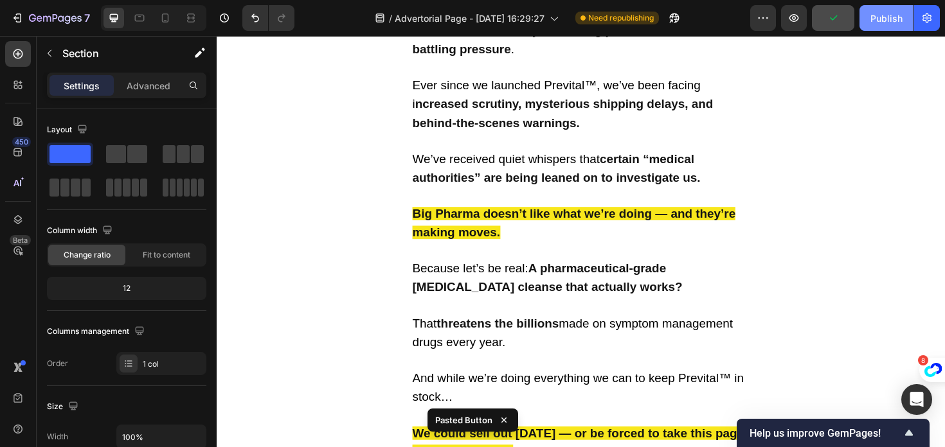
click at [885, 20] on div "Publish" at bounding box center [886, 18] width 32 height 13
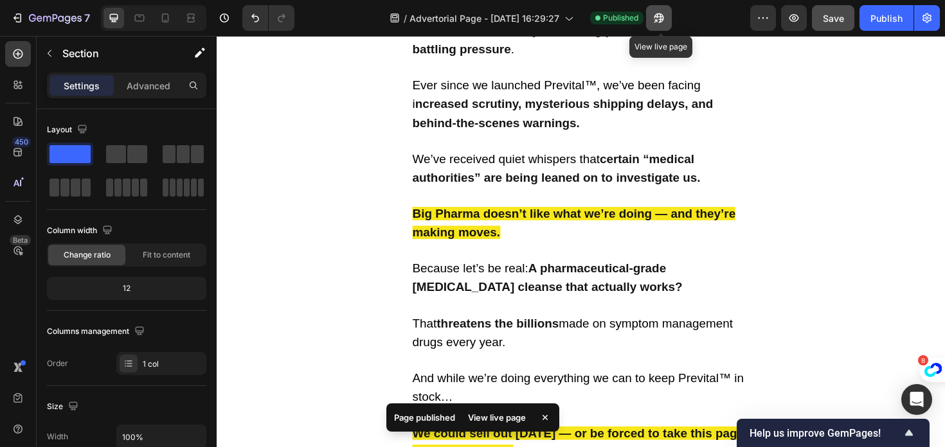
click at [672, 22] on button "button" at bounding box center [659, 18] width 26 height 26
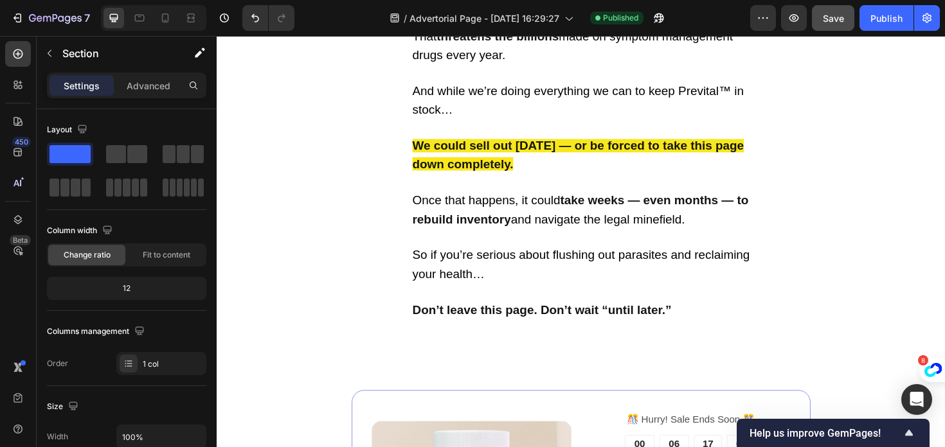
scroll to position [7876, 0]
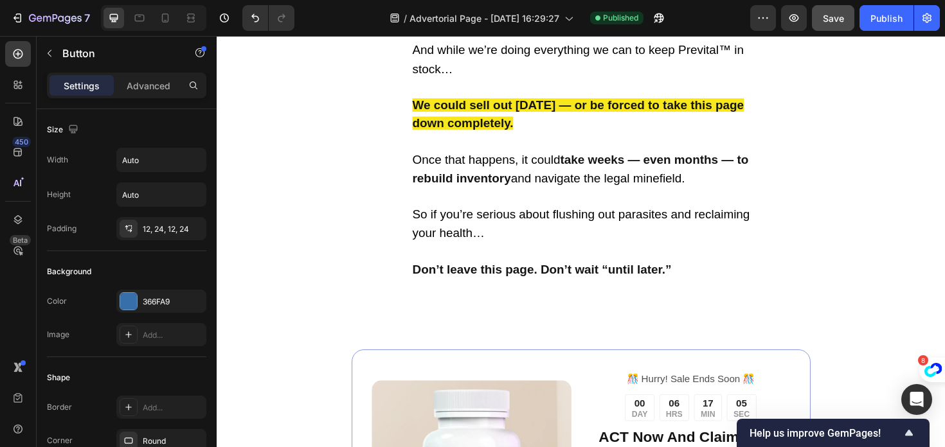
click at [544, 380] on p "DETOX THE PARASITES" at bounding box center [602, 389] width 118 height 19
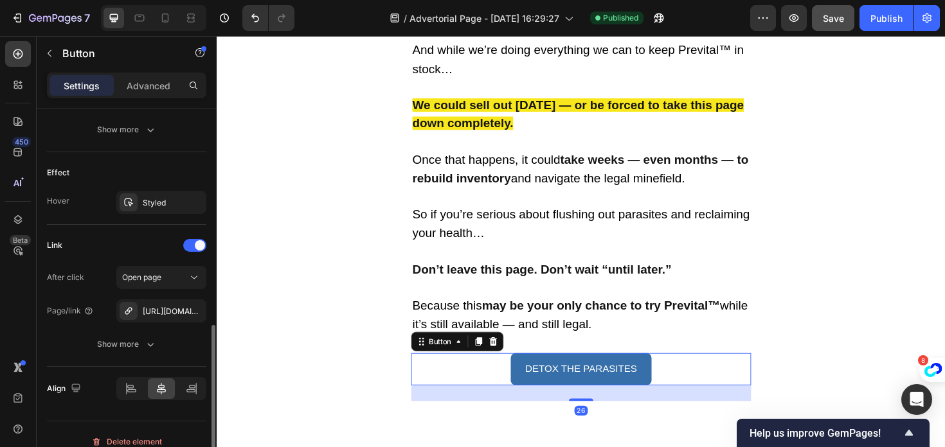
scroll to position [639, 0]
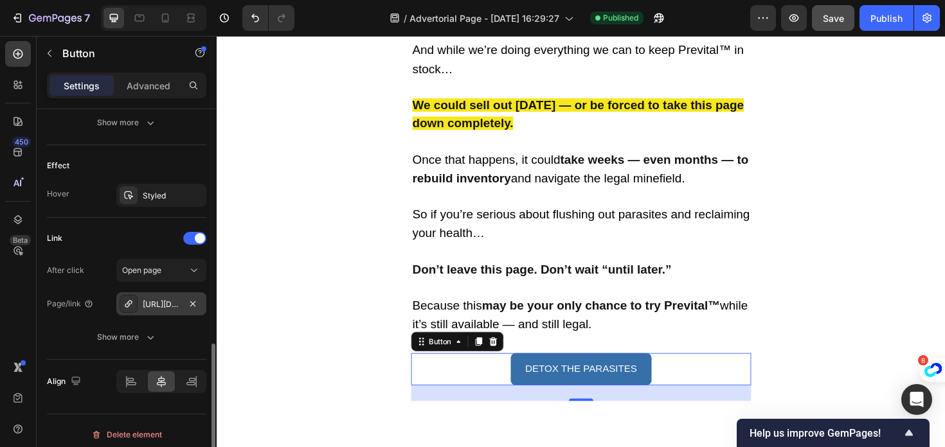
click at [168, 305] on div "[URL][DOMAIN_NAME][MEDICAL_DATA]" at bounding box center [161, 305] width 37 height 12
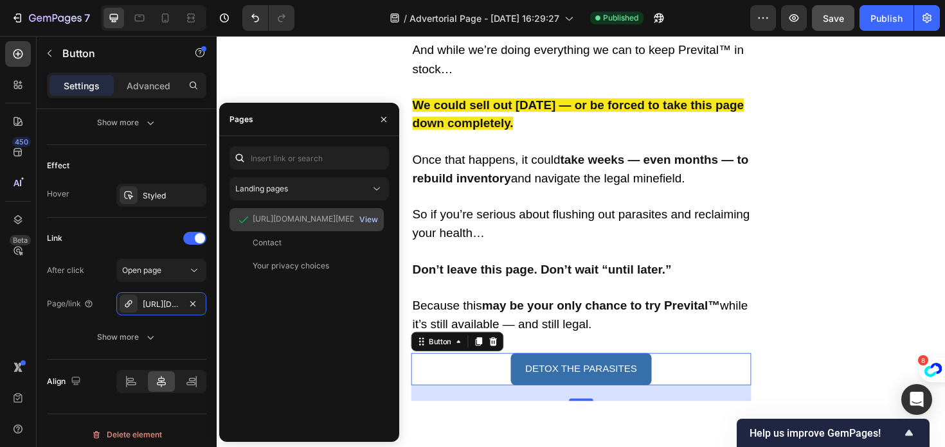
click at [371, 217] on div "View" at bounding box center [368, 220] width 19 height 12
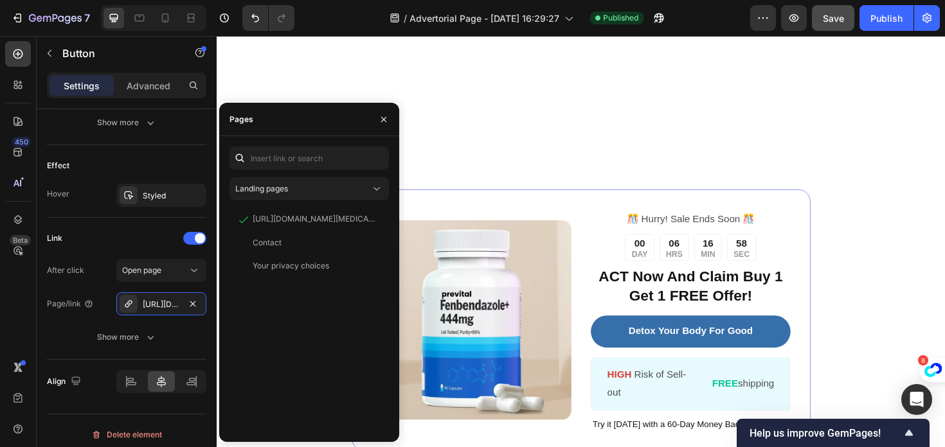
scroll to position [8301, 0]
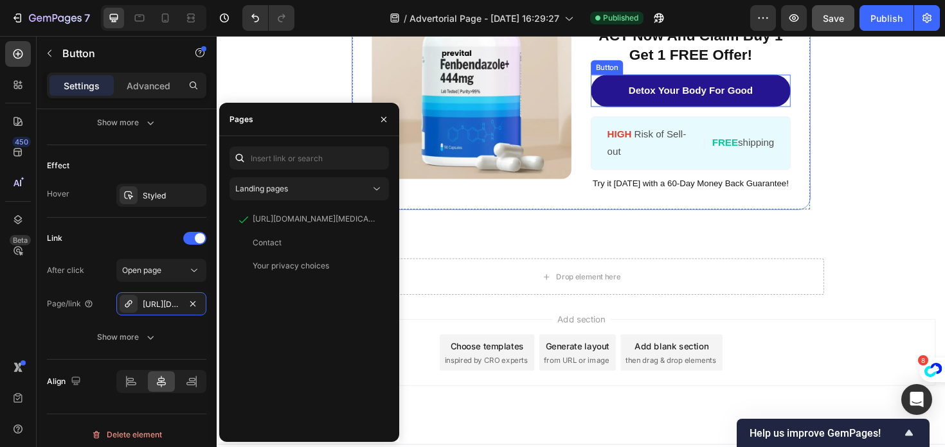
click at [623, 90] on link "Detox Your Body For Good" at bounding box center [717, 94] width 211 height 34
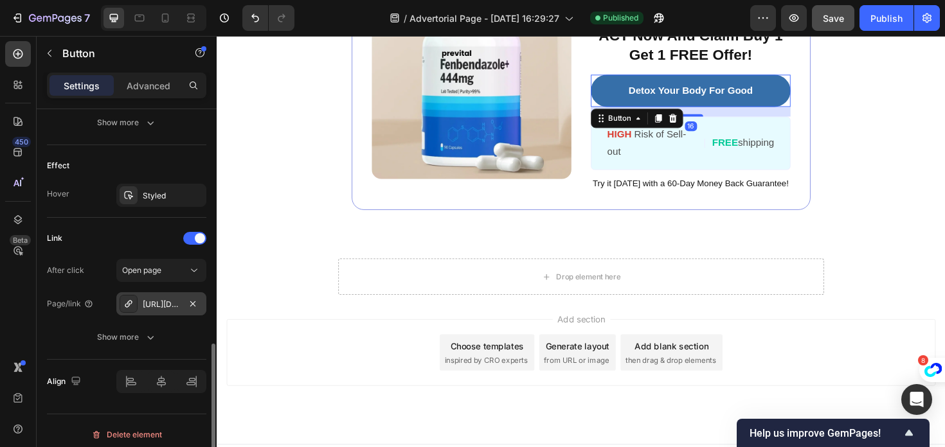
click at [173, 307] on div "[URL][DOMAIN_NAME]" at bounding box center [161, 305] width 37 height 12
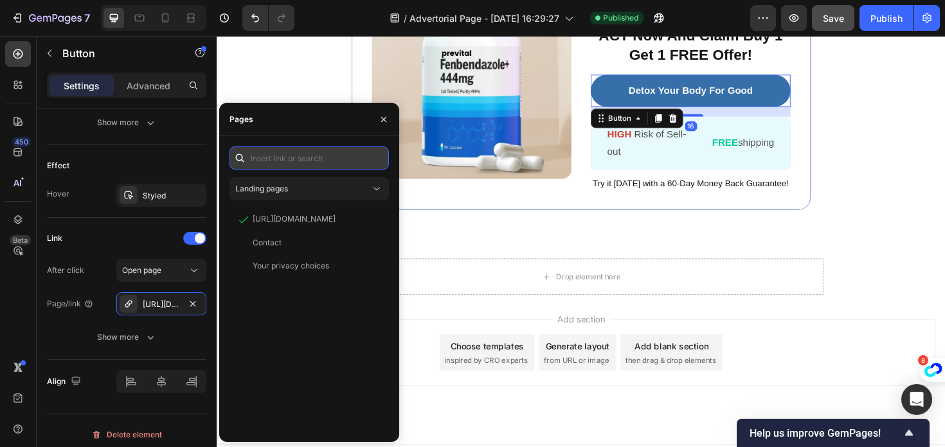
click at [280, 158] on input "text" at bounding box center [308, 158] width 159 height 23
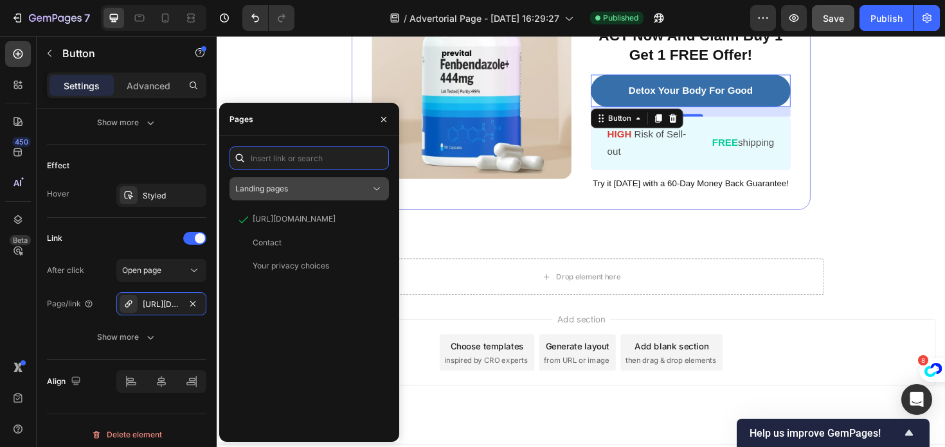
paste input "[URL][DOMAIN_NAME][MEDICAL_DATA]"
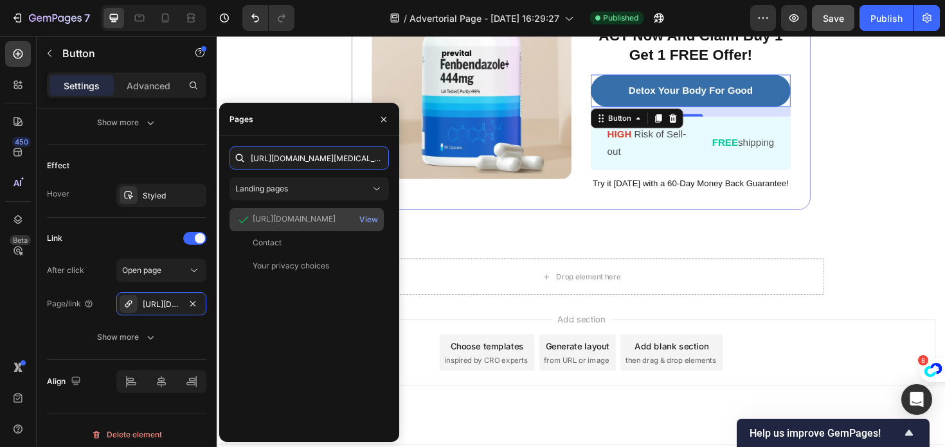
scroll to position [0, 79]
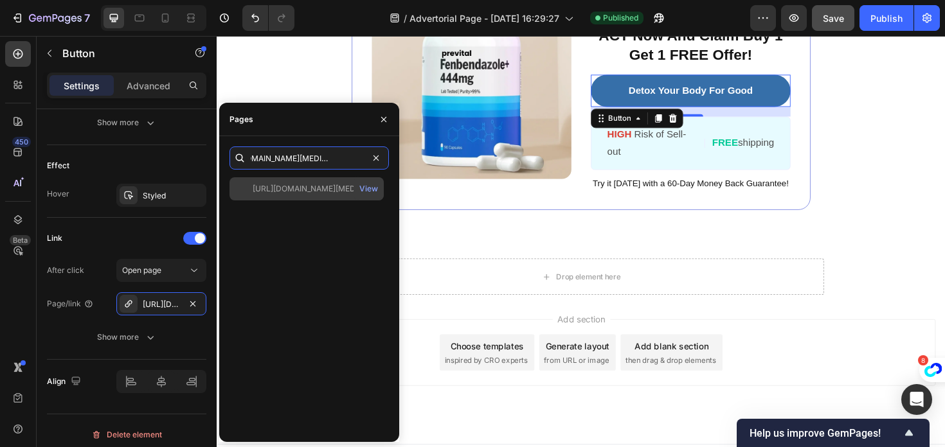
type input "[URL][DOMAIN_NAME][MEDICAL_DATA]"
click at [308, 186] on div "[URL][DOMAIN_NAME][MEDICAL_DATA]" at bounding box center [314, 189] width 123 height 12
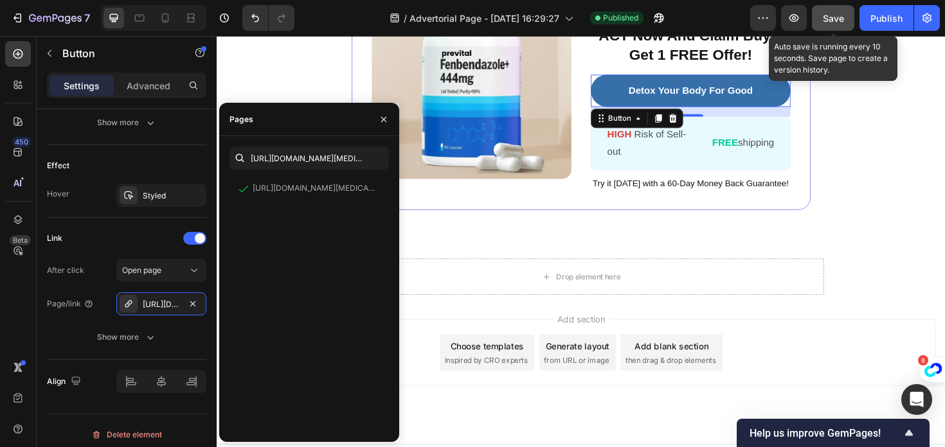
drag, startPoint x: 832, startPoint y: 23, endPoint x: 839, endPoint y: 26, distance: 8.1
click at [832, 23] on div "Save" at bounding box center [833, 18] width 21 height 13
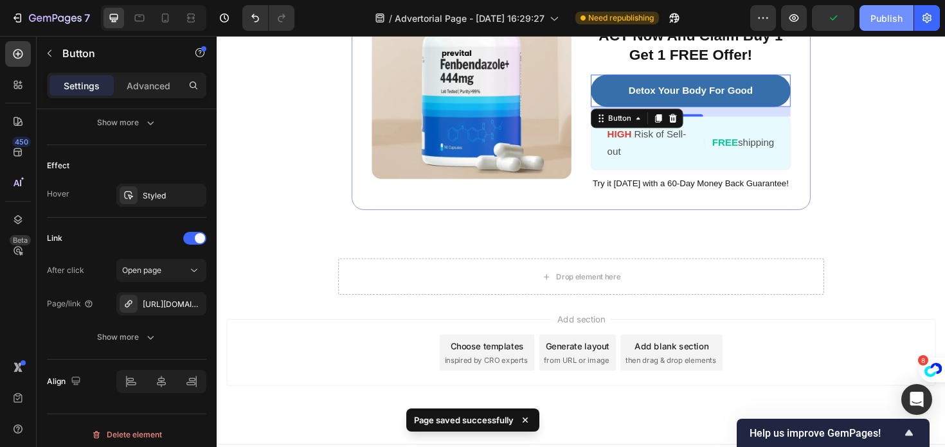
click at [886, 26] on button "Publish" at bounding box center [886, 18] width 54 height 26
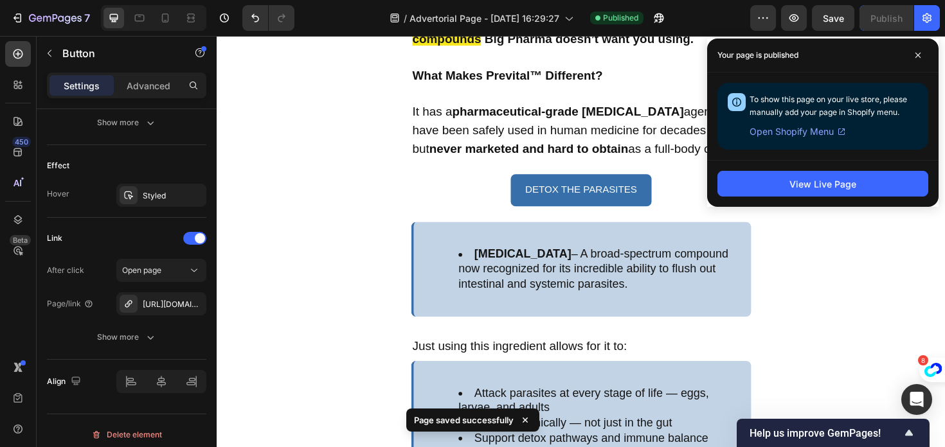
scroll to position [5563, 0]
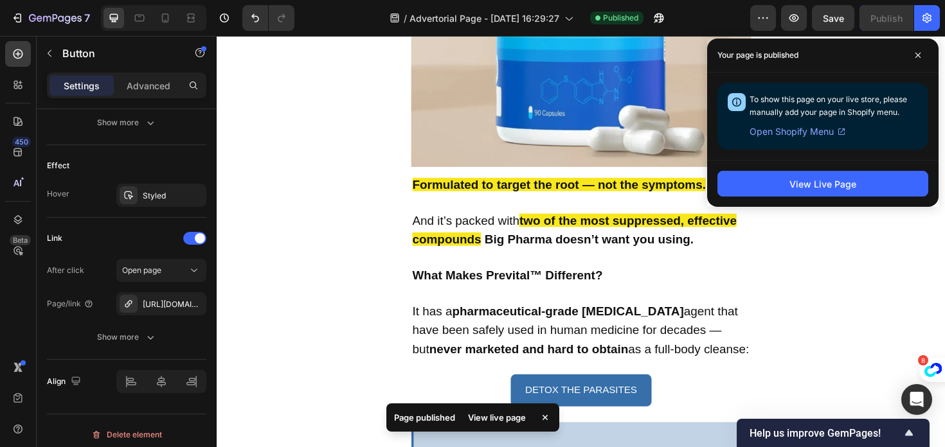
click at [820, 197] on div "View Live Page" at bounding box center [822, 183] width 231 height 47
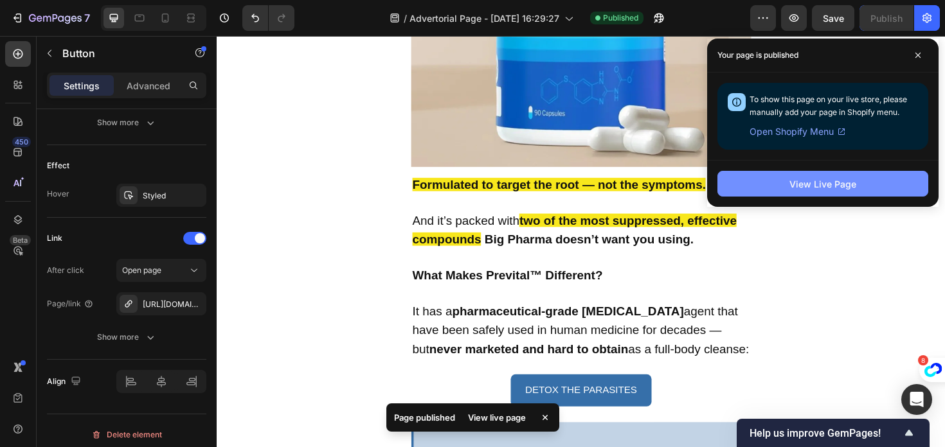
click at [821, 171] on button "View Live Page" at bounding box center [822, 184] width 211 height 26
